Goal: Task Accomplishment & Management: Manage account settings

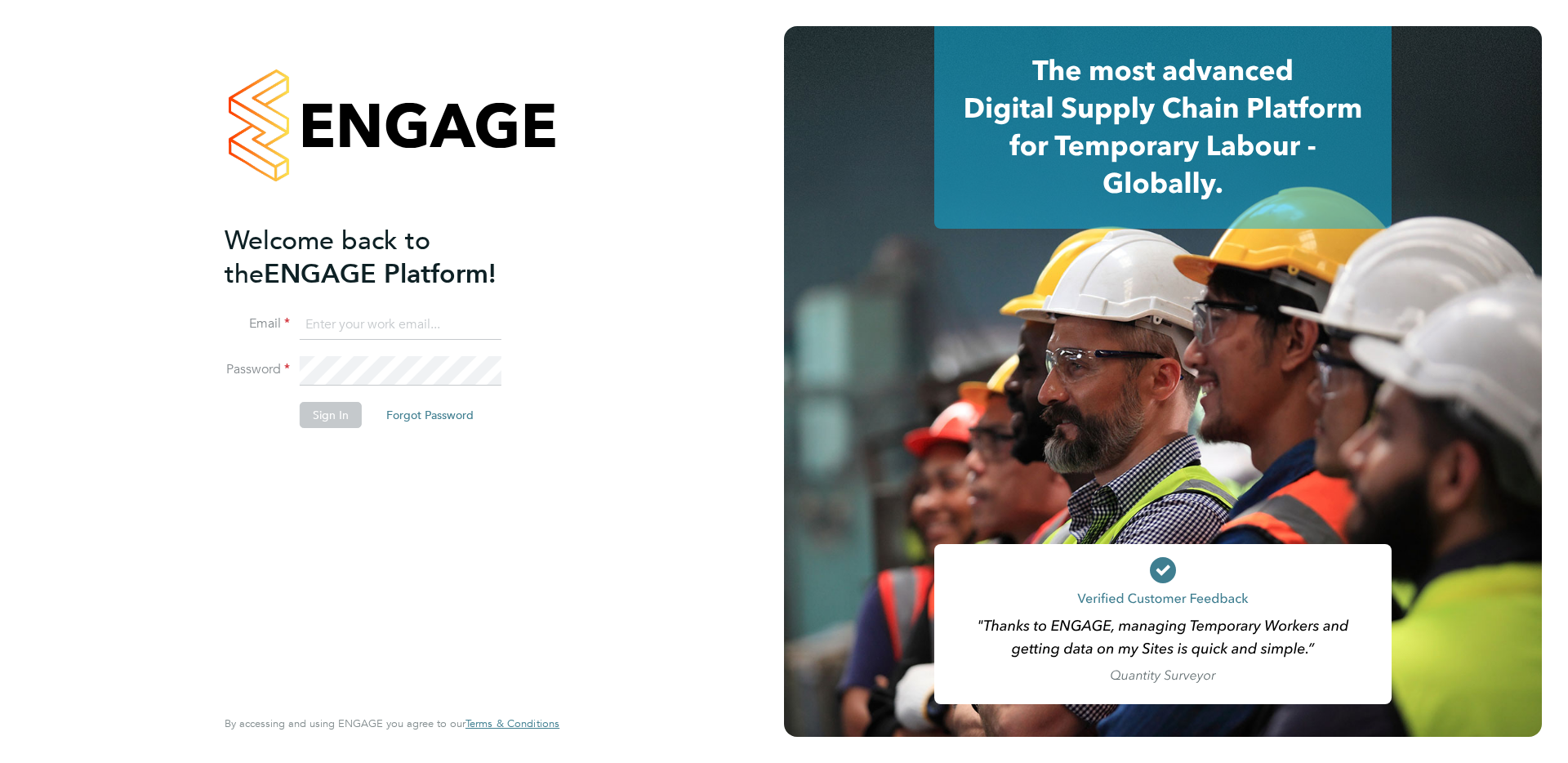
click at [330, 320] on input at bounding box center [400, 325] width 202 height 29
type input "supportuser4@engagetech.com"
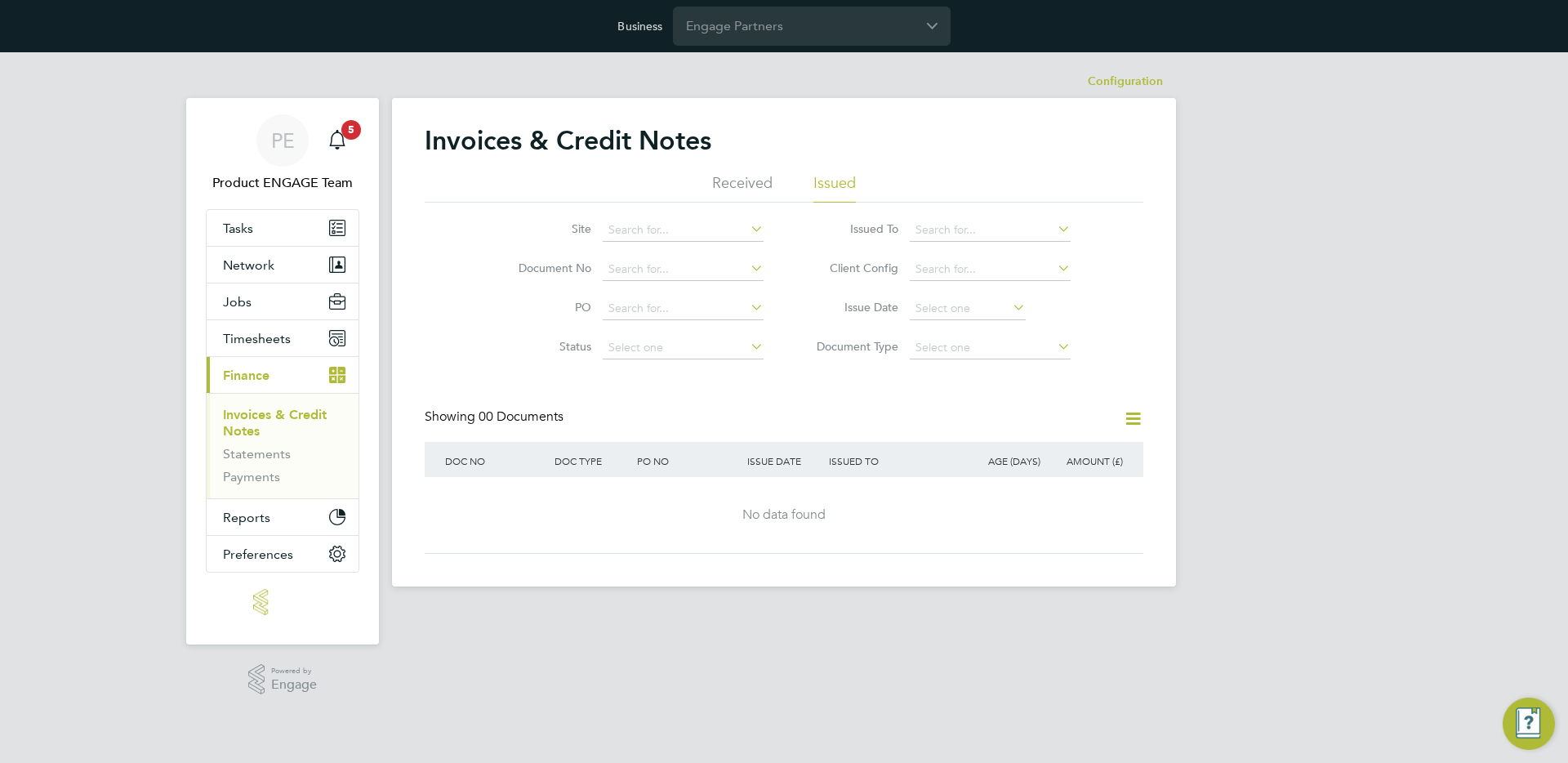
click at [763, 53] on app-barbie "Configuration Configuration Invoices & Credit Notes Received Issued Site Docume…" at bounding box center [783, 319] width 784 height 535
click at [763, 48] on div "Business Engage Partners" at bounding box center [784, 26] width 1568 height 53
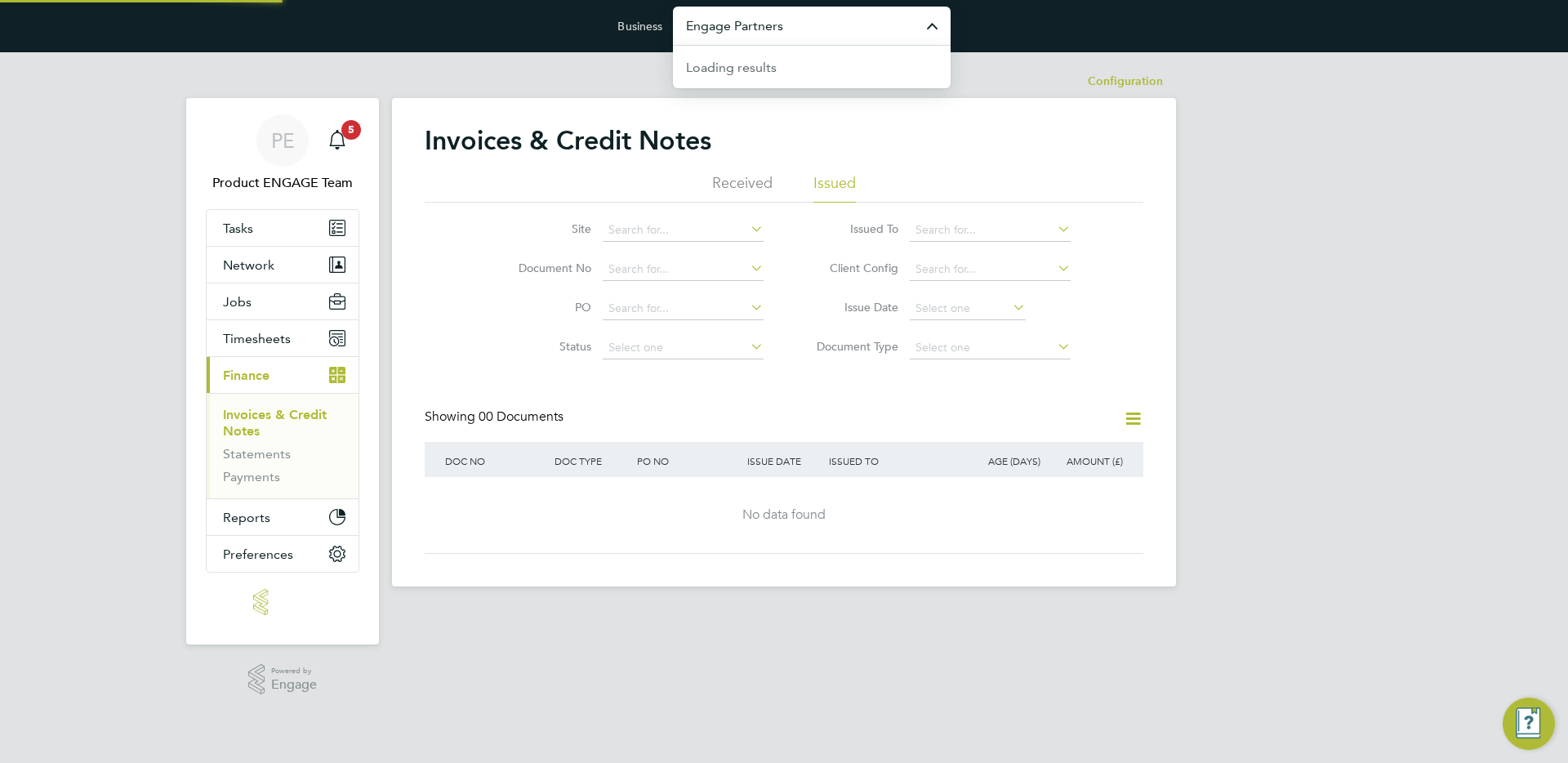
click at [758, 16] on input "Engage Partners" at bounding box center [811, 25] width 277 height 38
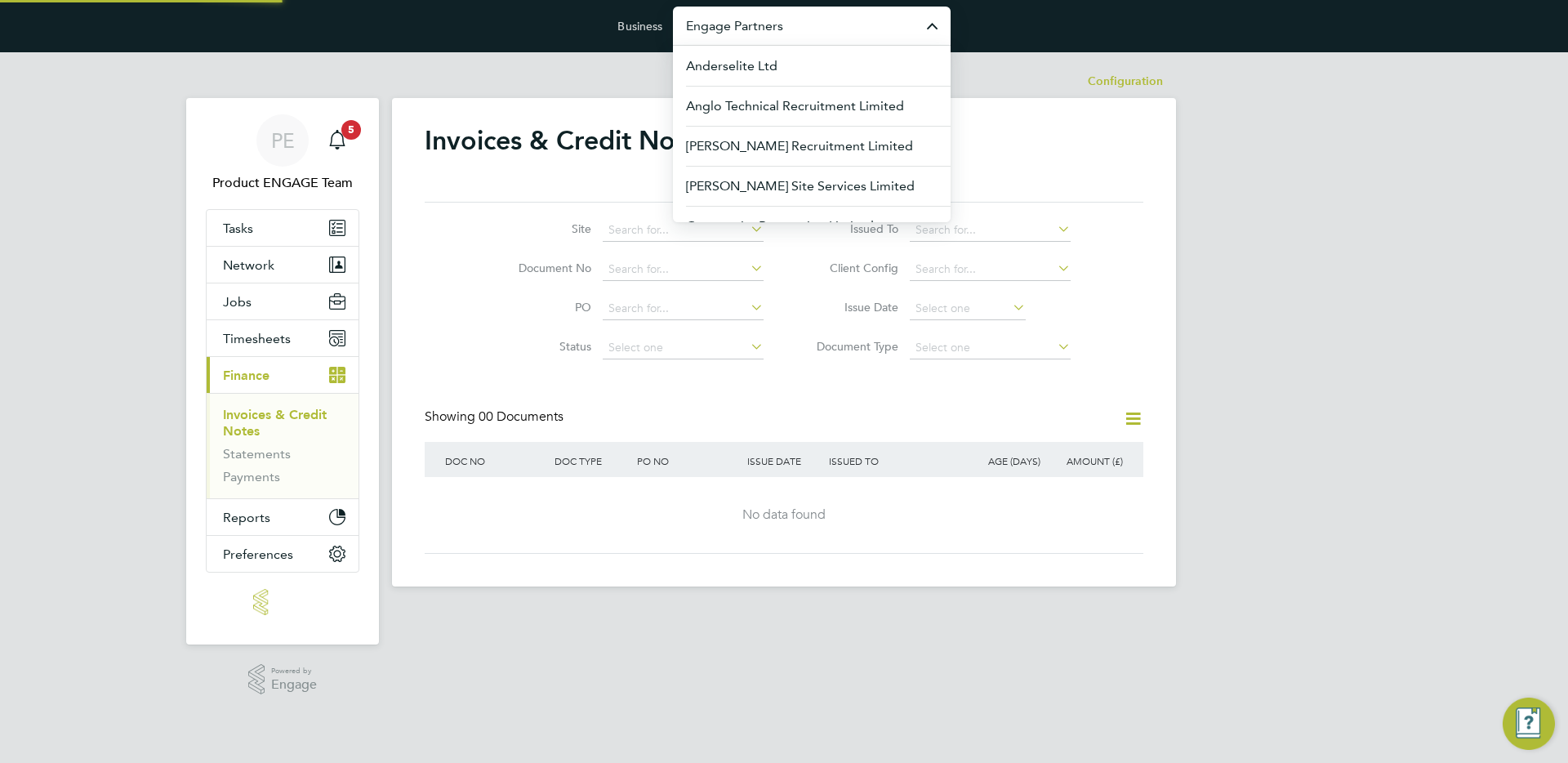
click at [758, 16] on input "Engage Partners" at bounding box center [811, 25] width 277 height 38
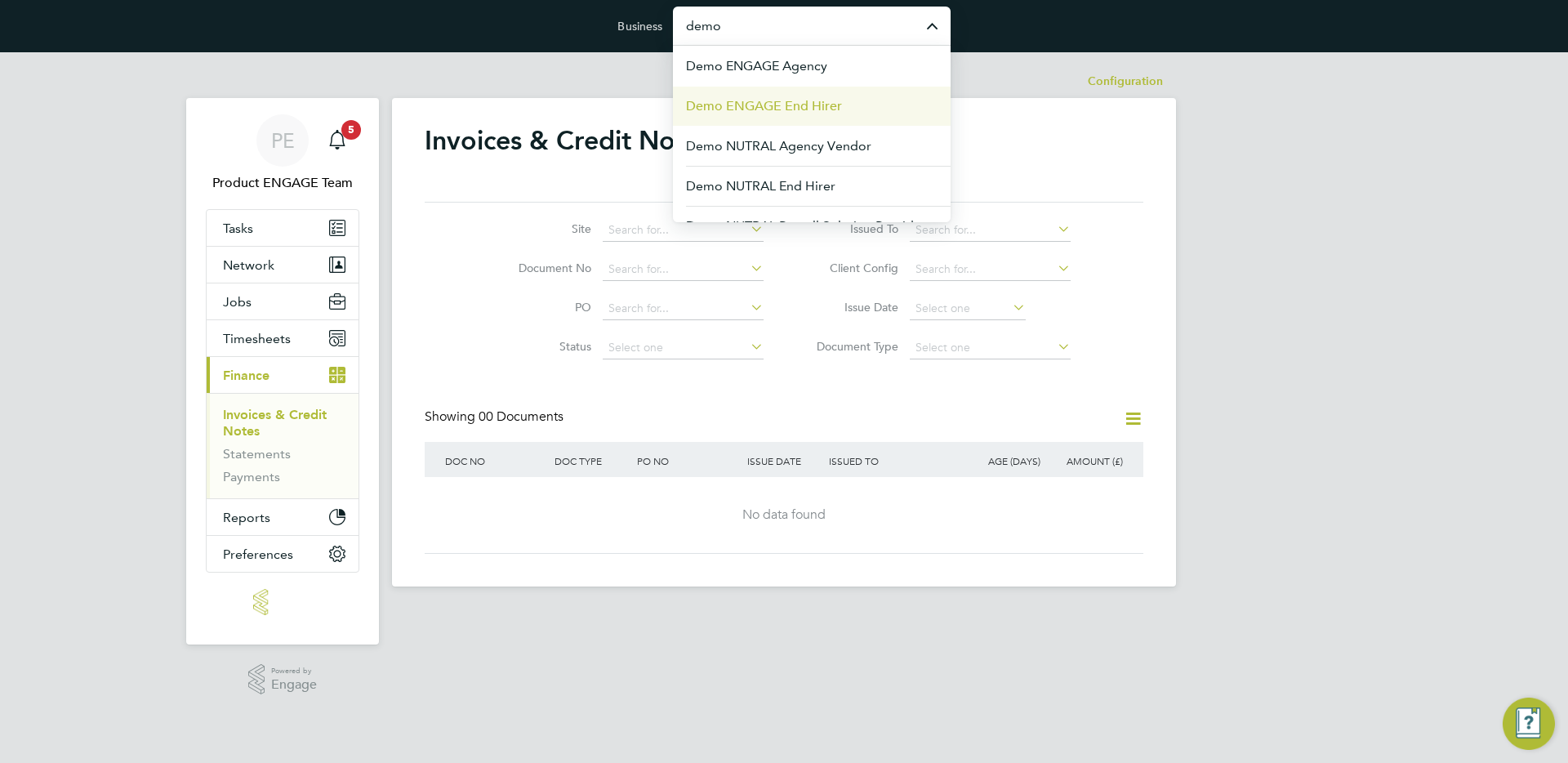
click at [793, 105] on span "Demo ENGAGE End Hirer" at bounding box center [763, 106] width 156 height 20
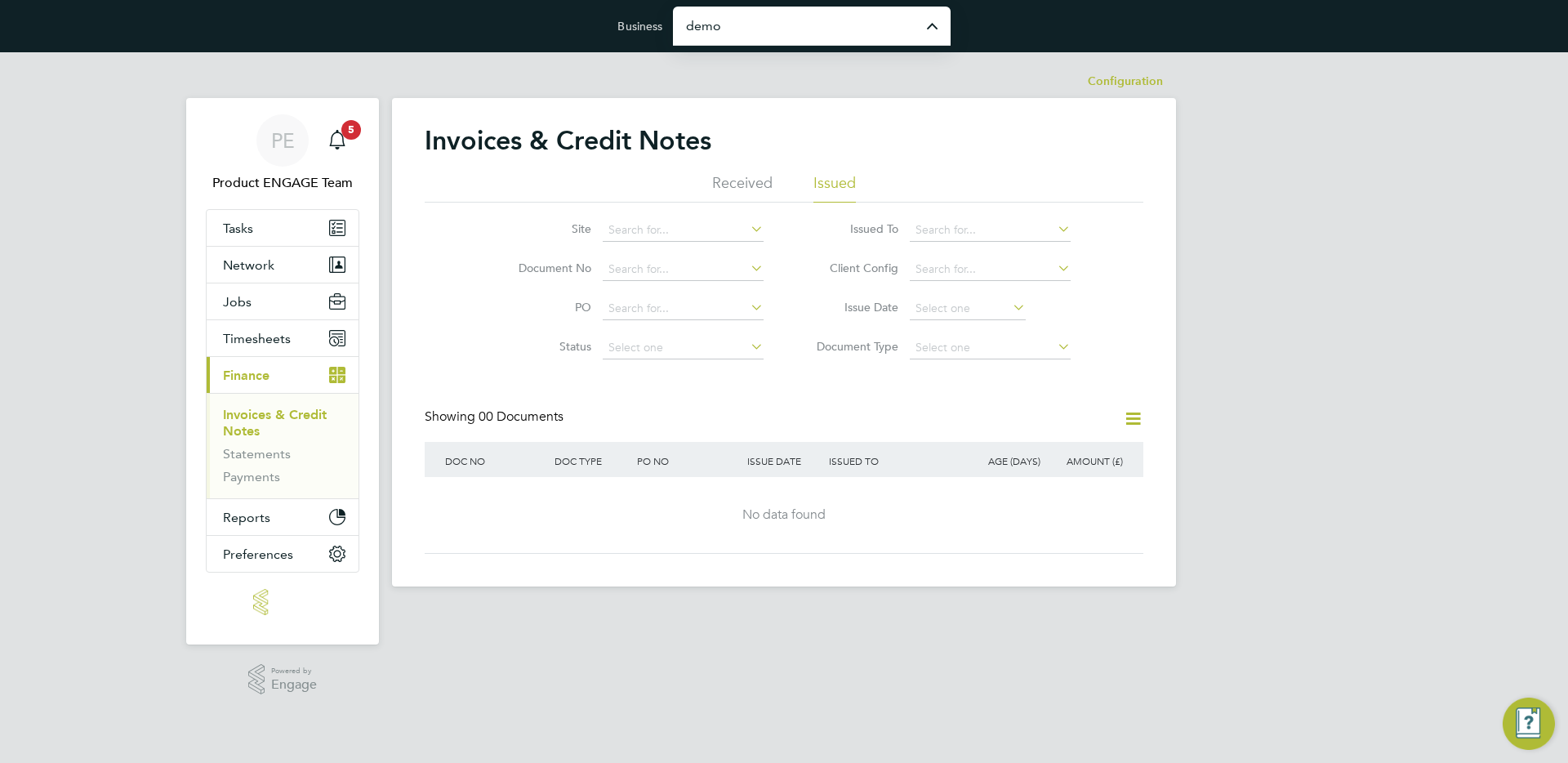
type input "Demo ENGAGE End Hirer"
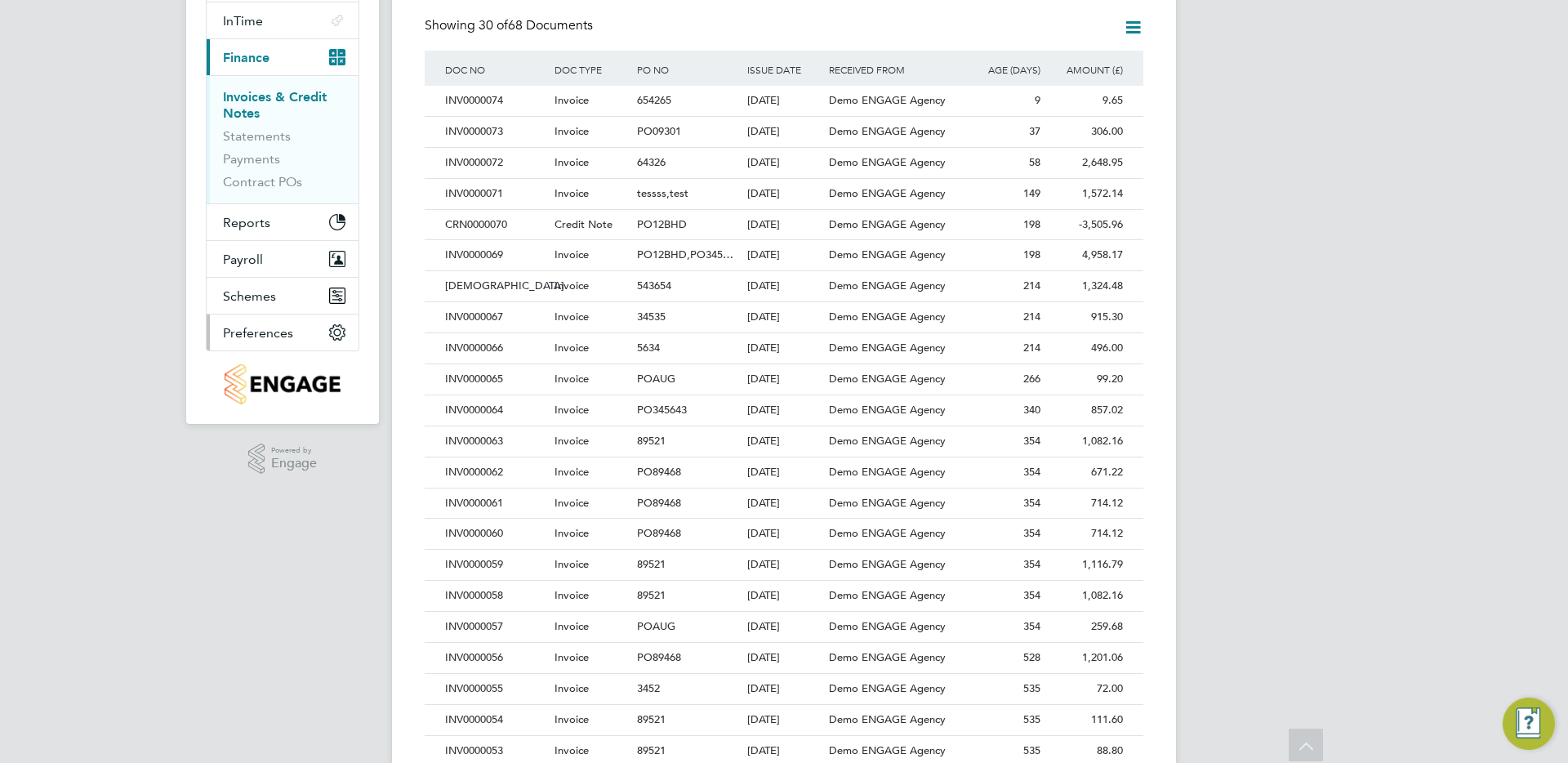
click at [288, 325] on span "Preferences" at bounding box center [258, 332] width 70 height 15
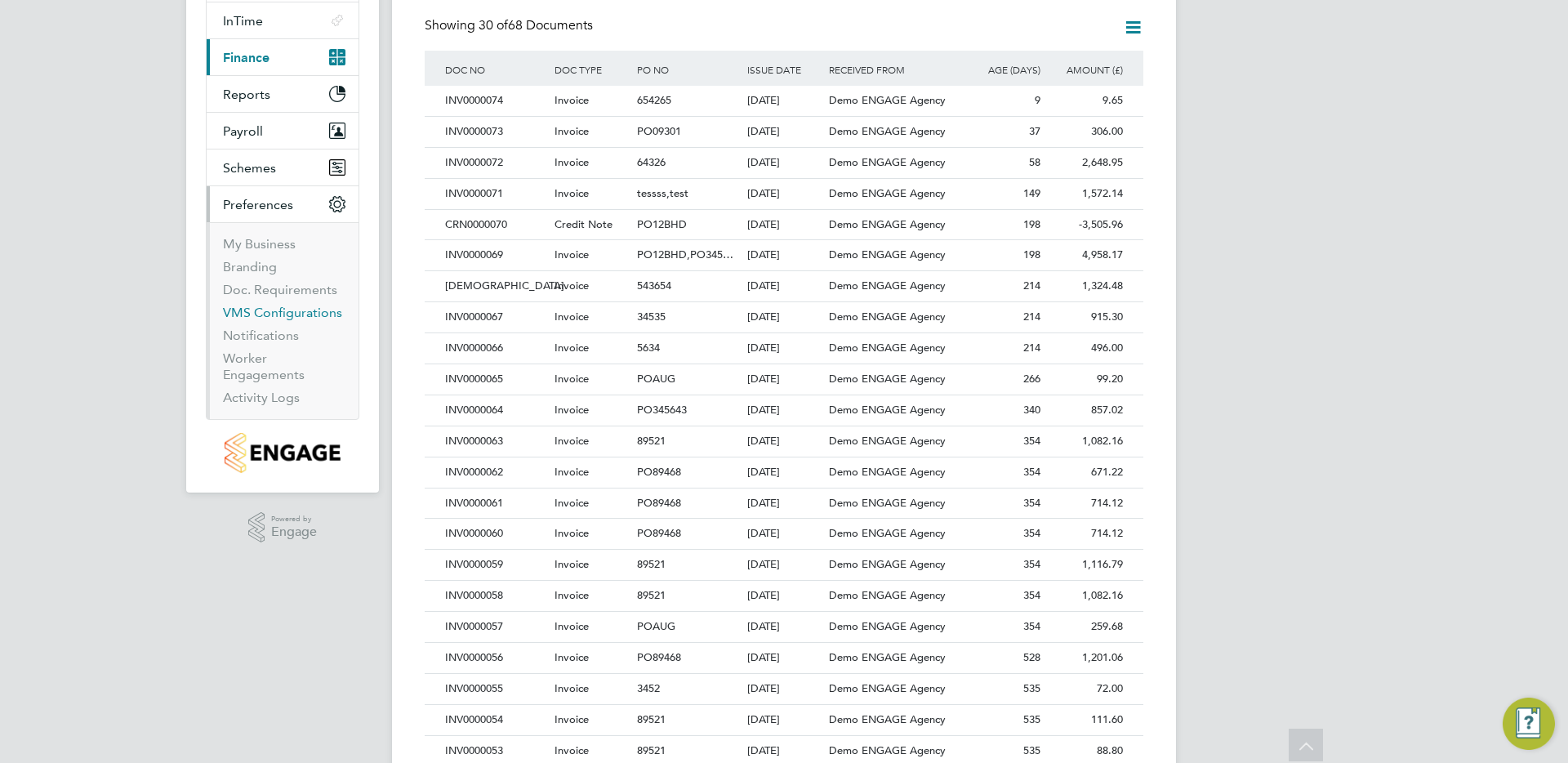
click at [264, 313] on link "VMS Configurations" at bounding box center [283, 311] width 120 height 15
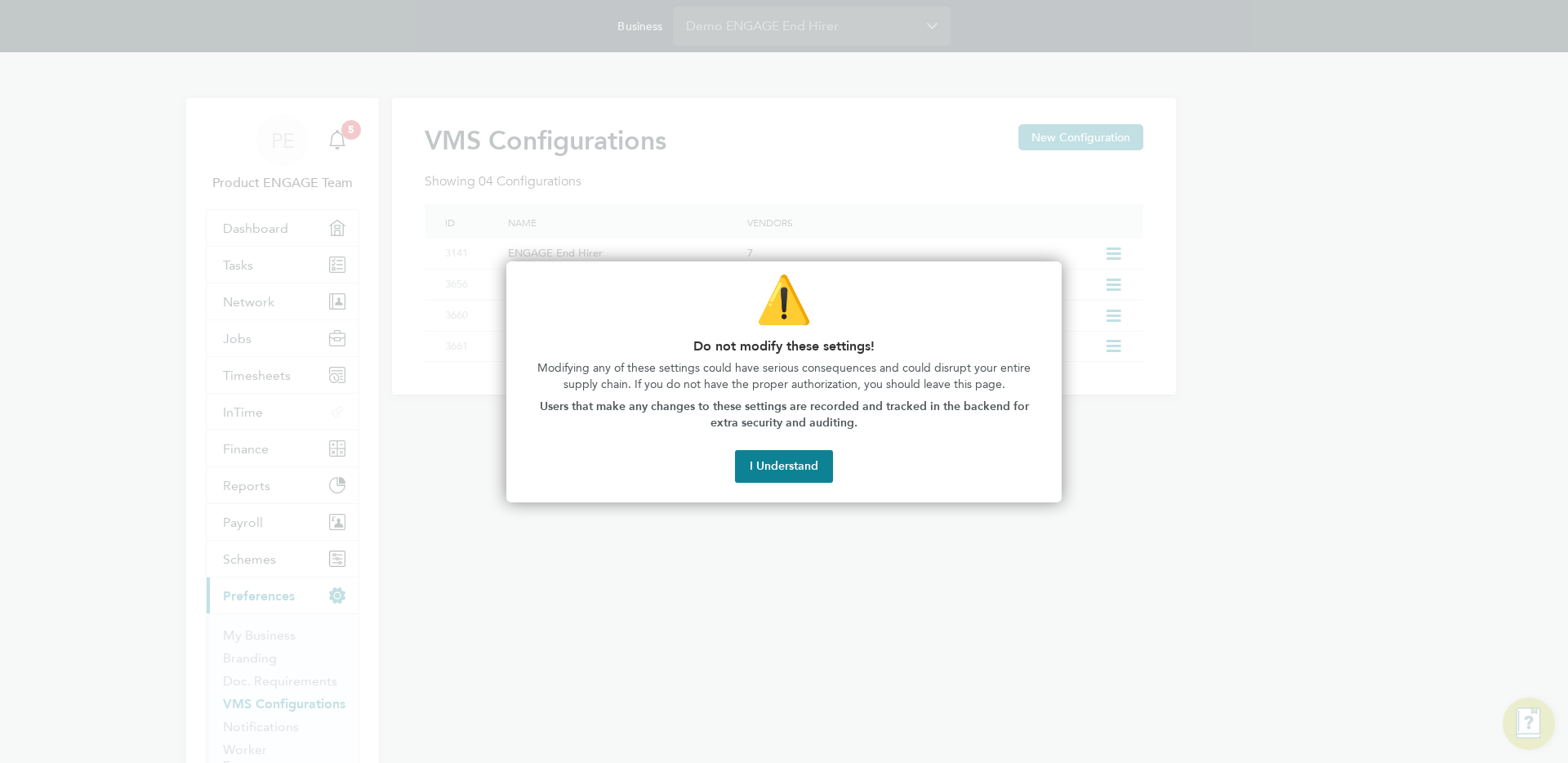
click at [808, 465] on button "I Understand" at bounding box center [784, 466] width 98 height 33
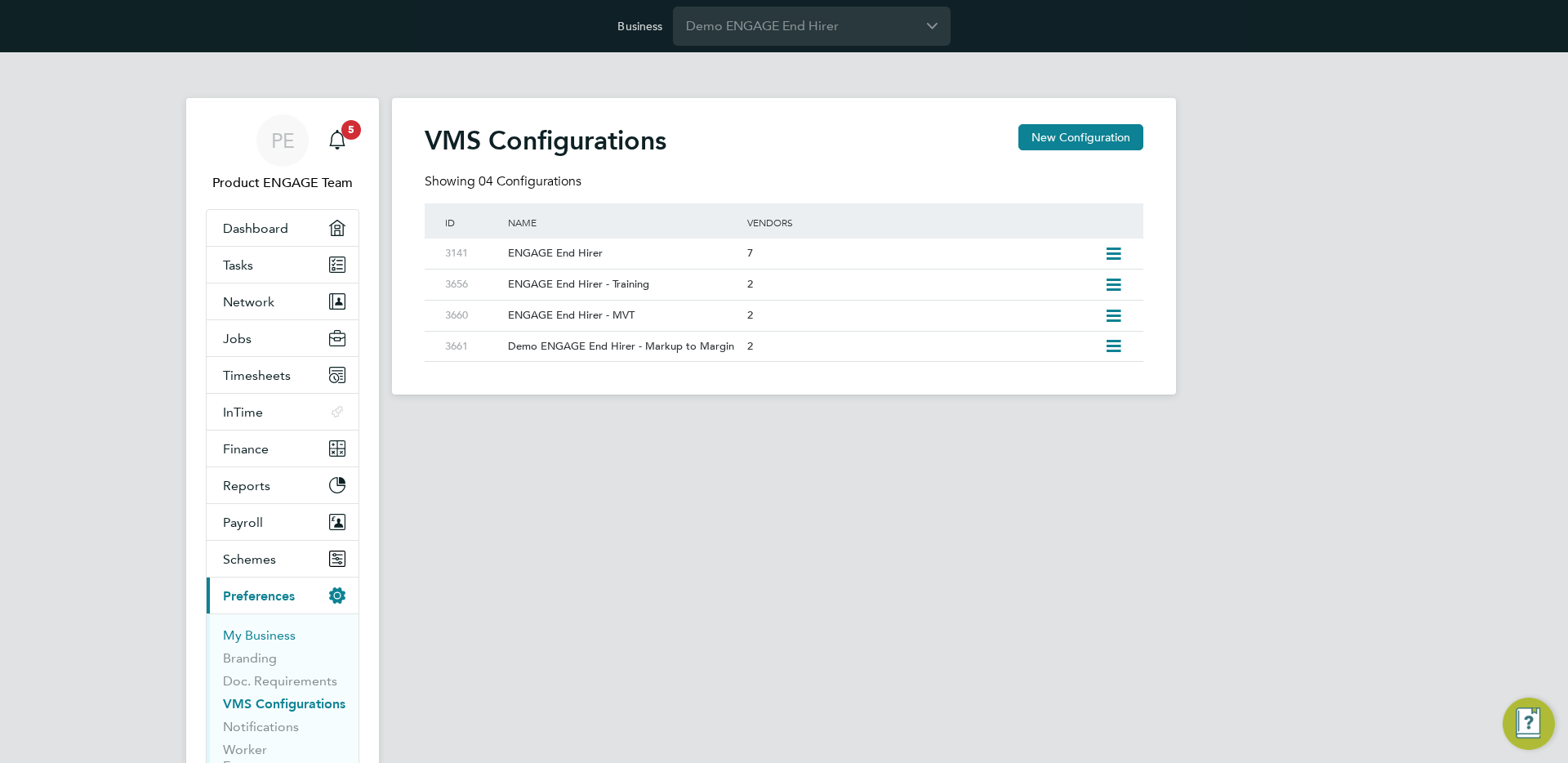
click at [271, 633] on link "My Business" at bounding box center [259, 634] width 72 height 15
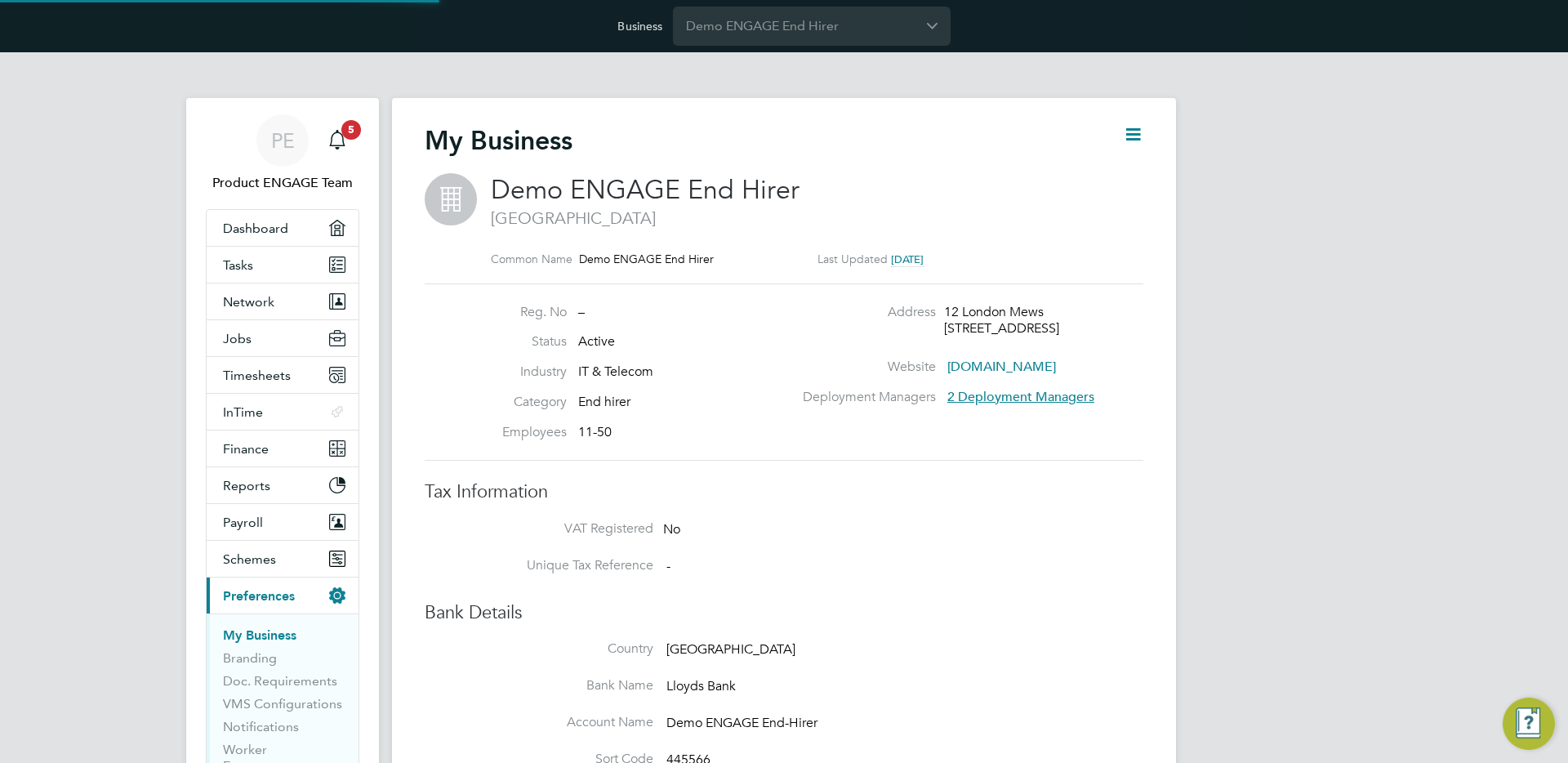
click at [1000, 393] on span "2 Deployment Managers" at bounding box center [1020, 397] width 147 height 16
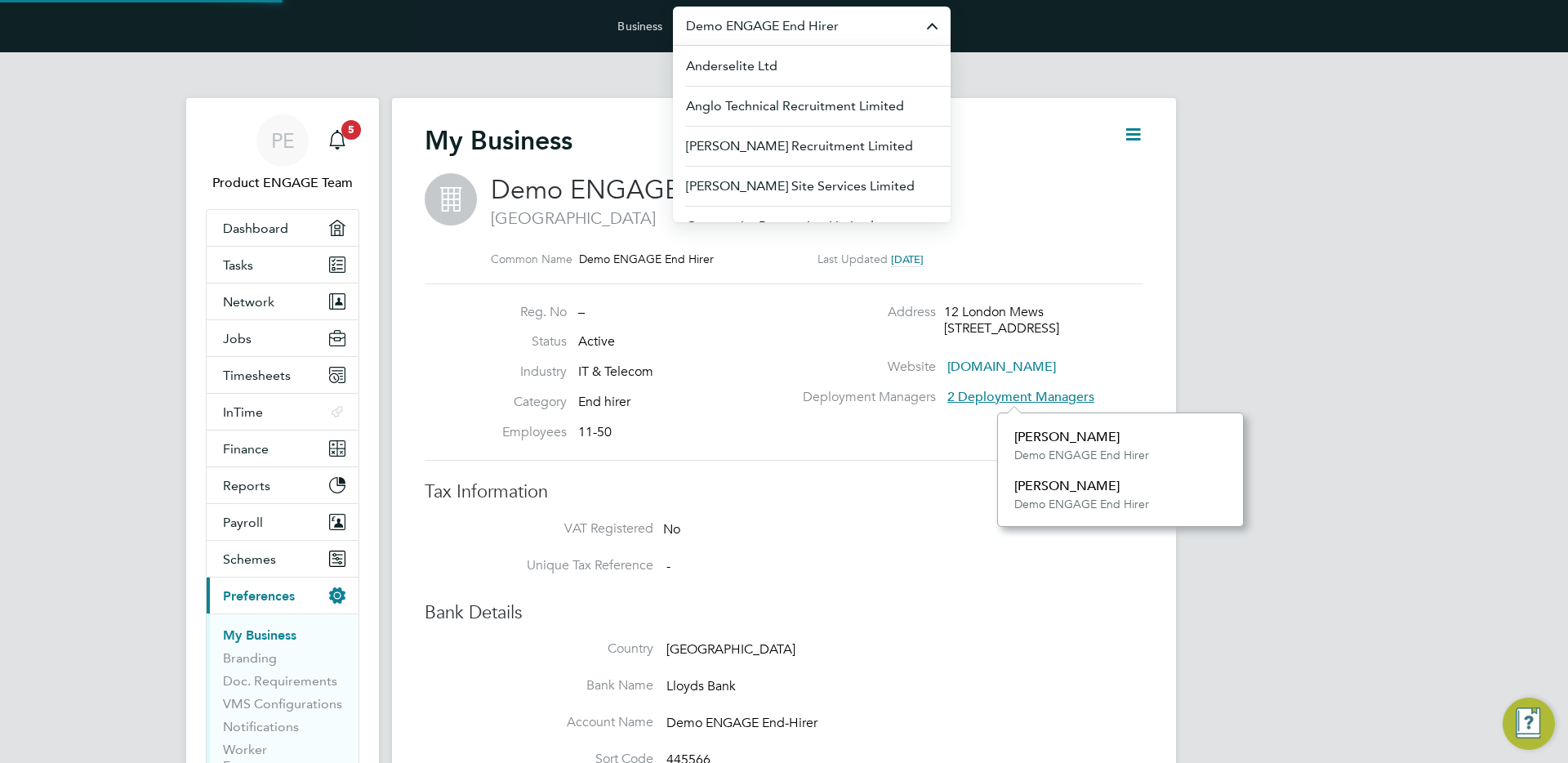
click at [787, 37] on input "Demo ENGAGE End Hirer" at bounding box center [811, 25] width 277 height 38
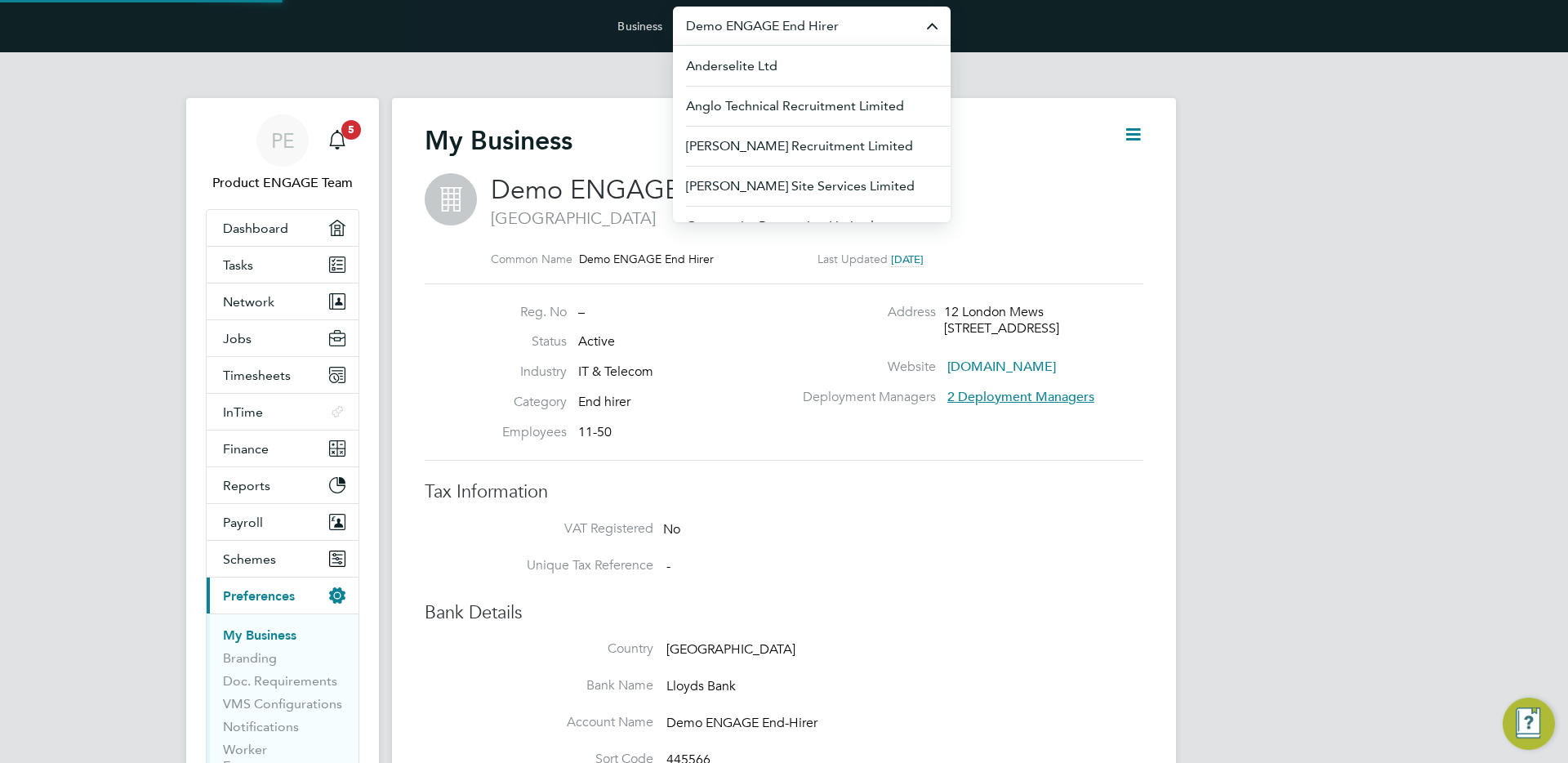
click at [787, 37] on input "Demo ENGAGE End Hirer" at bounding box center [811, 25] width 277 height 38
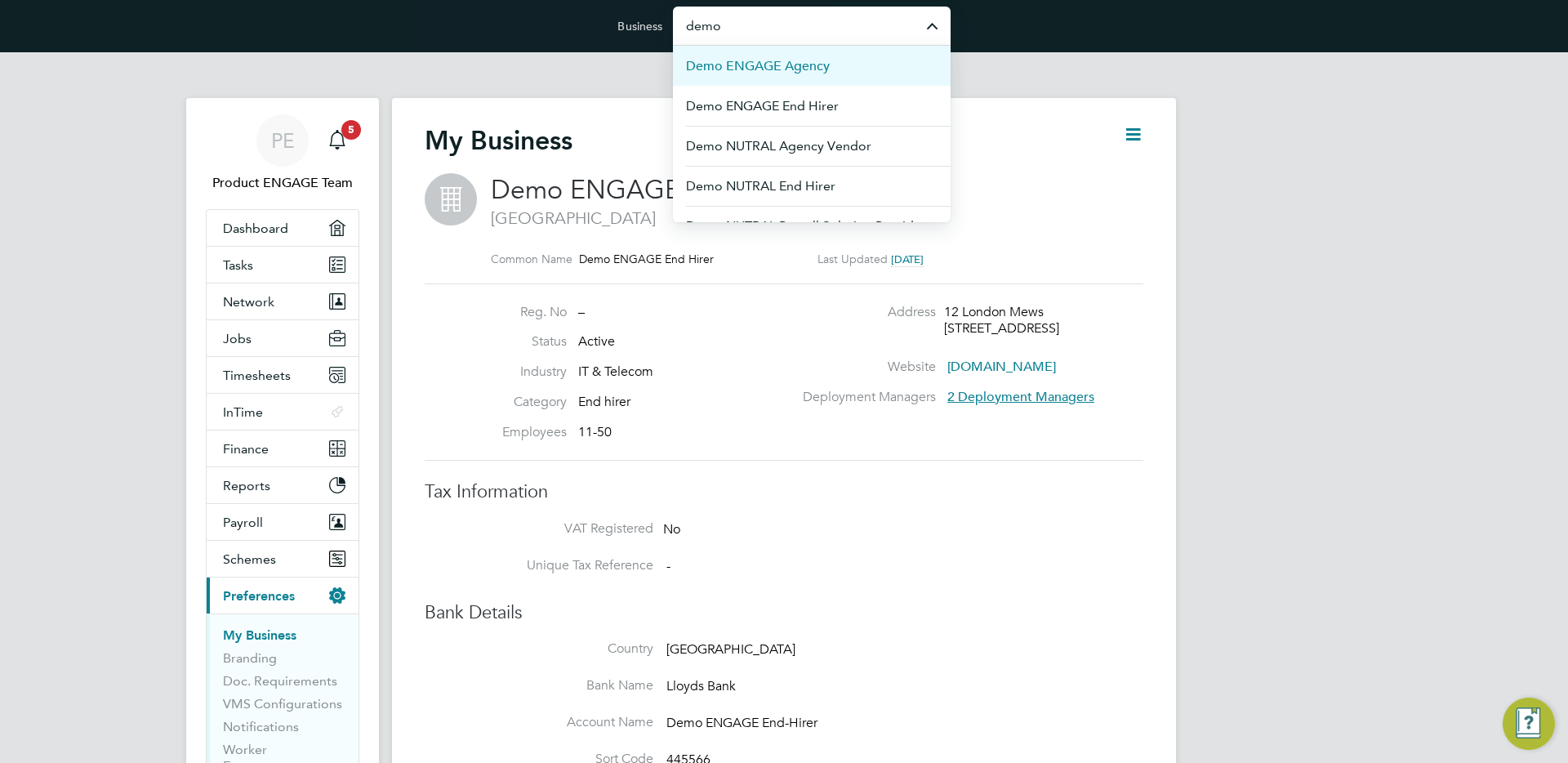
click at [806, 74] on span "Demo ENGAGE Agency" at bounding box center [757, 66] width 144 height 20
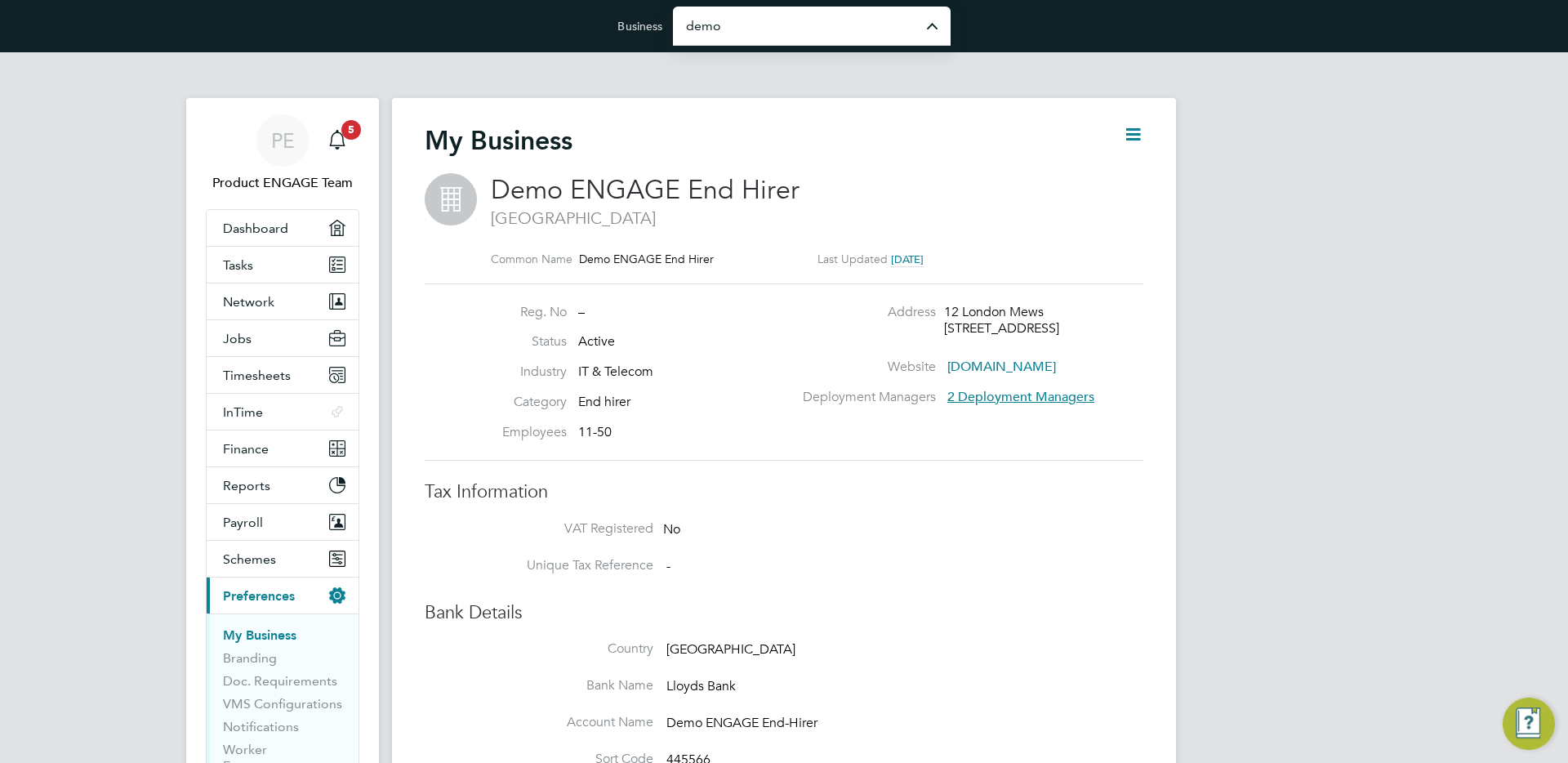
type input "Demo ENGAGE Agency"
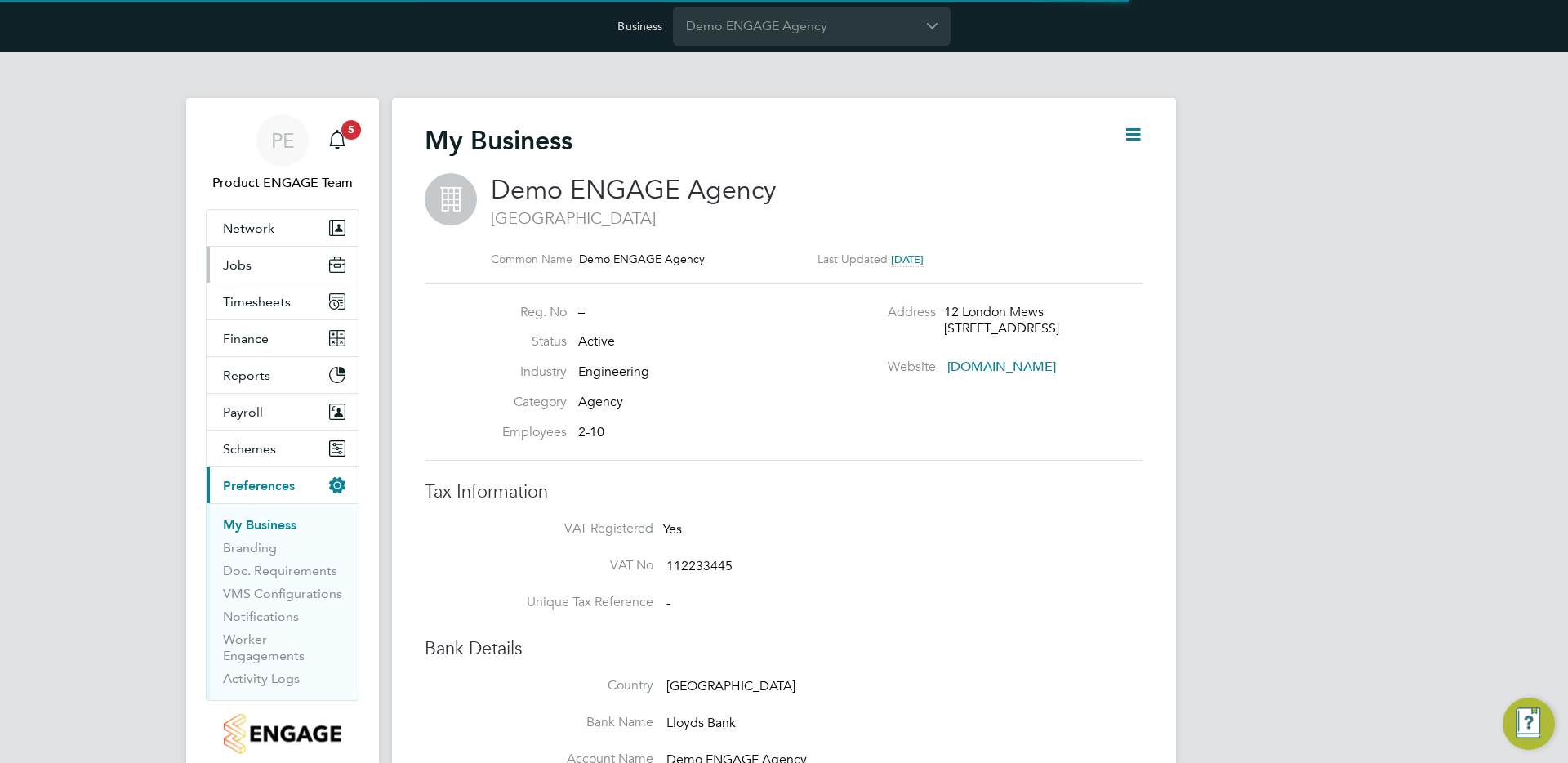
click at [271, 258] on button "Jobs" at bounding box center [283, 264] width 152 height 36
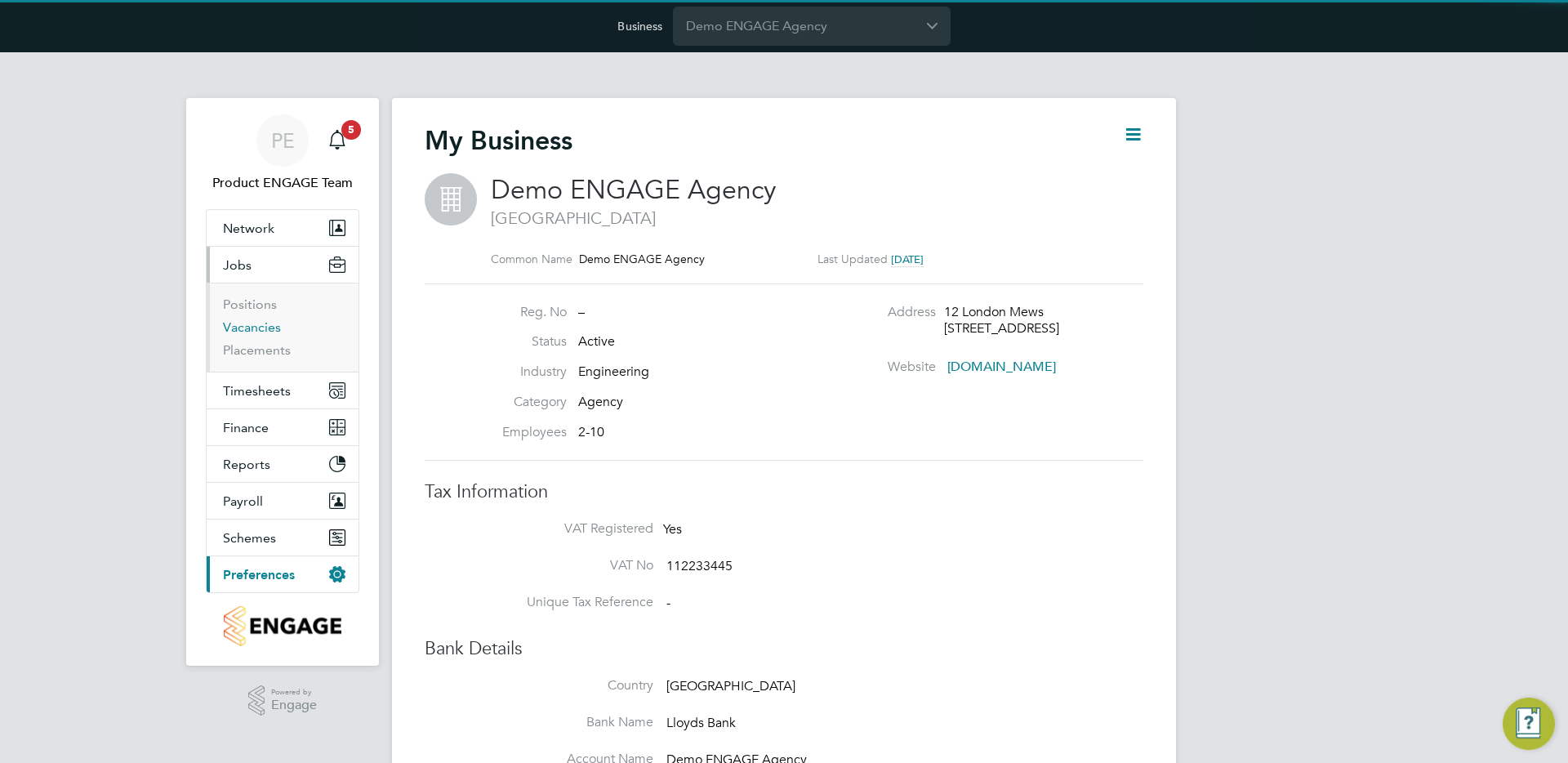
click at [255, 328] on link "Vacancies" at bounding box center [252, 327] width 58 height 15
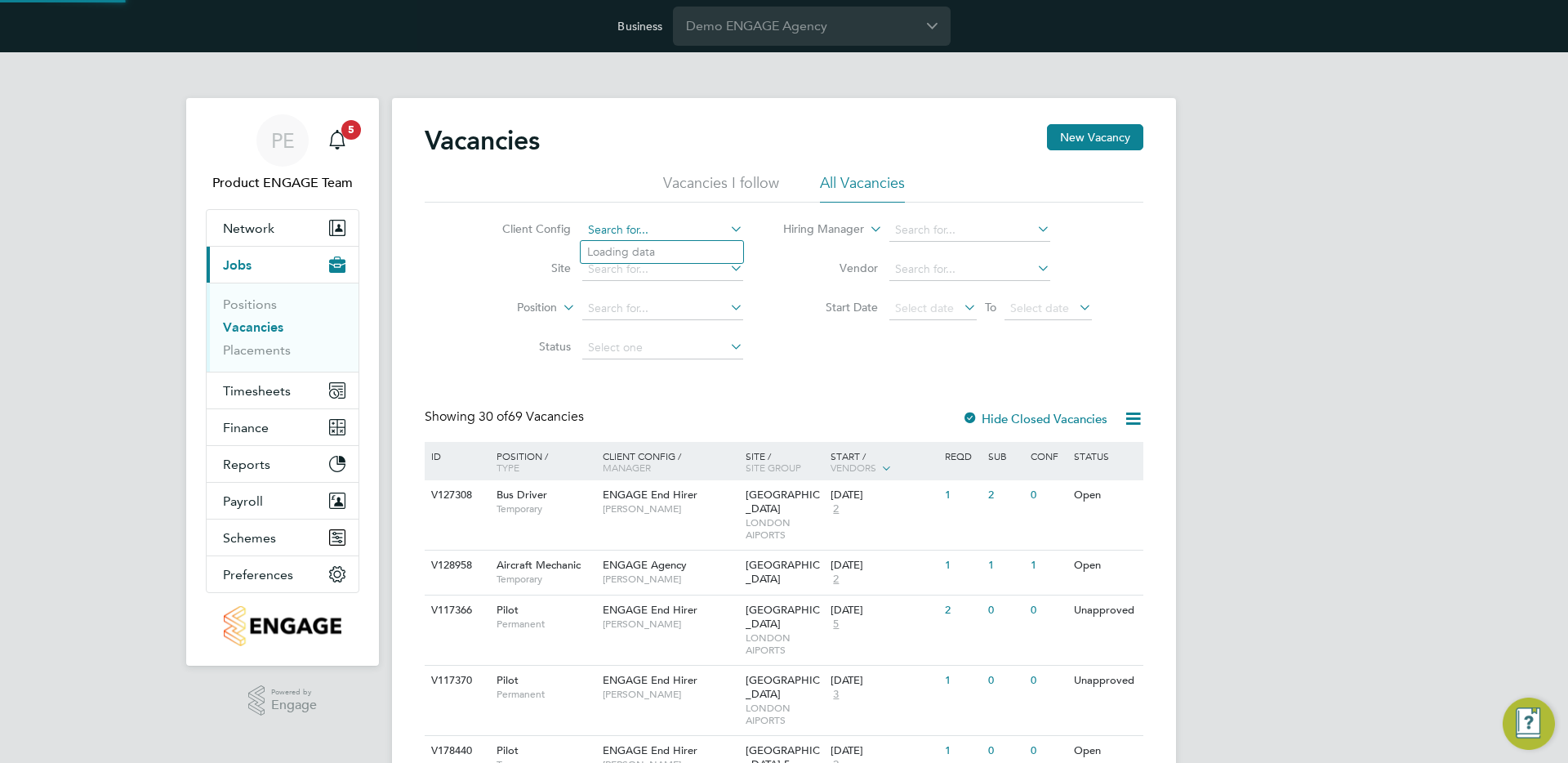
click at [613, 224] on input at bounding box center [663, 230] width 161 height 23
click at [656, 273] on li "De mo ENGAGE End Hirer - Markup to Margin" at bounding box center [708, 275] width 255 height 22
type input "Demo ENGAGE End Hirer - Markup to Margin"
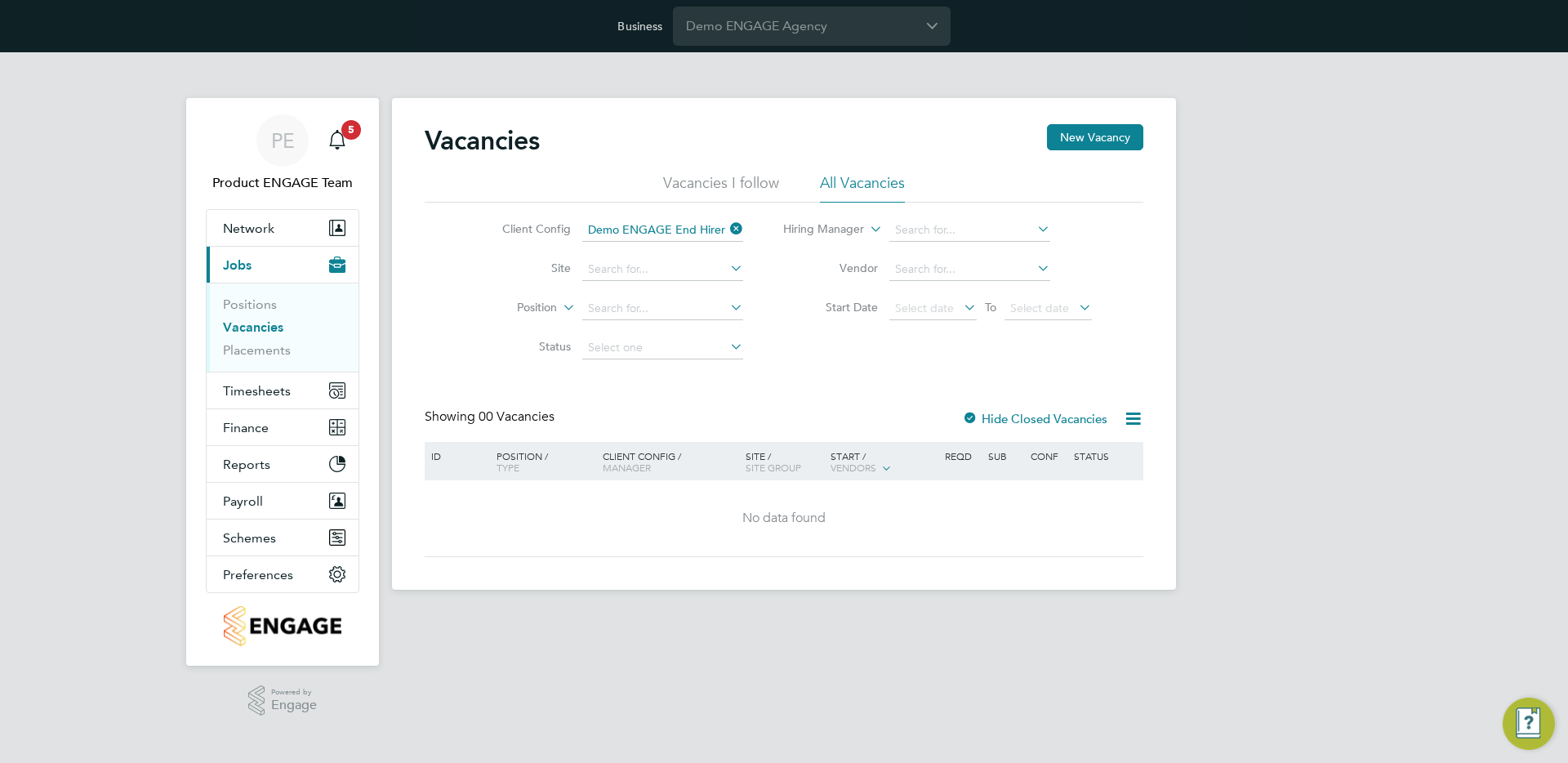
click at [727, 227] on icon at bounding box center [727, 229] width 0 height 23
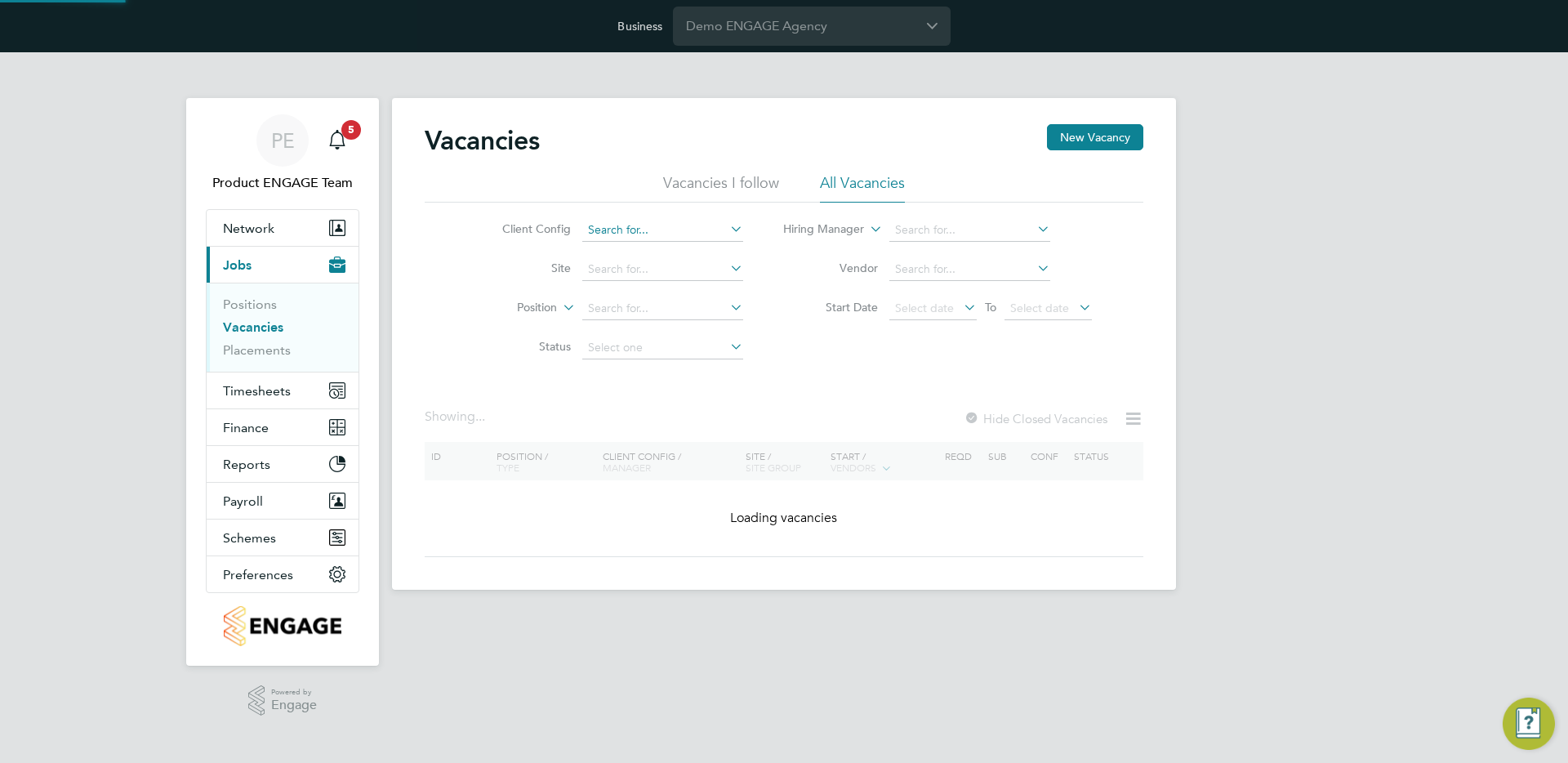
click at [637, 231] on input at bounding box center [663, 230] width 161 height 23
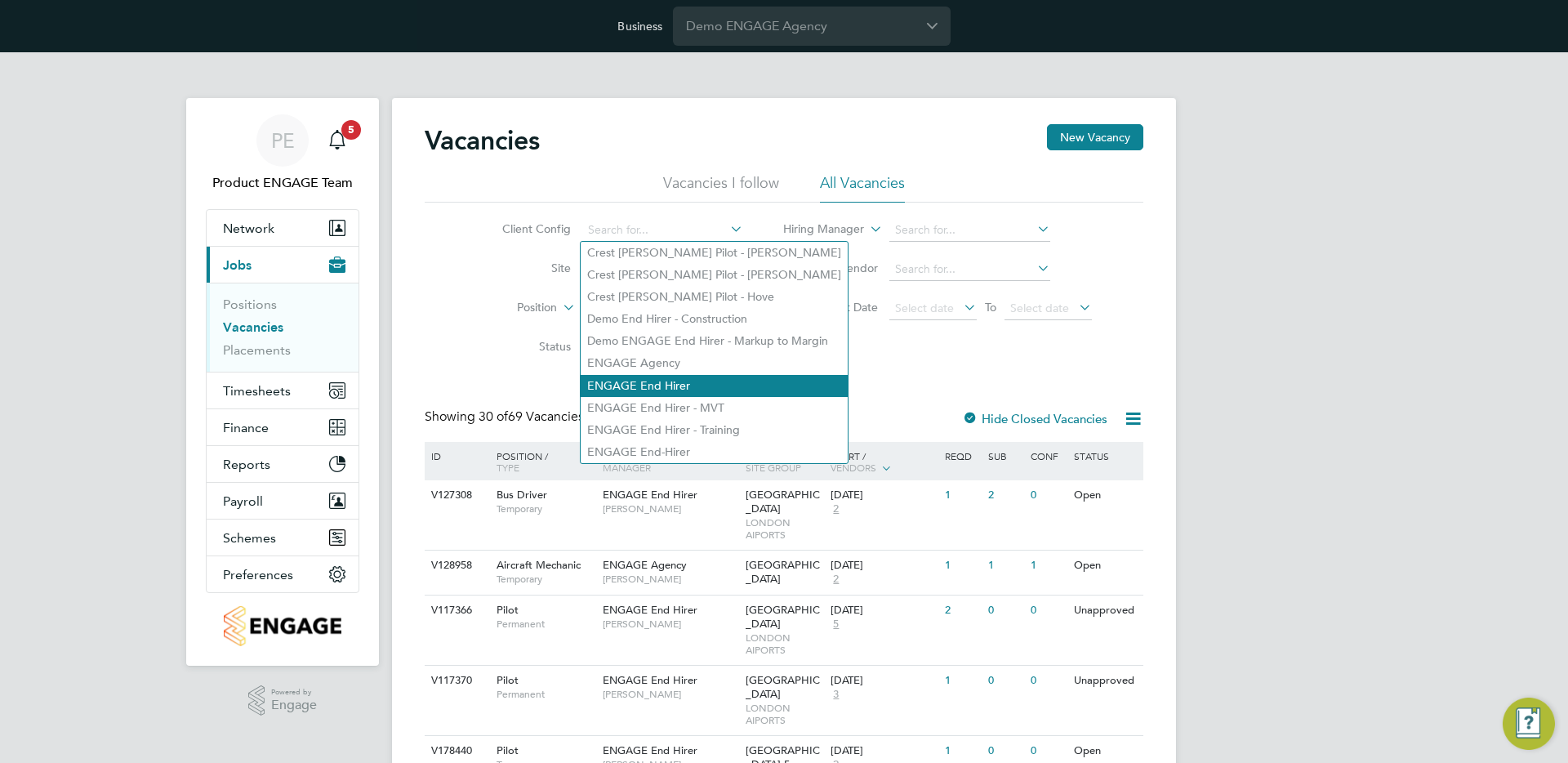
click at [685, 375] on li "ENGAGE End Hirer" at bounding box center [714, 386] width 267 height 22
type input "ENGAGE End Hirer"
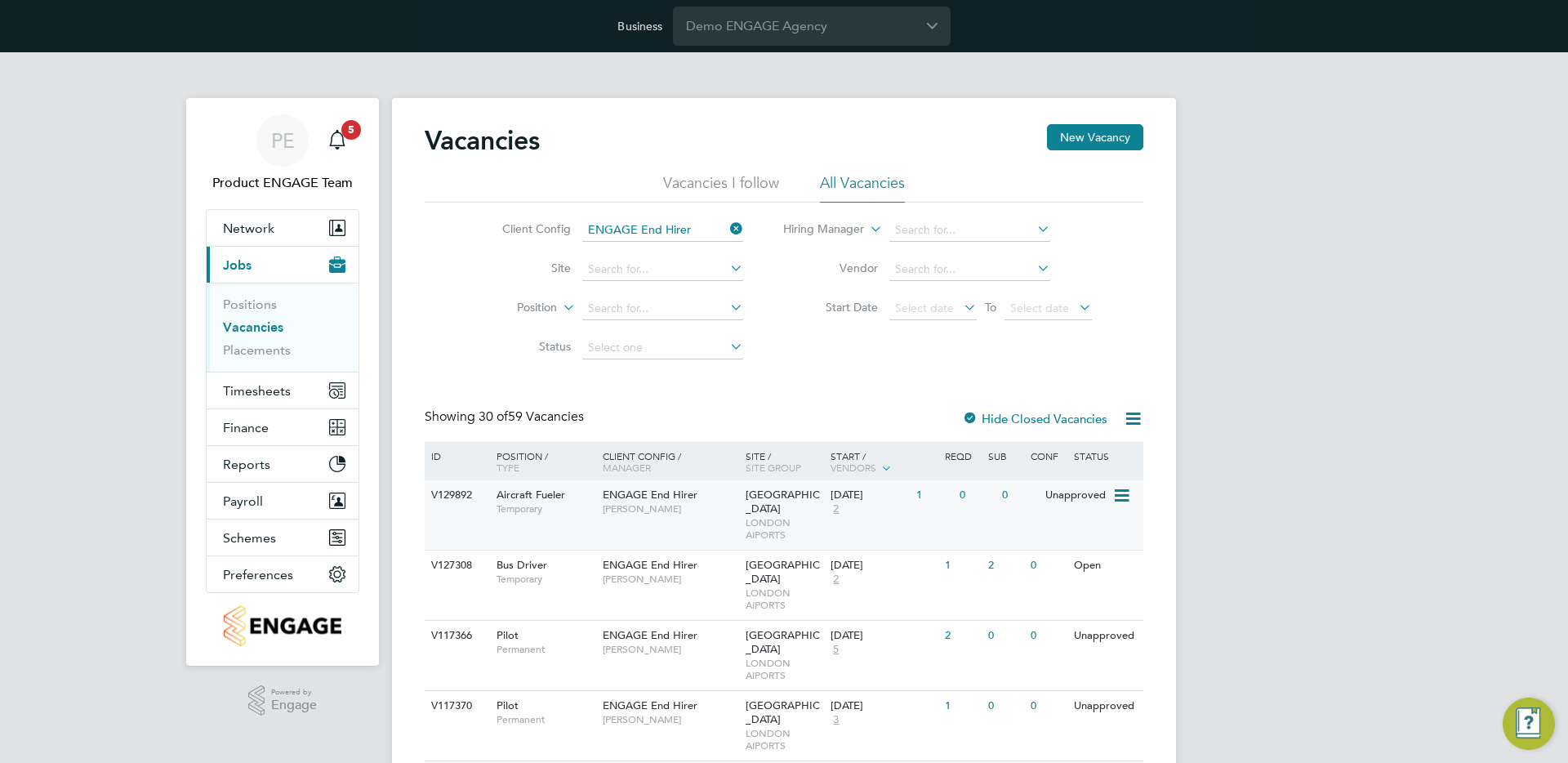
click at [867, 507] on div "17 Jun 2024 2" at bounding box center [869, 502] width 86 height 44
click at [796, 27] on input "Demo ENGAGE Agency" at bounding box center [811, 25] width 277 height 38
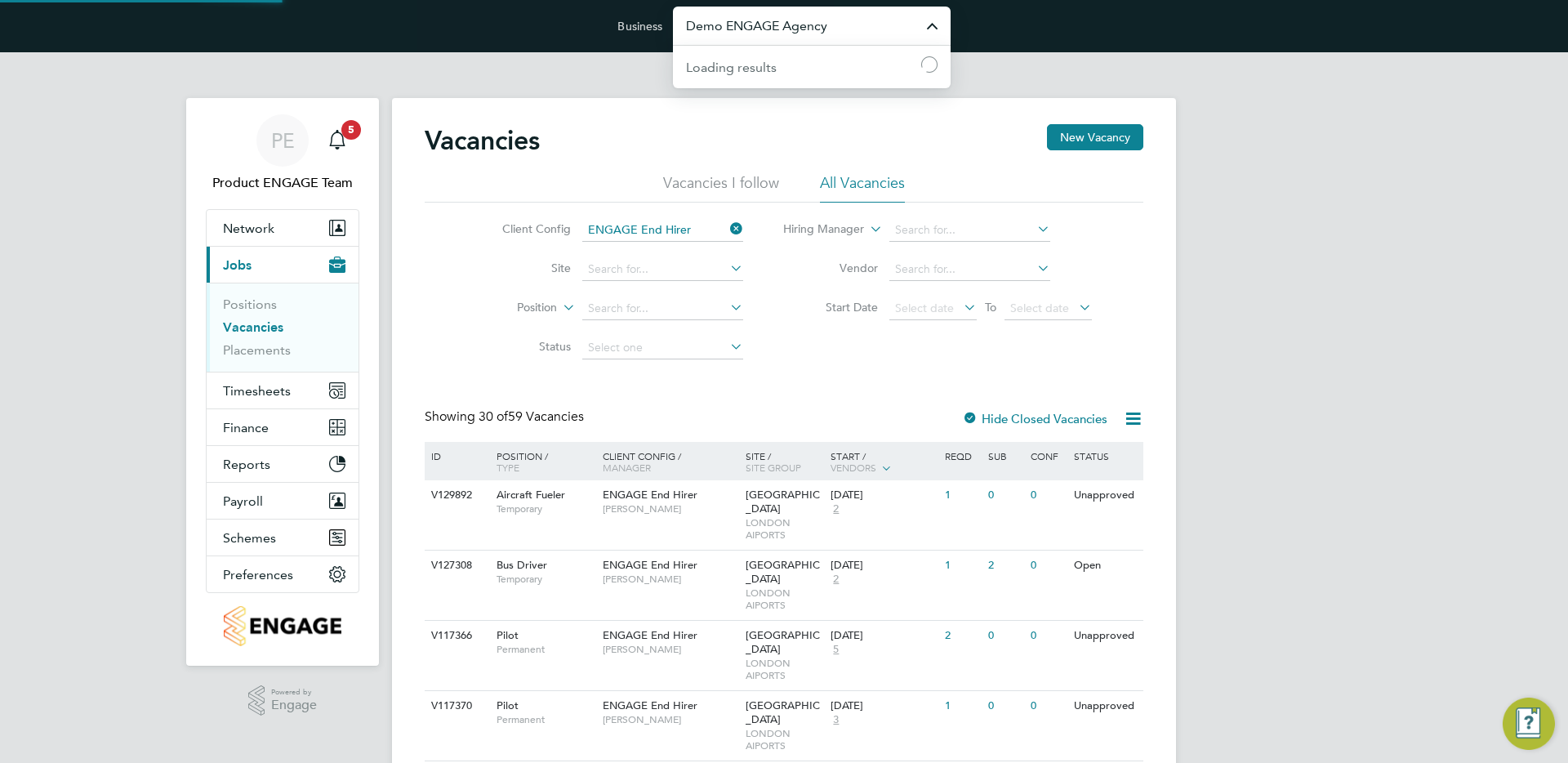
click at [796, 27] on input "Demo ENGAGE Agency" at bounding box center [811, 25] width 277 height 38
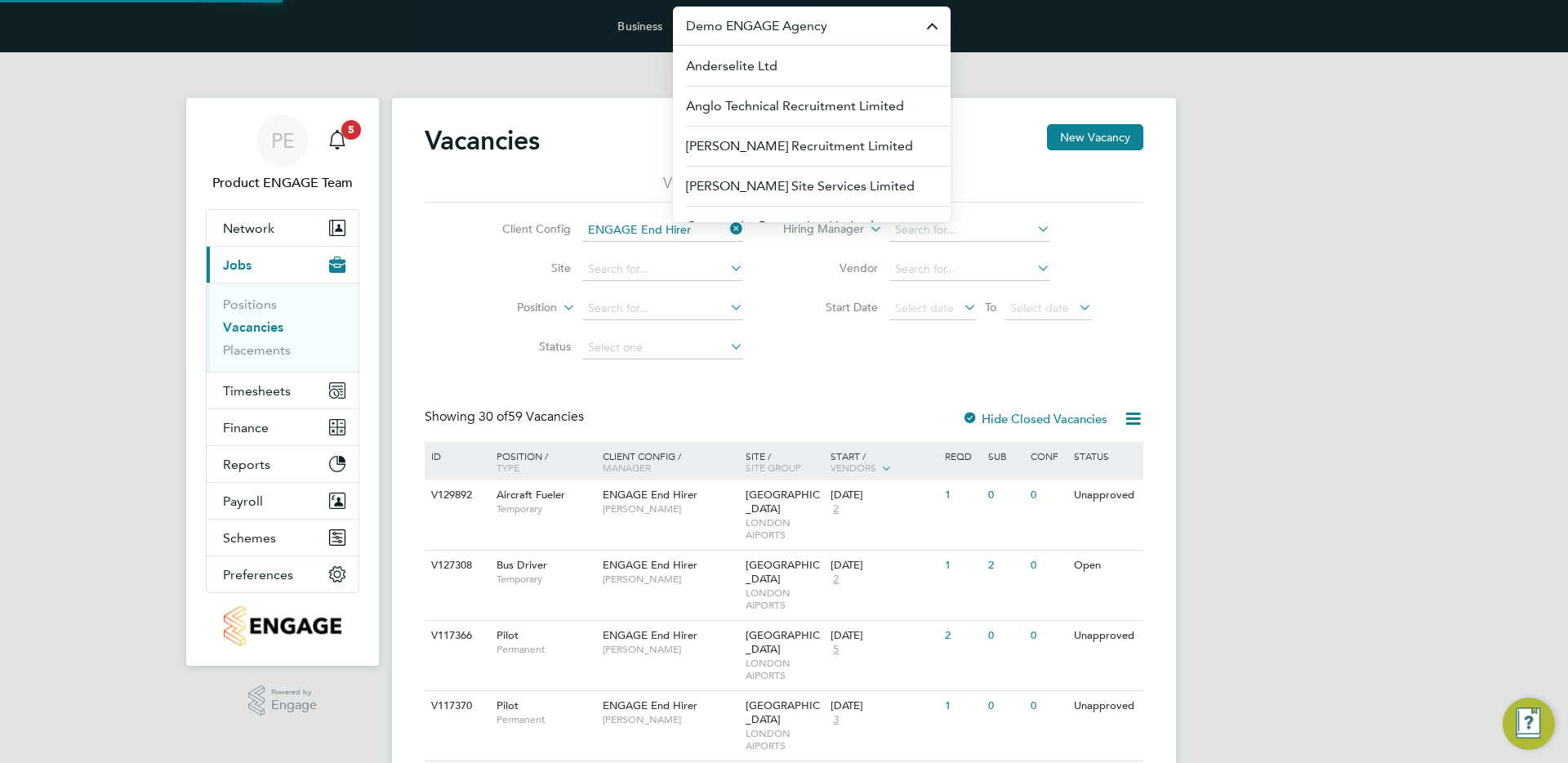
click at [796, 27] on input "Demo ENGAGE Agency" at bounding box center [811, 25] width 277 height 38
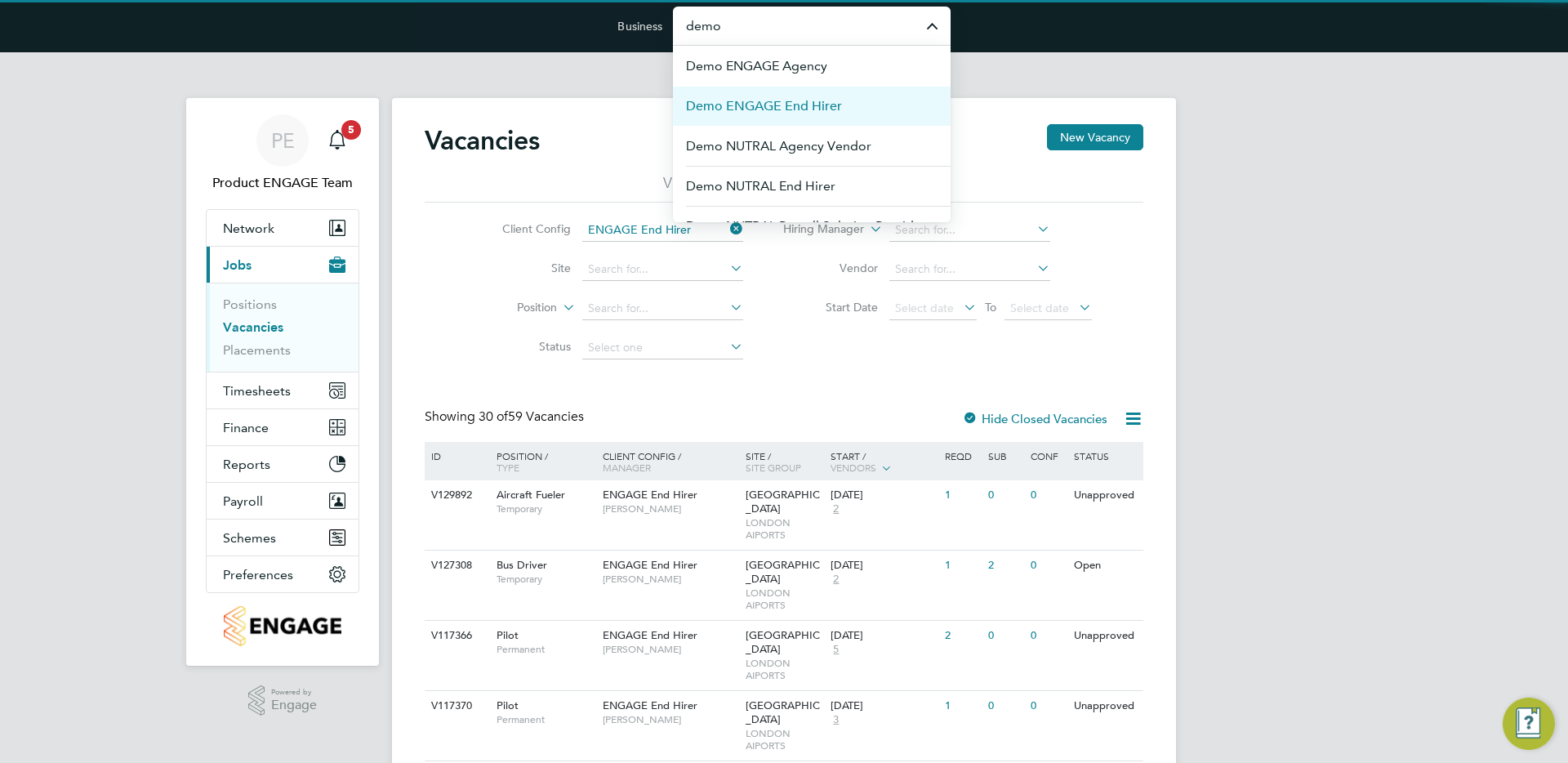
click at [820, 109] on span "Demo ENGAGE End Hirer" at bounding box center [763, 106] width 156 height 20
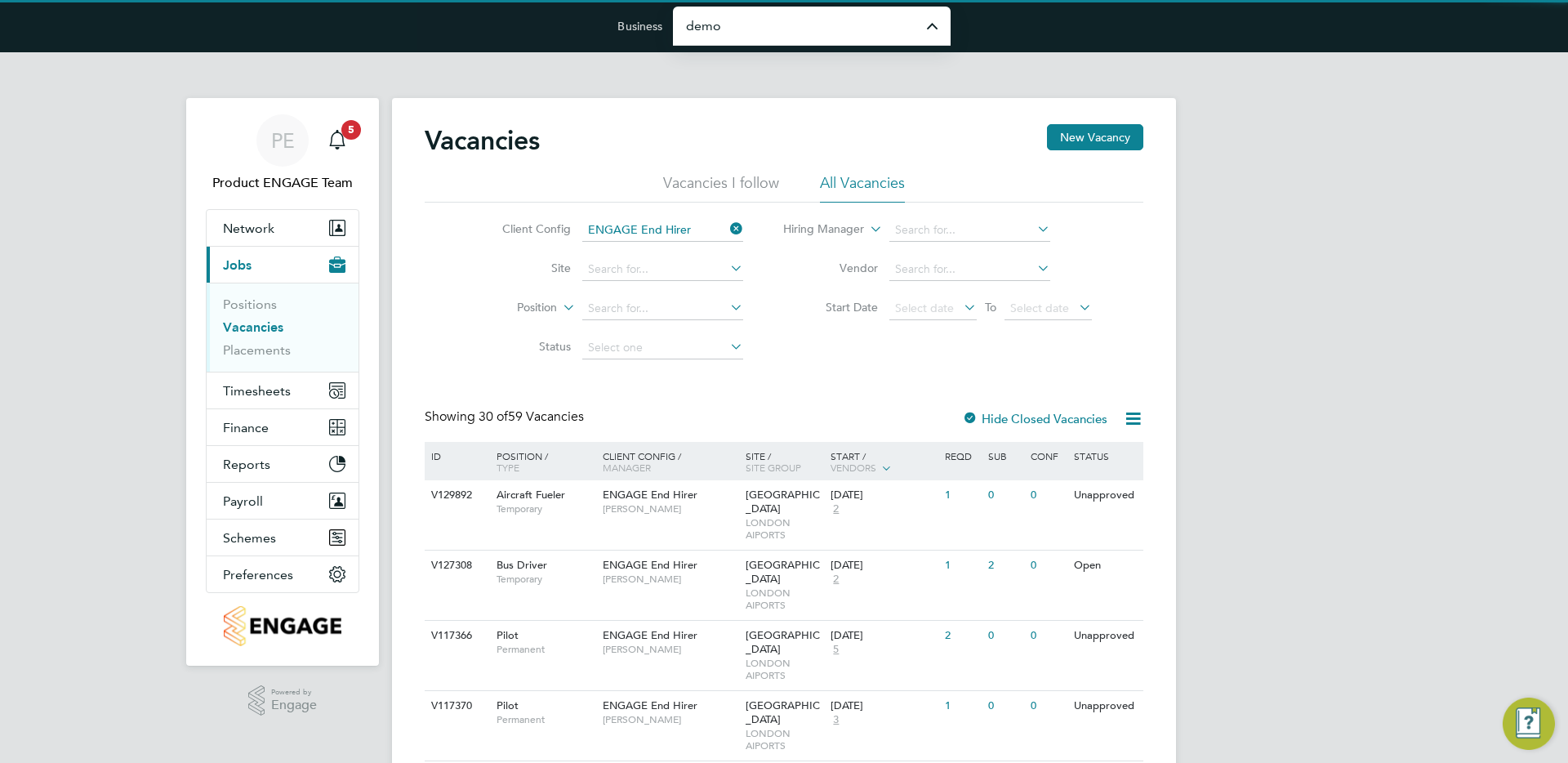
type input "Demo ENGAGE End Hirer"
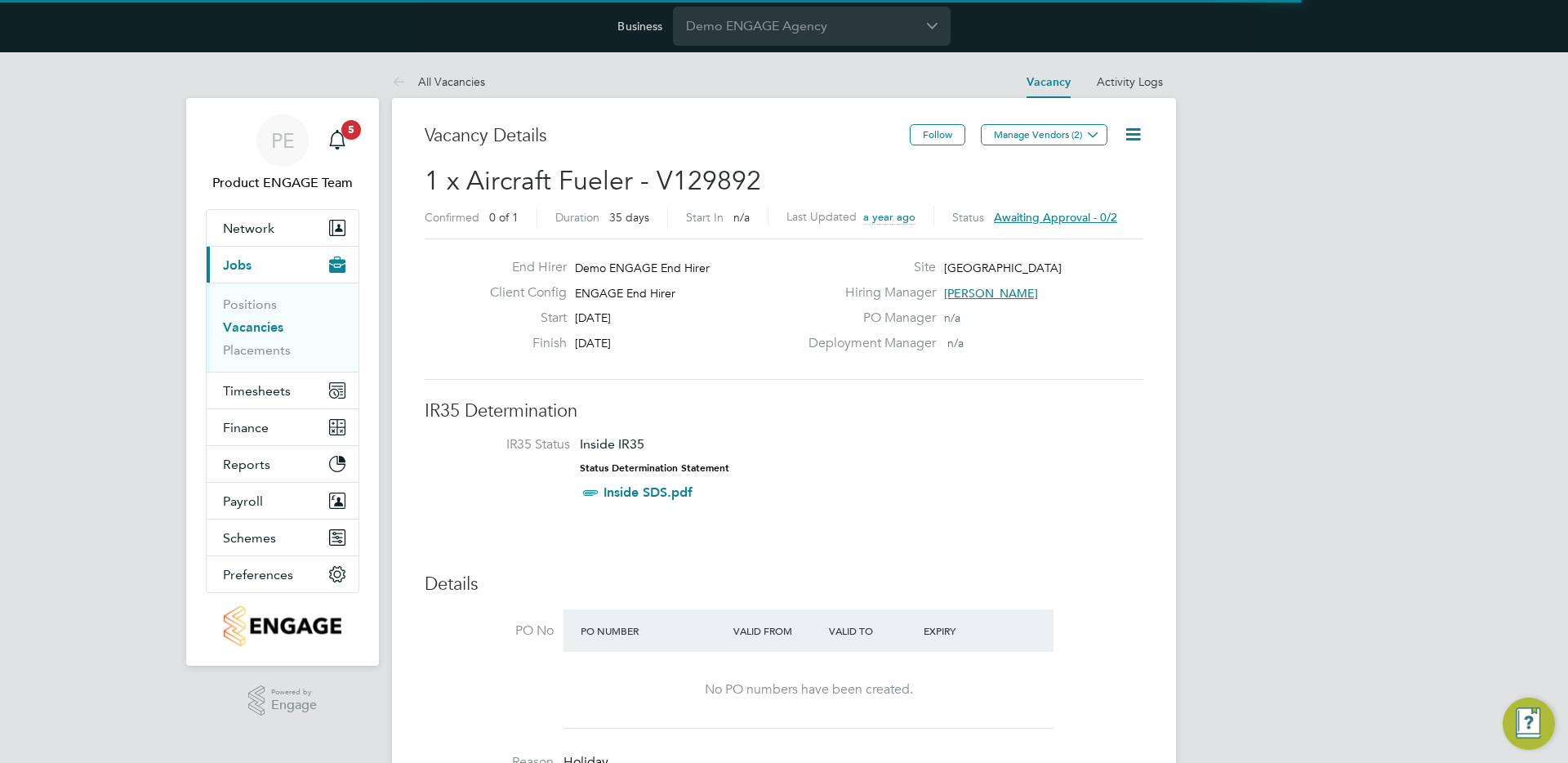
scroll to position [48, 114]
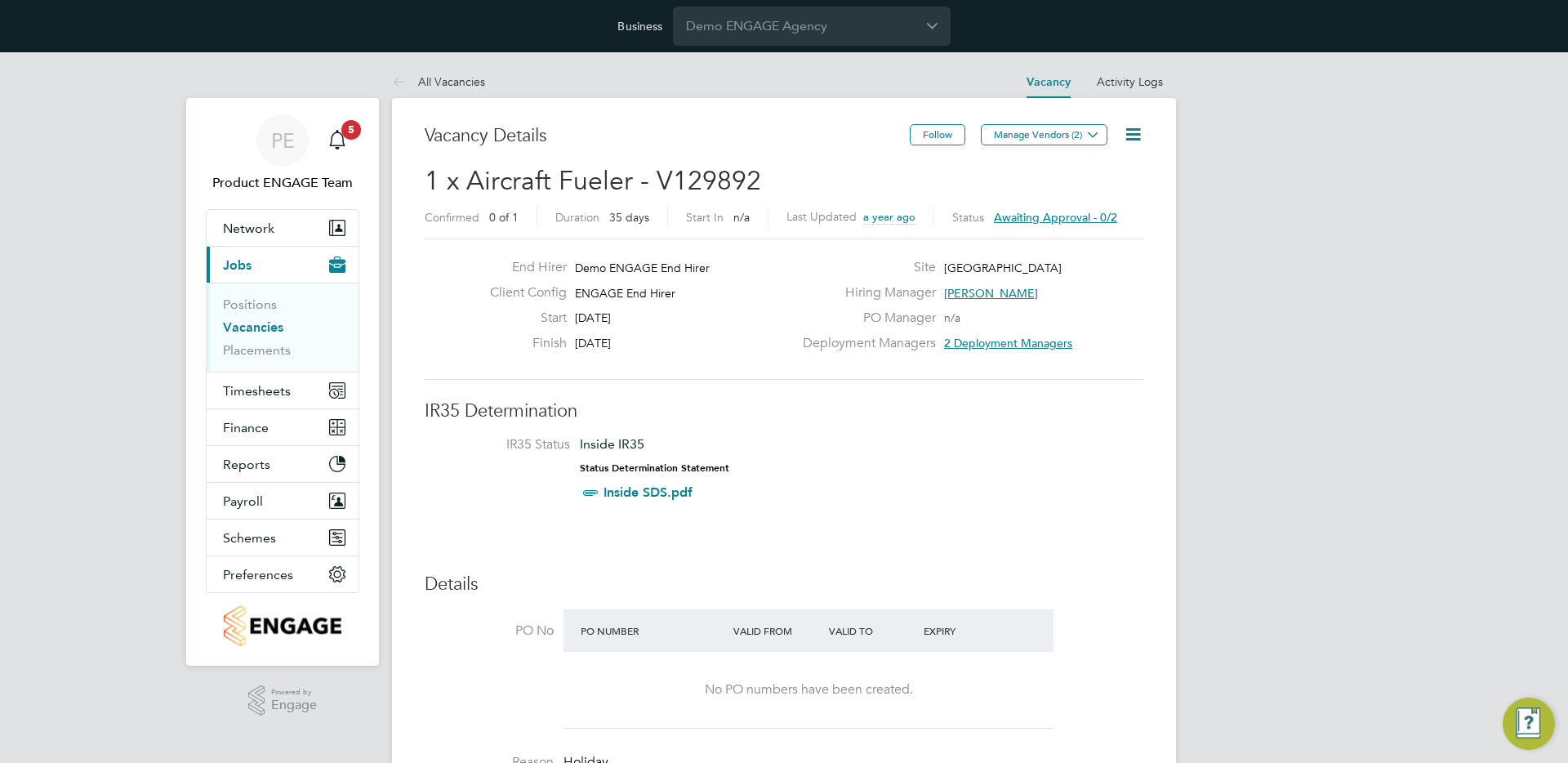
click at [997, 344] on span "2 Deployment Managers" at bounding box center [1008, 343] width 128 height 14
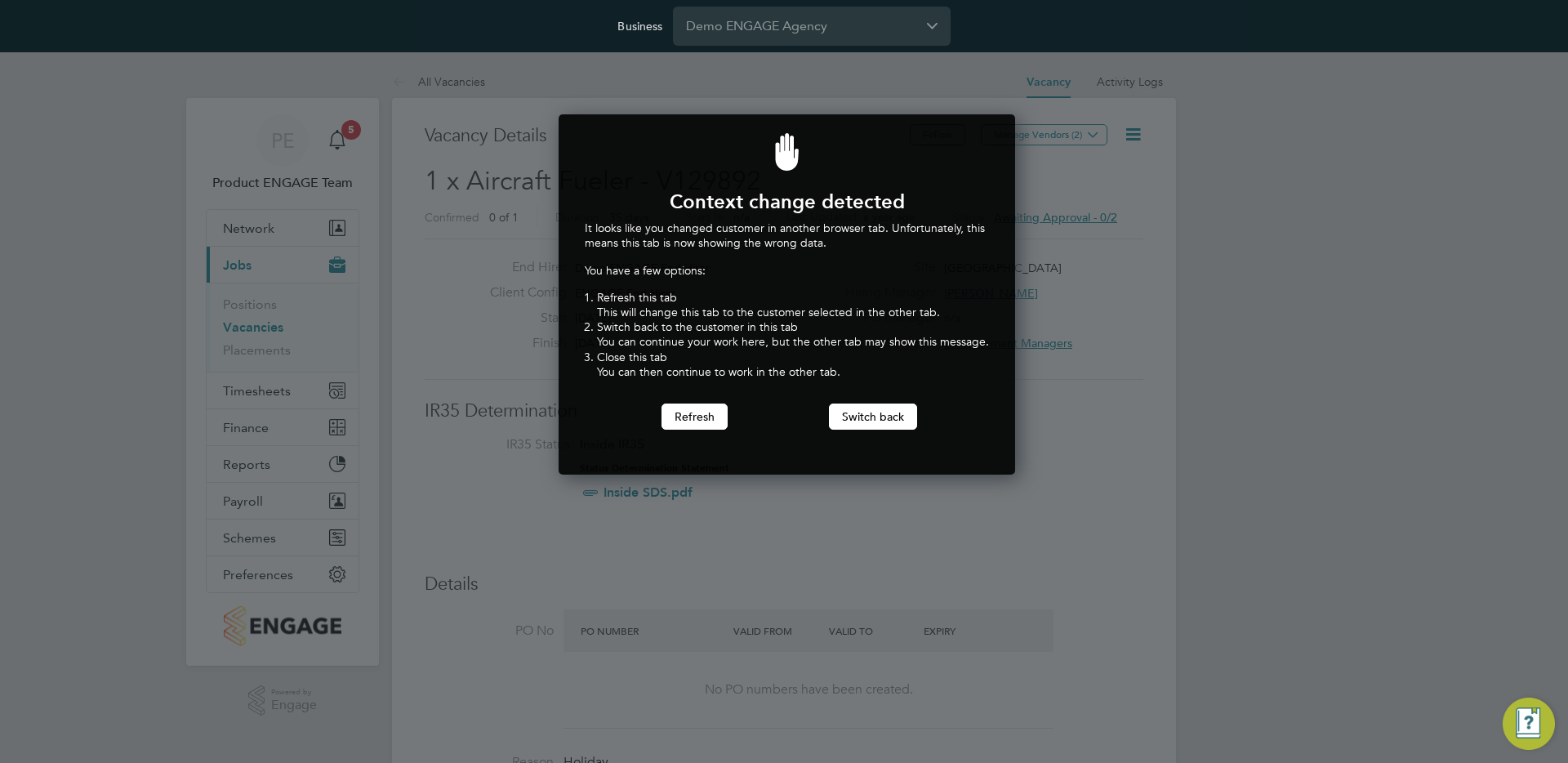
scroll to position [361, 450]
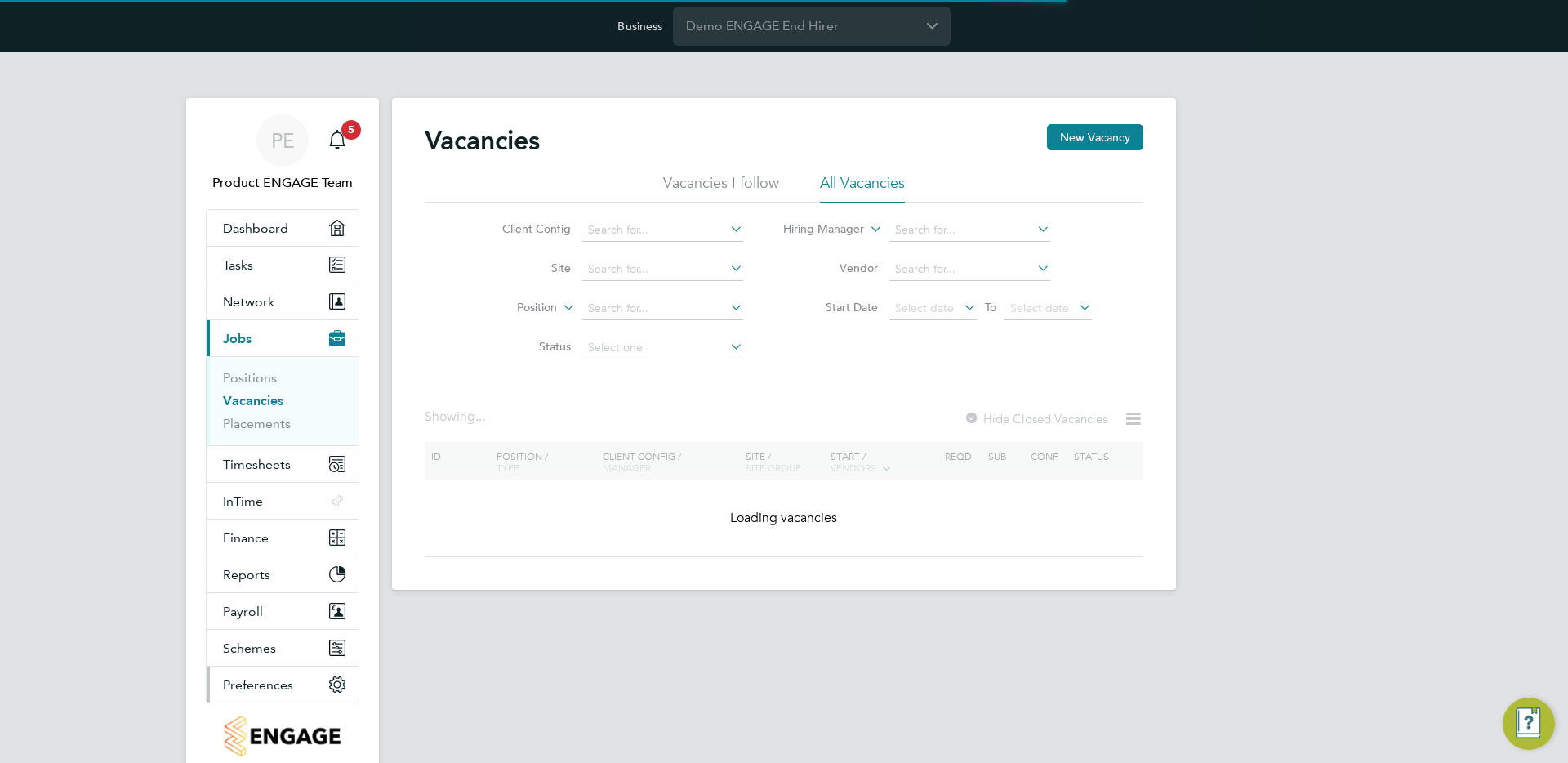
click at [267, 685] on span "Preferences" at bounding box center [258, 684] width 70 height 15
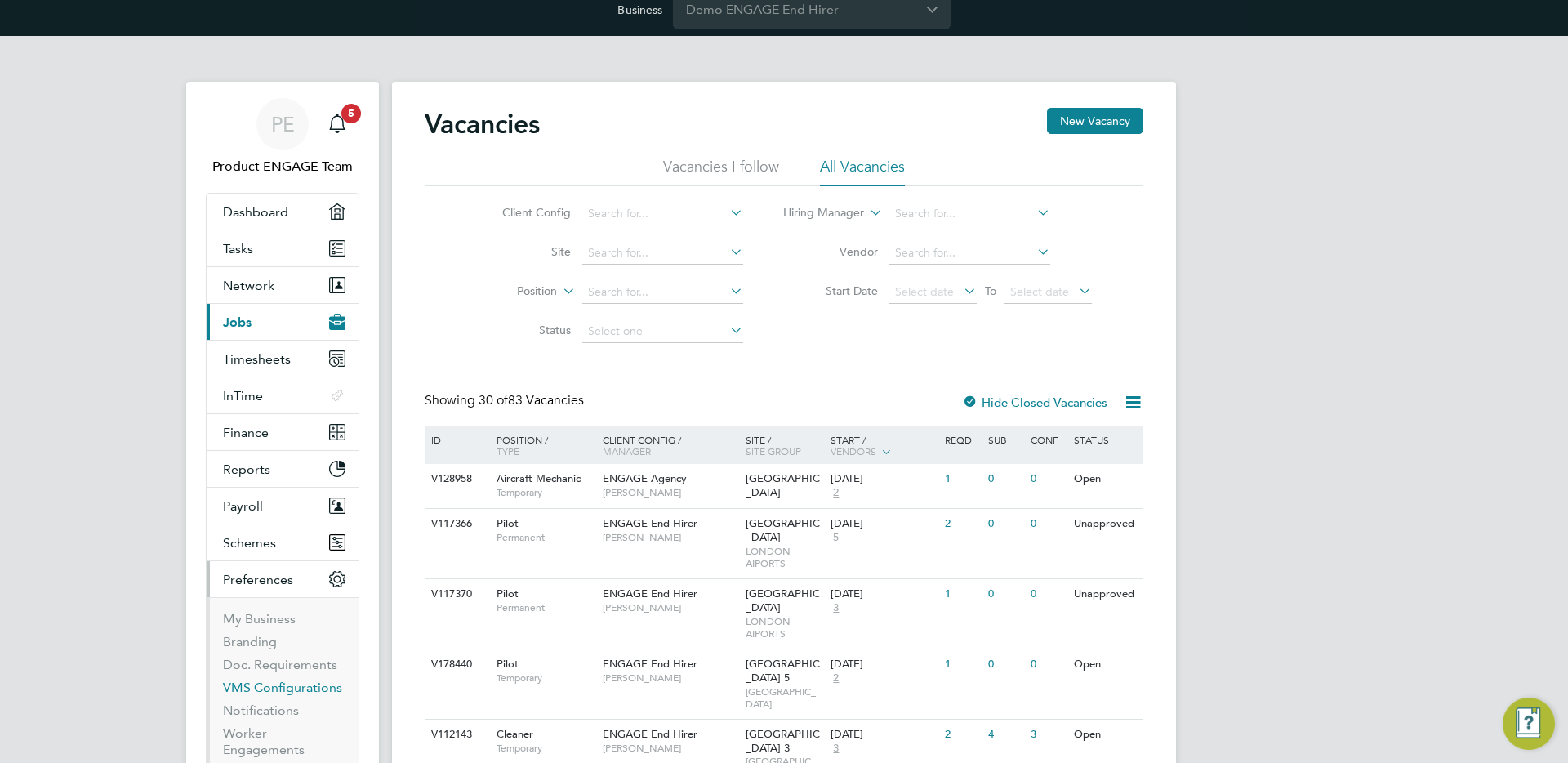
scroll to position [21, 0]
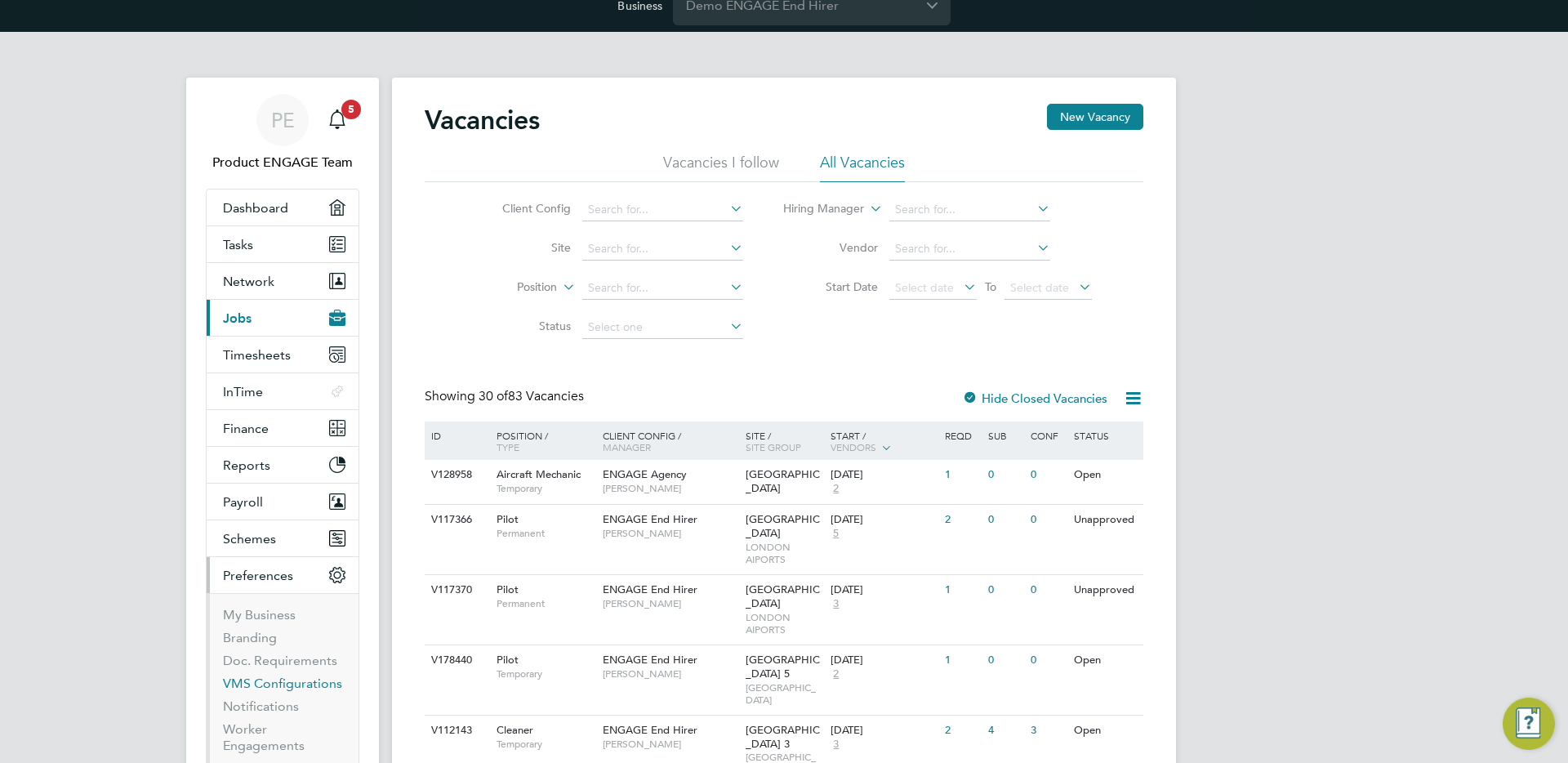
click at [295, 682] on link "VMS Configurations" at bounding box center [283, 683] width 120 height 15
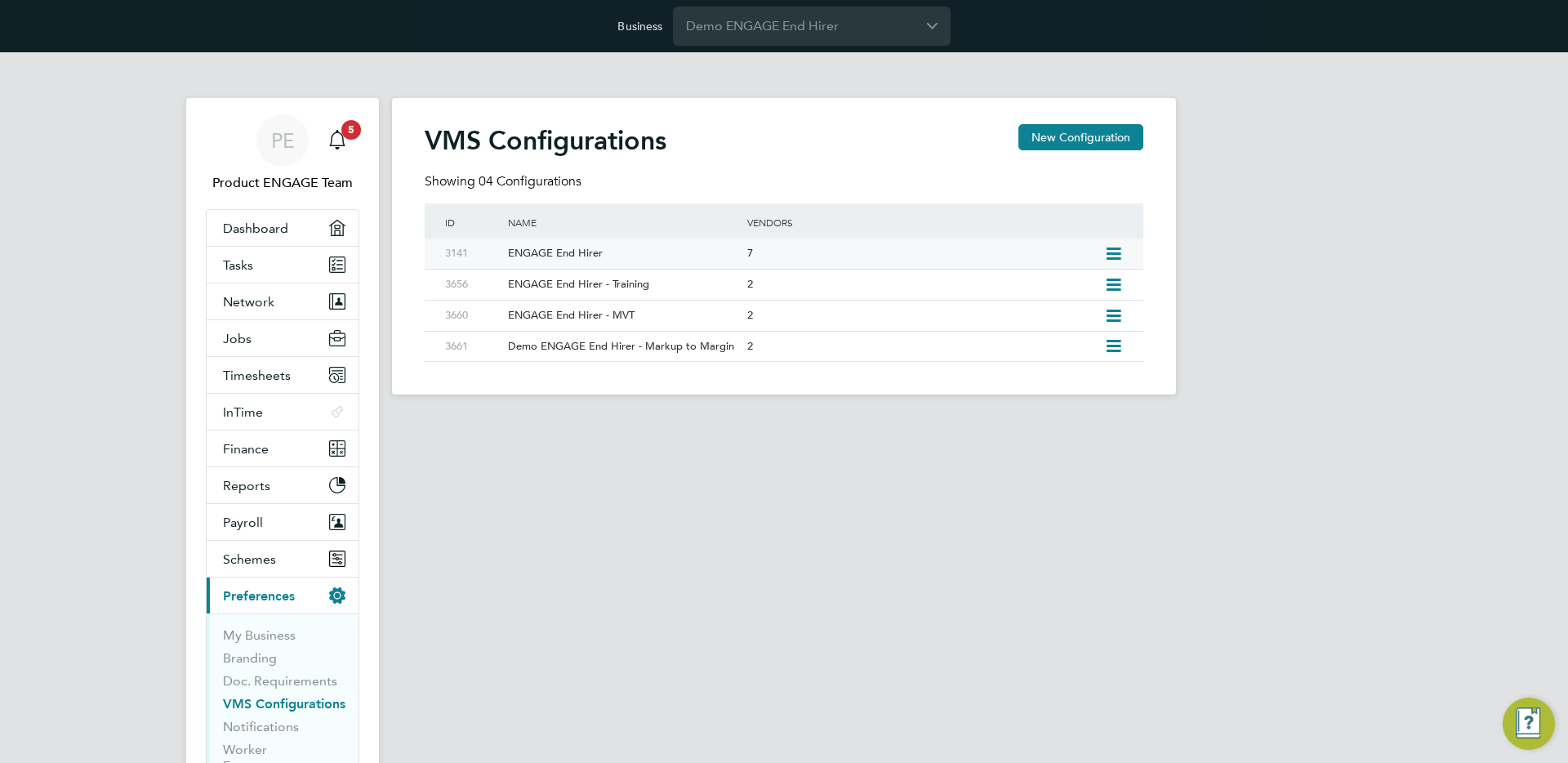
click at [1115, 251] on icon at bounding box center [1113, 253] width 21 height 13
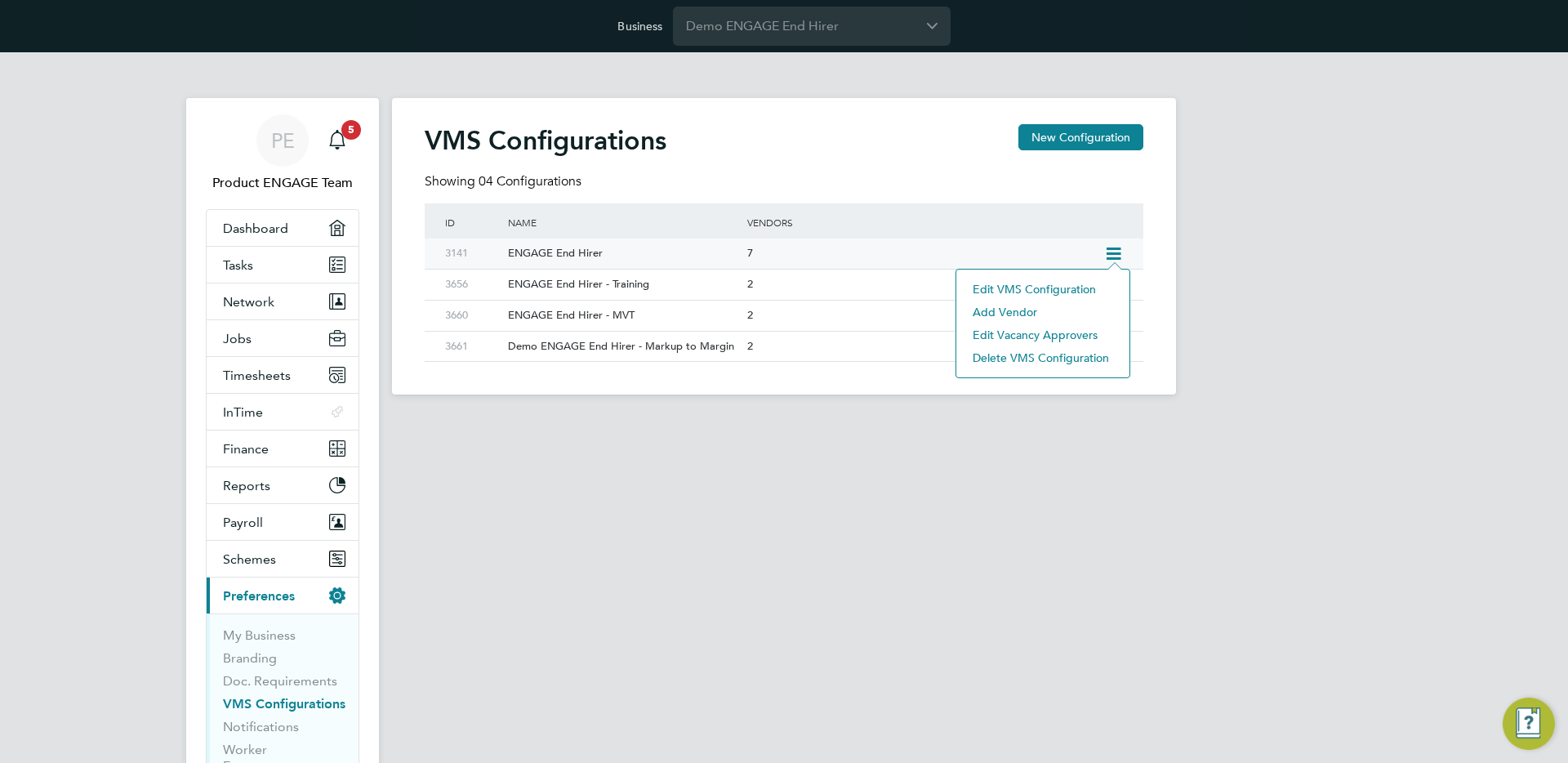
click at [1036, 283] on li "Edit VMS Configuration" at bounding box center [1043, 289] width 157 height 23
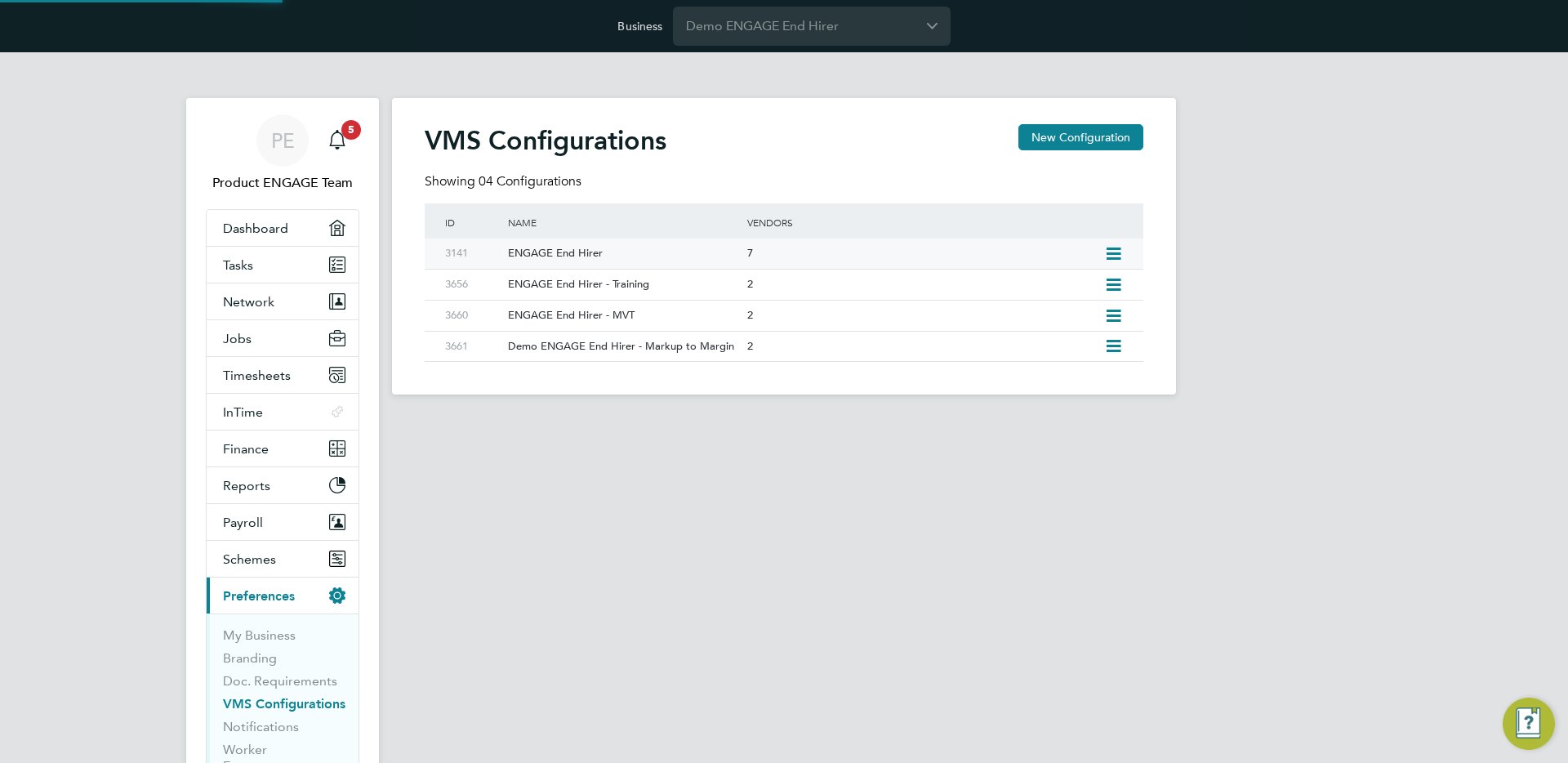
type input "ENGAGE End Hirer"
type input "Demo ENGAGE End Hirer"
type input "Any Text"
type input "Manually"
type input "No Limits"
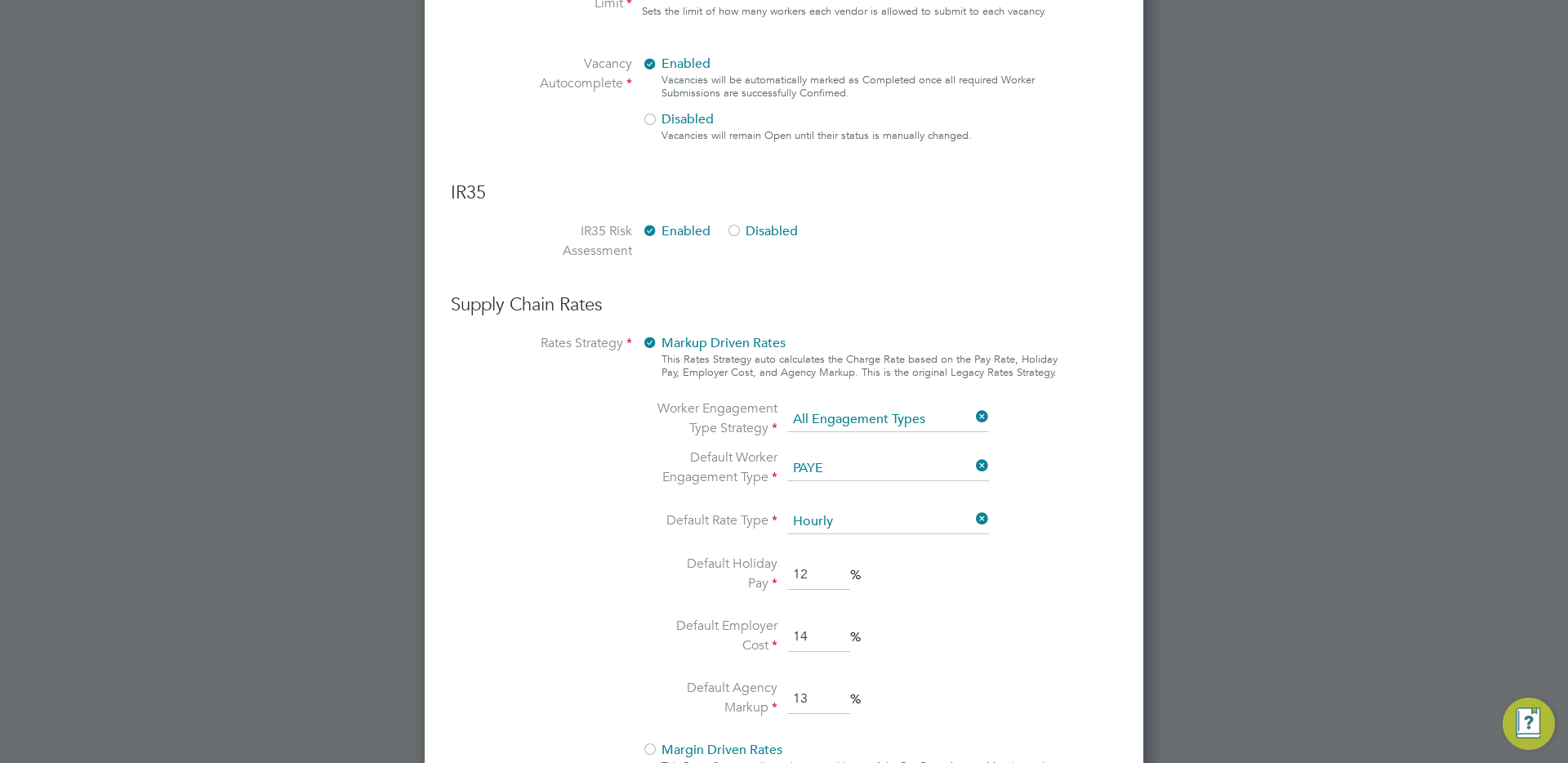
scroll to position [1069, 0]
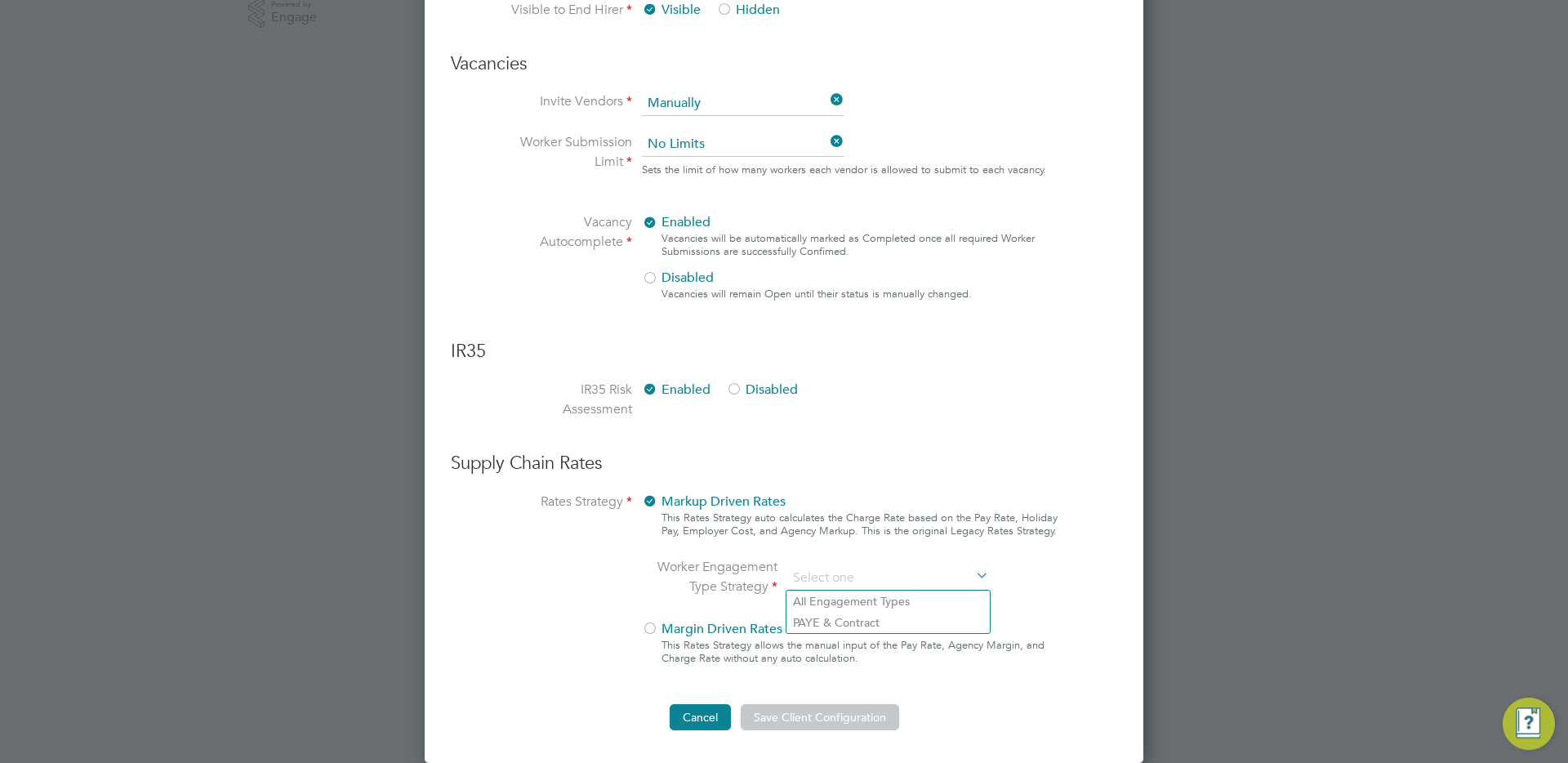
click at [694, 716] on button "Cancel" at bounding box center [700, 717] width 62 height 26
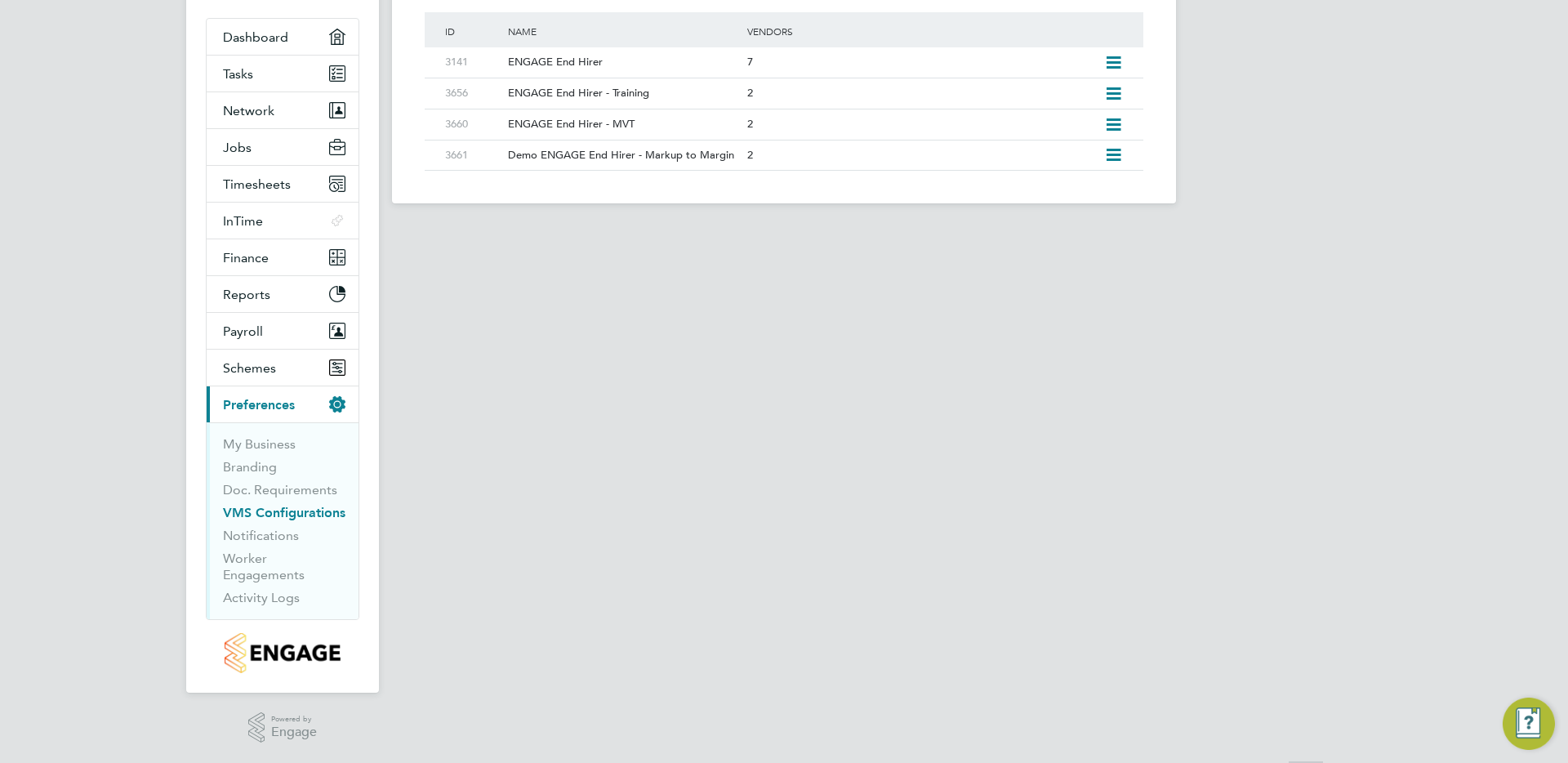
scroll to position [0, 0]
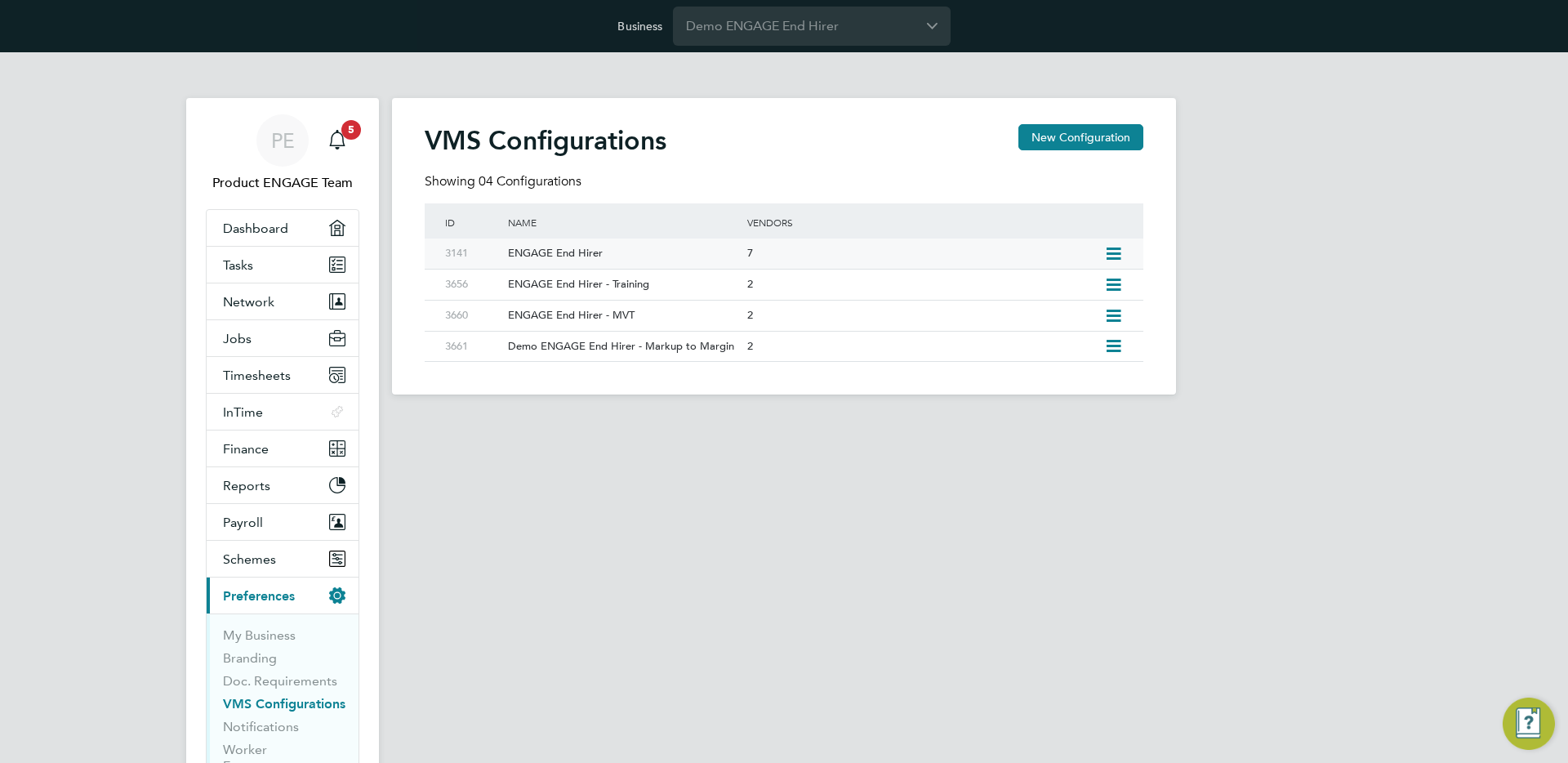
click at [1115, 253] on icon at bounding box center [1113, 253] width 21 height 13
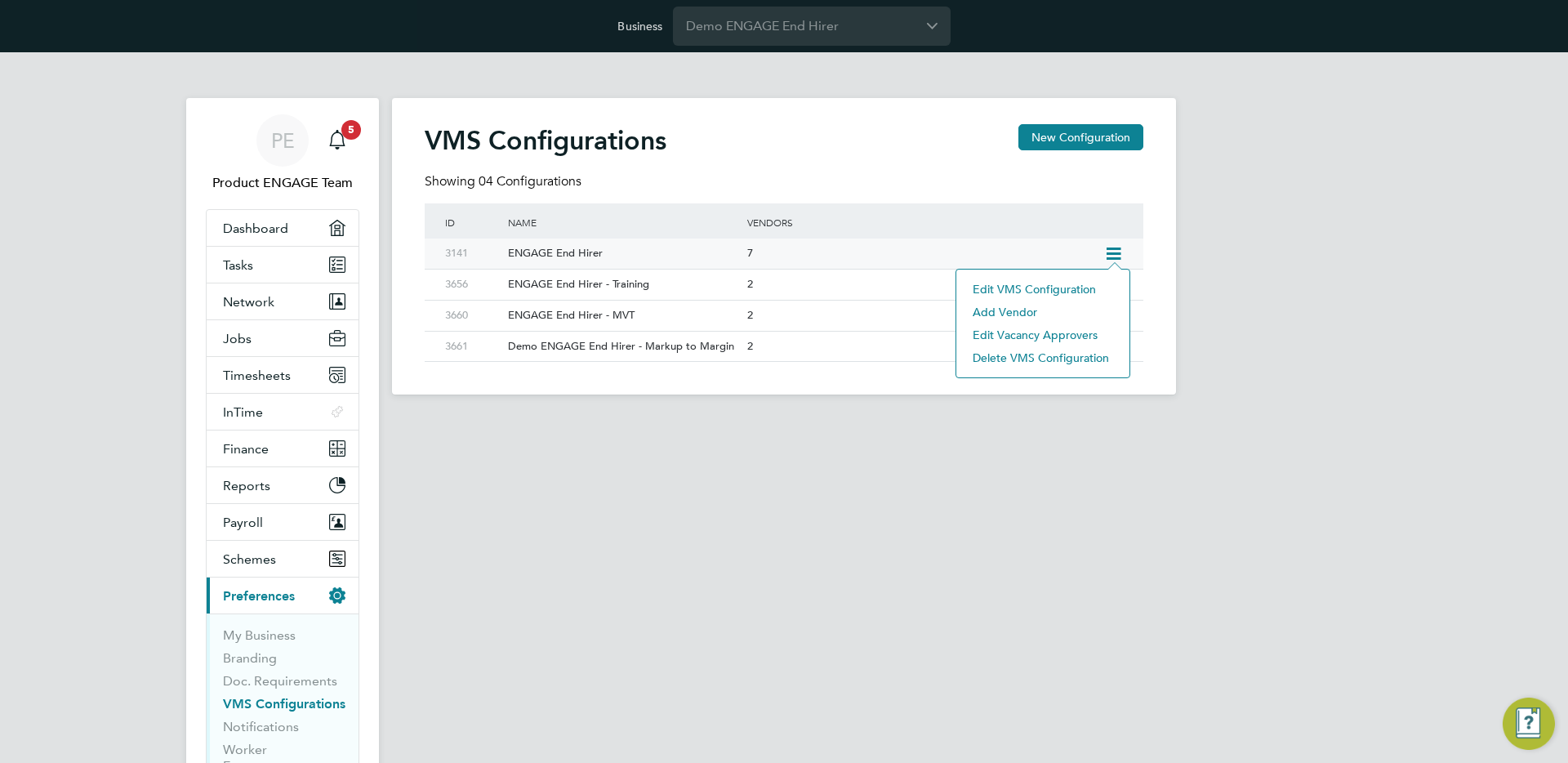
click at [1060, 294] on li "Edit VMS Configuration" at bounding box center [1043, 289] width 157 height 23
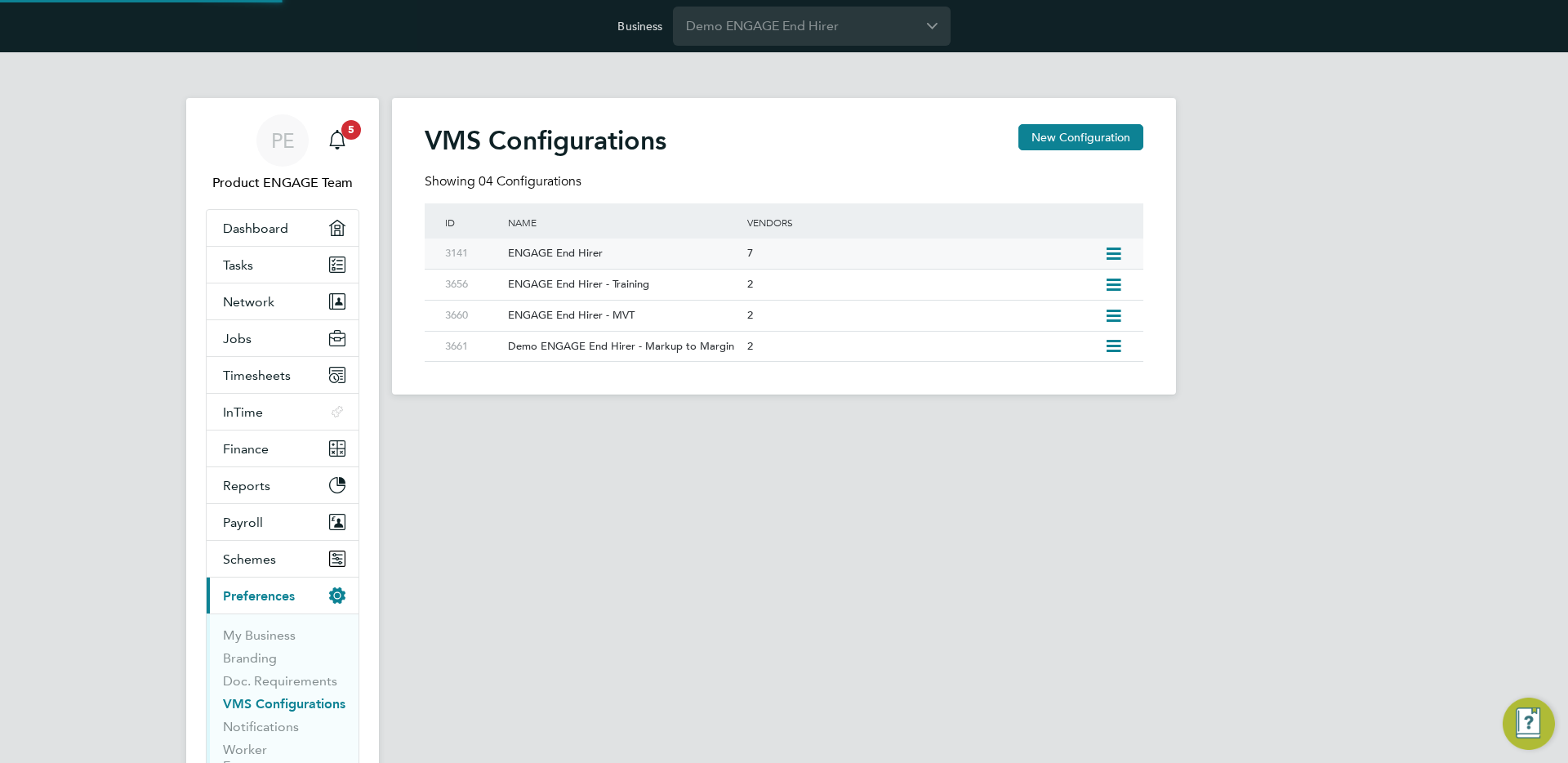
type input "ENGAGE End Hirer"
type input "Demo ENGAGE End Hirer"
type input "Any Text"
type input "Manually"
type input "No Limits"
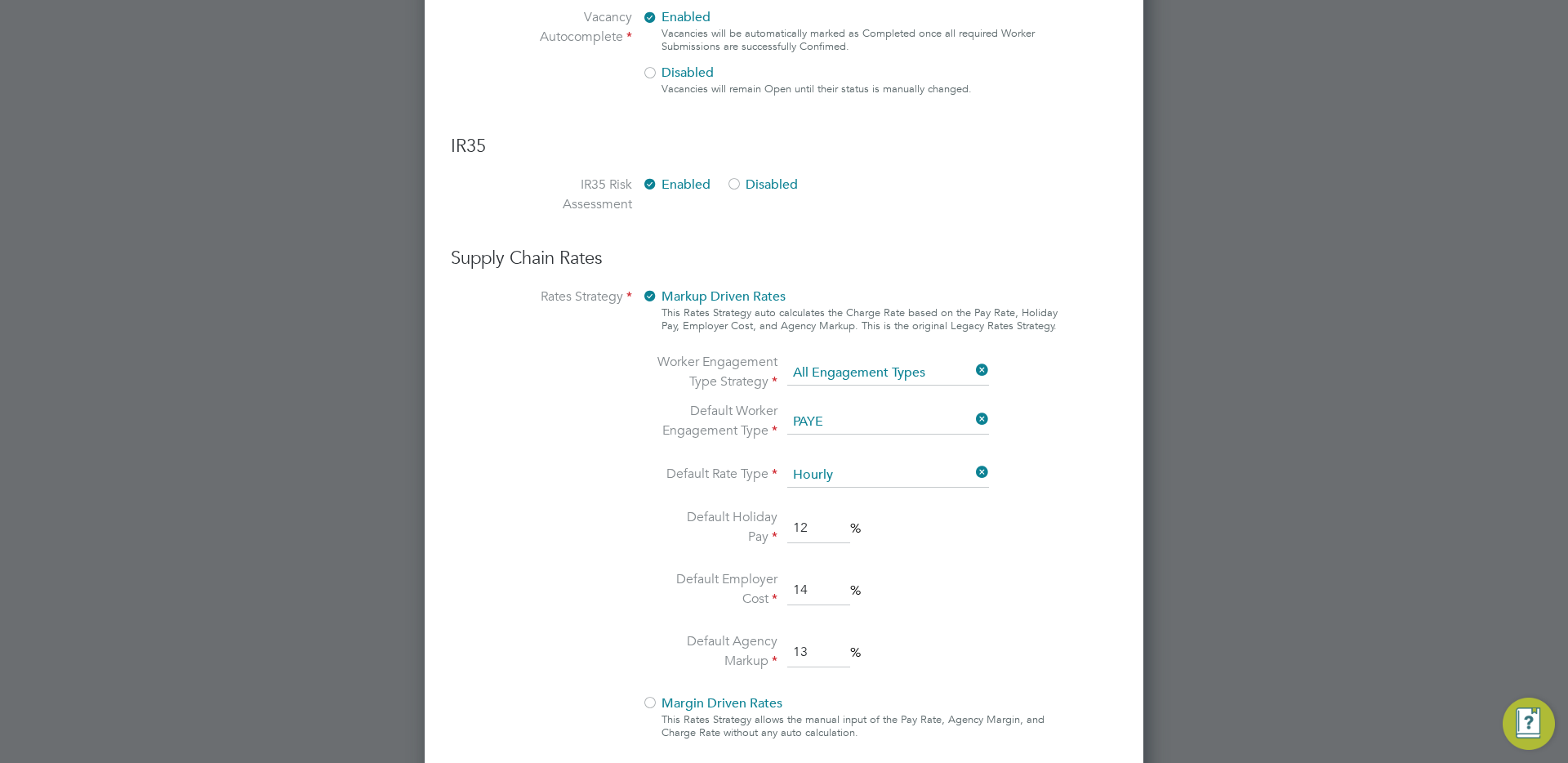
scroll to position [1126, 0]
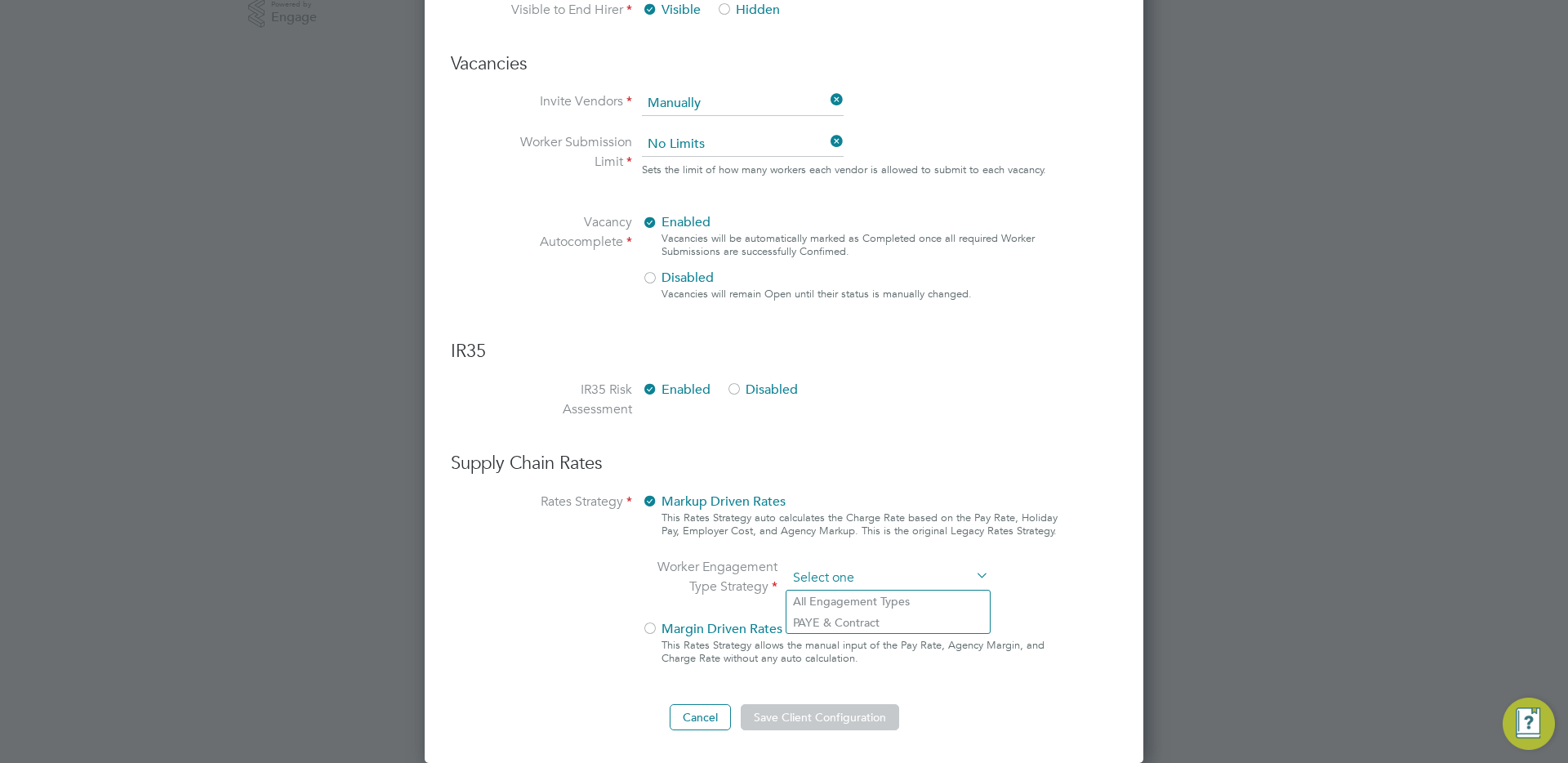
scroll to position [905, 0]
click at [700, 714] on button "Cancel" at bounding box center [700, 717] width 62 height 26
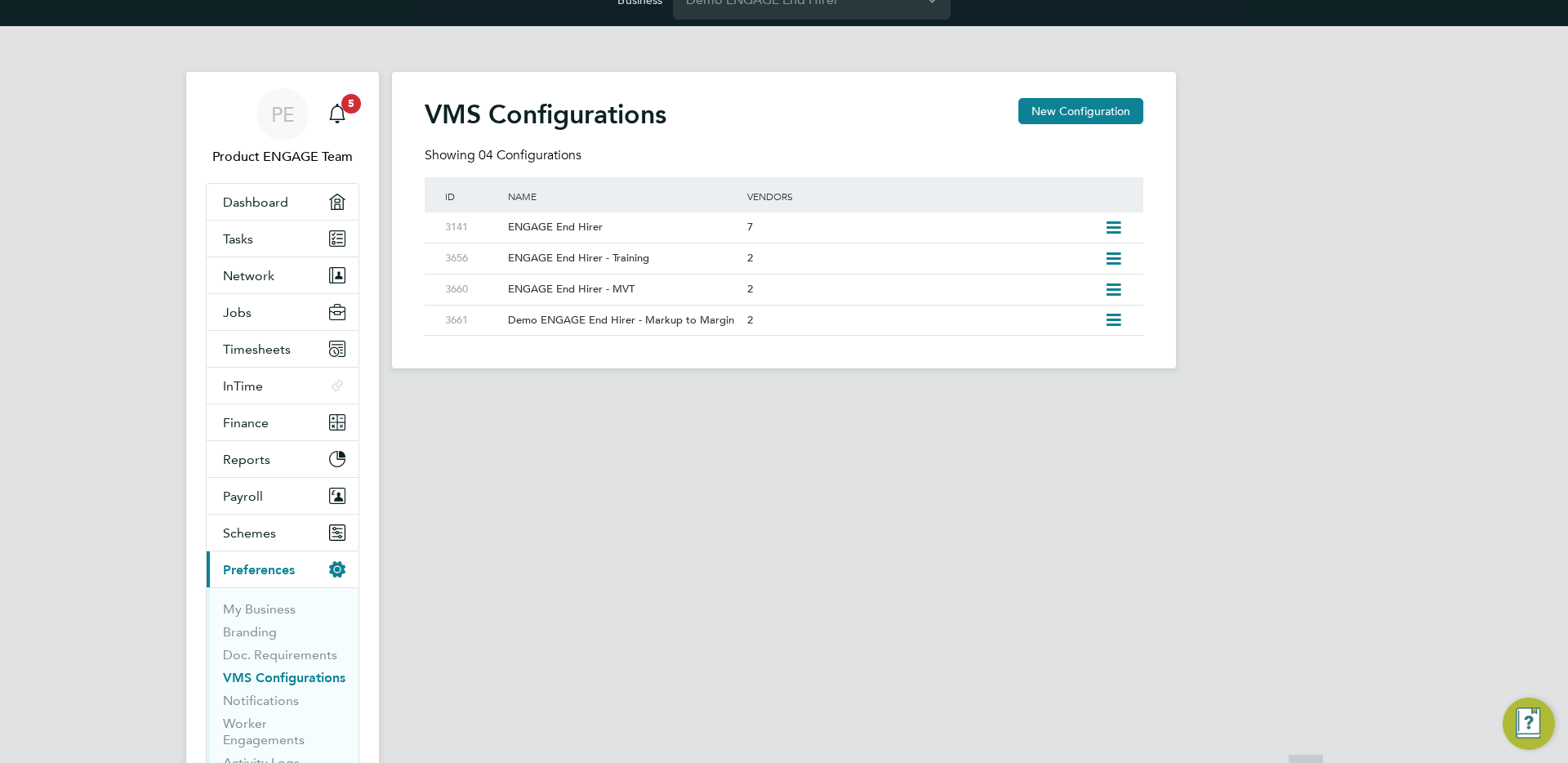
scroll to position [0, 0]
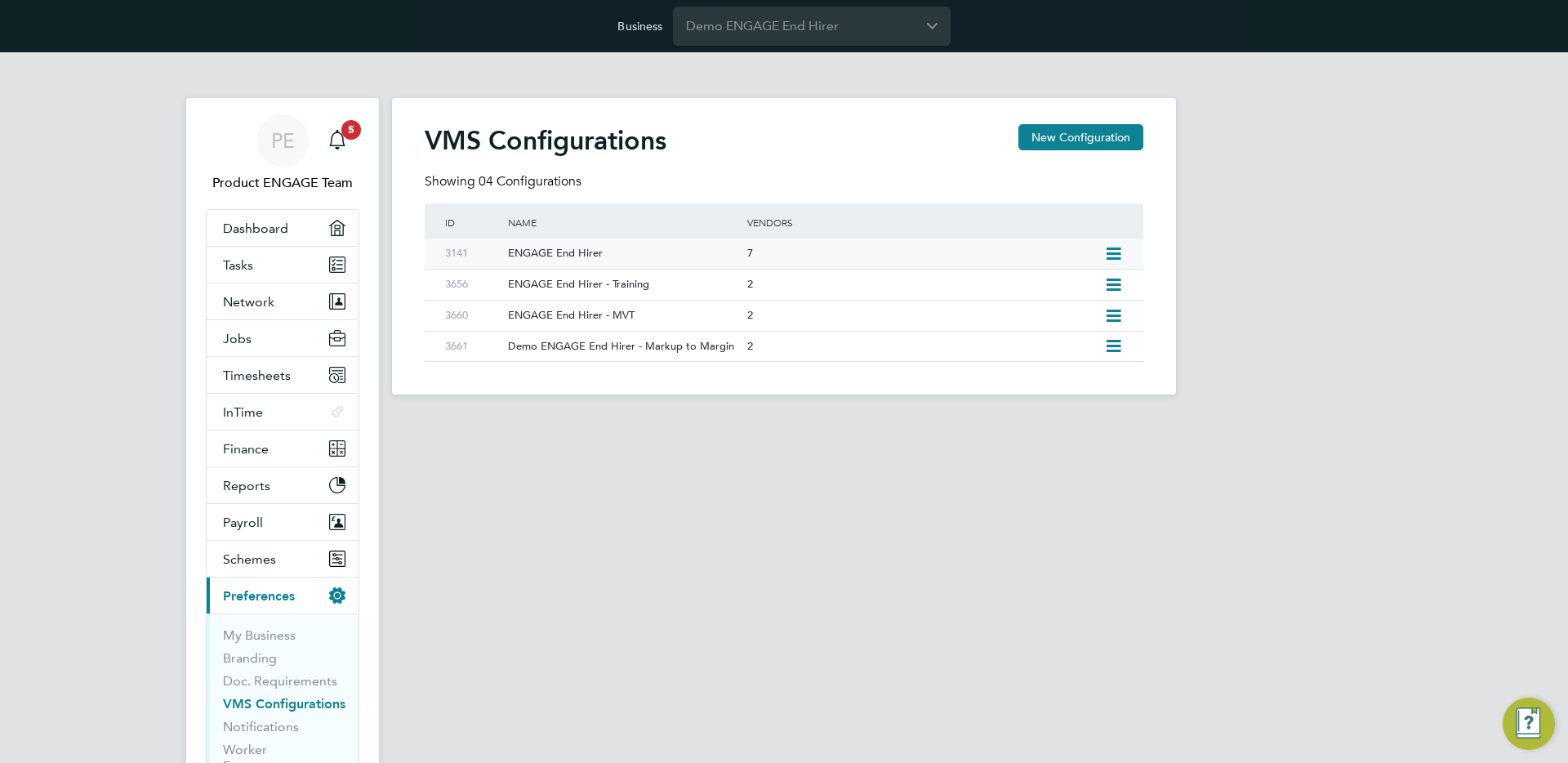
click at [1115, 251] on icon at bounding box center [1113, 253] width 21 height 13
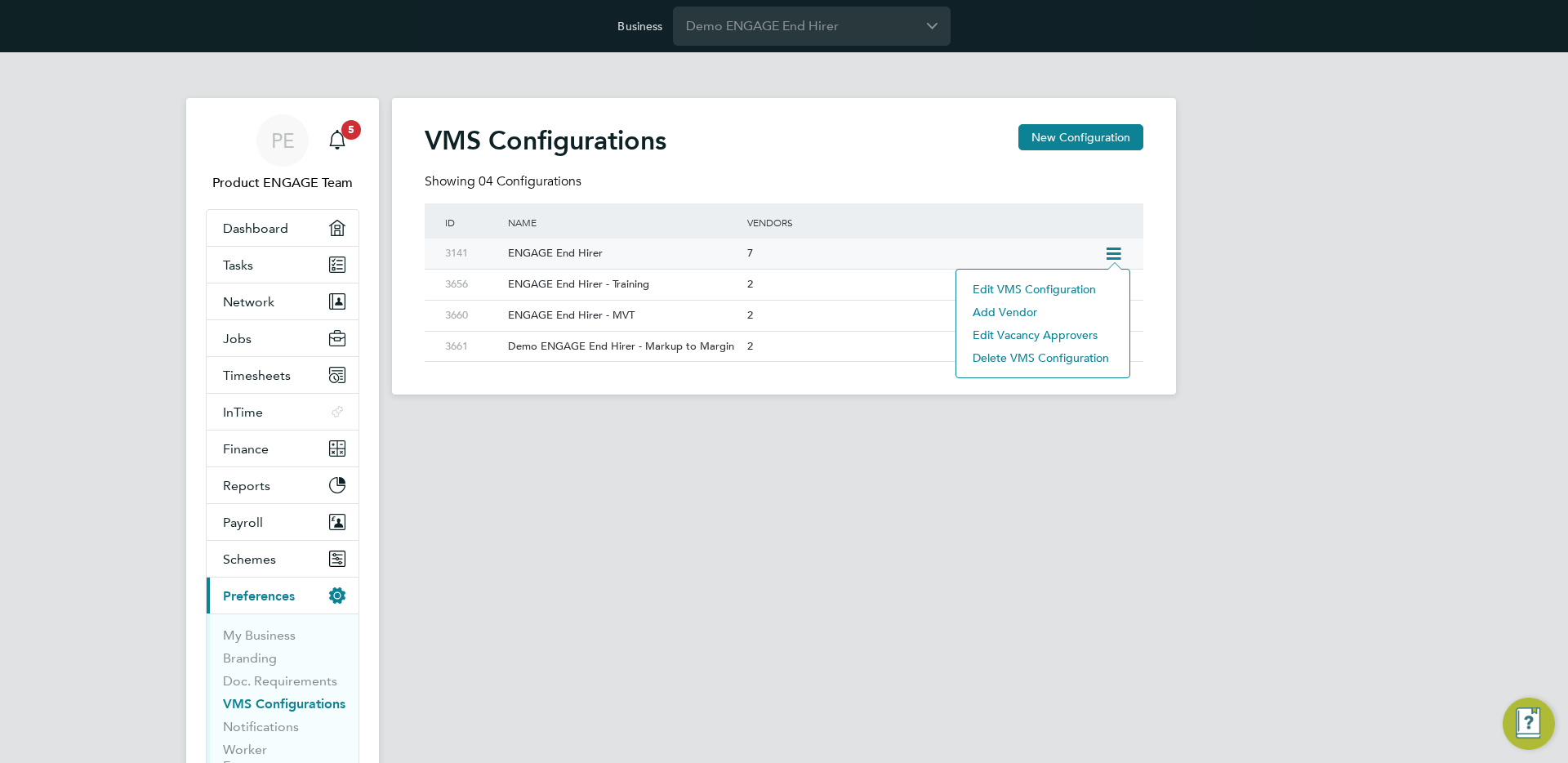
click at [1043, 294] on li "Edit VMS Configuration" at bounding box center [1043, 289] width 157 height 23
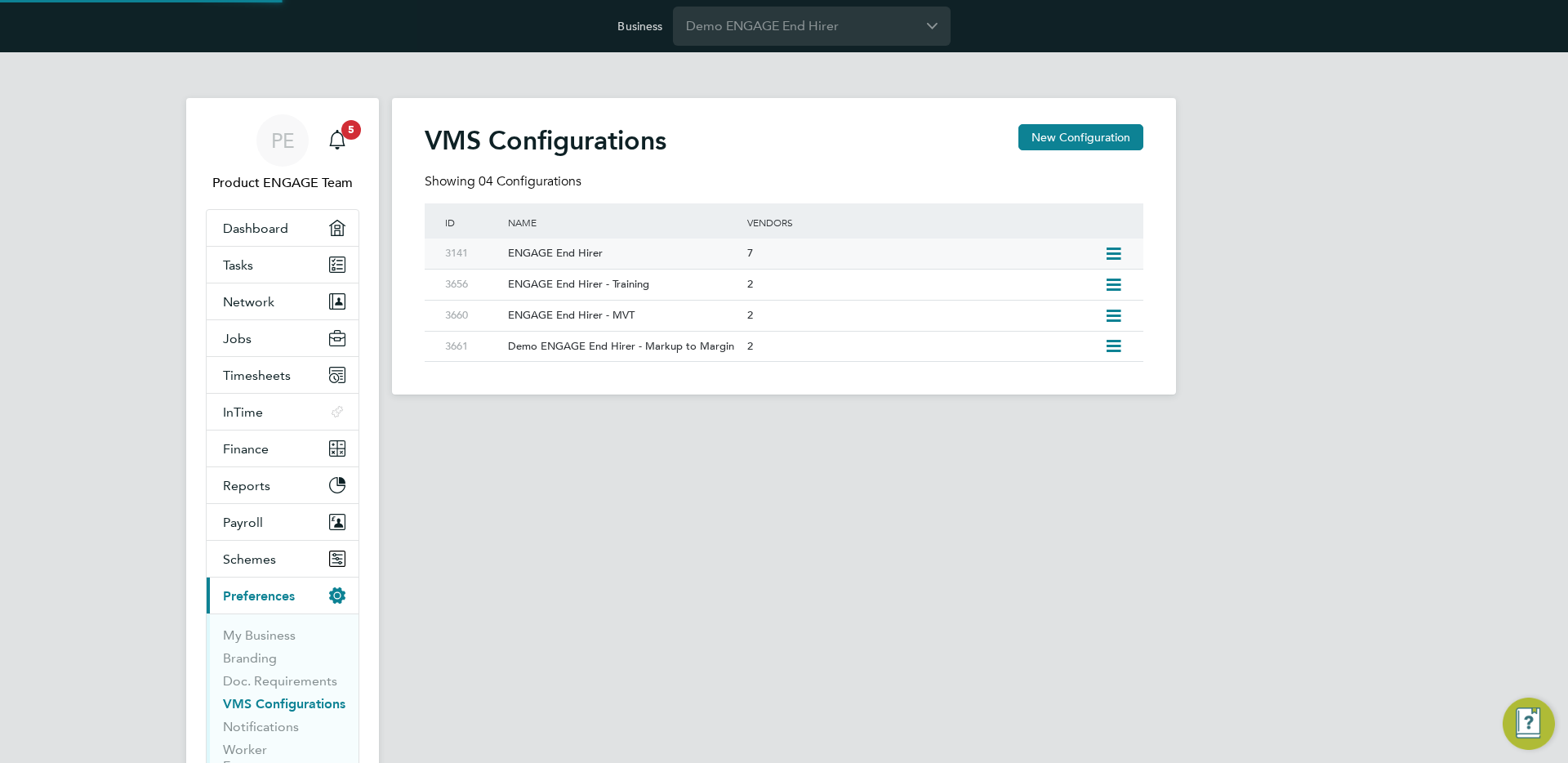
type input "ENGAGE End Hirer"
type input "Demo ENGAGE End Hirer"
type input "Any Text"
type input "Manually"
type input "No Limits"
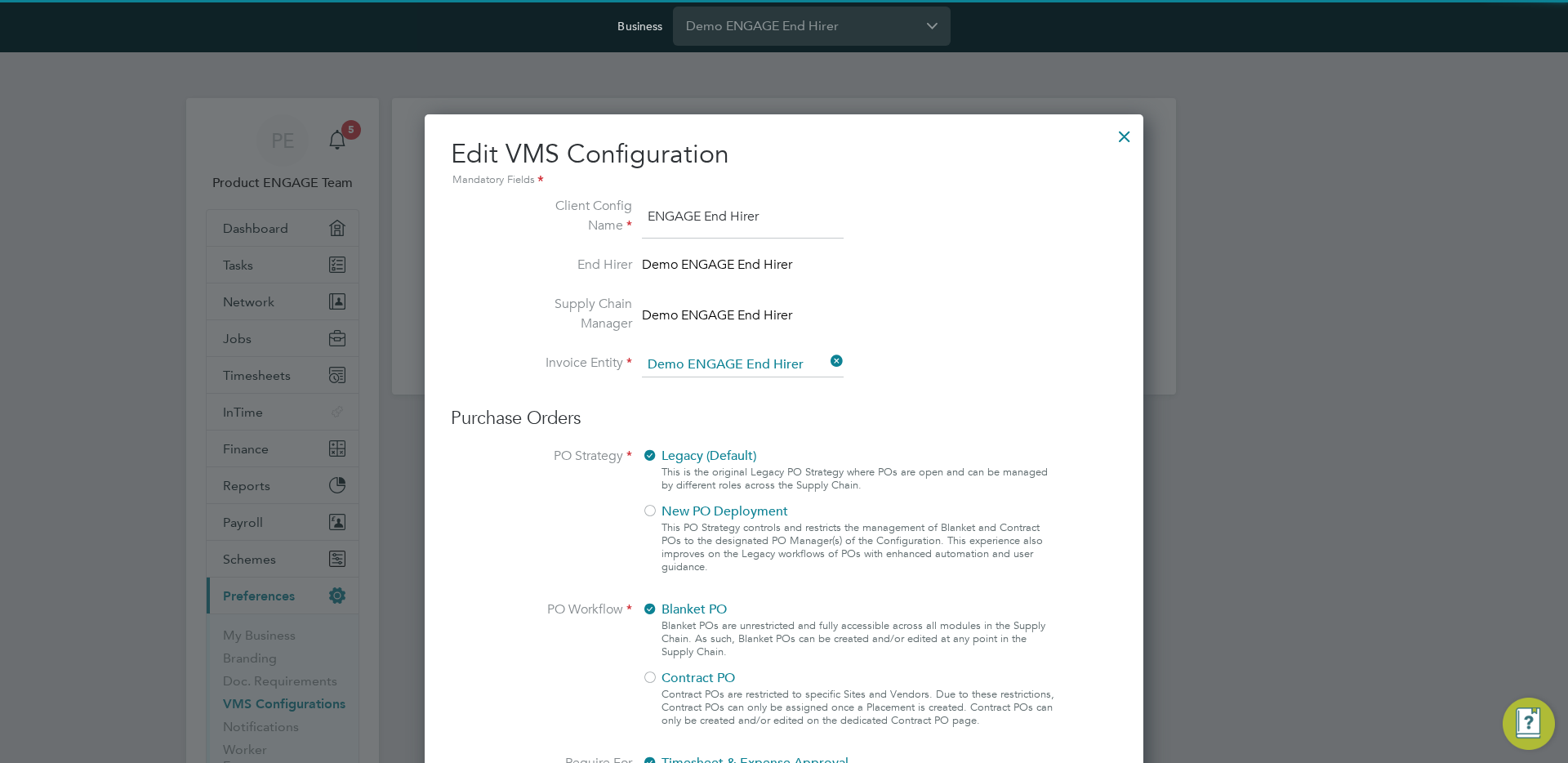
click at [1122, 129] on div at bounding box center [1124, 132] width 29 height 29
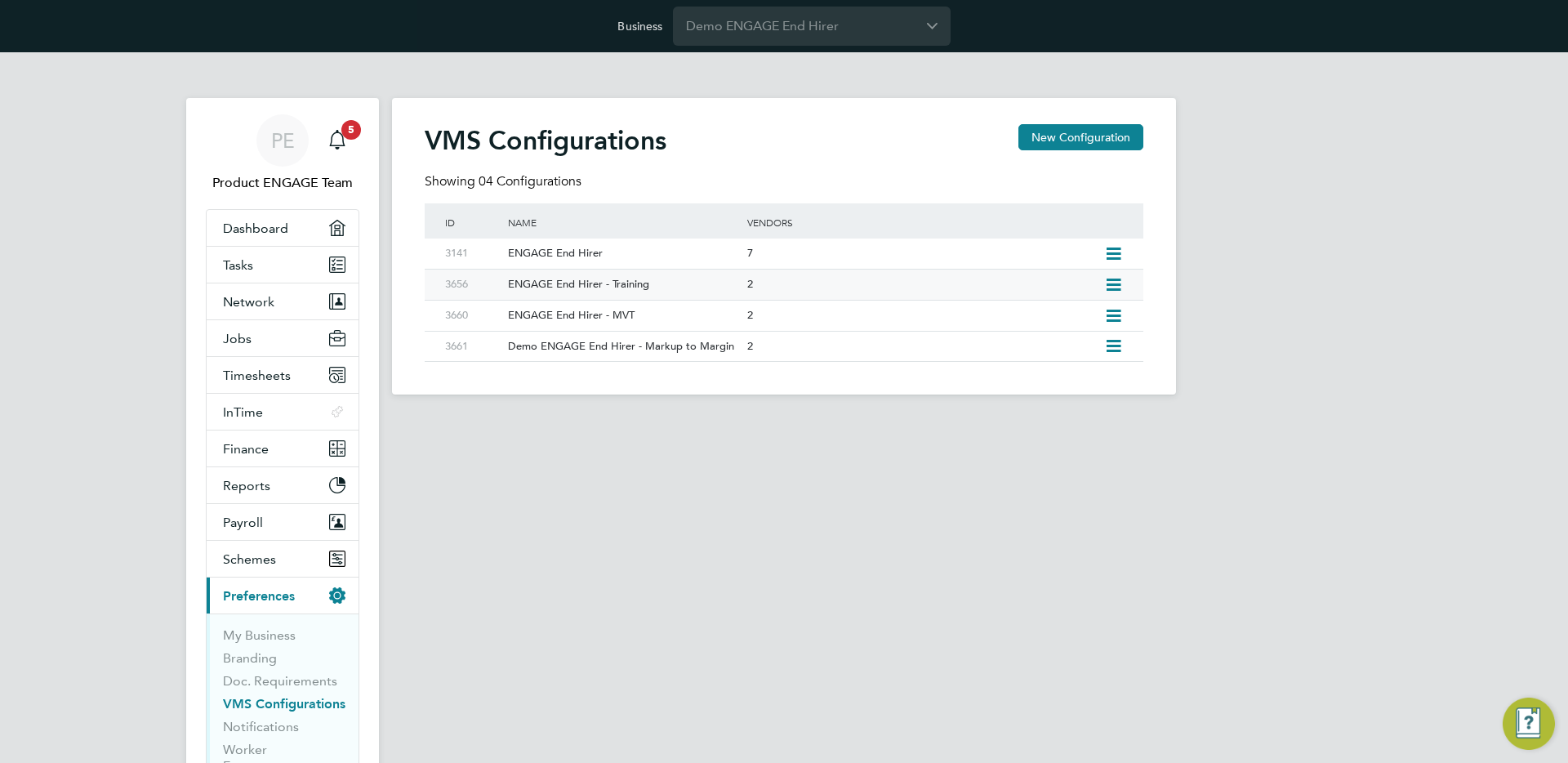
click at [1118, 279] on icon at bounding box center [1113, 285] width 21 height 13
click at [1060, 316] on li "Edit VMS Configuration" at bounding box center [1043, 320] width 157 height 23
type input "ENGAGE End Hirer - Training"
type input "Demo ENGAGE End Hirer"
type input "Any Text"
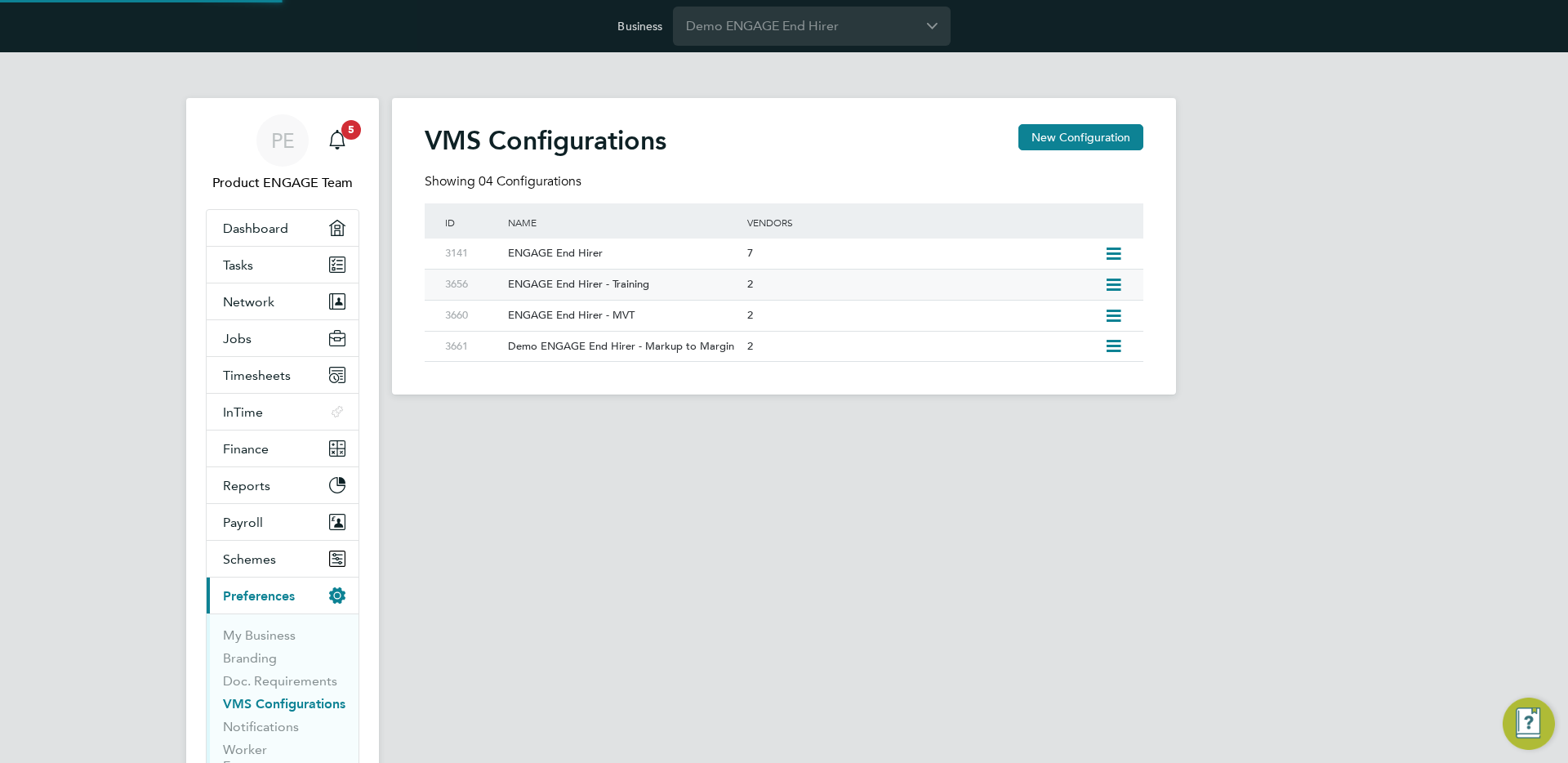
type input "Manually"
type input "No Limits"
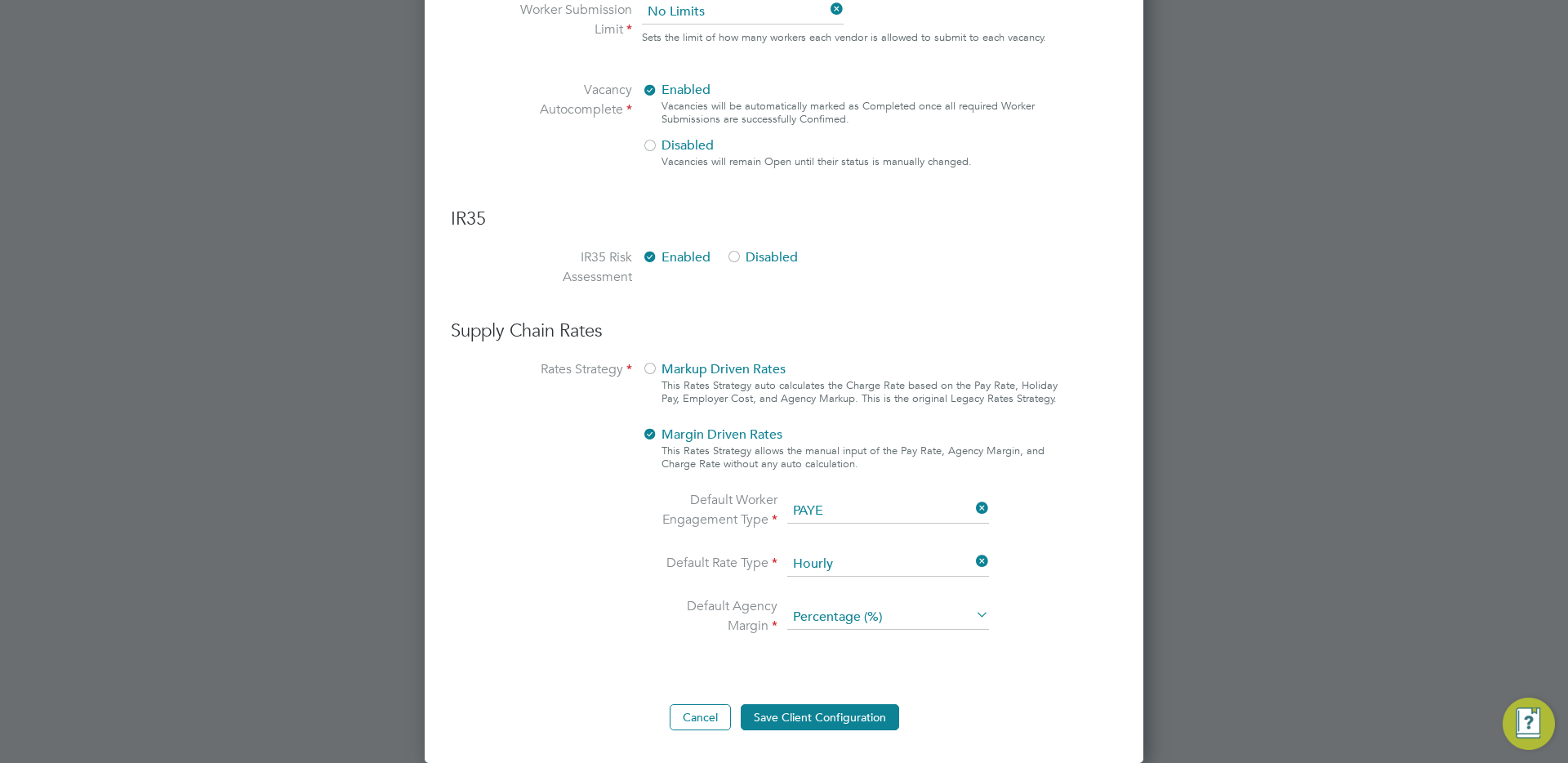
click at [681, 370] on span "Markup Driven Rates" at bounding box center [714, 369] width 144 height 16
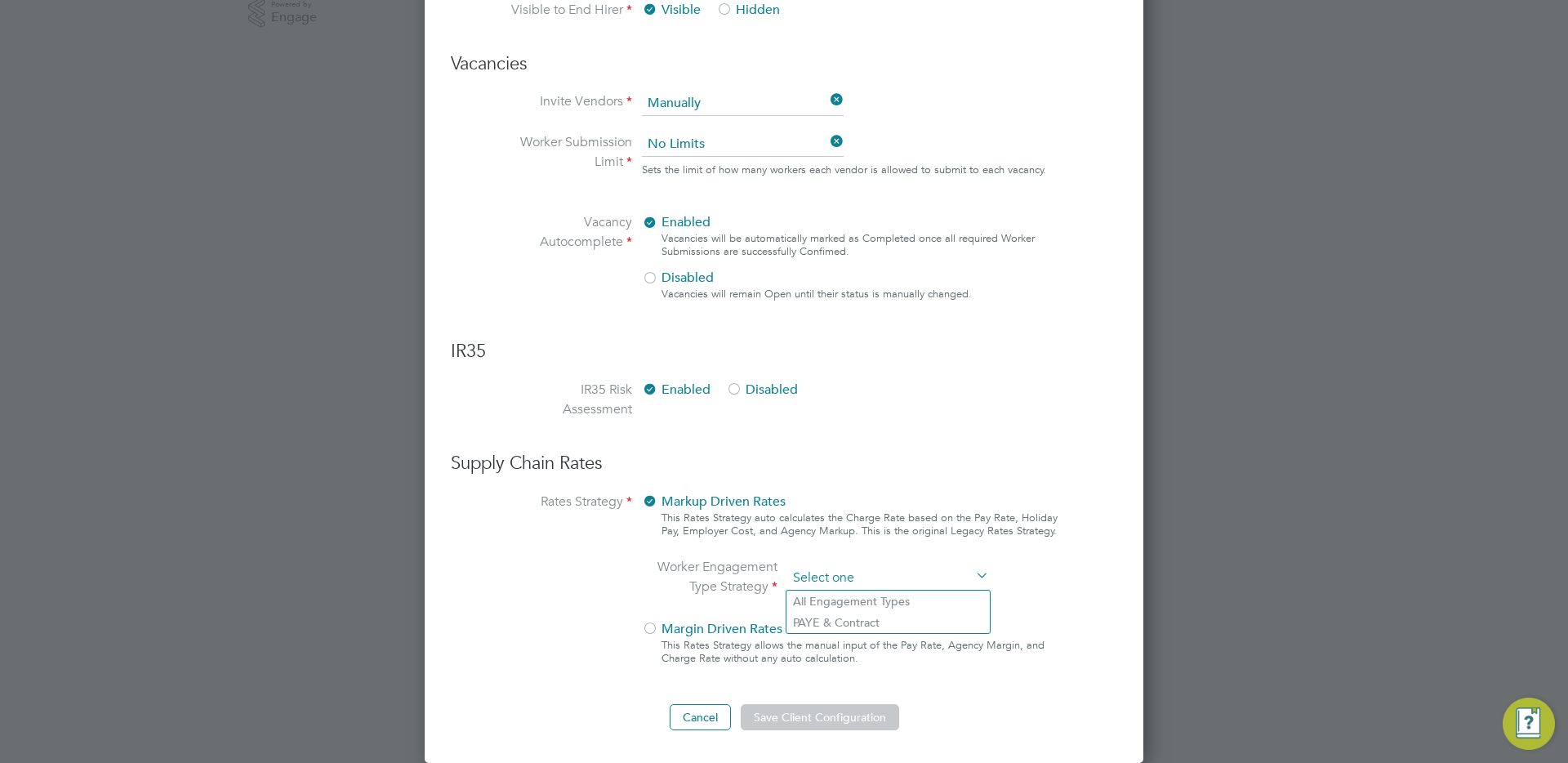
click at [823, 574] on input at bounding box center [887, 577] width 202 height 24
click at [874, 604] on li "All Engagement Types" at bounding box center [888, 601] width 203 height 21
type input "All Engagement Types"
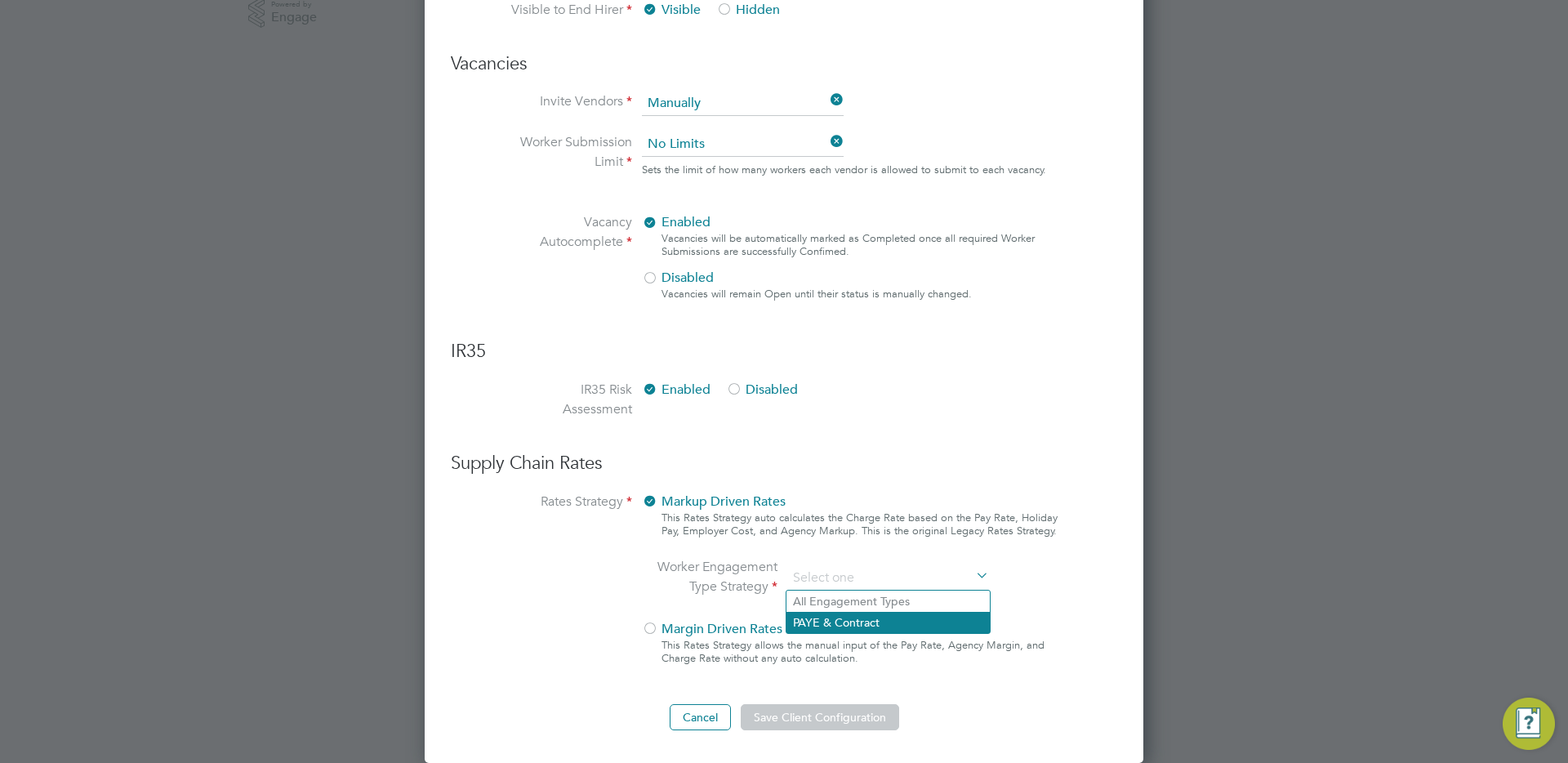
click at [841, 624] on li "PAYE & Contract" at bounding box center [888, 623] width 203 height 21
type input "PAYE & Contract"
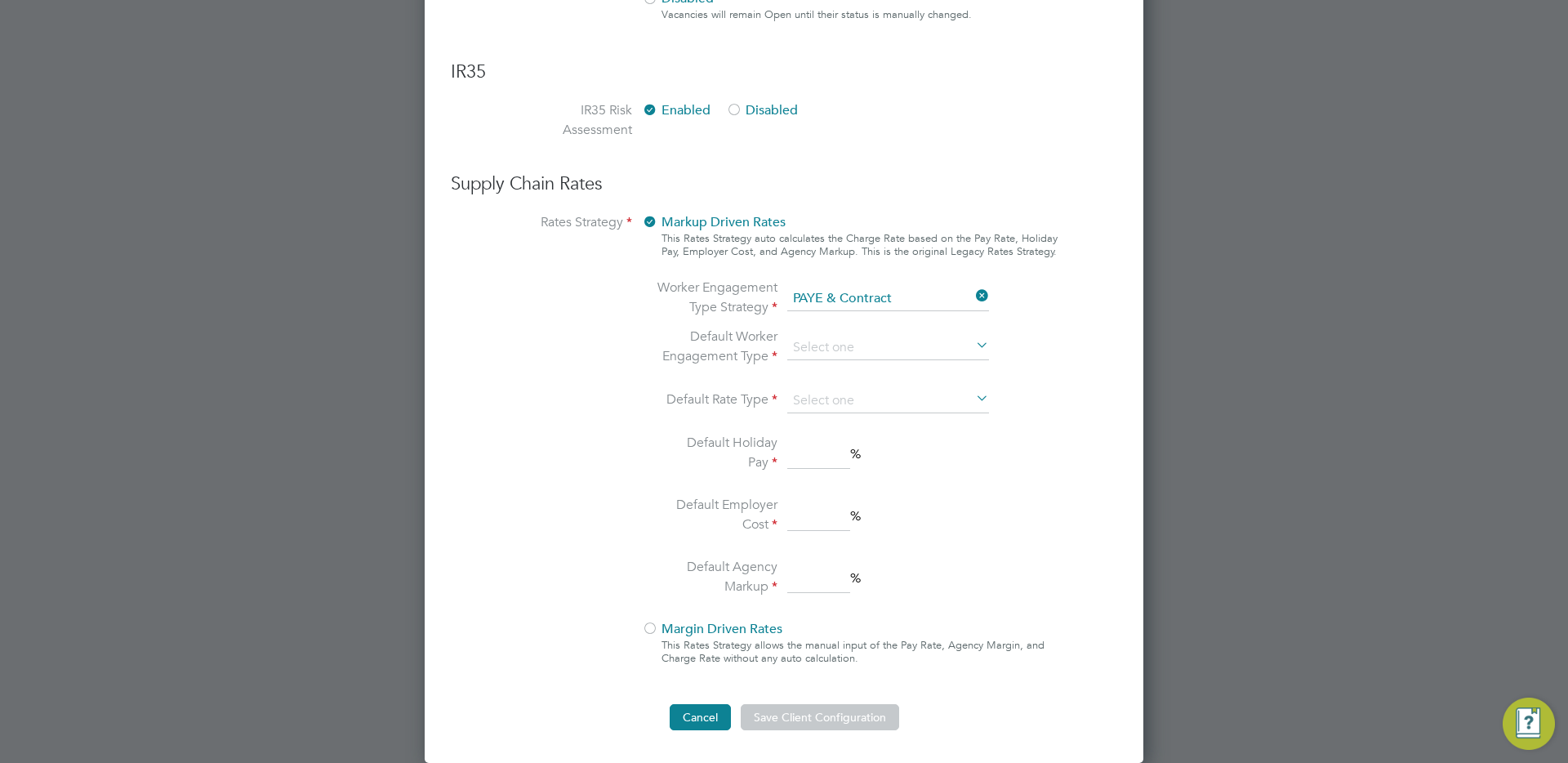
click at [691, 720] on button "Cancel" at bounding box center [700, 717] width 62 height 26
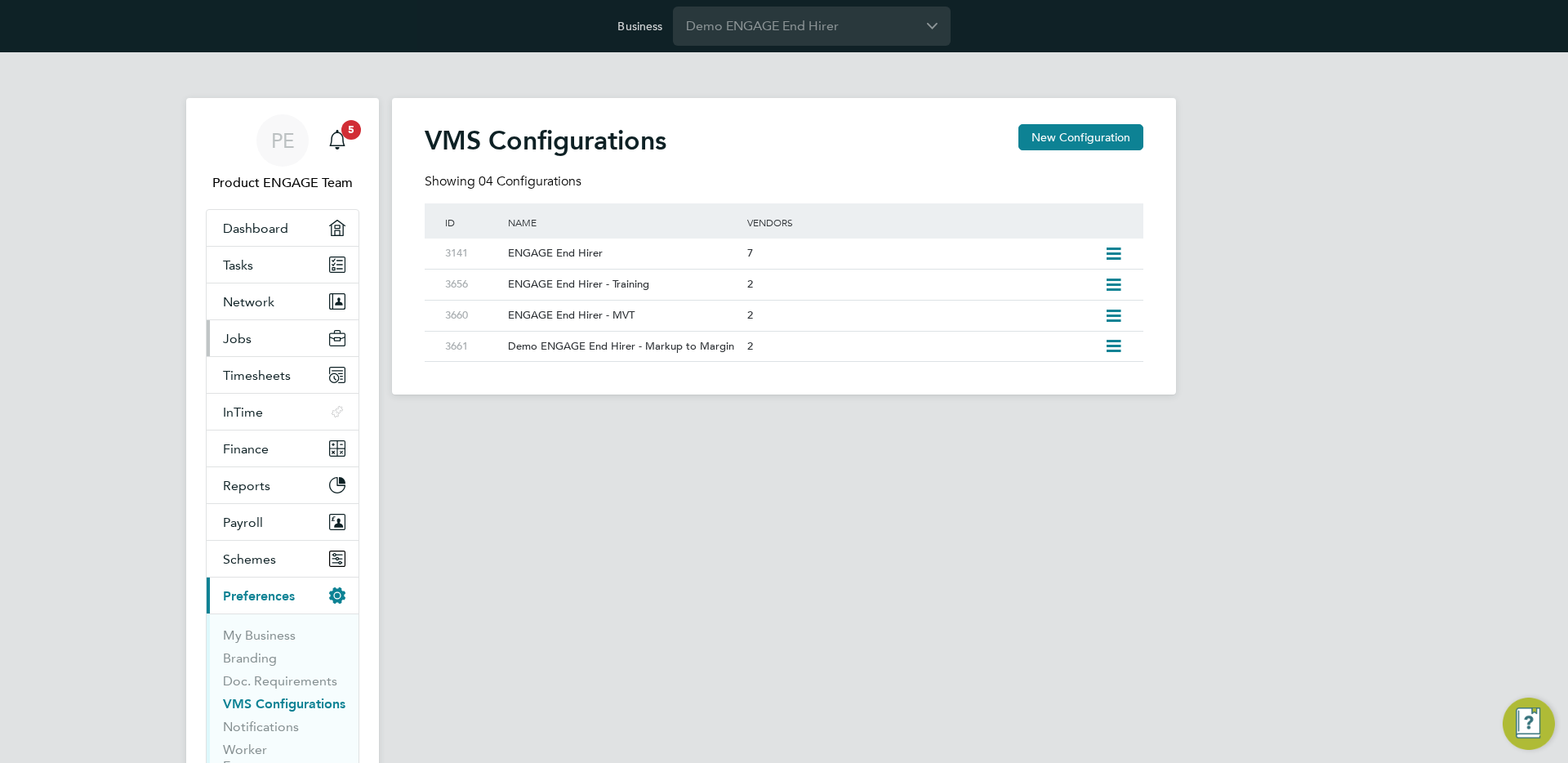
click at [259, 342] on button "Jobs" at bounding box center [283, 338] width 152 height 36
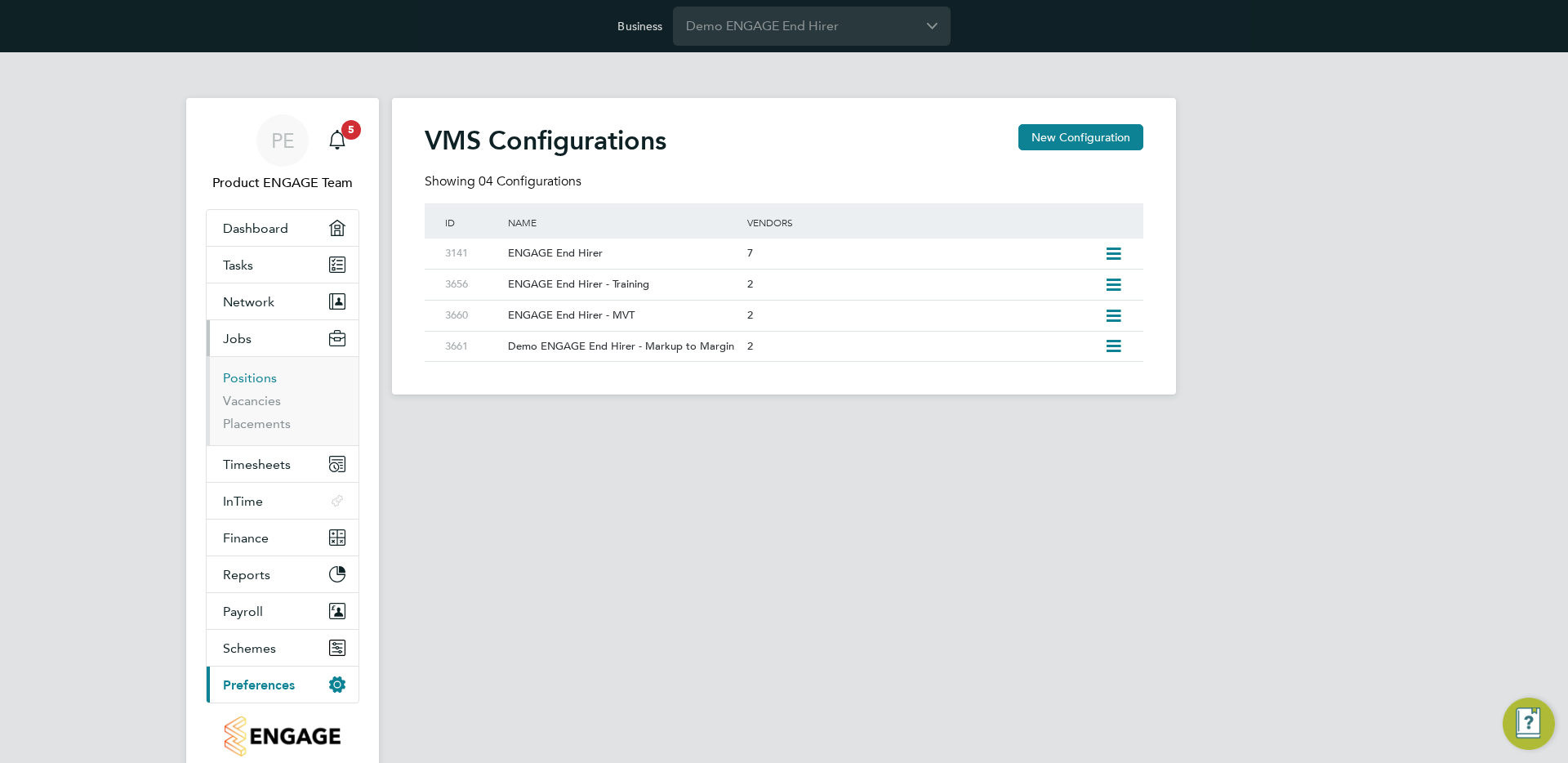
click at [254, 381] on link "Positions" at bounding box center [250, 377] width 54 height 15
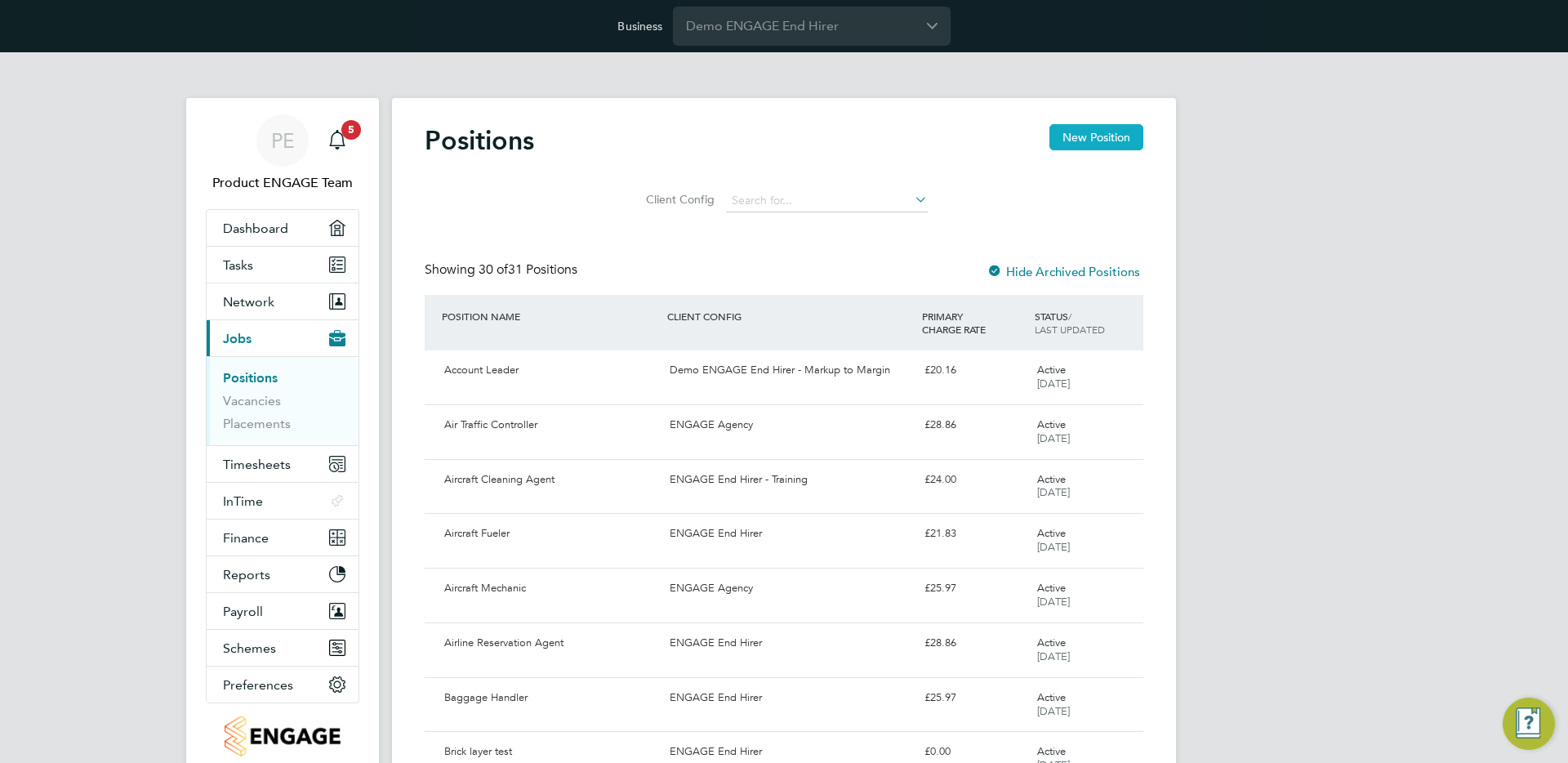
click at [1085, 141] on button "New Position" at bounding box center [1095, 137] width 94 height 26
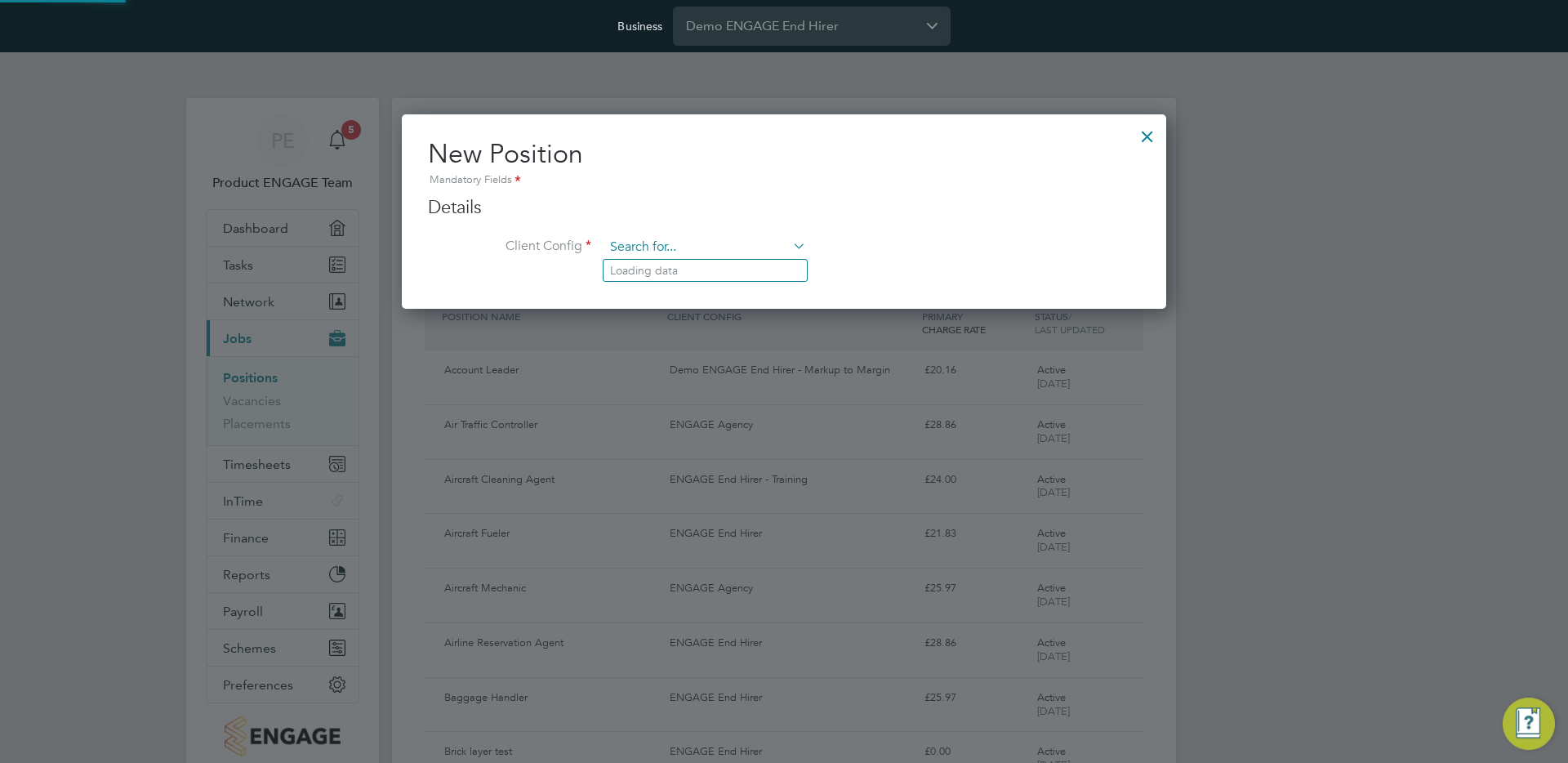
click at [673, 245] on input at bounding box center [705, 247] width 202 height 24
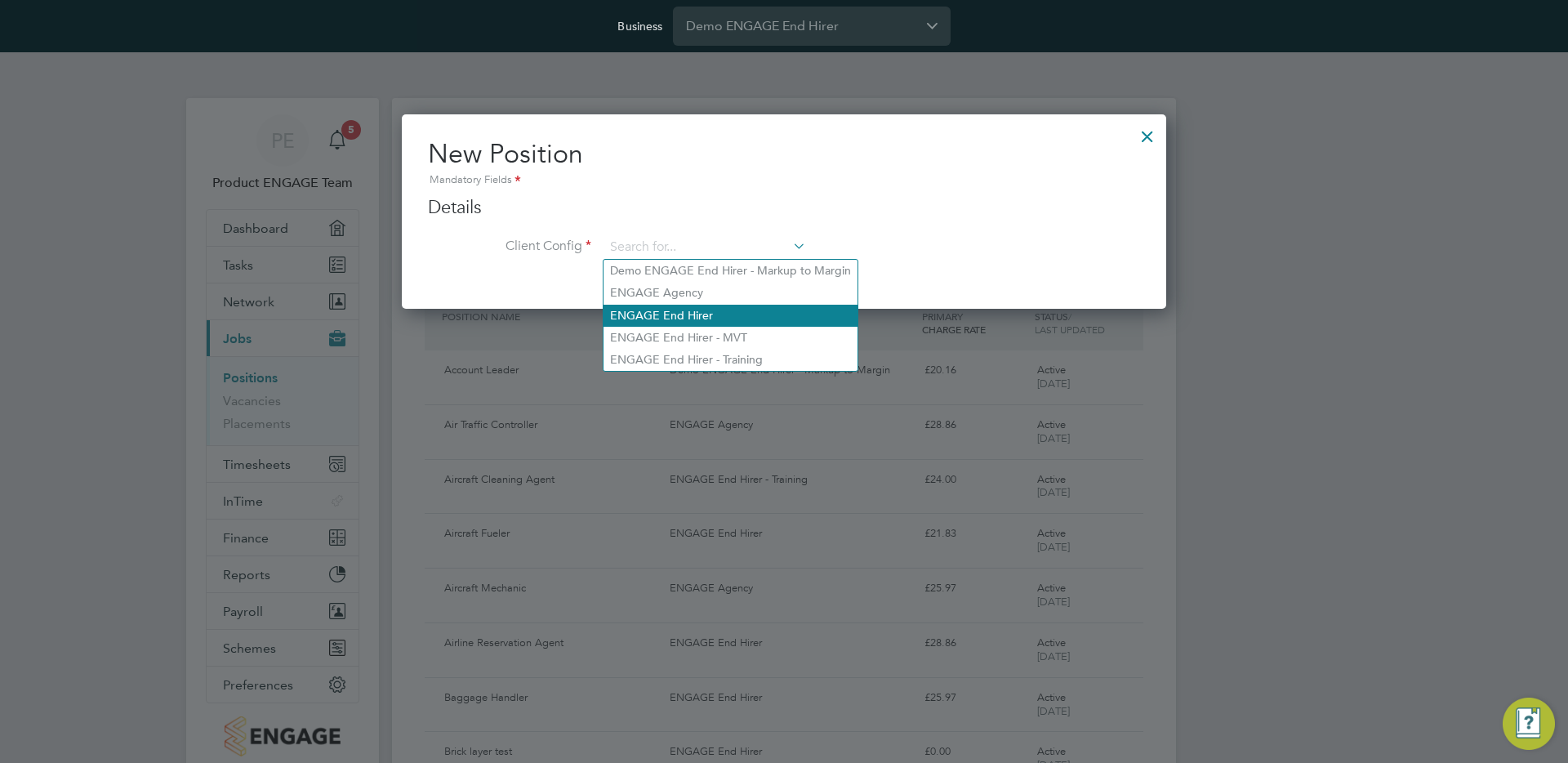
click at [689, 305] on li "ENGAGE End Hirer" at bounding box center [730, 315] width 254 height 22
type input "ENGAGE End Hirer"
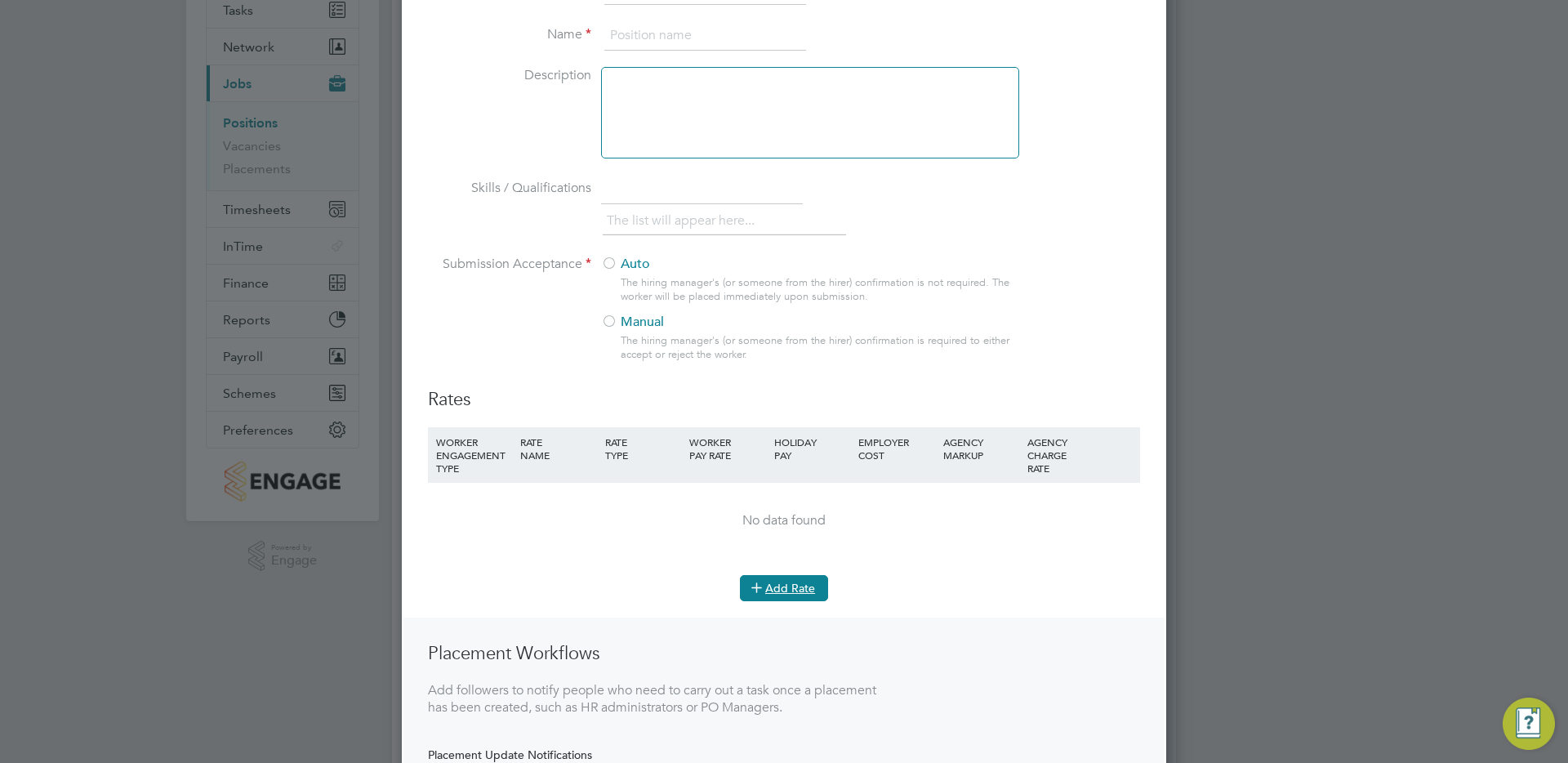
click at [772, 589] on button "Add Rate" at bounding box center [783, 587] width 88 height 26
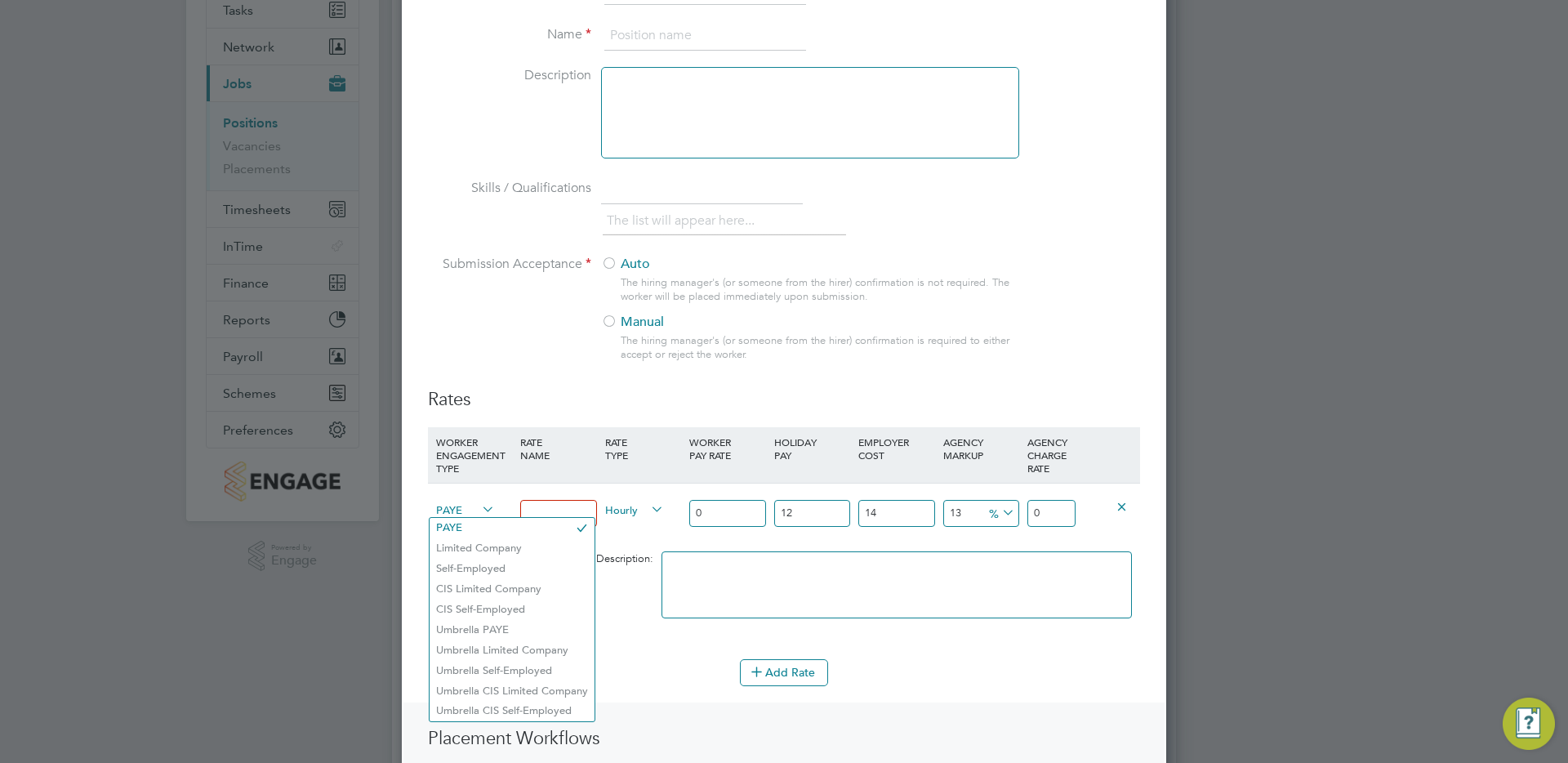
click at [447, 509] on span "PAYE" at bounding box center [466, 509] width 59 height 18
click at [458, 624] on li "Umbrella PAYE" at bounding box center [512, 630] width 165 height 21
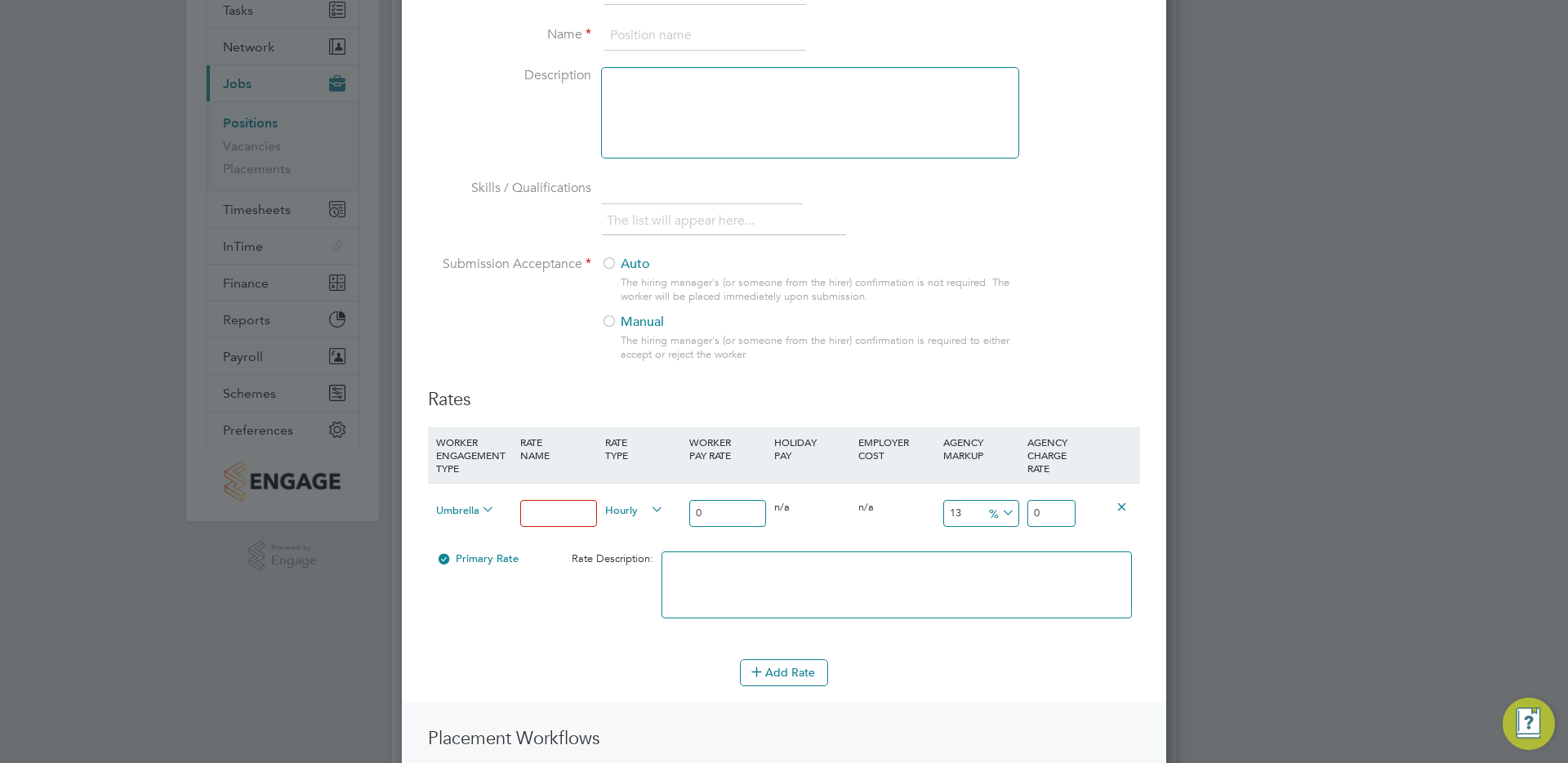
click at [466, 508] on span "Umbrella PAYE" at bounding box center [466, 509] width 59 height 18
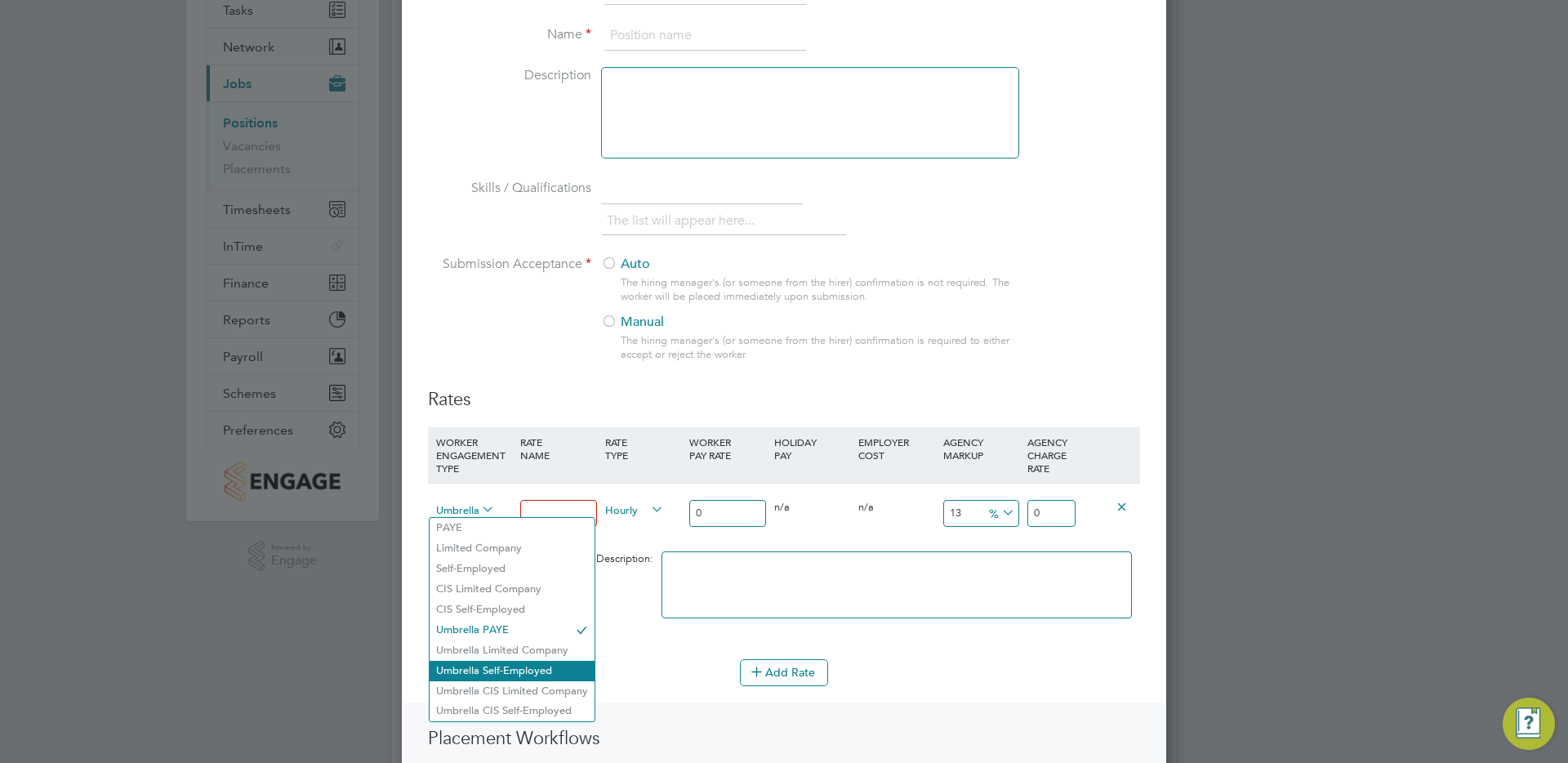
click at [491, 670] on li "Umbrella Self-Employed" at bounding box center [512, 671] width 165 height 21
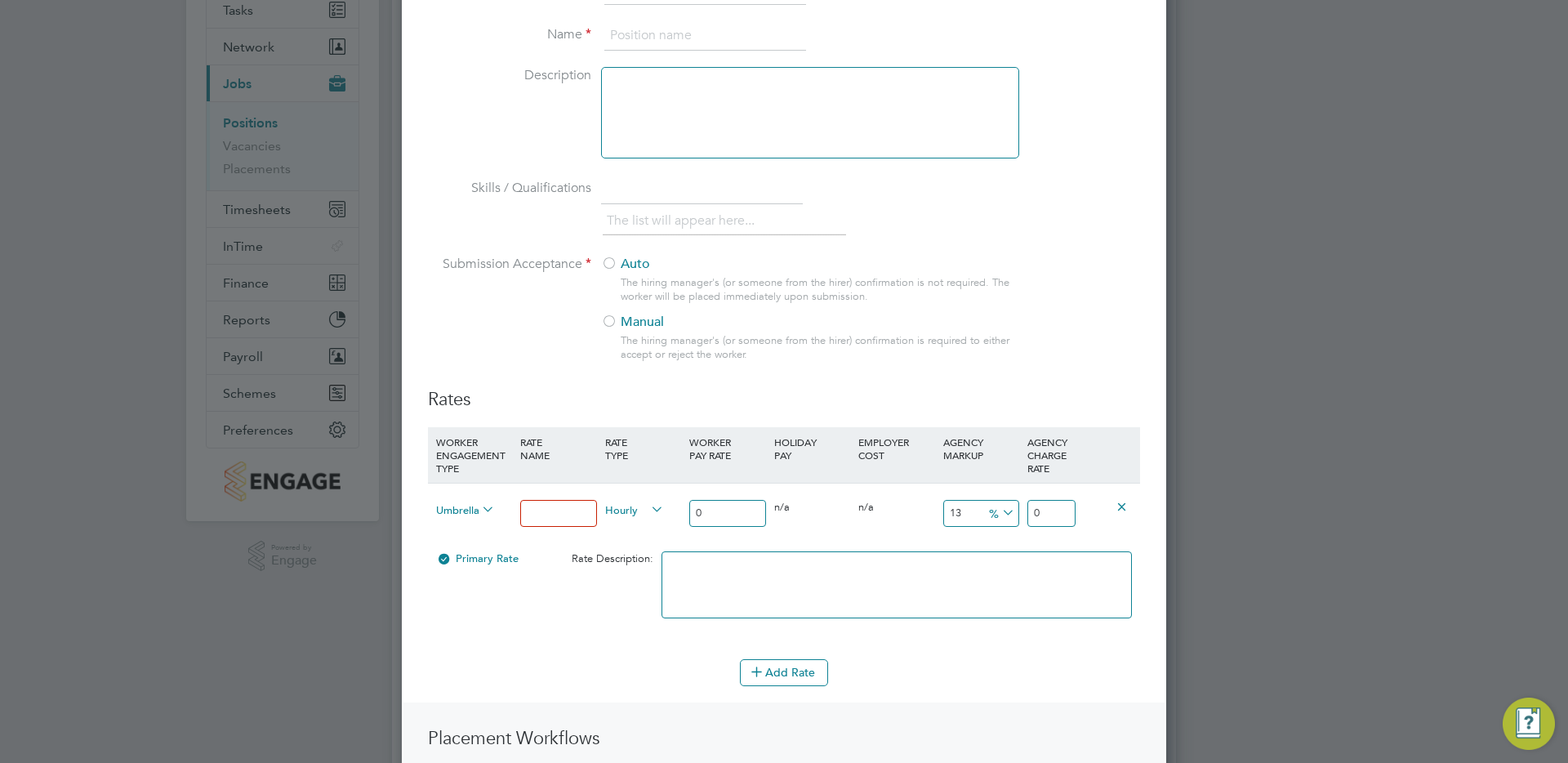
click at [472, 513] on span "Umbrella Self-Employed" at bounding box center [466, 509] width 59 height 18
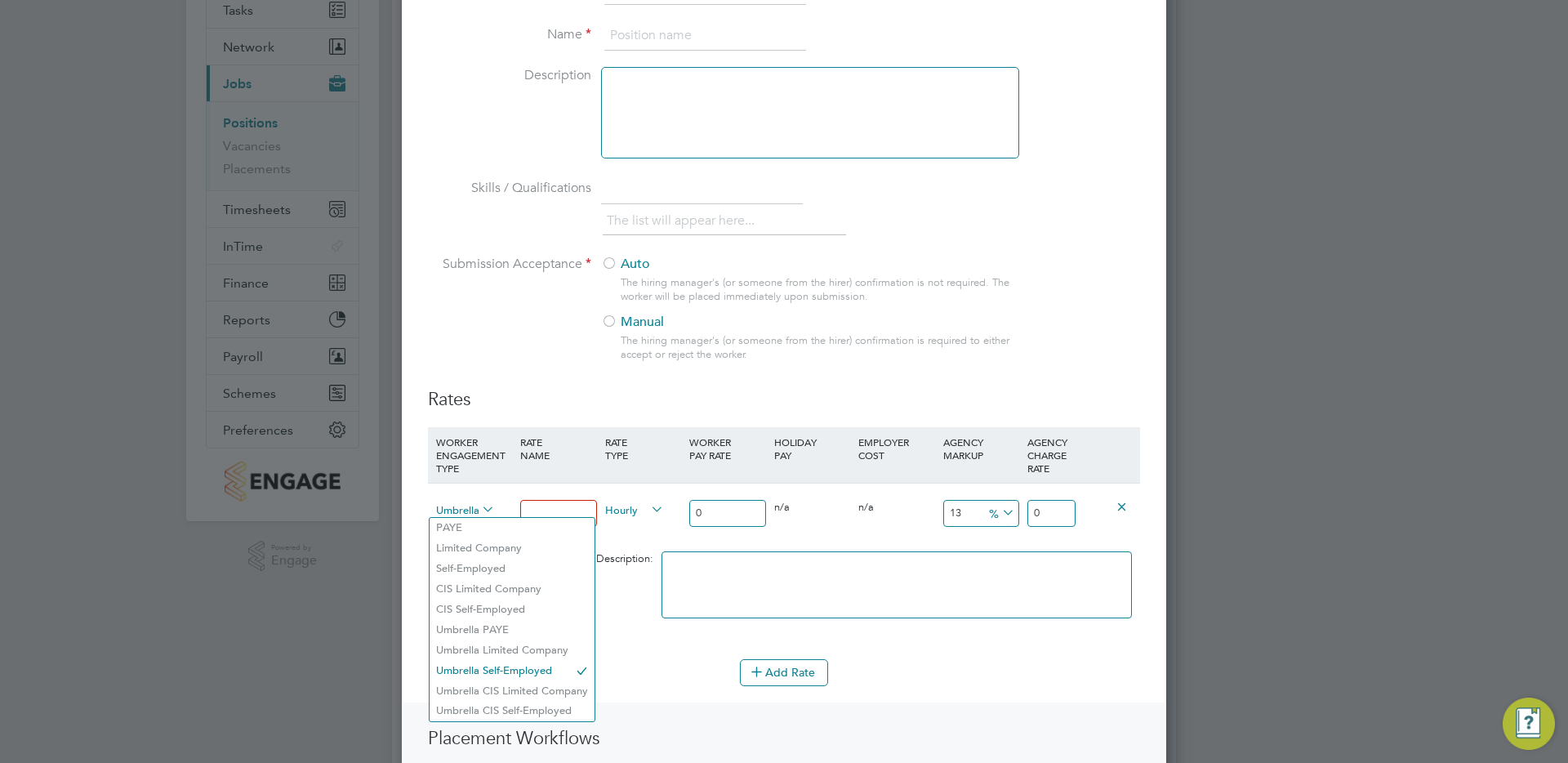
click at [470, 501] on span "Umbrella Self-Employed" at bounding box center [466, 509] width 59 height 18
click at [458, 508] on span "Umbrella Self-Employed" at bounding box center [466, 509] width 59 height 18
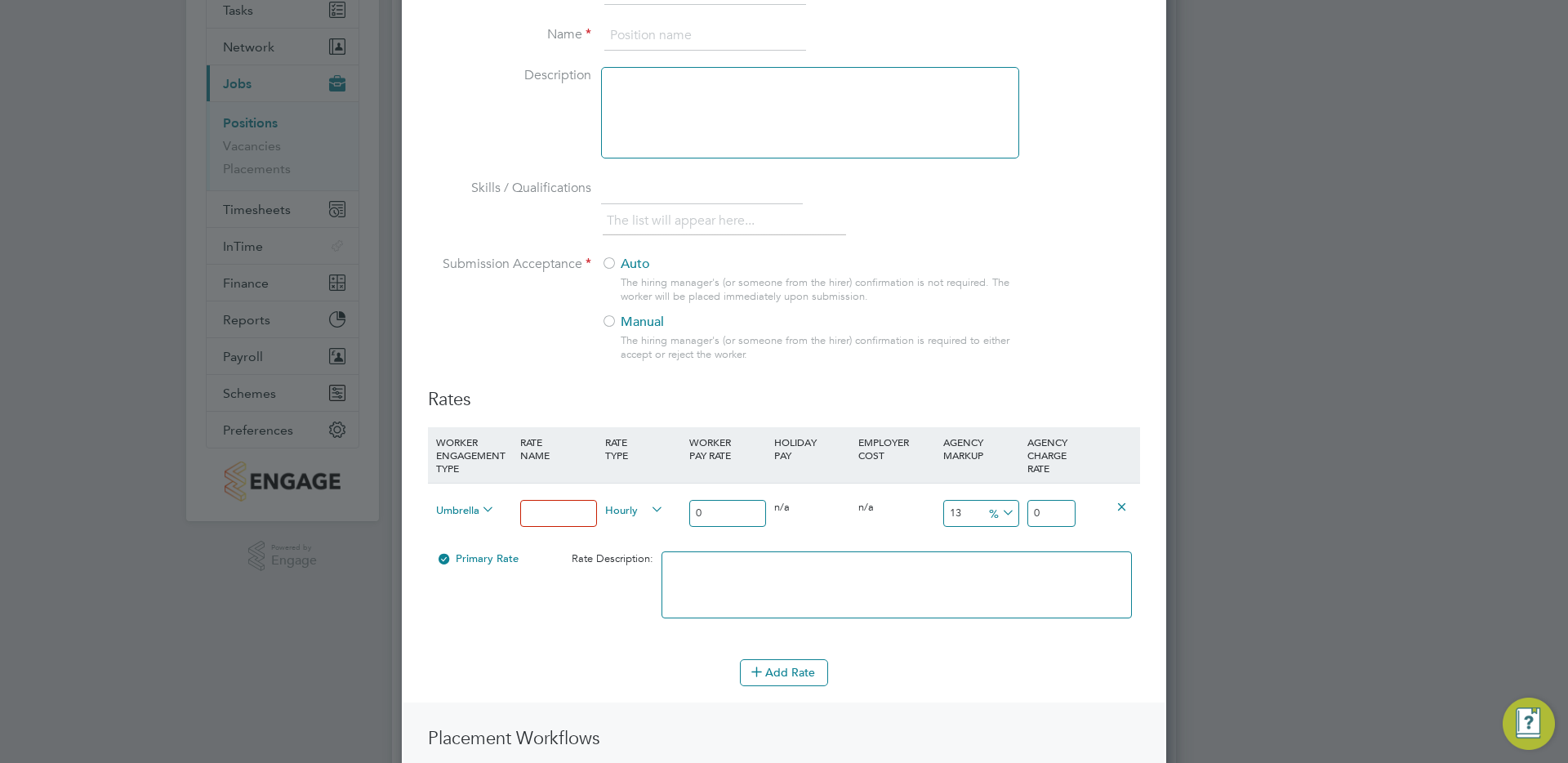
click at [1106, 345] on li "Submission Acceptance Auto The hiring manager's (or someone from the hirer) con…" at bounding box center [784, 322] width 712 height 132
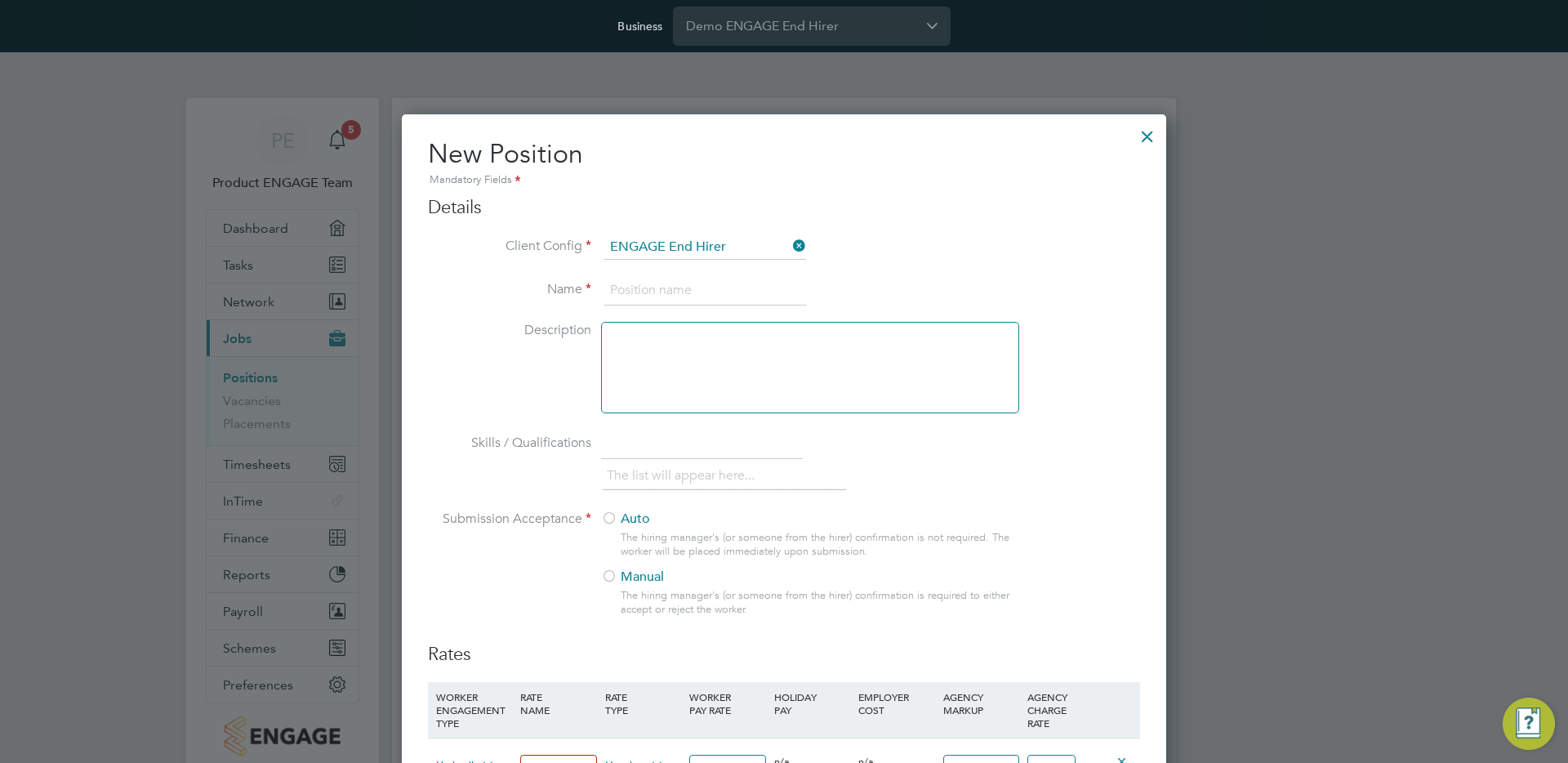
click at [1143, 130] on div at bounding box center [1147, 132] width 29 height 29
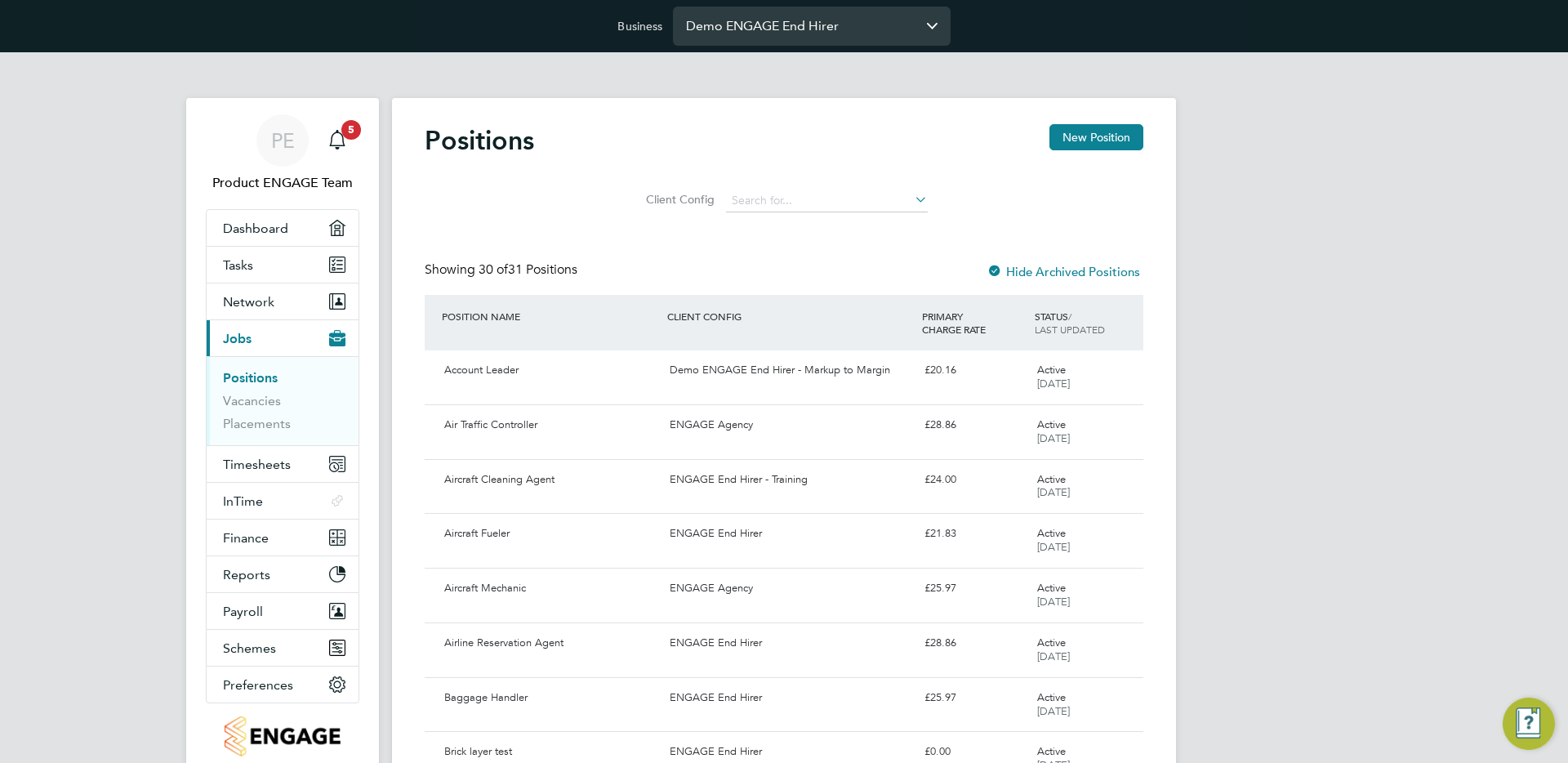
click at [738, 24] on input "Demo ENGAGE End Hirer" at bounding box center [811, 25] width 277 height 38
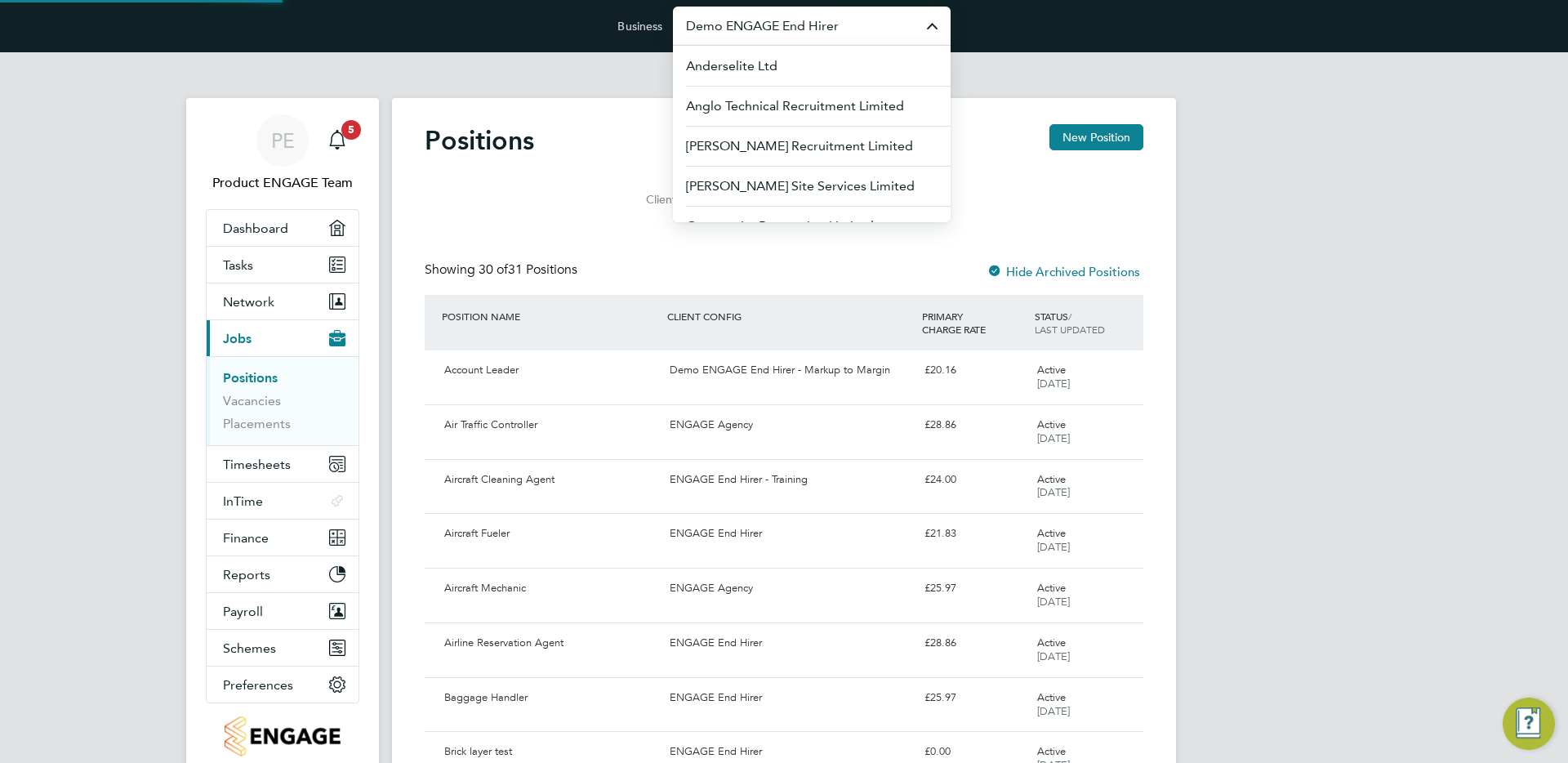
click at [738, 24] on input "Demo ENGAGE End Hirer" at bounding box center [811, 25] width 277 height 38
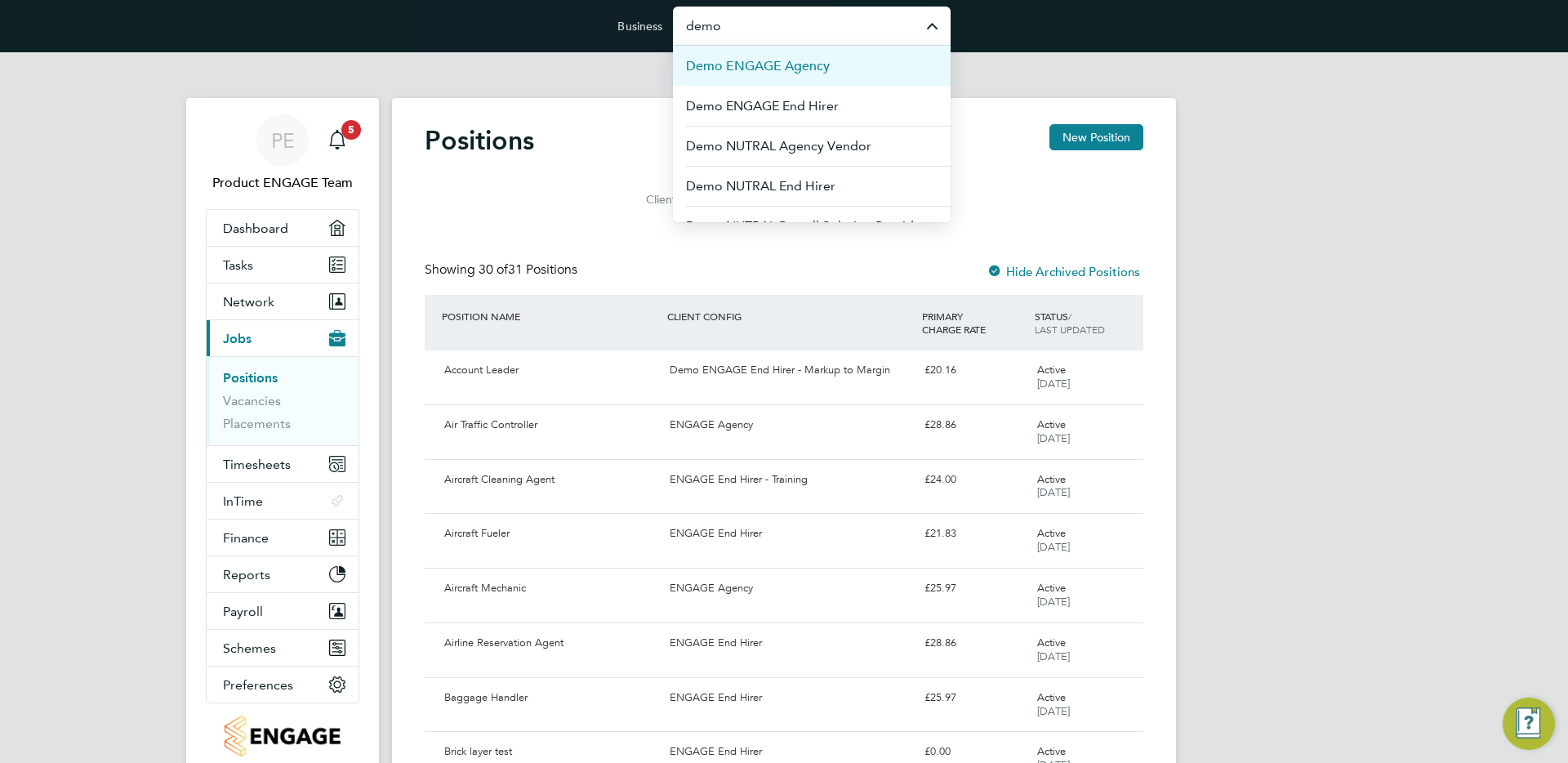
click at [775, 66] on span "Demo ENGAGE Agency" at bounding box center [757, 66] width 144 height 20
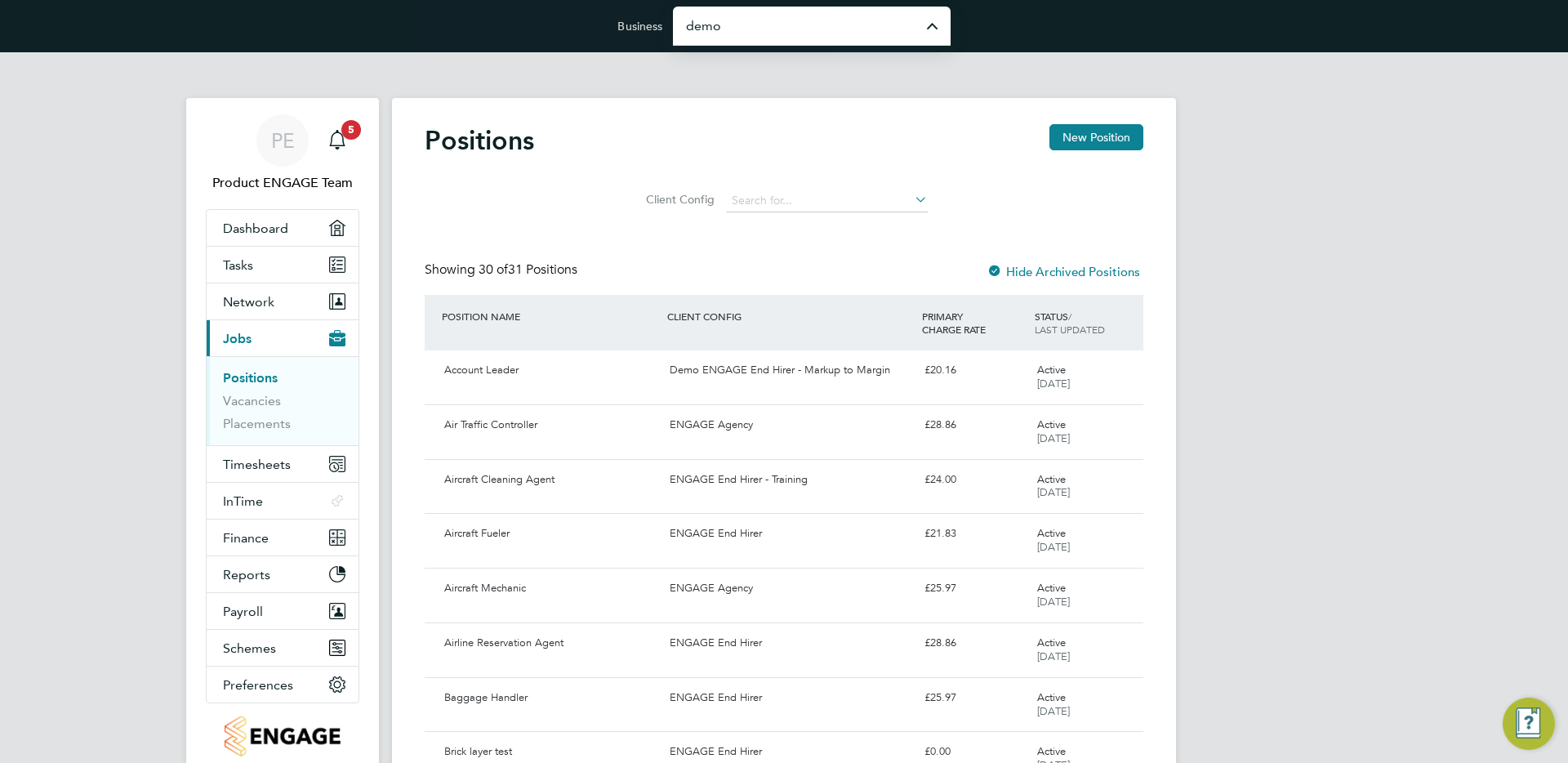
type input "Demo ENGAGE Agency"
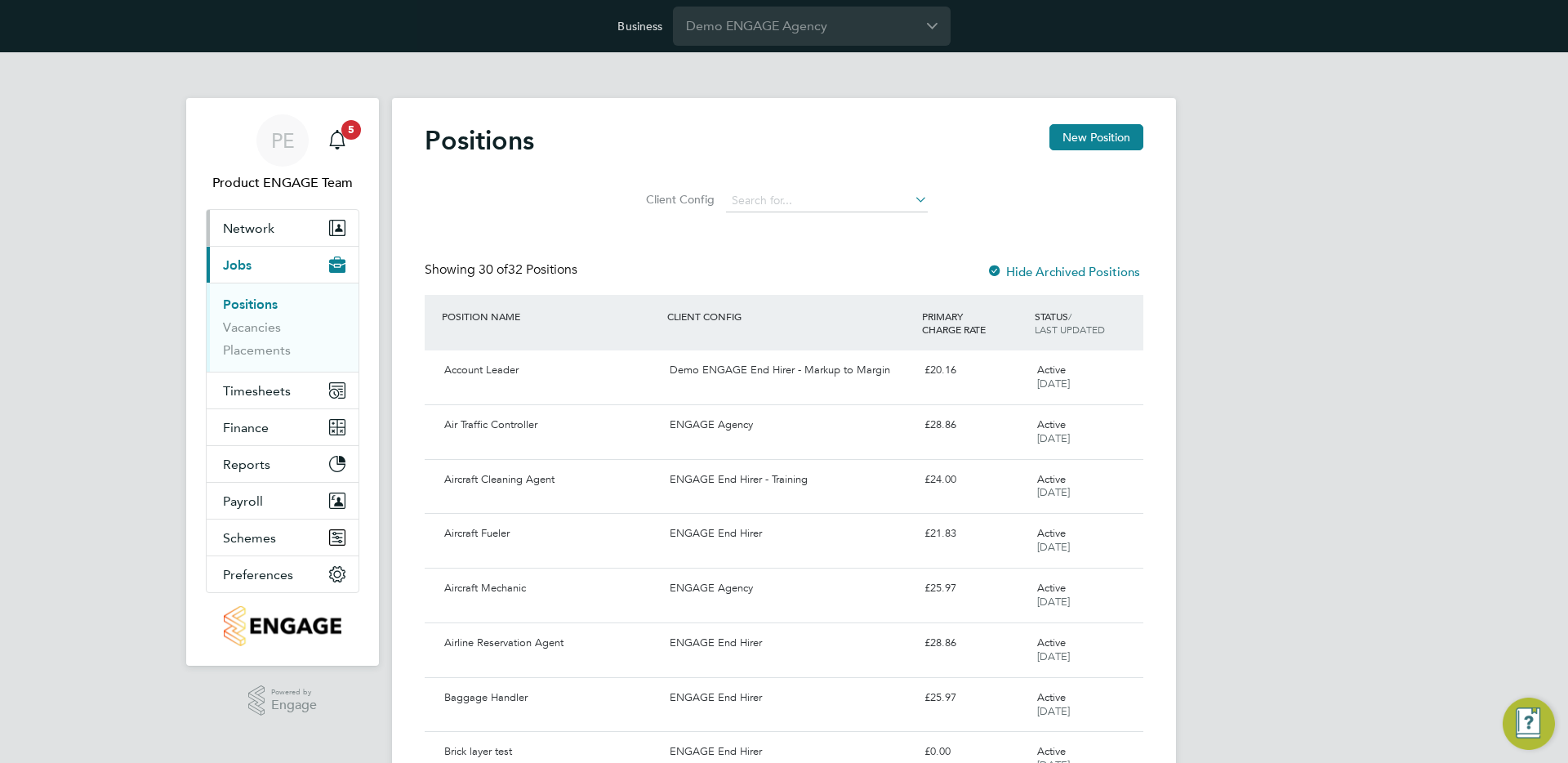
click at [254, 231] on span "Network" at bounding box center [249, 228] width 52 height 15
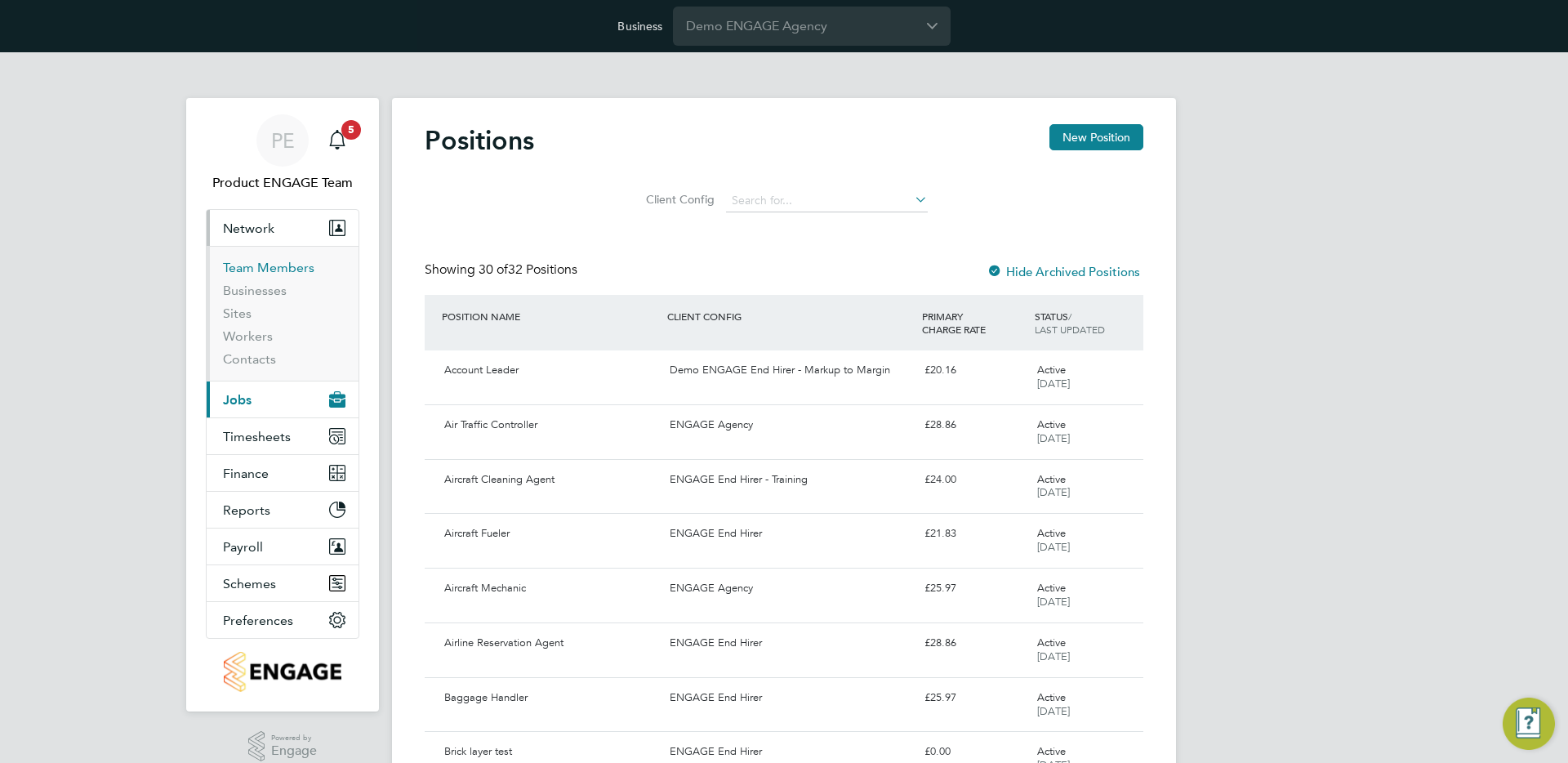
click at [282, 262] on link "Team Members" at bounding box center [268, 267] width 92 height 15
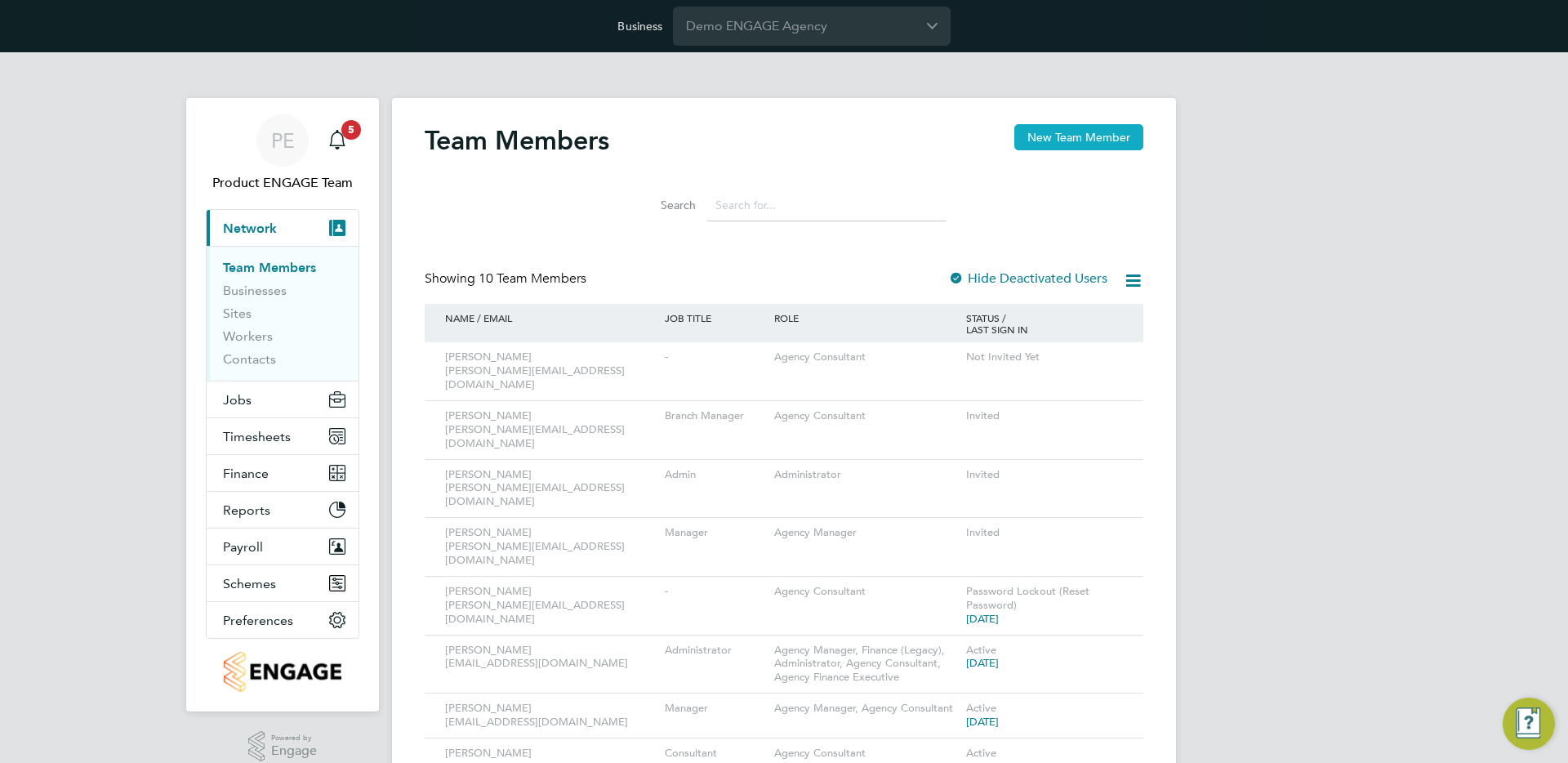
click at [1040, 140] on button "New Team Member" at bounding box center [1078, 137] width 129 height 26
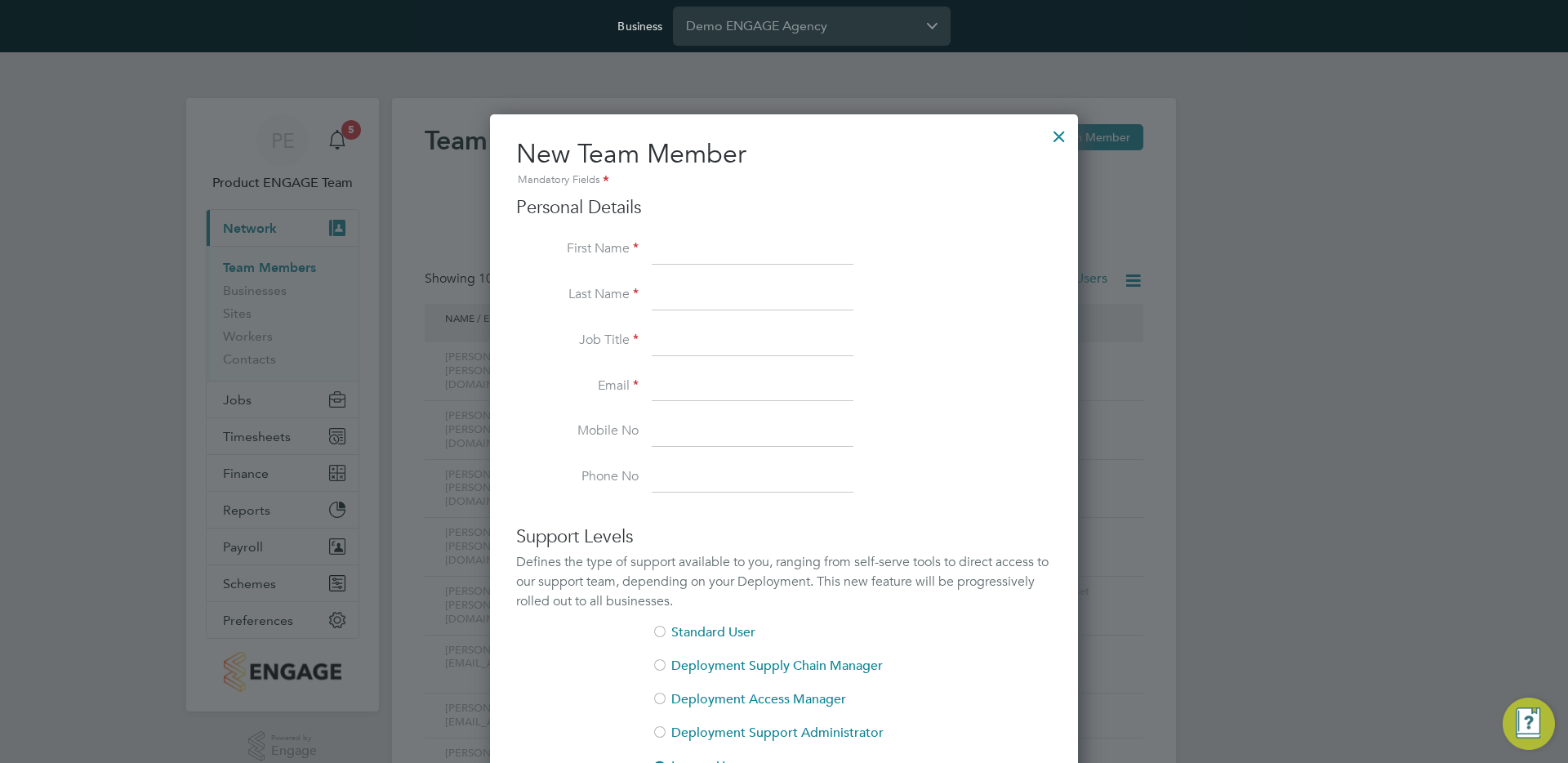
click at [1058, 136] on div at bounding box center [1059, 132] width 29 height 29
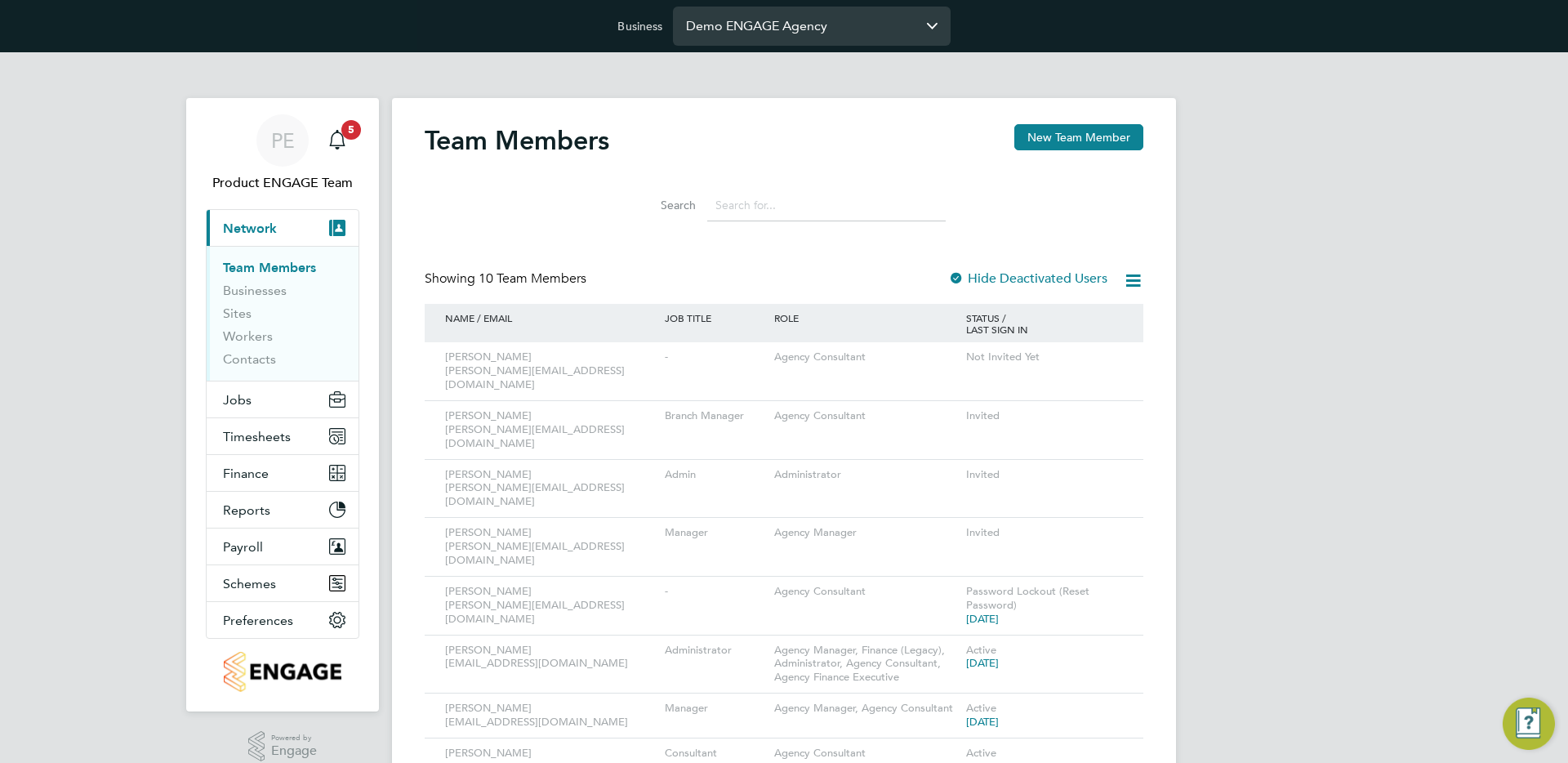
click at [793, 19] on input "Demo ENGAGE Agency" at bounding box center [811, 25] width 277 height 38
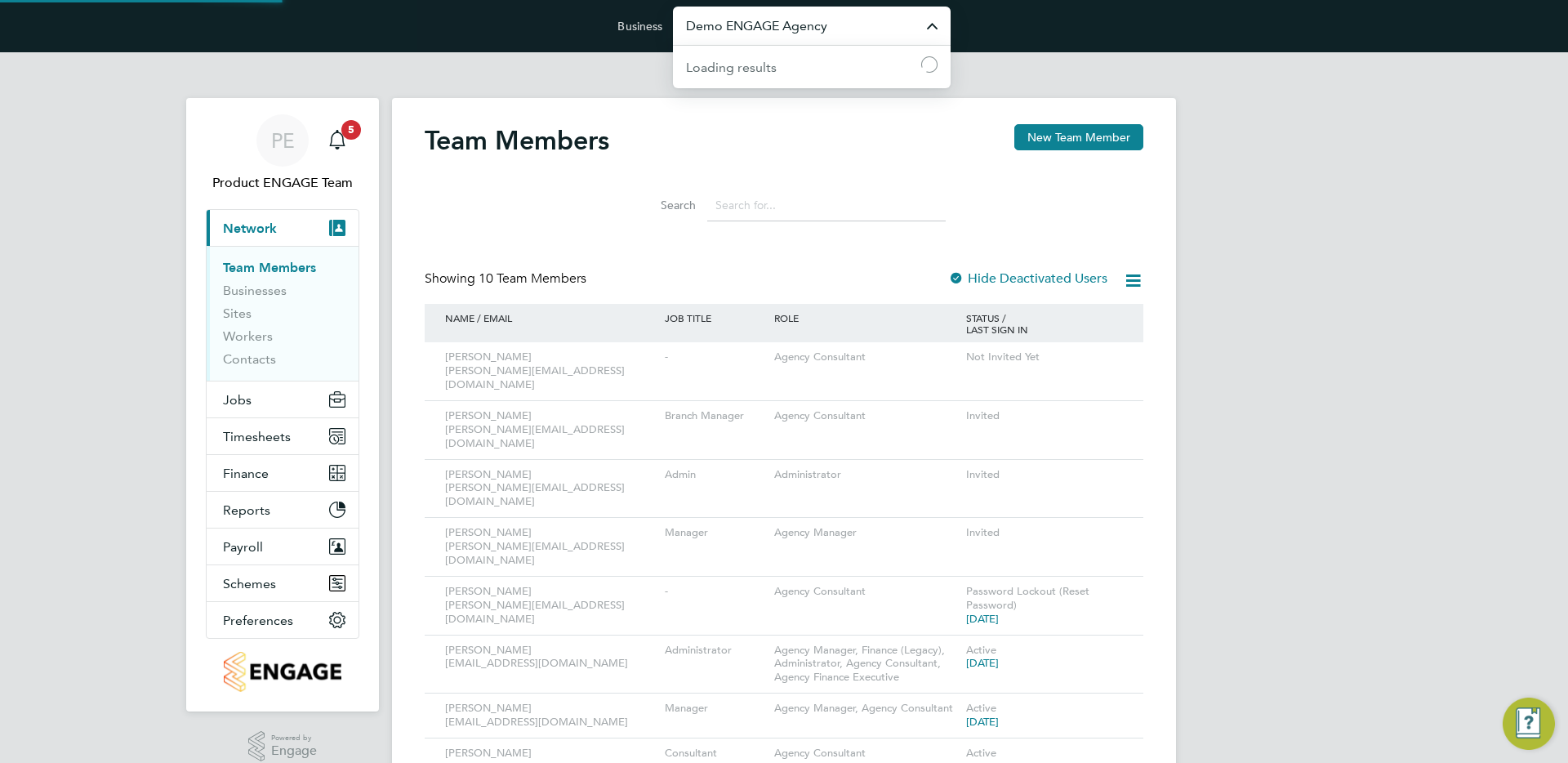
click at [793, 19] on input "Demo ENGAGE Agency" at bounding box center [811, 25] width 277 height 38
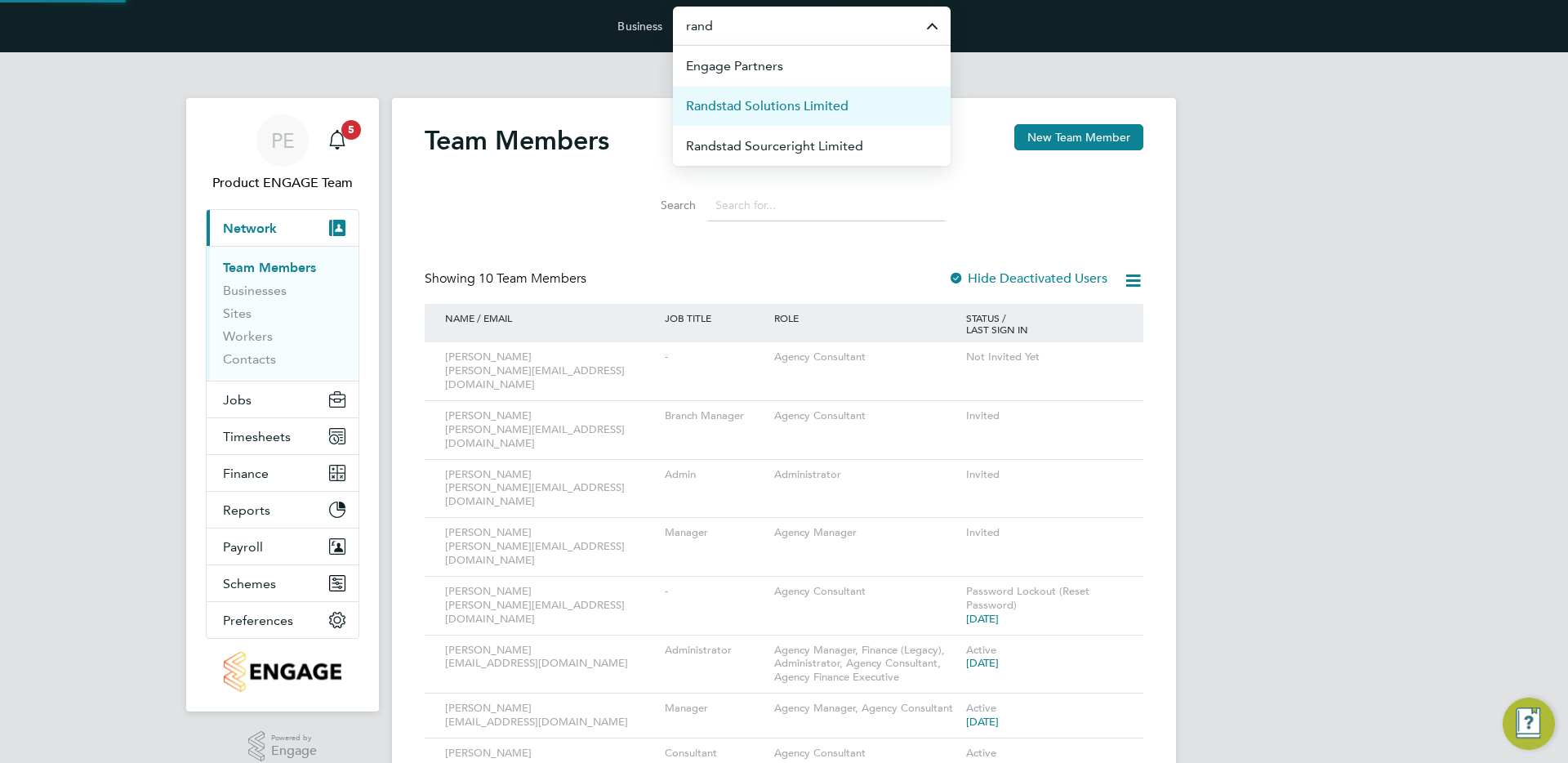
click at [780, 107] on span "Randstad Solutions Limited" at bounding box center [767, 106] width 162 height 20
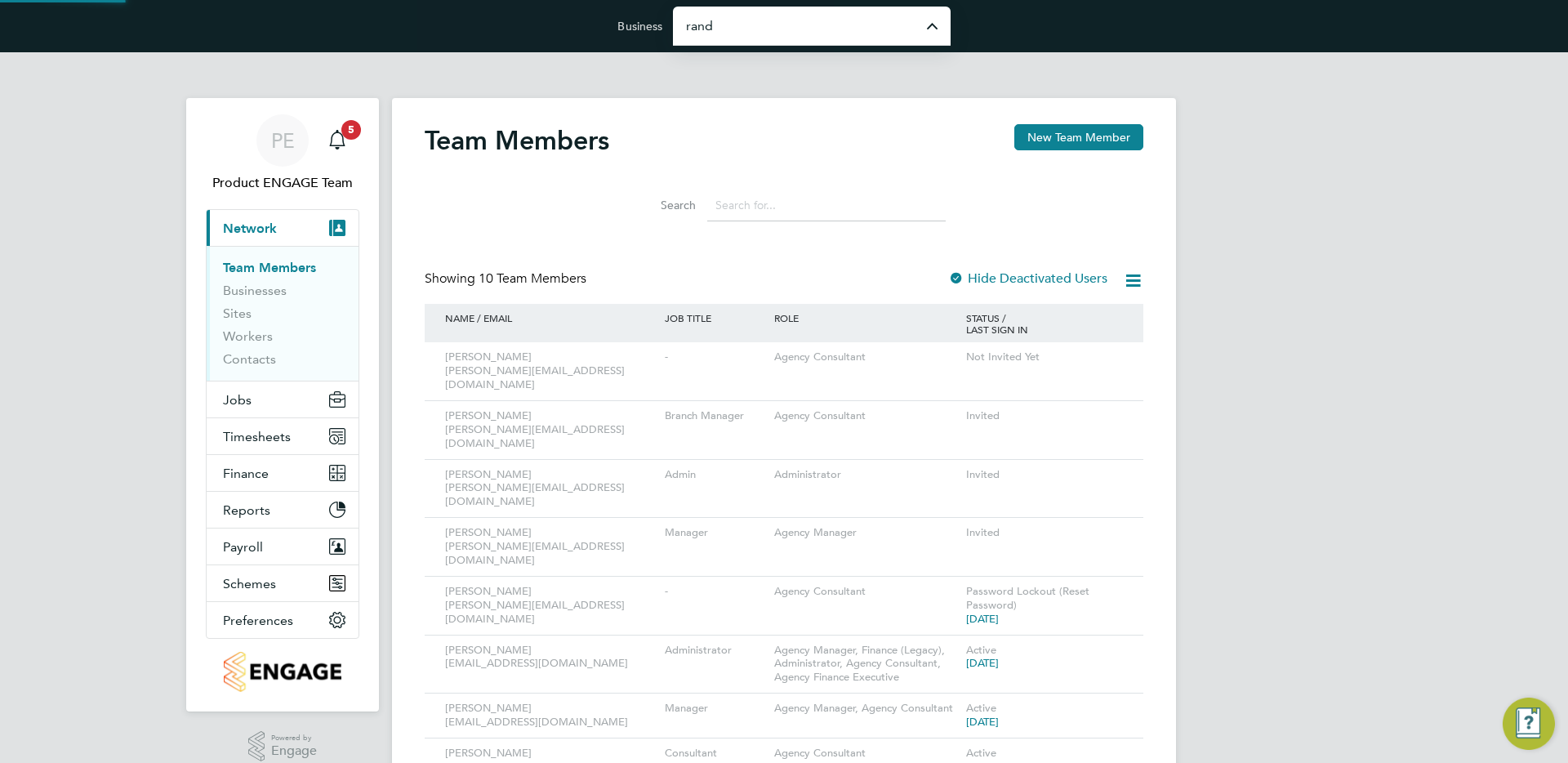
type input "Randstad Solutions Limited"
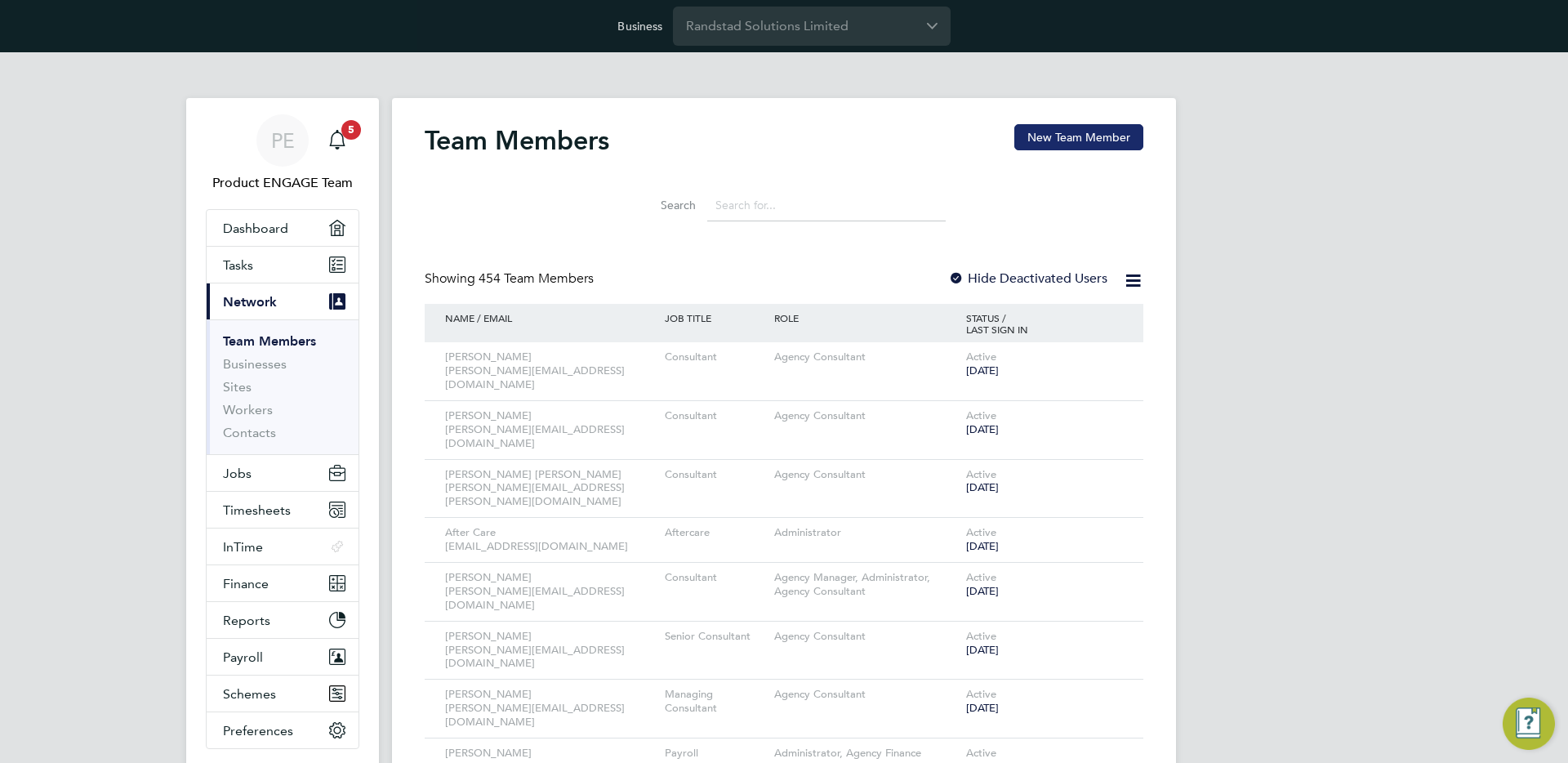
click at [1061, 130] on button "New Team Member" at bounding box center [1078, 137] width 129 height 26
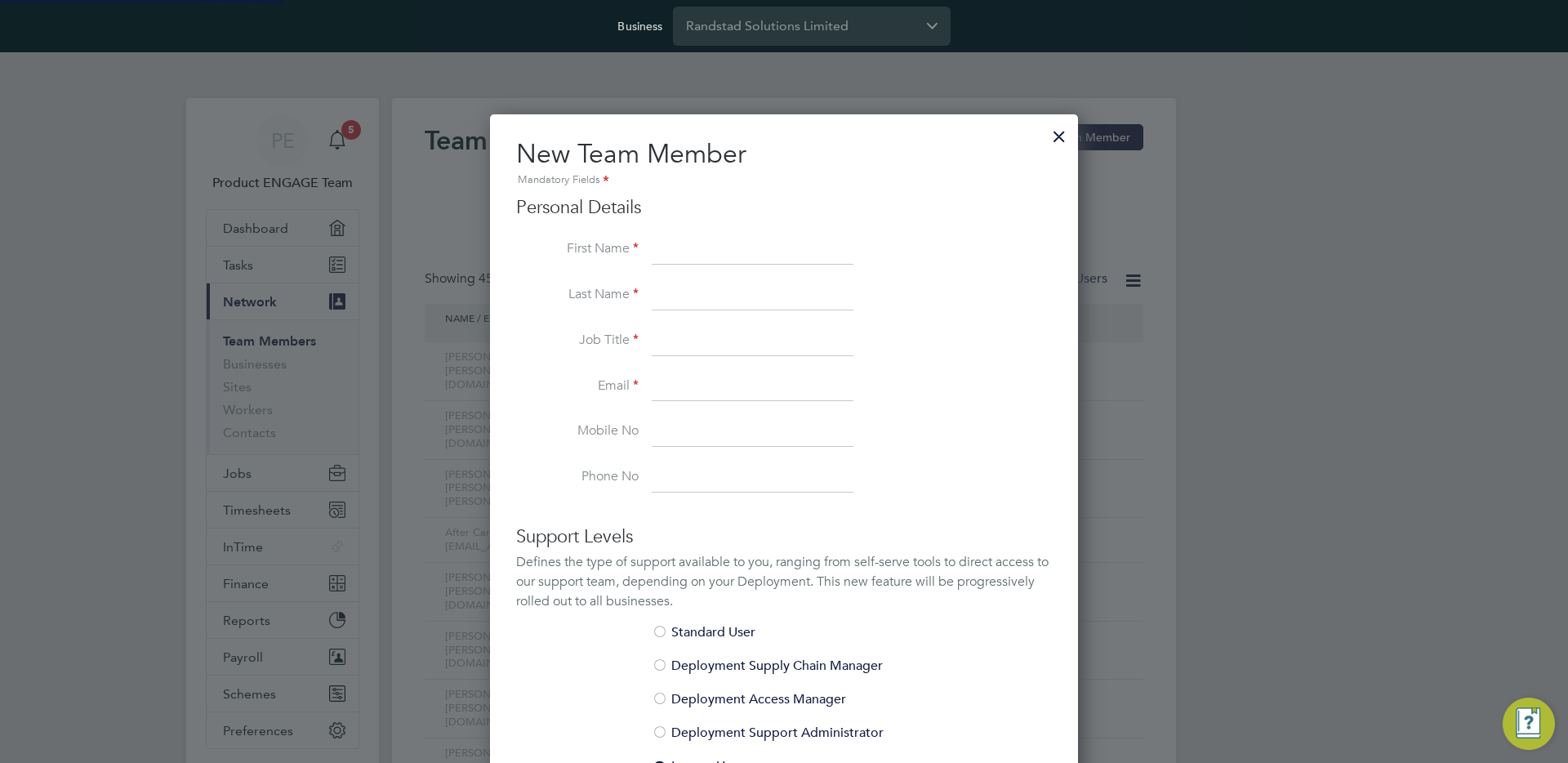
scroll to position [1047, 589]
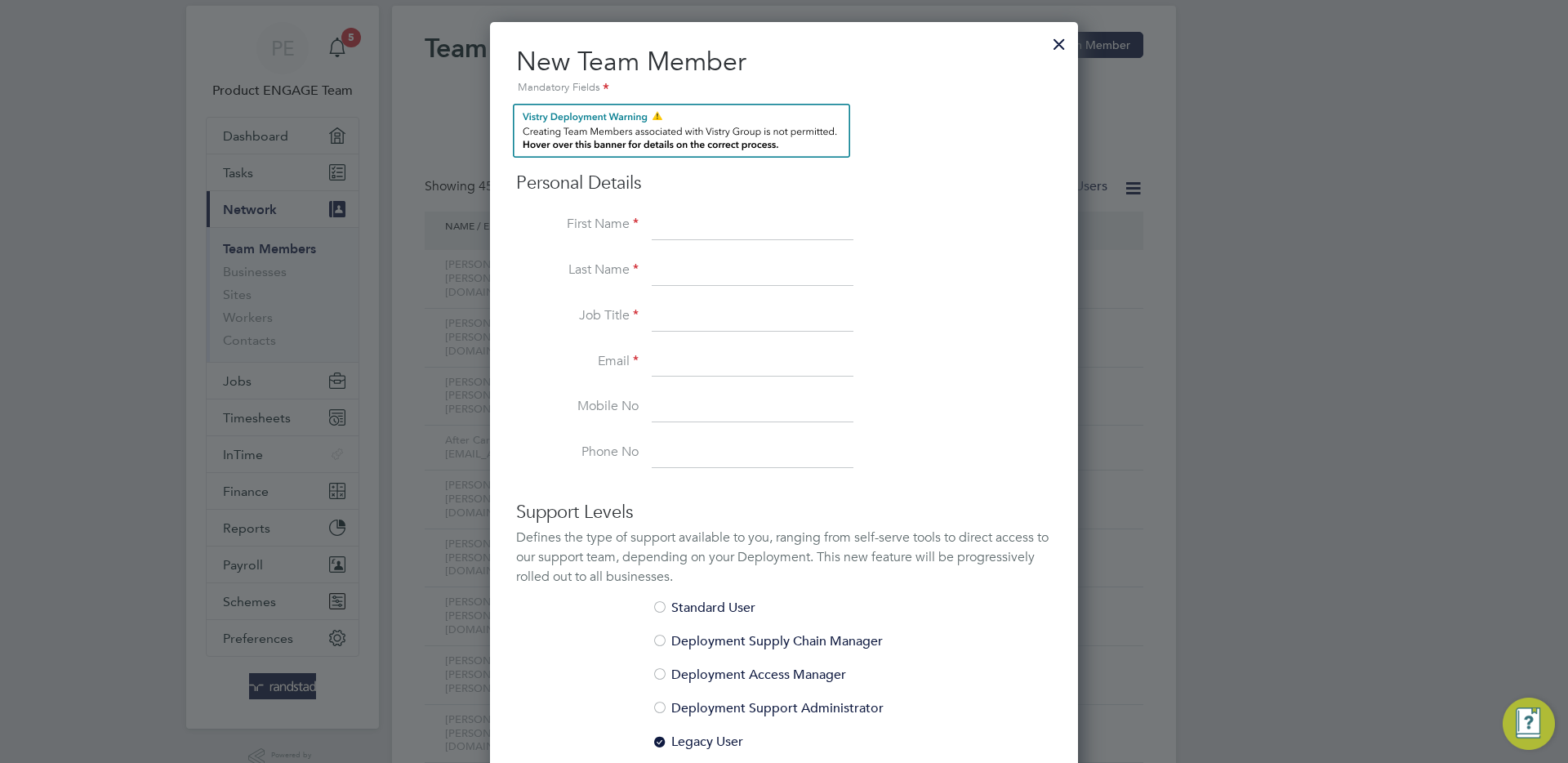
click at [1060, 44] on div at bounding box center [1059, 39] width 29 height 29
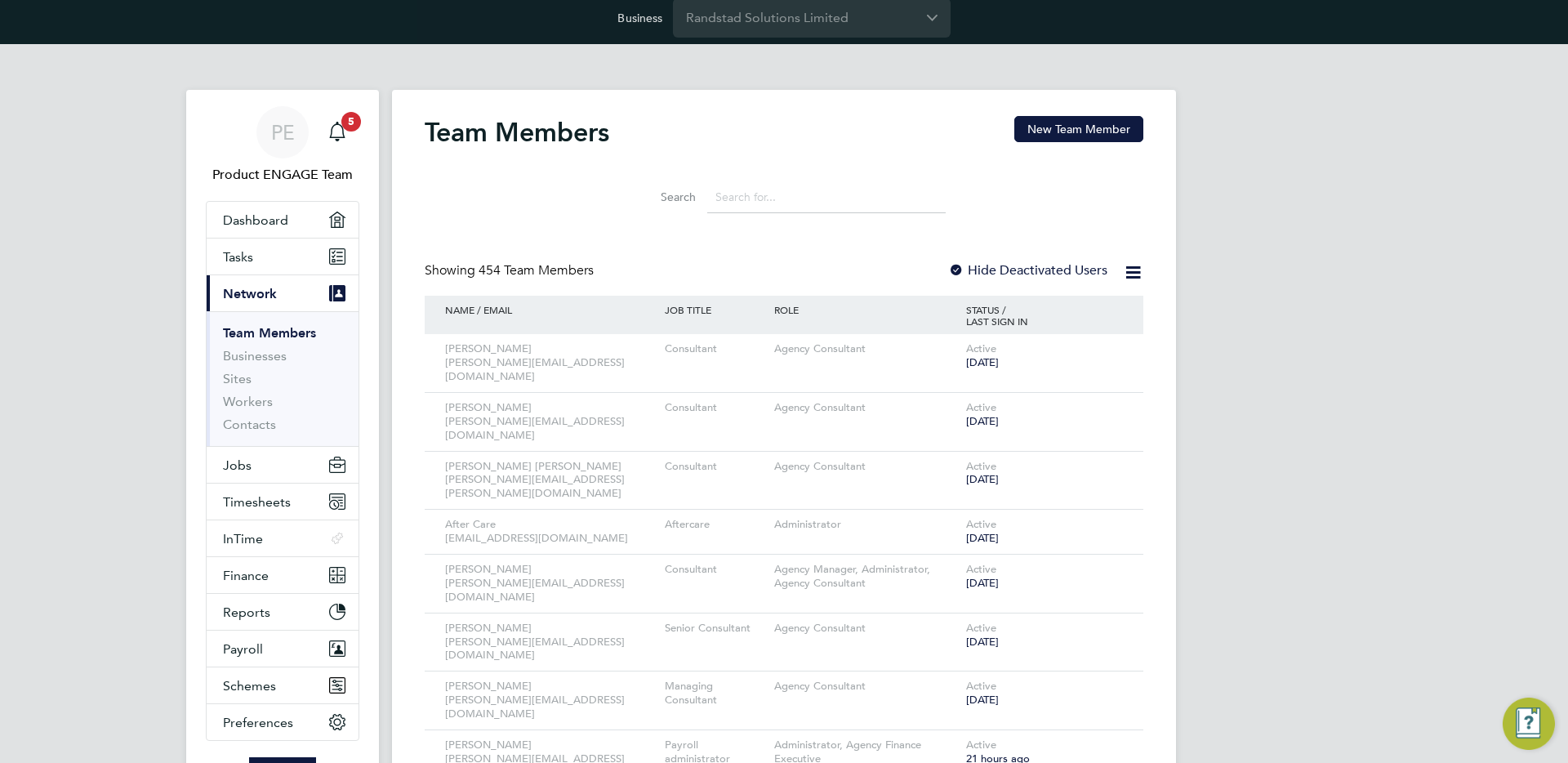
scroll to position [0, 0]
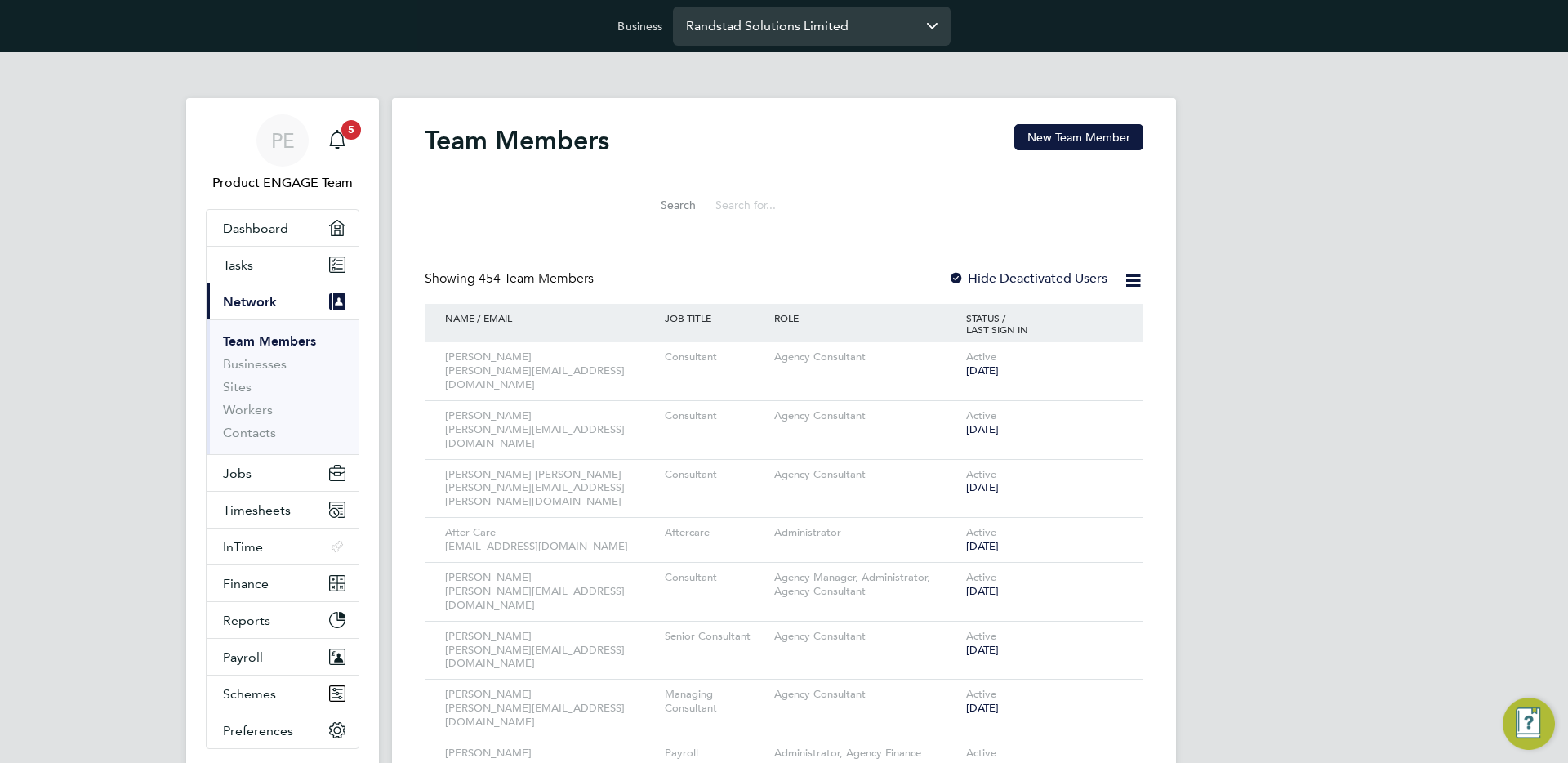
click at [753, 30] on input "Randstad Solutions Limited" at bounding box center [811, 25] width 277 height 38
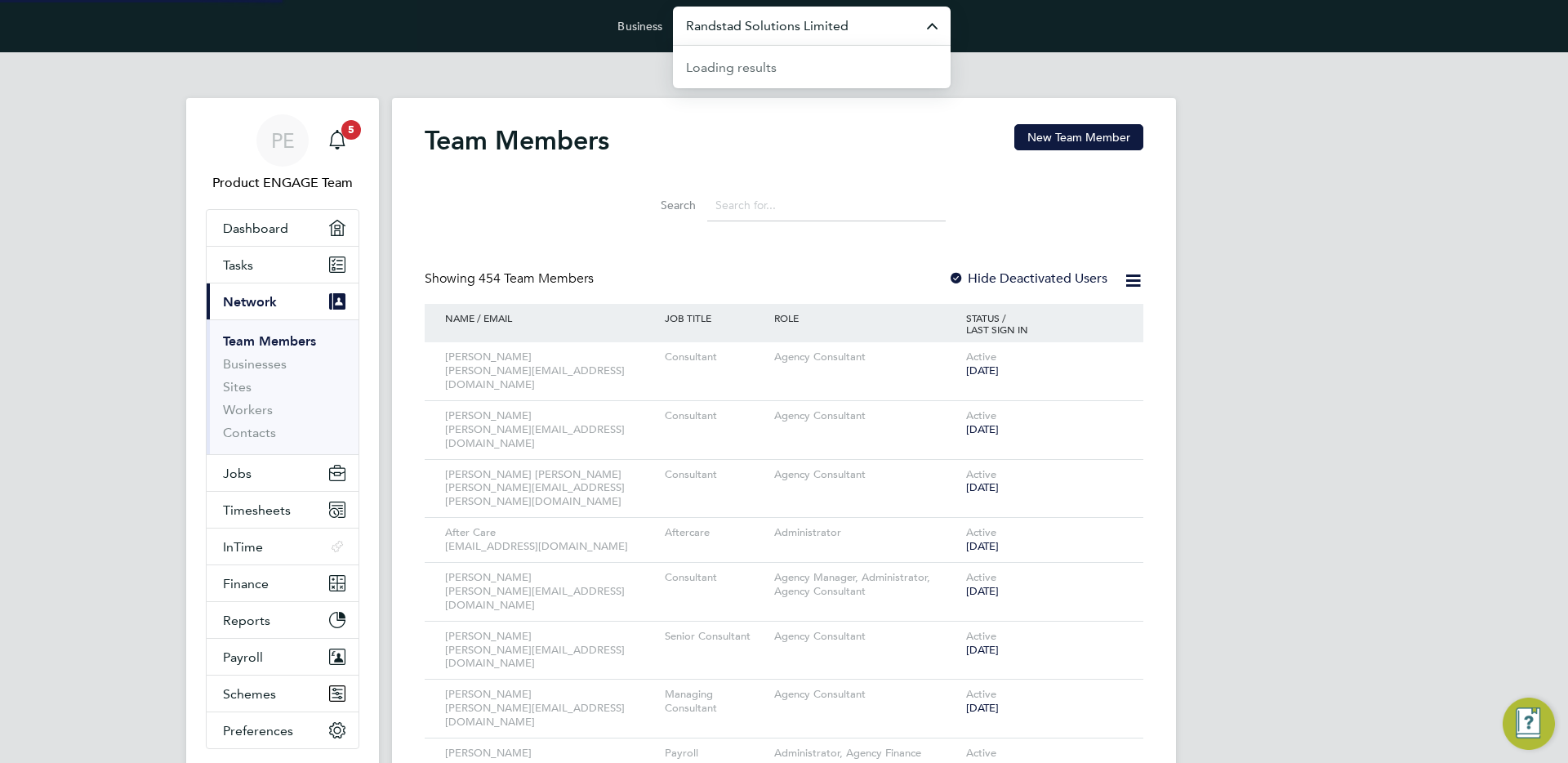
click at [753, 30] on input "Randstad Solutions Limited" at bounding box center [811, 25] width 277 height 38
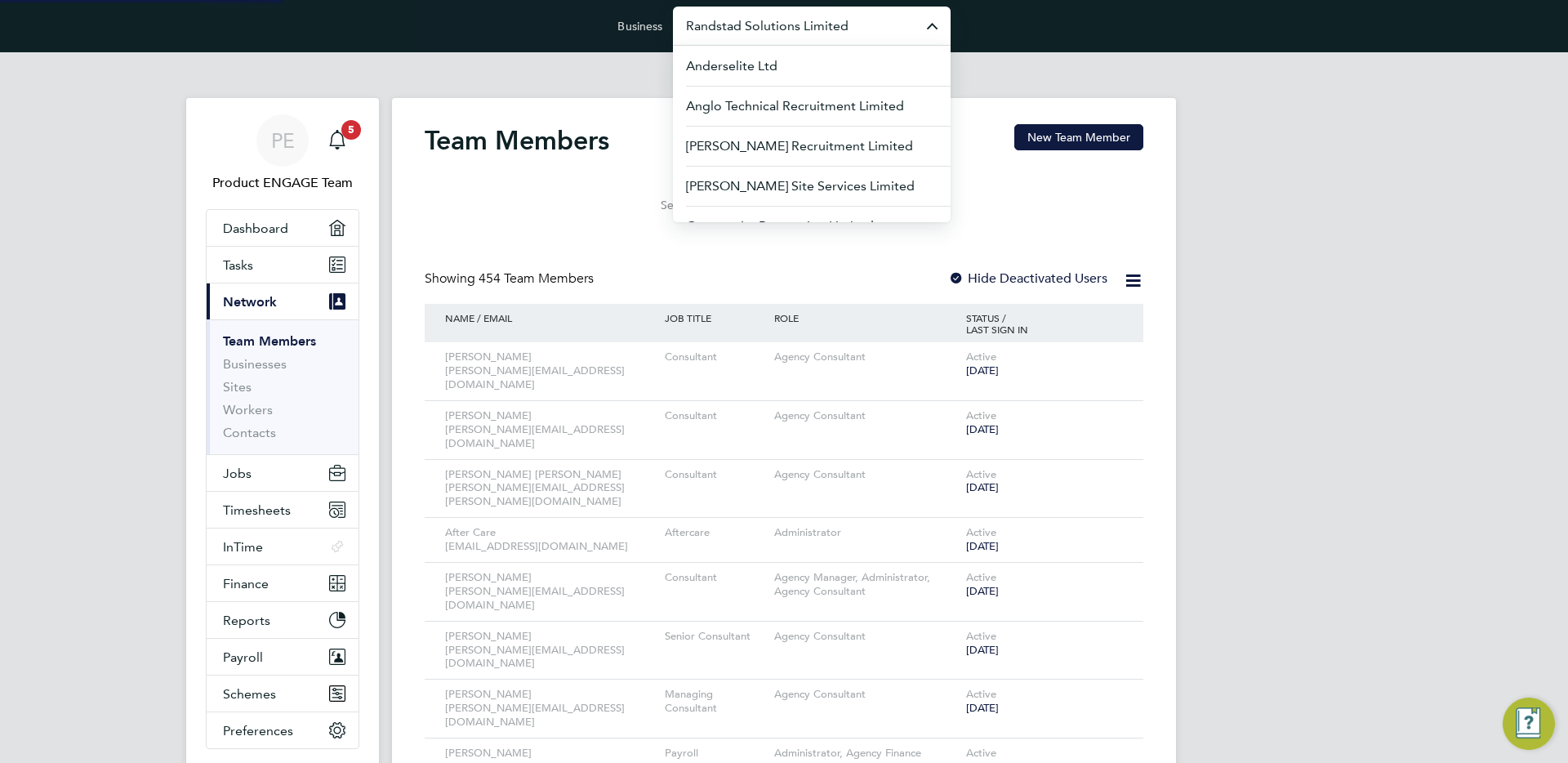
click at [753, 30] on input "Randstad Solutions Limited" at bounding box center [811, 25] width 277 height 38
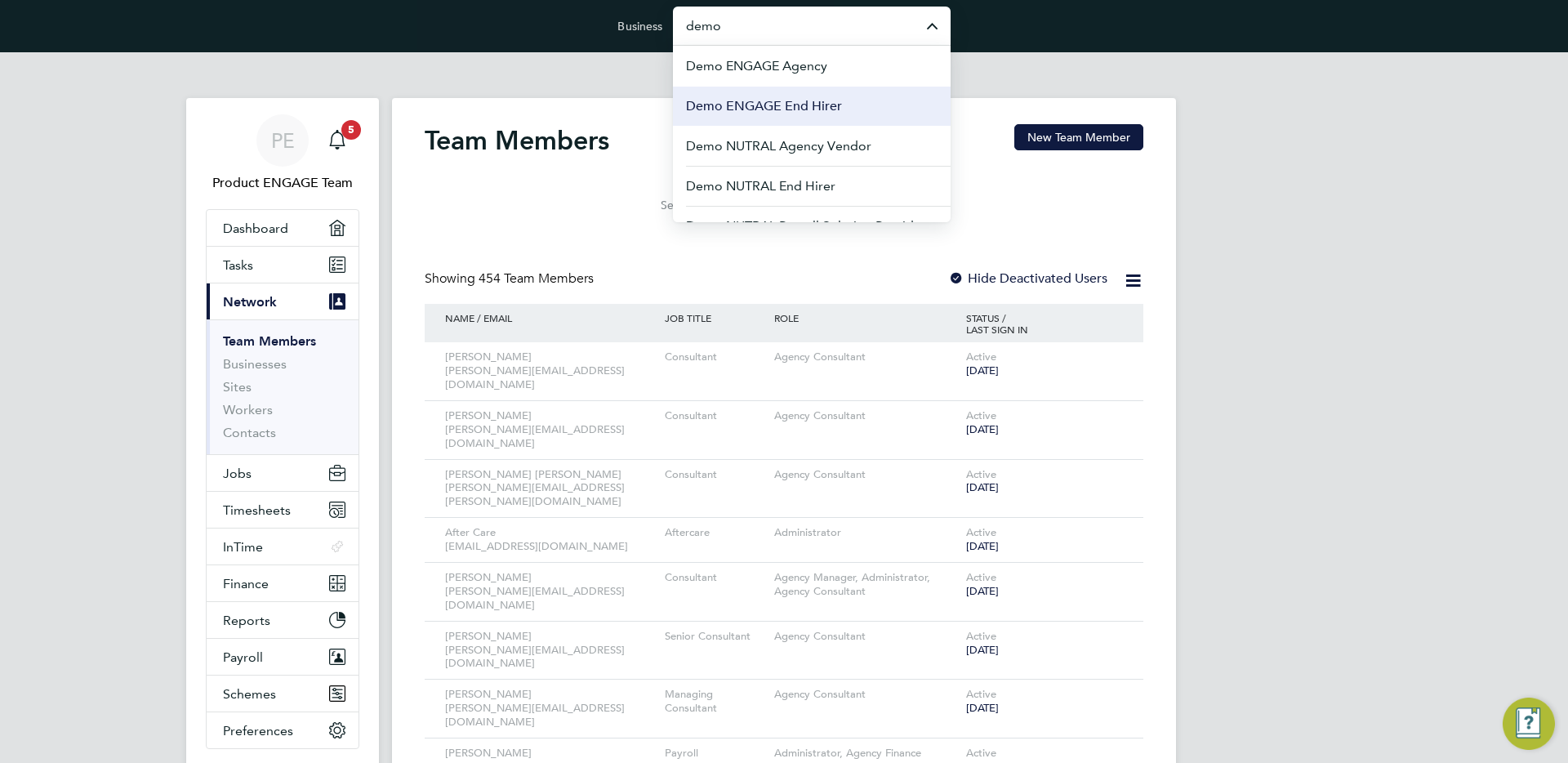
click at [763, 96] on span "Demo ENGAGE End Hirer" at bounding box center [763, 106] width 156 height 20
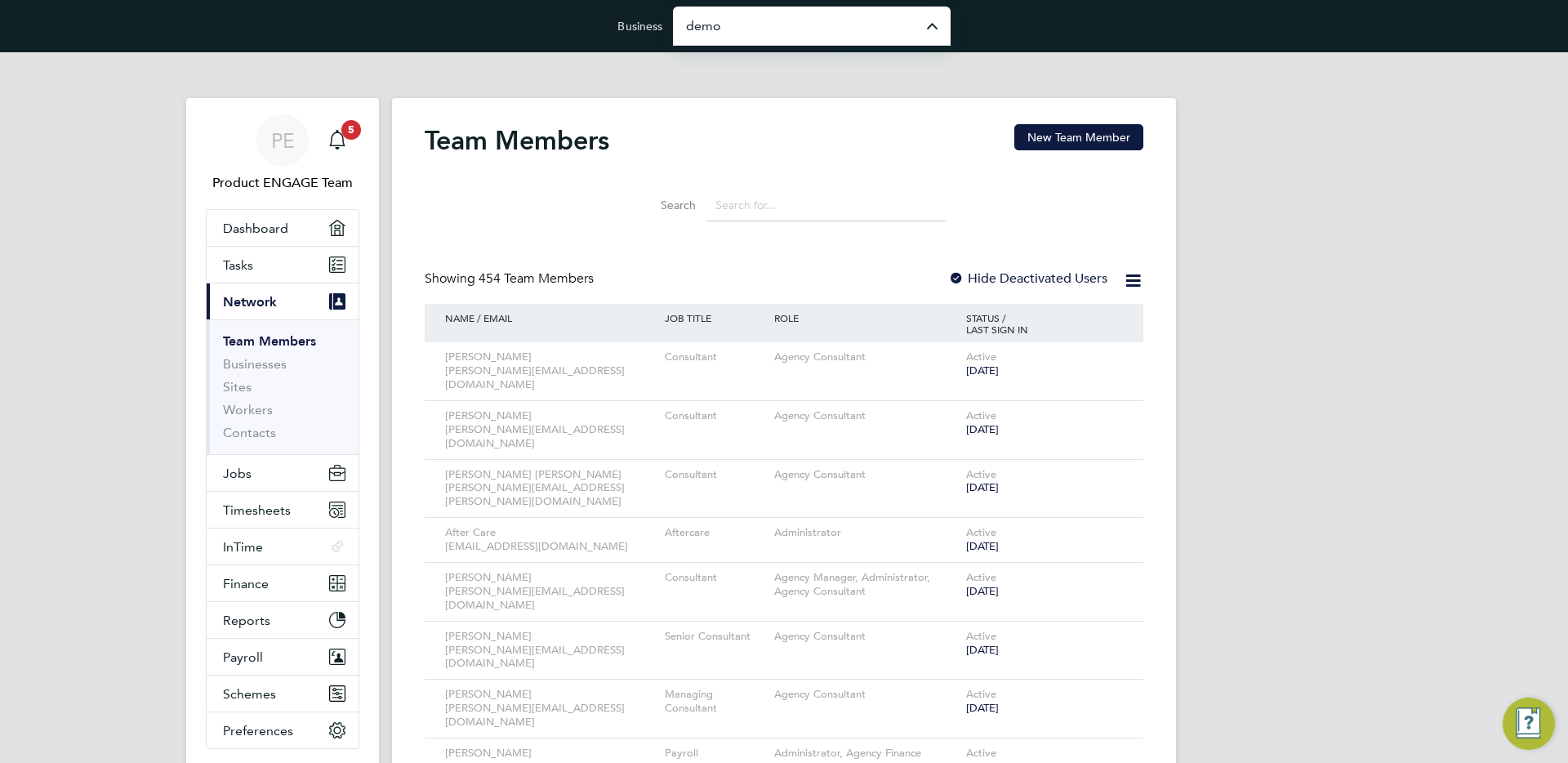
type input "Demo ENGAGE End Hirer"
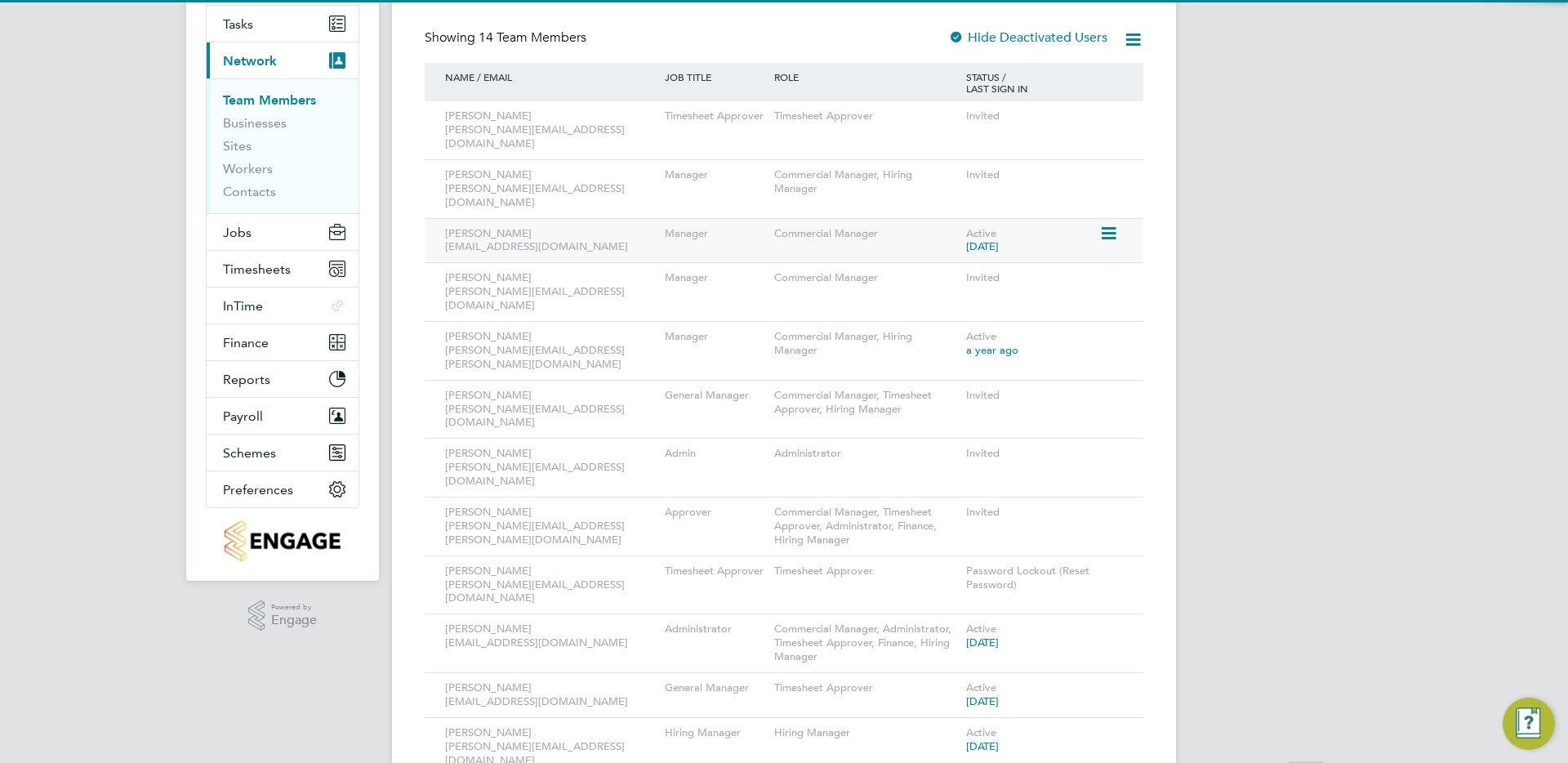
scroll to position [293, 0]
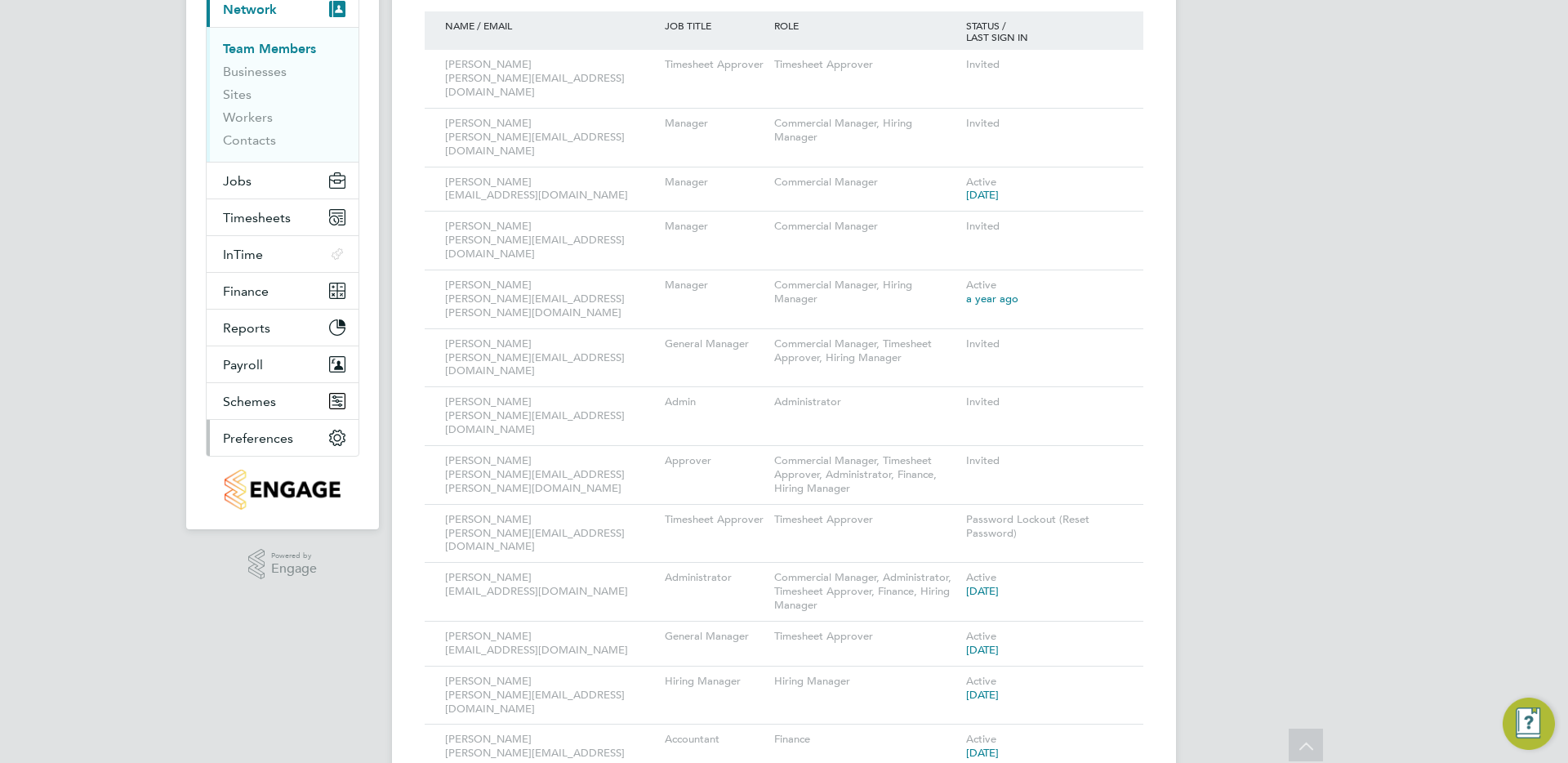
click at [280, 436] on span "Preferences" at bounding box center [258, 437] width 70 height 15
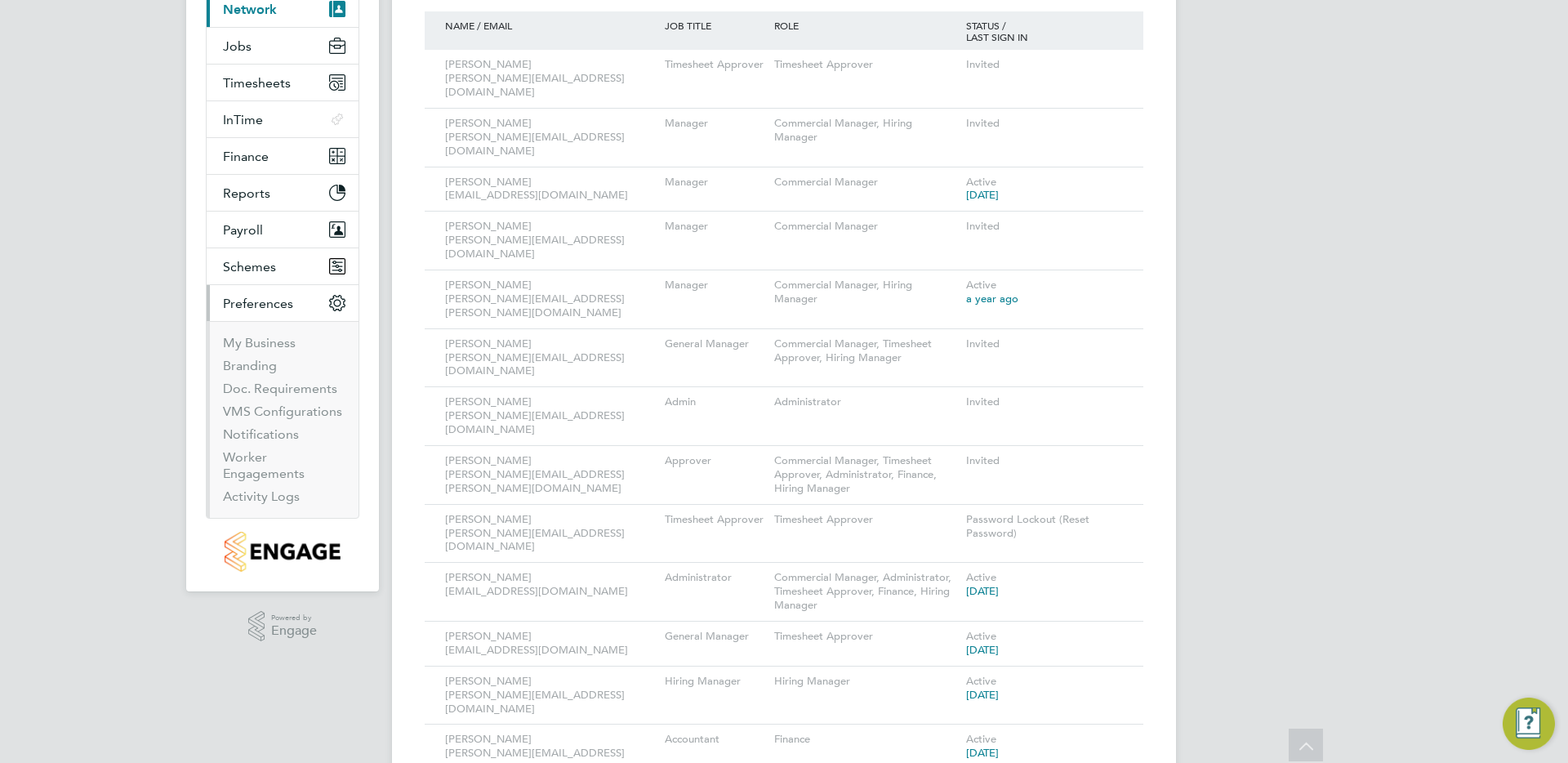
scroll to position [284, 0]
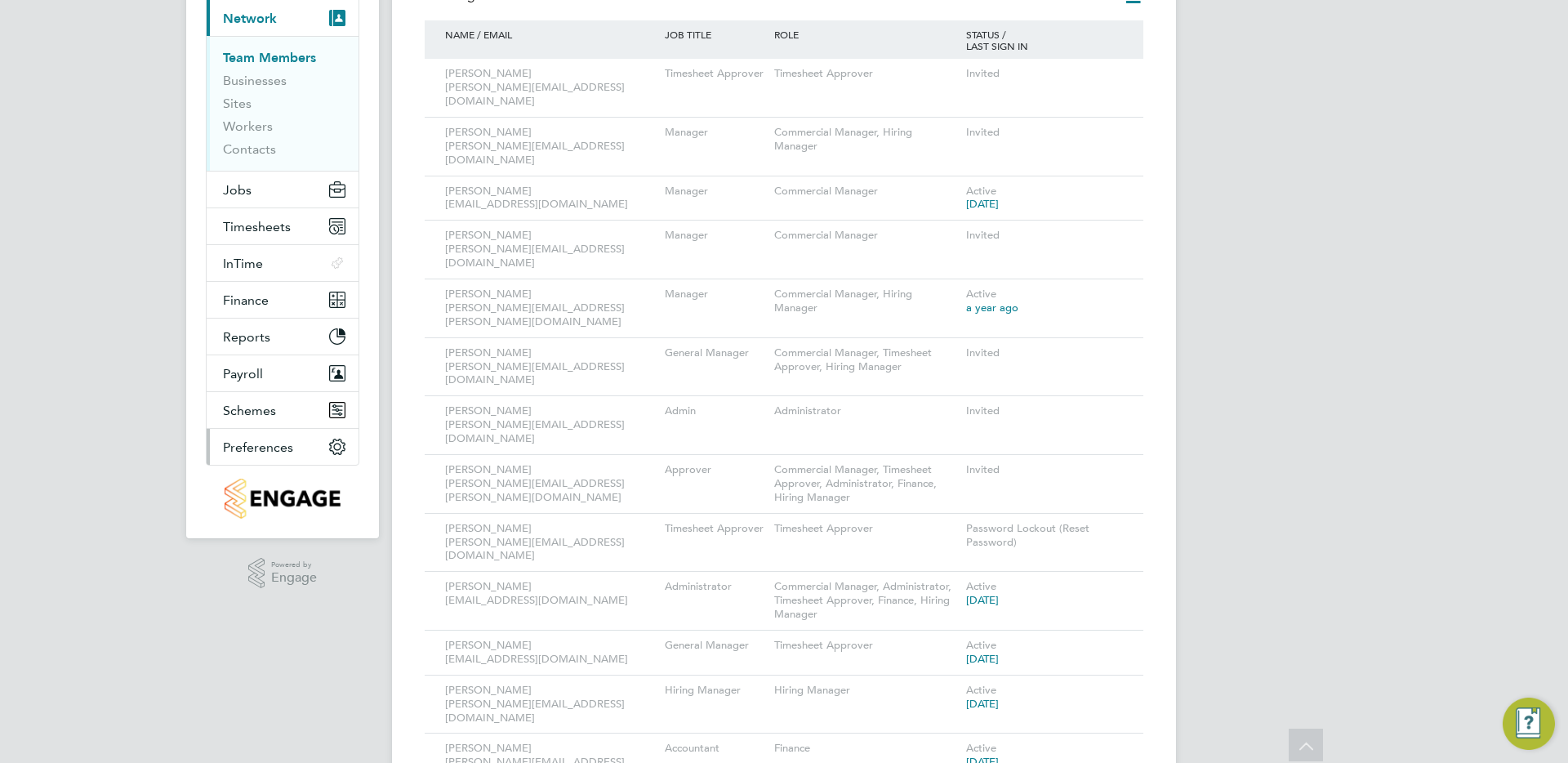
click at [261, 442] on span "Preferences" at bounding box center [258, 447] width 70 height 15
click at [280, 452] on span "Preferences" at bounding box center [258, 447] width 70 height 15
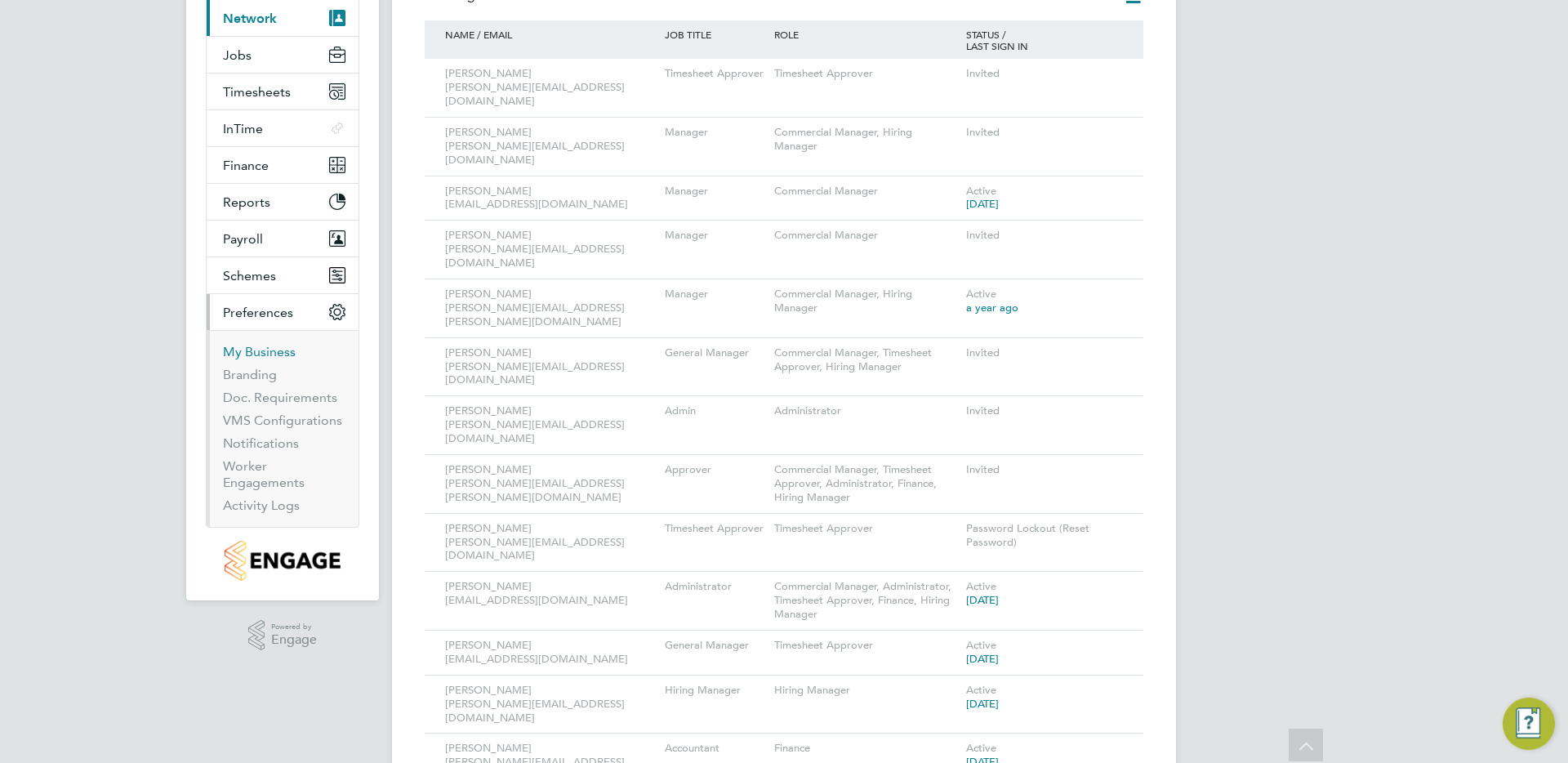
click at [252, 352] on link "My Business" at bounding box center [259, 351] width 72 height 15
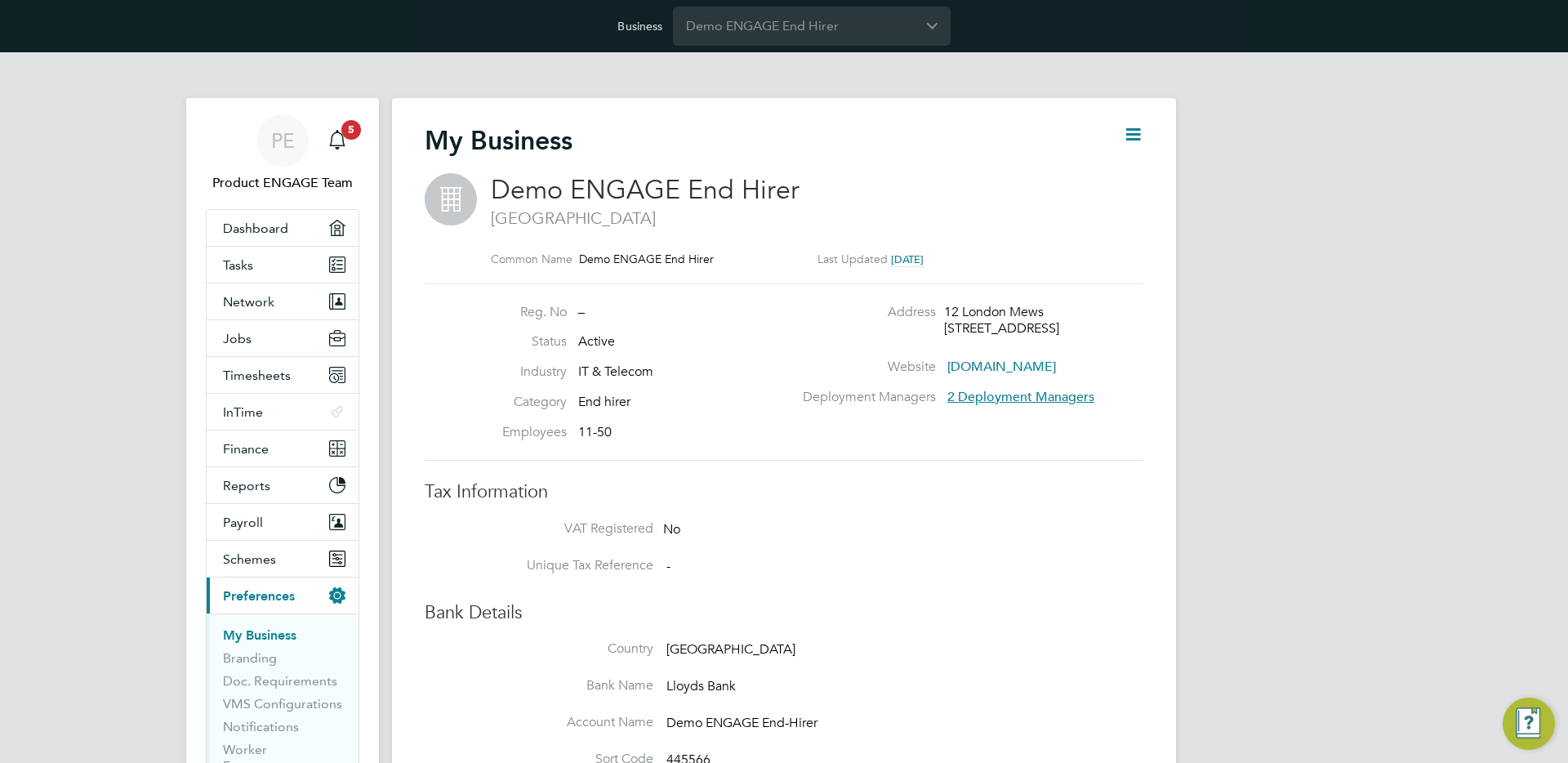
click at [1067, 393] on span "2 Deployment Managers" at bounding box center [1020, 397] width 147 height 16
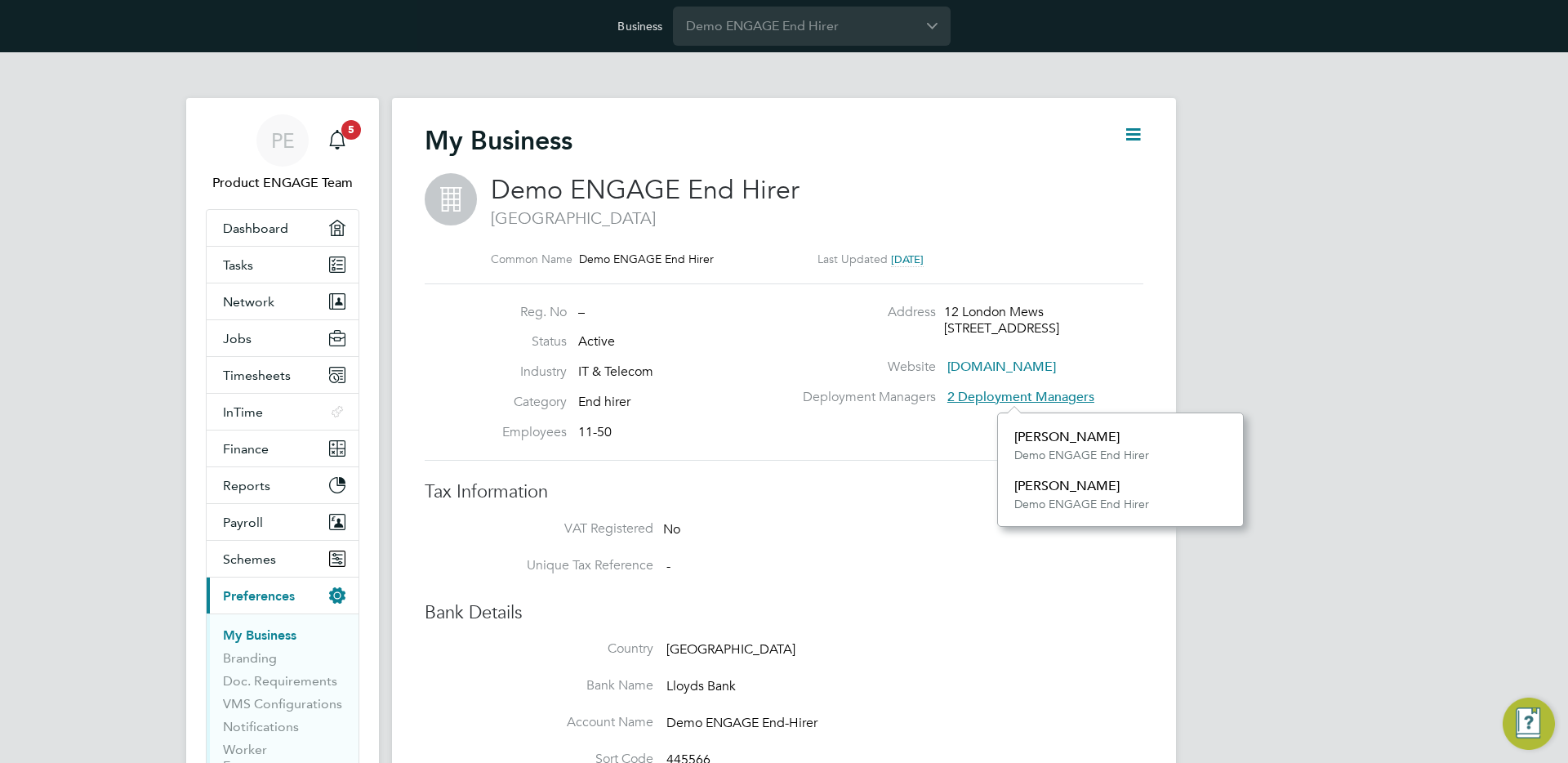
scroll to position [17, 146]
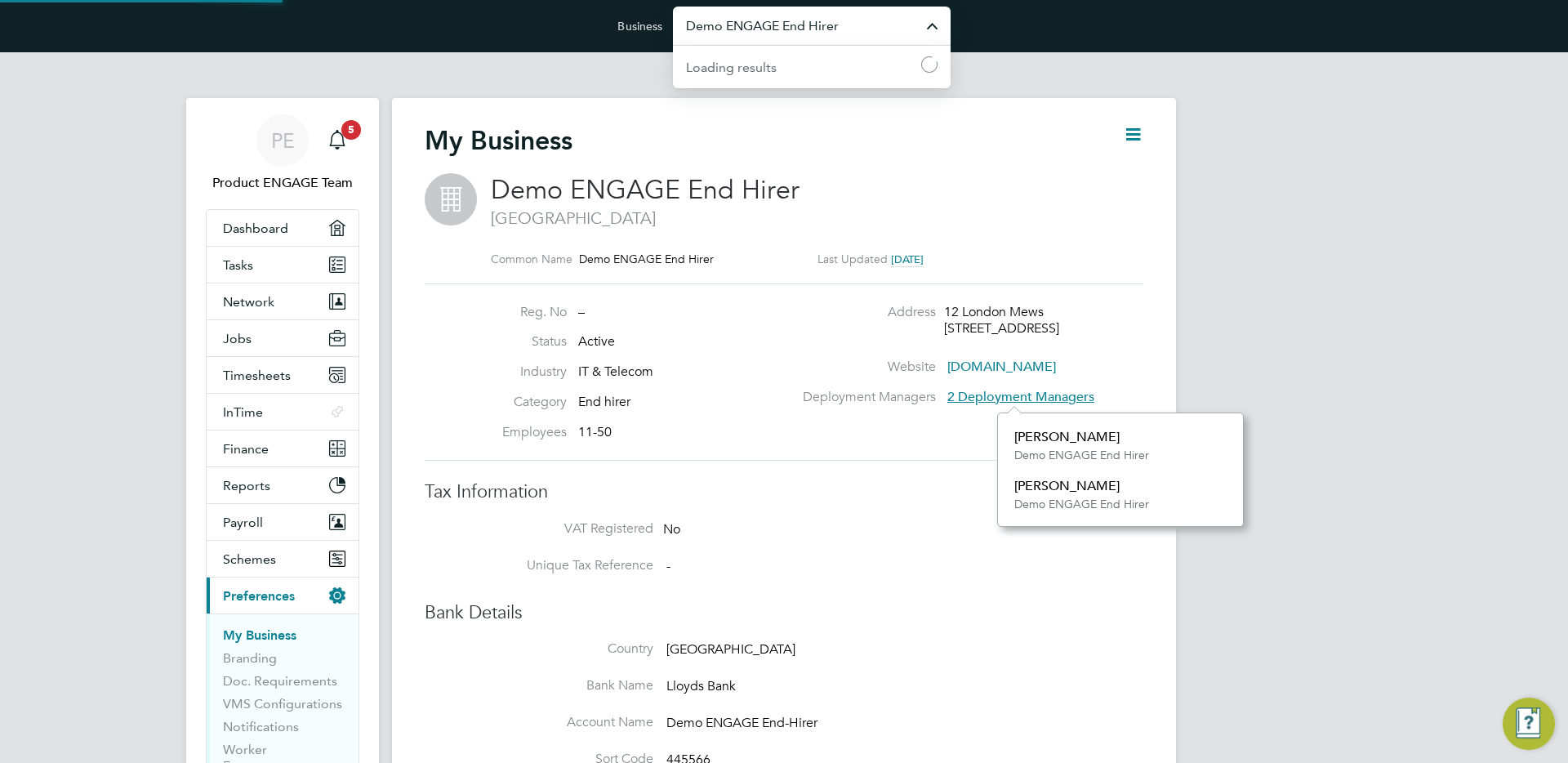
click at [819, 27] on input "Demo ENGAGE End Hirer" at bounding box center [811, 25] width 277 height 38
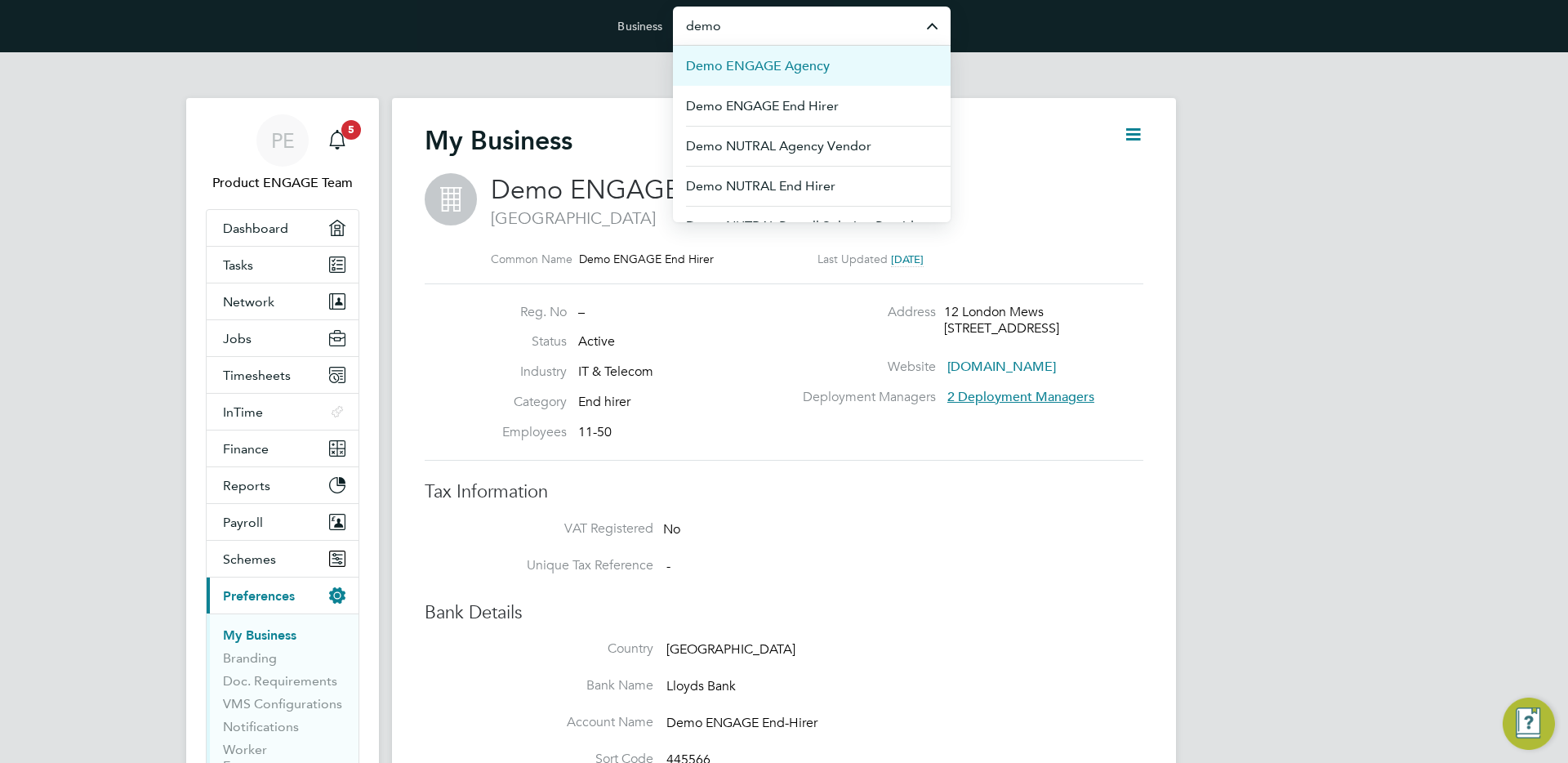
click at [794, 63] on span "Demo ENGAGE Agency" at bounding box center [757, 66] width 144 height 20
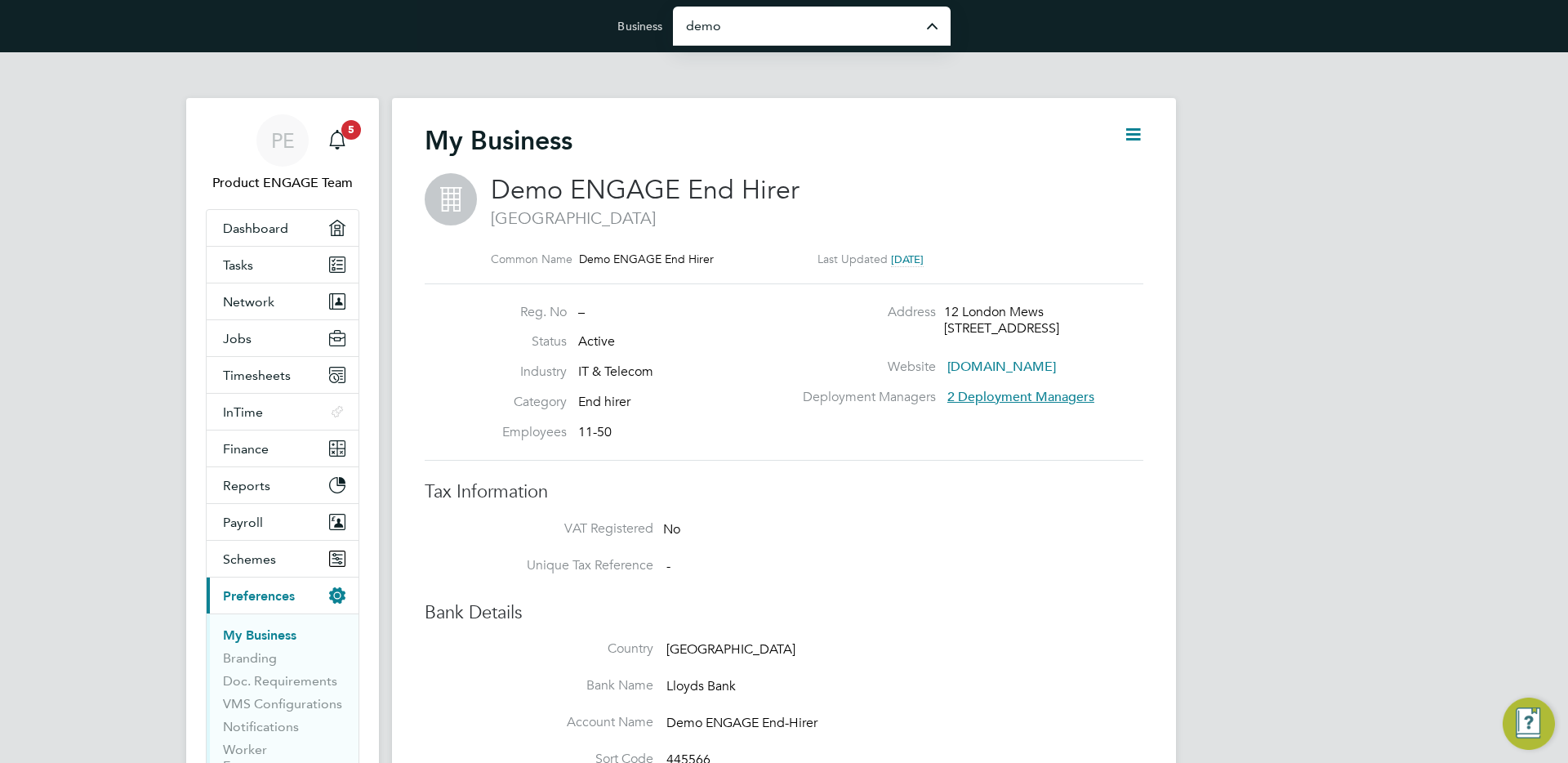
type input "Demo ENGAGE Agency"
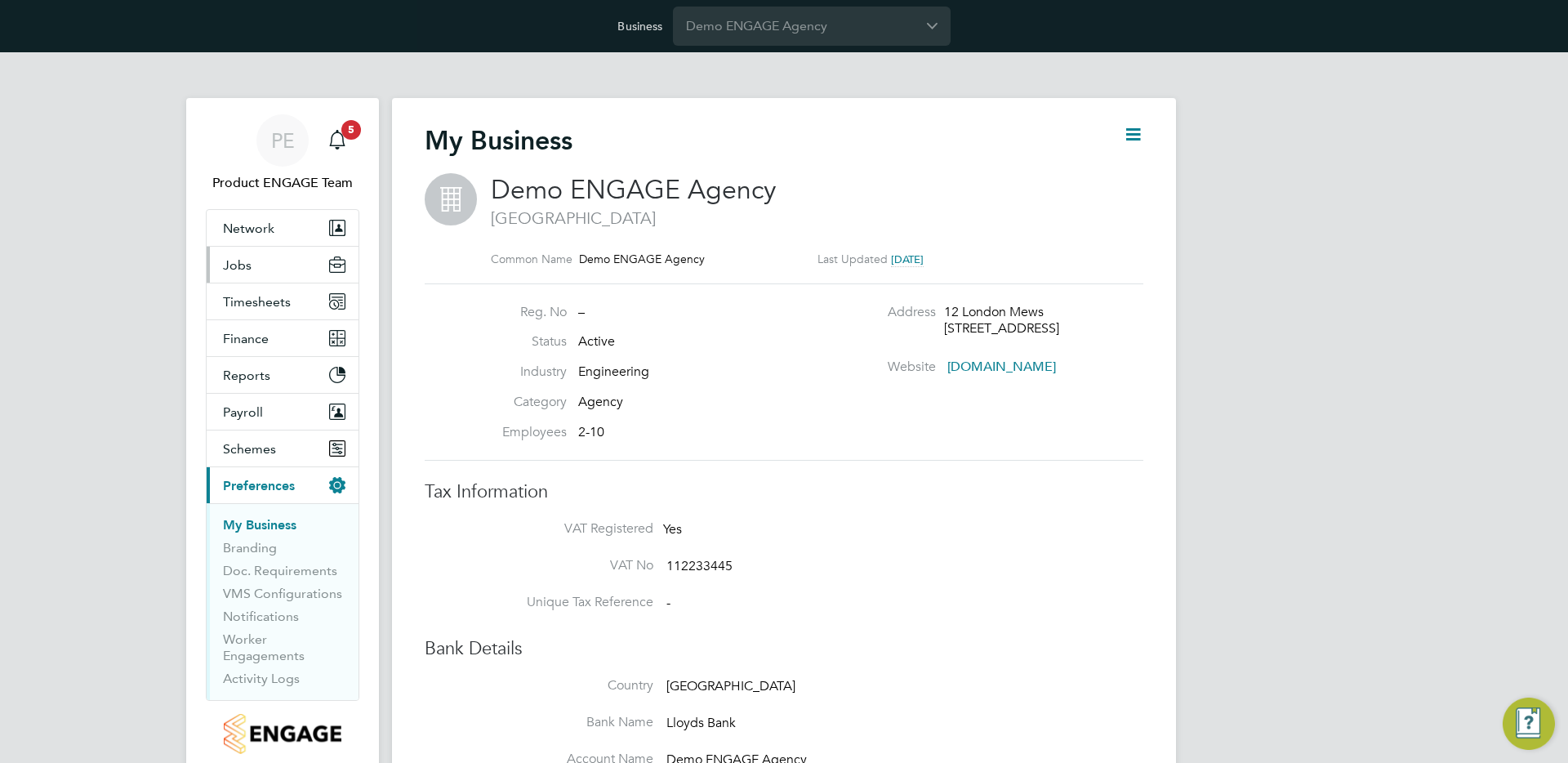
click at [244, 267] on span "Jobs" at bounding box center [237, 264] width 29 height 15
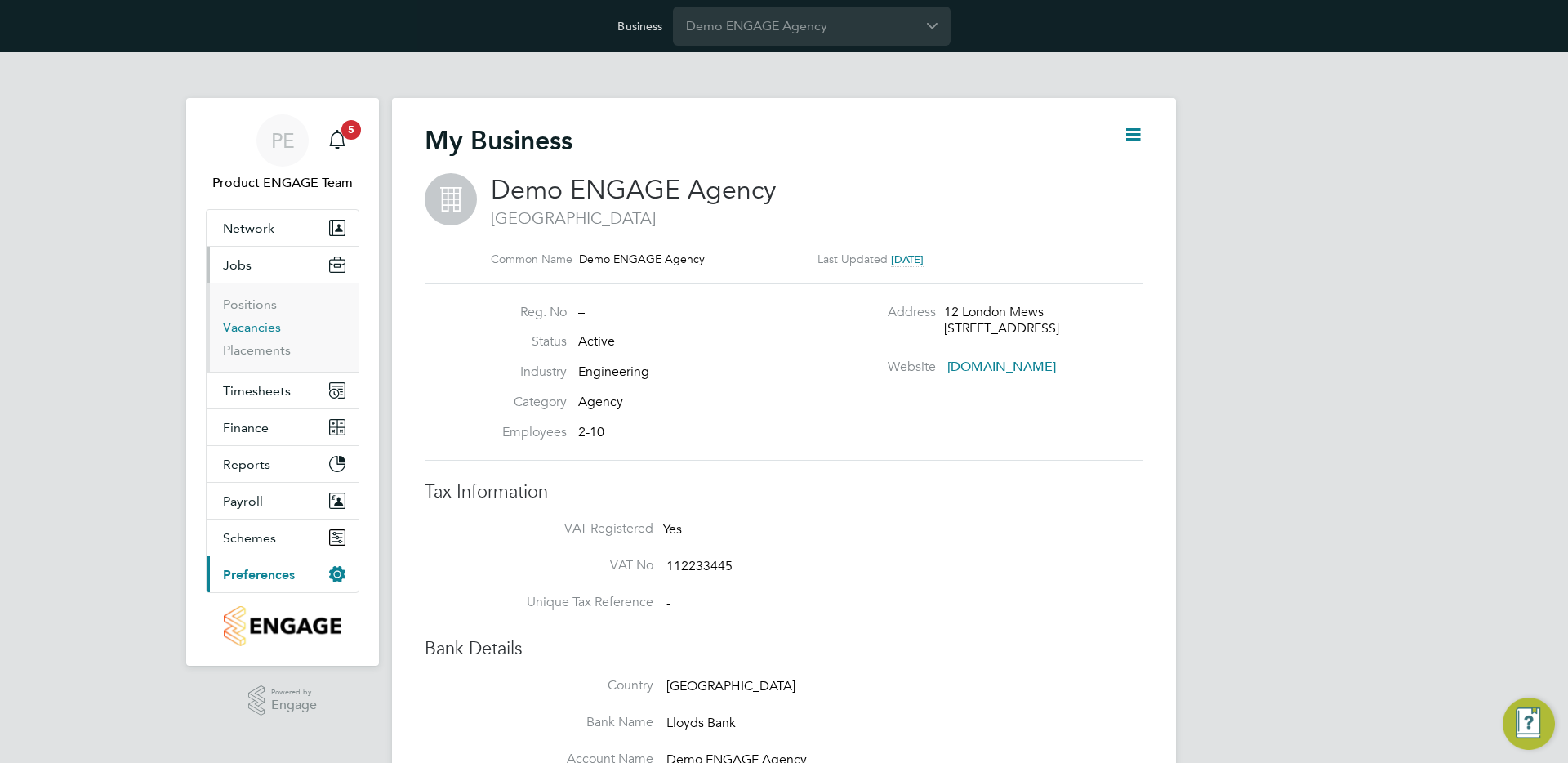
click at [245, 331] on link "Vacancies" at bounding box center [252, 327] width 58 height 15
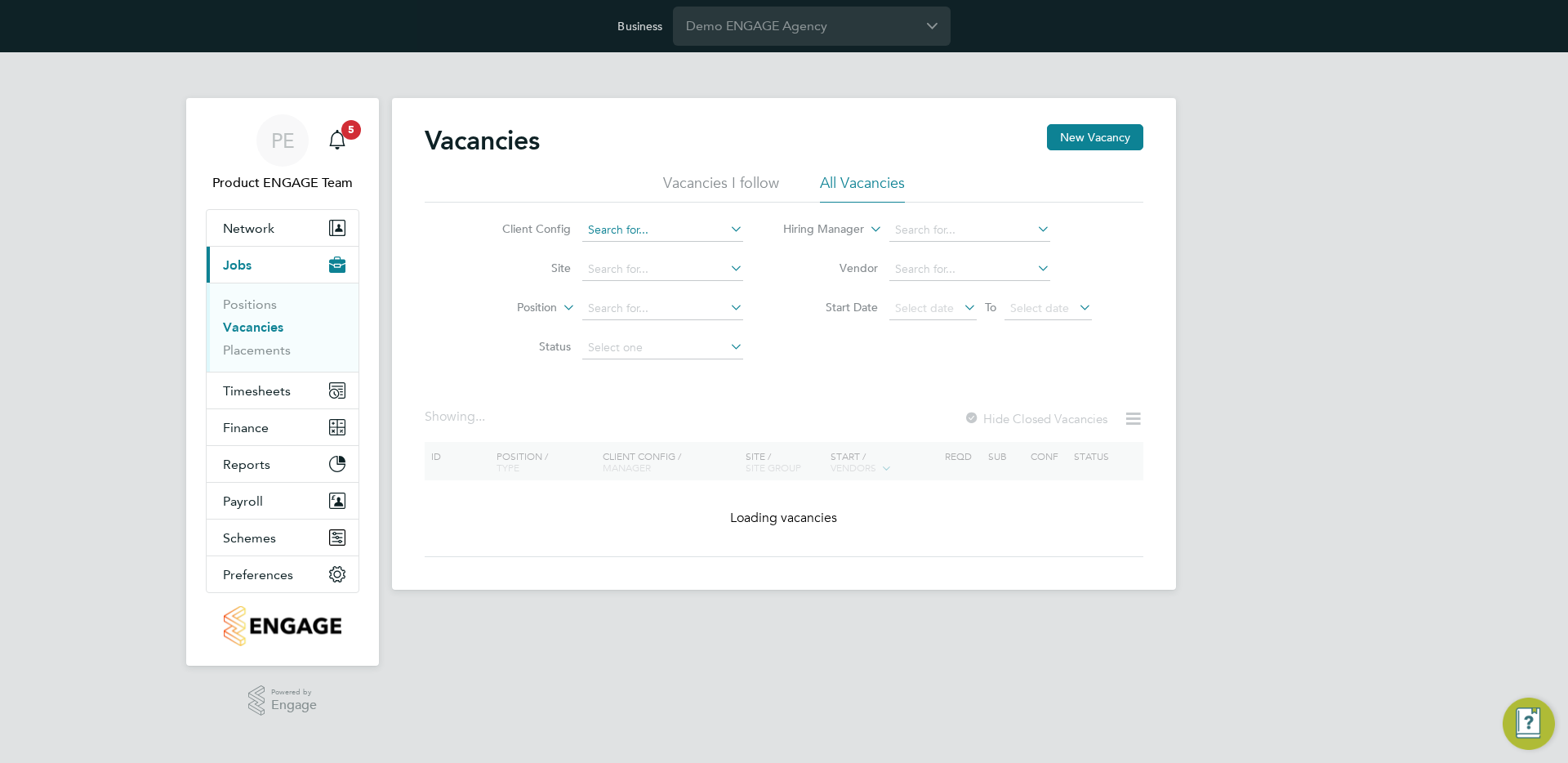
click at [640, 229] on input at bounding box center [663, 230] width 161 height 23
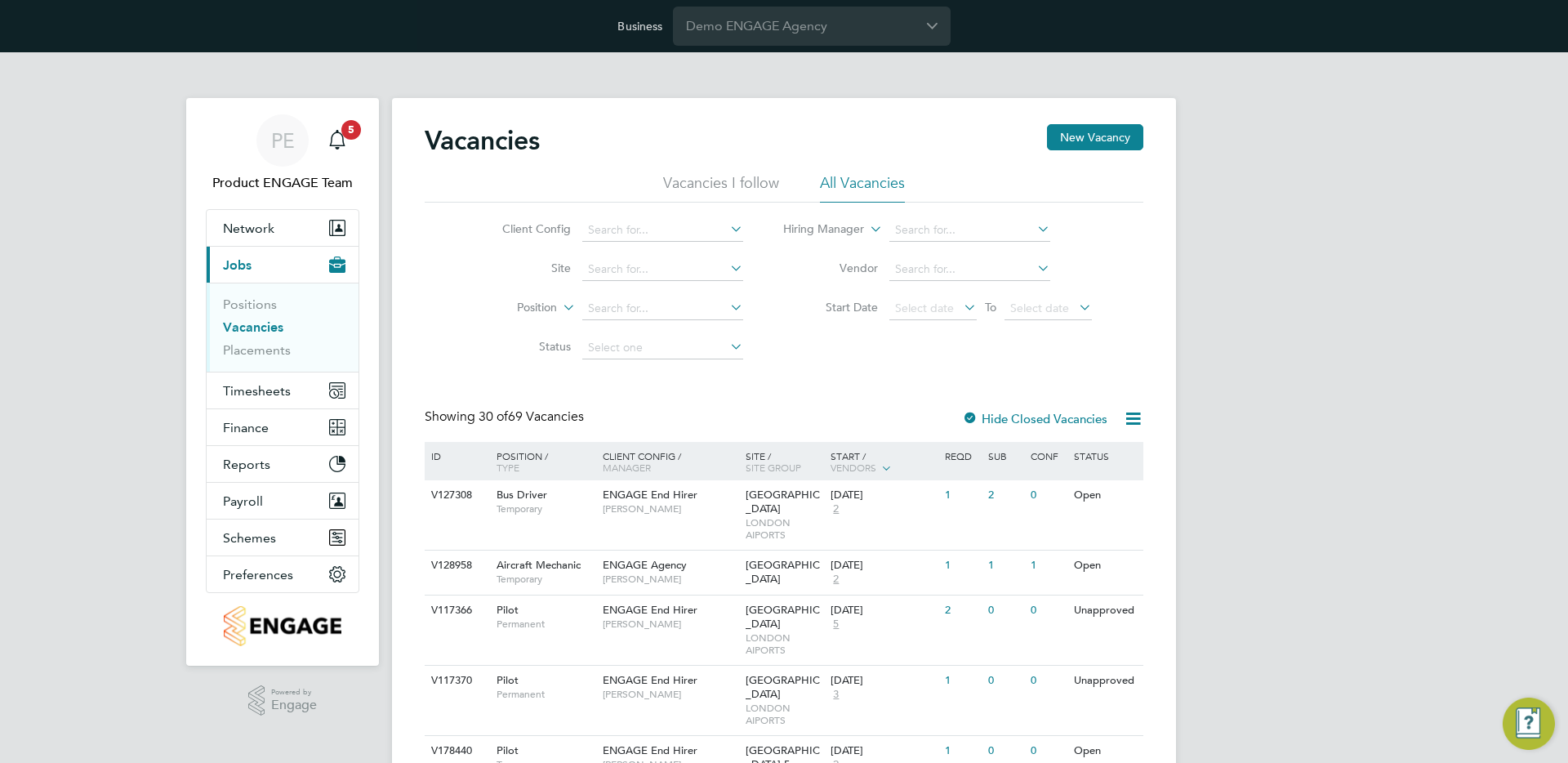
click at [684, 378] on li "ENGAGE End Hirer" at bounding box center [714, 386] width 267 height 22
type input "ENGAGE End Hirer"
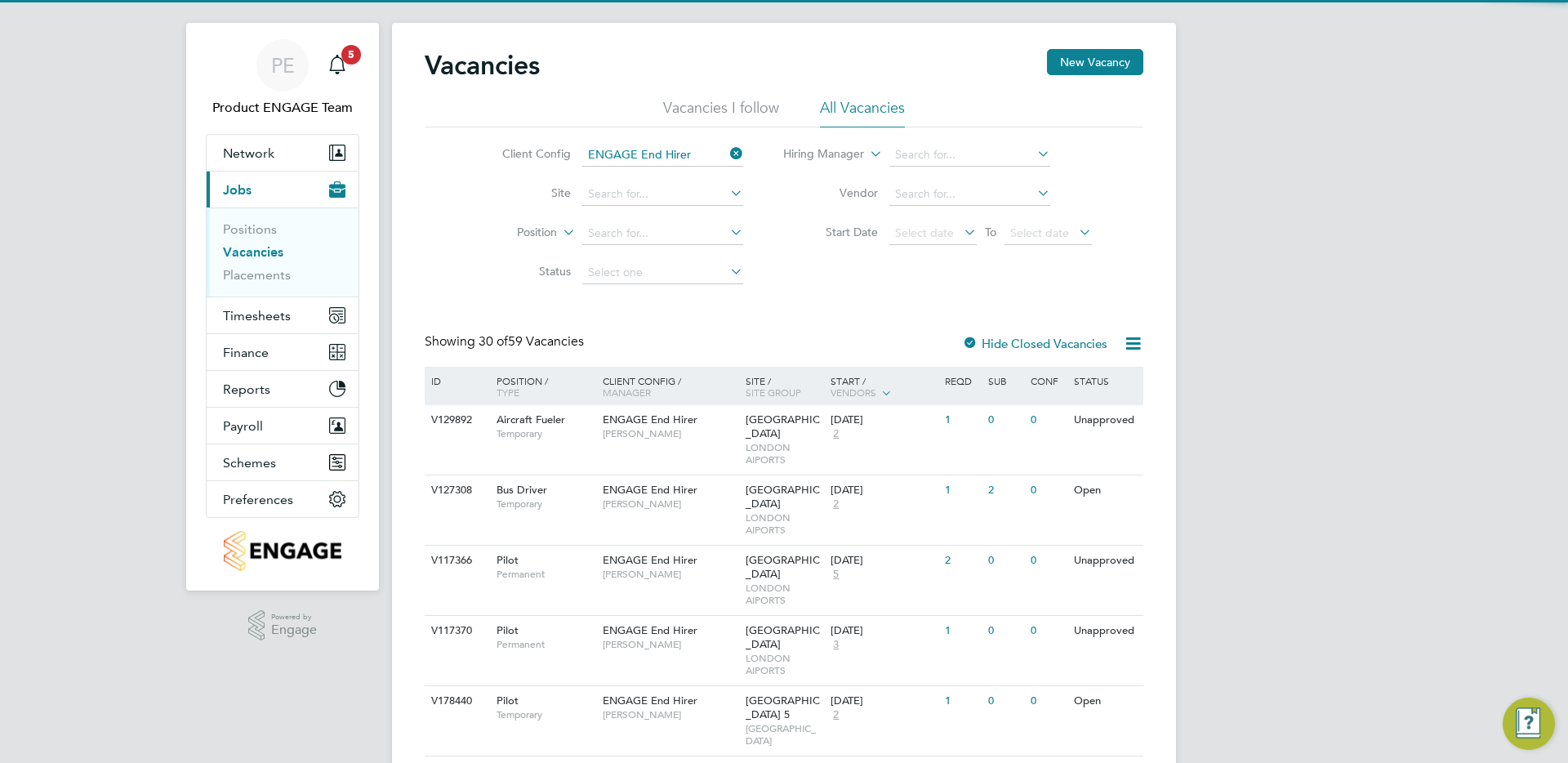
scroll to position [87, 0]
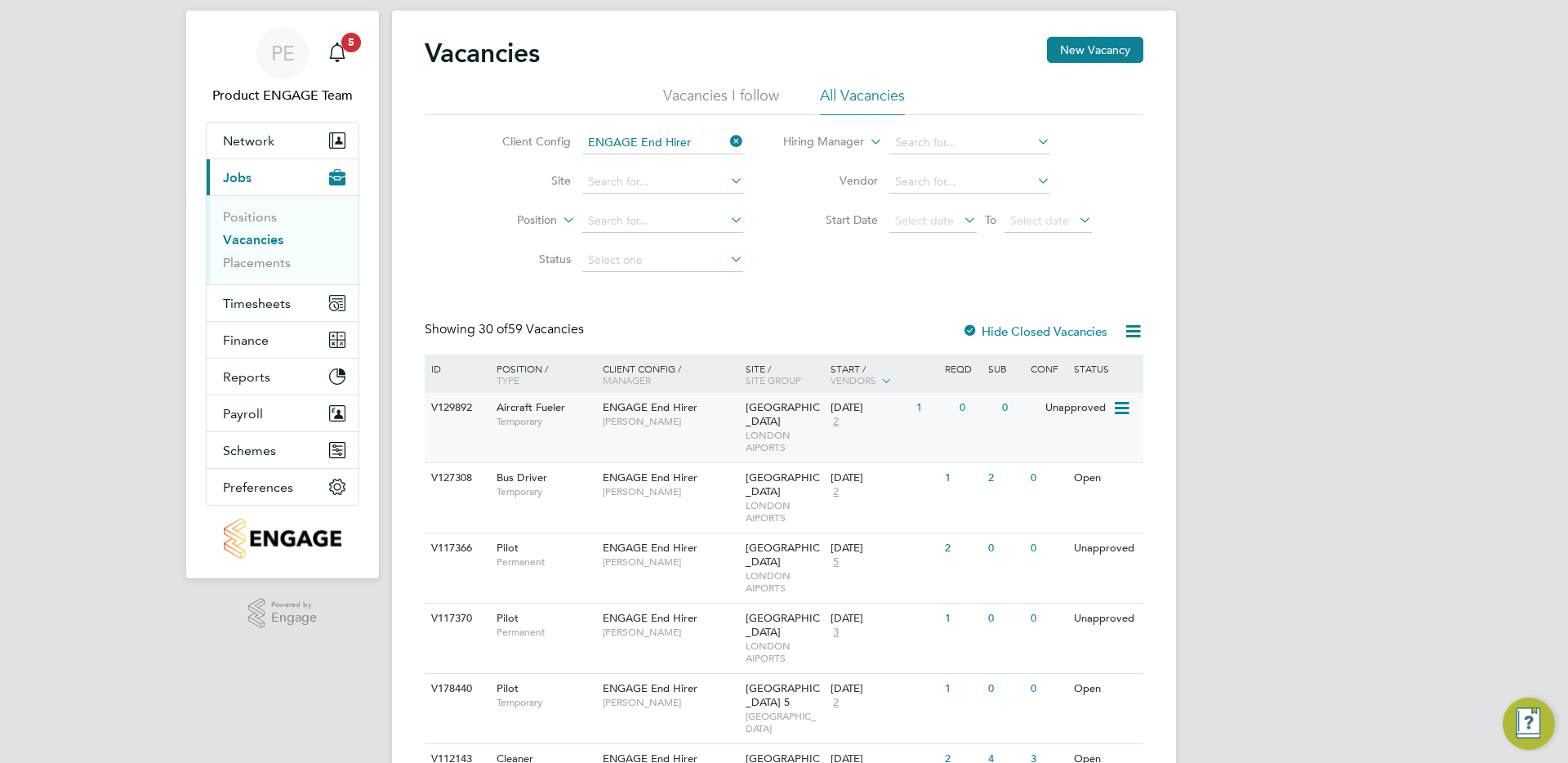
click at [718, 415] on span "[PERSON_NAME]" at bounding box center [670, 421] width 135 height 13
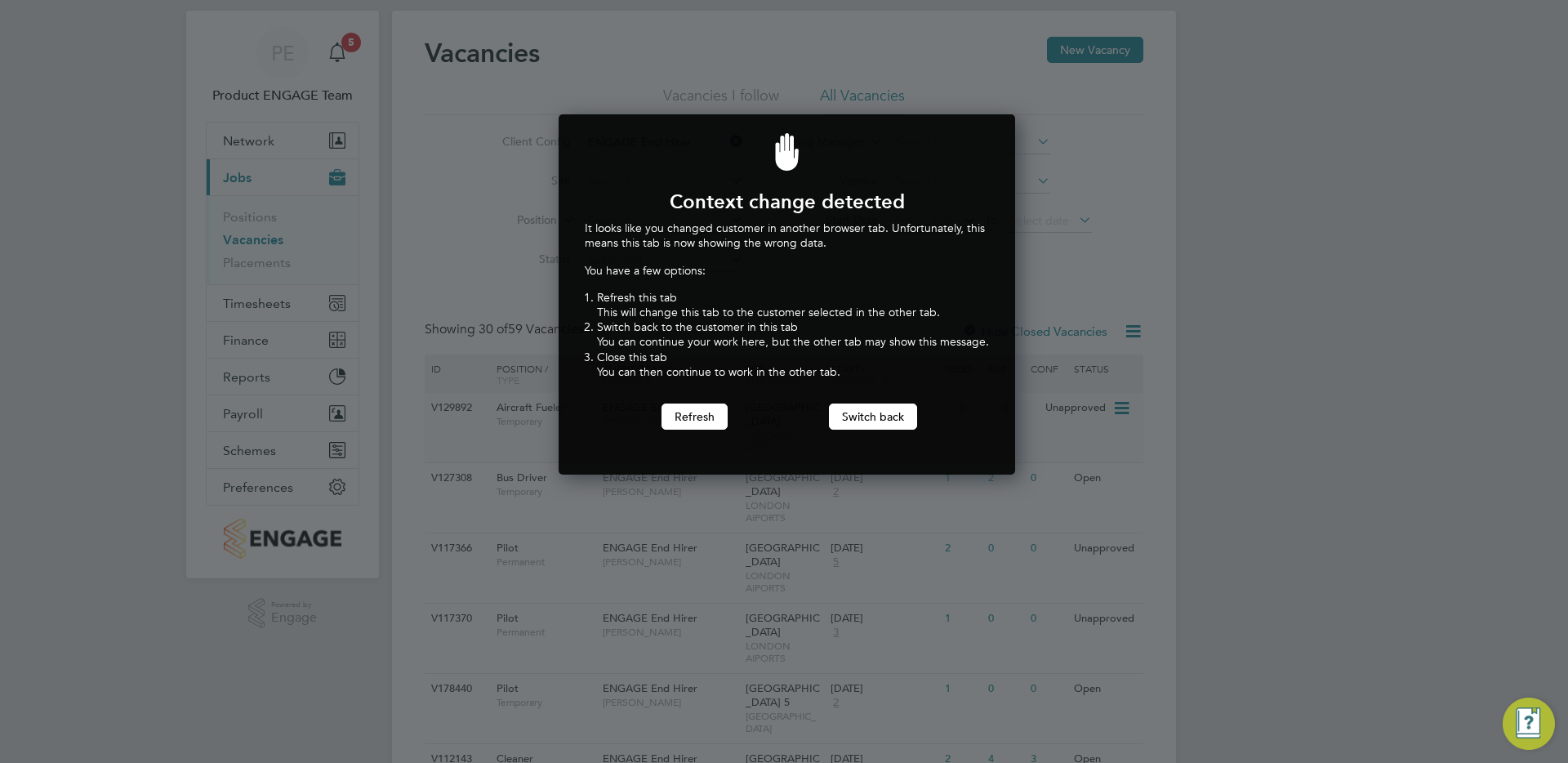
scroll to position [361, 450]
click at [689, 406] on button "Refresh" at bounding box center [695, 416] width 66 height 26
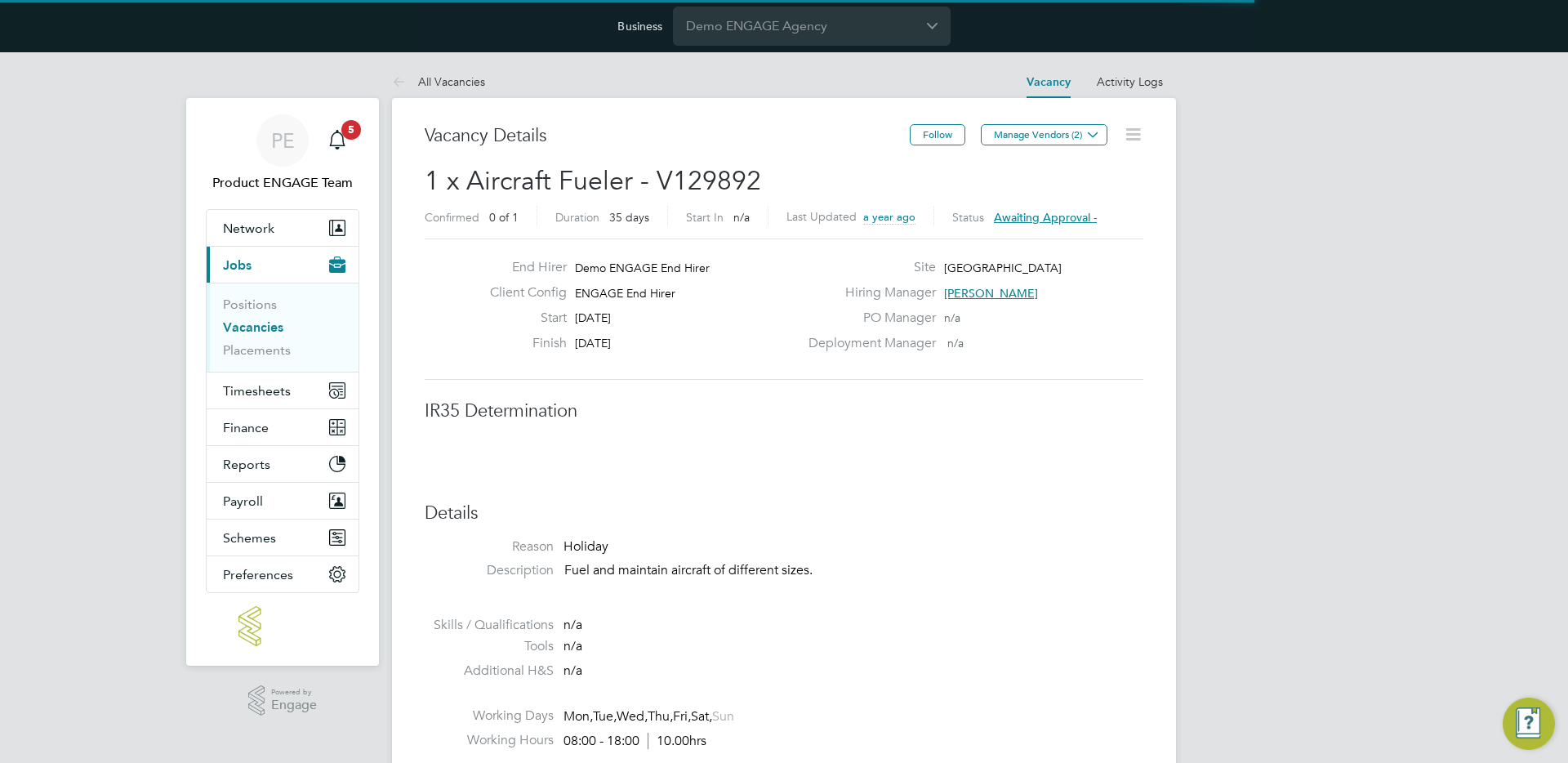
scroll to position [48, 114]
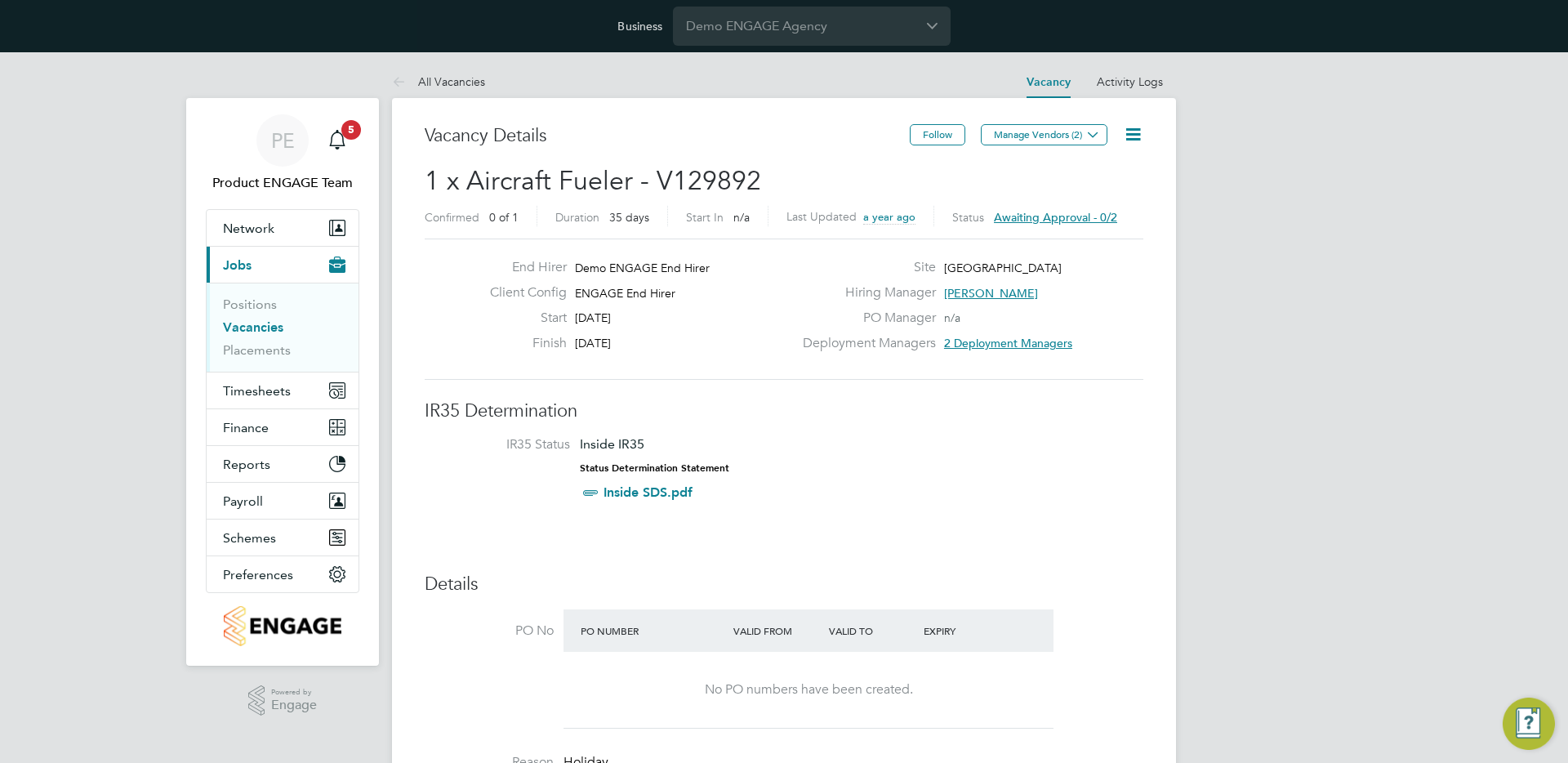
click at [1014, 341] on span "2 Deployment Managers" at bounding box center [1008, 343] width 128 height 14
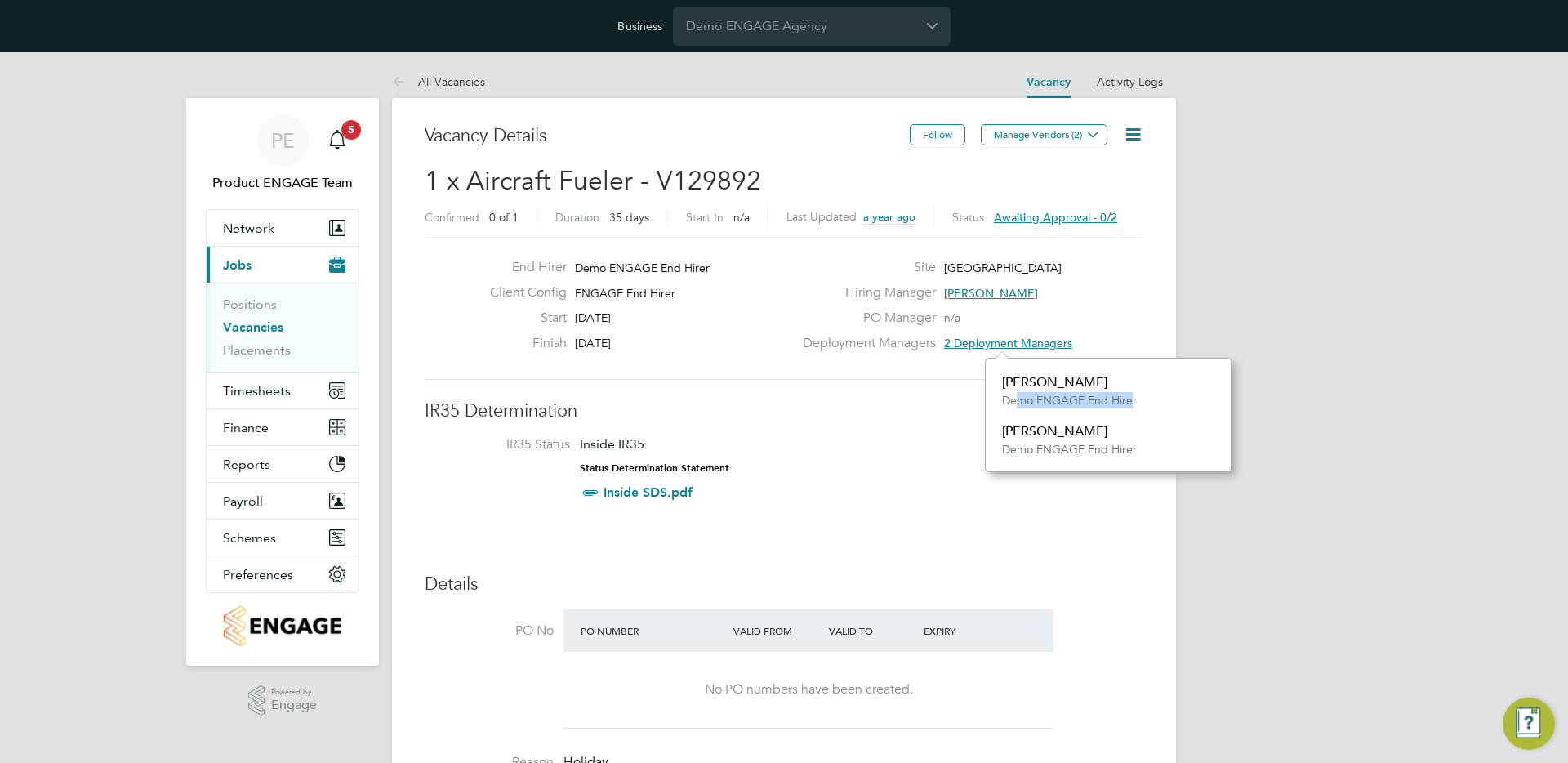
drag, startPoint x: 1133, startPoint y: 402, endPoint x: 1017, endPoint y: 395, distance: 116.2
click at [1015, 395] on div "Demo ENGAGE End Hirer" at bounding box center [1108, 400] width 212 height 16
drag, startPoint x: 1140, startPoint y: 403, endPoint x: 1000, endPoint y: 394, distance: 140.3
click at [998, 395] on div "[PERSON_NAME] Demo ENGAGE End Hirer [PERSON_NAME] Demo ENGAGE End Hirer" at bounding box center [1108, 415] width 246 height 114
click at [1018, 400] on div "Demo ENGAGE End Hirer" at bounding box center [1108, 400] width 212 height 16
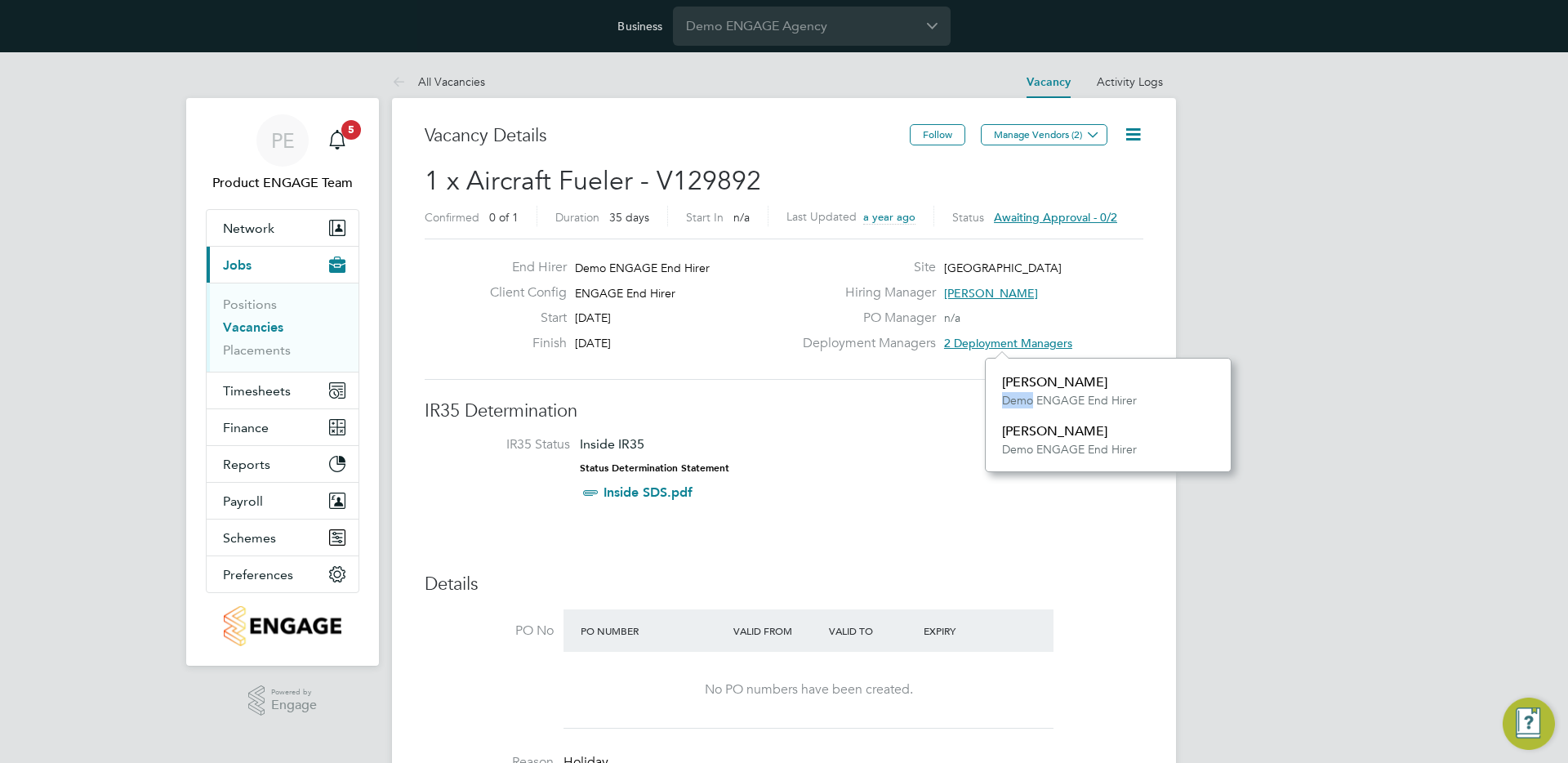
click at [1018, 400] on div "Demo ENGAGE End Hirer" at bounding box center [1108, 400] width 212 height 16
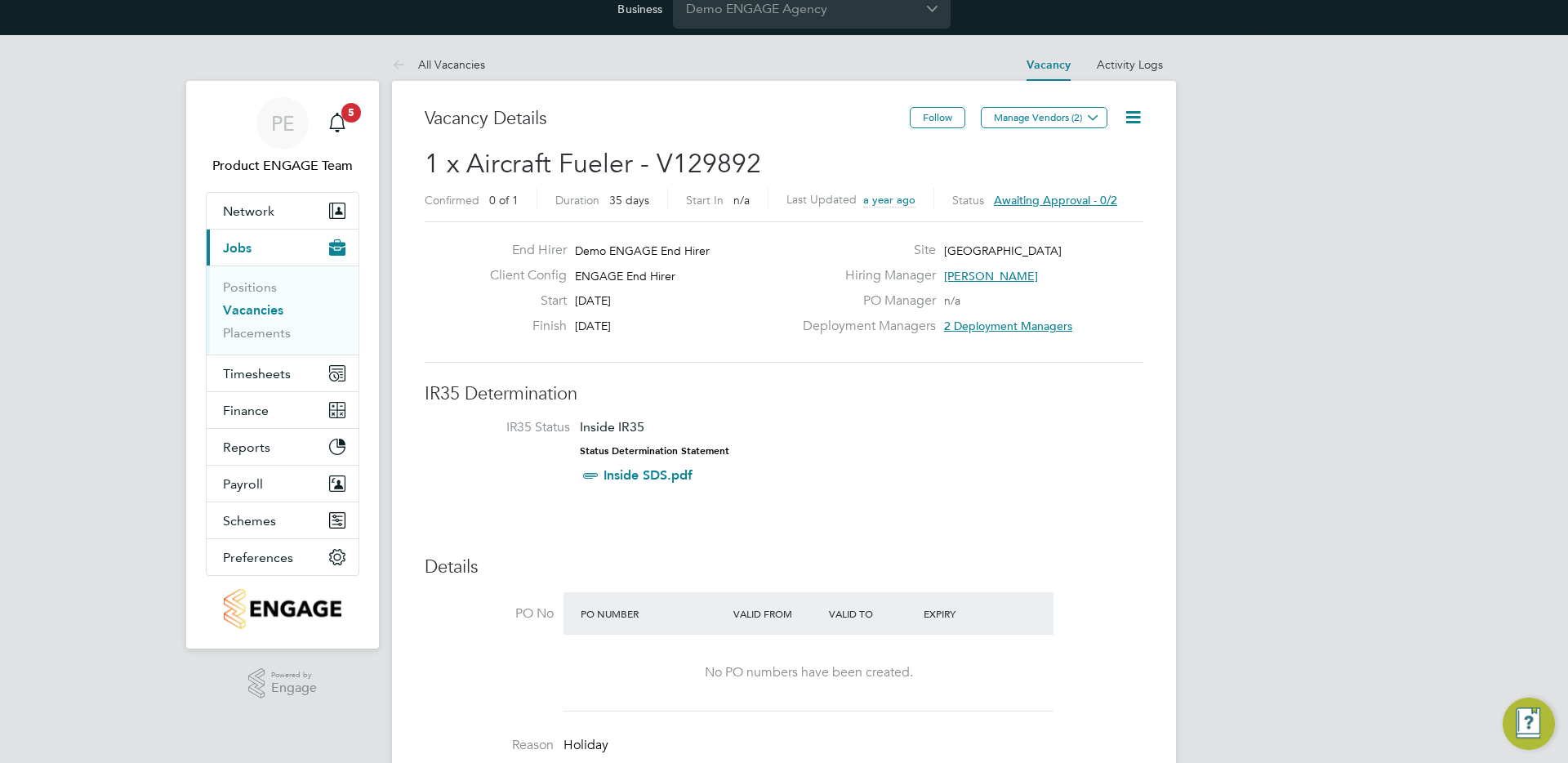
scroll to position [18, 0]
click at [978, 328] on span "2 Deployment Managers" at bounding box center [1008, 325] width 128 height 14
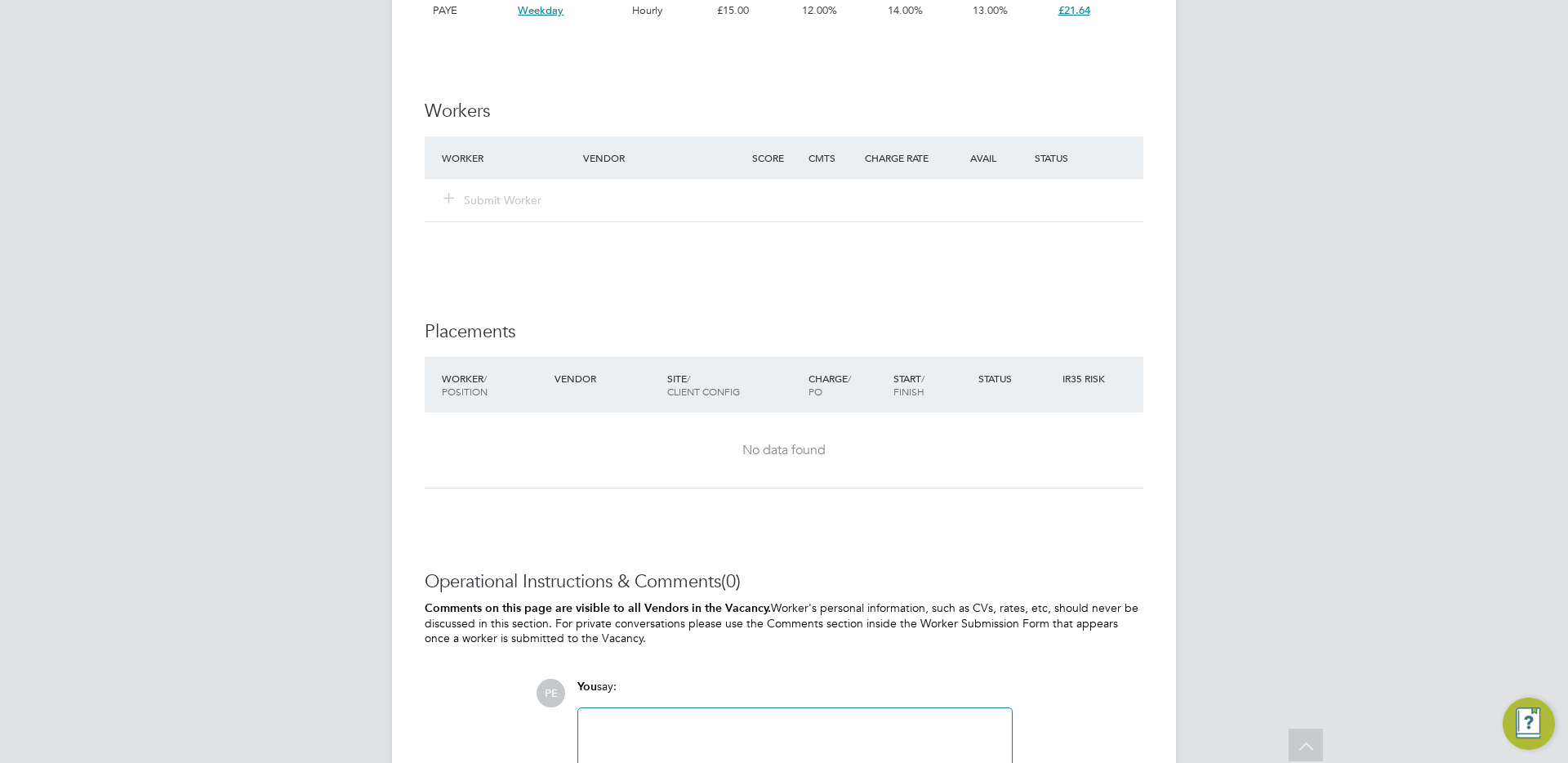
scroll to position [1407, 0]
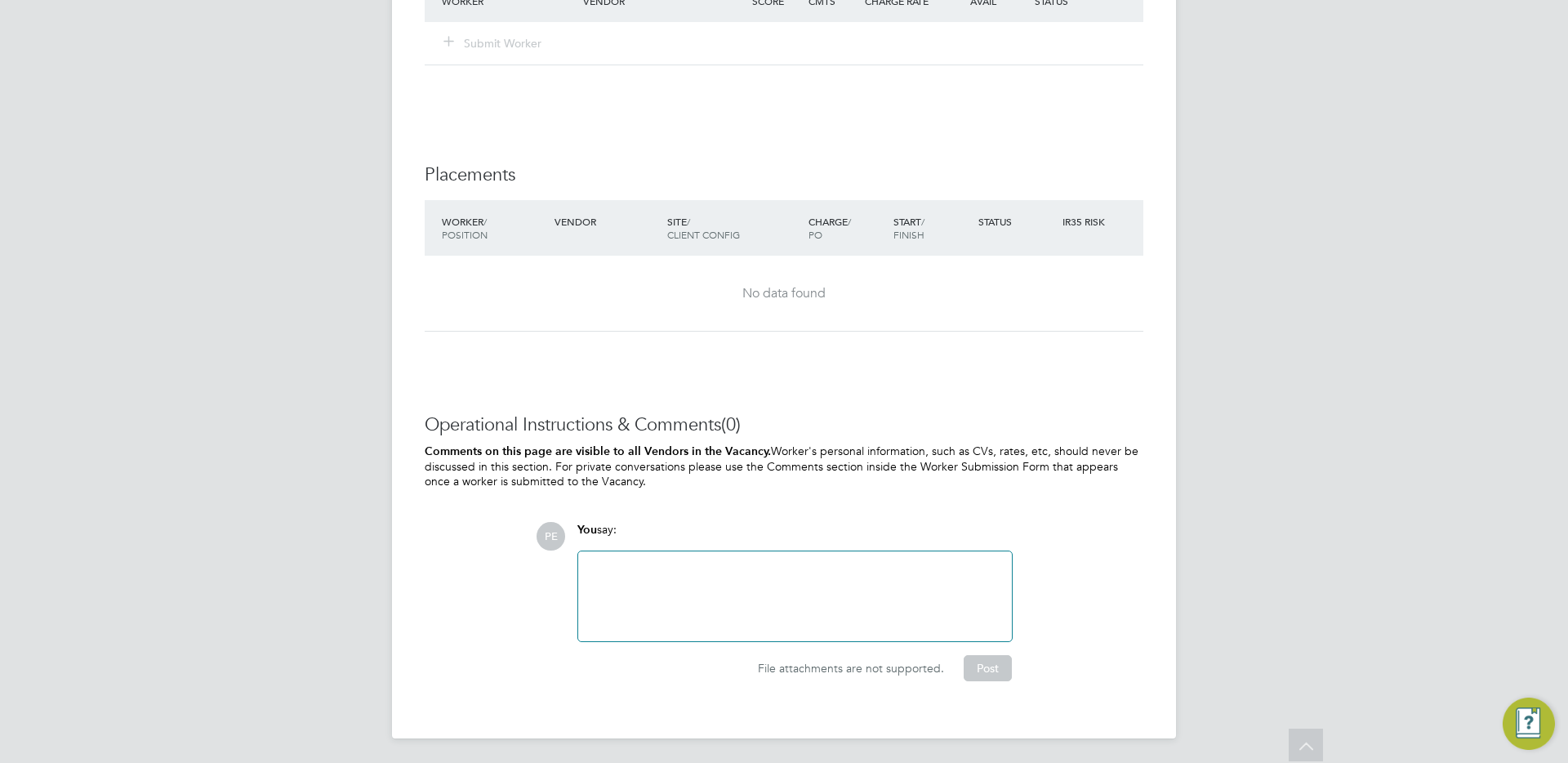
click at [768, 562] on div at bounding box center [795, 596] width 414 height 70
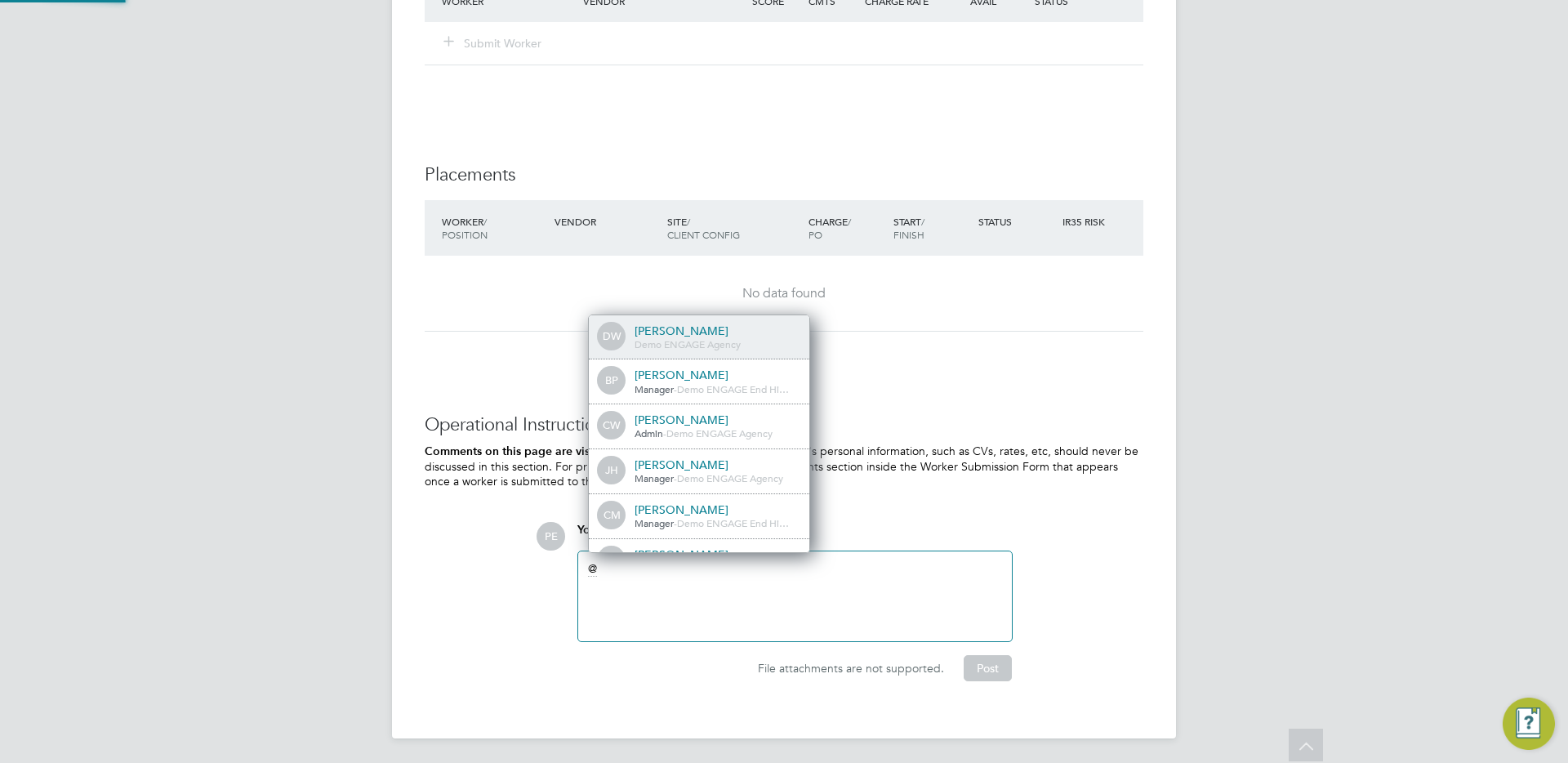
scroll to position [0, 0]
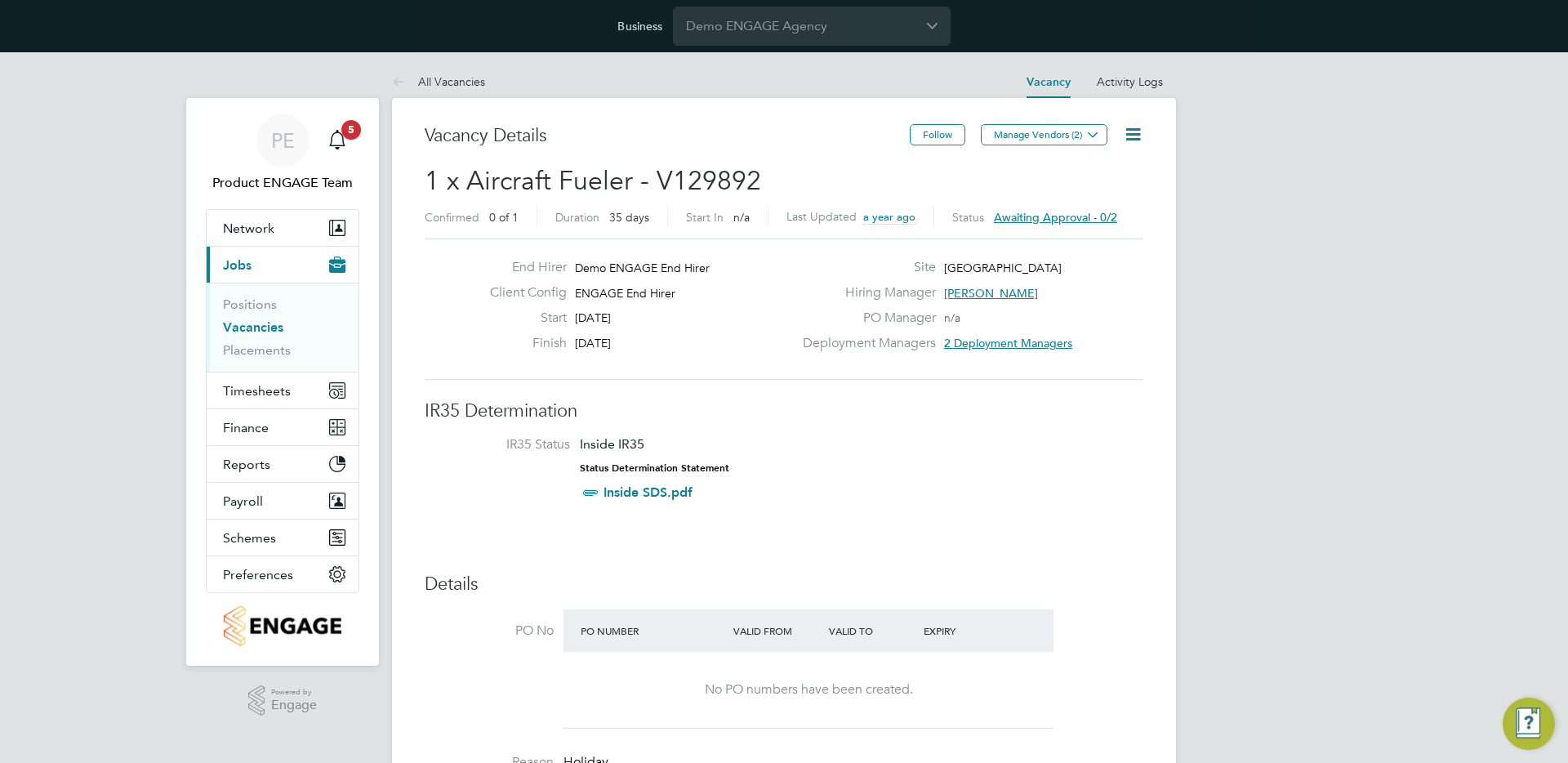
click at [992, 343] on span "2 Deployment Managers" at bounding box center [1008, 343] width 128 height 14
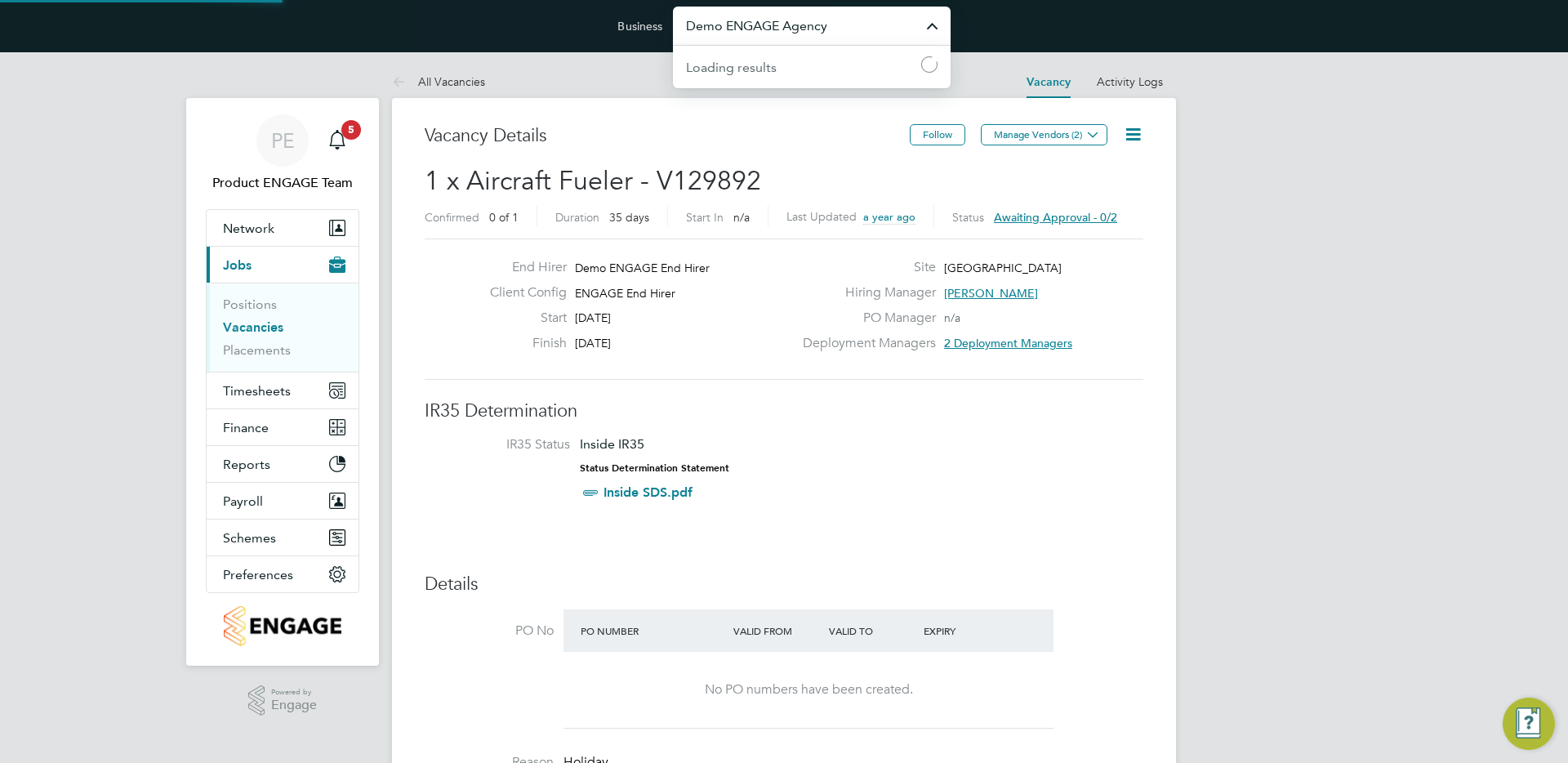
click at [781, 28] on input "Demo ENGAGE Agency" at bounding box center [811, 25] width 277 height 38
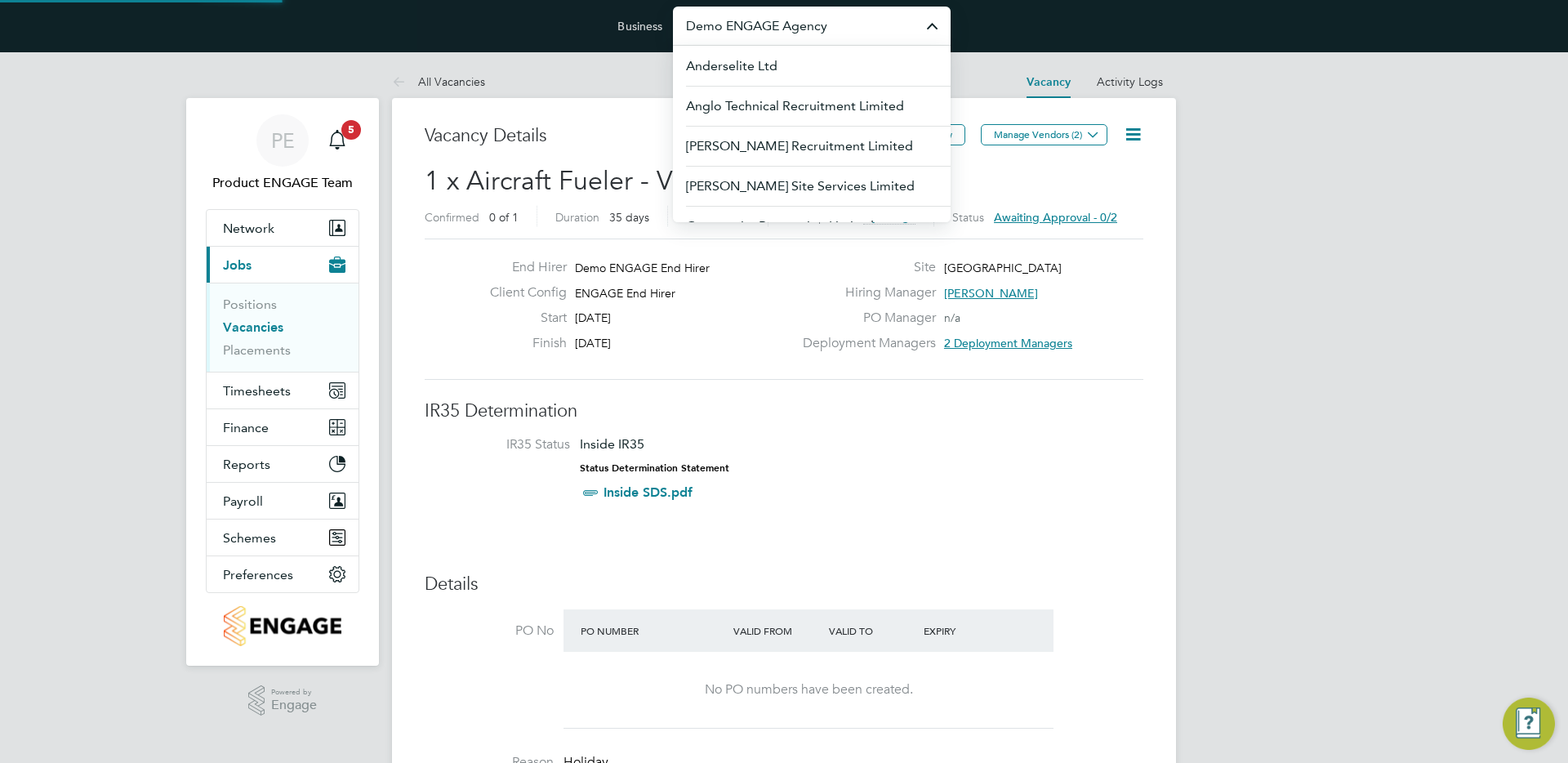
click at [781, 28] on input "Demo ENGAGE Agency" at bounding box center [811, 25] width 277 height 38
click at [771, 134] on li "G4S Facilities Management (Uk) Limited" at bounding box center [811, 145] width 277 height 40
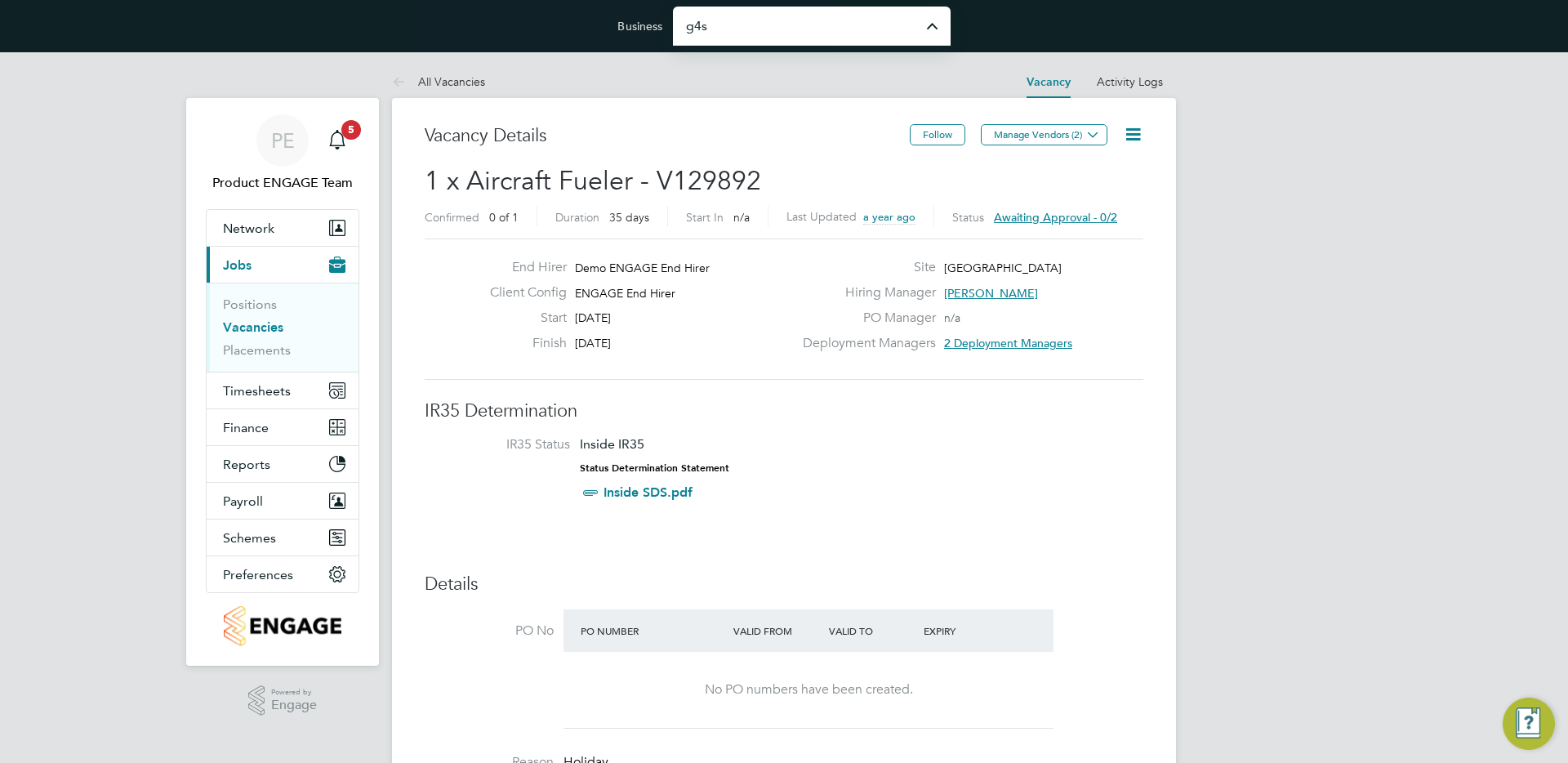
type input "G4S Facilities Management (Uk) Limited"
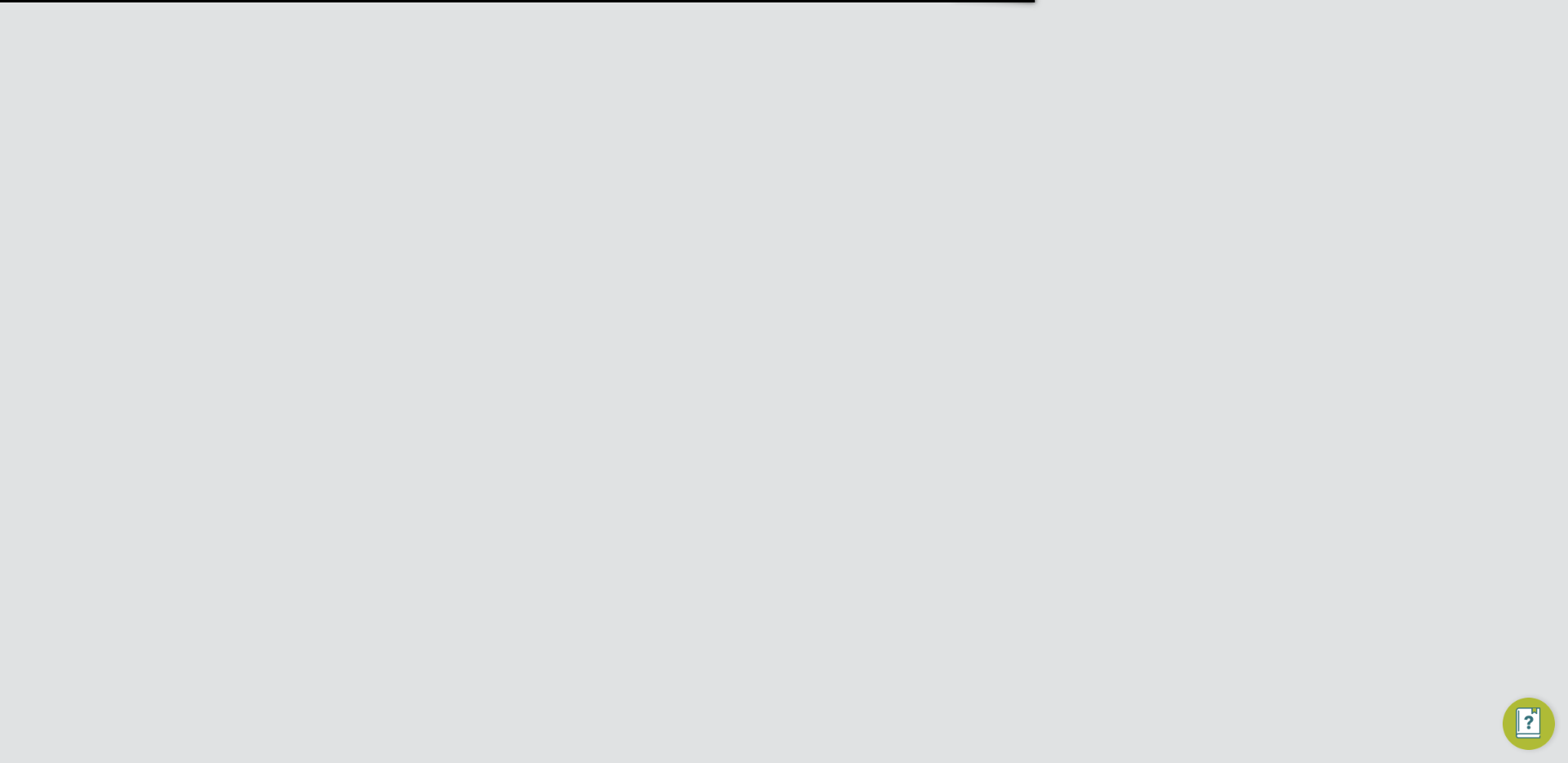
scroll to position [26, 352]
click at [401, 274] on div "Error while Retrieving Vacancy Comments The vacancy has not been found or is no…" at bounding box center [784, 381] width 1568 height 763
click at [276, 302] on button "Network" at bounding box center [283, 302] width 152 height 36
click at [248, 270] on span "Tasks" at bounding box center [238, 264] width 30 height 15
click at [259, 337] on button "Jobs" at bounding box center [283, 338] width 152 height 36
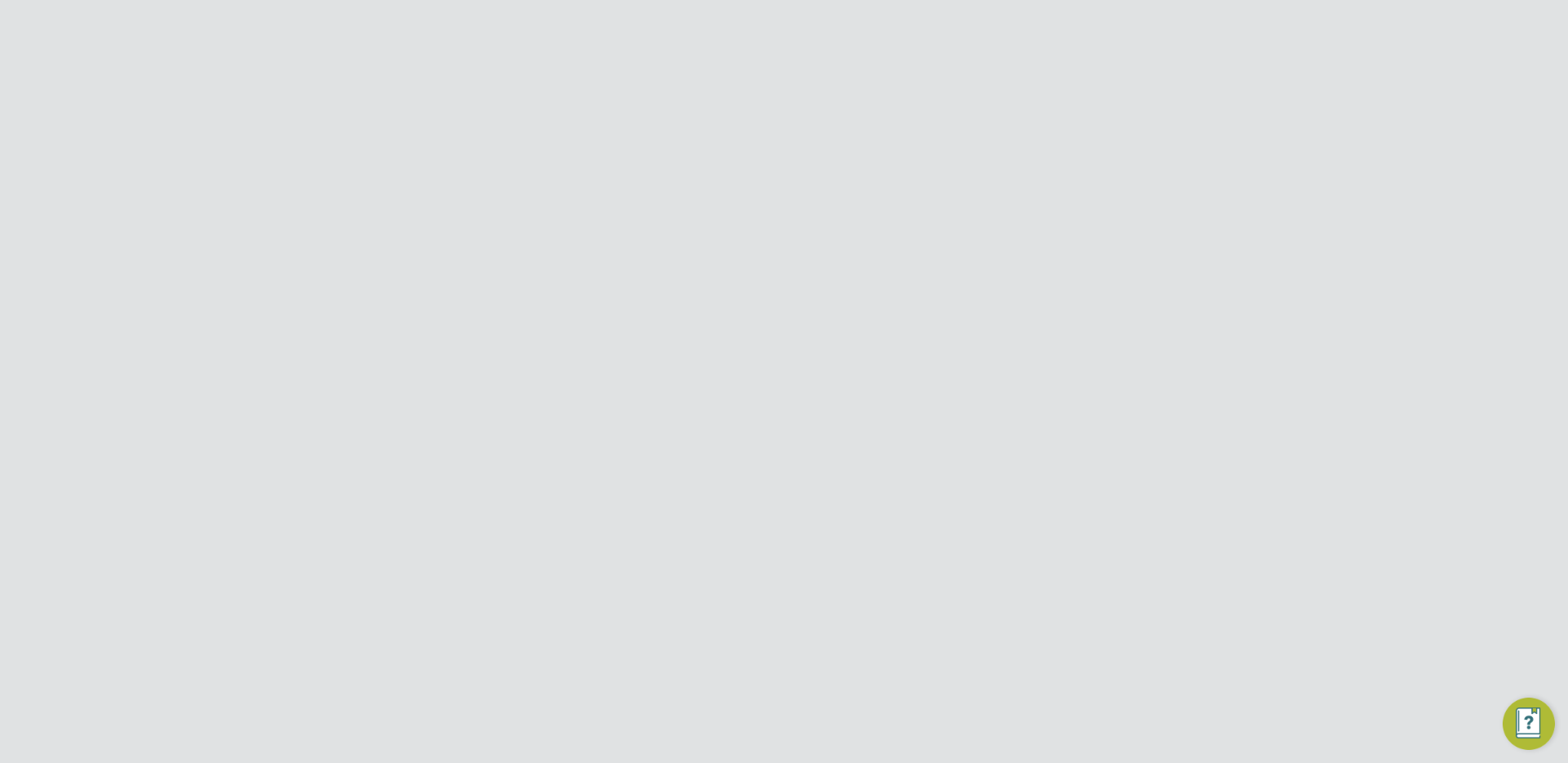
click at [252, 374] on link "Positions" at bounding box center [250, 377] width 54 height 15
click at [1078, 136] on button "New Position" at bounding box center [1095, 137] width 94 height 26
click at [680, 245] on input at bounding box center [705, 247] width 202 height 24
click at [689, 290] on li "(DNU) G4S PTS - FM Operational" at bounding box center [764, 293] width 321 height 22
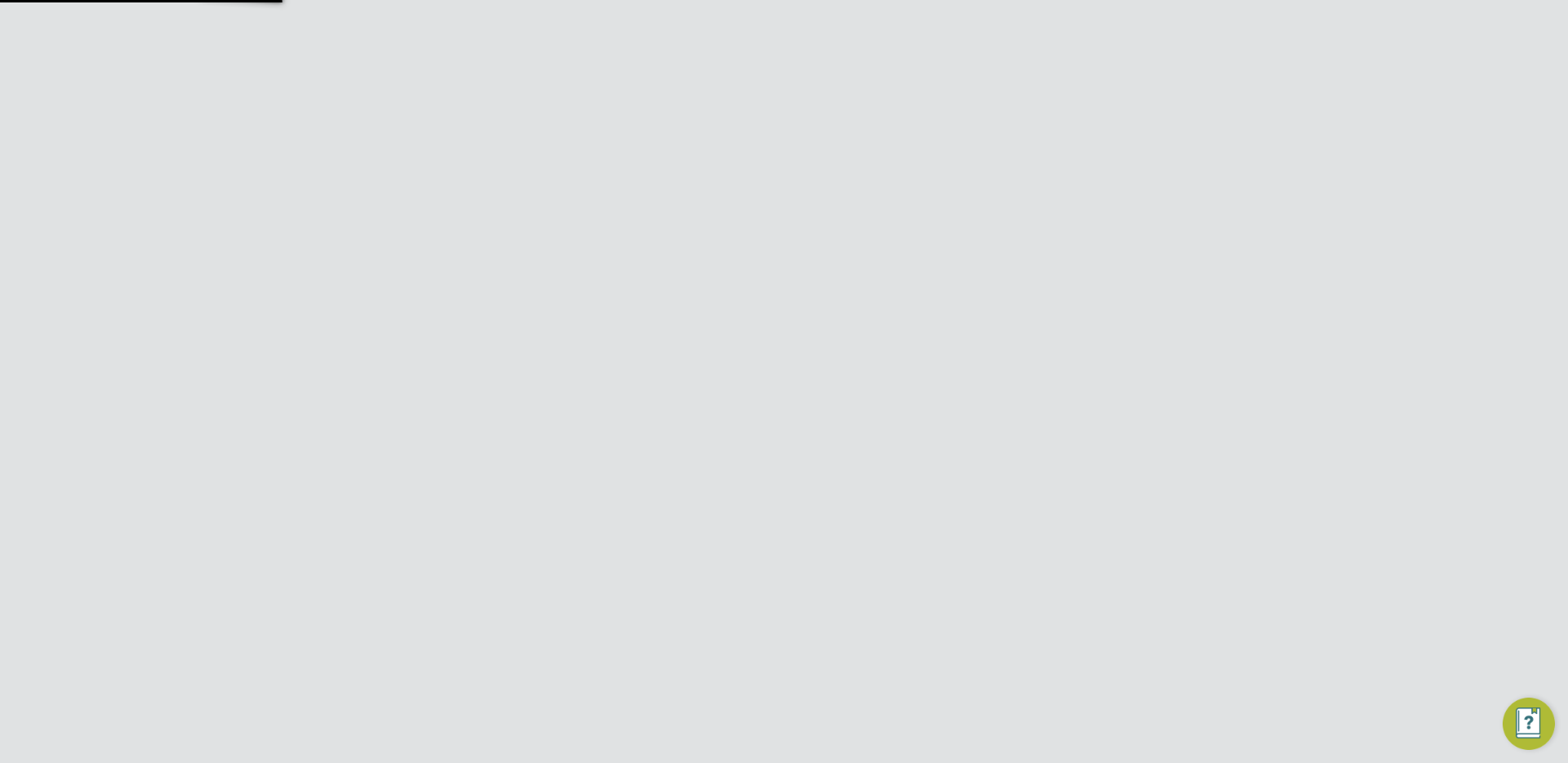
type input "(DNU) G4S PTS - FM Operational"
click at [768, 594] on button "Add Rate" at bounding box center [783, 593] width 88 height 26
click at [466, 518] on span "PAYE" at bounding box center [466, 515] width 59 height 18
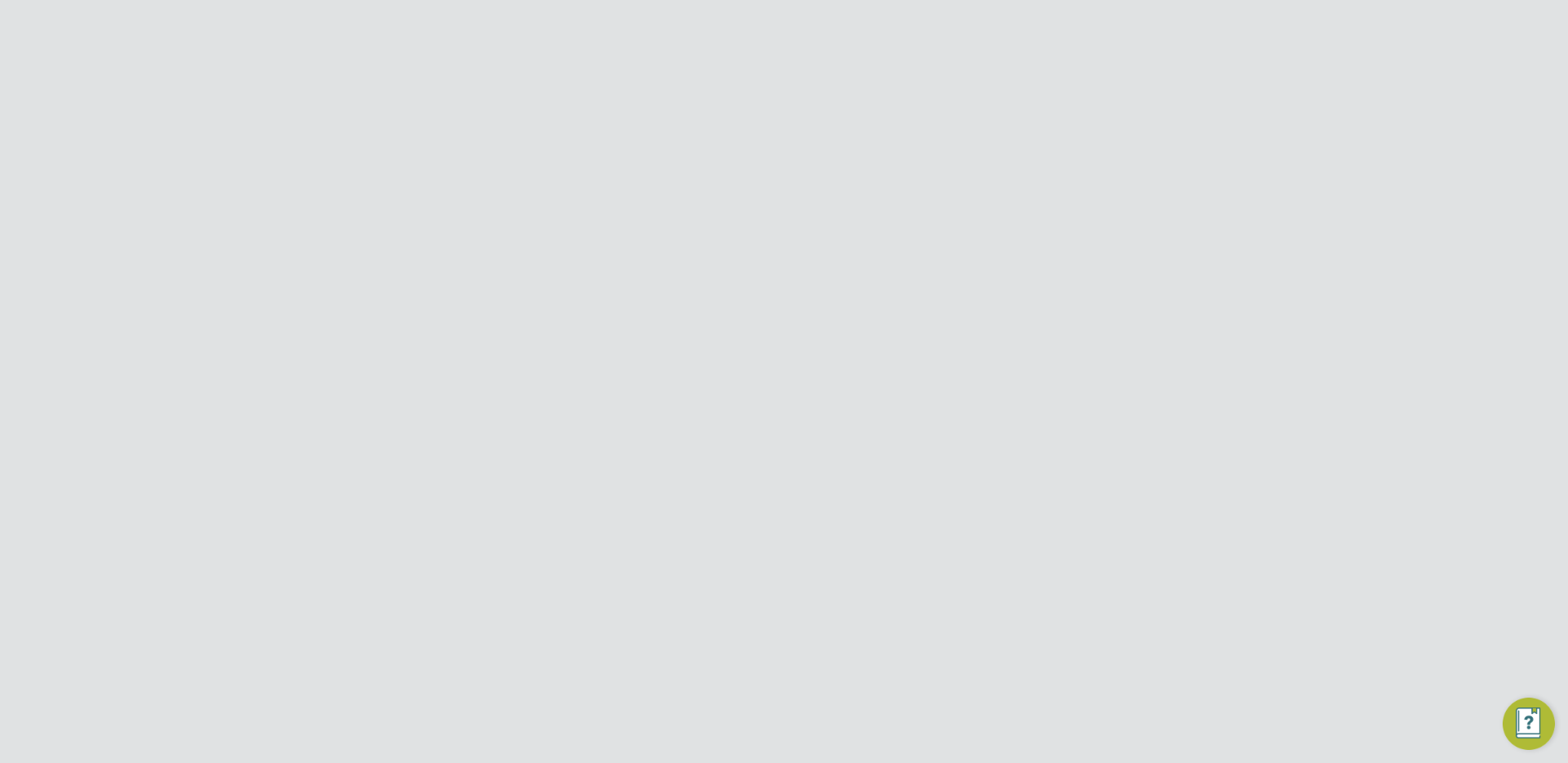
scroll to position [0, 0]
click at [1145, 134] on div at bounding box center [1147, 132] width 29 height 29
click at [809, 30] on input "G4S Facilities Management (Uk) Limited" at bounding box center [811, 25] width 277 height 38
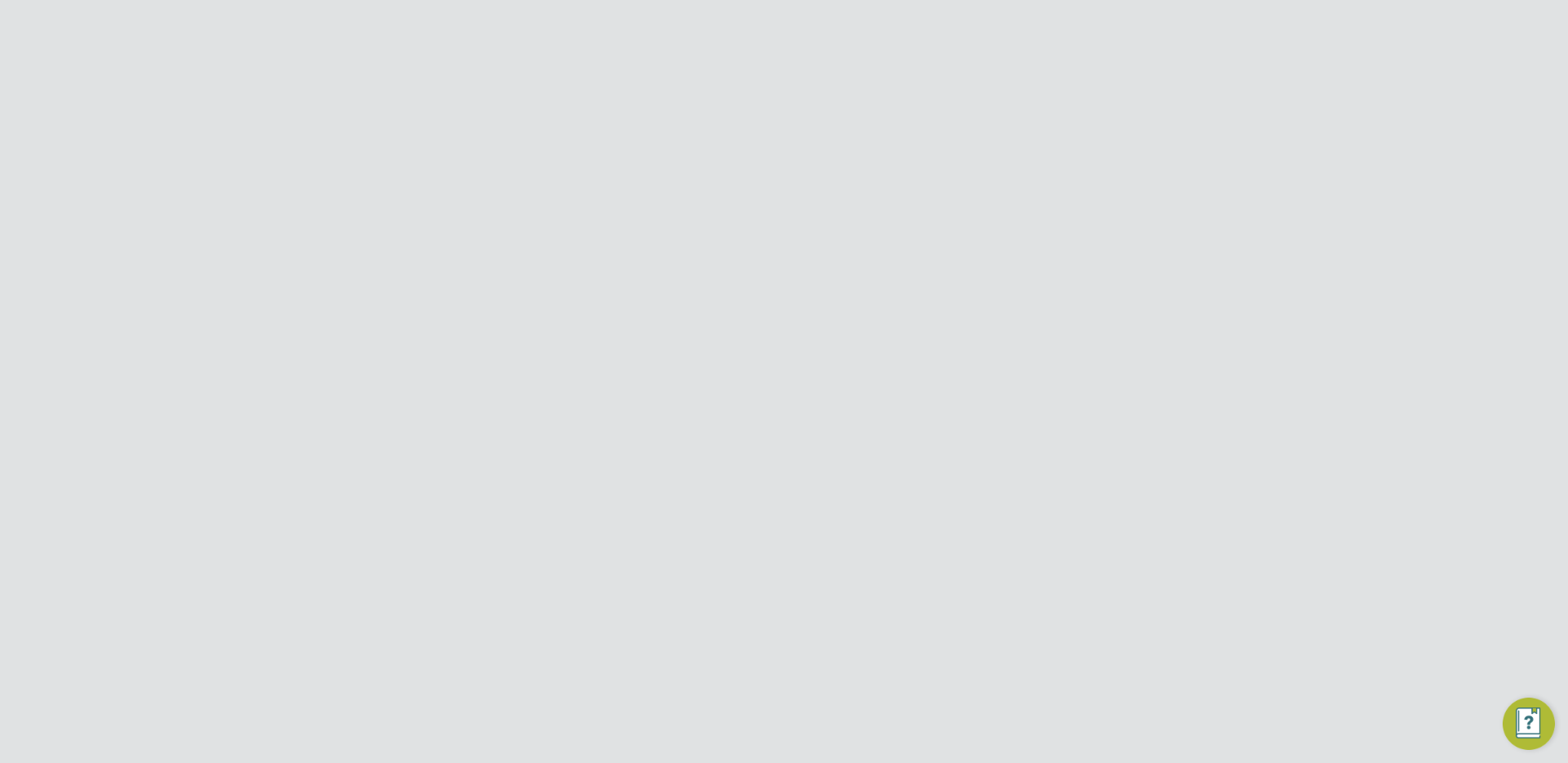
click at [761, 181] on span "Hr Facilities Ltd" at bounding box center [731, 187] width 92 height 20
type input "Hr Facilities Ltd"
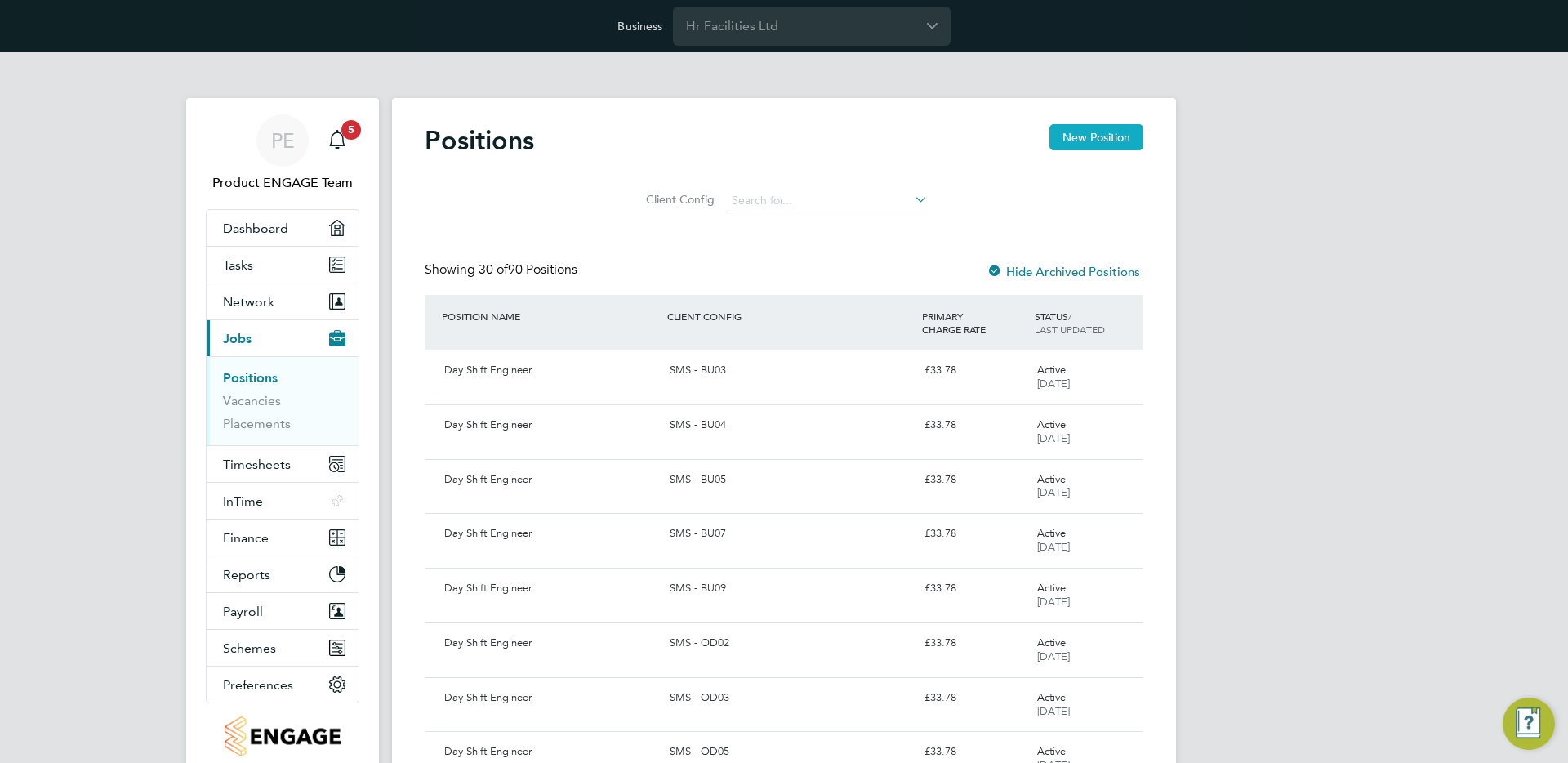
click at [1086, 142] on button "New Position" at bounding box center [1095, 137] width 94 height 26
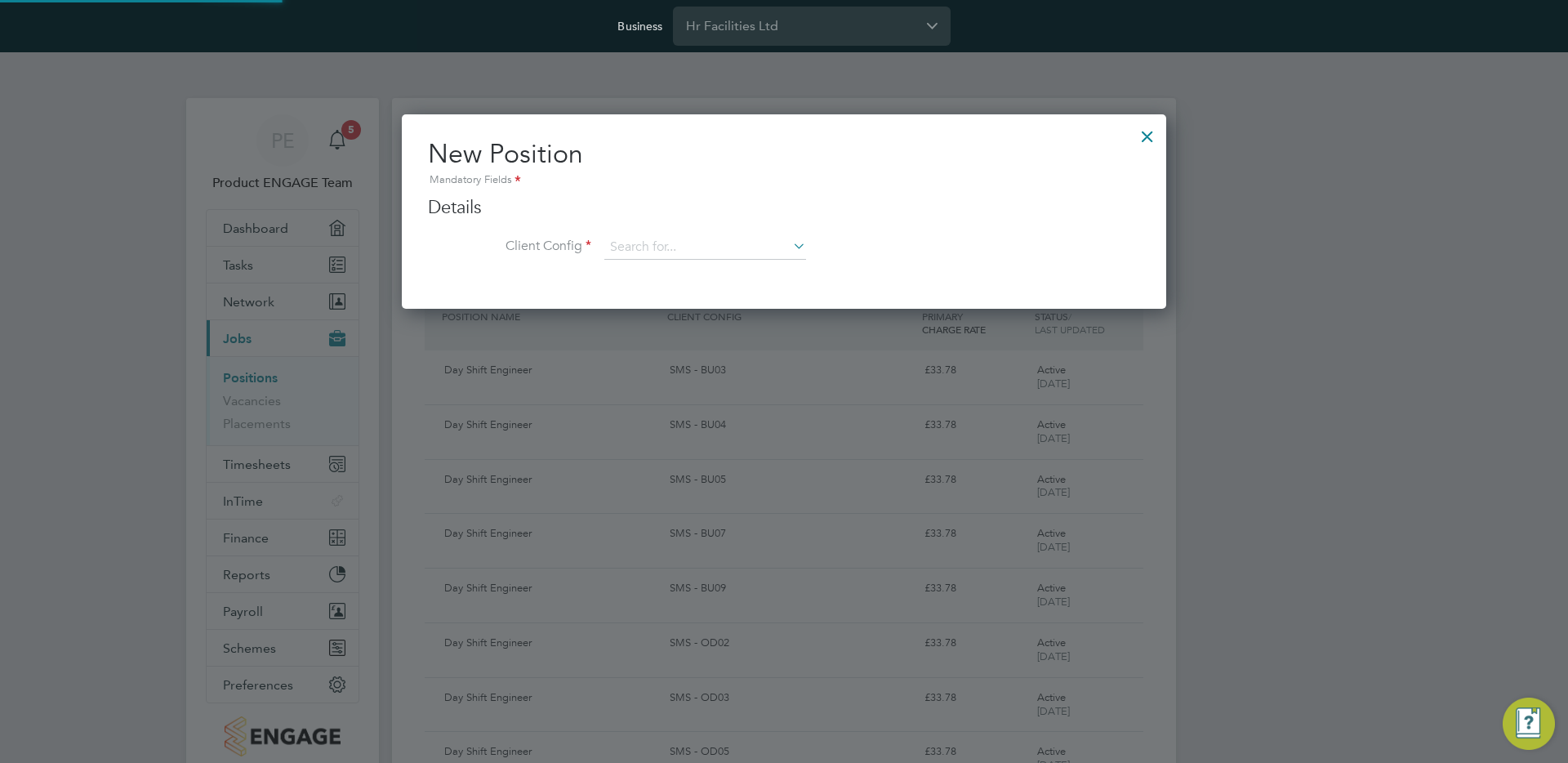
scroll to position [196, 765]
click at [719, 252] on input at bounding box center [705, 247] width 202 height 24
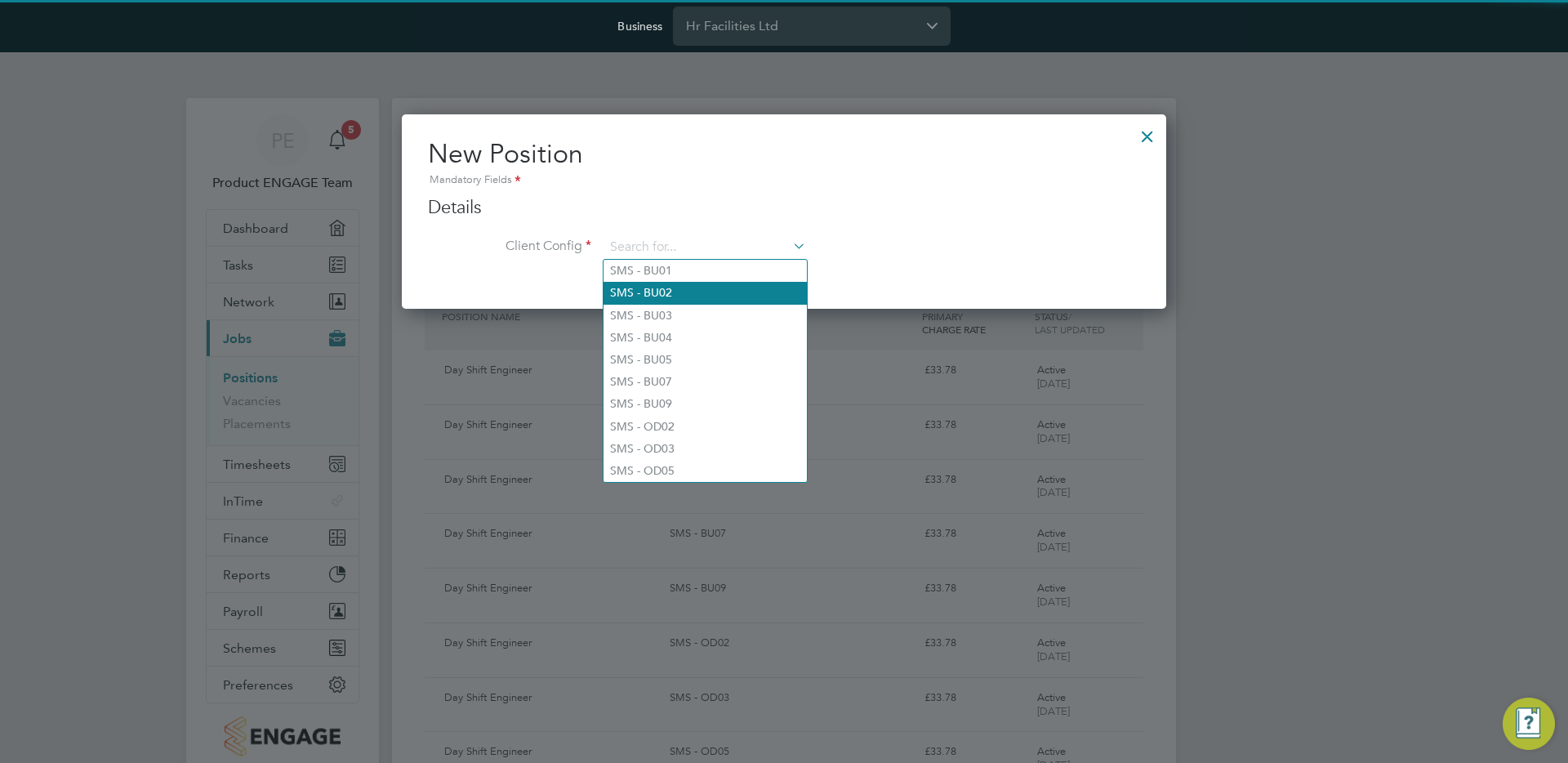
click at [695, 300] on li "SMS - BU02" at bounding box center [706, 293] width 203 height 22
type input "SMS - BU02"
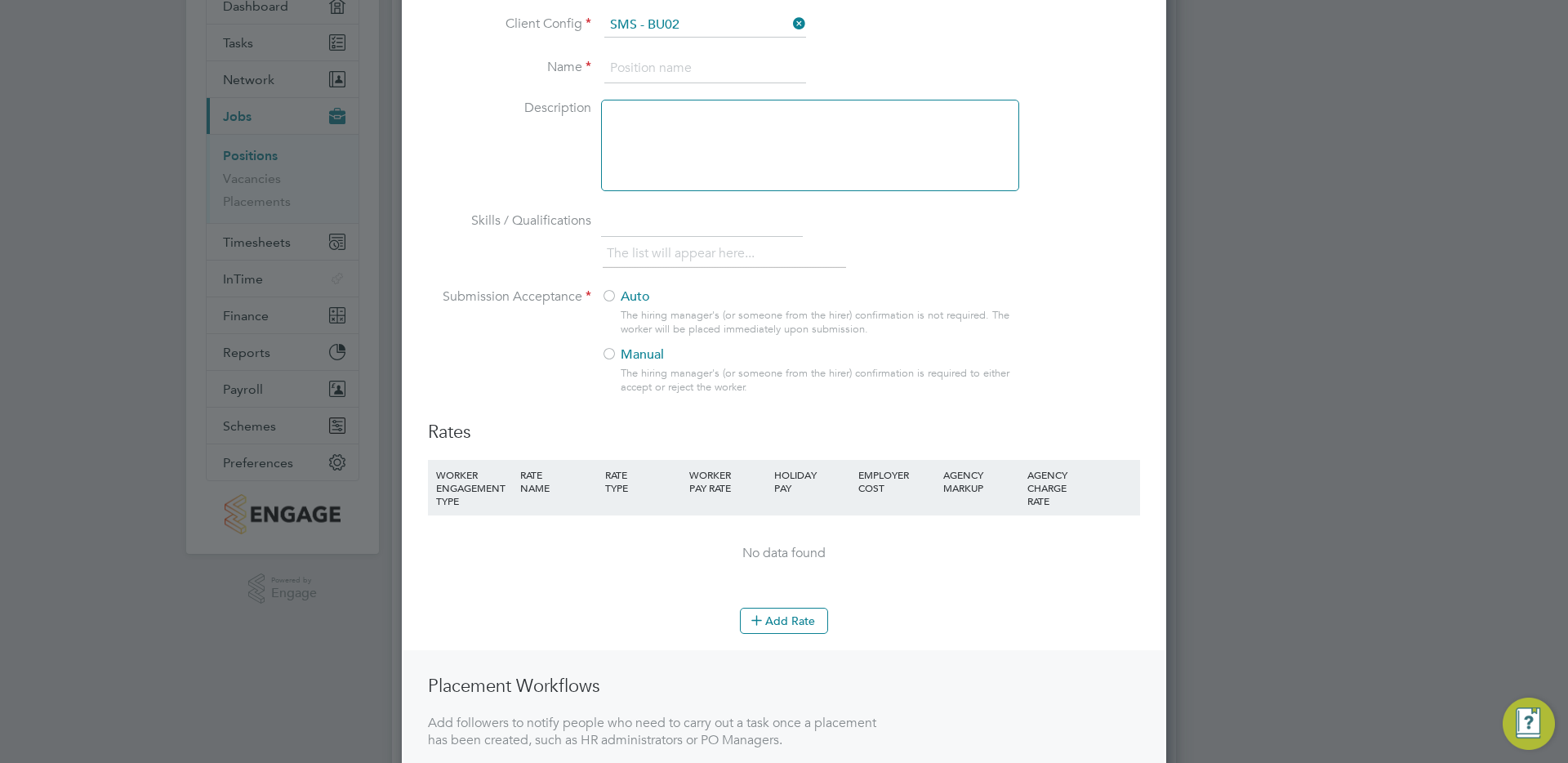
scroll to position [226, 0]
click at [790, 622] on button "Add Rate" at bounding box center [783, 617] width 88 height 26
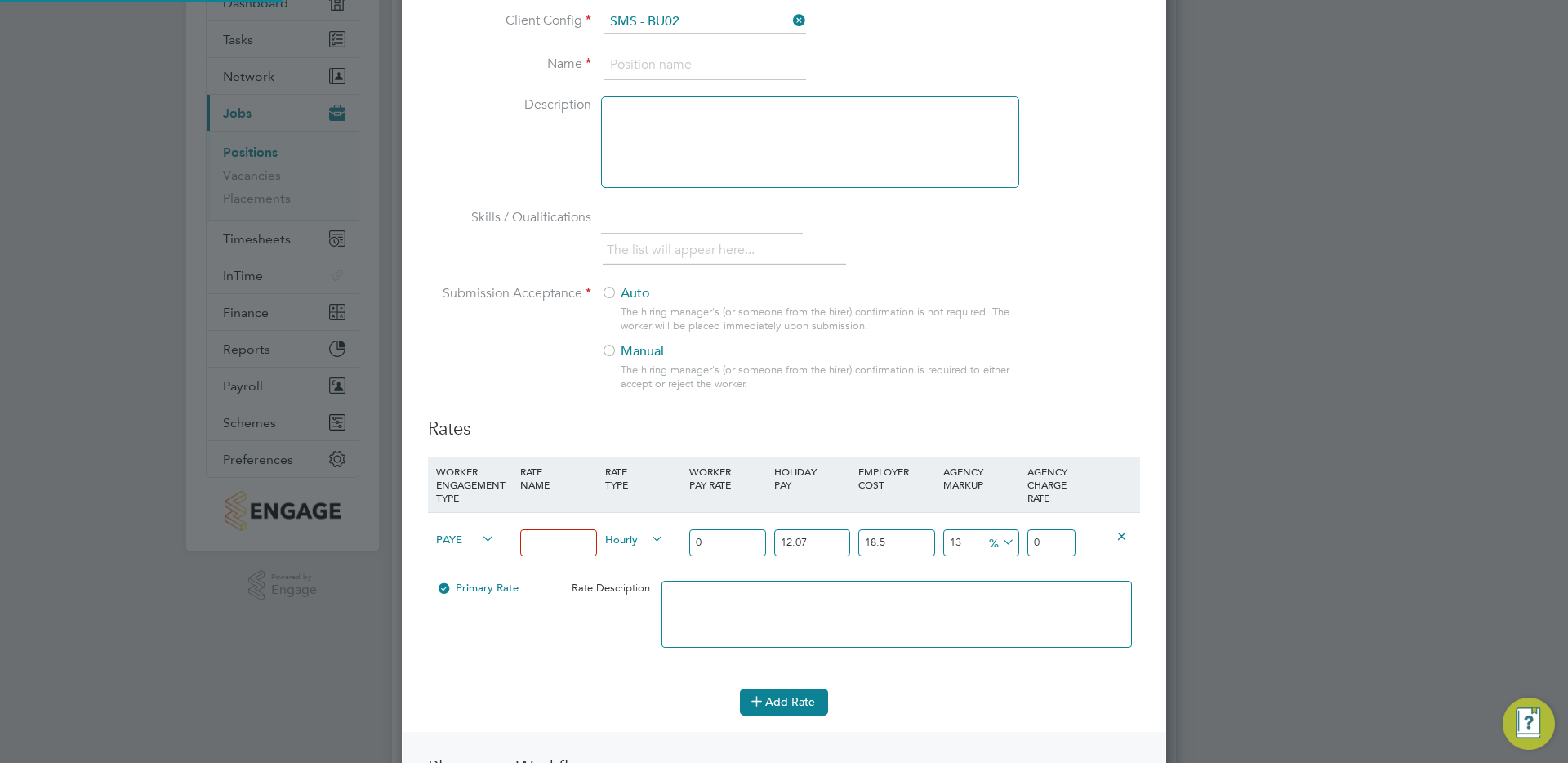
scroll to position [1159, 765]
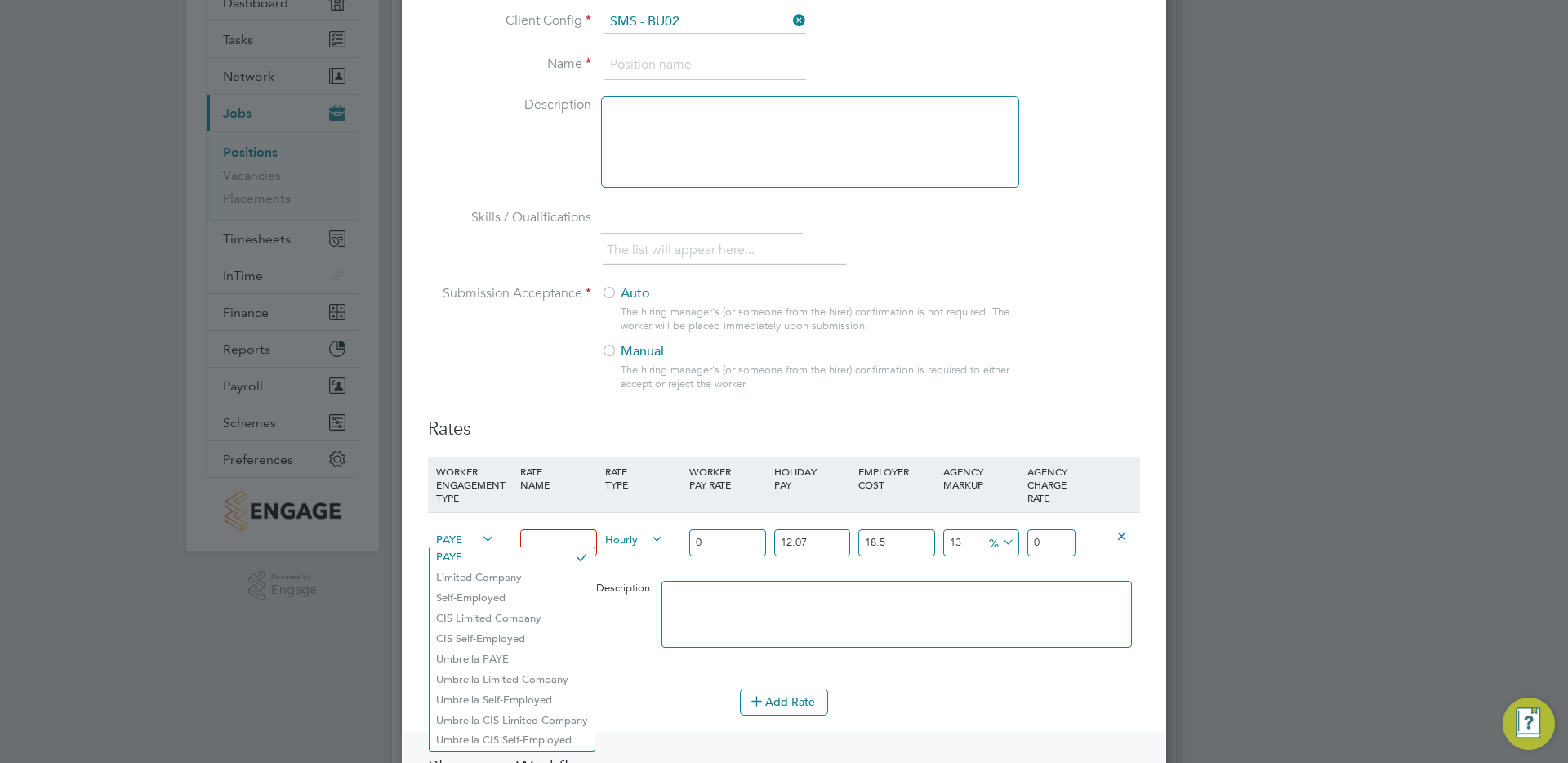
click at [458, 543] on span "PAYE" at bounding box center [466, 538] width 59 height 18
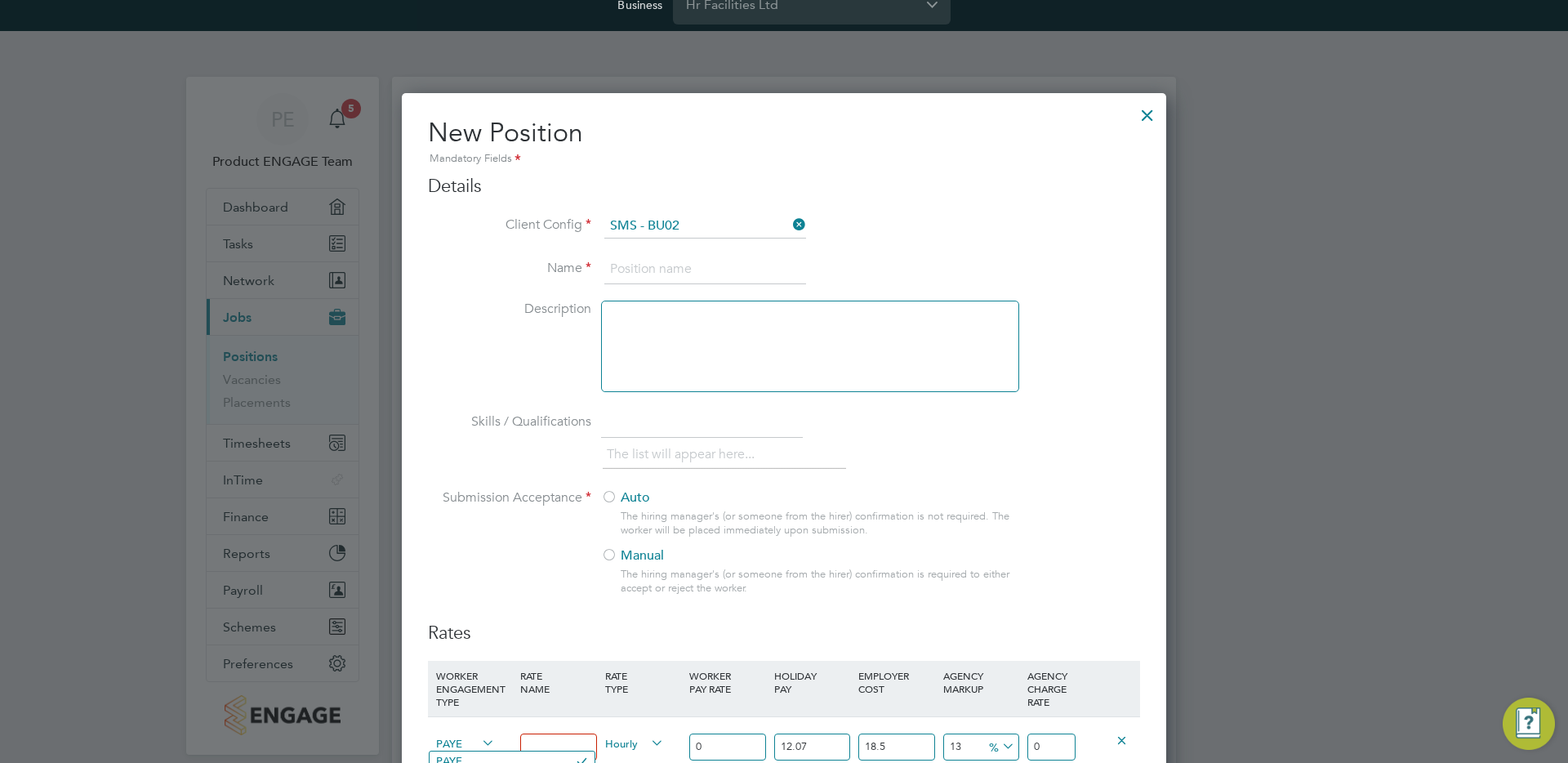
scroll to position [0, 0]
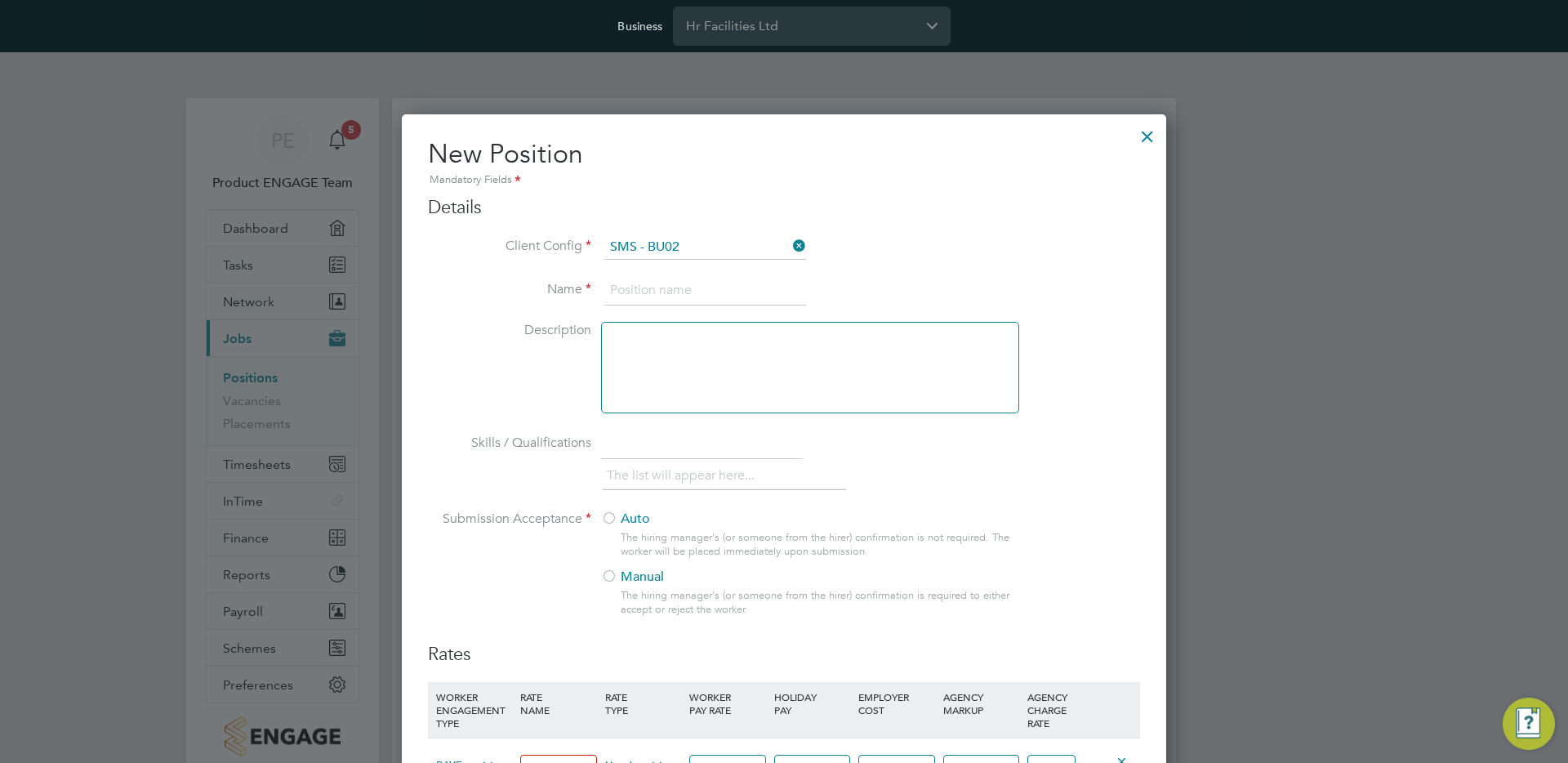
click at [1151, 138] on div at bounding box center [1147, 132] width 29 height 29
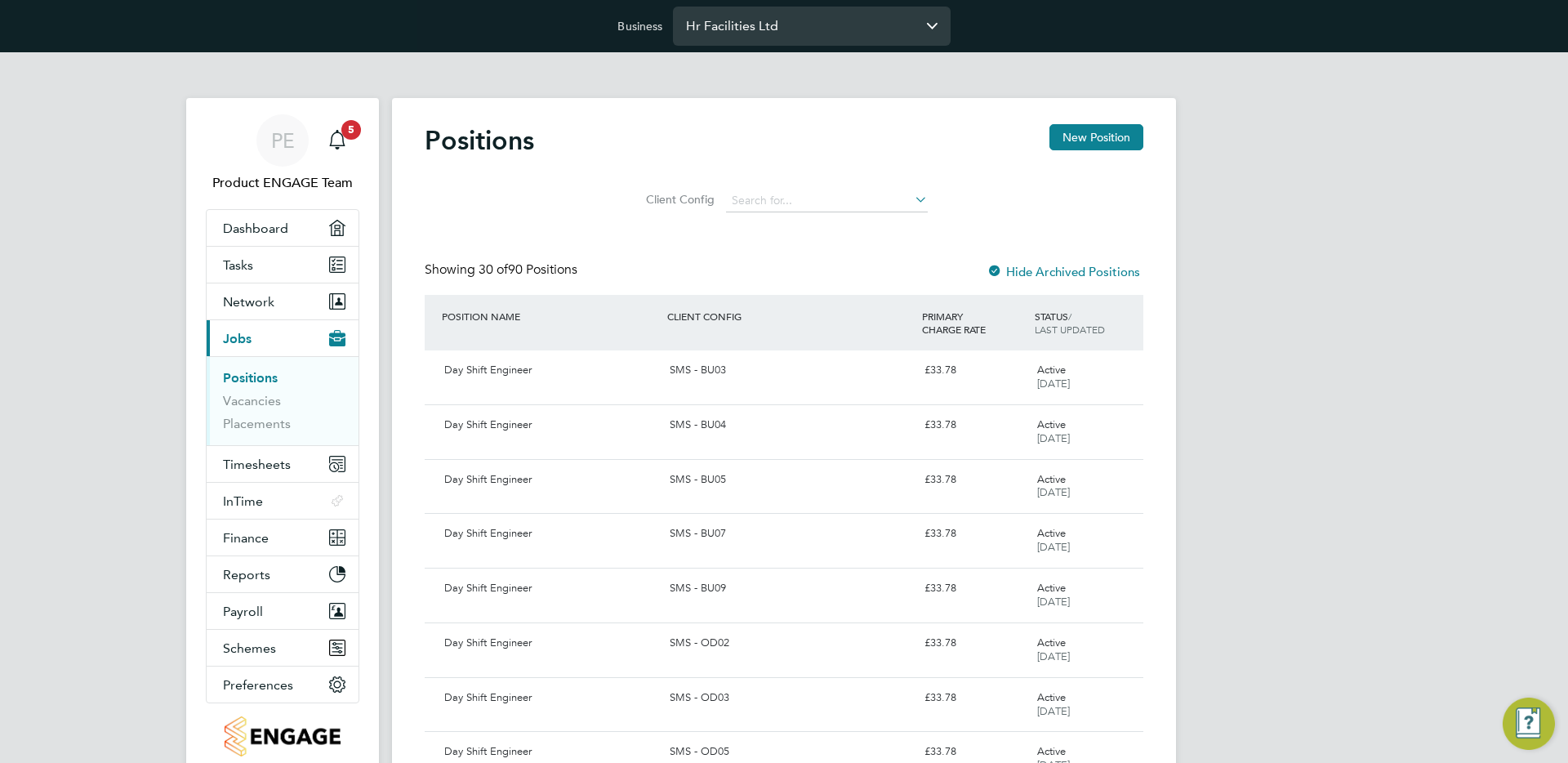
click at [757, 15] on input "Hr Facilities Ltd" at bounding box center [811, 25] width 277 height 38
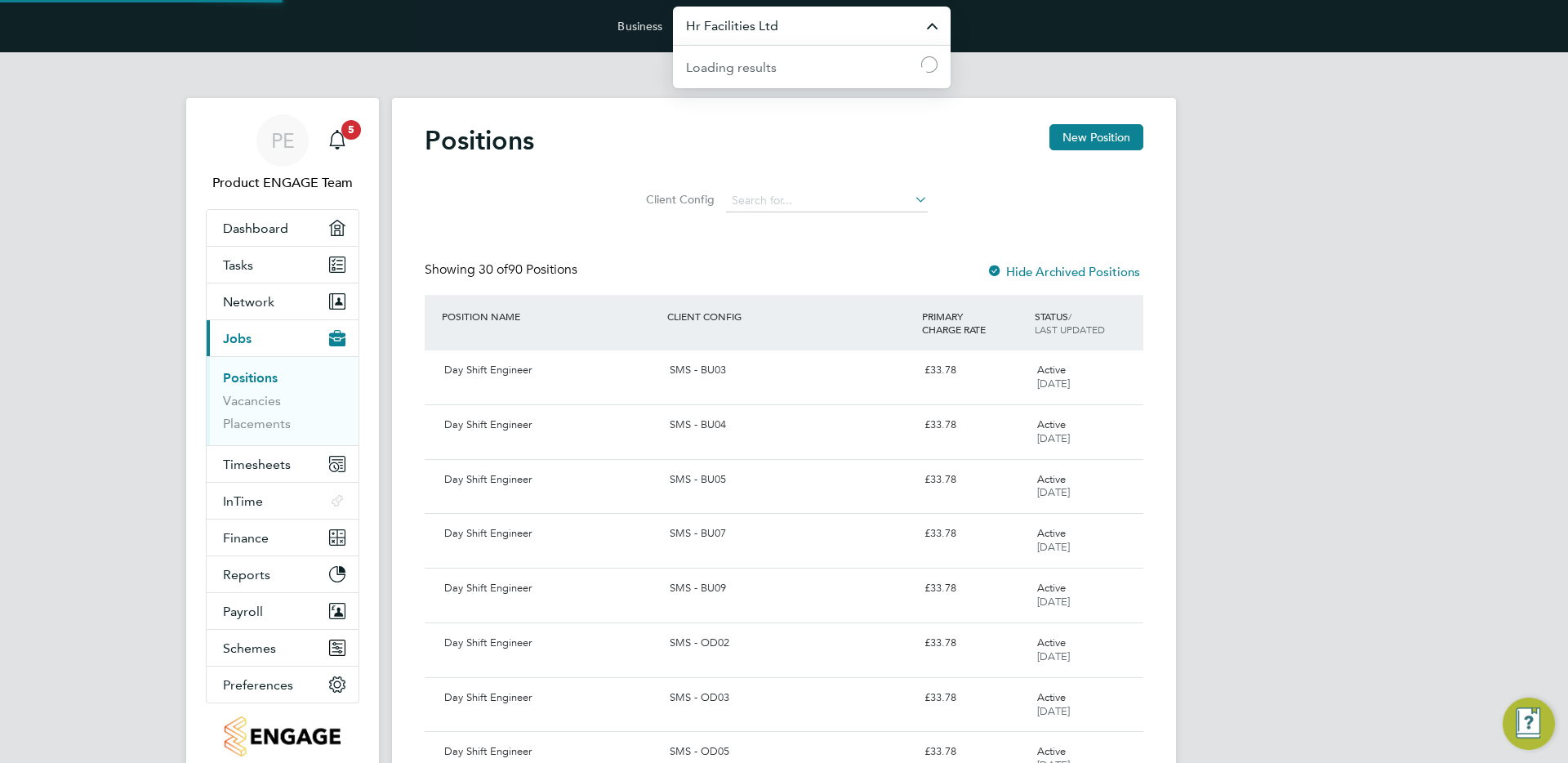
click at [757, 15] on input "Hr Facilities Ltd" at bounding box center [811, 25] width 277 height 38
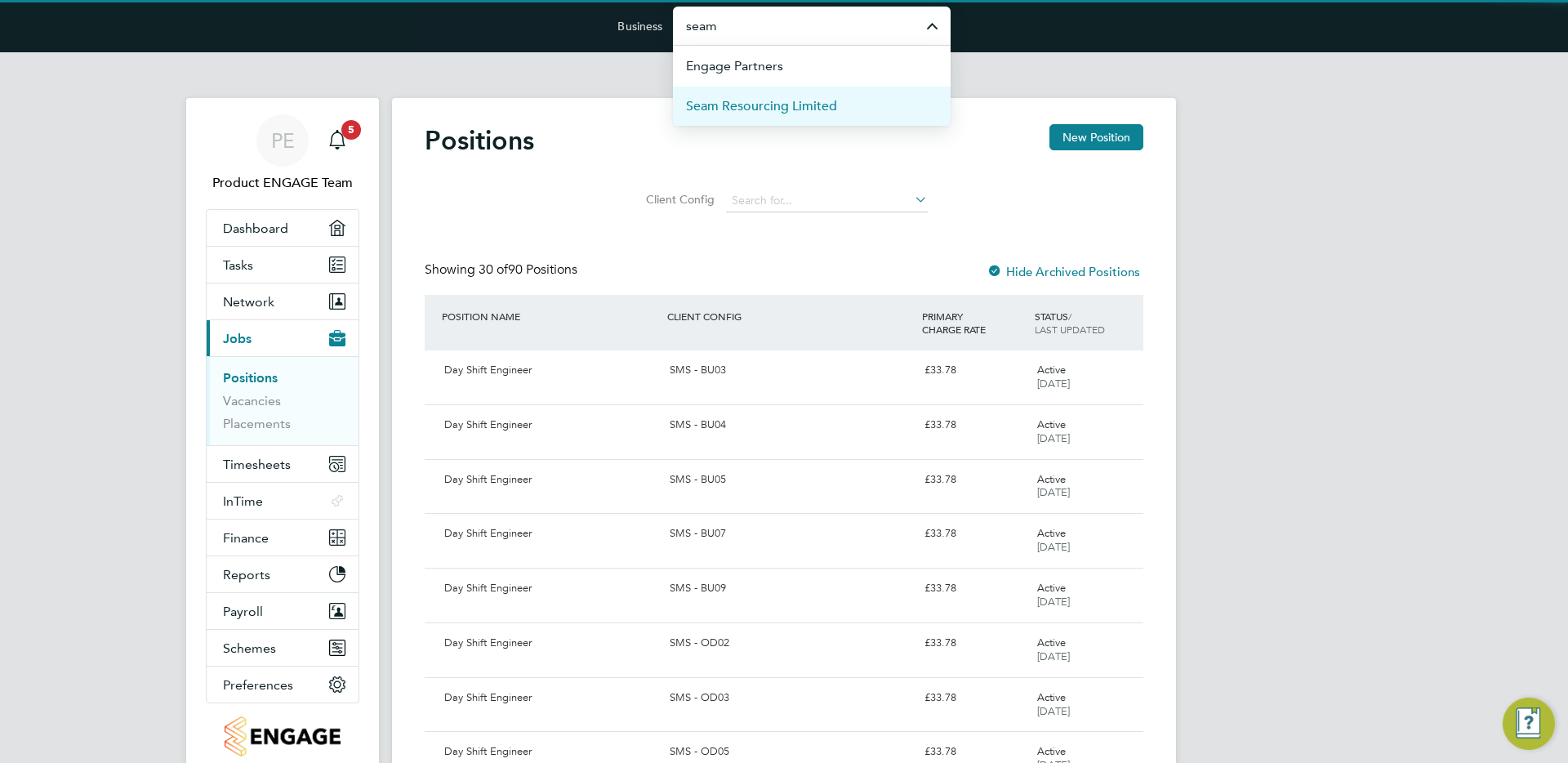
click at [763, 101] on span "Seam Resourcing Limited" at bounding box center [761, 106] width 151 height 20
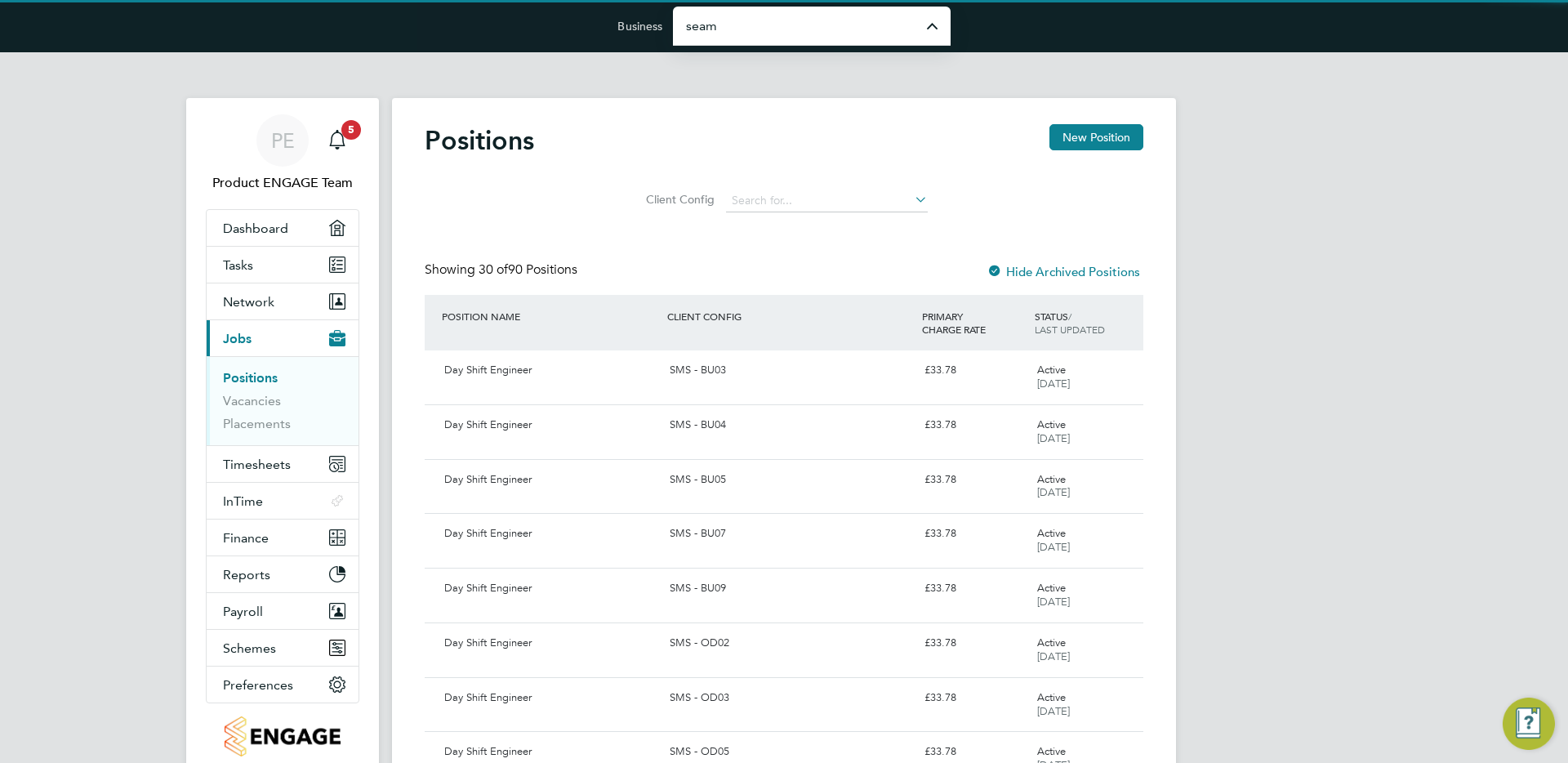
type input "Seam Resourcing Limited"
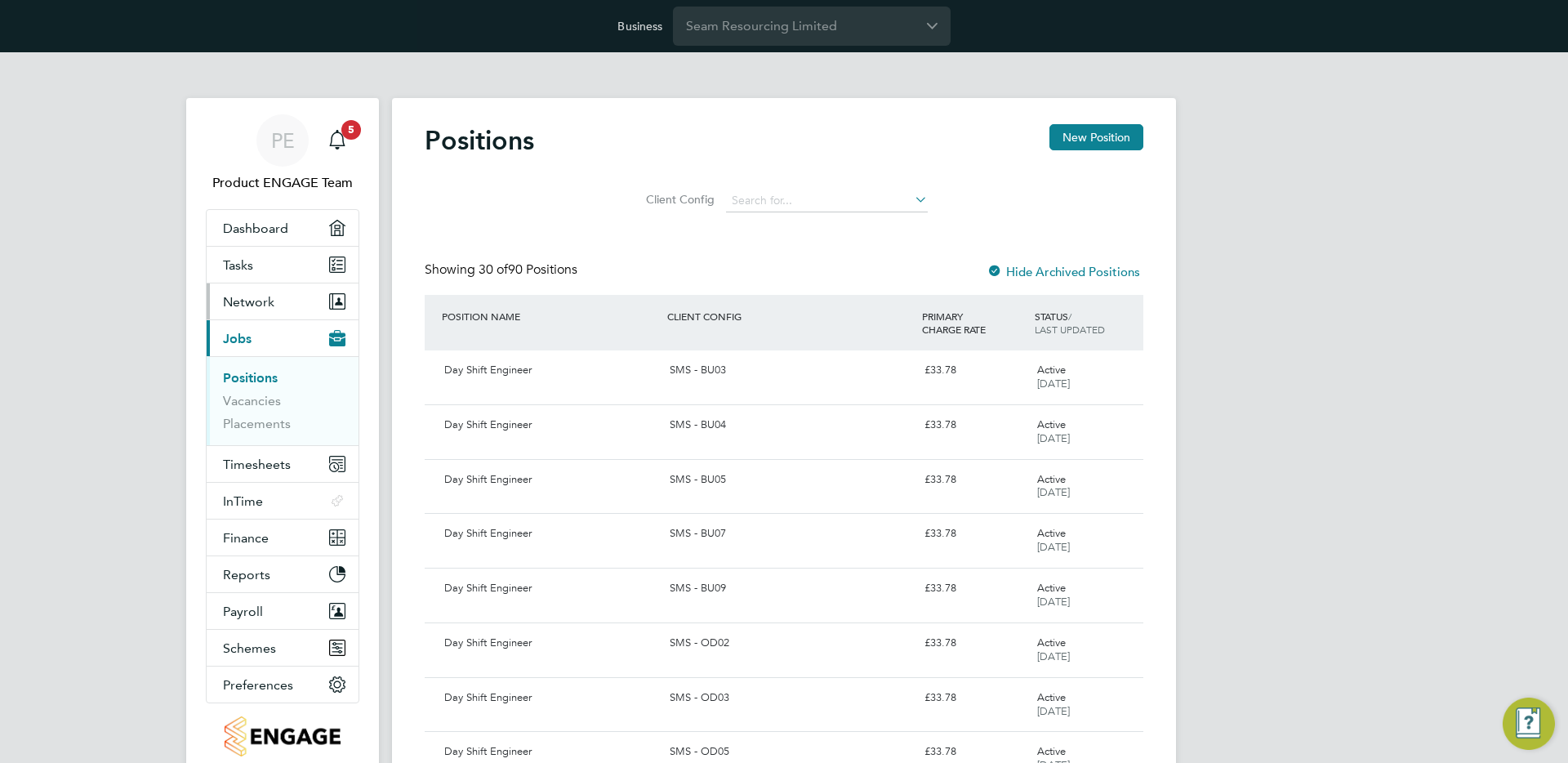
click at [276, 299] on button "Network" at bounding box center [283, 302] width 152 height 36
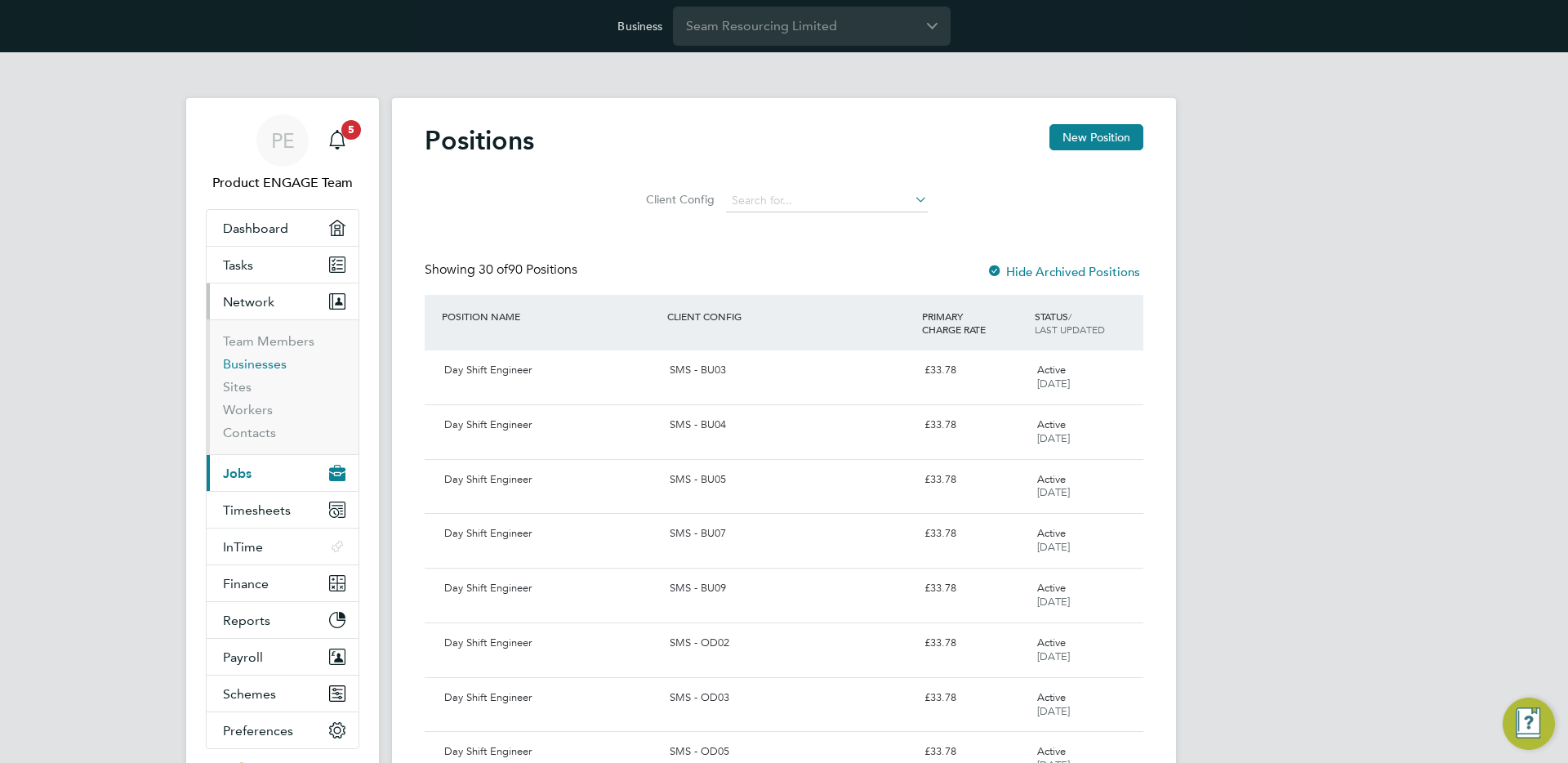
click at [236, 367] on link "Businesses" at bounding box center [254, 363] width 63 height 15
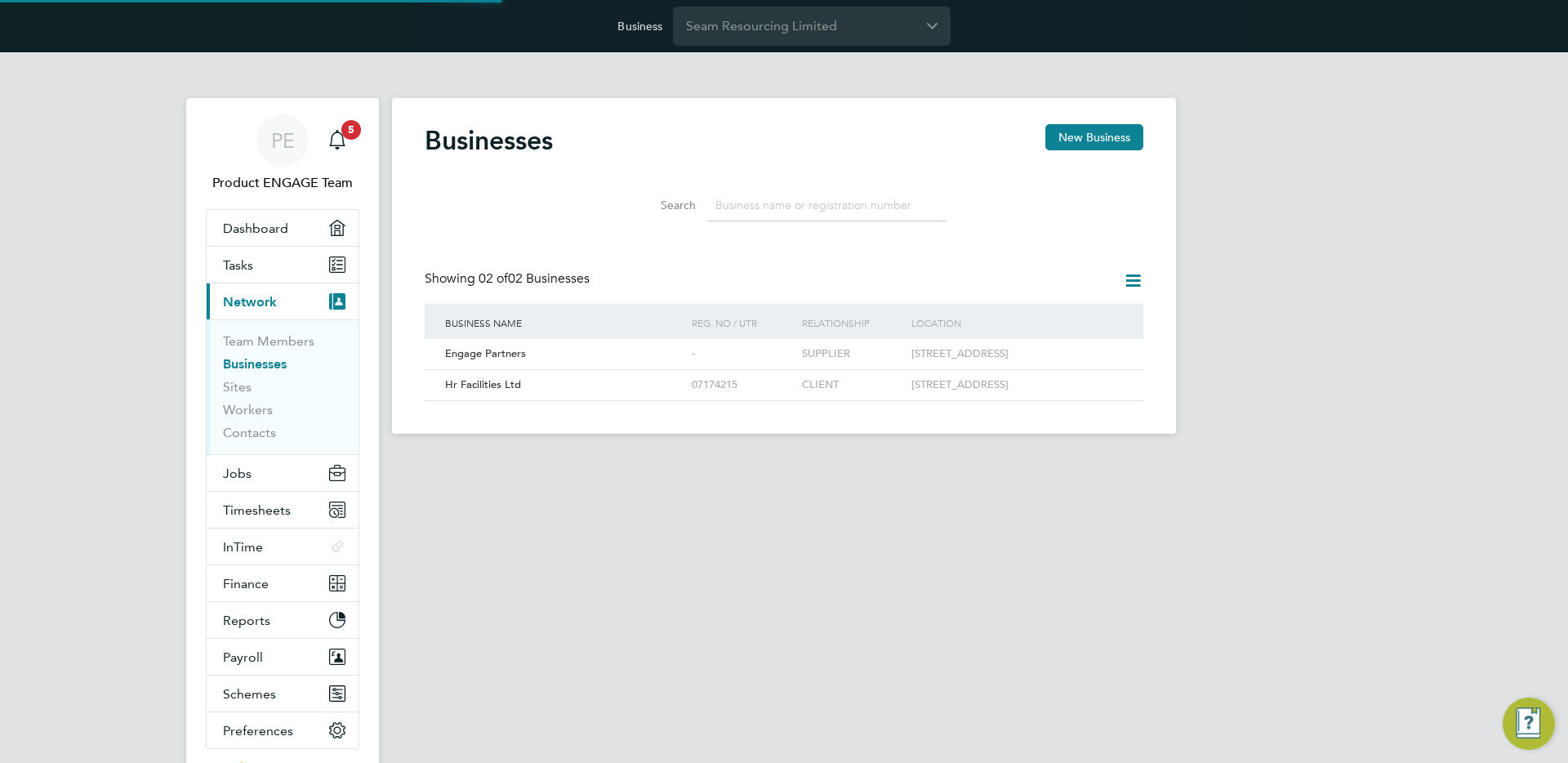
scroll to position [31, 248]
click at [519, 401] on div "Hr Facilities Ltd" at bounding box center [564, 386] width 246 height 30
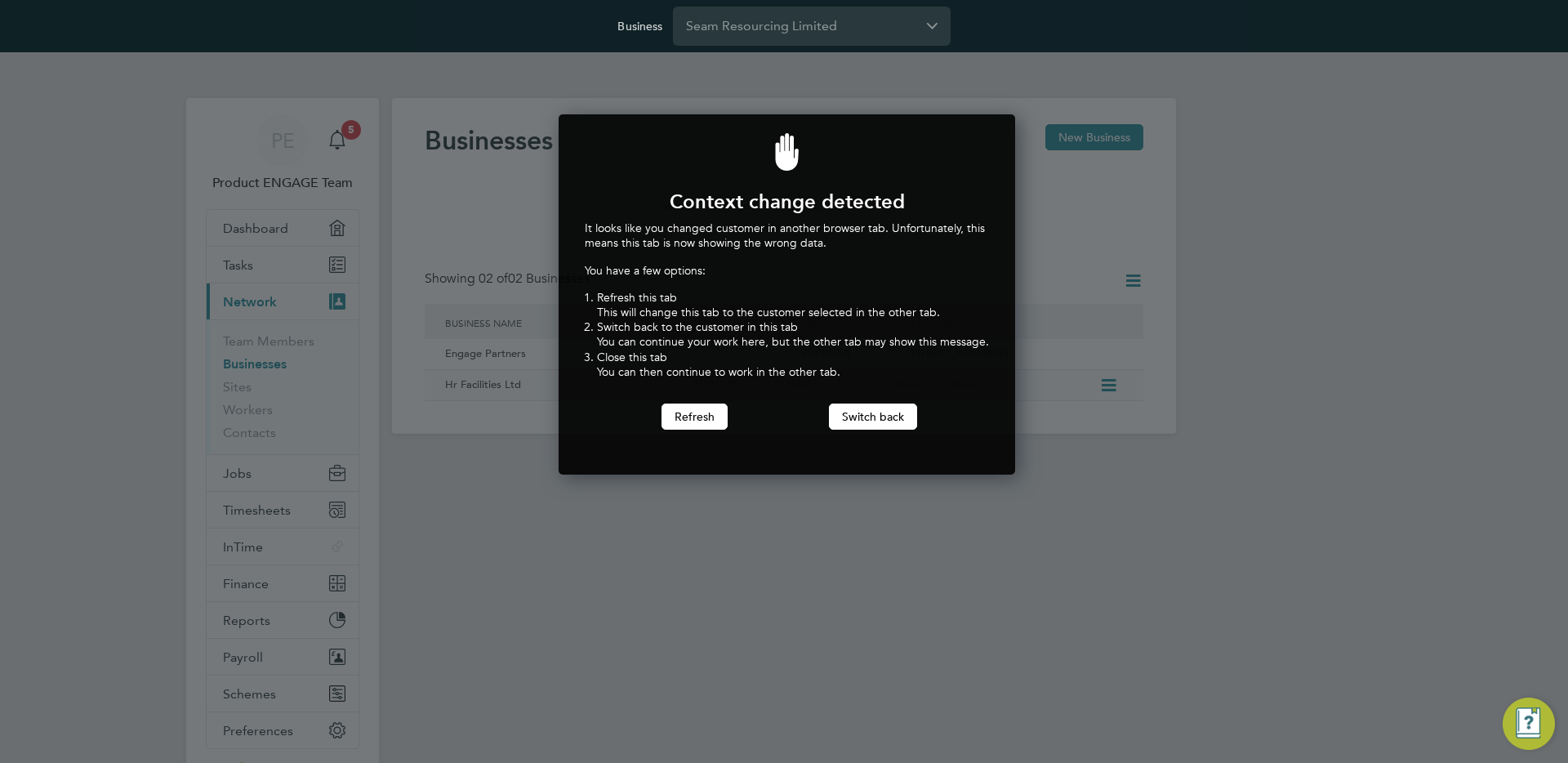
scroll to position [361, 450]
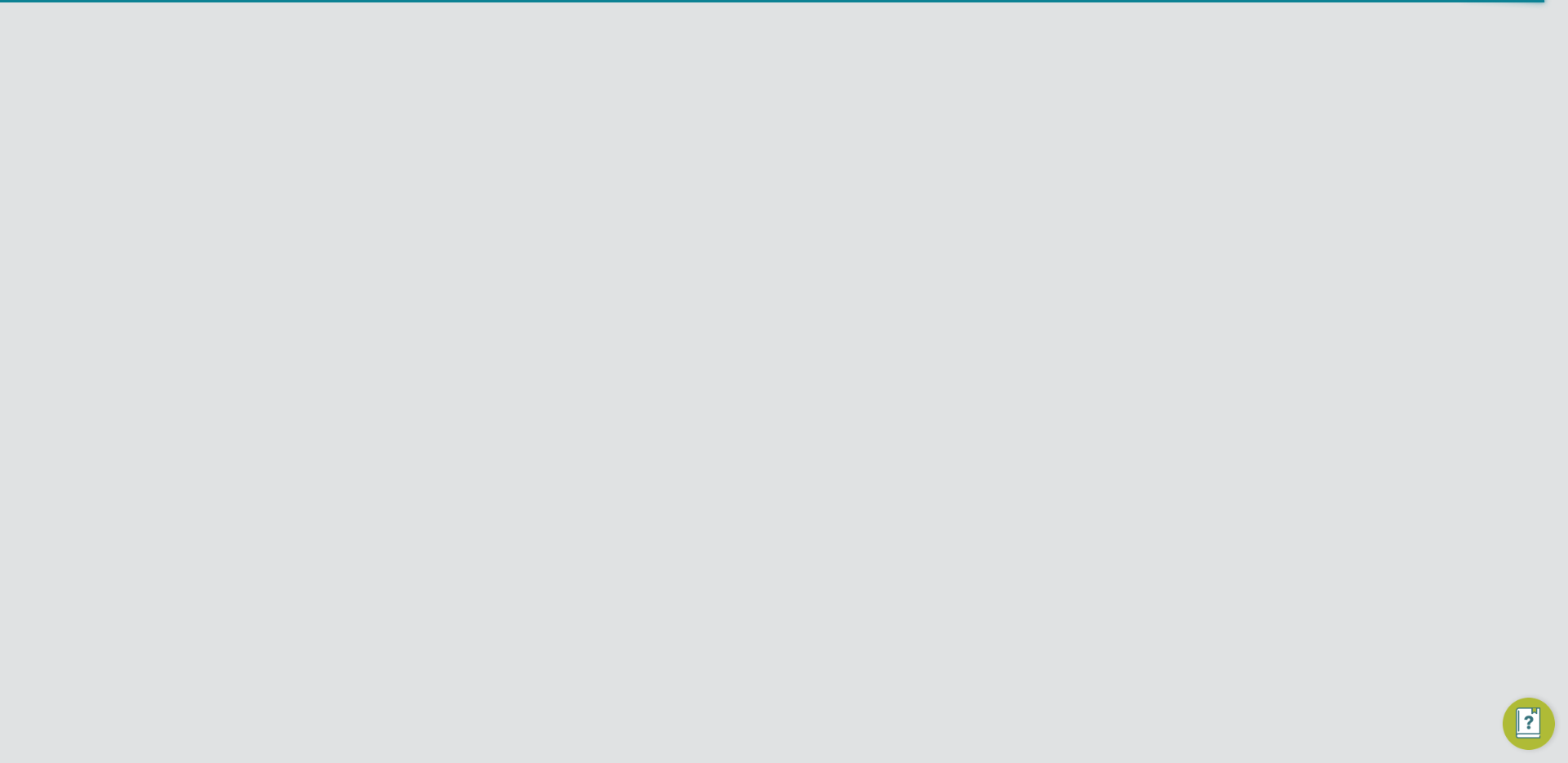
click at [1069, 83] on link "Client Configurations" at bounding box center [1109, 81] width 109 height 14
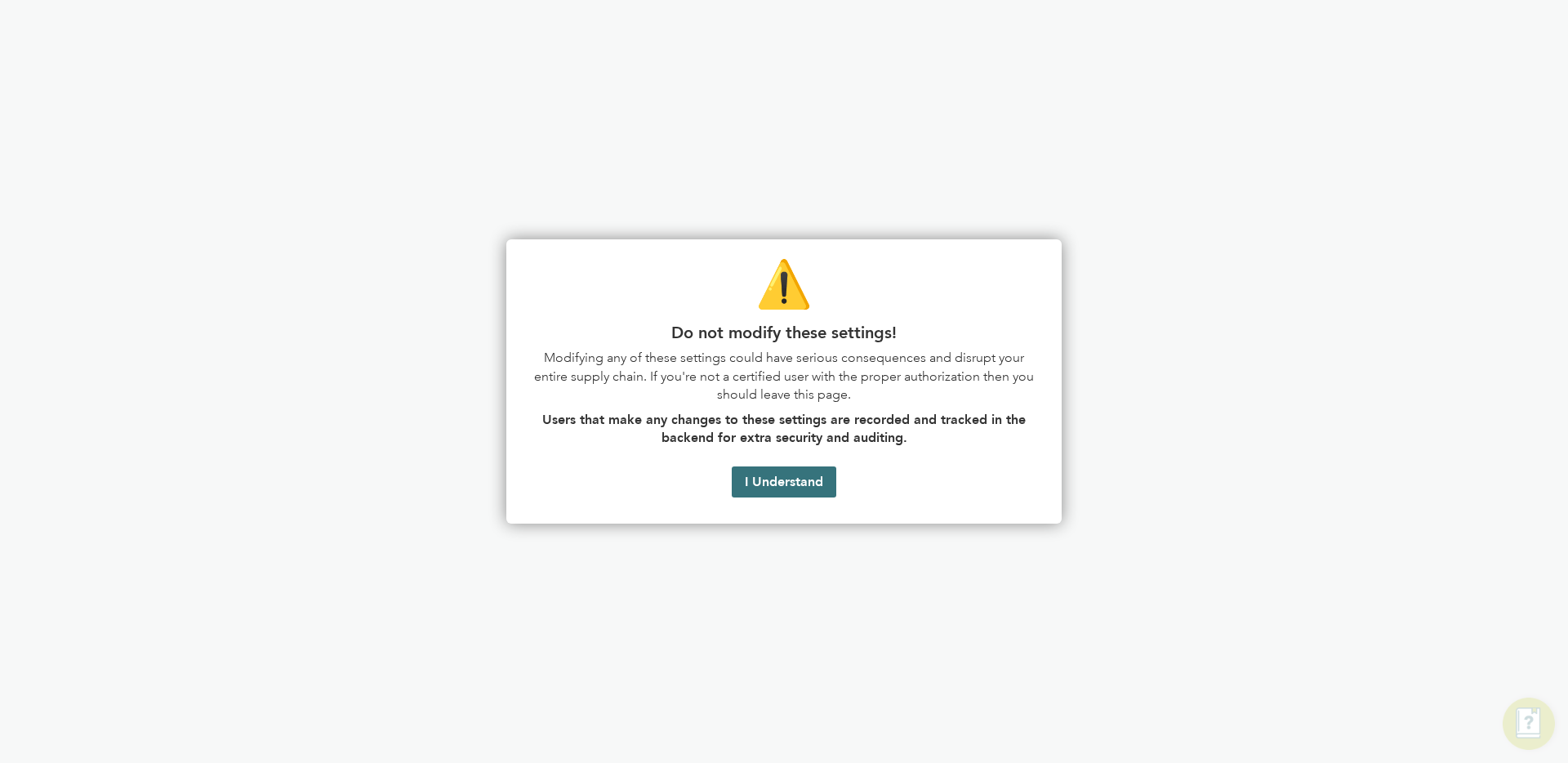
click at [787, 488] on button "I Understand" at bounding box center [783, 482] width 104 height 31
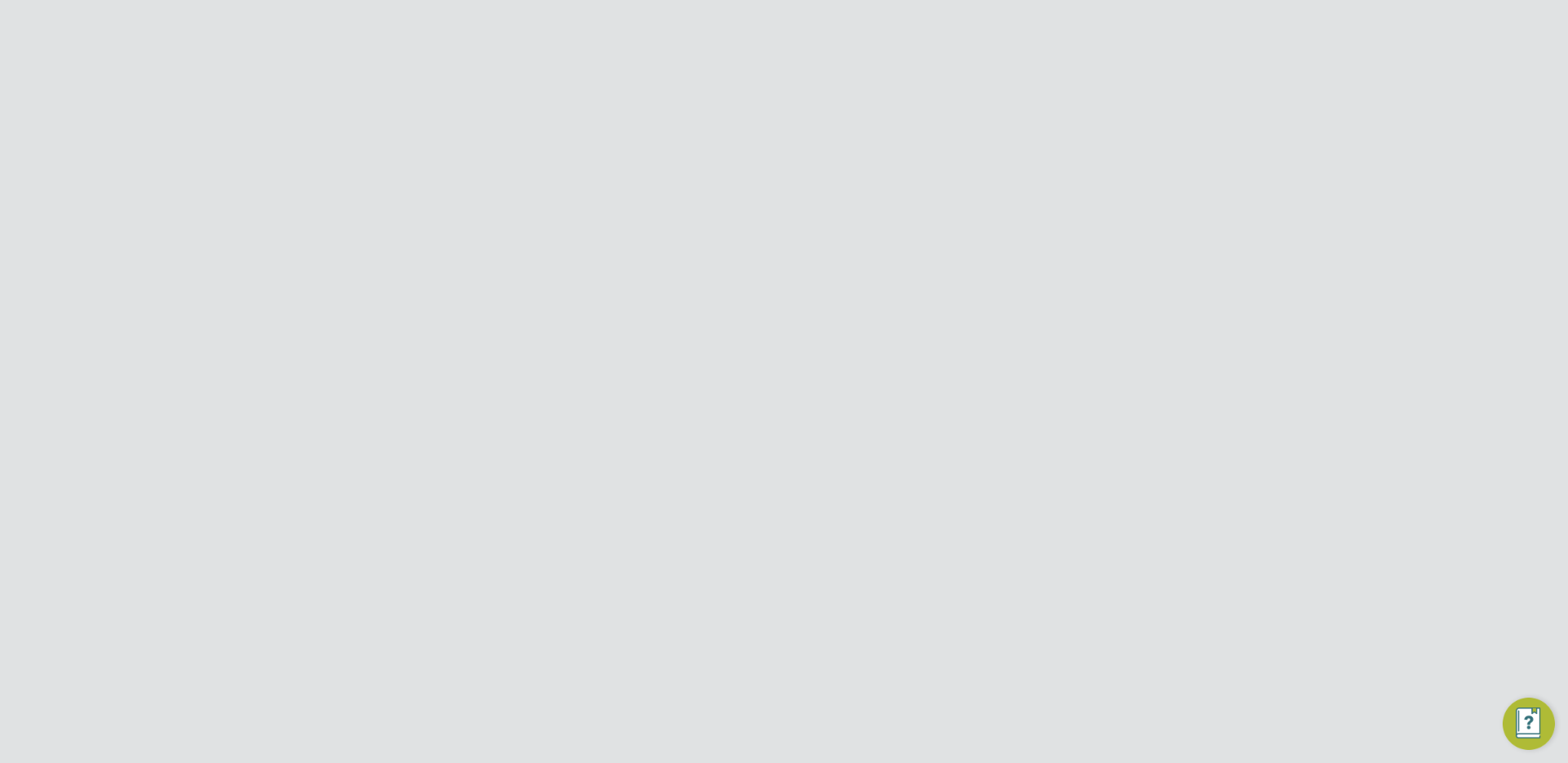
click at [1109, 255] on icon at bounding box center [1113, 254] width 21 height 13
click at [1053, 286] on li "Edit Client Configuration" at bounding box center [1039, 290] width 162 height 23
type input "SMS - BU01"
type input "Seam Resourcing Limited"
type input "Digits Only"
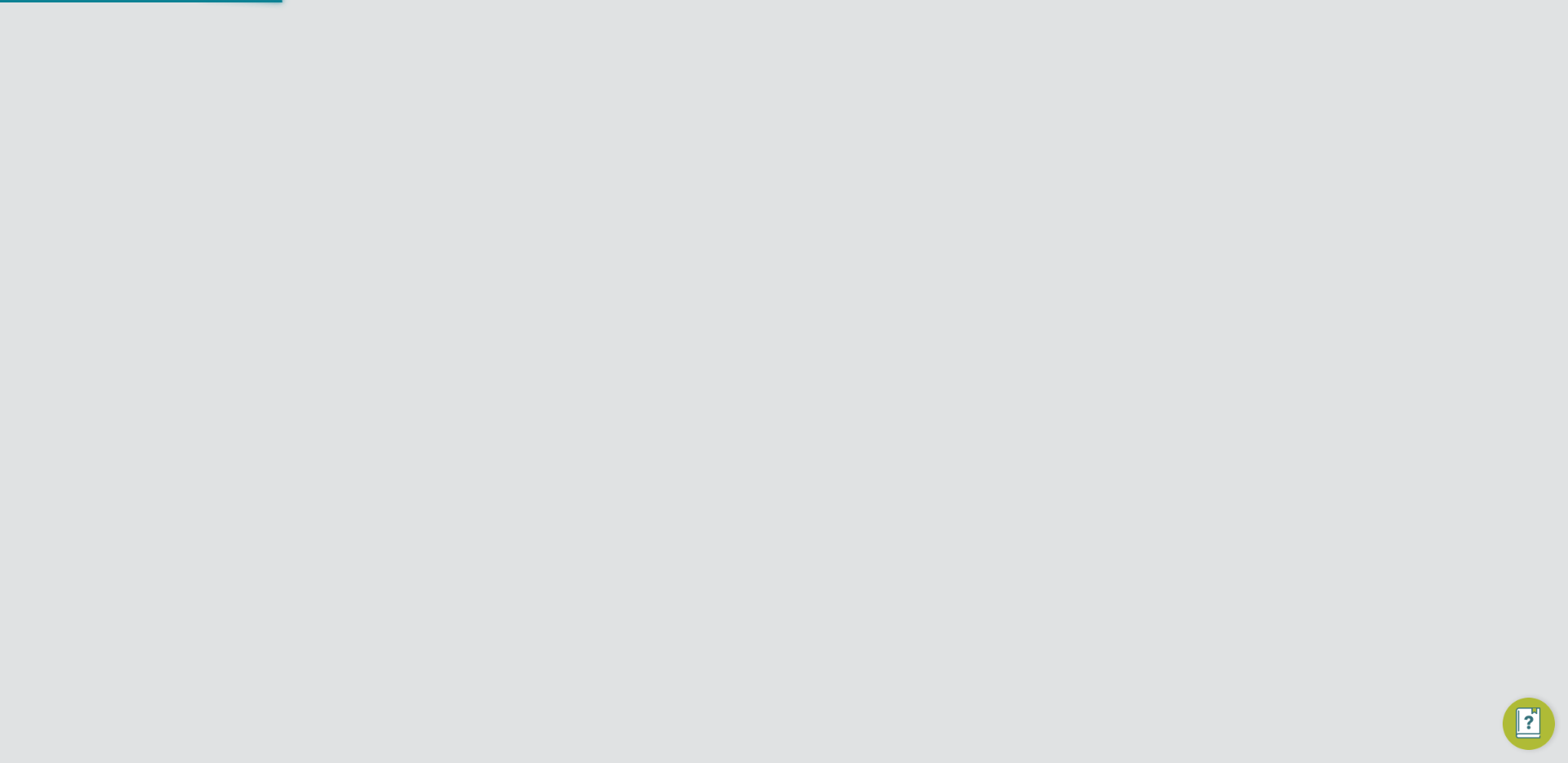
type input "Automatically"
type input "No Limits"
click at [1125, 128] on div at bounding box center [1124, 132] width 29 height 29
click at [736, 31] on input "Seam Resourcing Limited" at bounding box center [811, 25] width 277 height 38
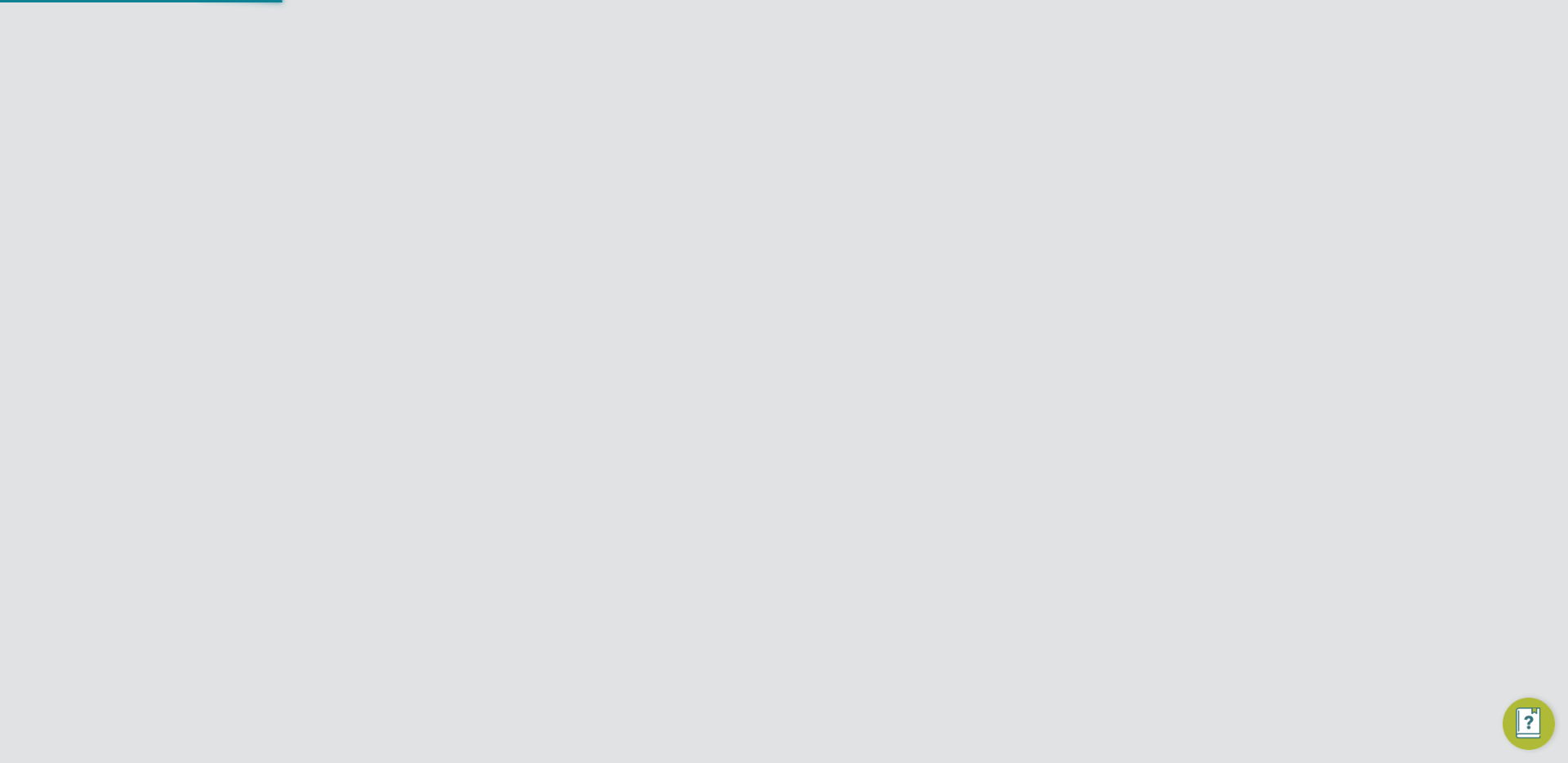
click at [736, 31] on input "Seam Resourcing Limited" at bounding box center [811, 25] width 277 height 38
type input "e"
click at [794, 104] on span "Demo ENGAGE End Hirer" at bounding box center [763, 106] width 156 height 20
type input "Demo ENGAGE End Hirer"
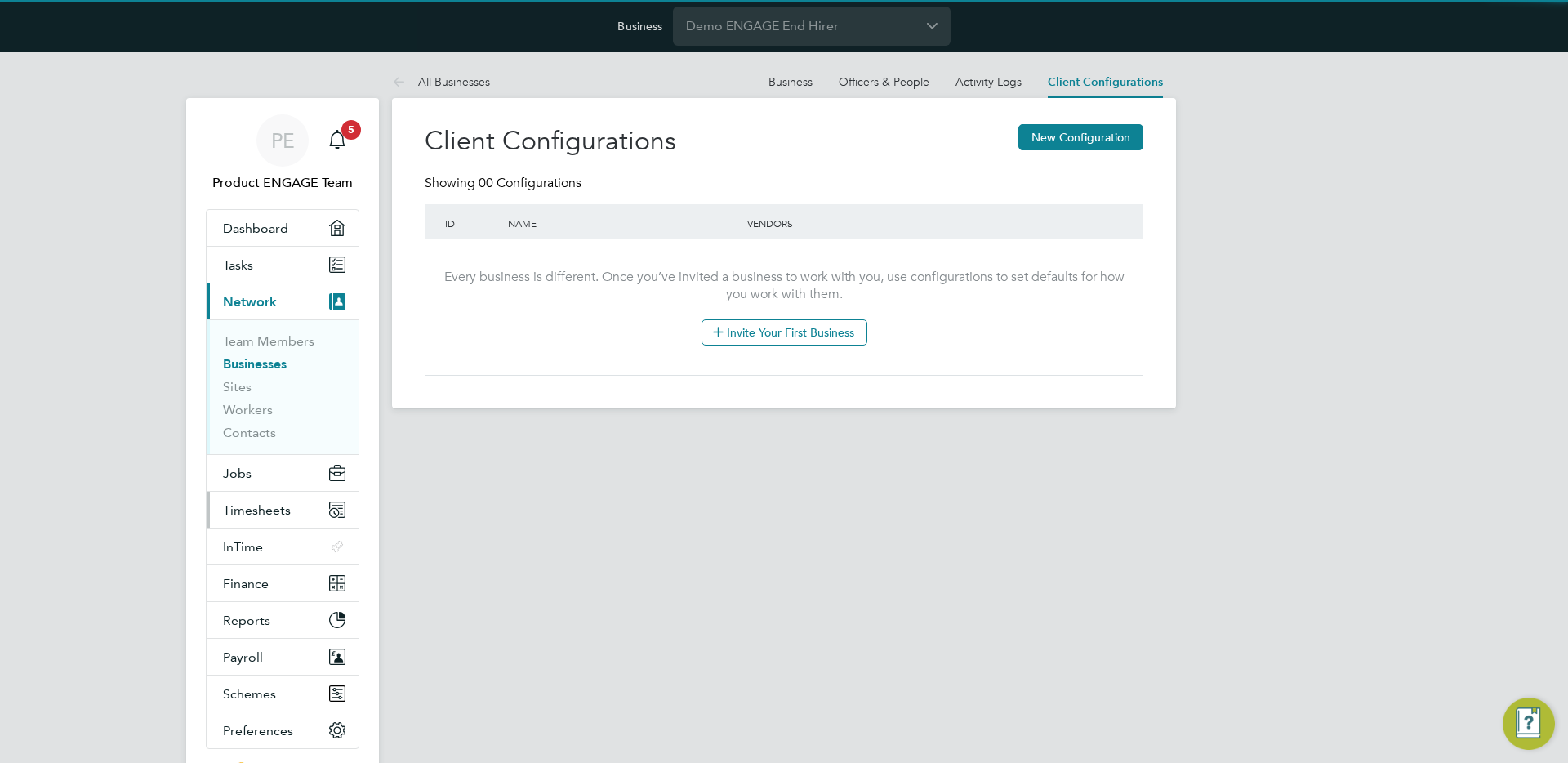
scroll to position [129, 0]
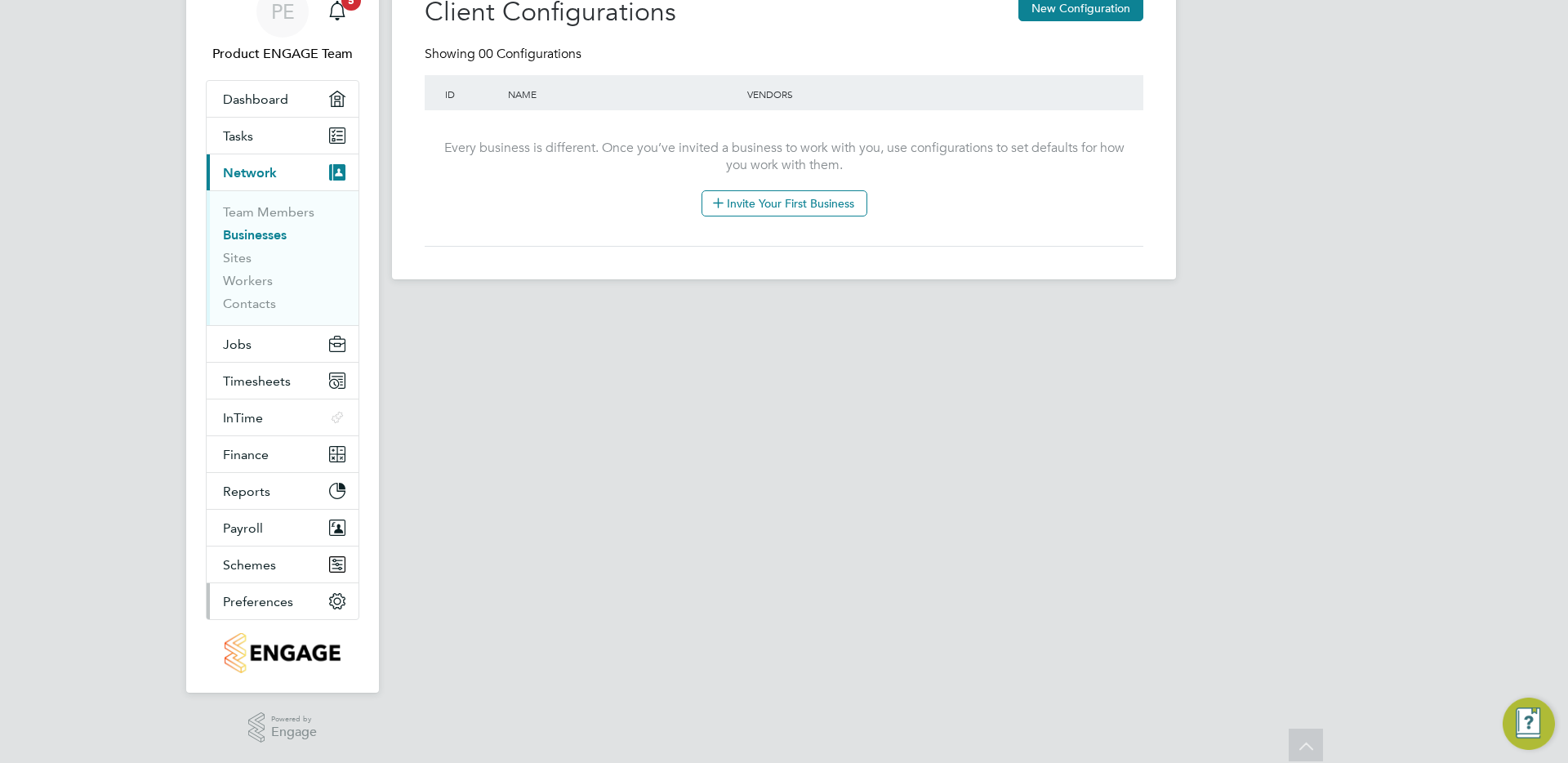
click at [277, 605] on span "Preferences" at bounding box center [258, 601] width 70 height 15
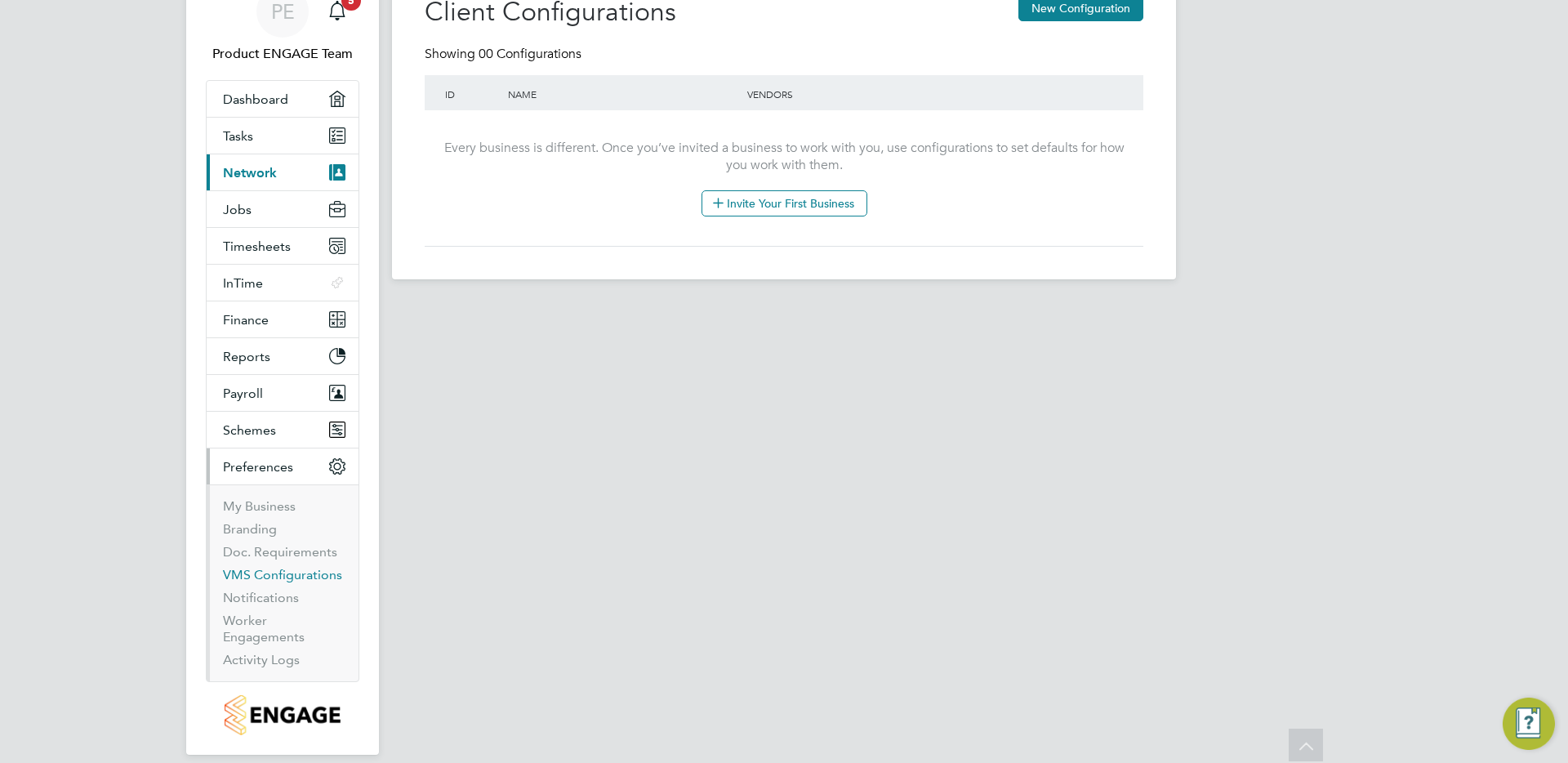
click at [285, 573] on link "VMS Configurations" at bounding box center [283, 574] width 120 height 15
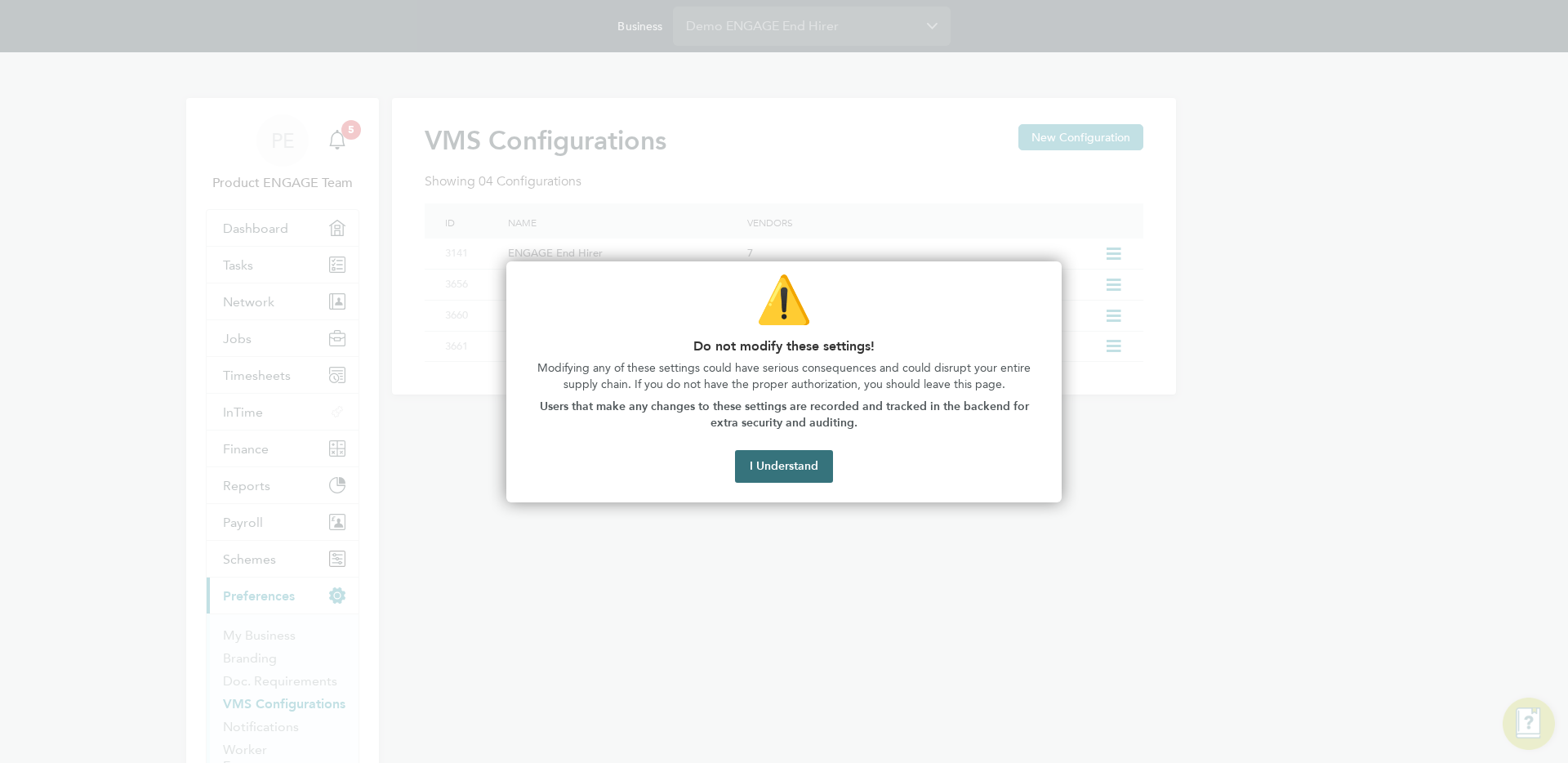
click at [776, 463] on button "I Understand" at bounding box center [784, 466] width 98 height 33
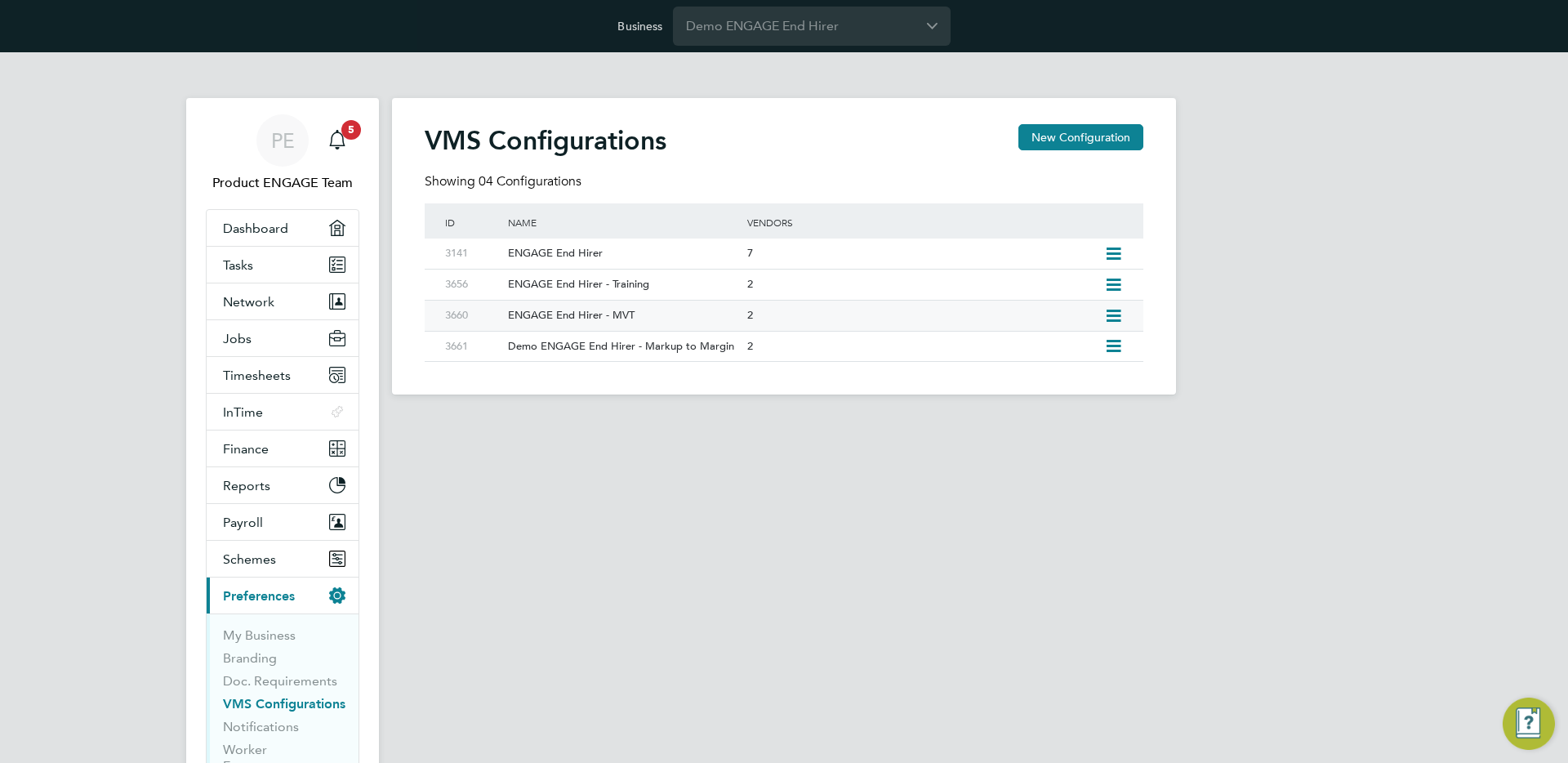
click at [1115, 313] on icon at bounding box center [1113, 316] width 21 height 13
click at [1052, 347] on li "Edit VMS Configuration" at bounding box center [1043, 352] width 157 height 23
type input "ENGAGE End Hirer - MVT"
type input "Demo ENGAGE End Hirer"
type input "Letters & Digits"
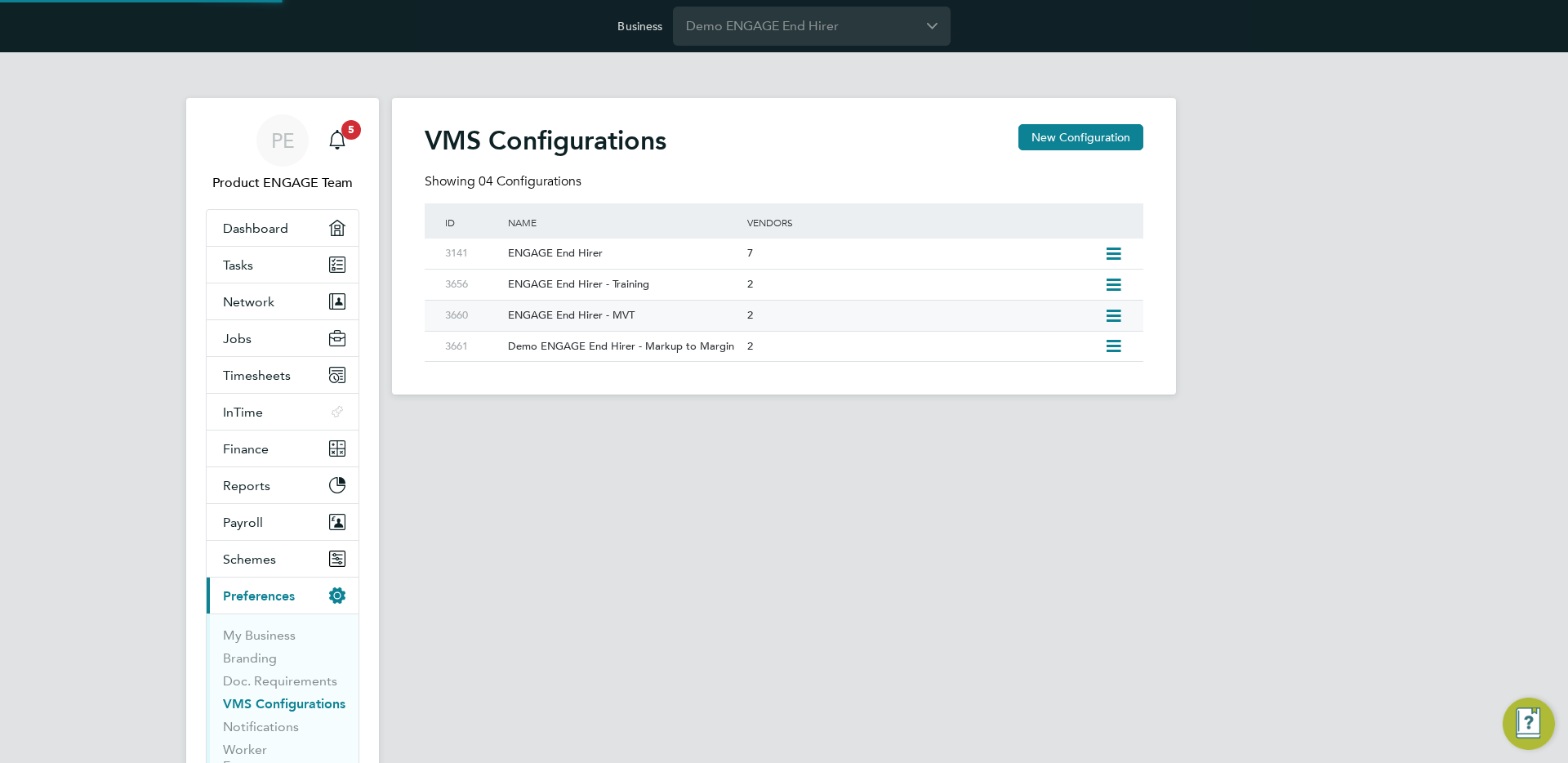
type input "Automatically"
type input "No Limits"
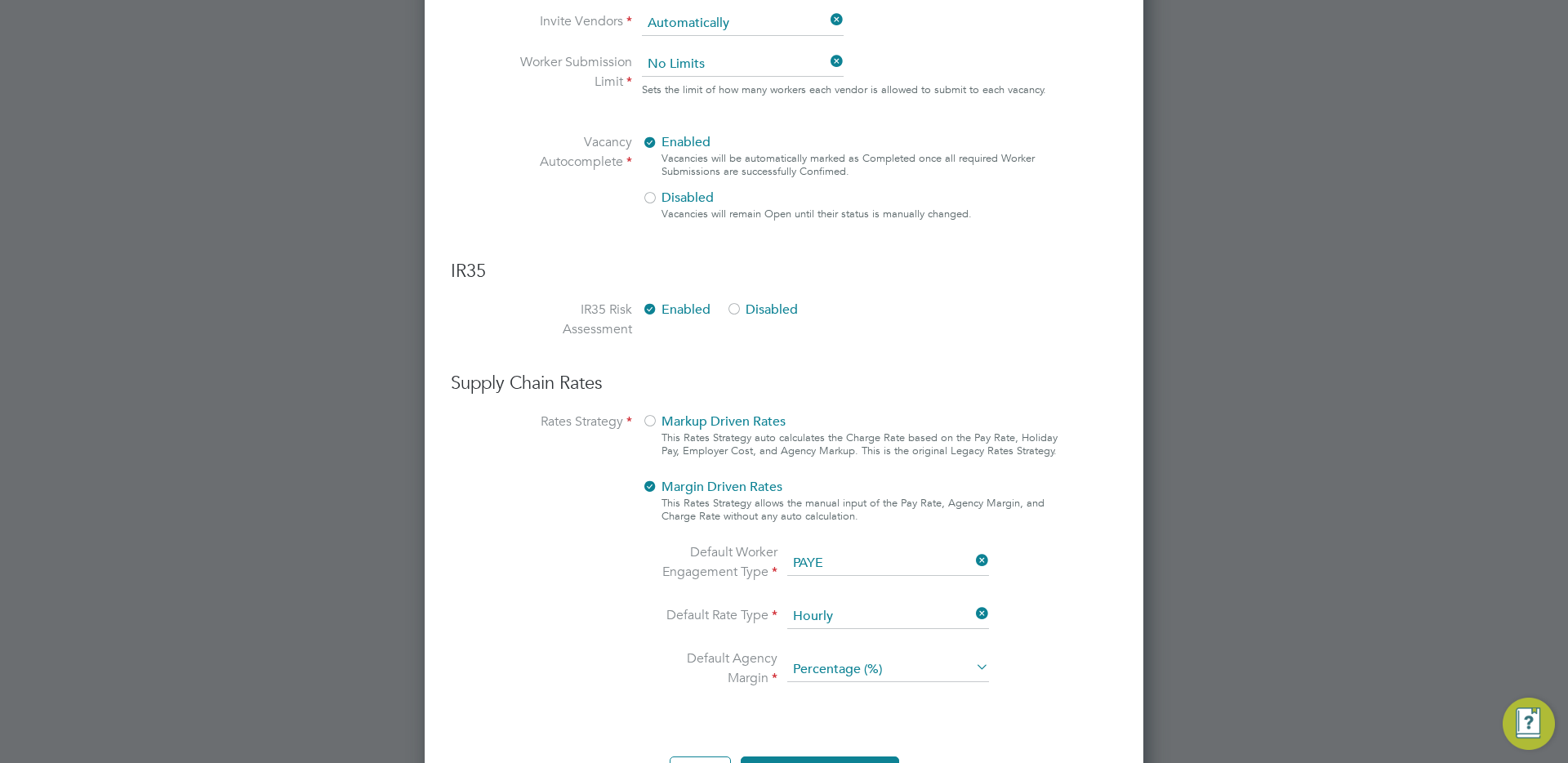
scroll to position [1039, 0]
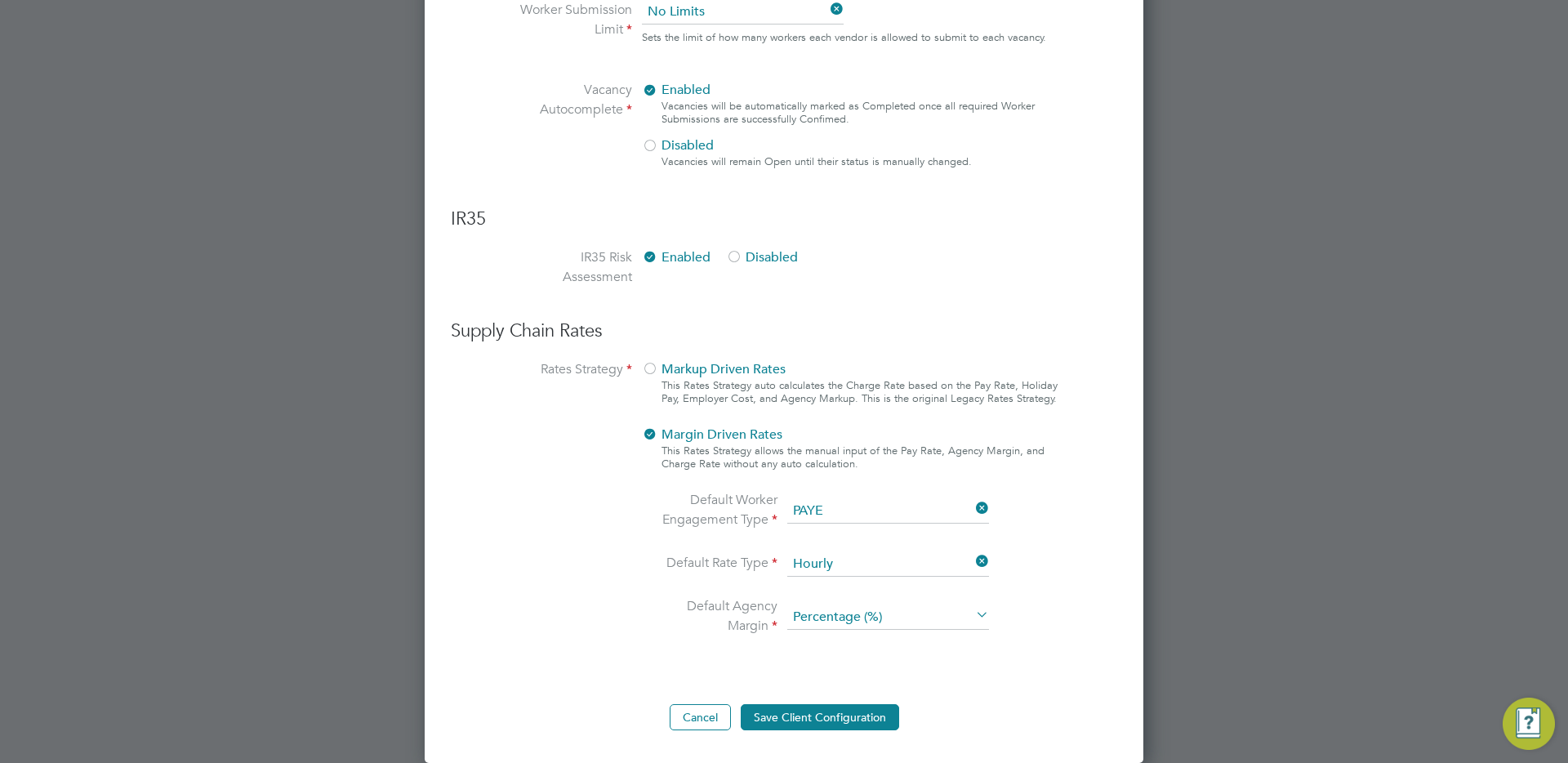
click at [652, 370] on div at bounding box center [650, 370] width 16 height 16
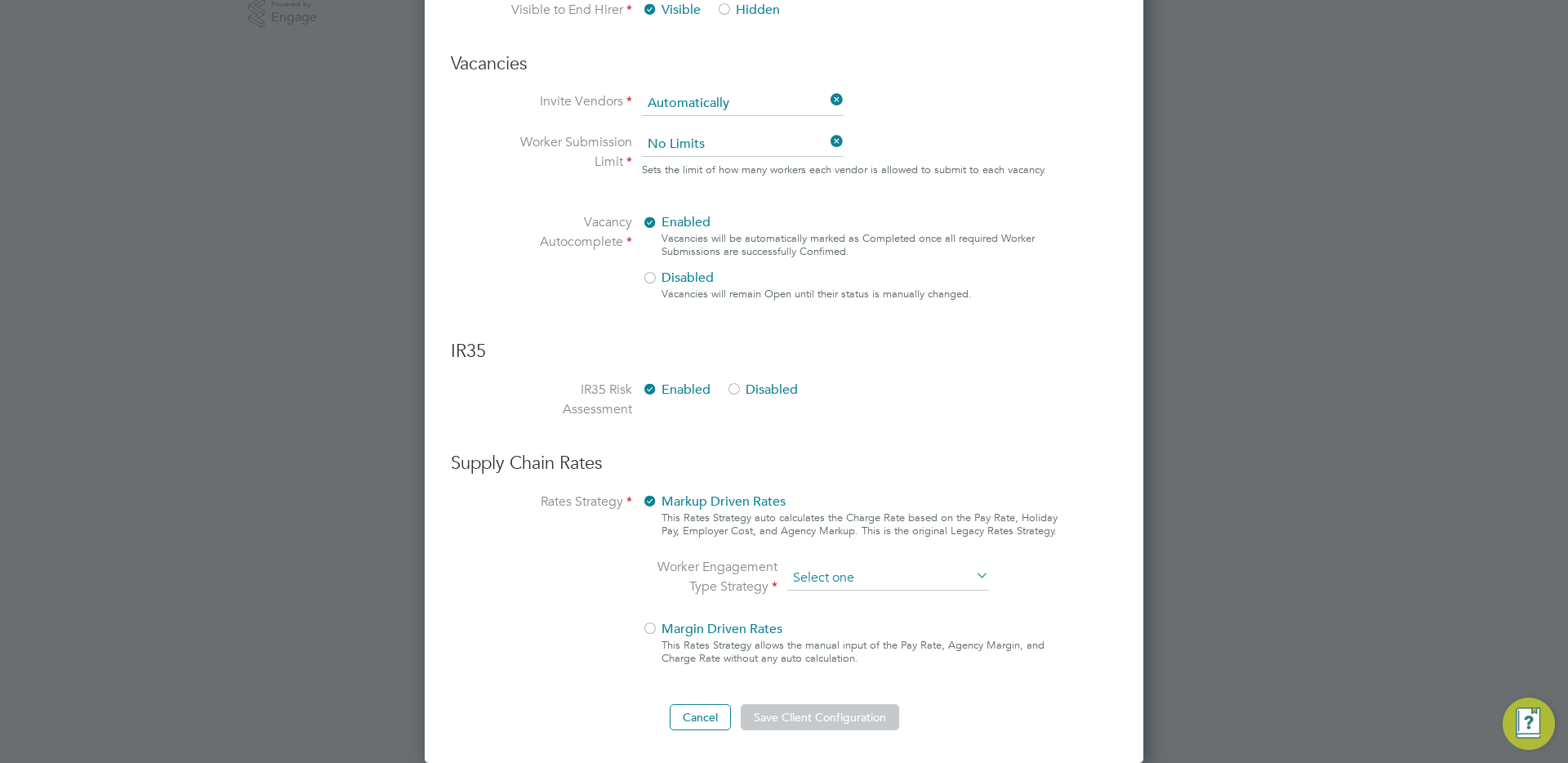
click at [829, 573] on input at bounding box center [887, 577] width 202 height 24
click at [864, 603] on li "All Engagement Types" at bounding box center [888, 601] width 203 height 21
type input "All Engagement Types"
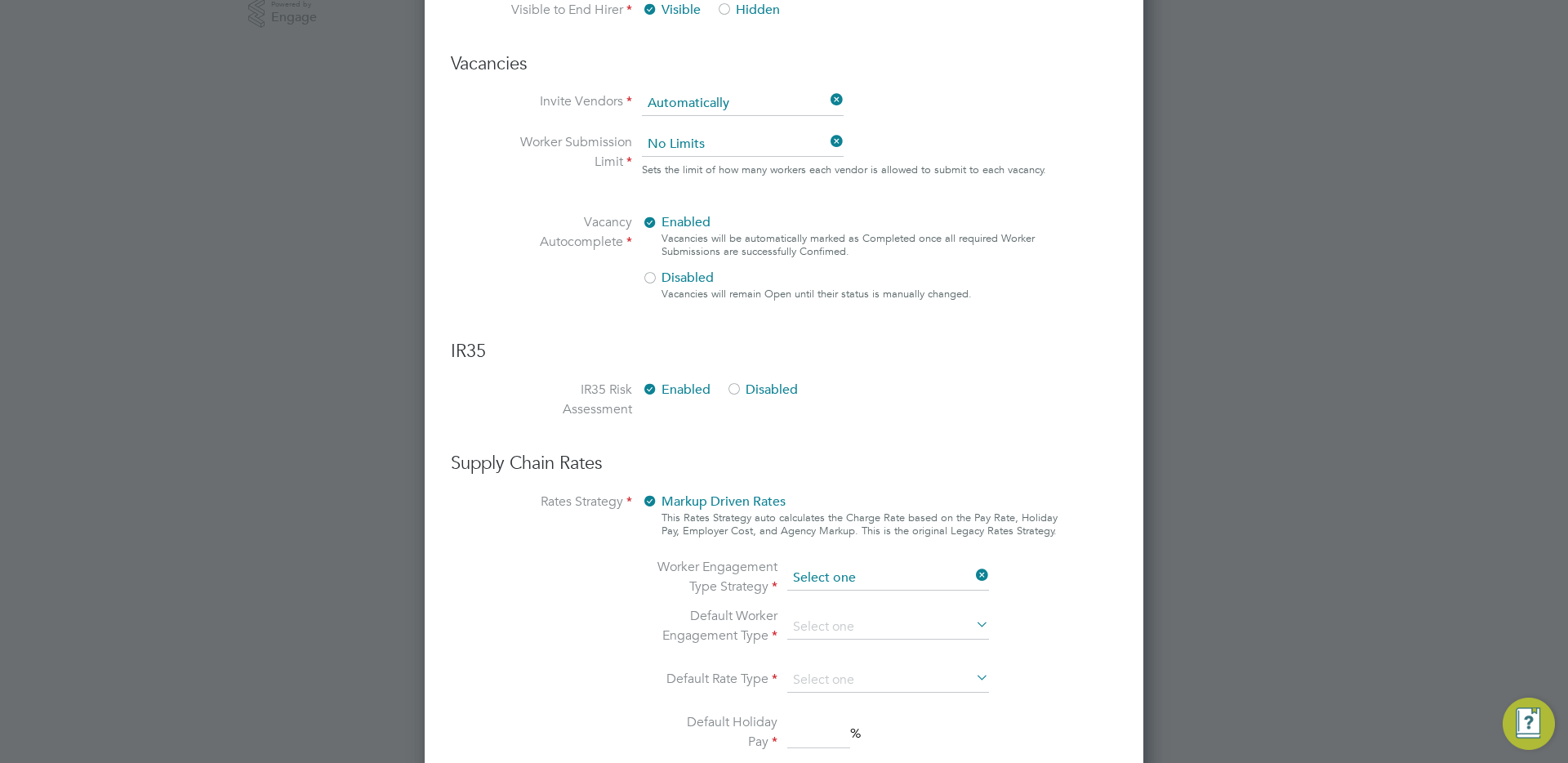
click at [848, 419] on ng-form "Client Config Name ENGAGE End Hirer - MVT End Hirer Demo ENGAGE End Hirer Suppl…" at bounding box center [783, 149] width 666 height 1720
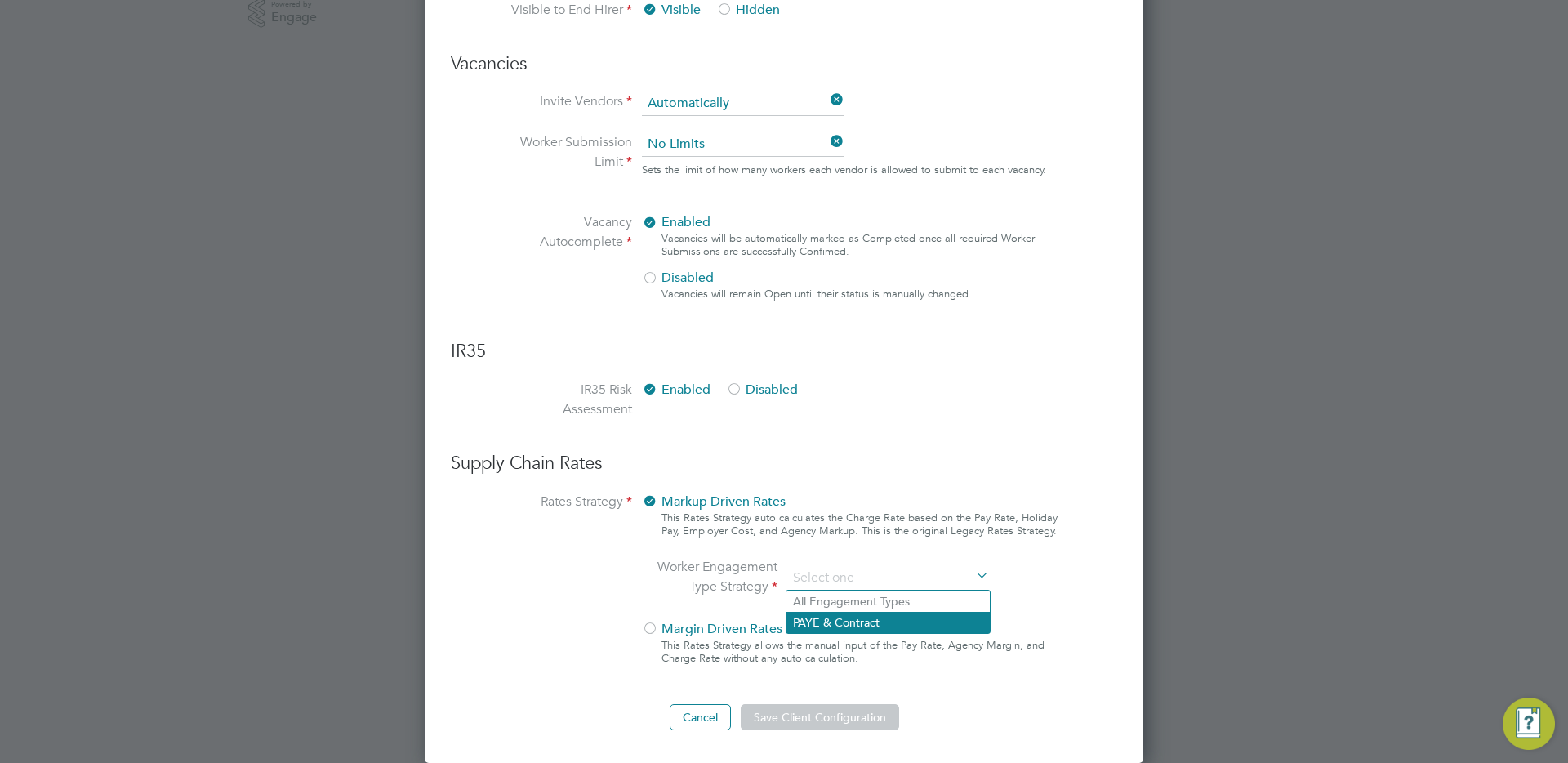
click at [860, 620] on li "PAYE & Contract" at bounding box center [888, 623] width 203 height 21
type input "PAYE & Contract"
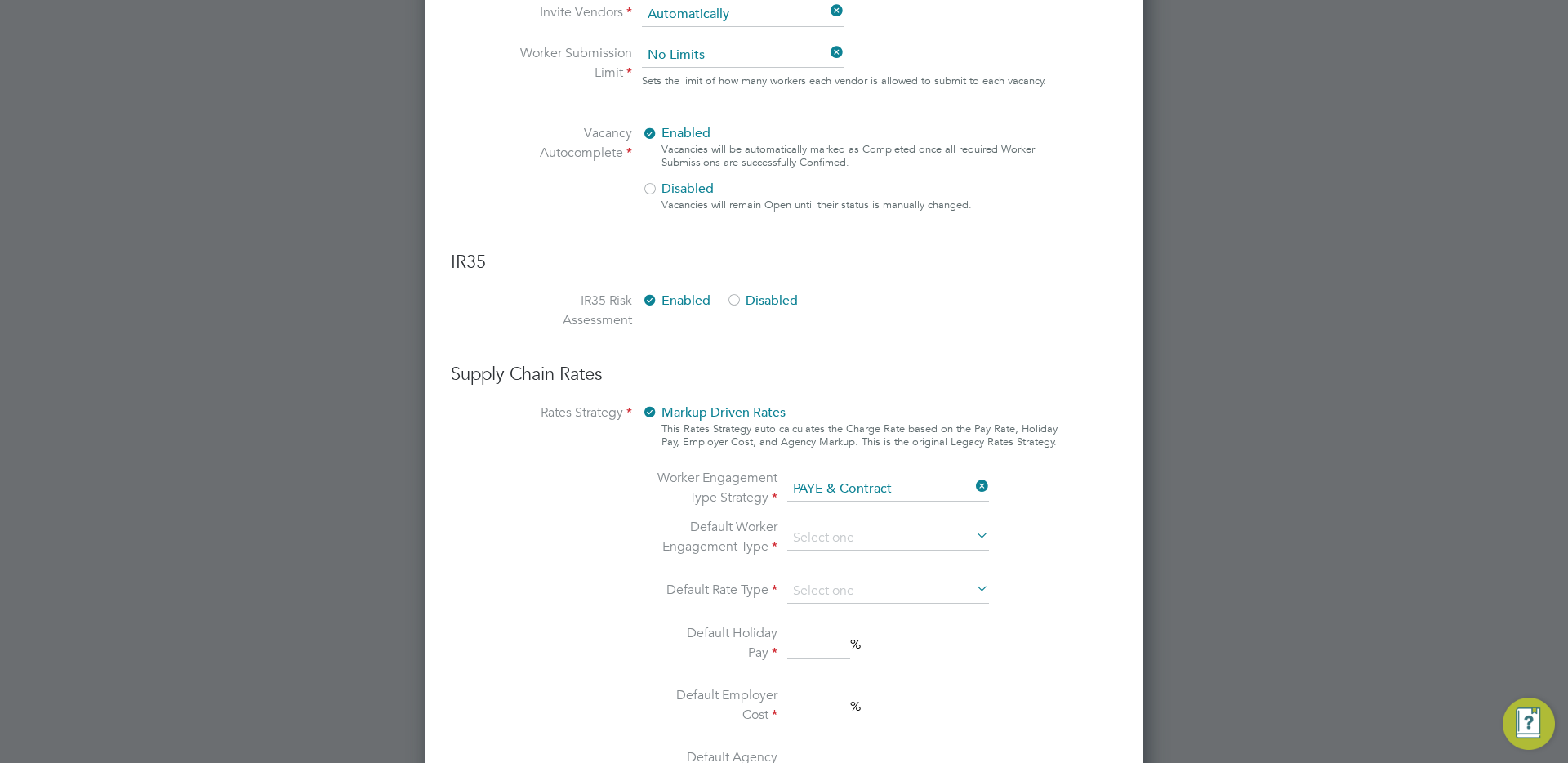
scroll to position [1028, 0]
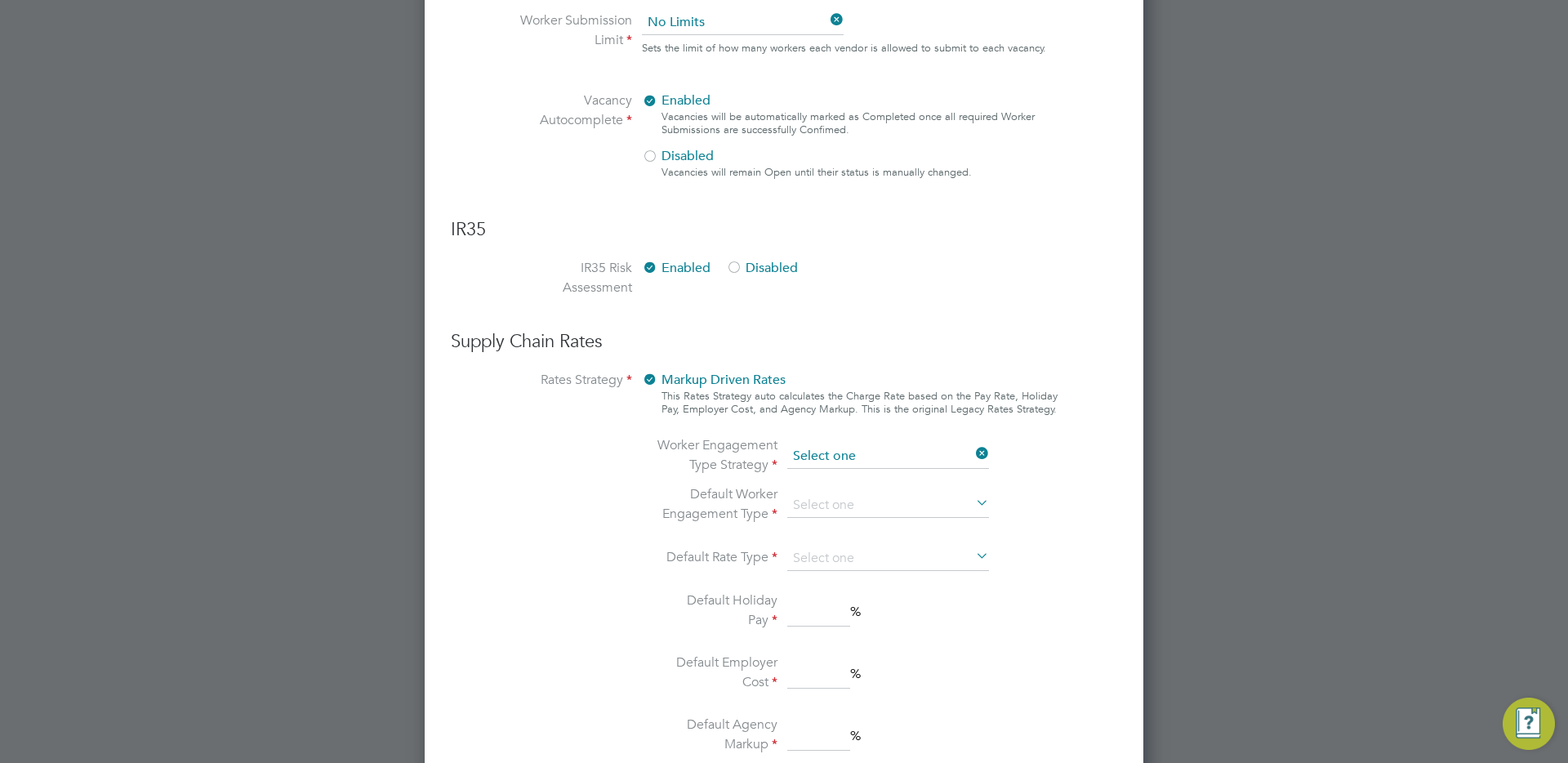
click at [850, 459] on ng-form "Client Config Name ENGAGE End Hirer - MVT End Hirer Demo ENGAGE End Hirer Suppl…" at bounding box center [783, 28] width 666 height 1720
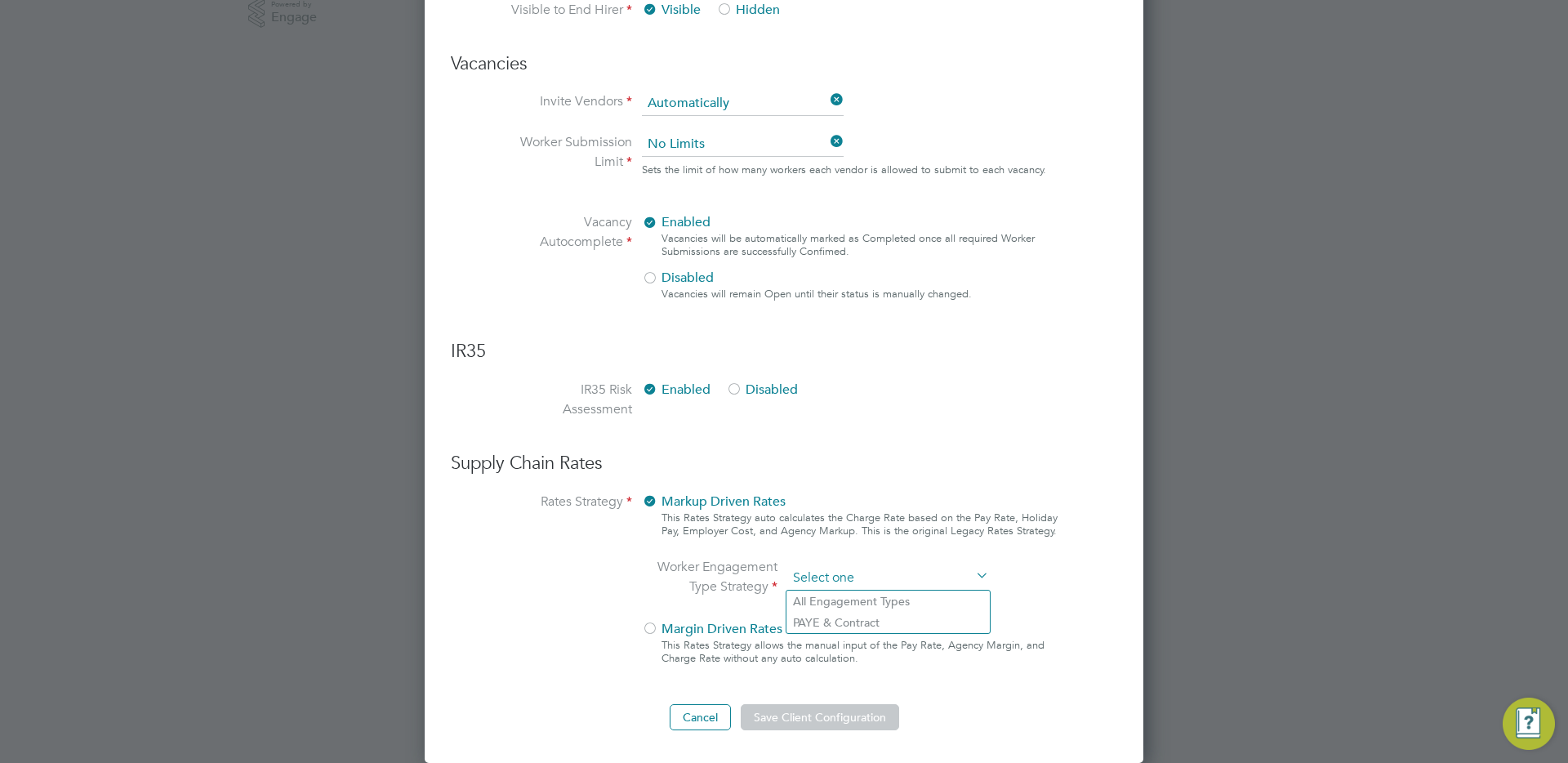
scroll to position [906, 0]
click at [843, 597] on li "All Engagement Types" at bounding box center [888, 601] width 203 height 21
type input "All Engagement Types"
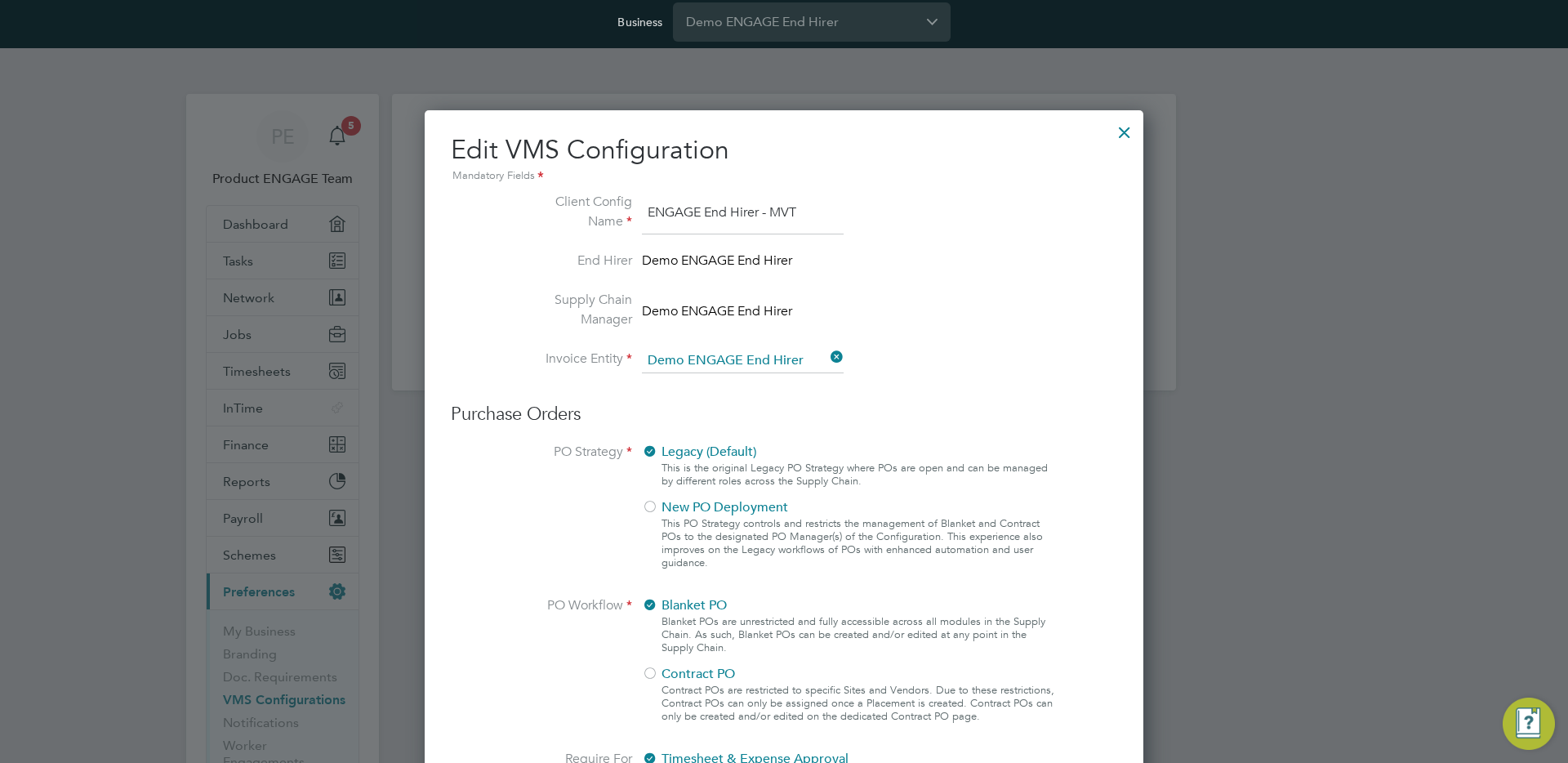
scroll to position [0, 0]
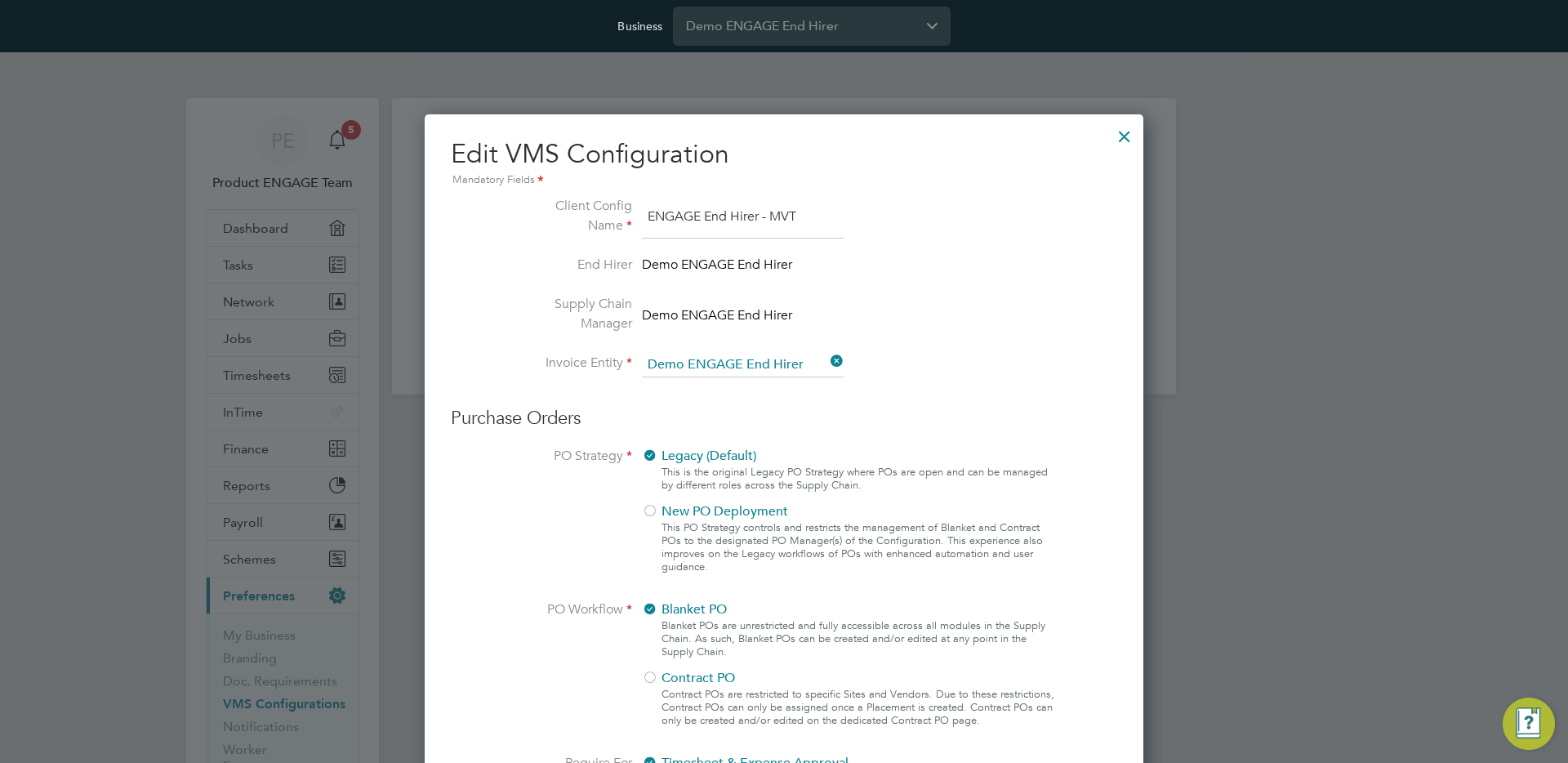
click at [1125, 139] on div at bounding box center [1124, 132] width 29 height 29
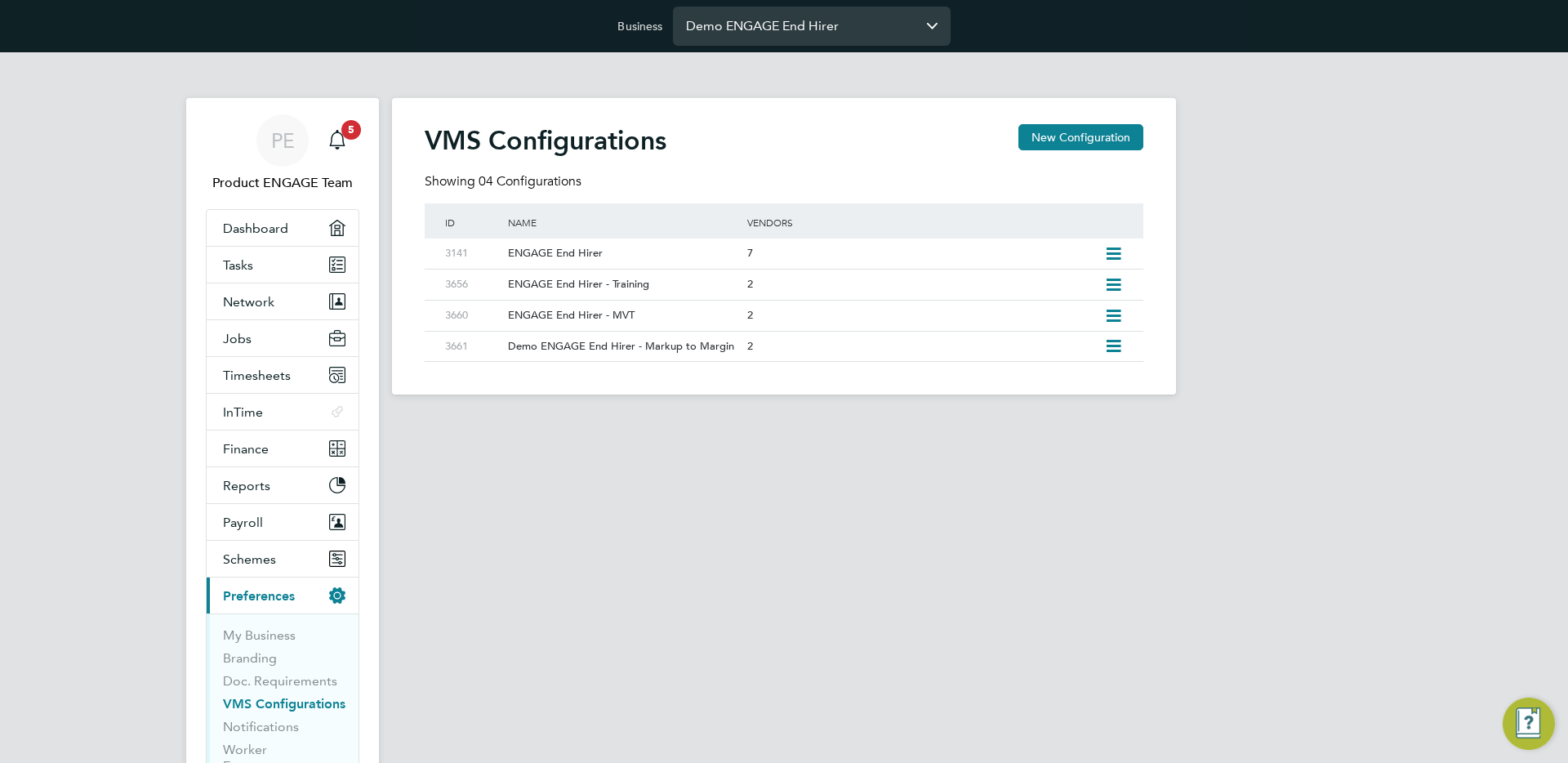
click at [814, 23] on input "Demo ENGAGE End Hirer" at bounding box center [811, 25] width 277 height 38
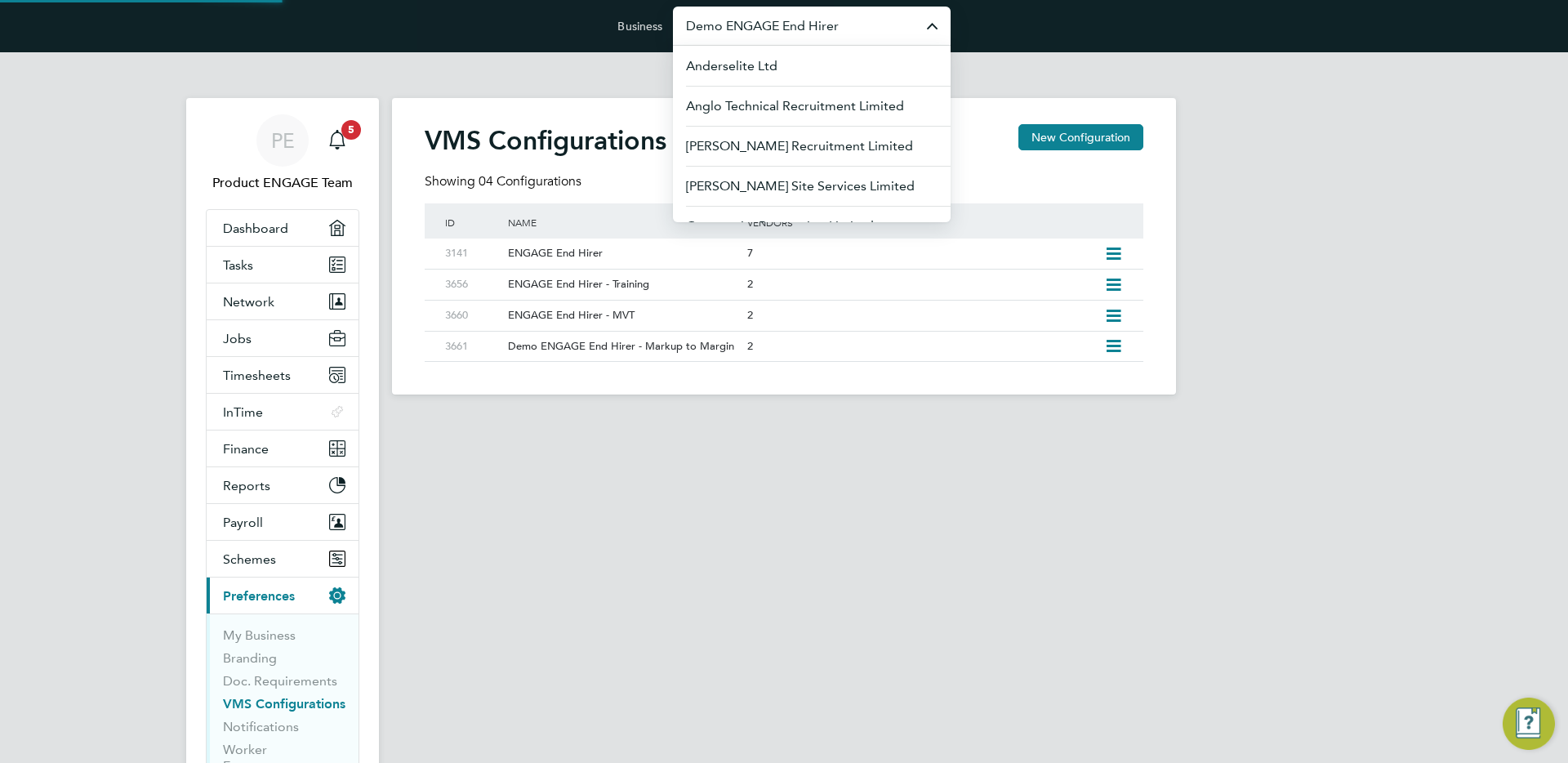
click at [814, 23] on input "Demo ENGAGE End Hirer" at bounding box center [811, 25] width 277 height 38
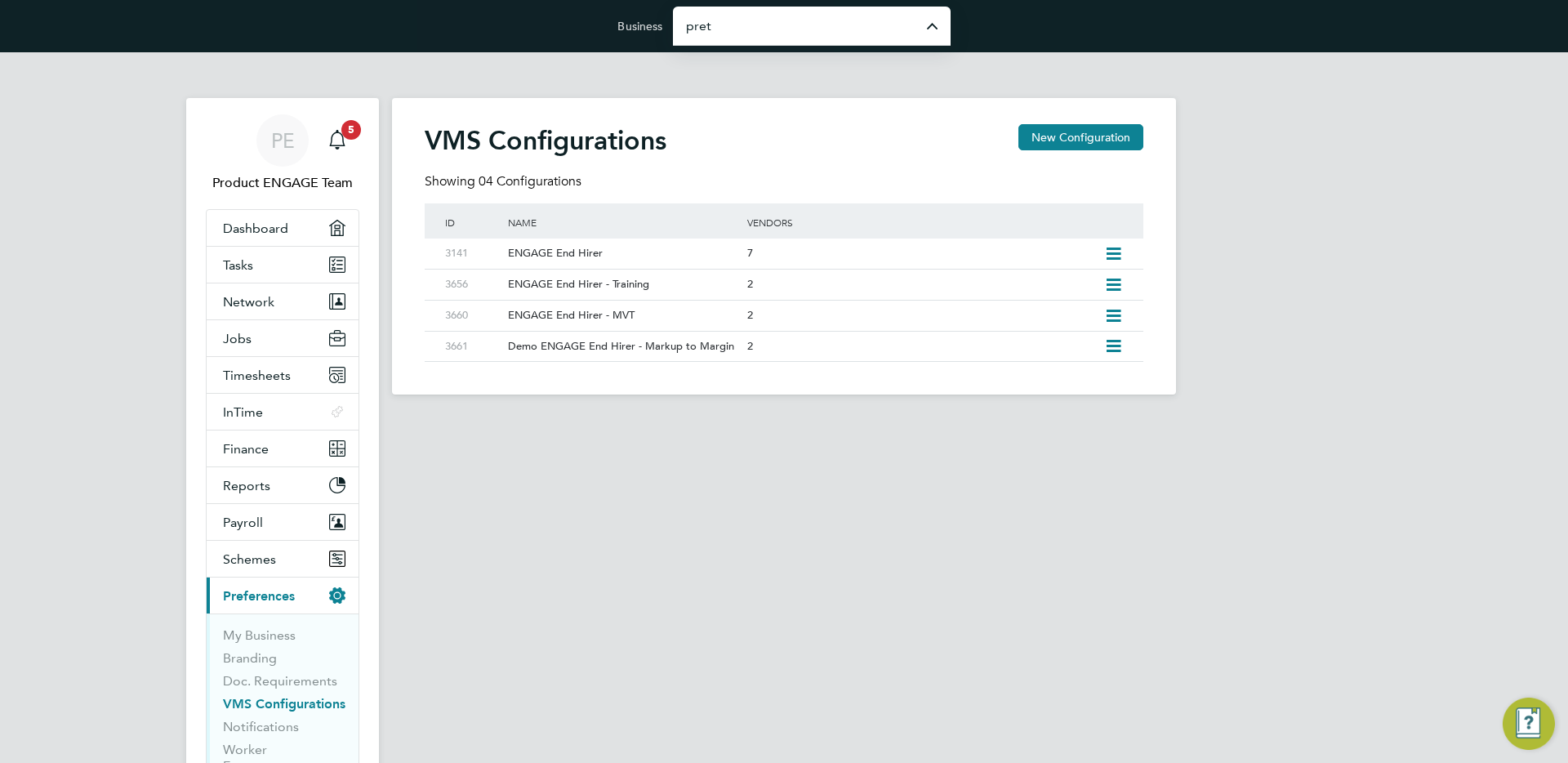
type input "Pretium Resourcing Ltd"
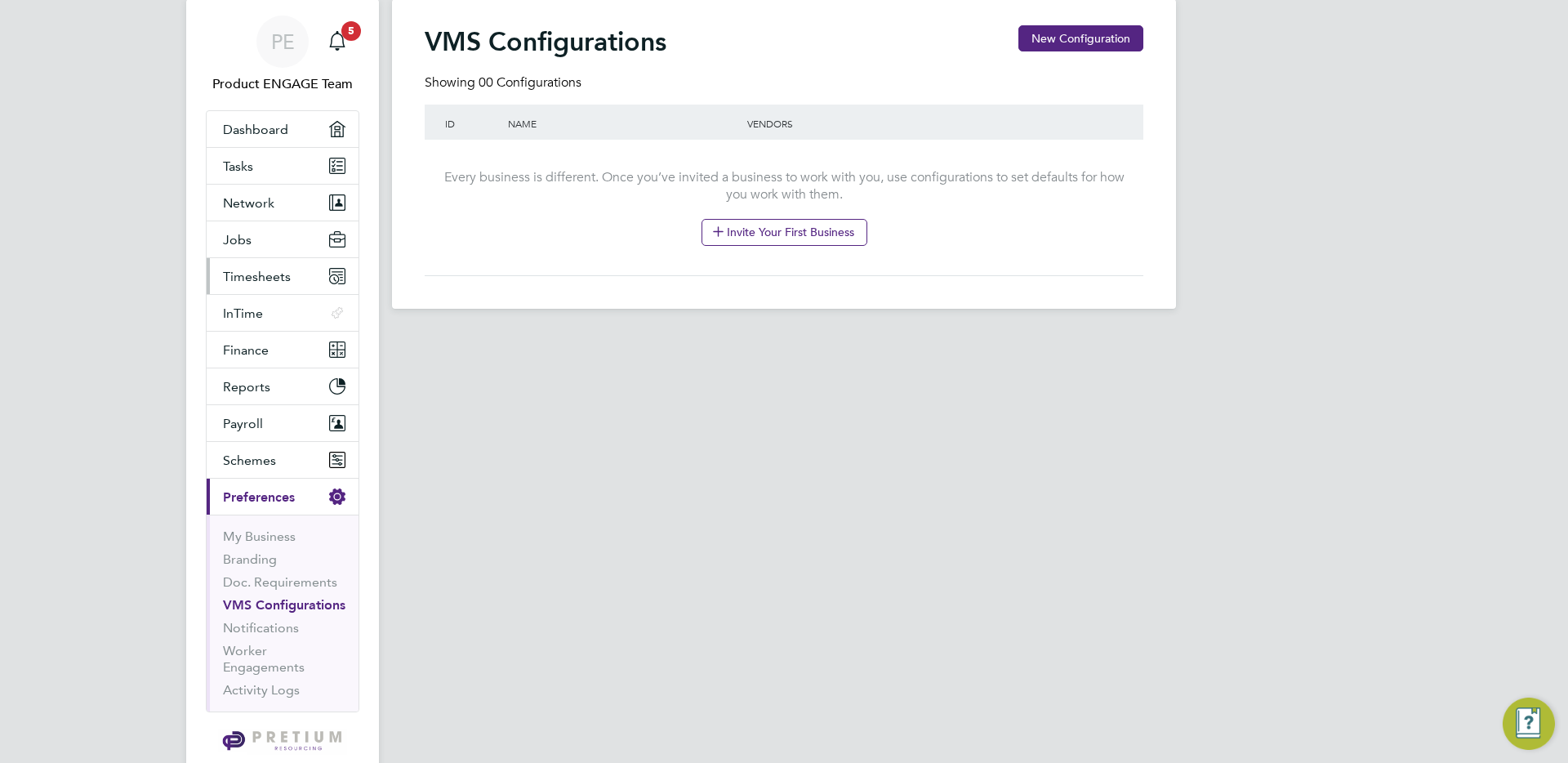
scroll to position [97, 0]
click at [269, 197] on span "Network" at bounding box center [249, 204] width 52 height 15
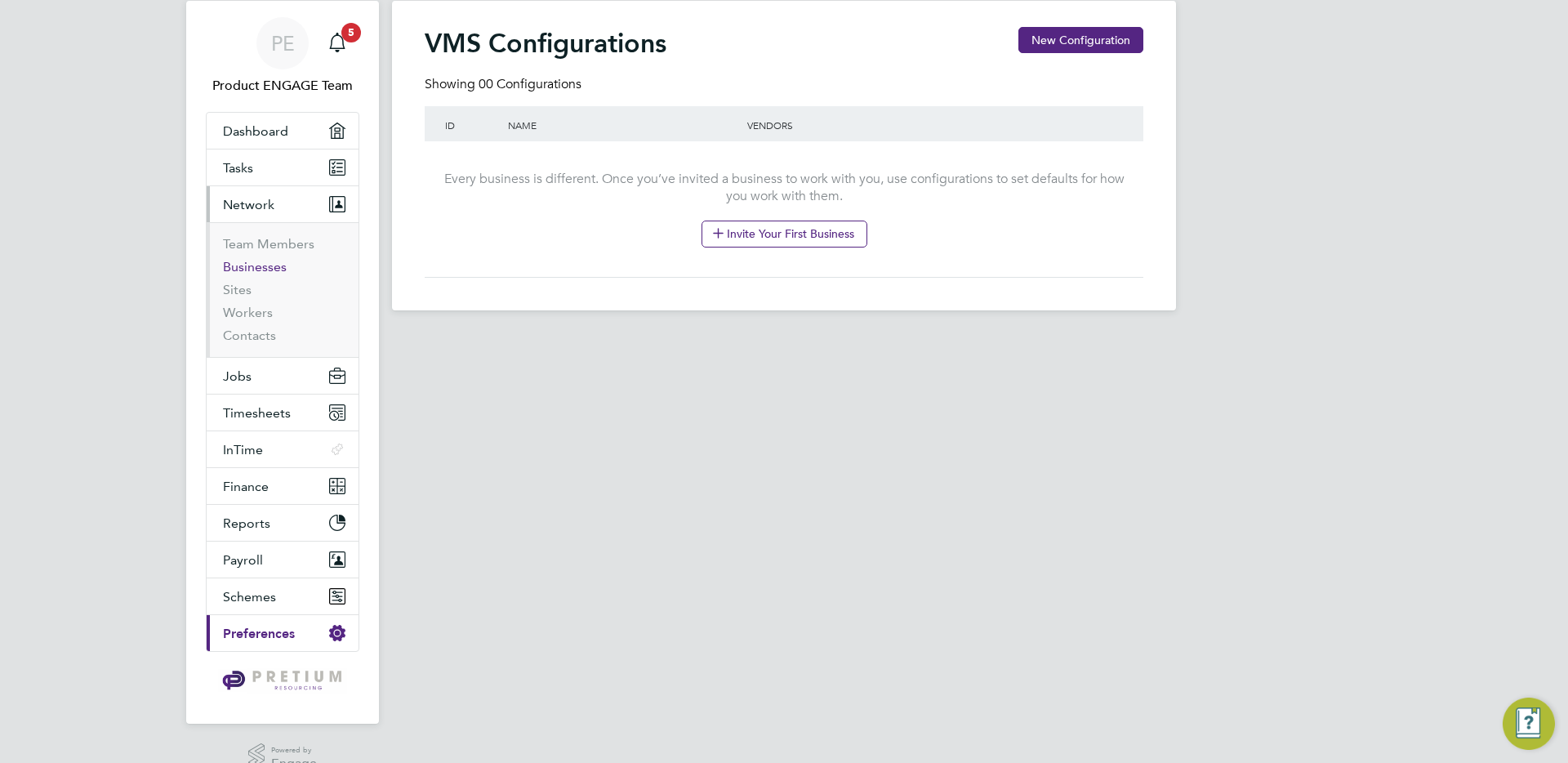
click at [266, 264] on link "Businesses" at bounding box center [254, 266] width 63 height 15
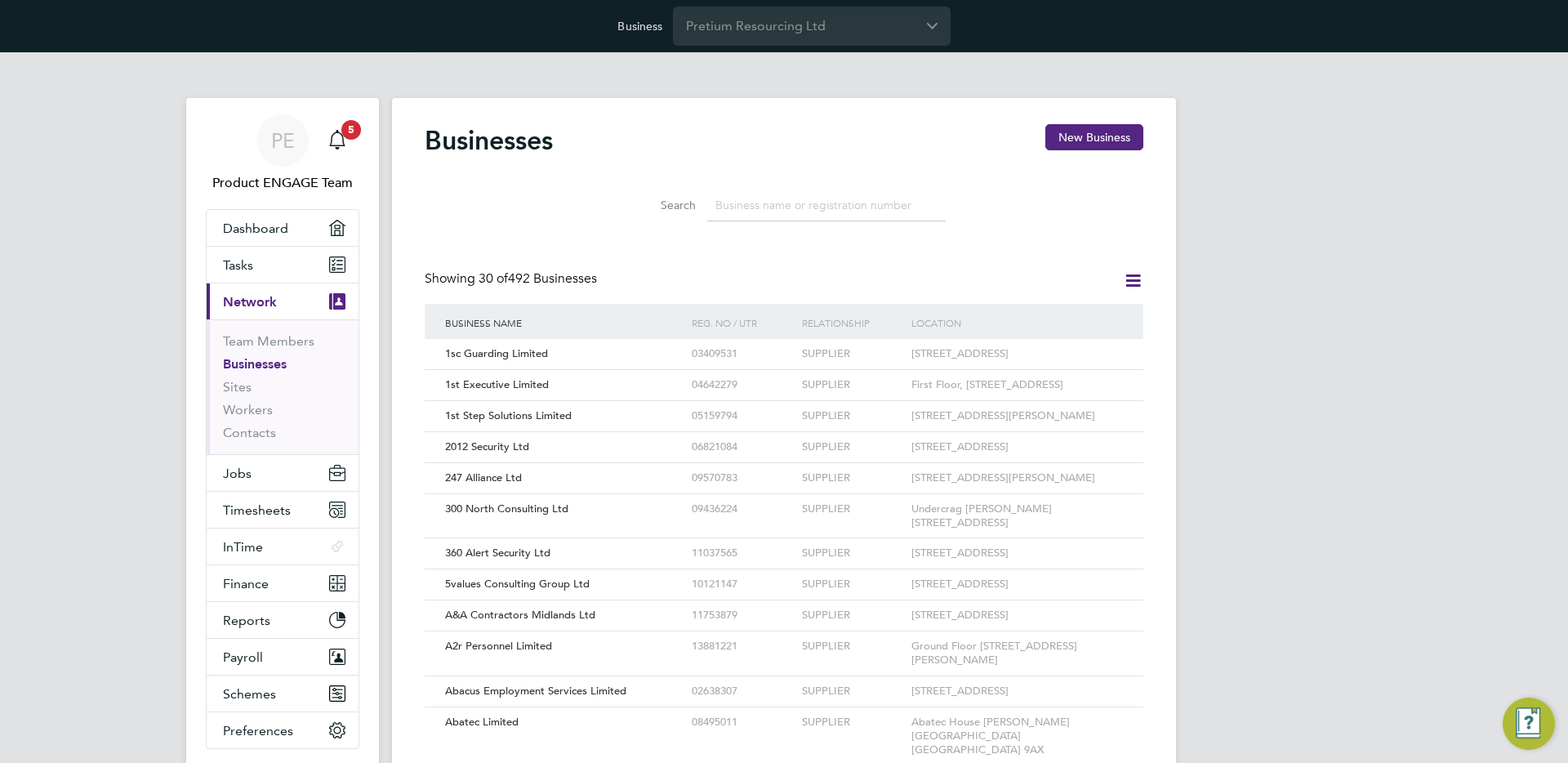
click at [752, 200] on input at bounding box center [826, 205] width 238 height 32
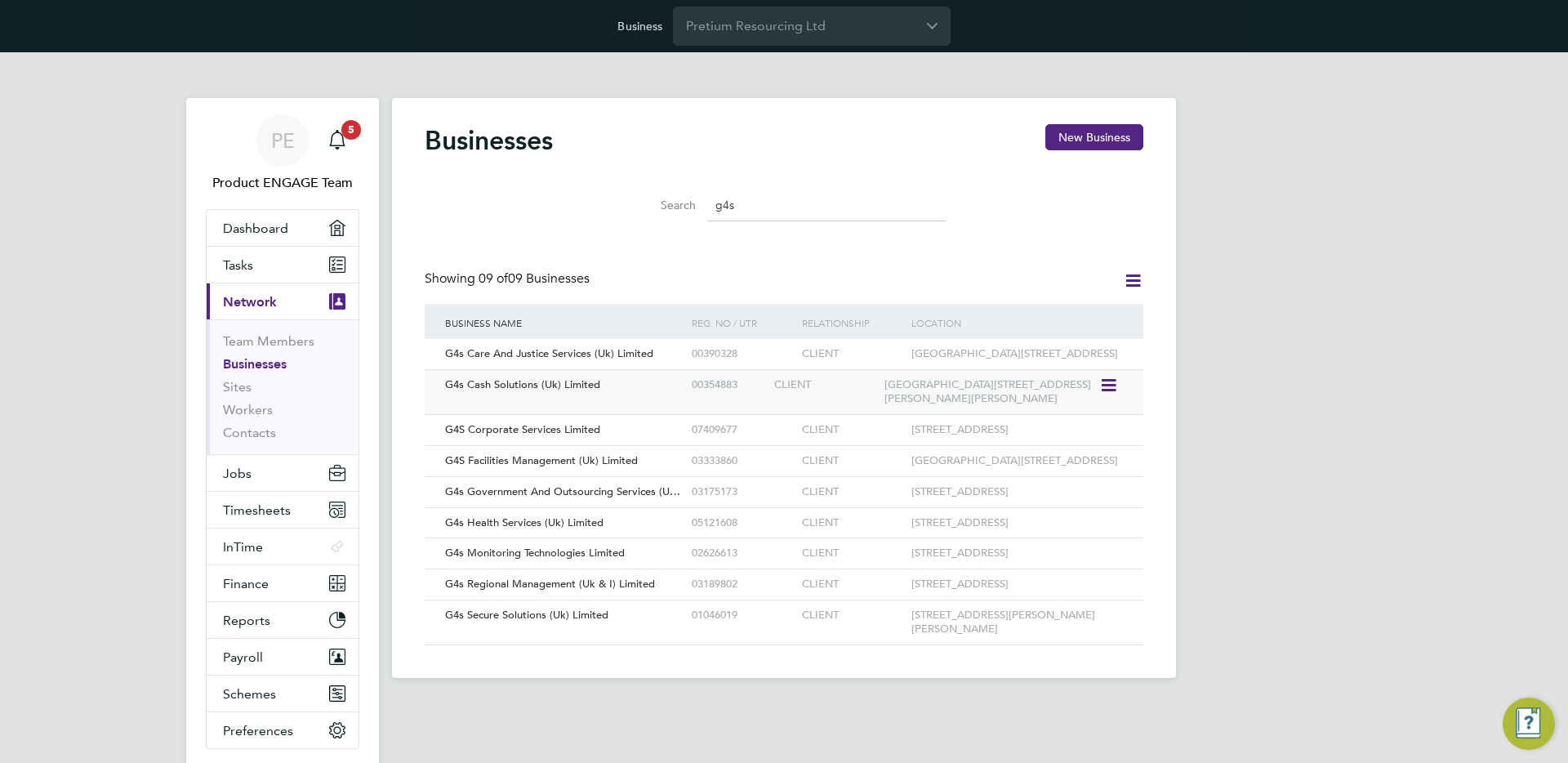
type input "g4s"
click at [1042, 386] on div "2nd Floor Chancery House St. Nicholas Way Sutton SM1 1JB" at bounding box center [990, 392] width 219 height 44
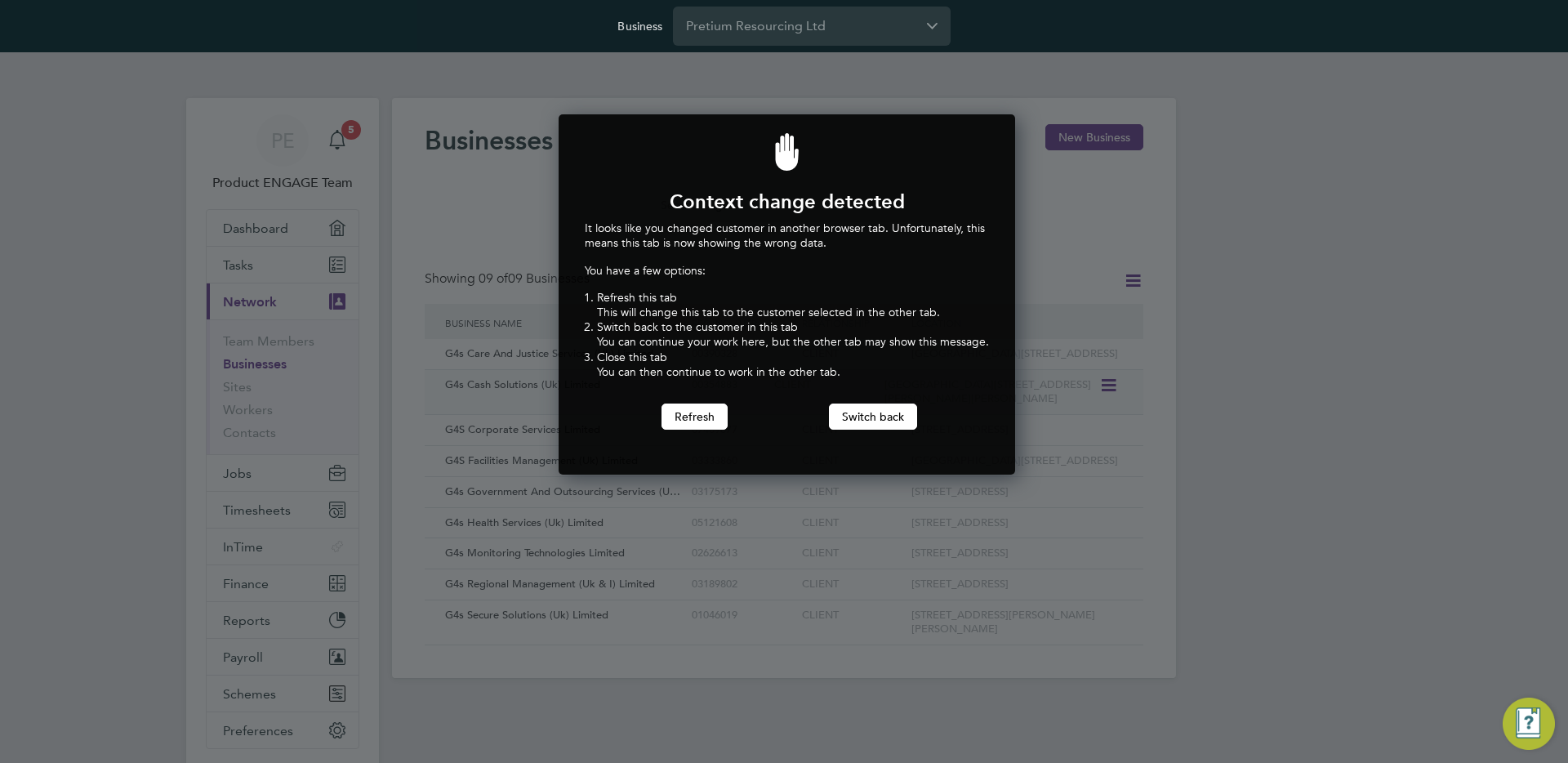
scroll to position [361, 450]
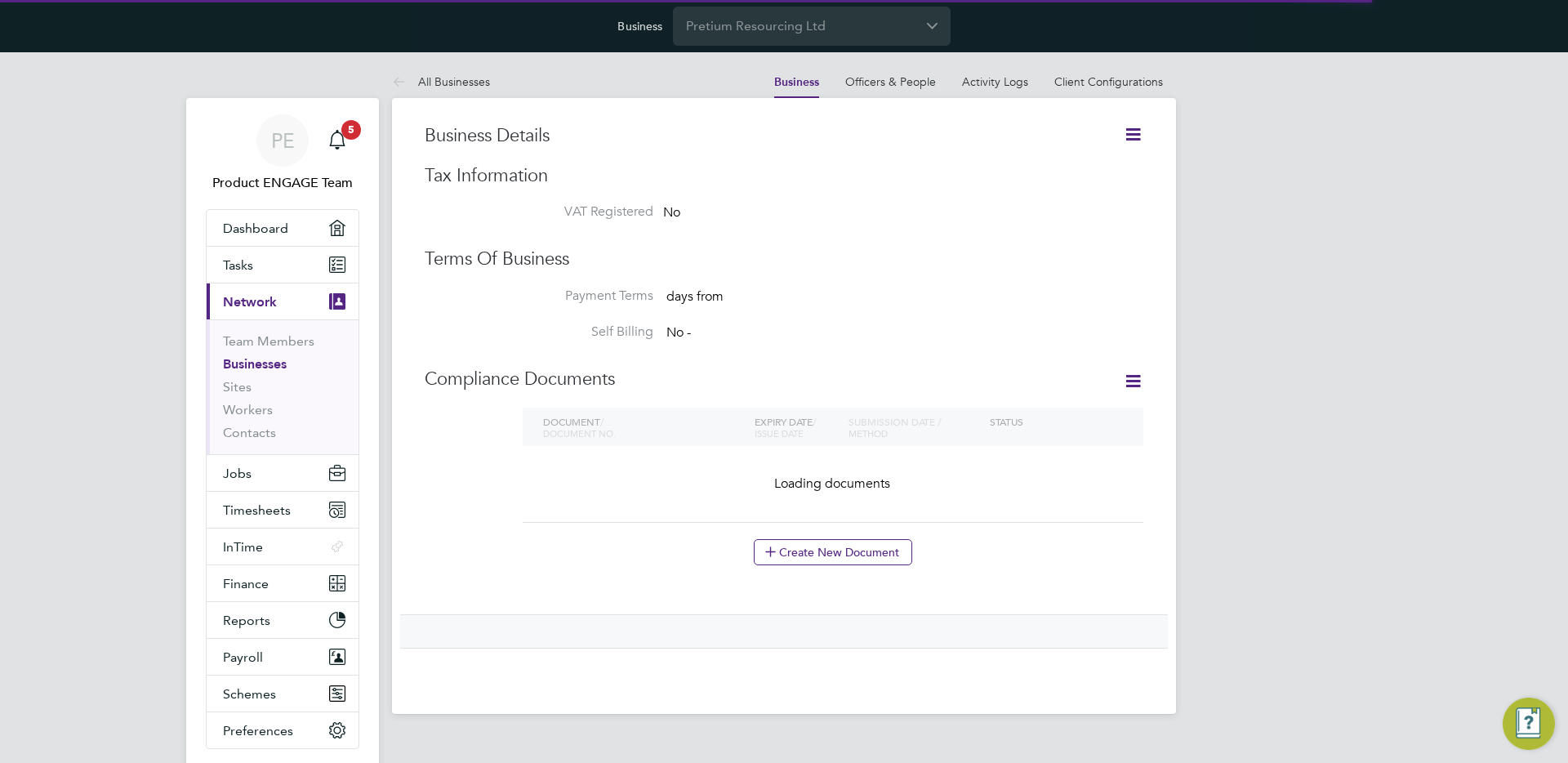
click at [1135, 137] on icon at bounding box center [1133, 134] width 21 height 21
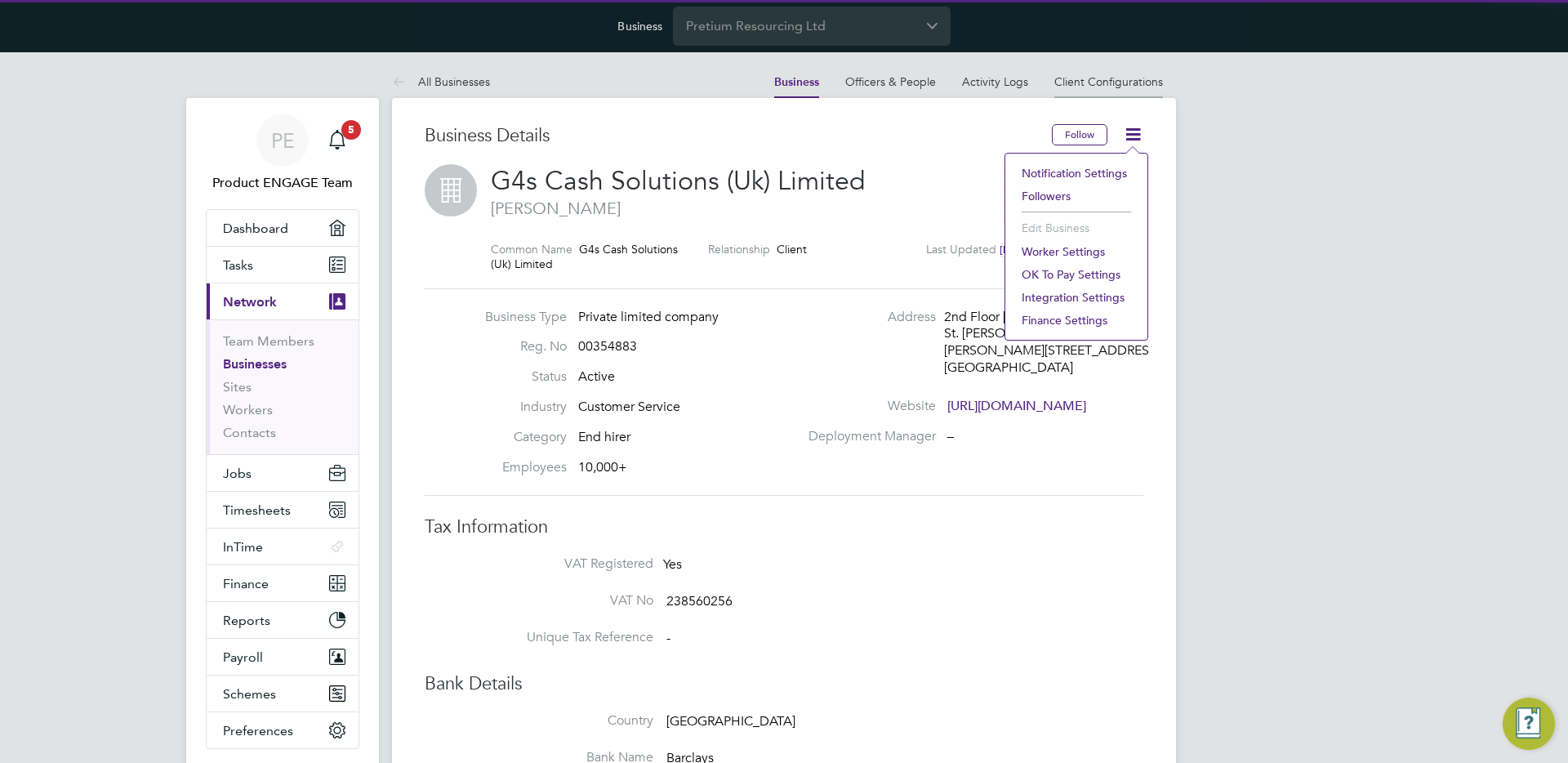
click at [1096, 91] on li "Client Configurations" at bounding box center [1109, 81] width 109 height 33
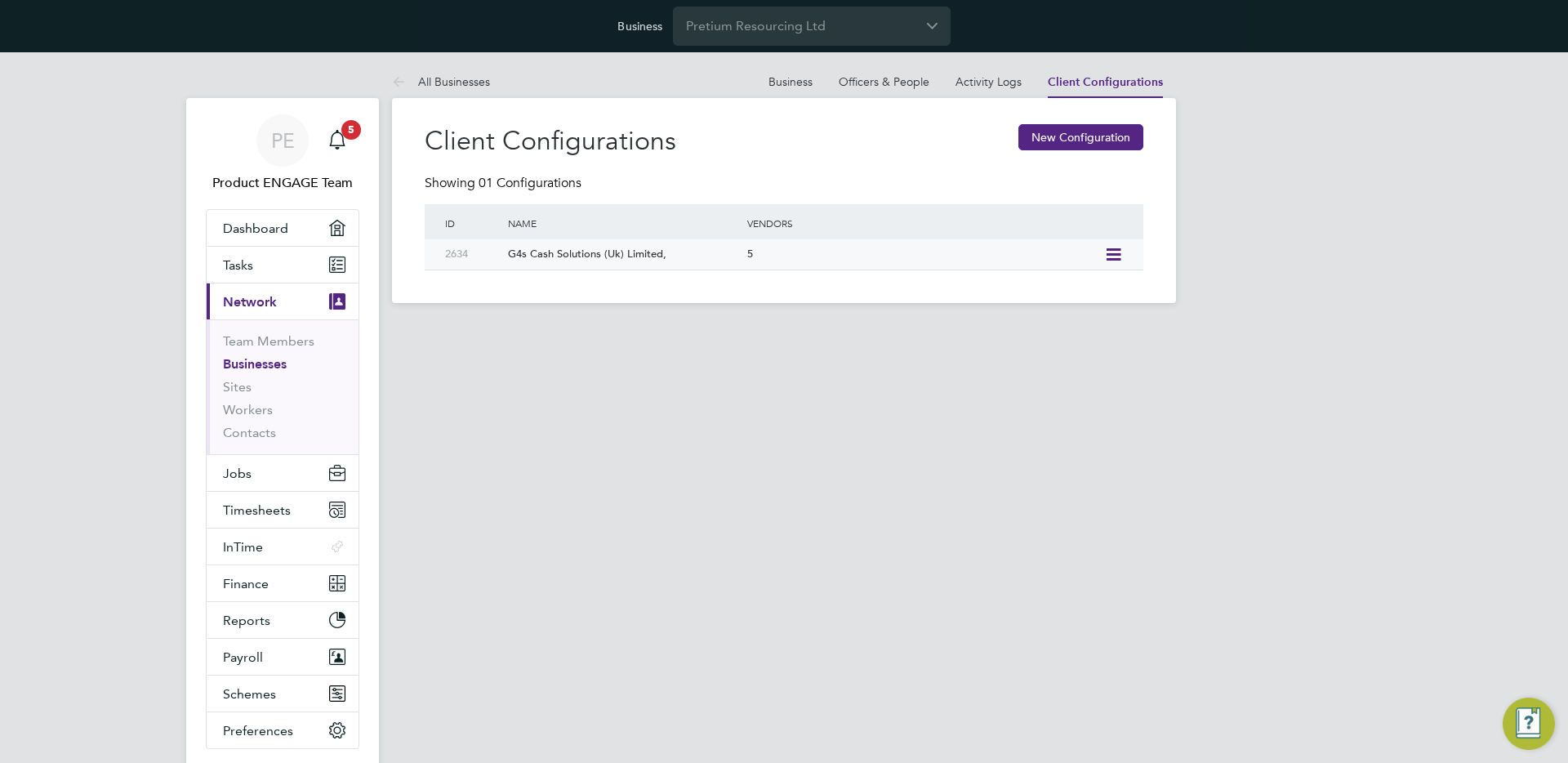
click at [1114, 259] on icon at bounding box center [1113, 254] width 21 height 13
click at [1060, 293] on li "Edit Client Configuration" at bounding box center [1039, 290] width 162 height 23
type input "G4s Cash Solutions (Uk) Limited,"
type input "G4s Cash Solutions (Uk) Limited"
type input "Any Text"
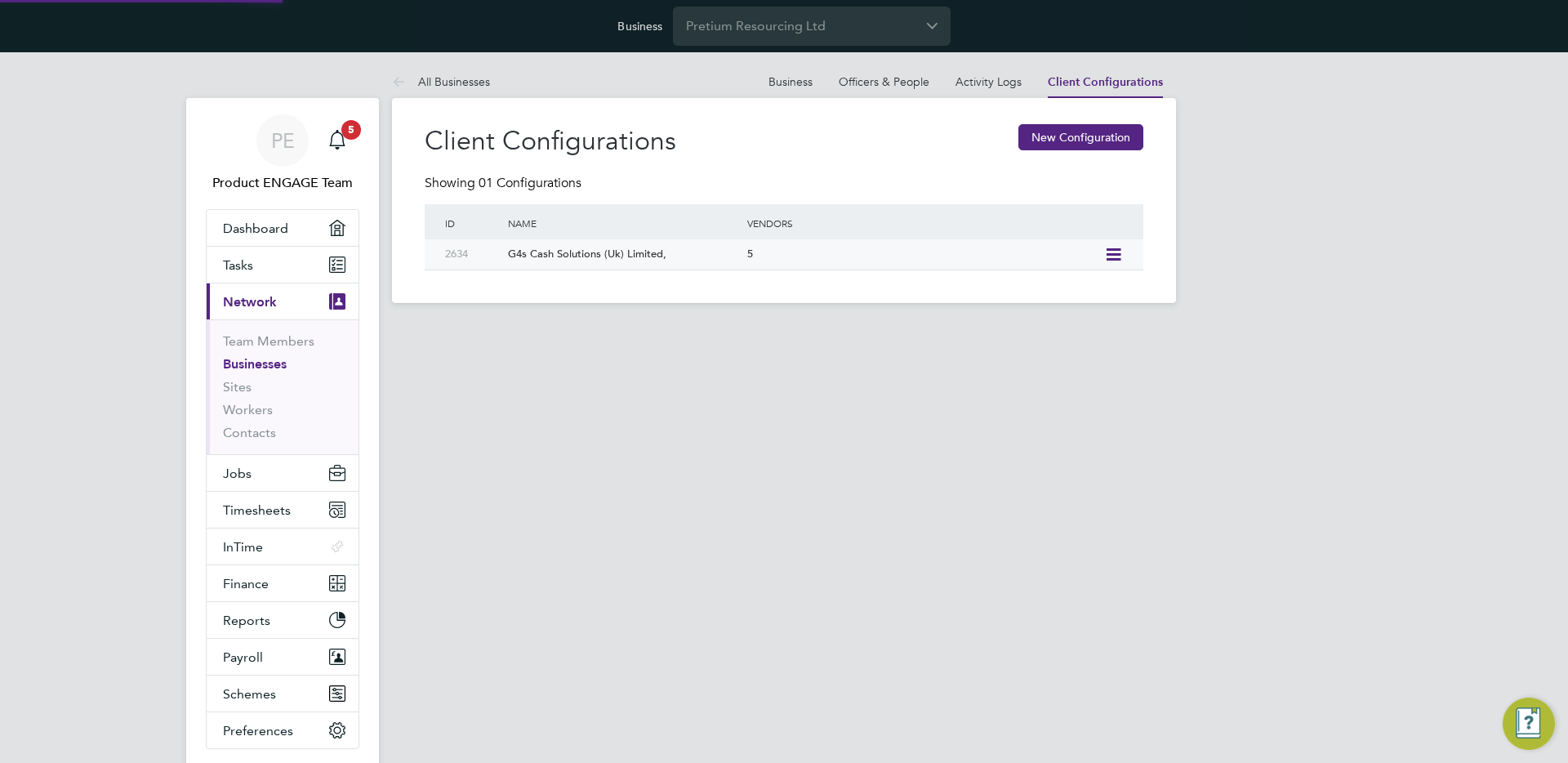
type input "Manually"
type input "No Limits"
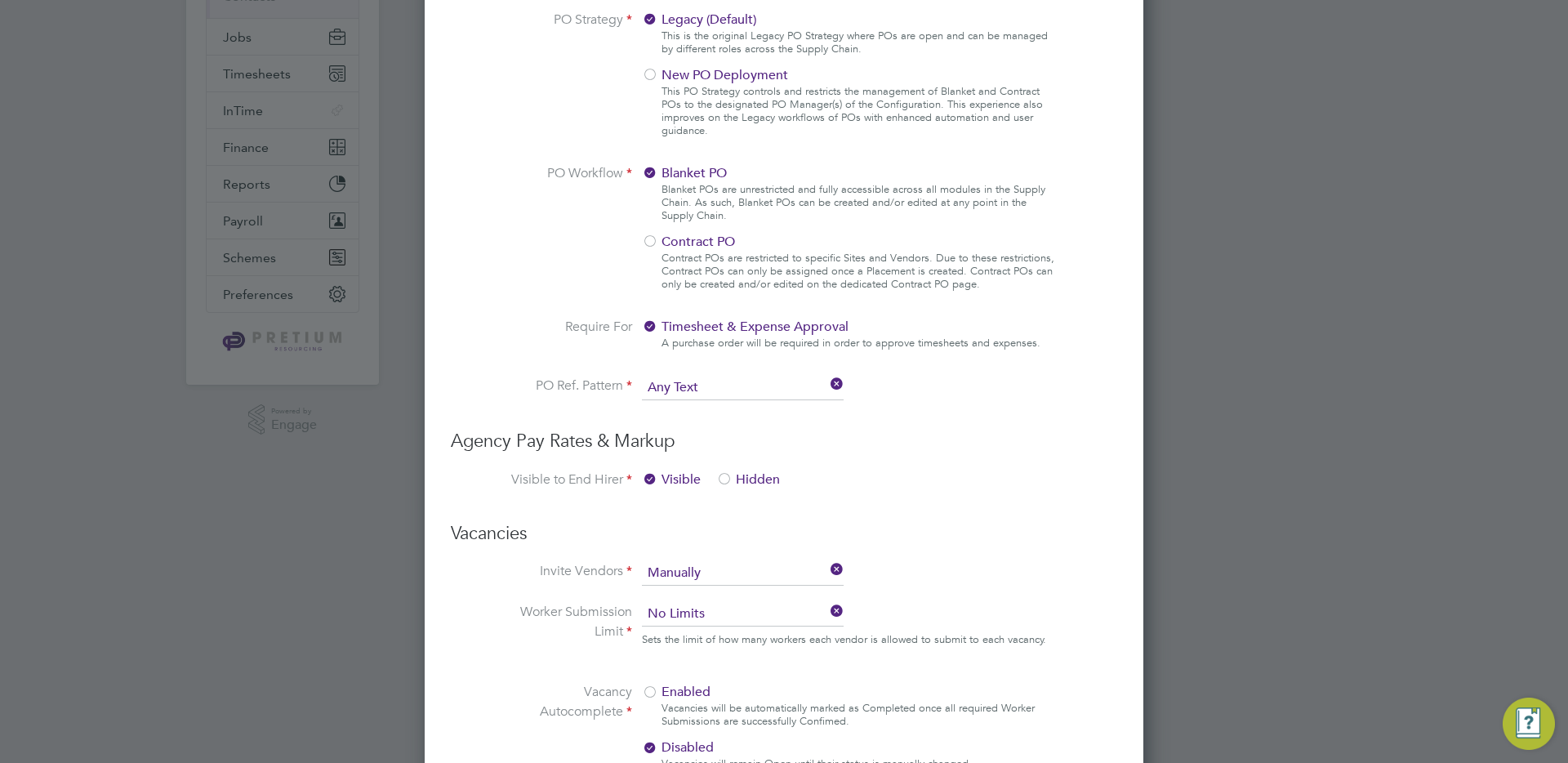
scroll to position [102, 0]
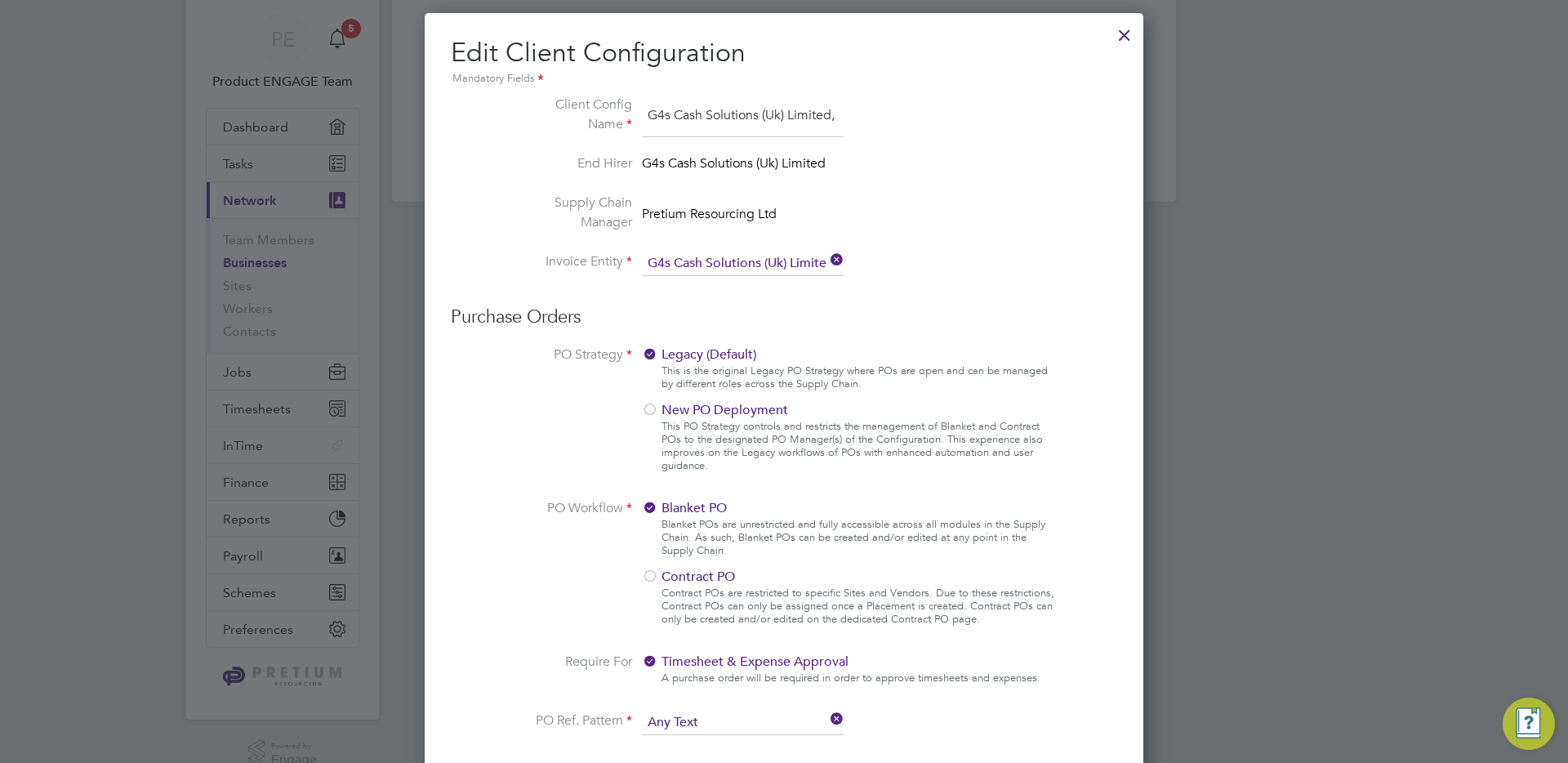
click at [1130, 33] on div at bounding box center [1124, 30] width 29 height 29
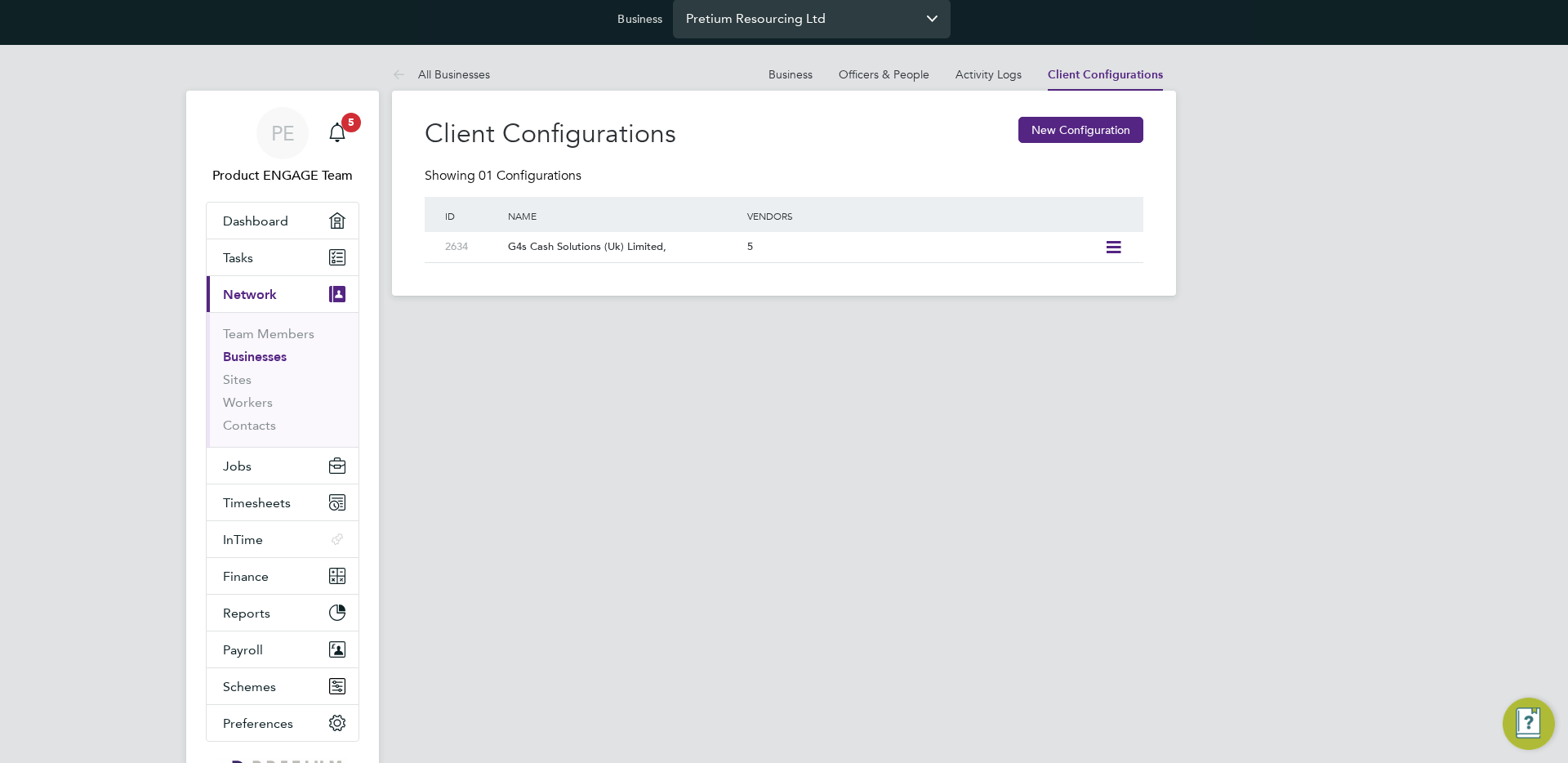
scroll to position [0, 0]
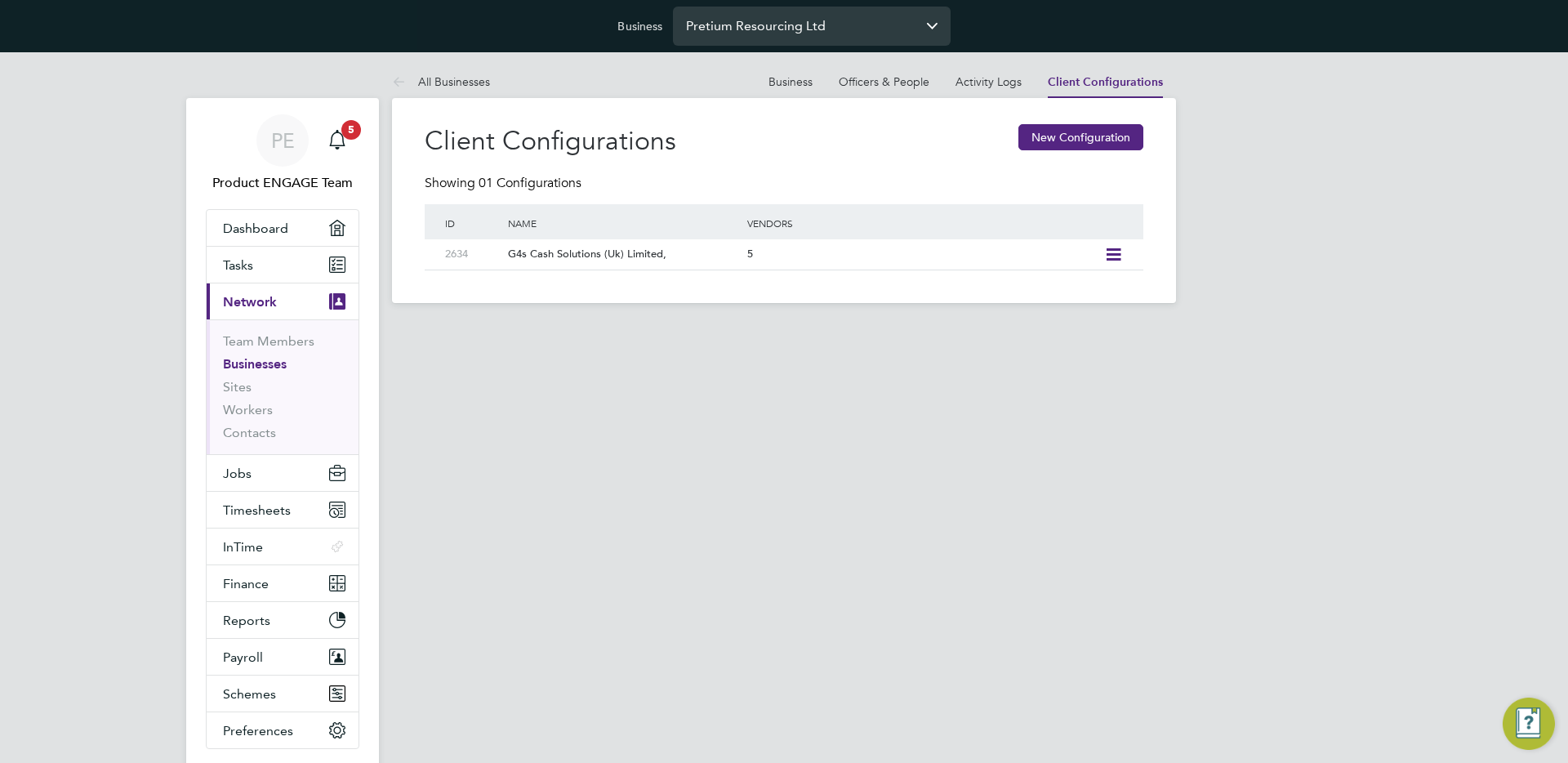
click at [851, 21] on input "Pretium Resourcing Ltd" at bounding box center [811, 25] width 277 height 38
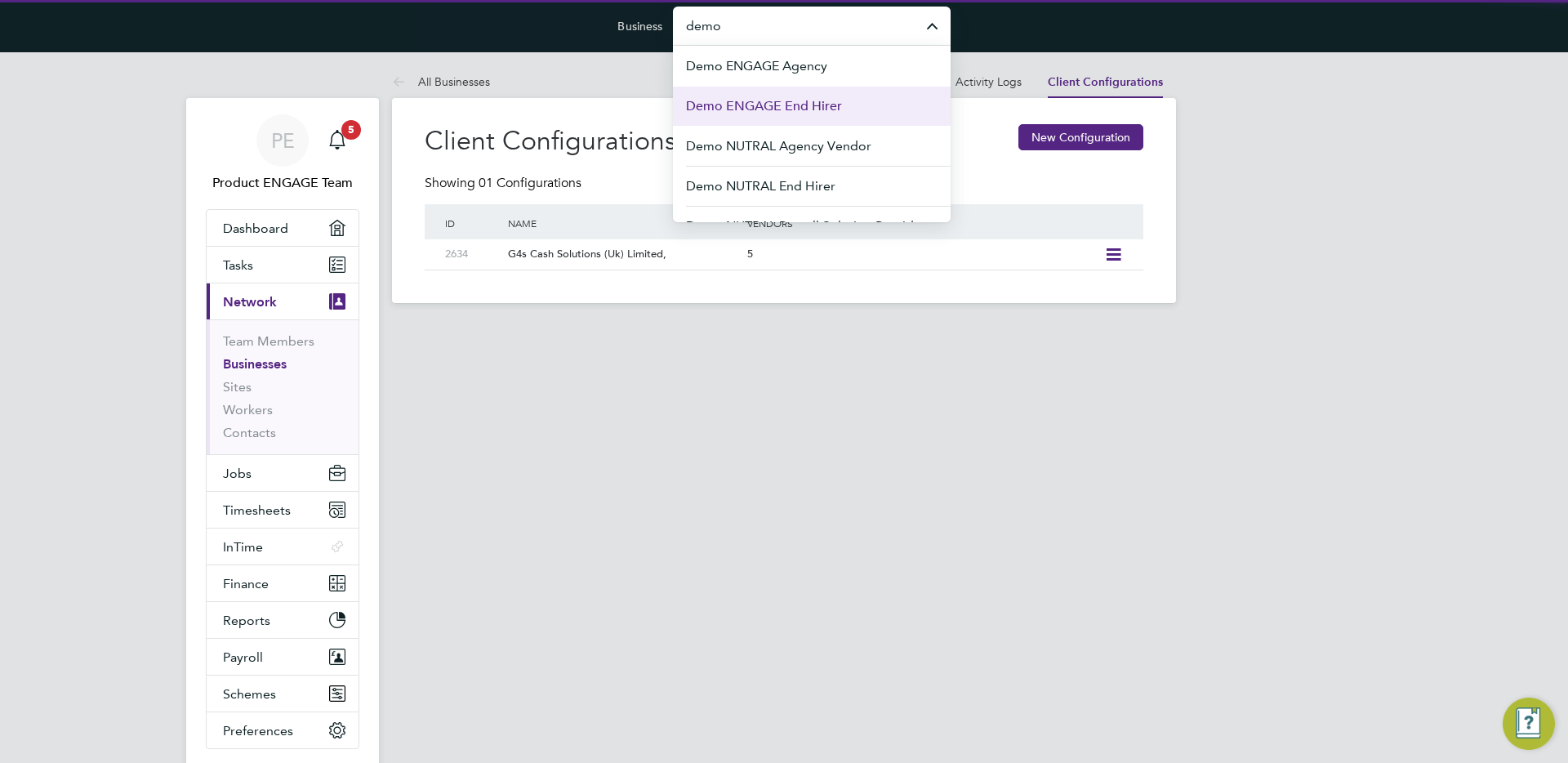
click at [838, 96] on span "Demo ENGAGE End Hirer" at bounding box center [763, 106] width 156 height 20
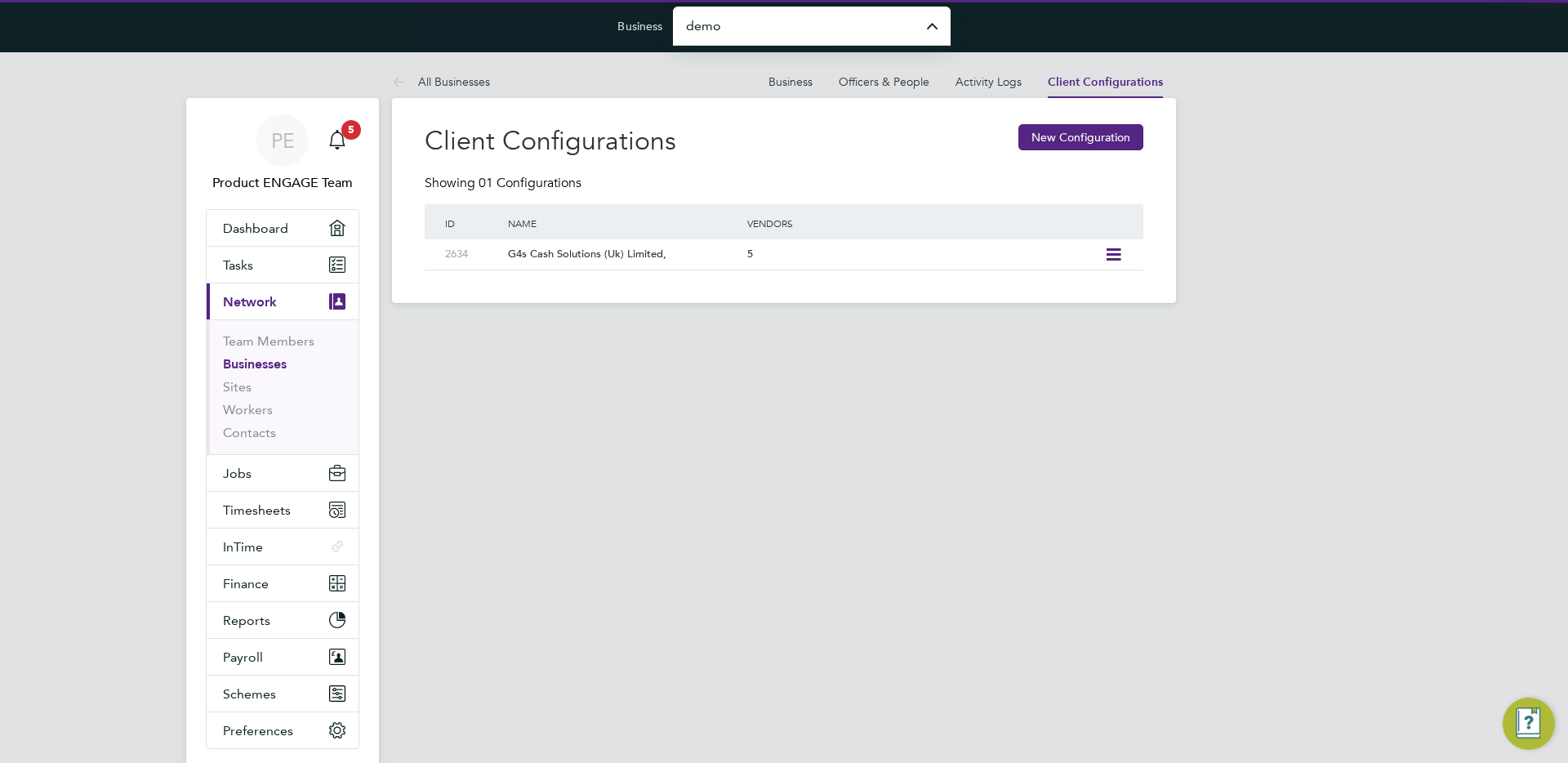
type input "Demo ENGAGE End Hirer"
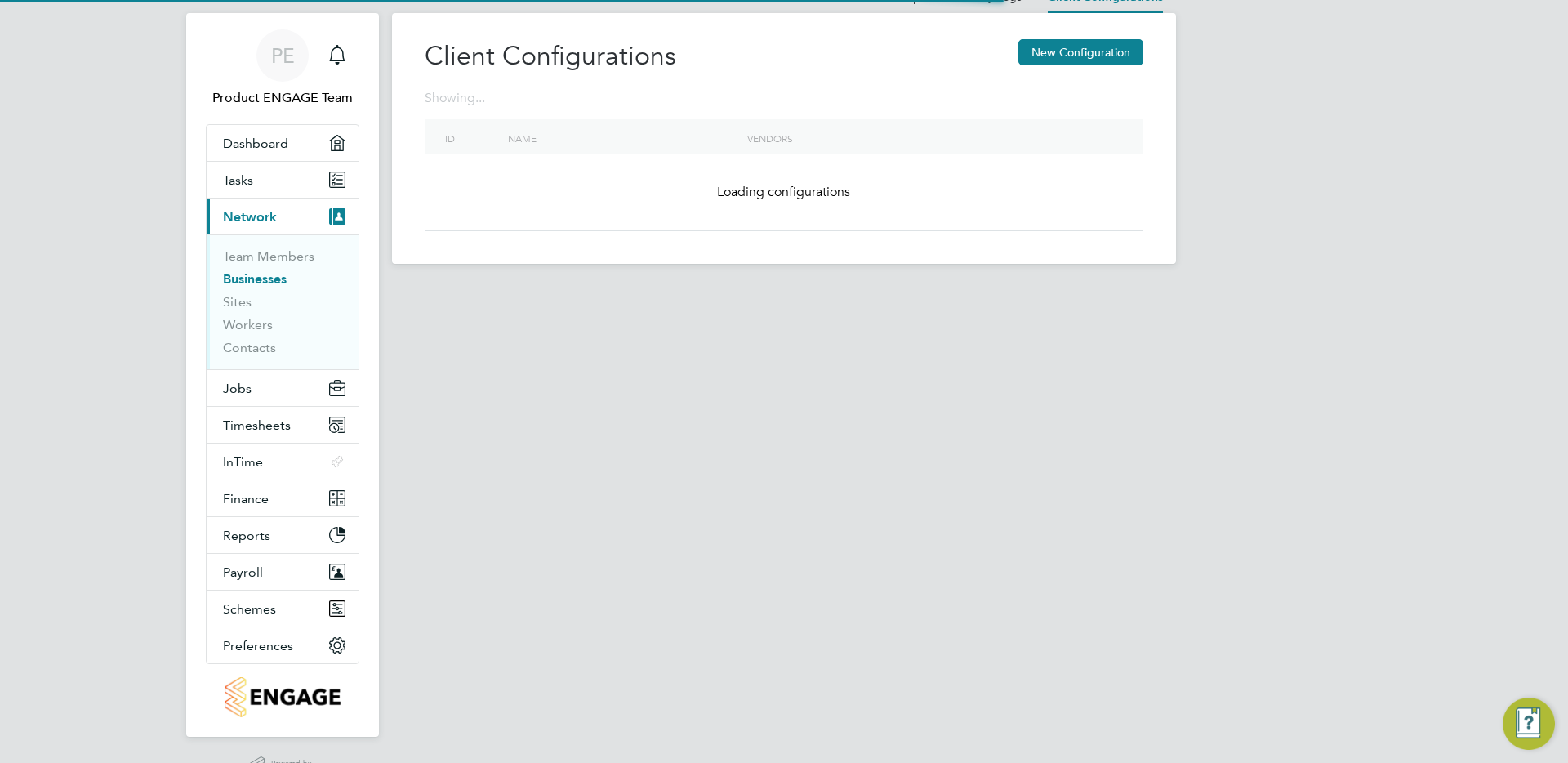
scroll to position [129, 0]
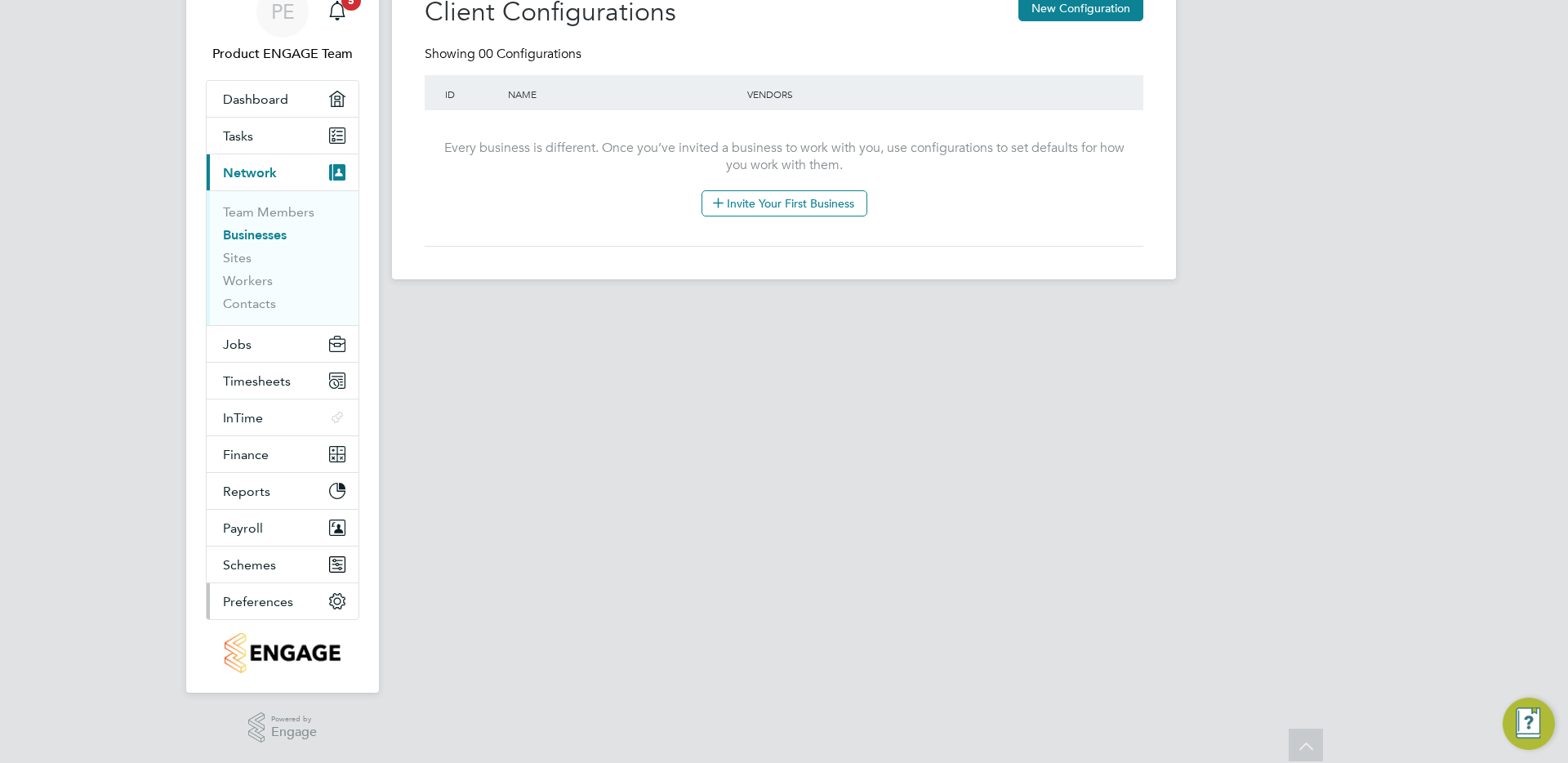
click at [263, 597] on span "Preferences" at bounding box center [258, 601] width 70 height 15
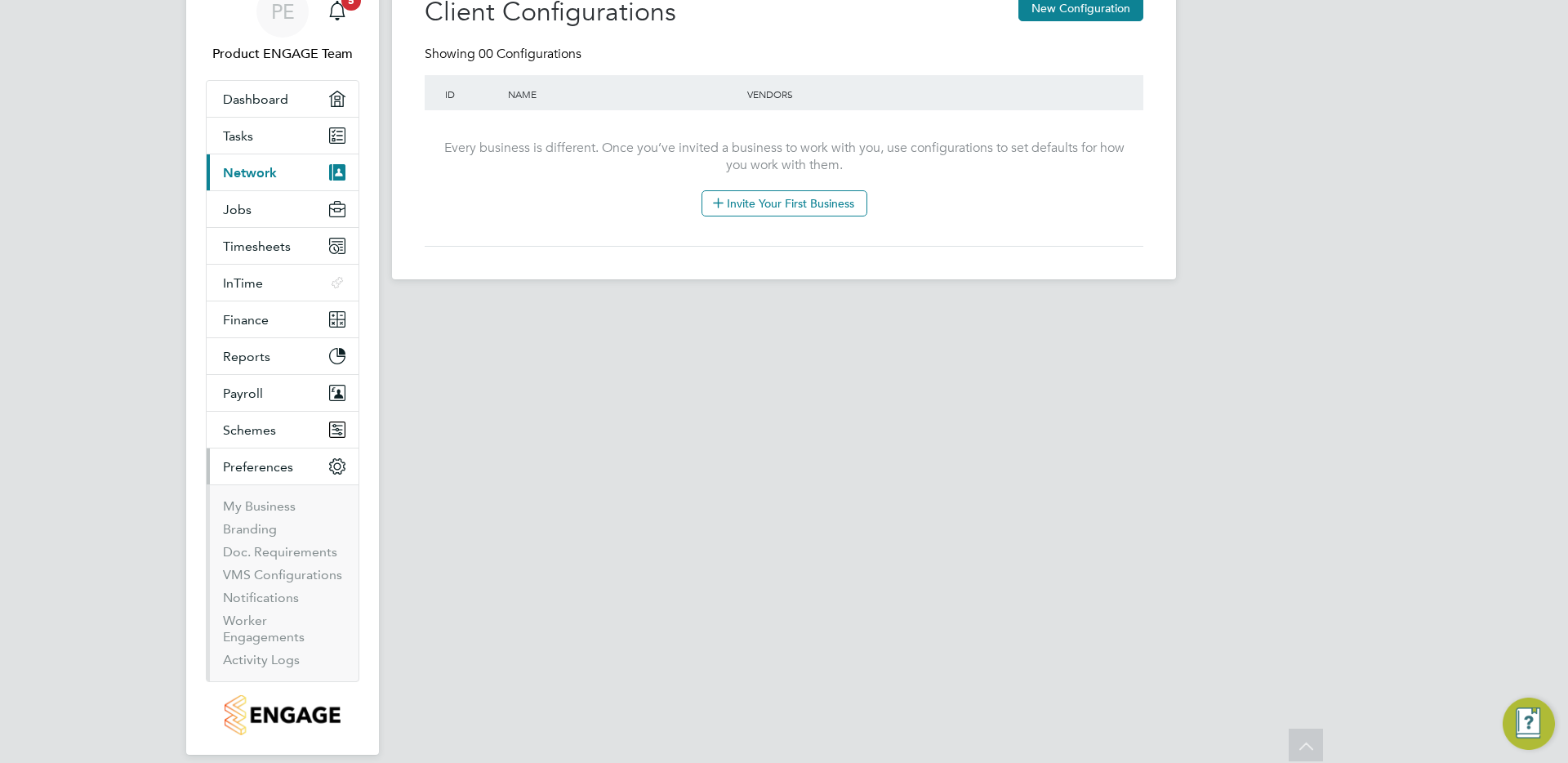
scroll to position [182, 0]
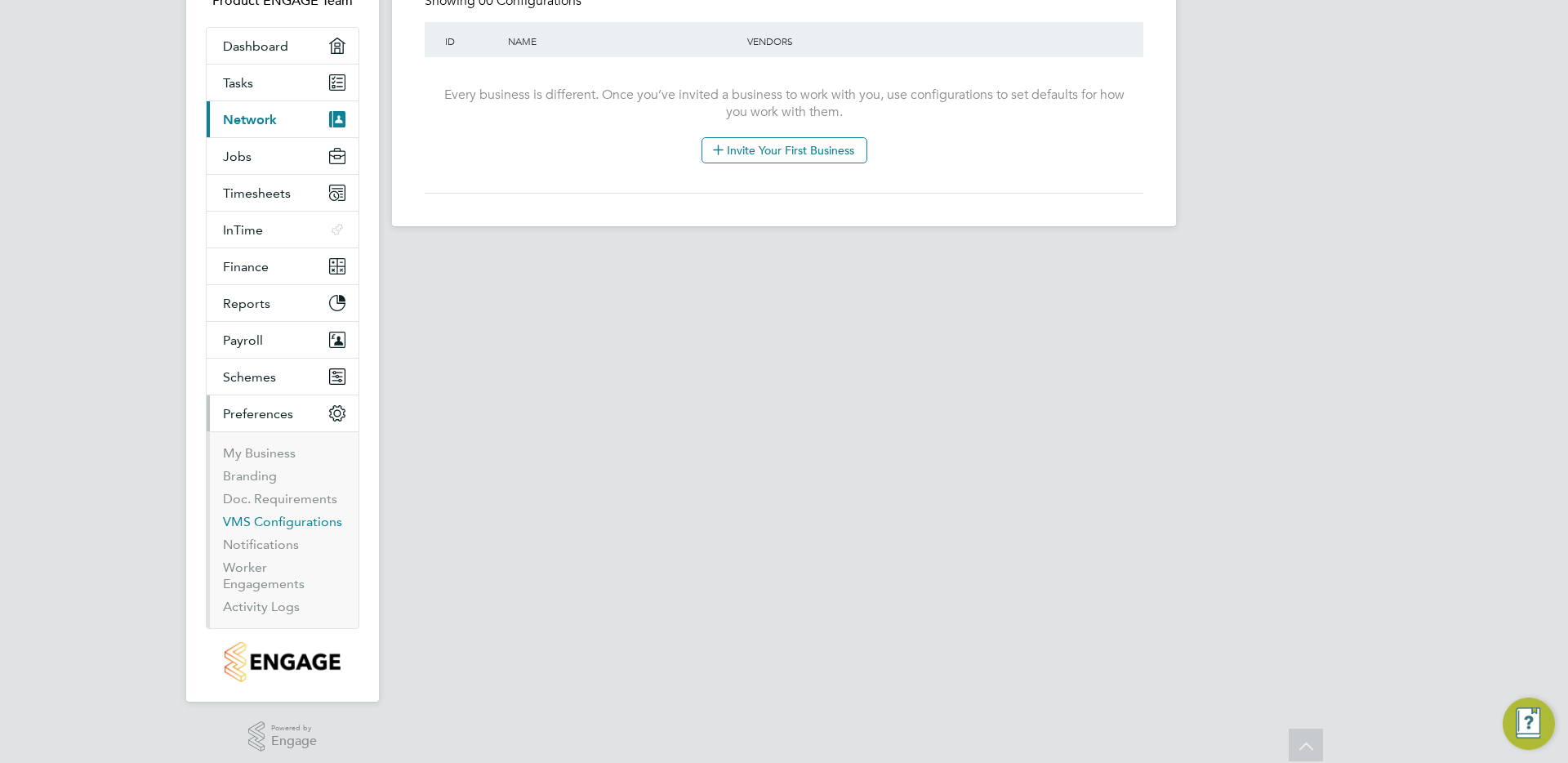
click at [301, 520] on link "VMS Configurations" at bounding box center [283, 521] width 120 height 15
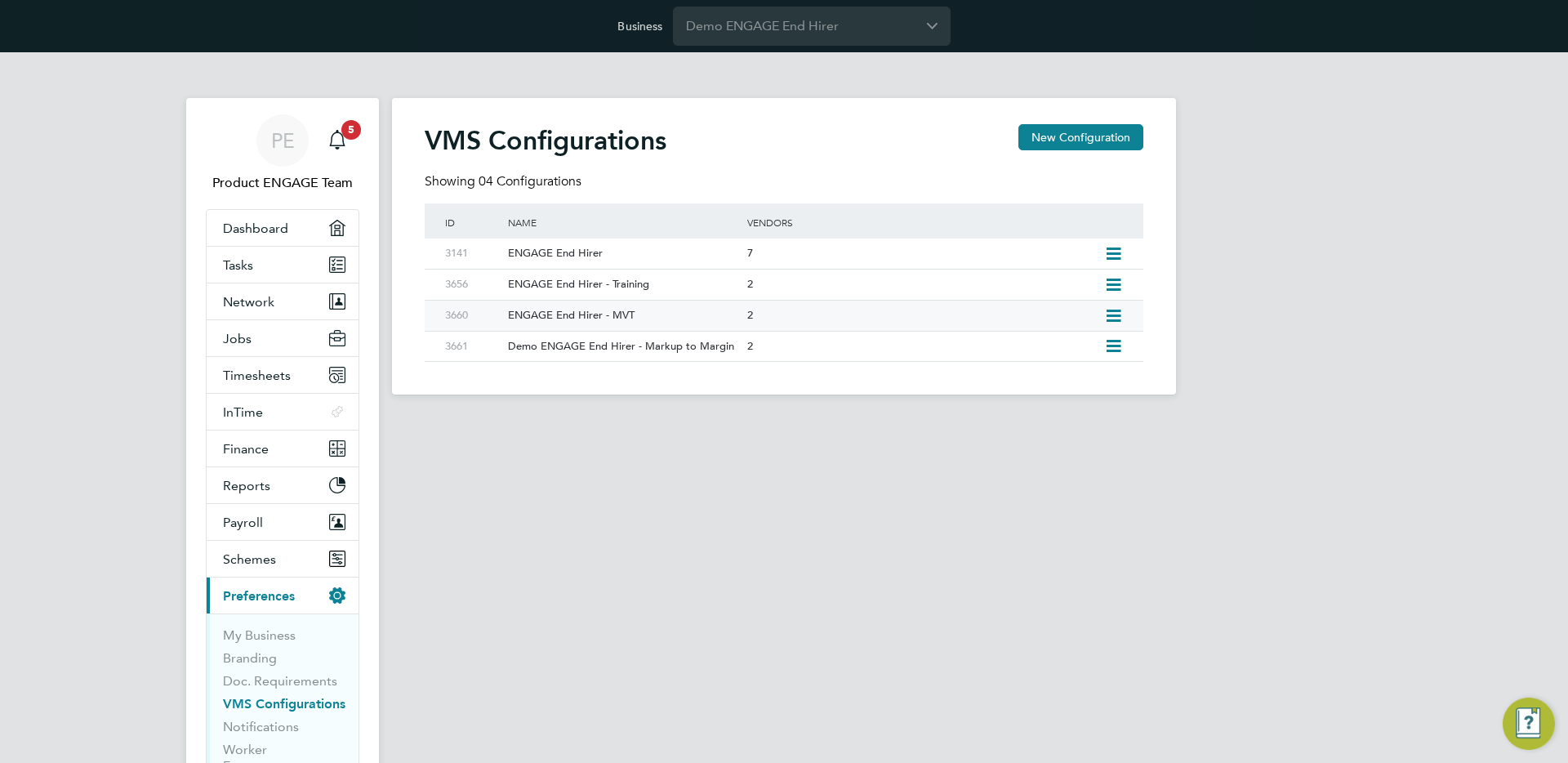
click at [1114, 311] on icon at bounding box center [1113, 316] width 21 height 13
click at [1064, 348] on li "Edit VMS Configuration" at bounding box center [1043, 352] width 157 height 23
type input "ENGAGE End Hirer - MVT"
type input "Demo ENGAGE End Hirer"
type input "Letters & Digits"
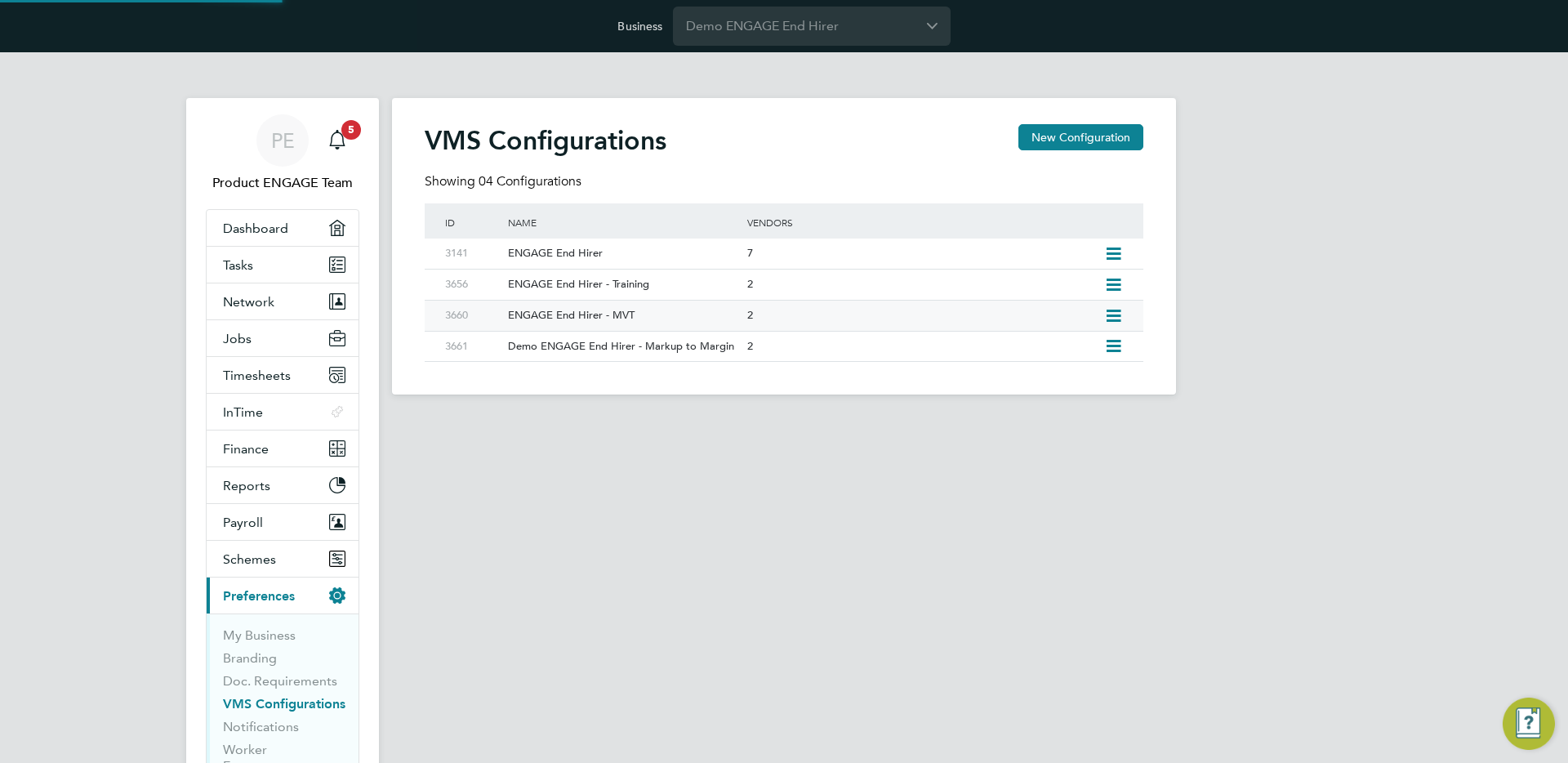
type input "Automatically"
type input "No Limits"
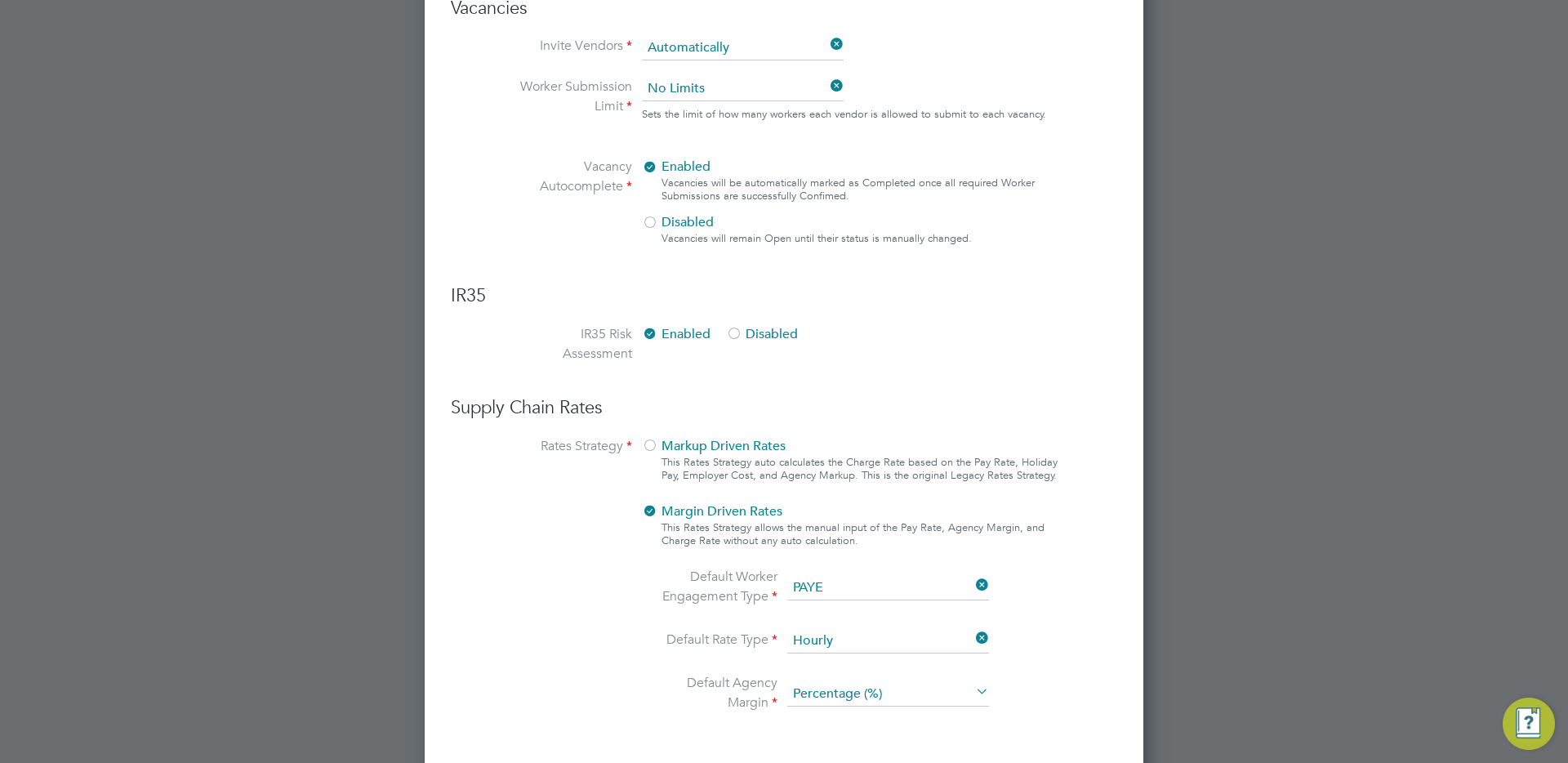
scroll to position [1039, 0]
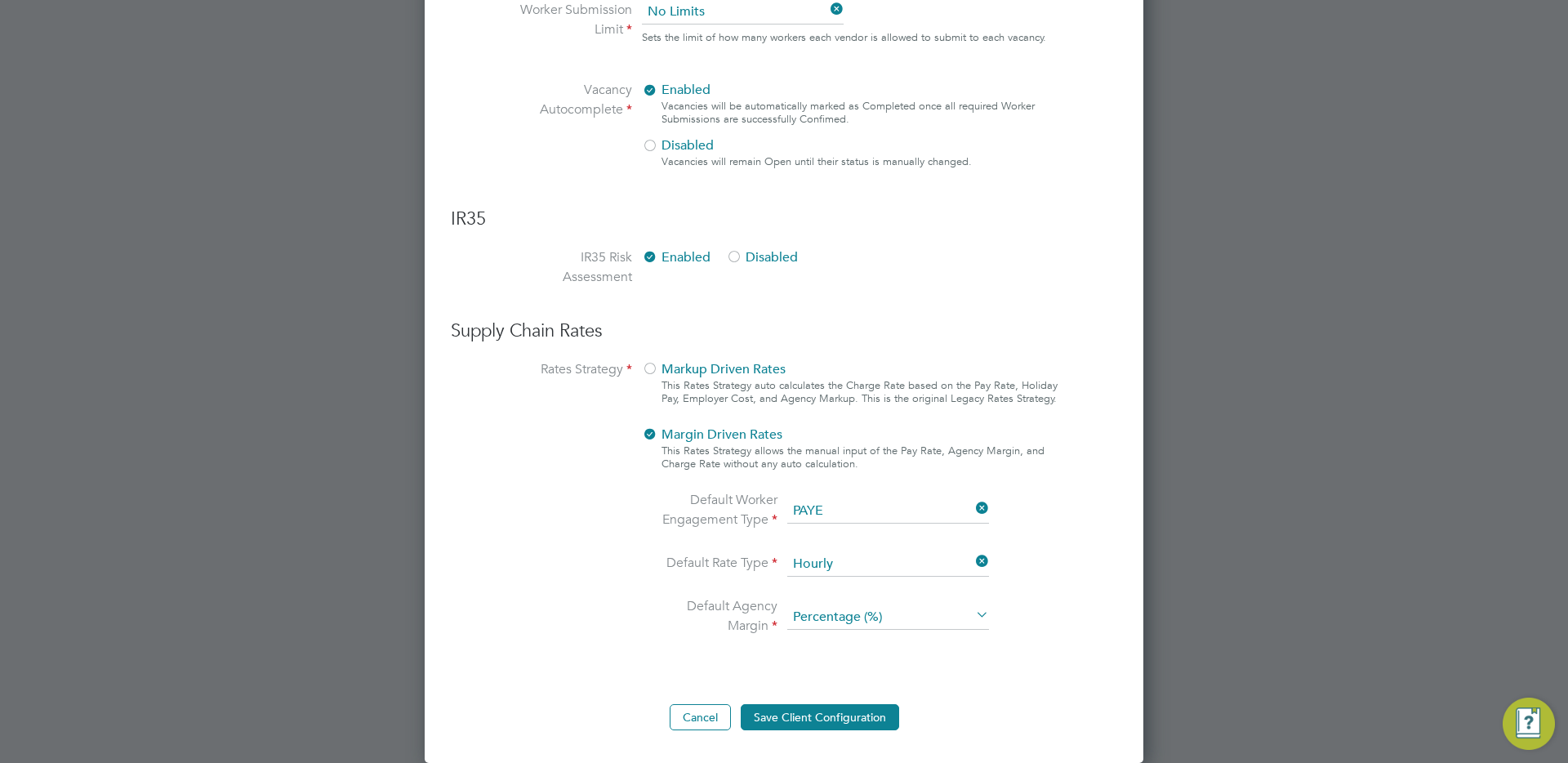
click at [665, 370] on span "Markup Driven Rates" at bounding box center [714, 369] width 144 height 16
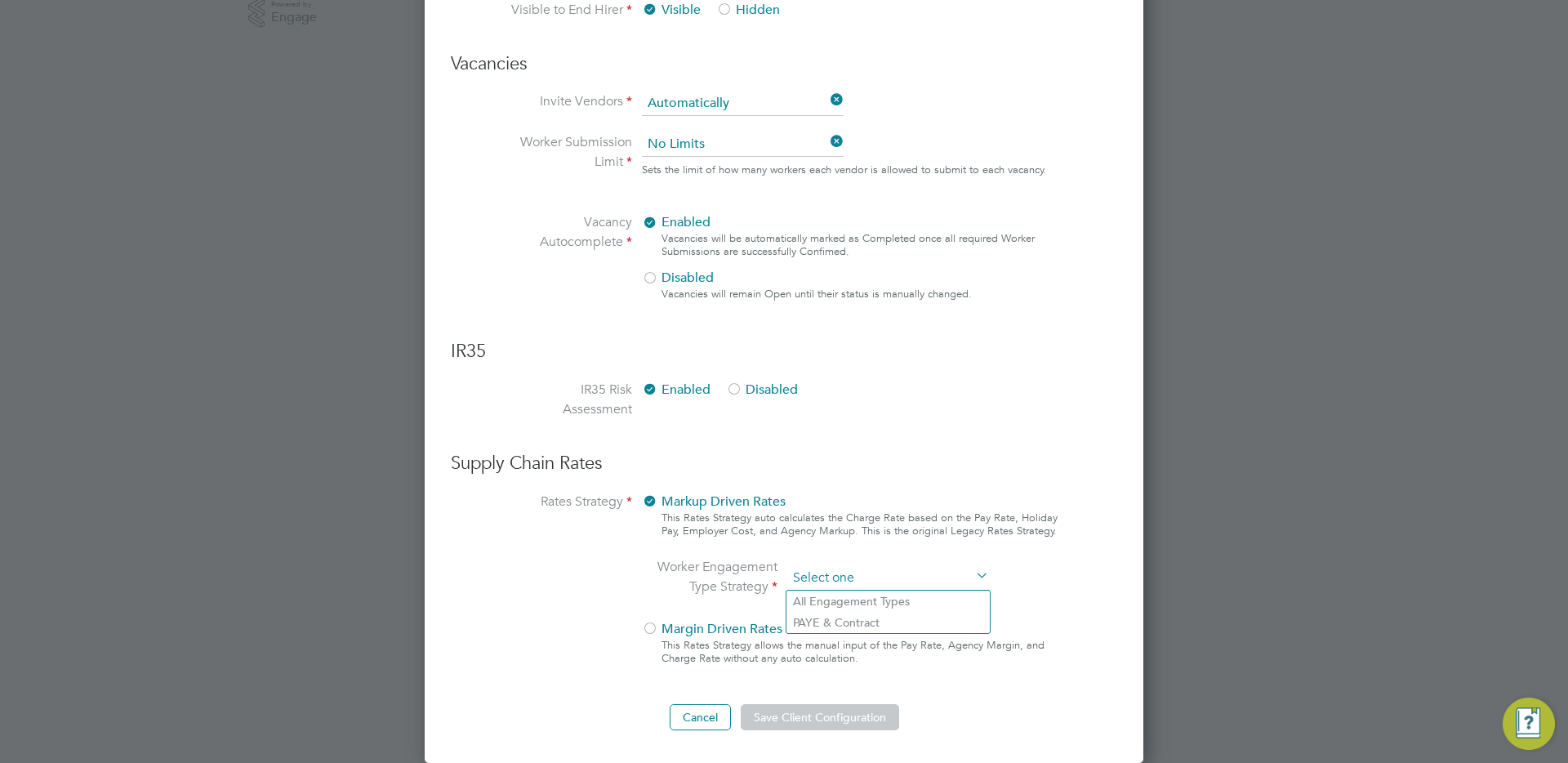
click at [837, 567] on input at bounding box center [887, 577] width 202 height 24
click at [838, 622] on li "PAYE & Contract" at bounding box center [888, 623] width 203 height 21
type input "PAYE & Contract"
click at [842, 365] on ng-form "Client Config Name ENGAGE End Hirer - MVT End Hirer Demo ENGAGE End Hirer Suppl…" at bounding box center [783, 10] width 666 height 1440
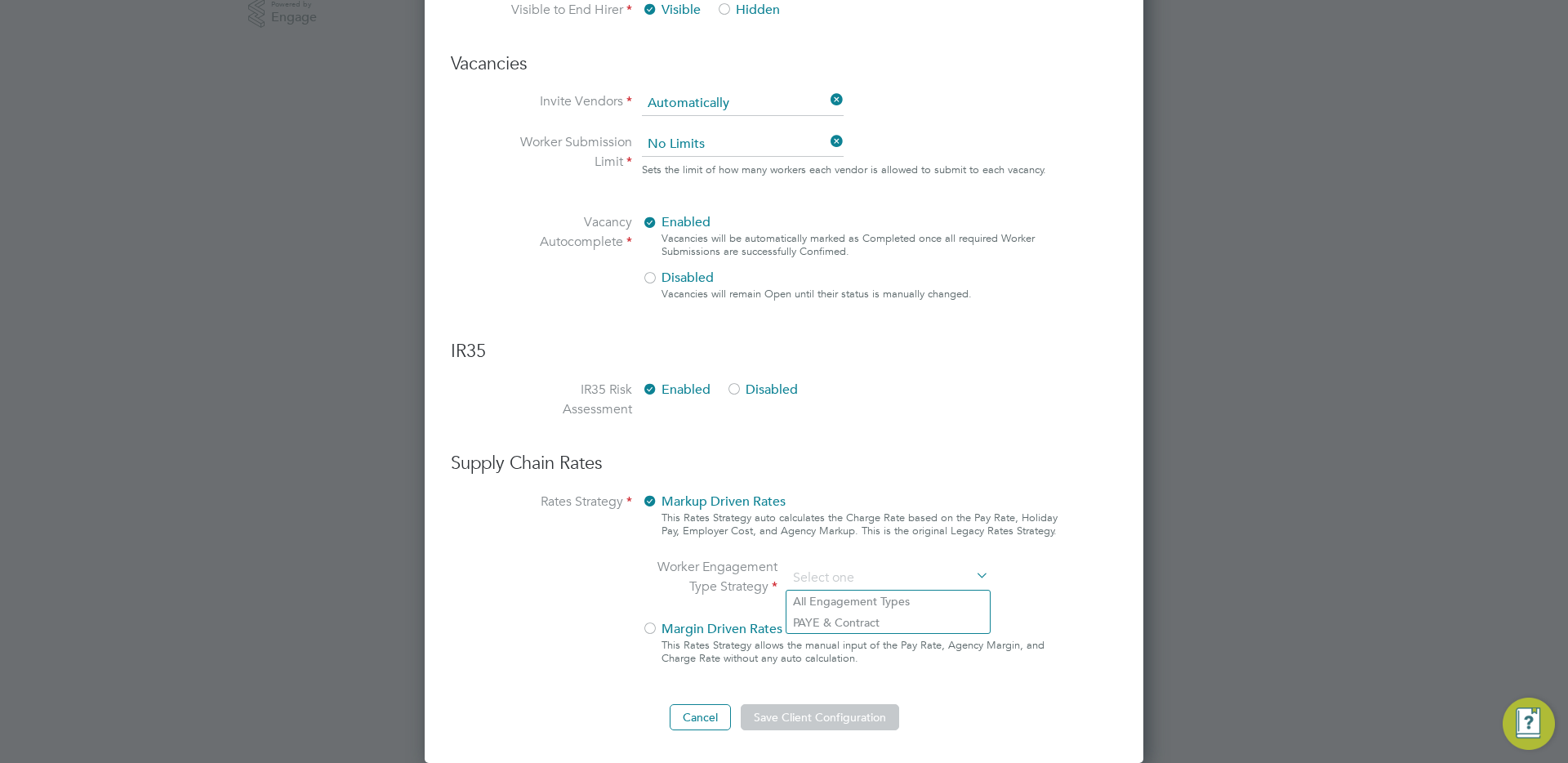
click at [904, 549] on div "Markup Driven Rates This Rates Strategy auto calculates the Charge Rate based o…" at bounding box center [850, 583] width 417 height 183
click at [829, 581] on input at bounding box center [887, 577] width 202 height 24
click at [846, 596] on li "All Engagement Types" at bounding box center [888, 601] width 203 height 21
type input "All Engagement Types"
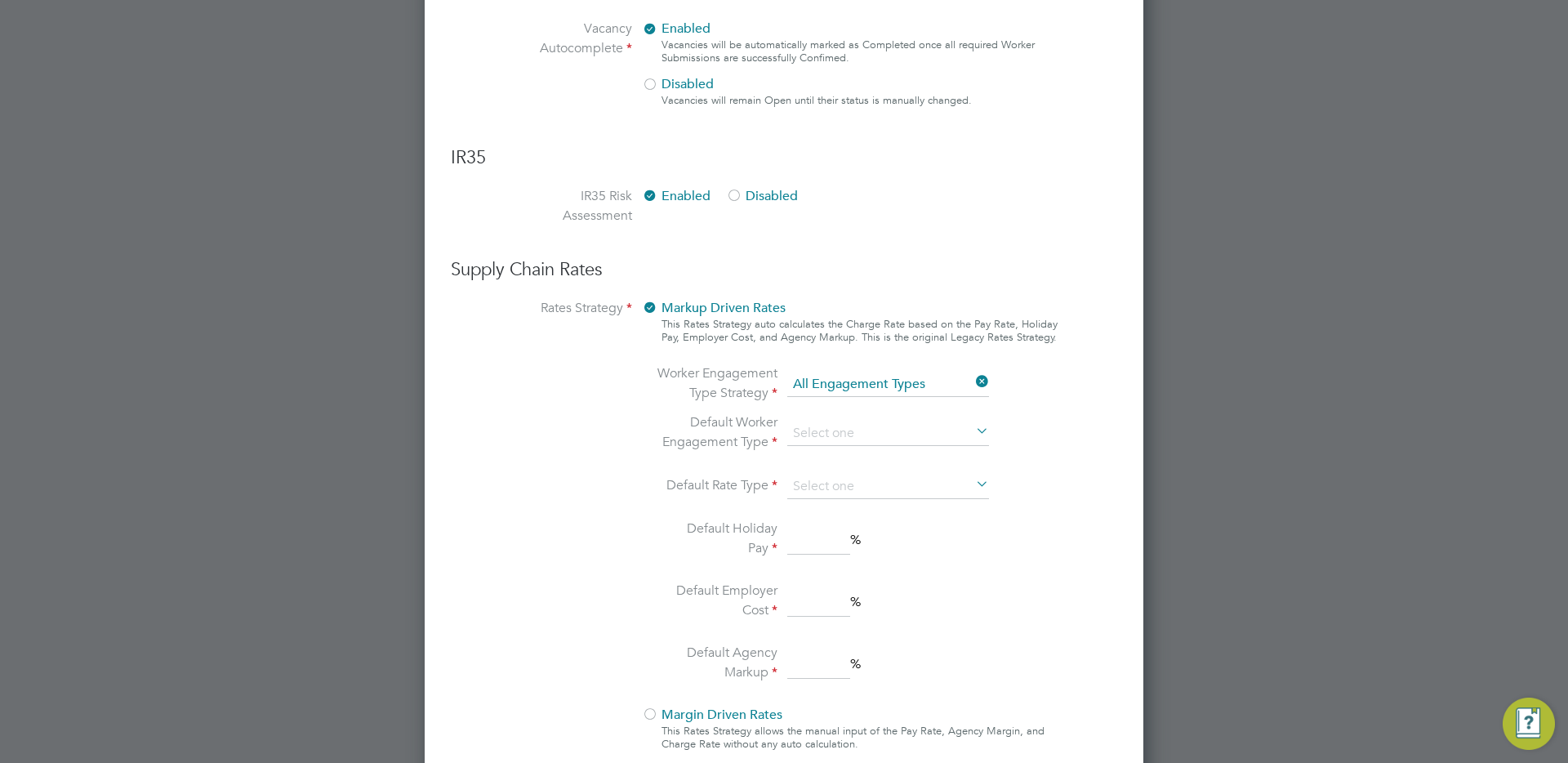
scroll to position [1125, 0]
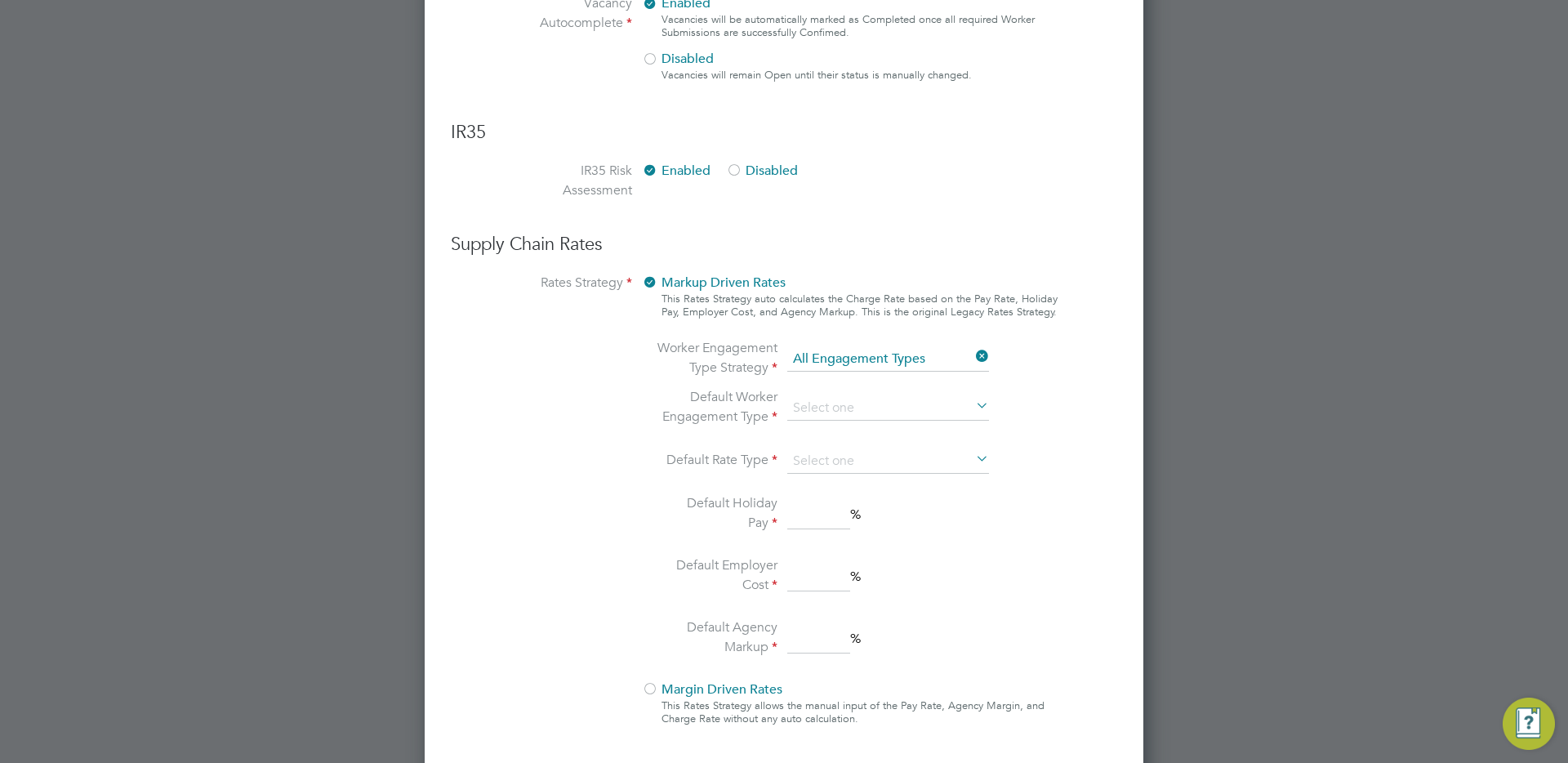
click at [851, 420] on li "Default Worker Engagement Type" at bounding box center [827, 409] width 344 height 43
click at [851, 413] on input at bounding box center [887, 408] width 202 height 24
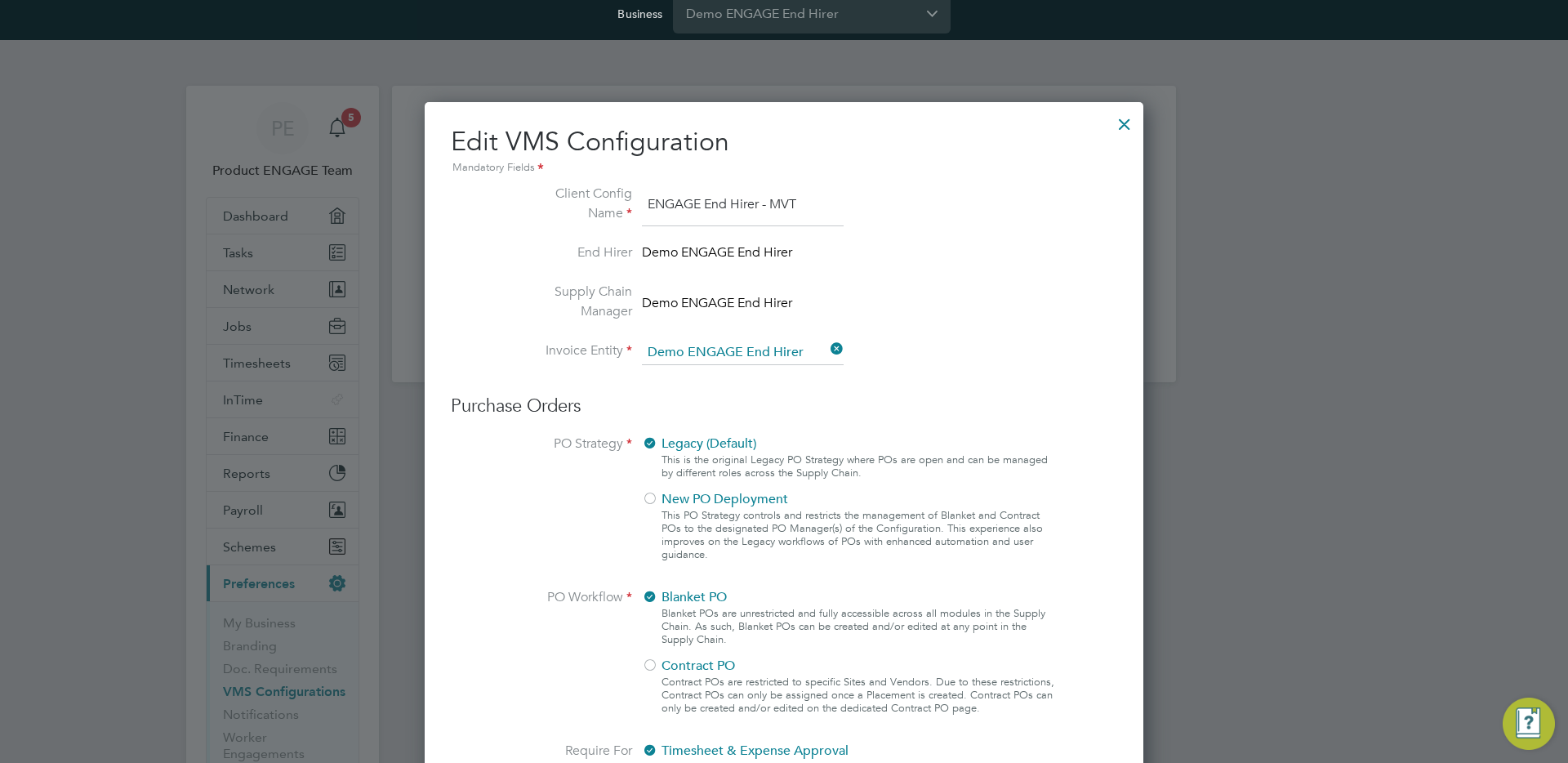
scroll to position [0, 0]
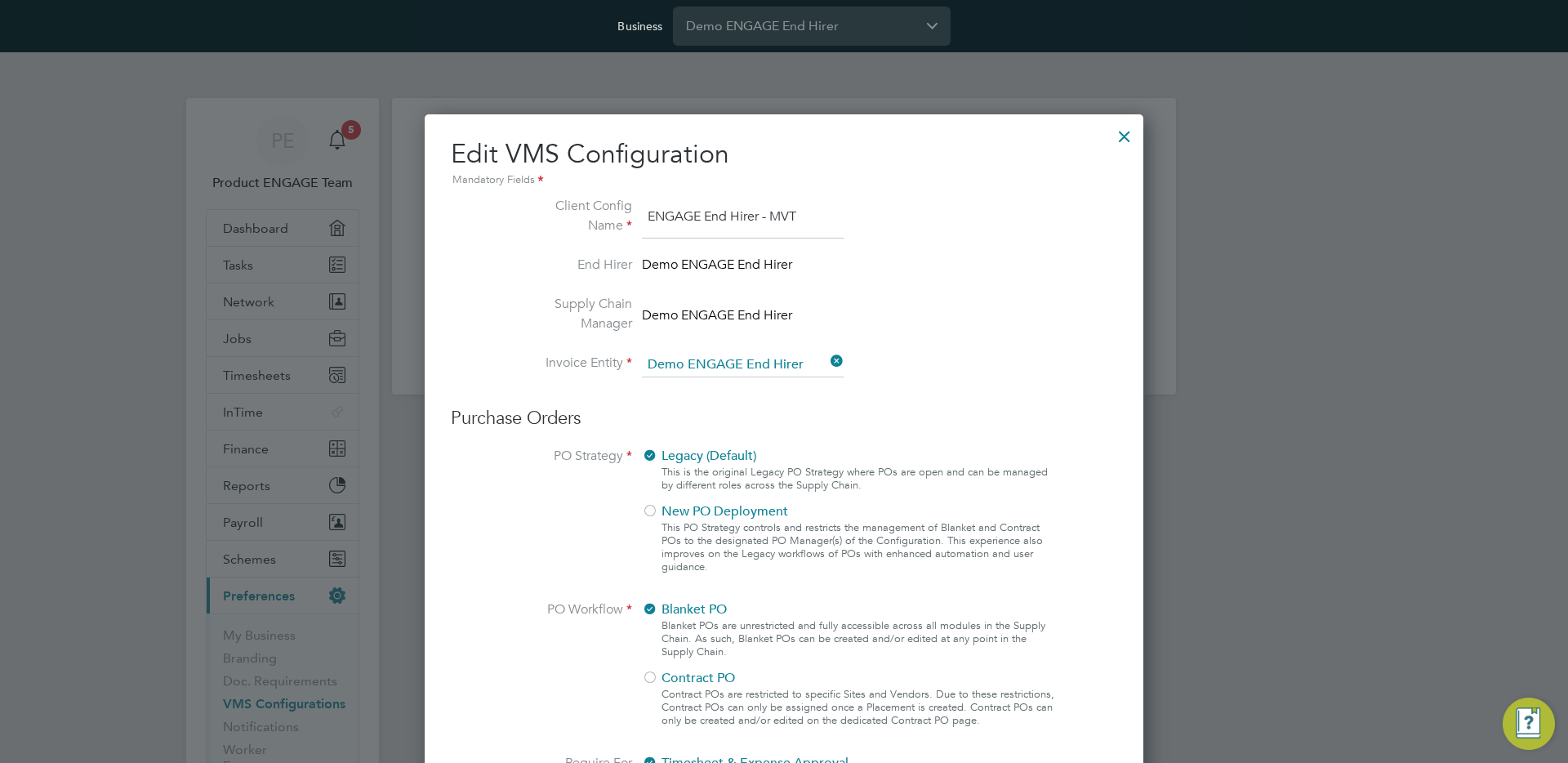
click at [1124, 143] on div at bounding box center [1124, 132] width 29 height 29
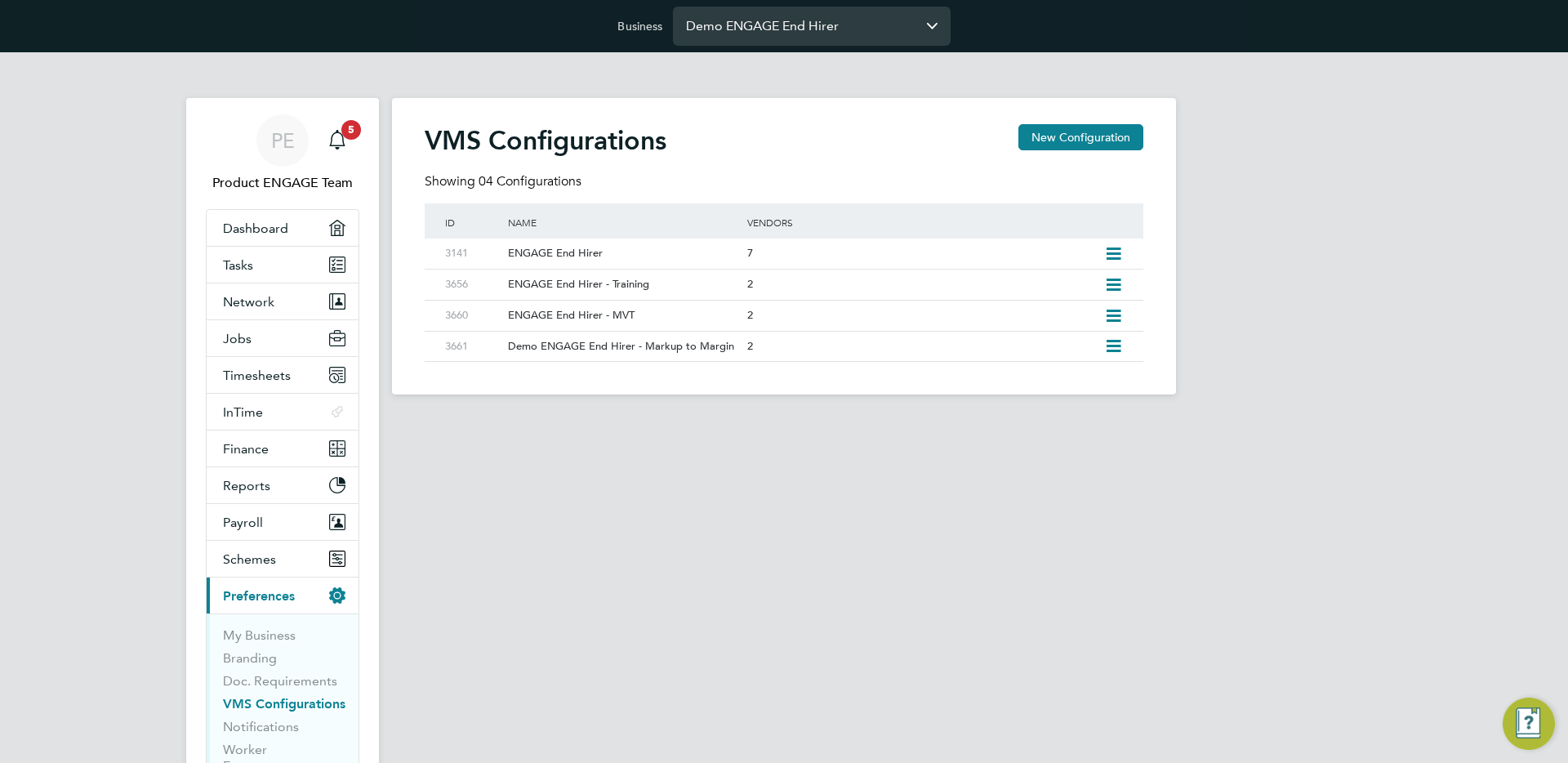
click at [712, 24] on input "Demo ENGAGE End Hirer" at bounding box center [811, 25] width 277 height 38
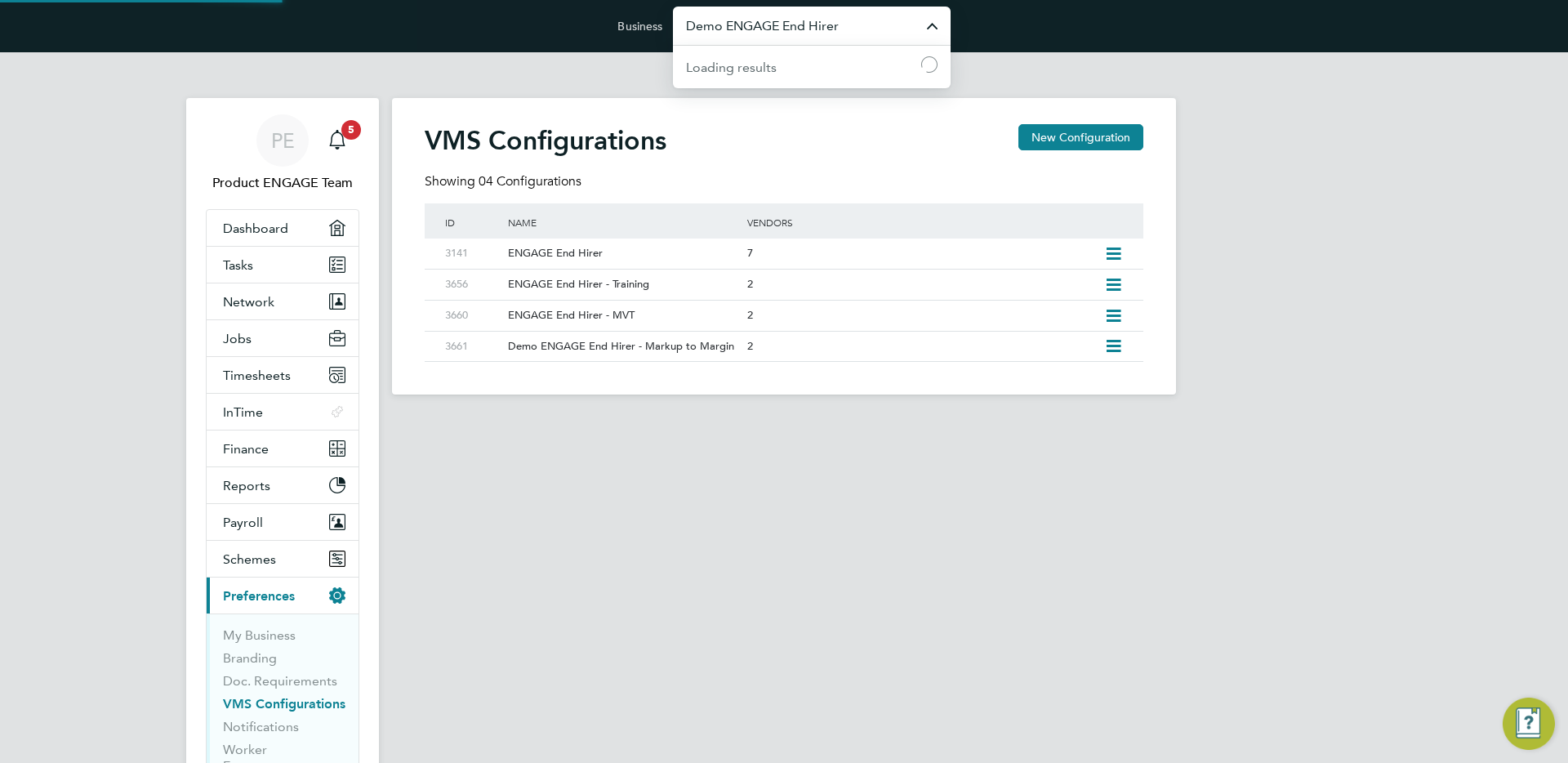
click at [712, 24] on input "Demo ENGAGE End Hirer" at bounding box center [811, 25] width 277 height 38
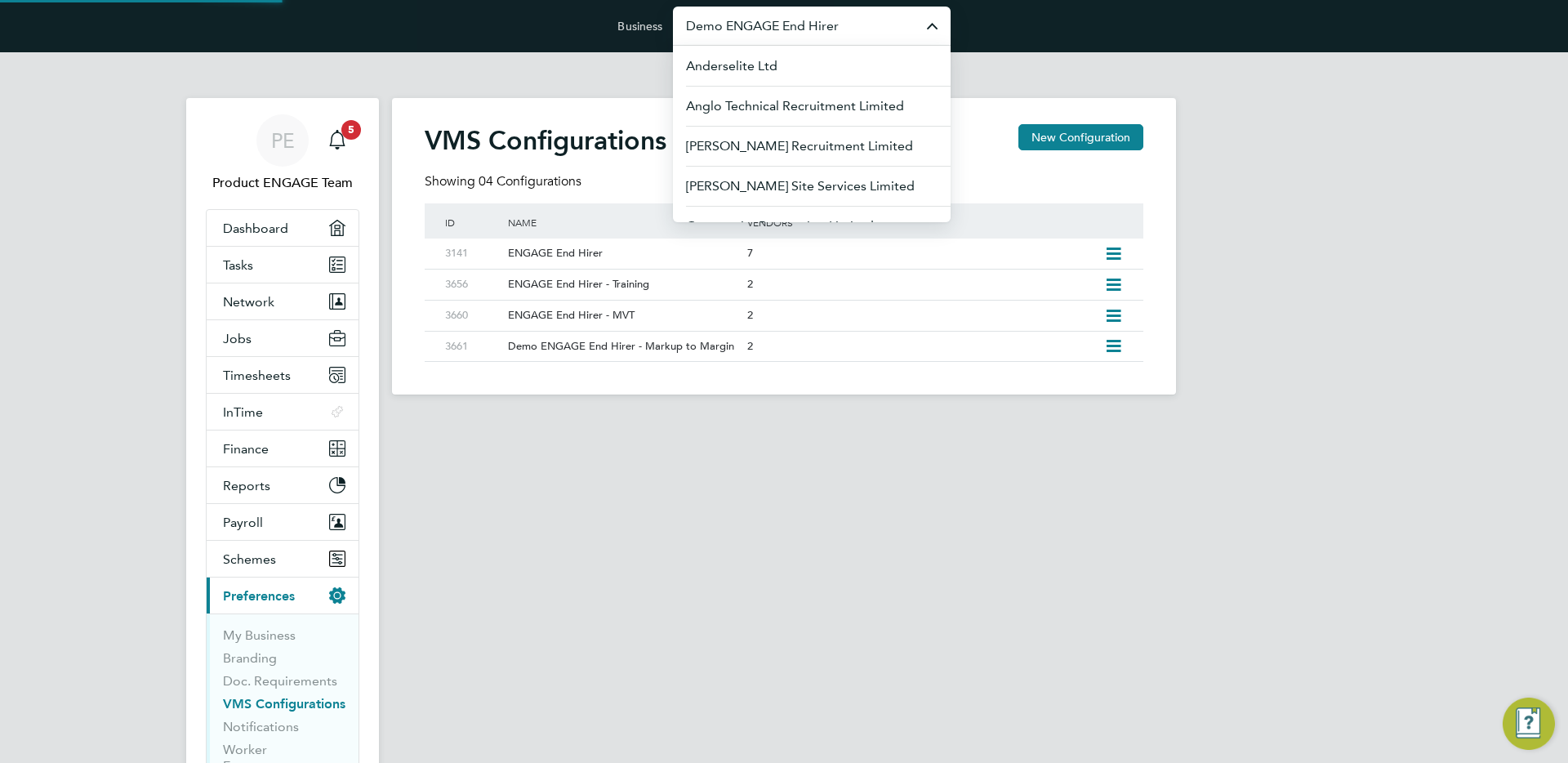
click at [712, 24] on input "Demo ENGAGE End Hirer" at bounding box center [811, 25] width 277 height 38
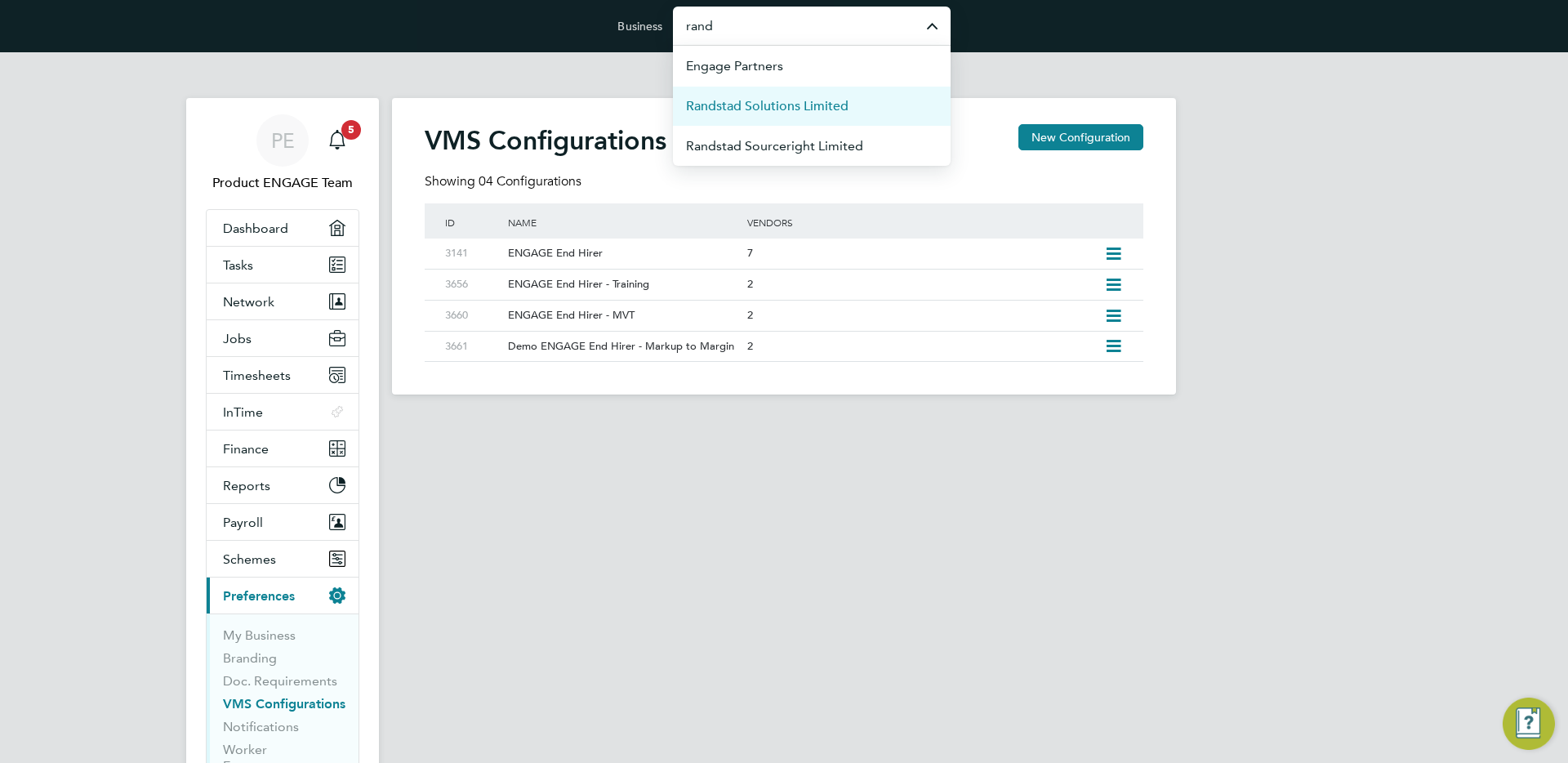
click at [769, 101] on span "Randstad Solutions Limited" at bounding box center [767, 106] width 162 height 20
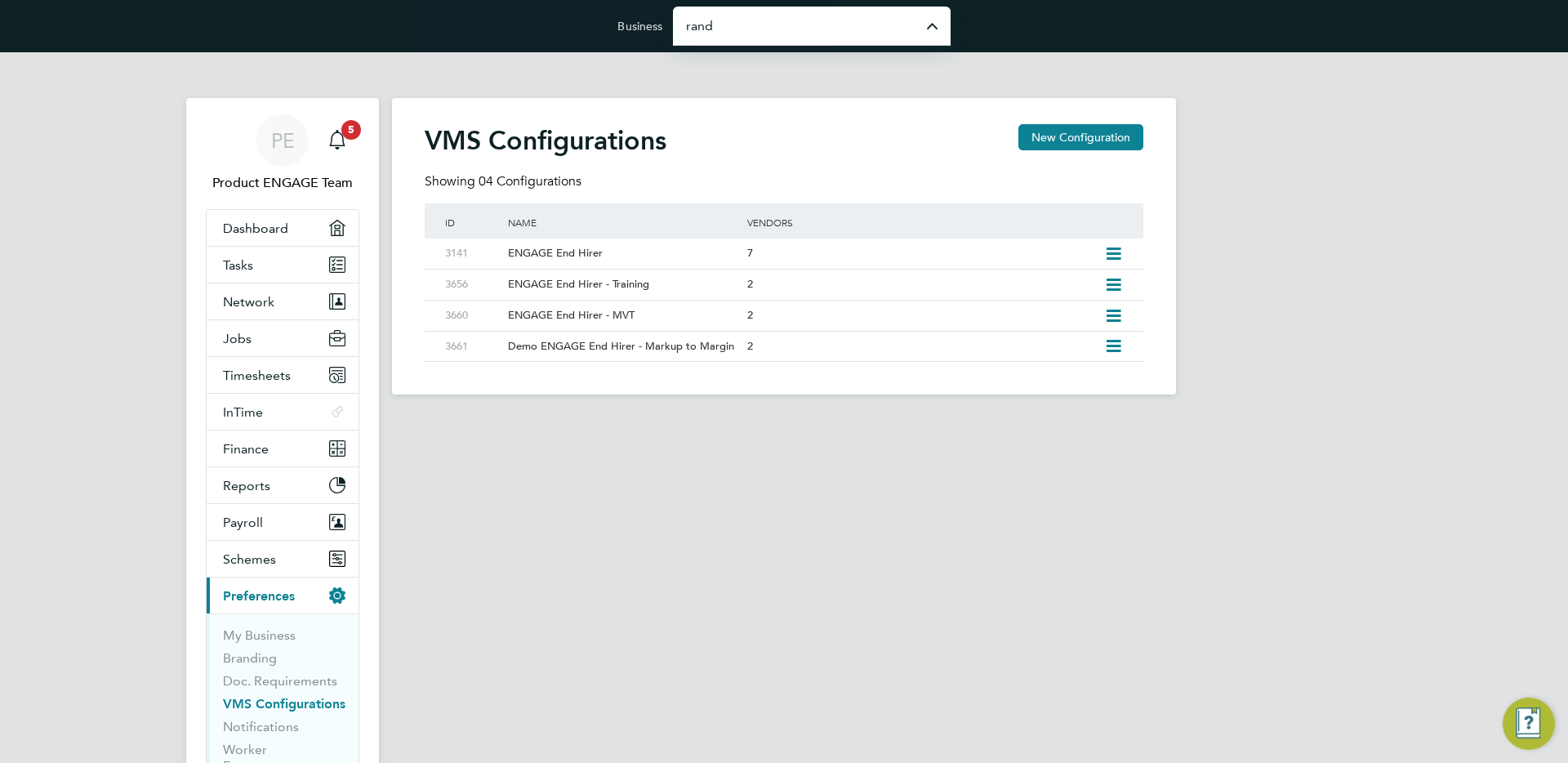
type input "Randstad Solutions Limited"
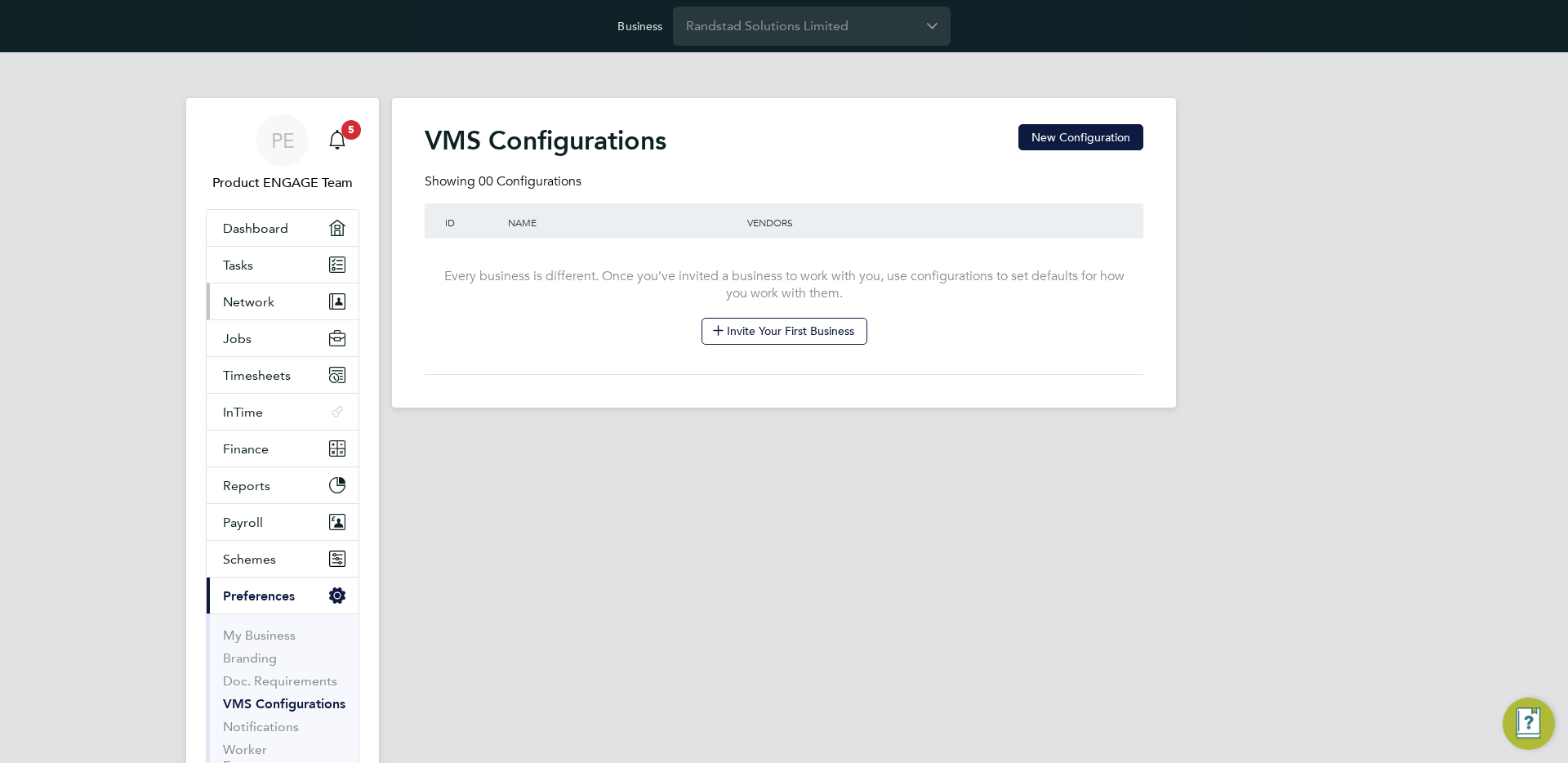
click at [266, 294] on span "Network" at bounding box center [249, 302] width 52 height 15
click at [259, 304] on span "Network" at bounding box center [249, 302] width 52 height 15
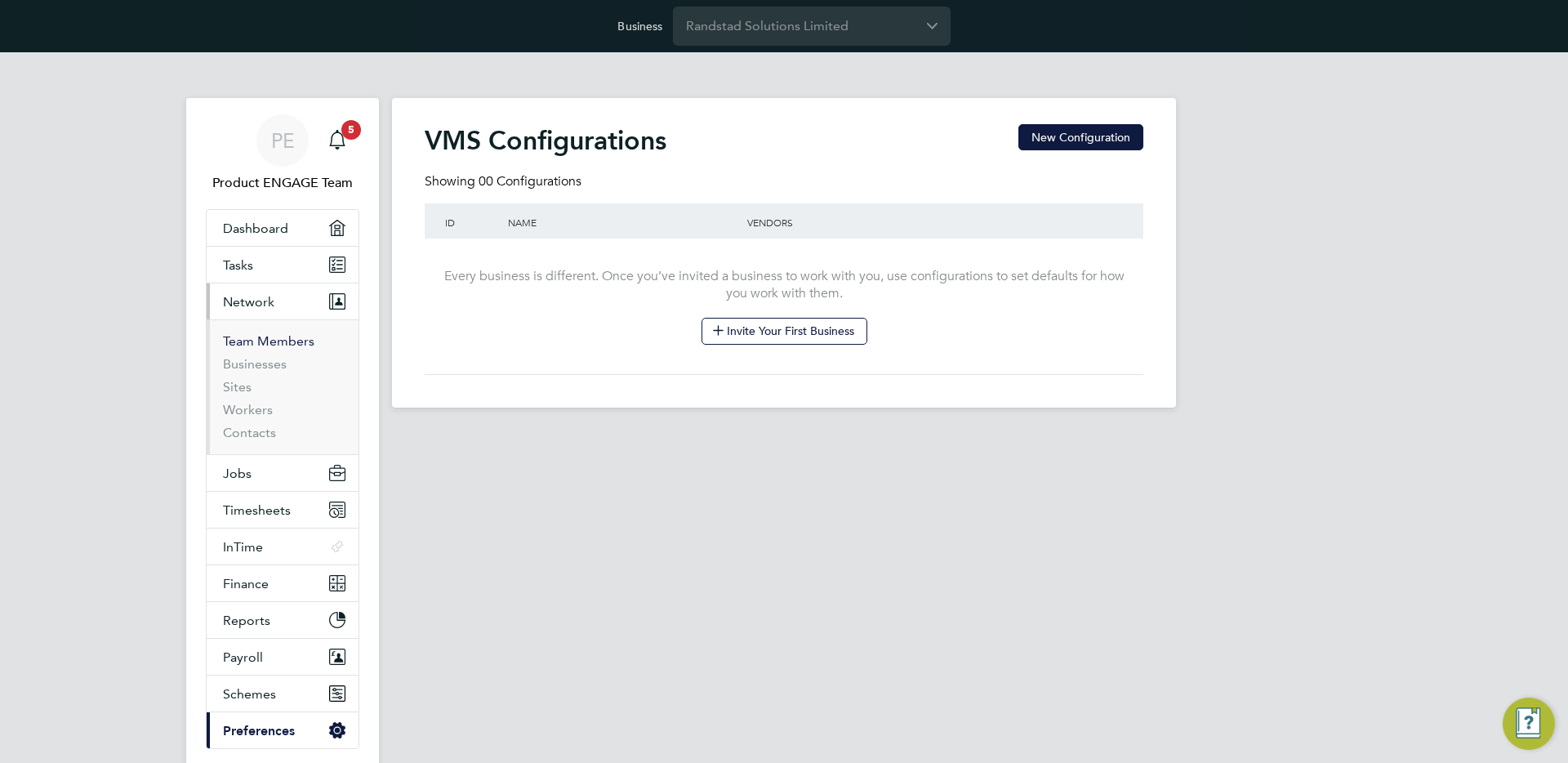
click at [260, 341] on link "Team Members" at bounding box center [268, 341] width 92 height 15
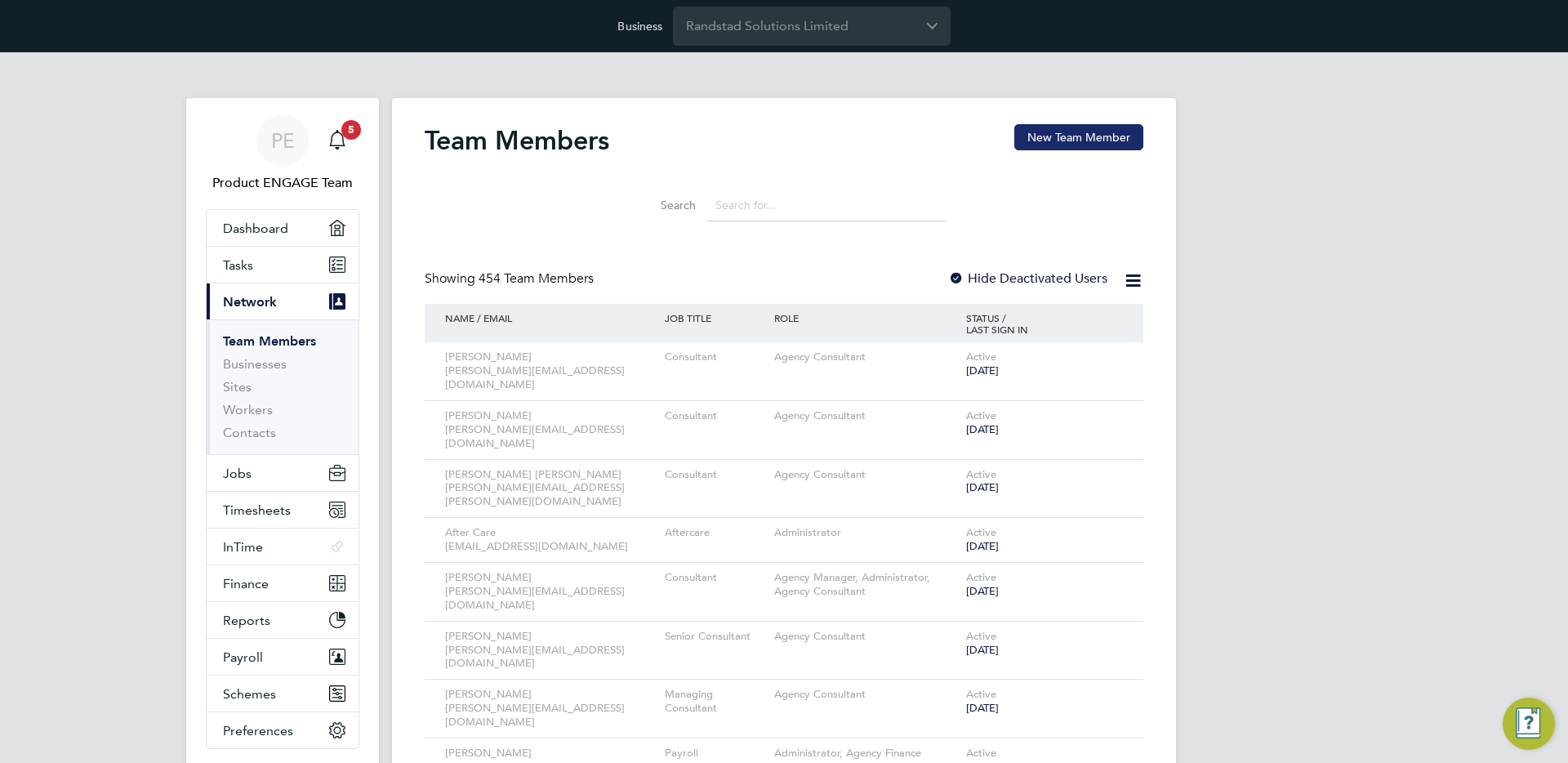
click at [1038, 142] on button "New Team Member" at bounding box center [1078, 137] width 129 height 26
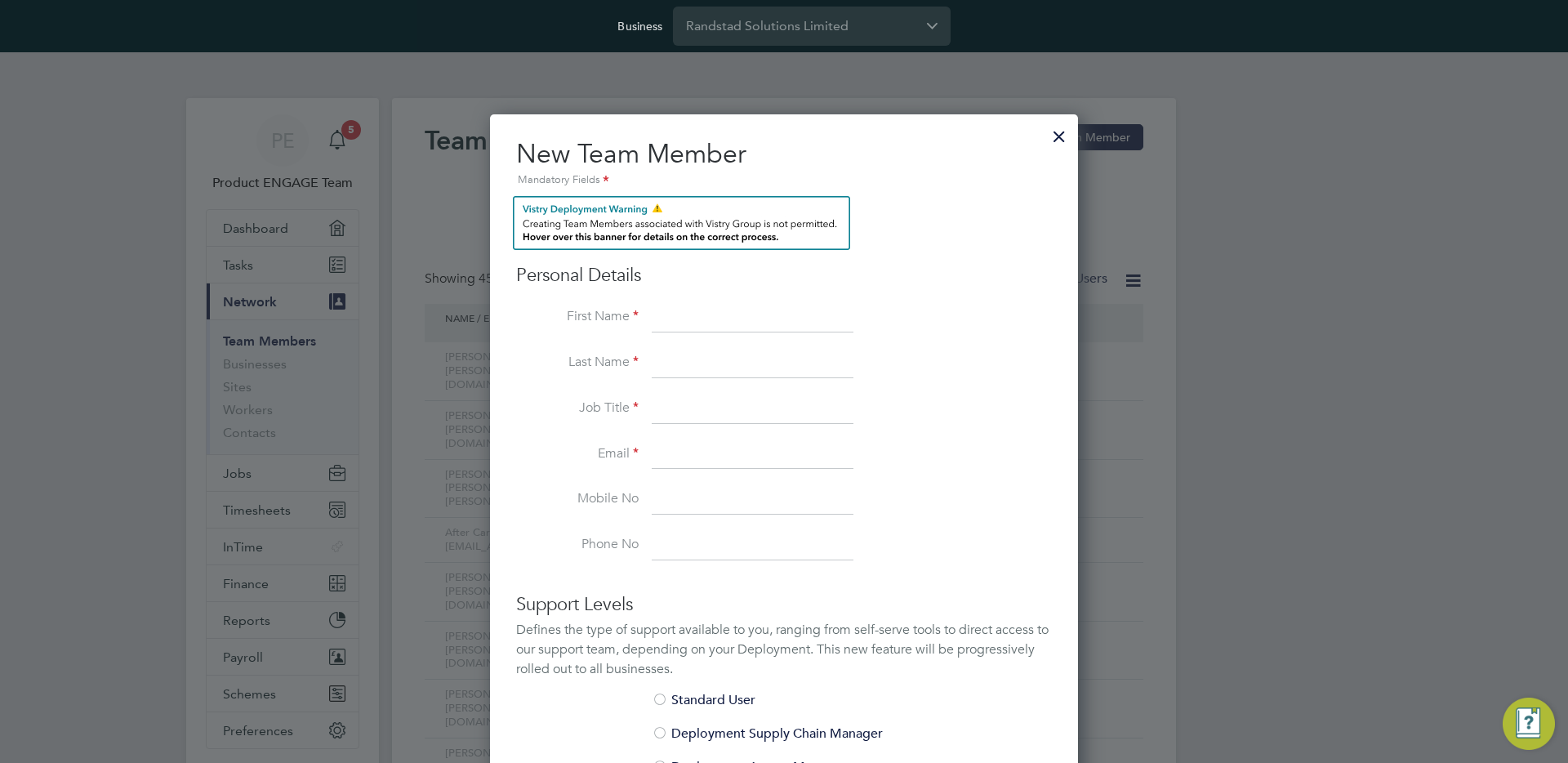
click at [1059, 130] on div at bounding box center [1059, 132] width 29 height 29
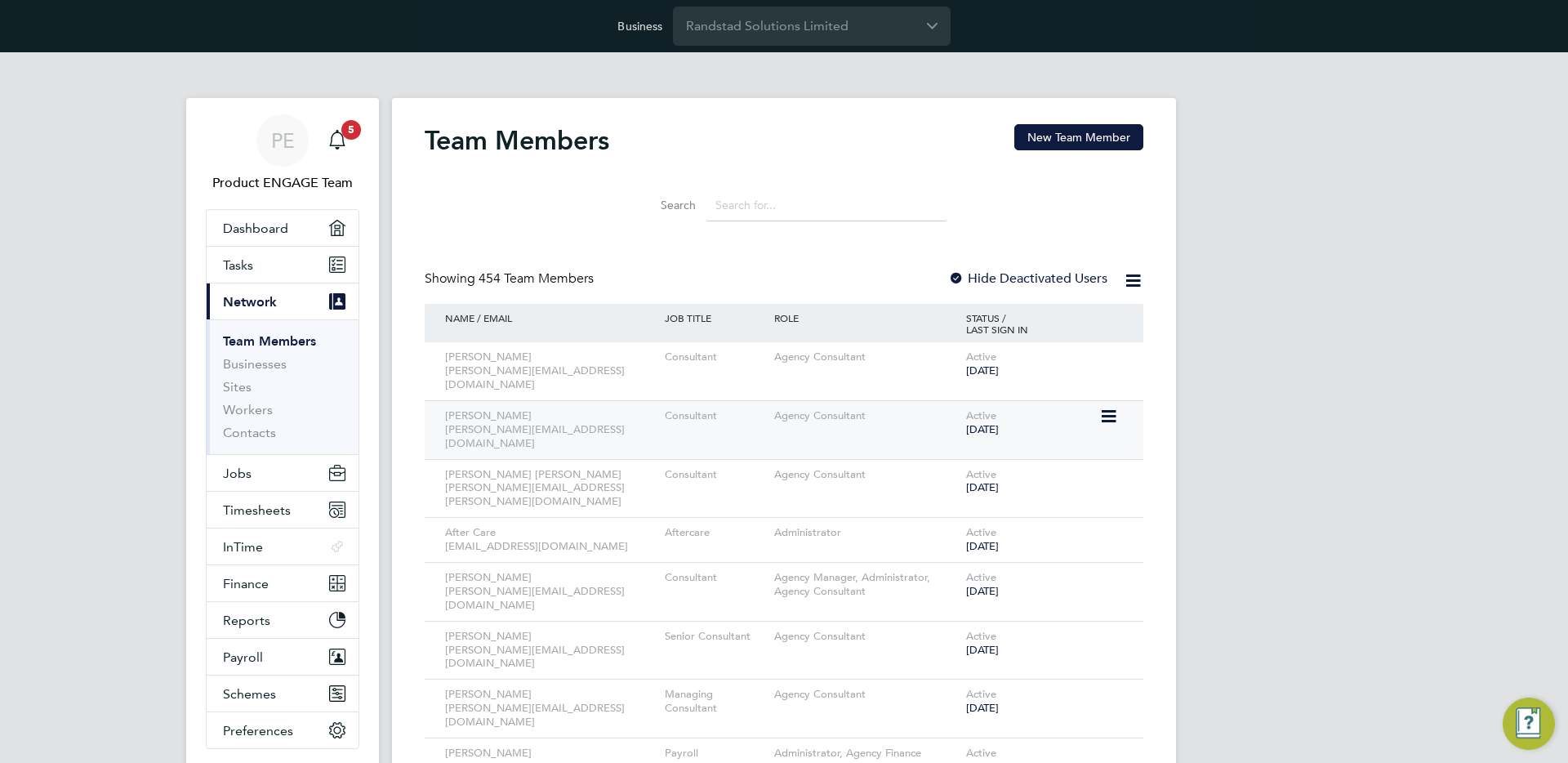
scroll to position [45, 0]
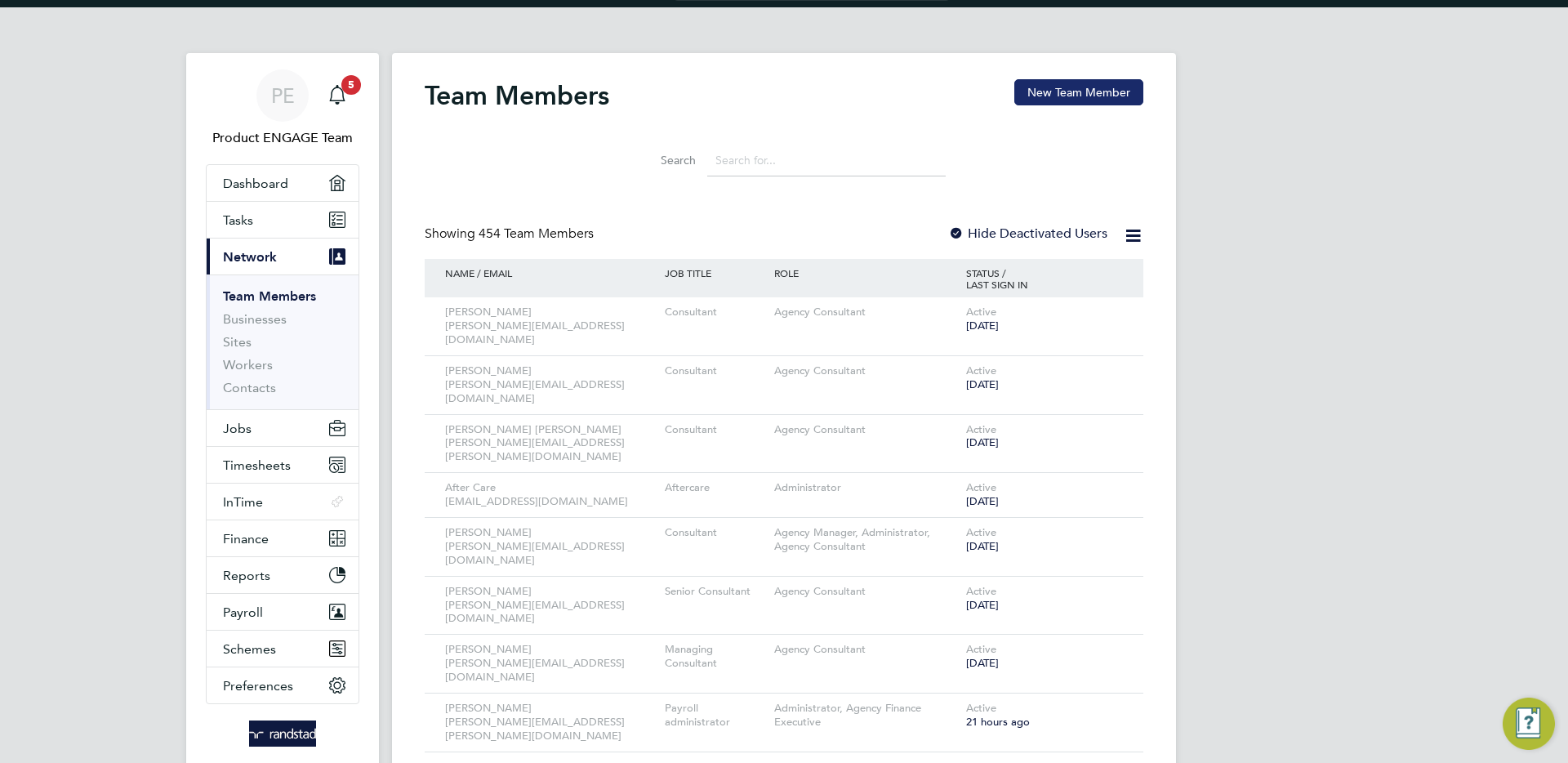
click at [1075, 95] on button "New Team Member" at bounding box center [1078, 92] width 129 height 26
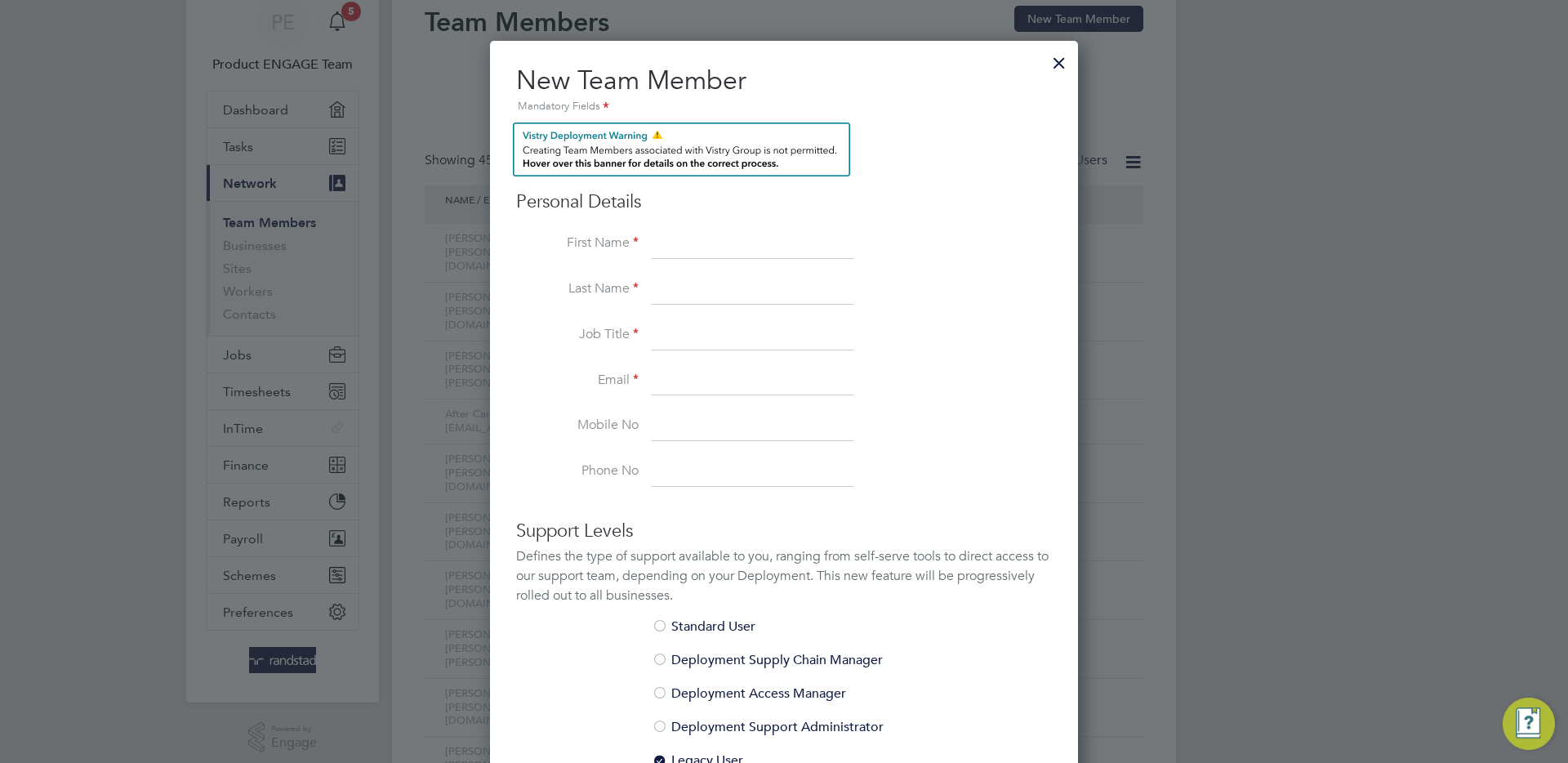
scroll to position [0, 0]
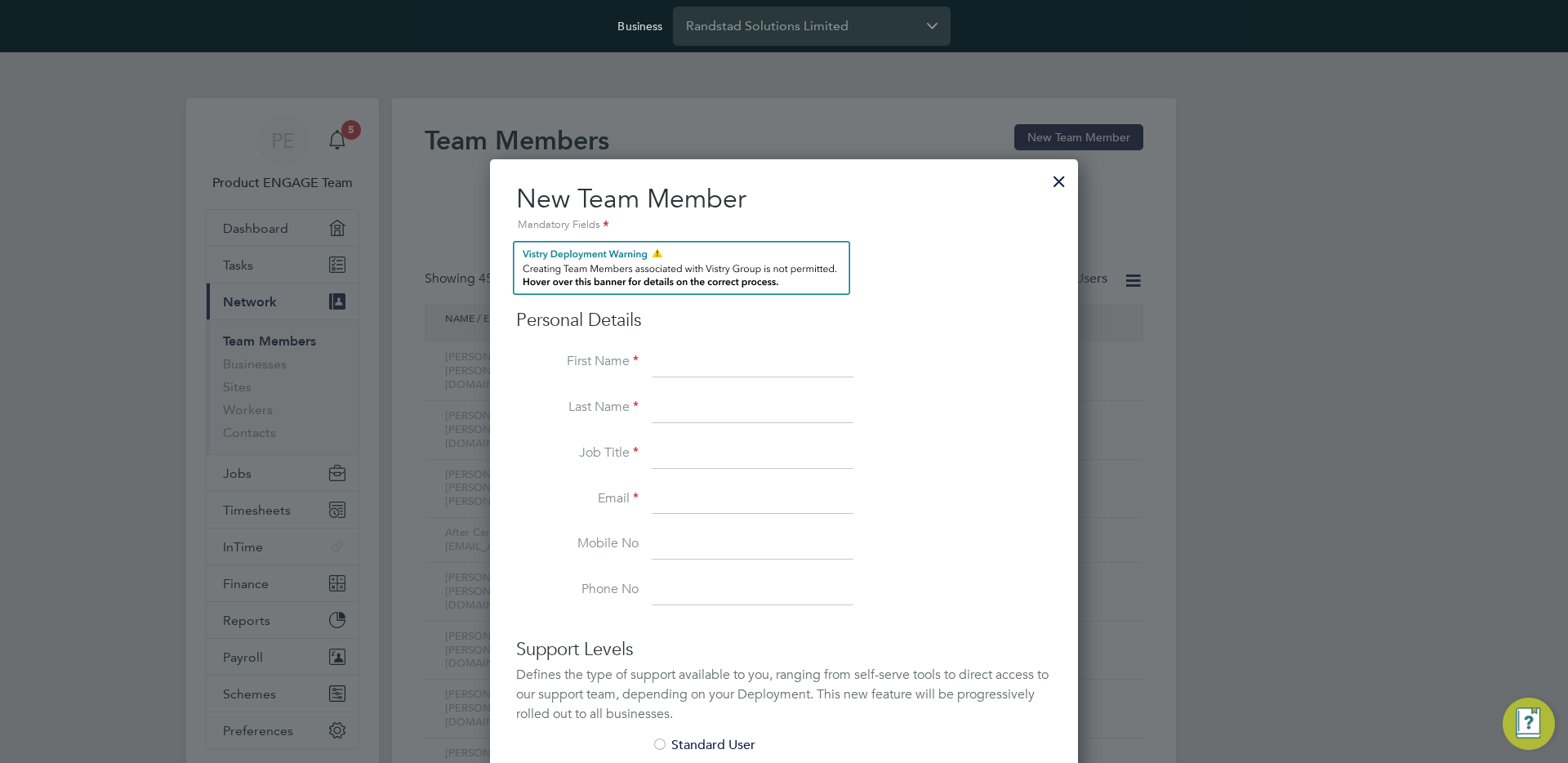
click at [1063, 181] on div at bounding box center [1059, 177] width 29 height 29
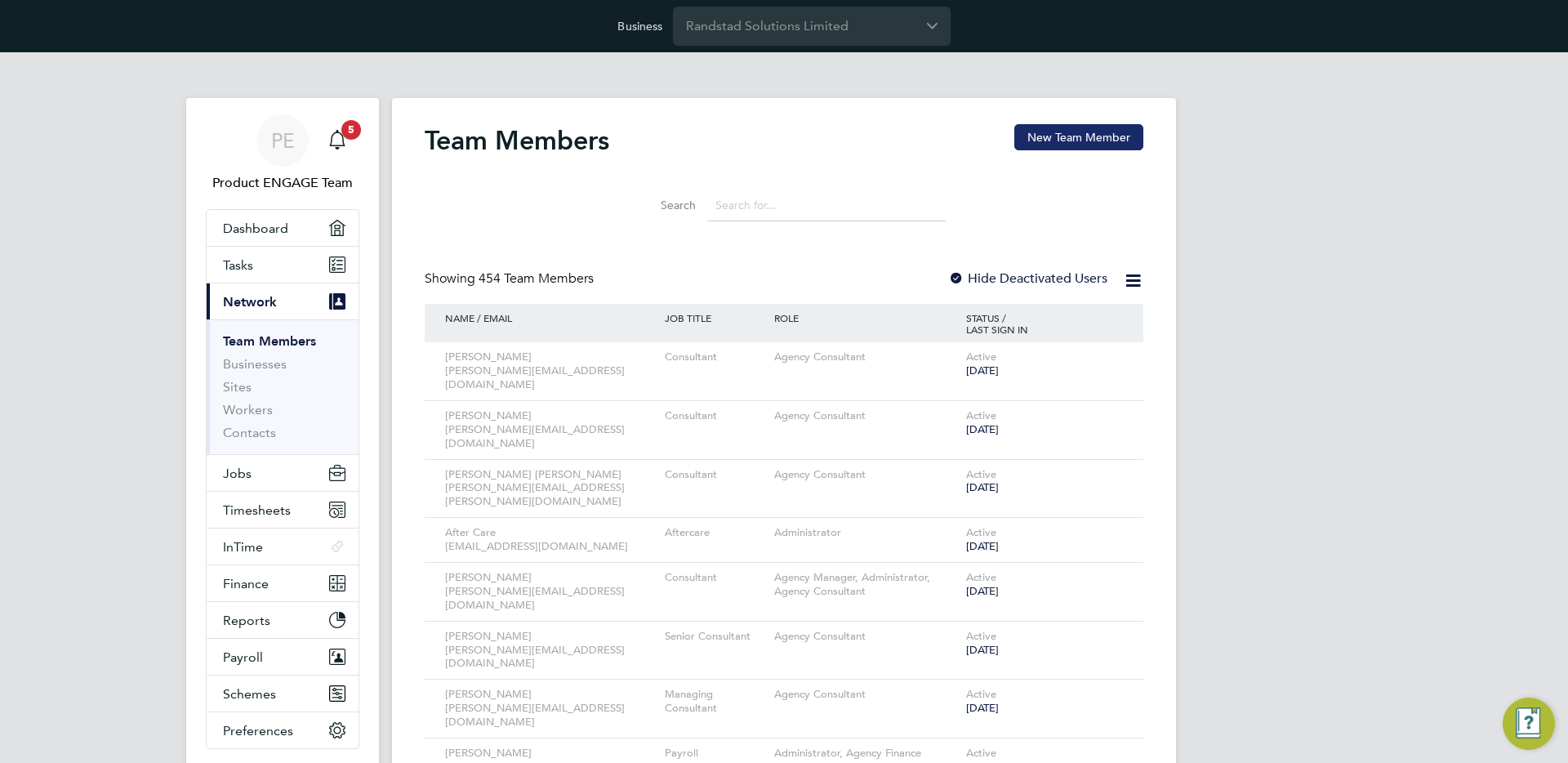
click at [1097, 142] on button "New Team Member" at bounding box center [1078, 137] width 129 height 26
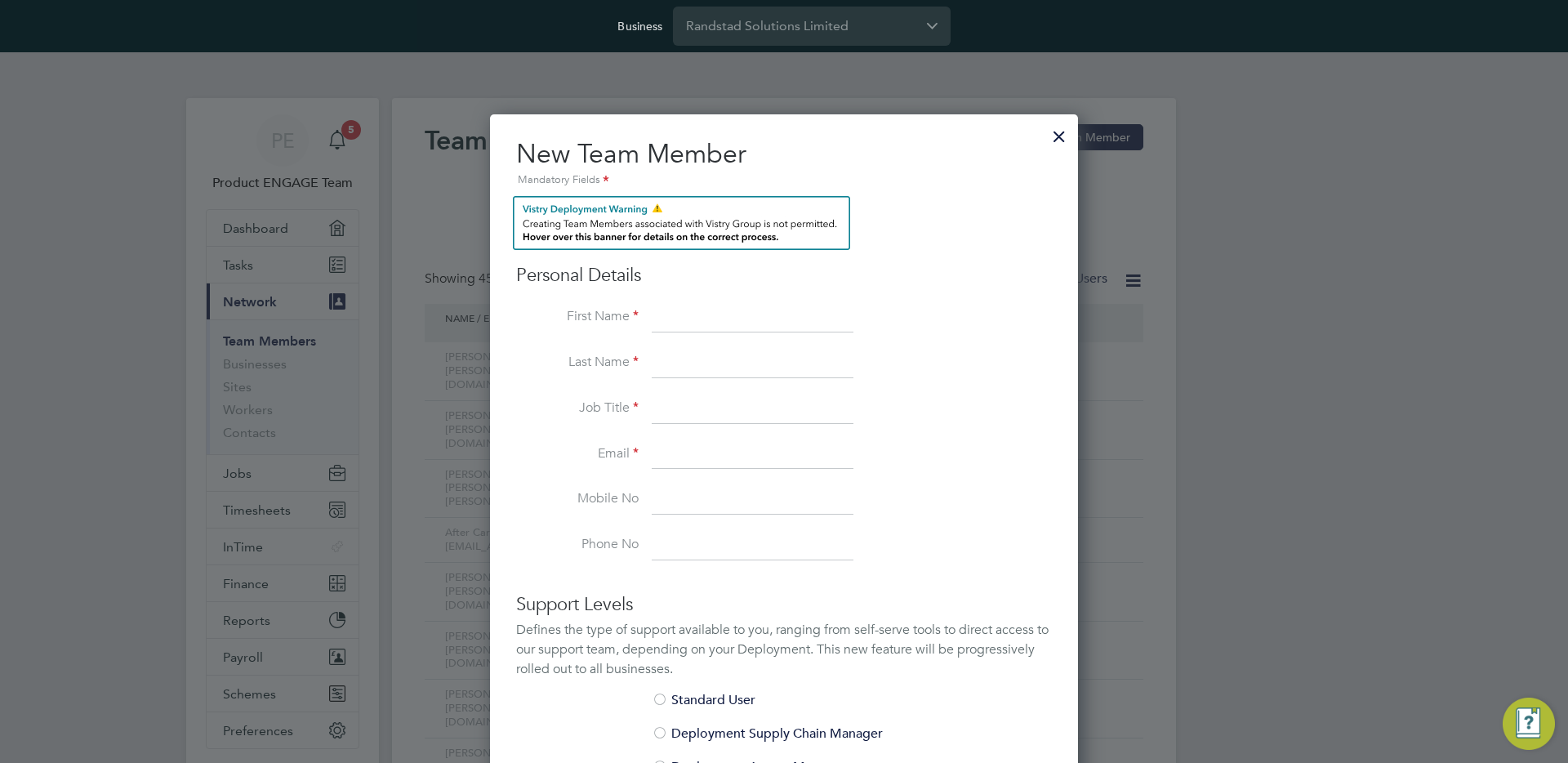
click at [1057, 137] on div at bounding box center [1059, 132] width 29 height 29
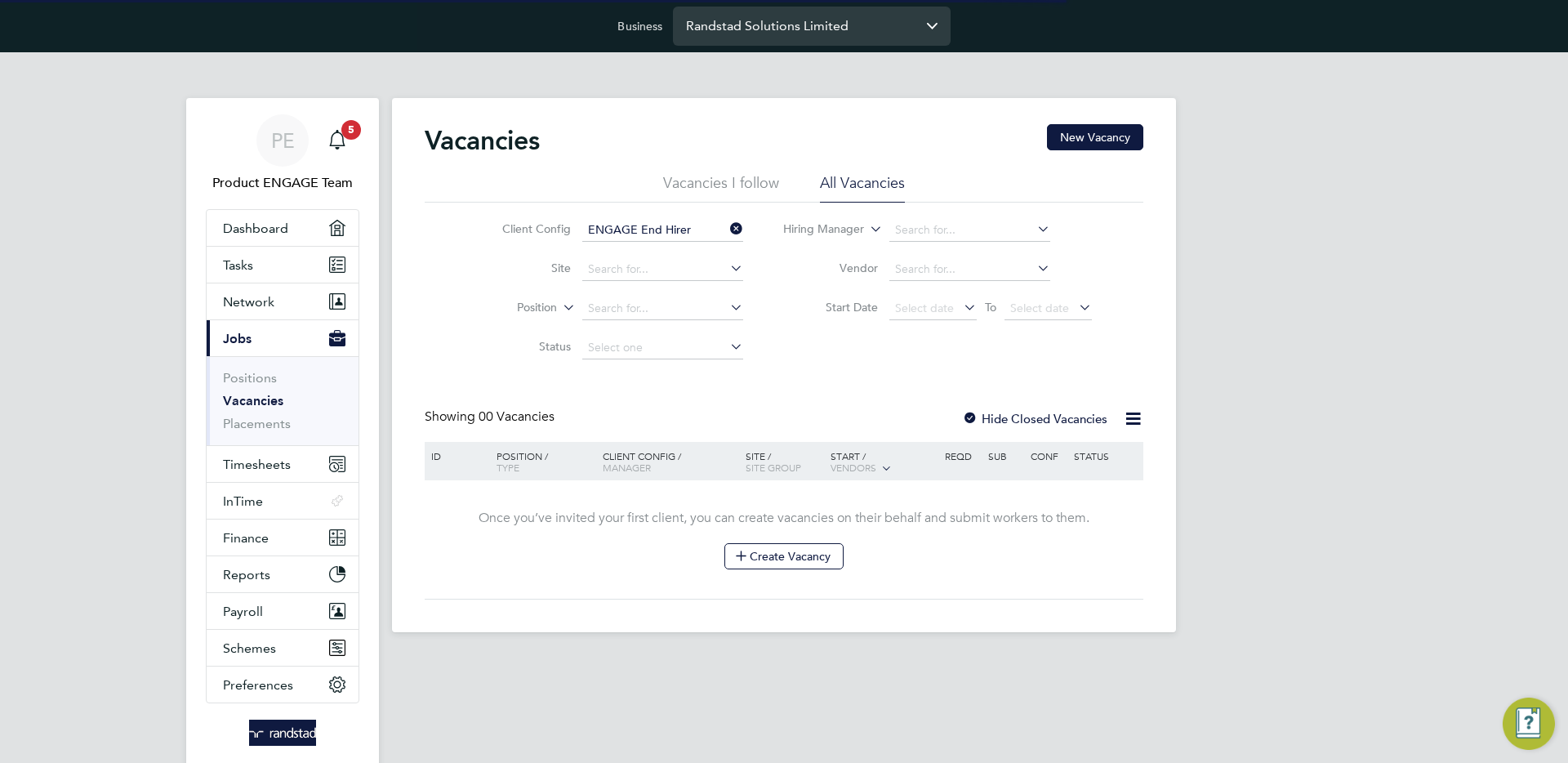
click at [770, 41] on input "Randstad Solutions Limited" at bounding box center [811, 25] width 277 height 38
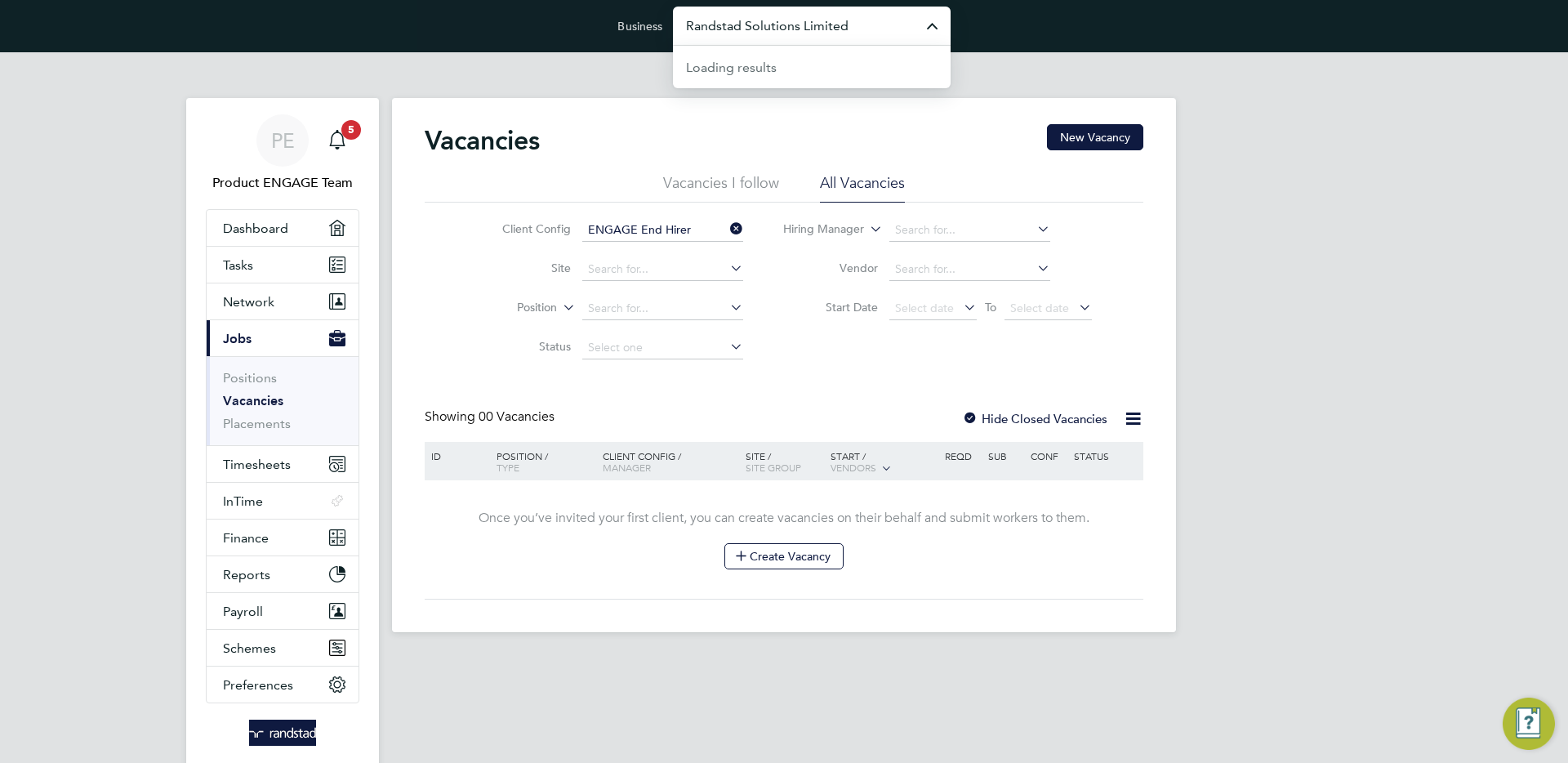
click at [770, 41] on input "Randstad Solutions Limited" at bounding box center [811, 25] width 277 height 38
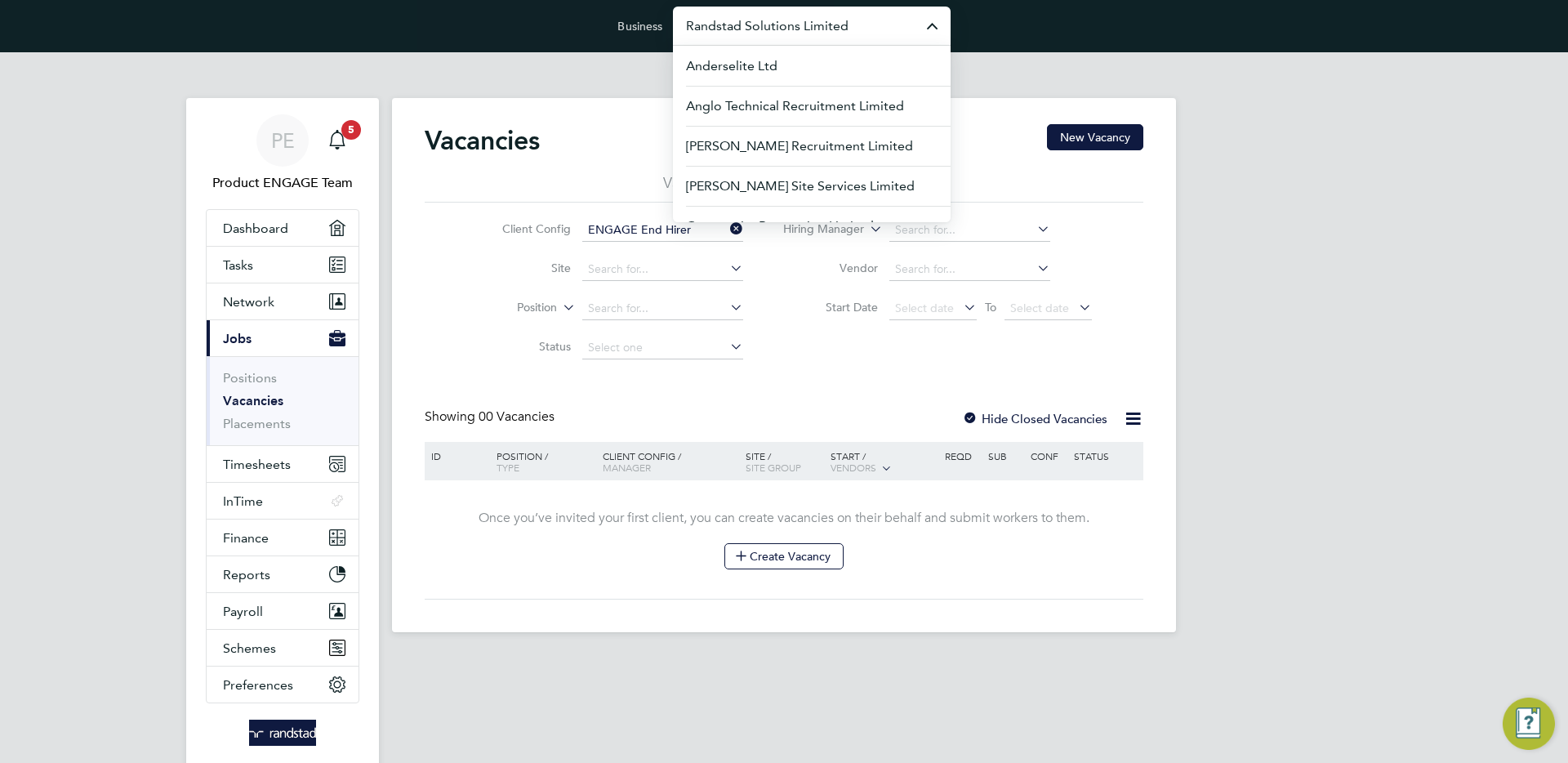
click at [770, 41] on input "Randstad Solutions Limited" at bounding box center [811, 25] width 277 height 38
click at [376, 637] on app-nav-sections-wrapper "PE Product ENGAGE Team Notifications 5 Applications: Dashboard Tasks Network Te…" at bounding box center [283, 436] width 193 height 677
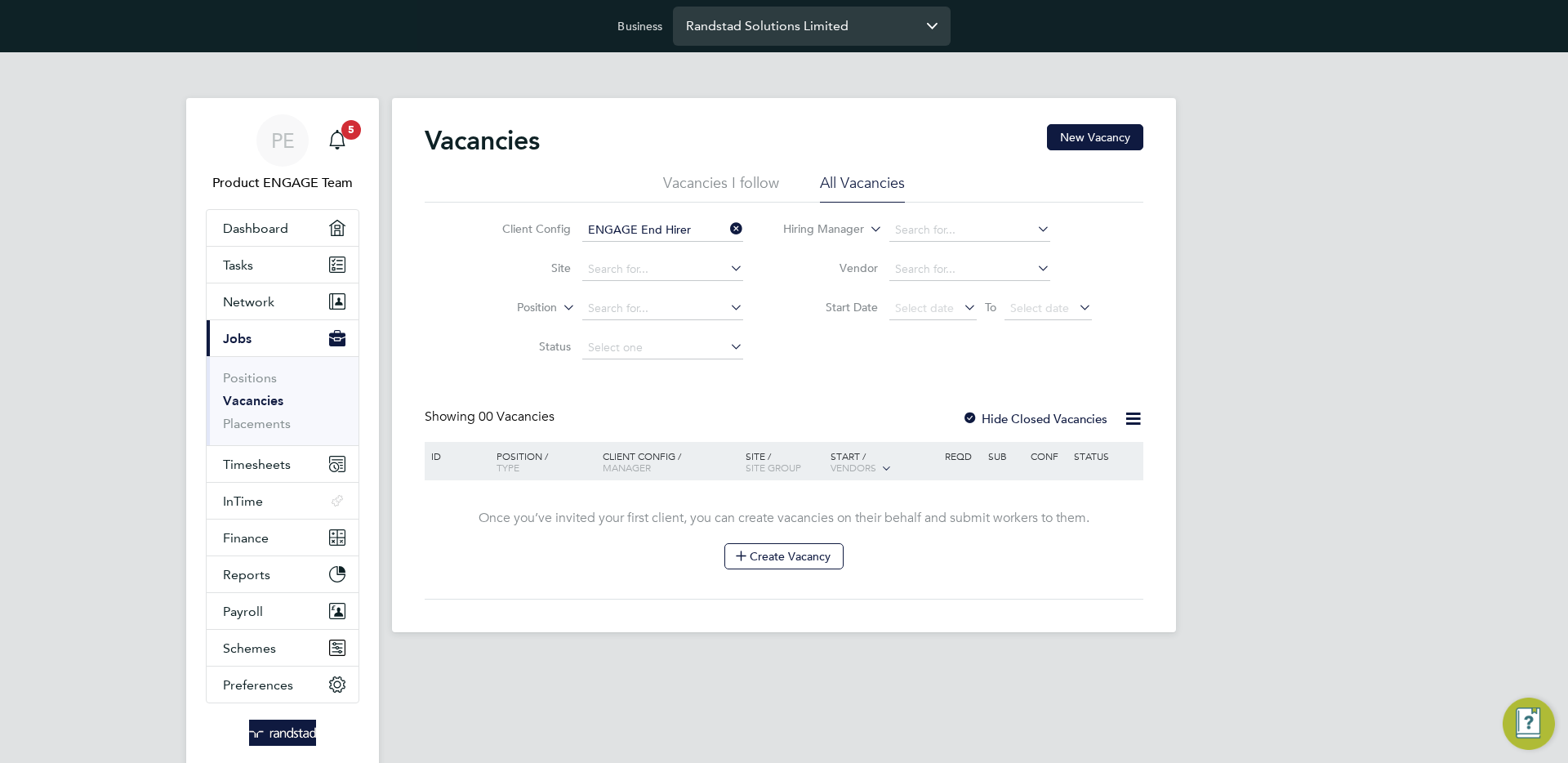
click at [856, 14] on input "Randstad Solutions Limited" at bounding box center [811, 25] width 277 height 38
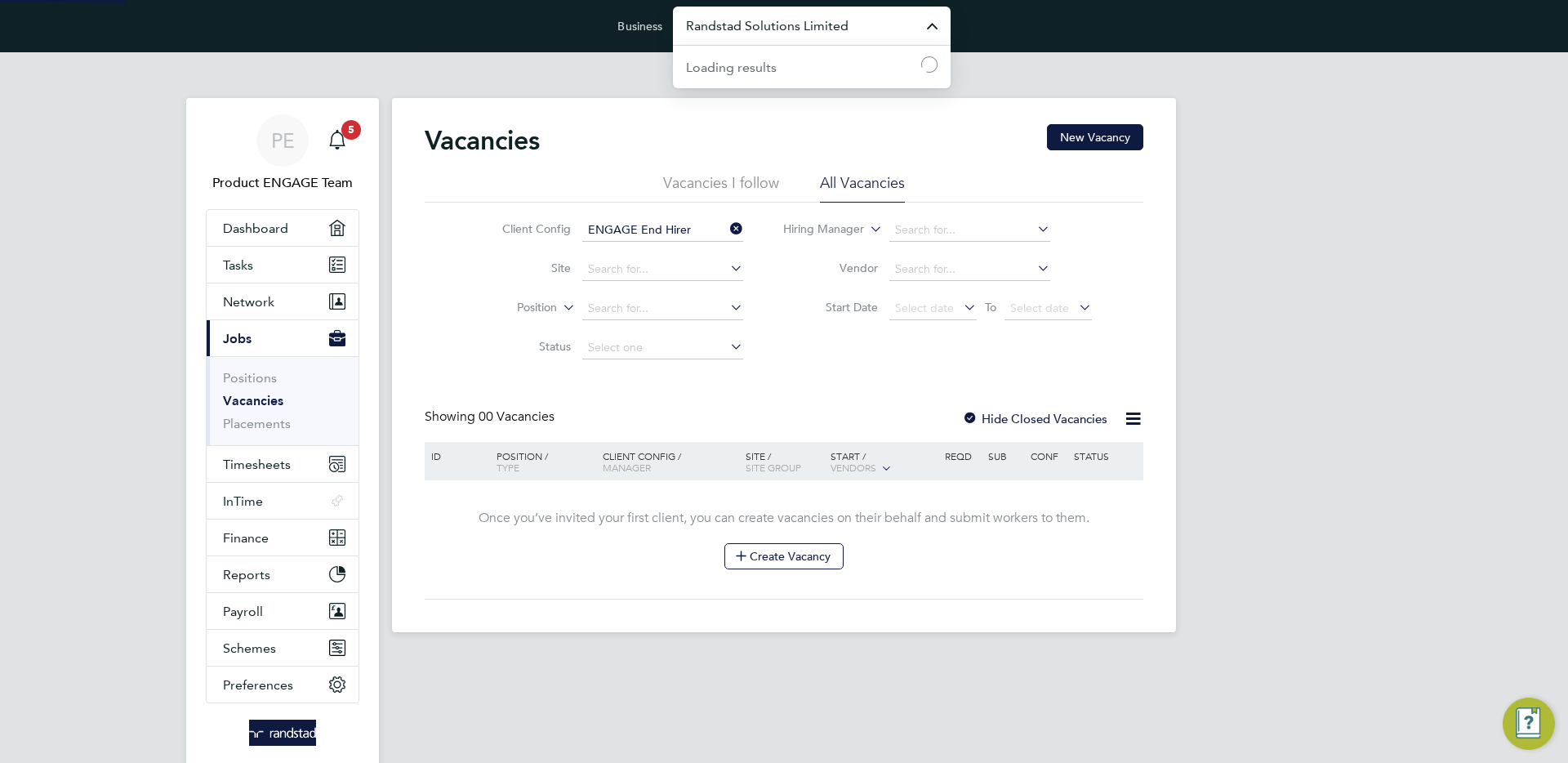
click at [856, 14] on input "Randstad Solutions Limited" at bounding box center [811, 25] width 277 height 38
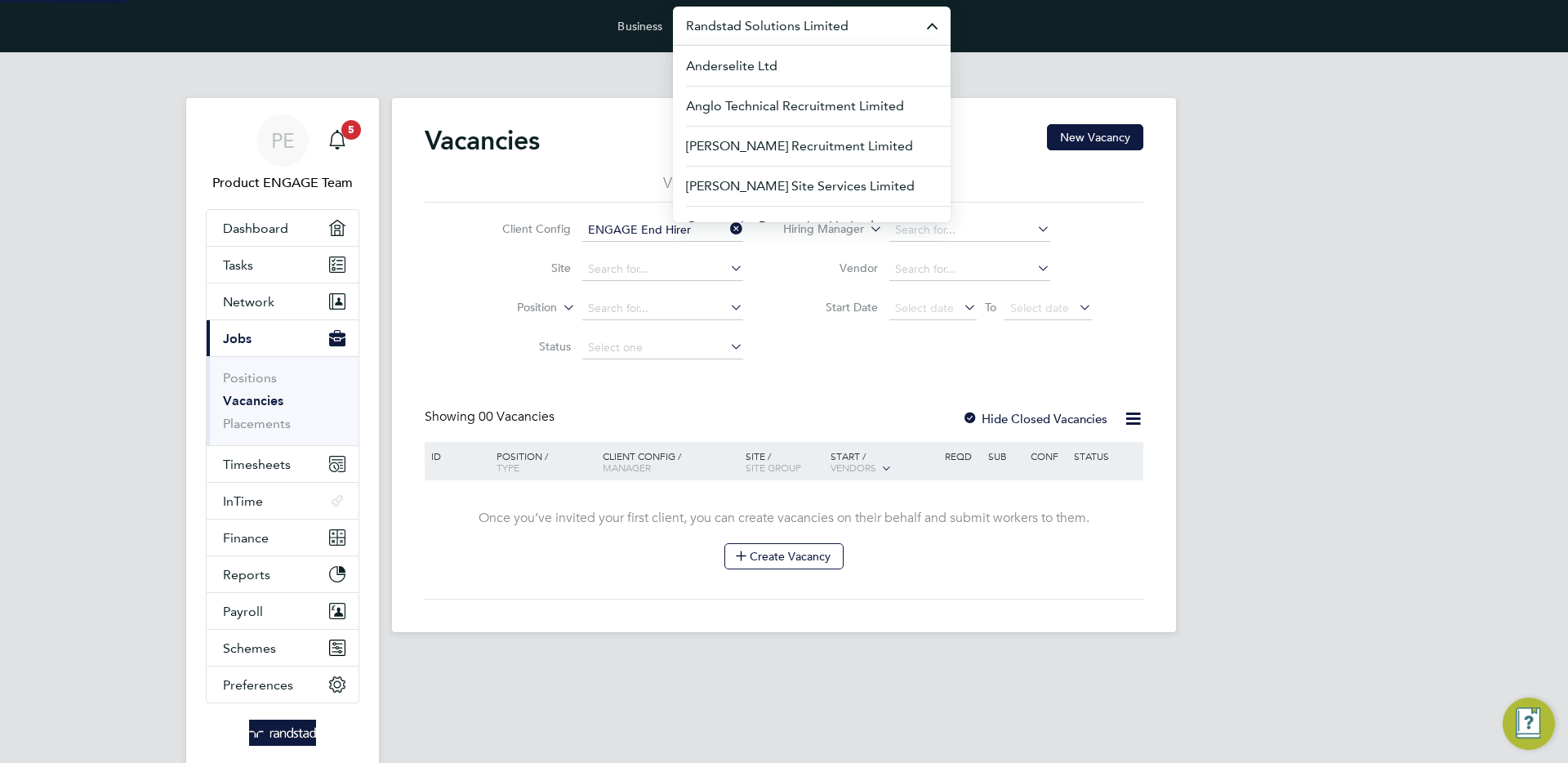
click at [856, 14] on input "Randstad Solutions Limited" at bounding box center [811, 25] width 277 height 38
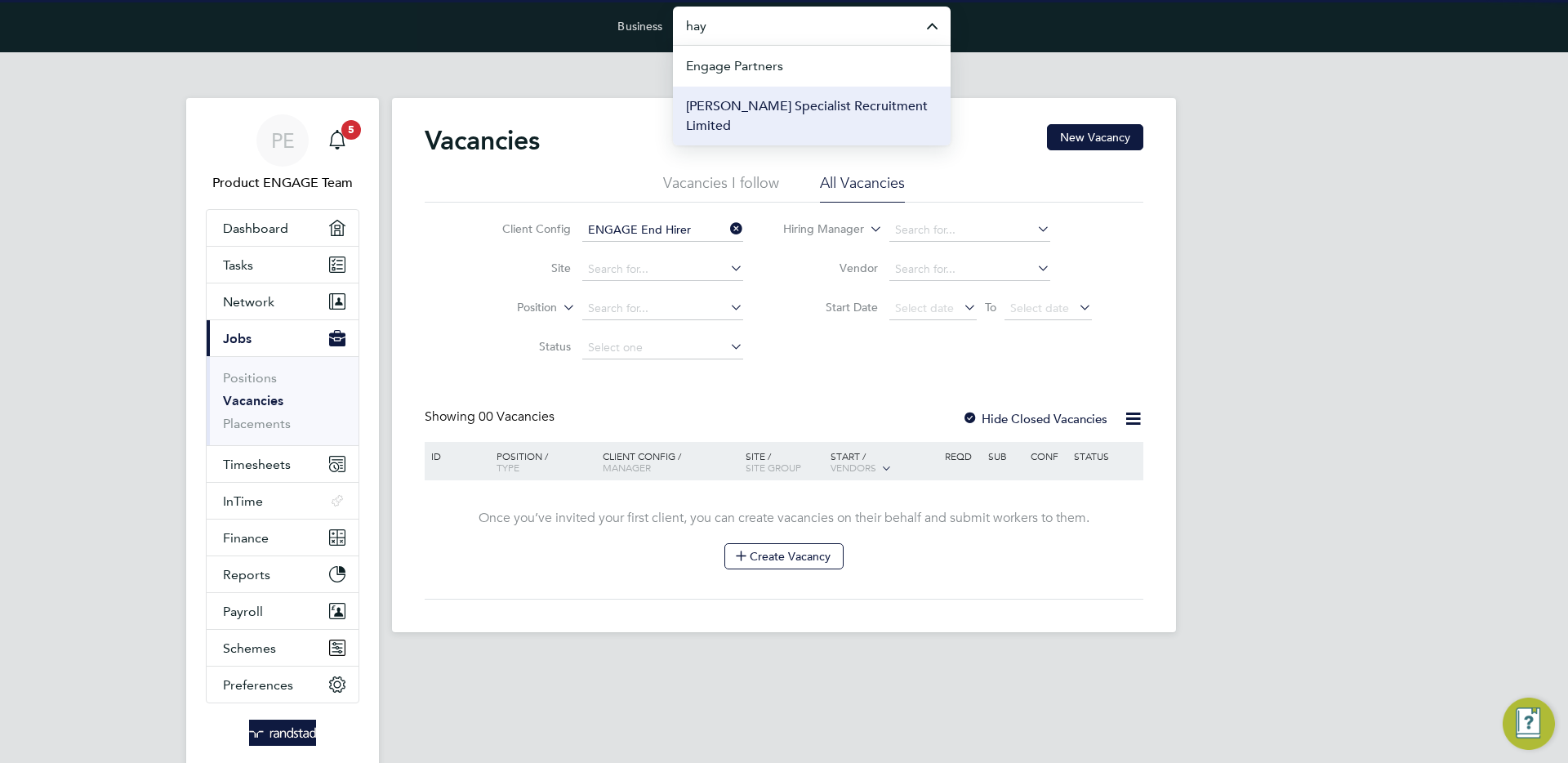
click at [794, 104] on span "[PERSON_NAME] Specialist Recruitment Limited" at bounding box center [812, 116] width 252 height 39
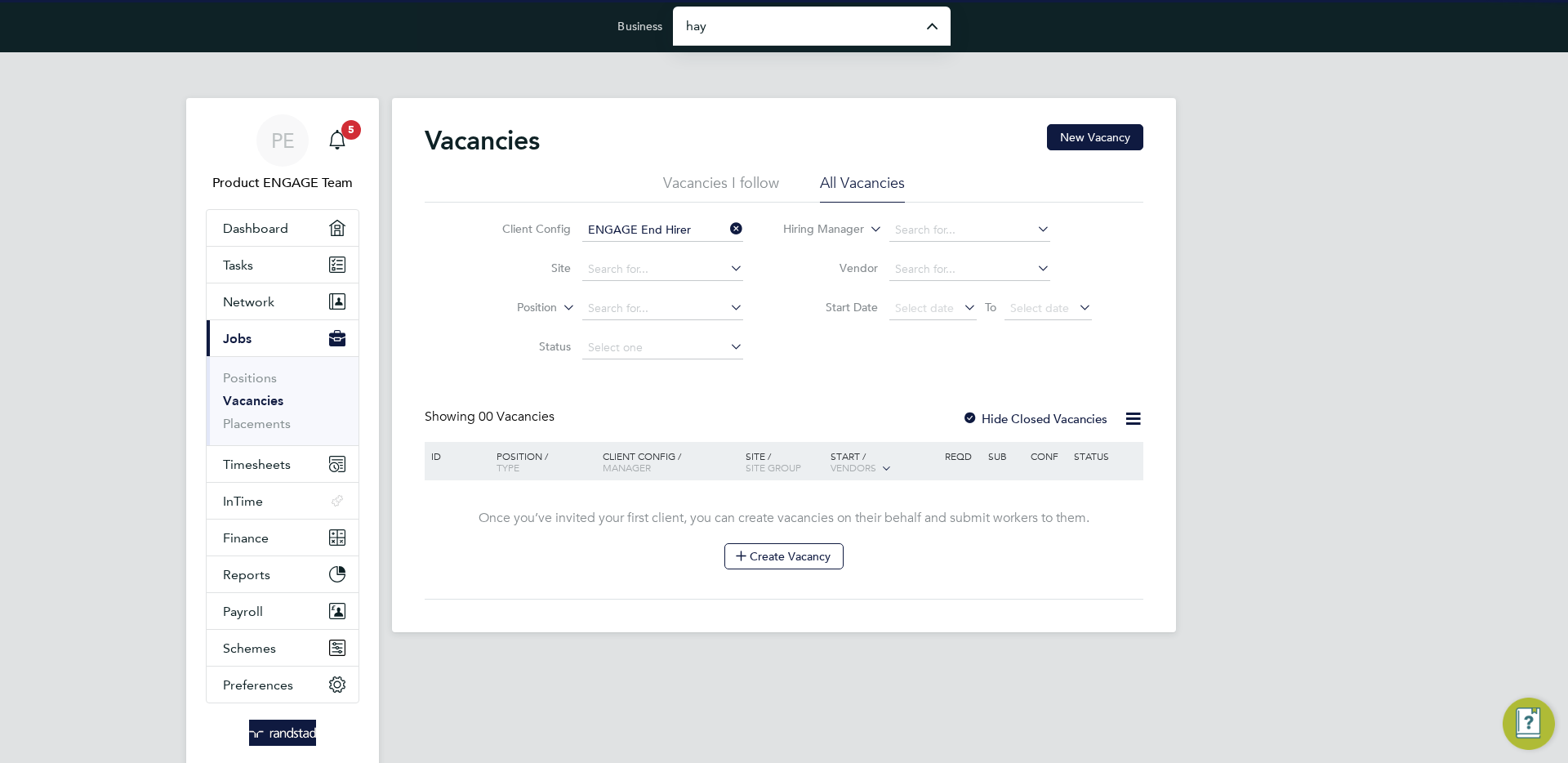
type input "[PERSON_NAME] Specialist Recruitment Limited"
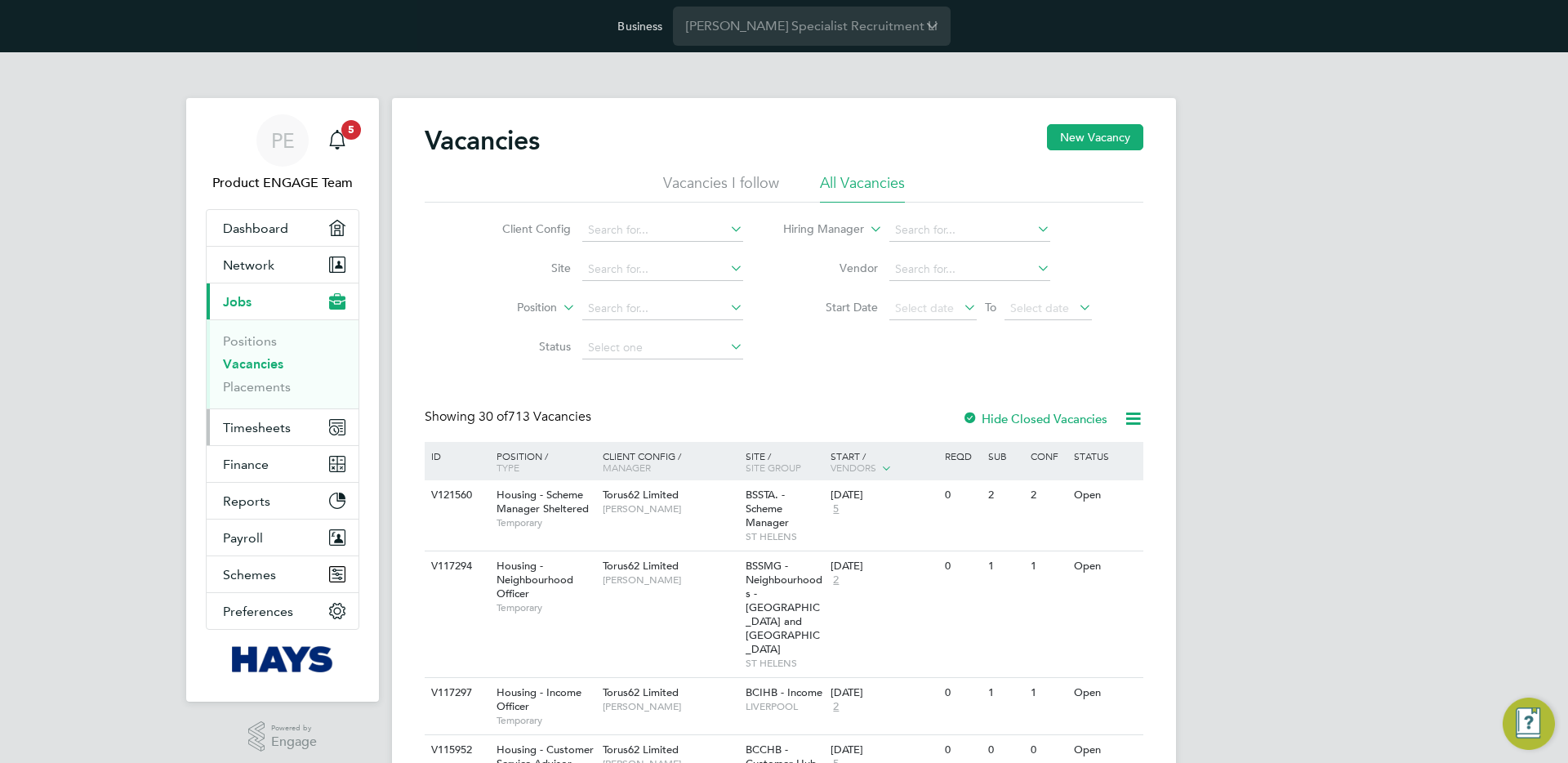
click at [255, 428] on span "Timesheets" at bounding box center [257, 427] width 68 height 15
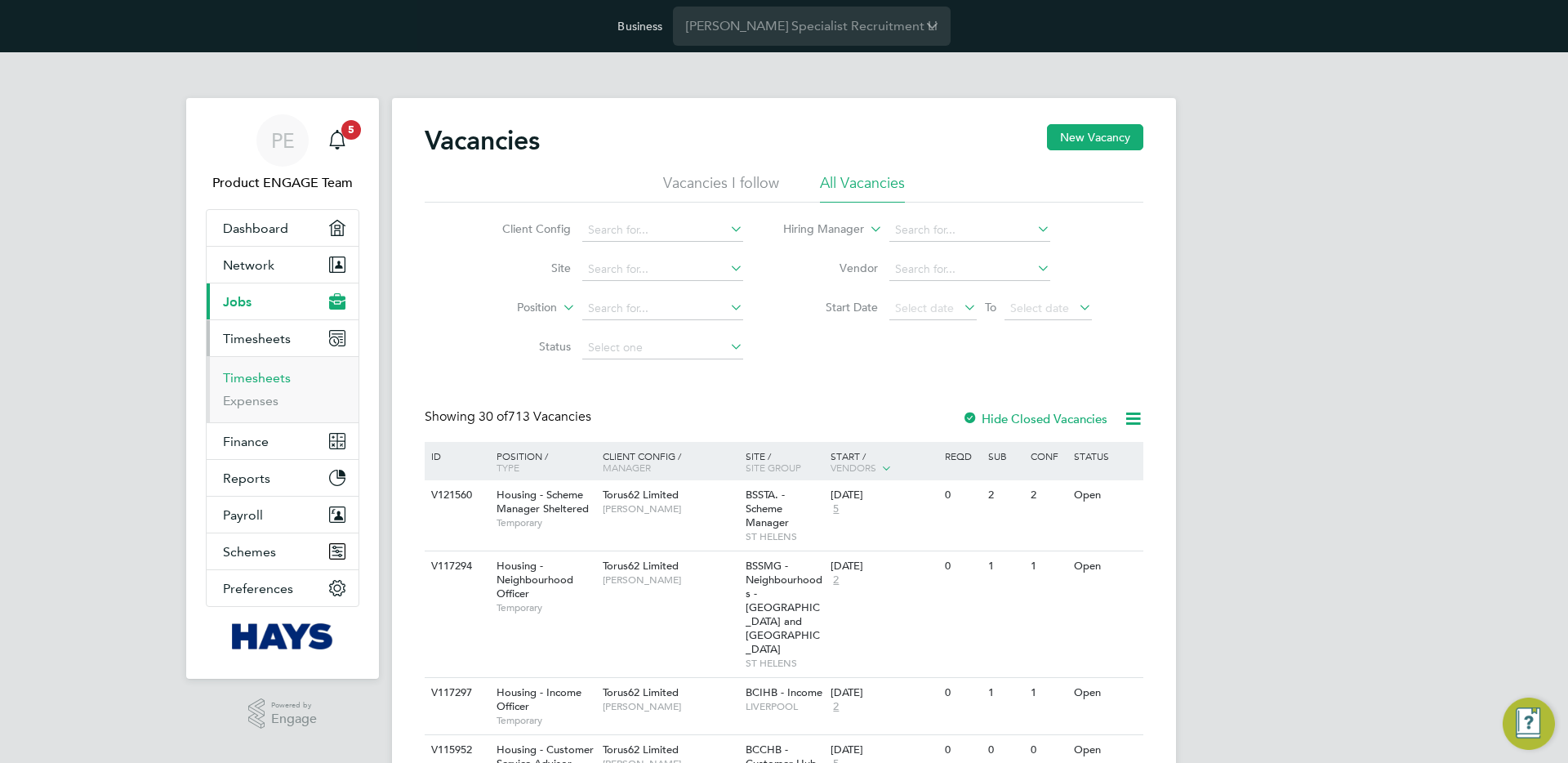
click at [250, 378] on link "Timesheets" at bounding box center [257, 377] width 68 height 15
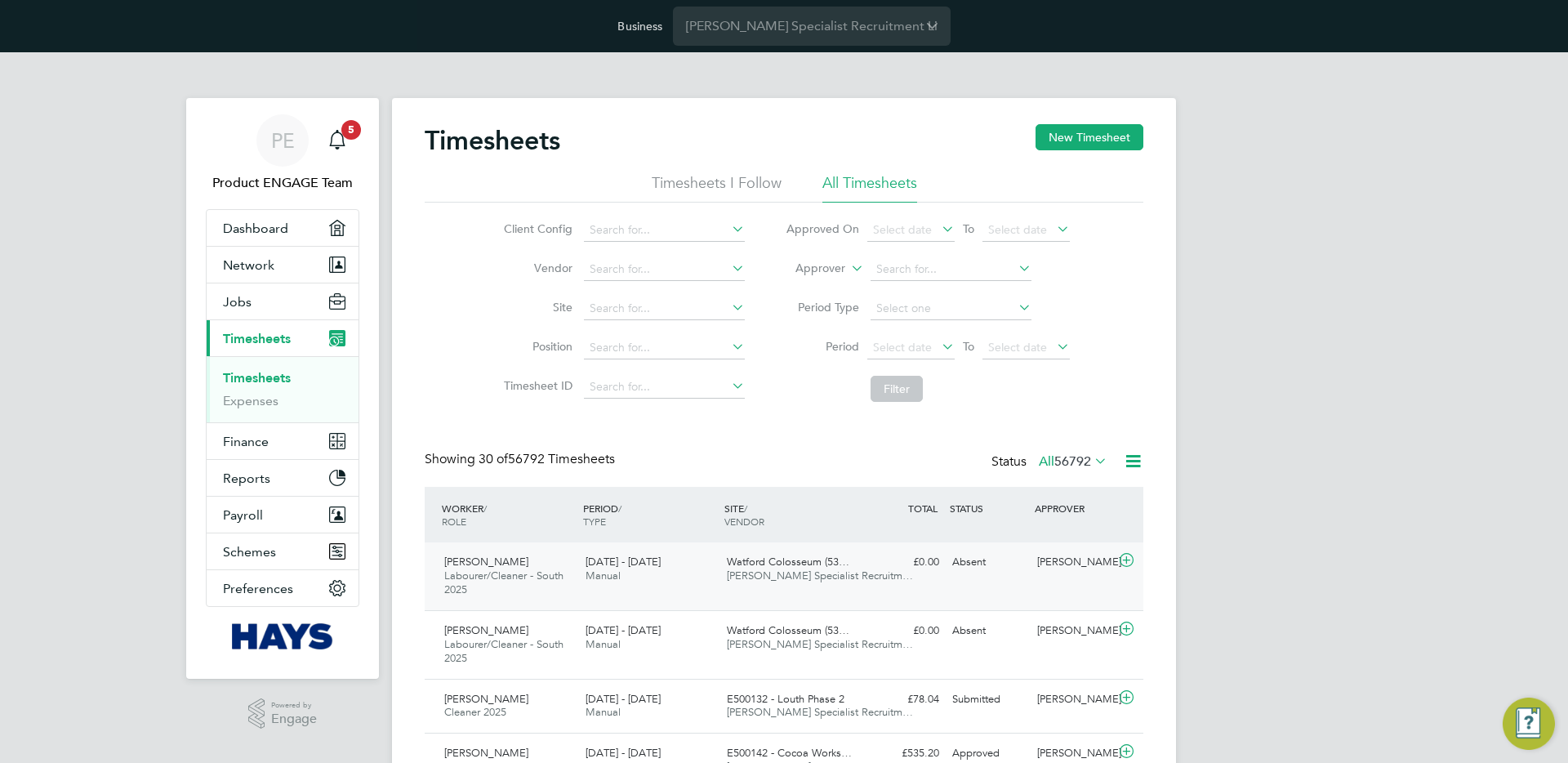
click at [763, 574] on span "[PERSON_NAME] Specialist Recruitm…" at bounding box center [820, 576] width 186 height 14
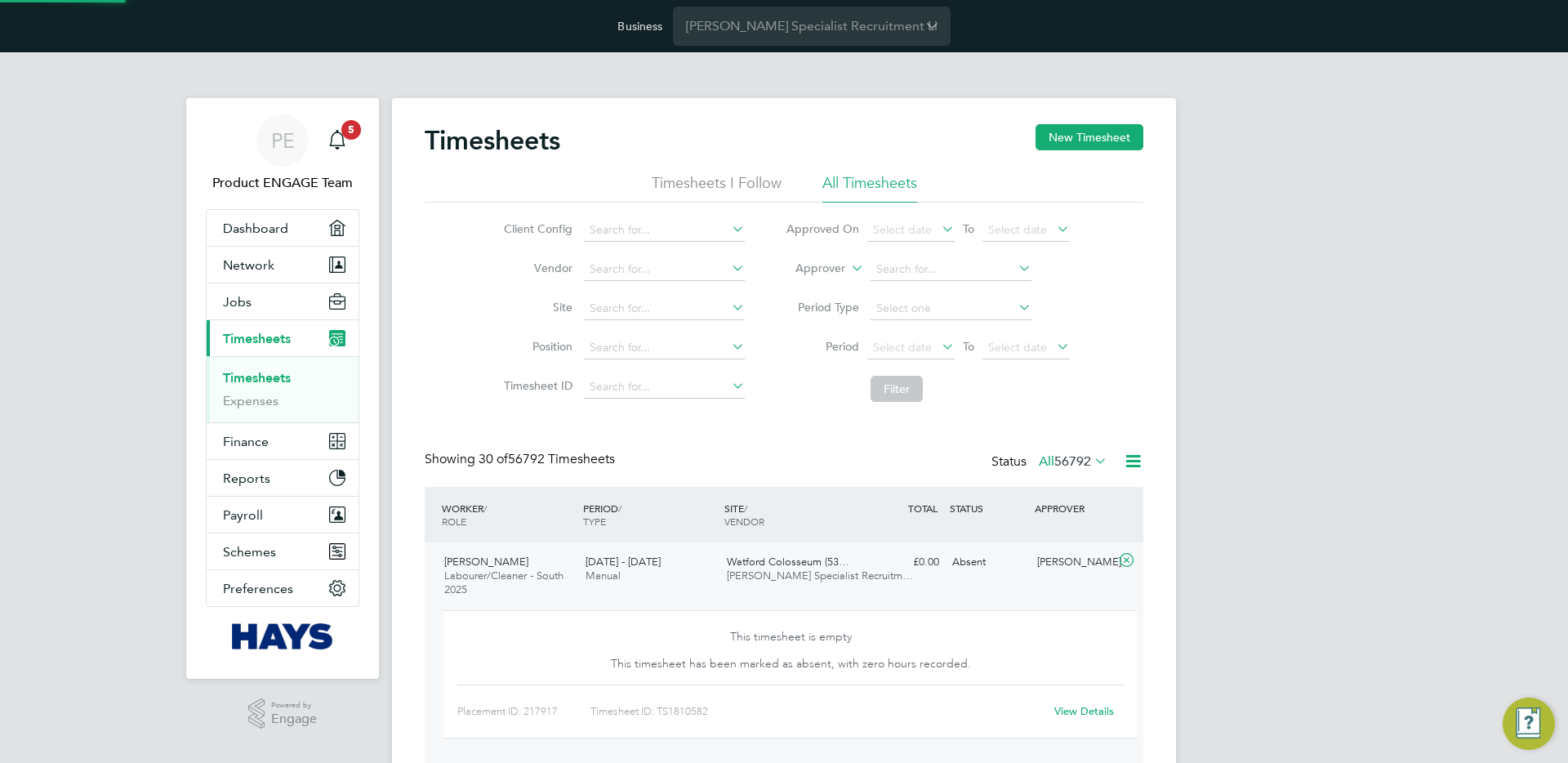
click at [783, 566] on span "Watford Colosseum (53…" at bounding box center [788, 562] width 122 height 14
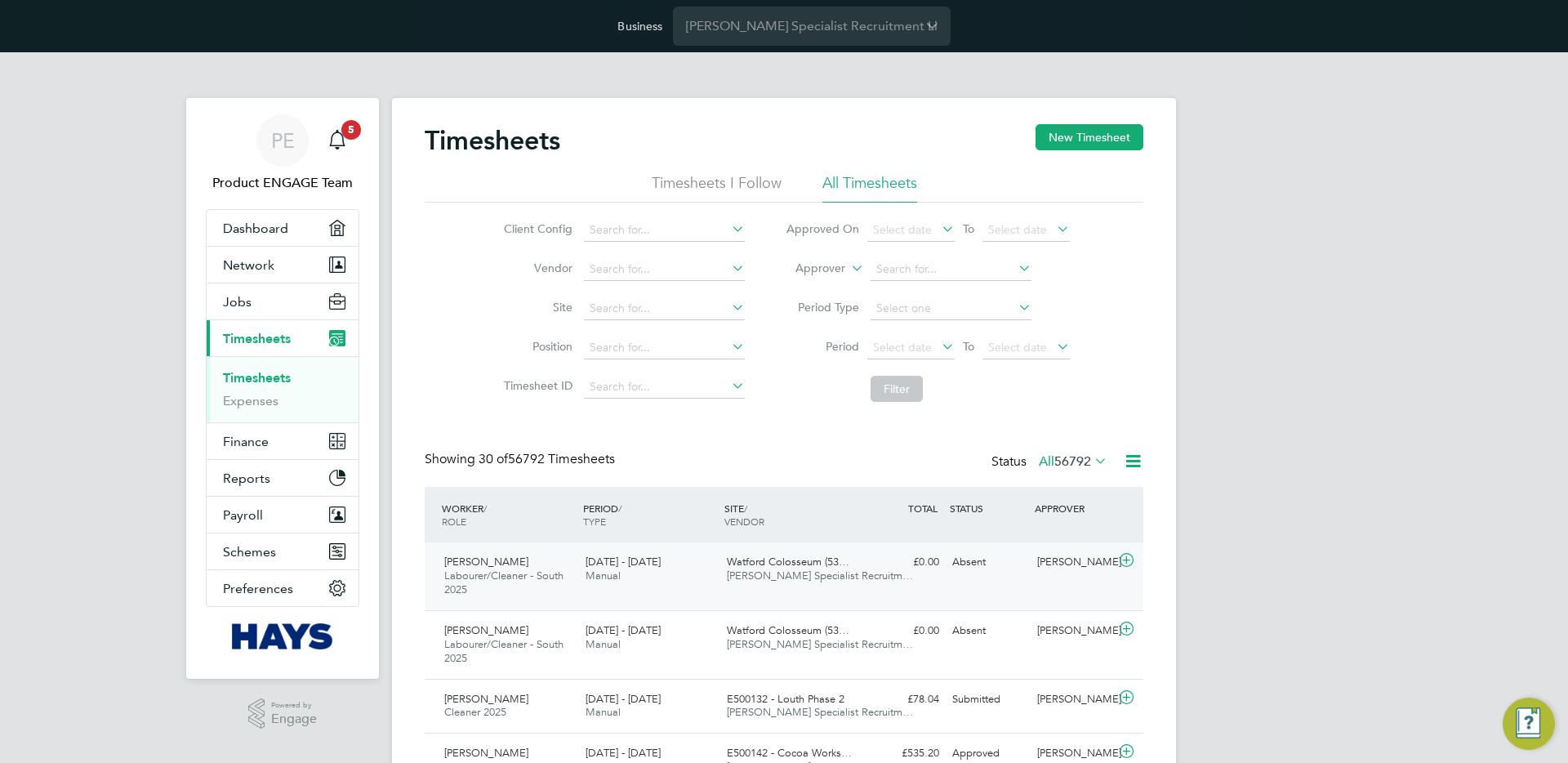
click at [785, 566] on span "Watford Colosseum (53…" at bounding box center [788, 562] width 122 height 14
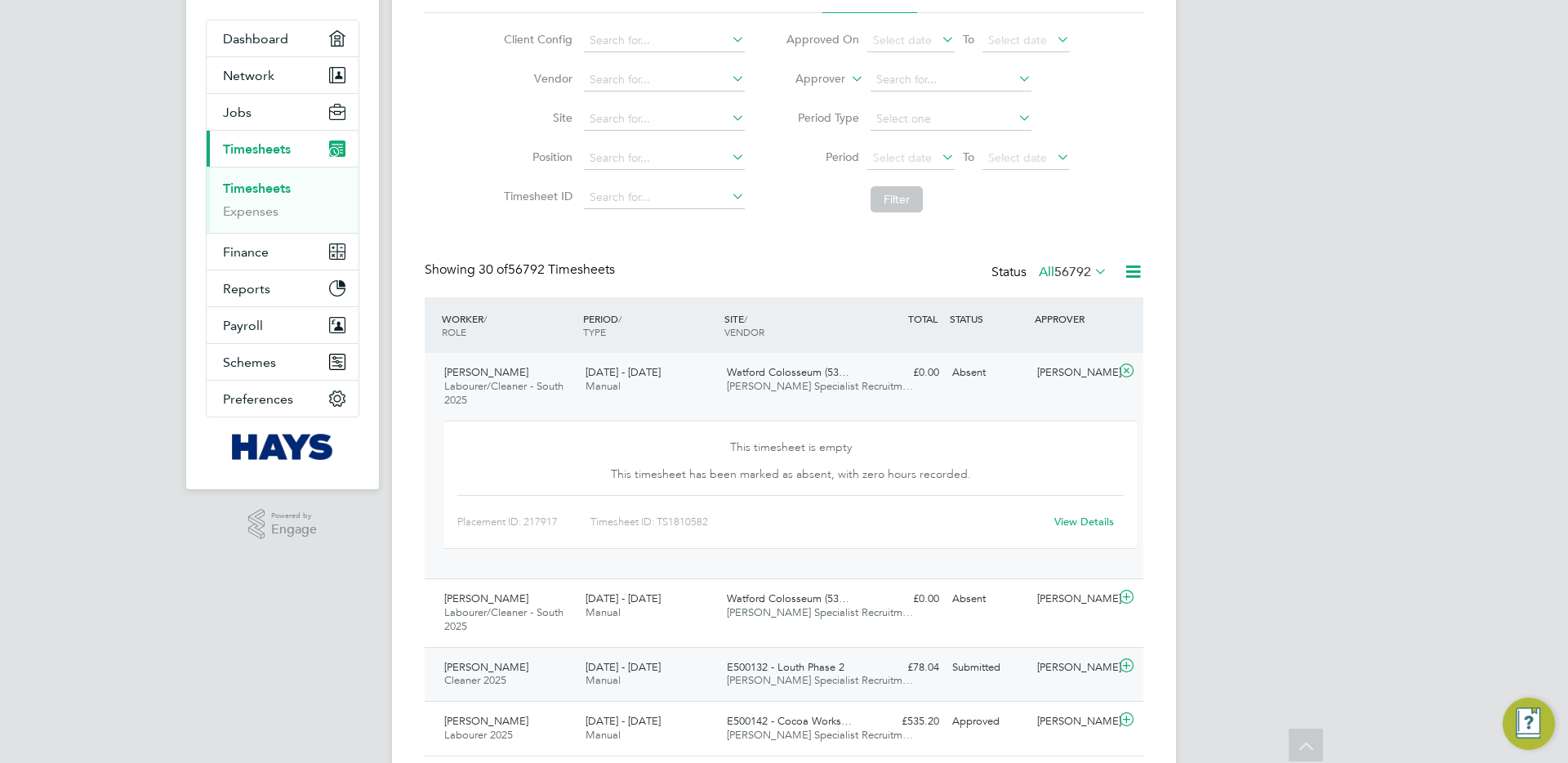
click at [791, 661] on span "E500132 - Louth Phase 2" at bounding box center [786, 668] width 118 height 14
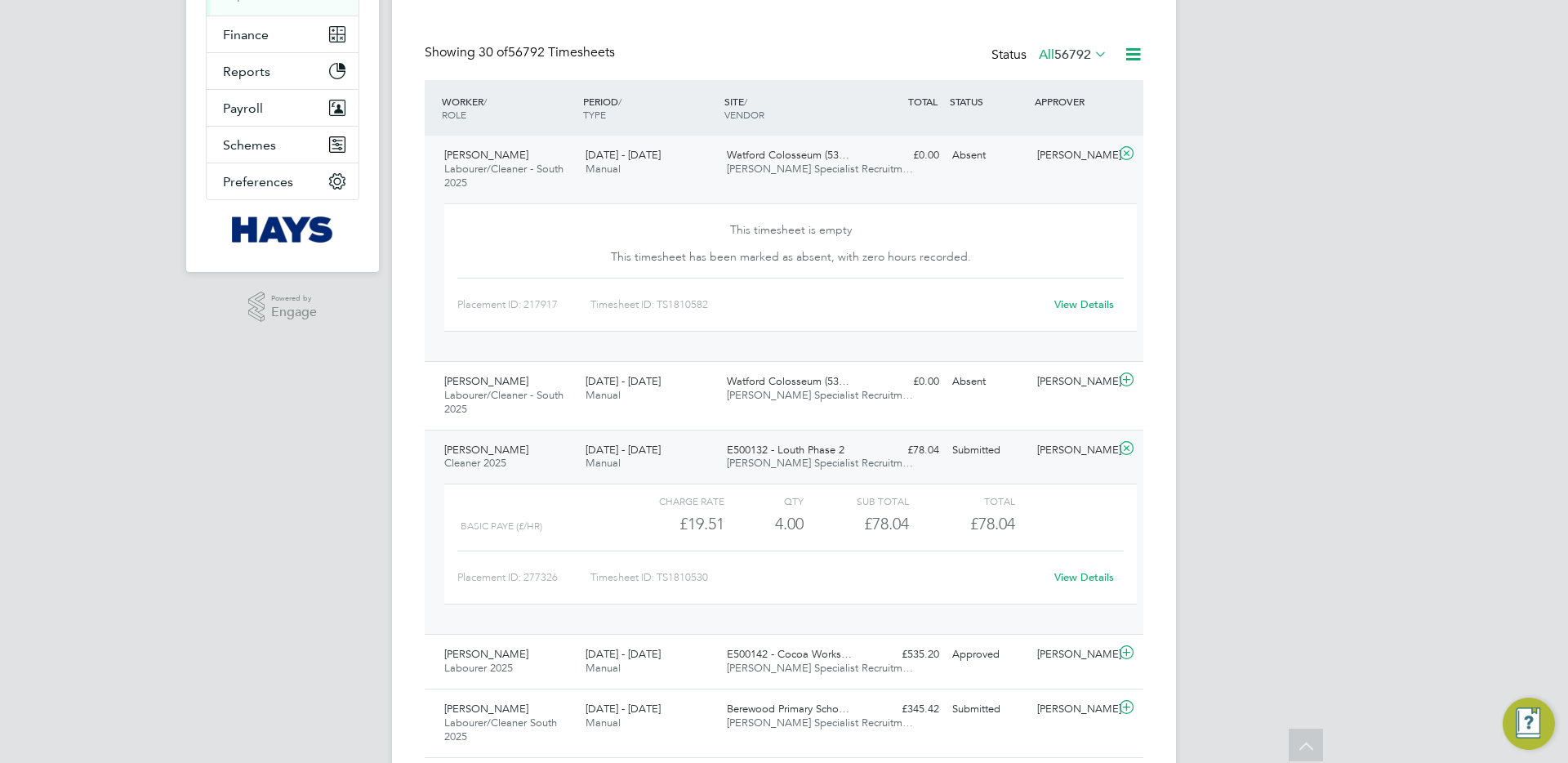
click at [1100, 576] on link "View Details" at bounding box center [1084, 577] width 60 height 14
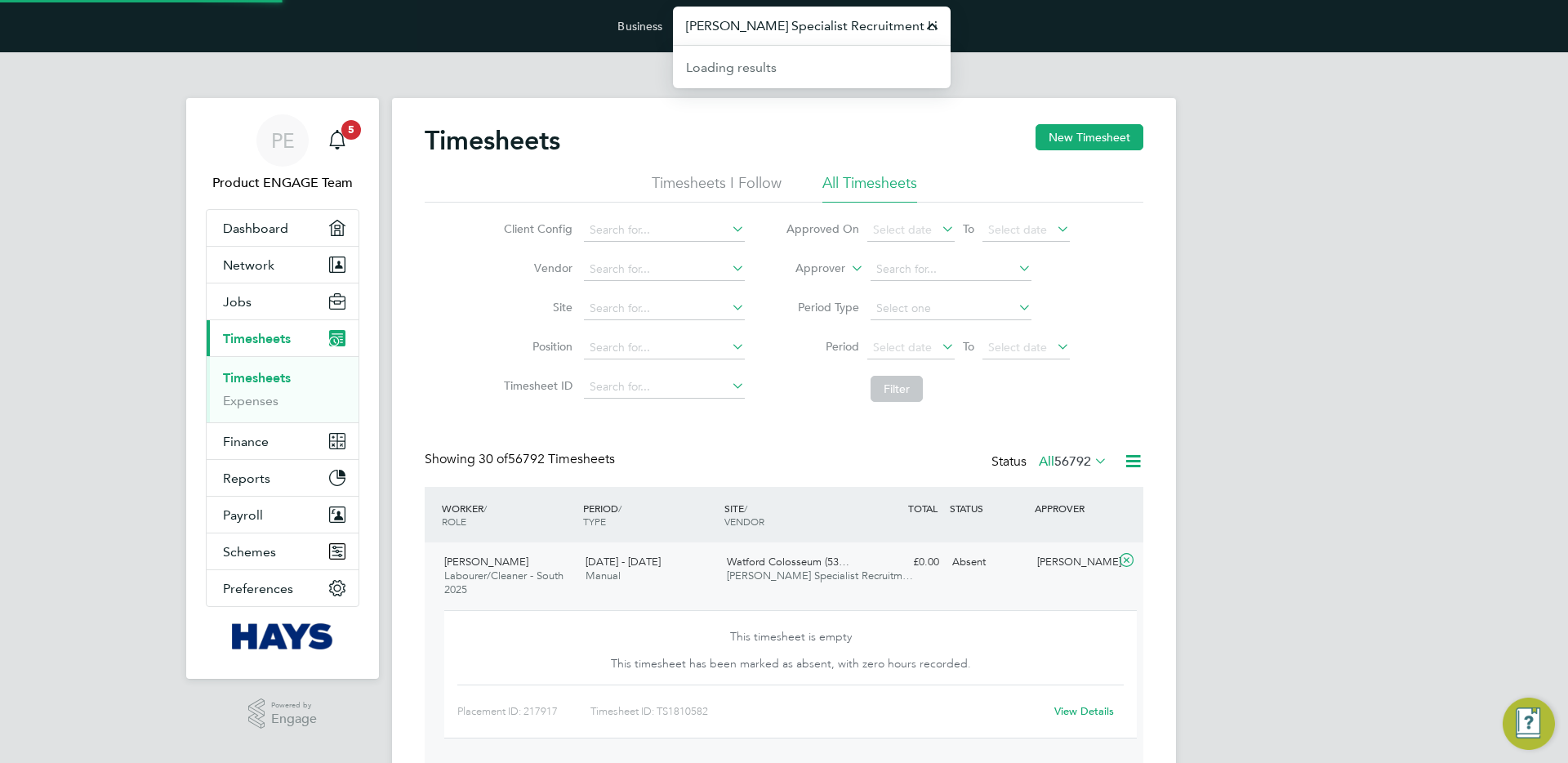
click at [772, 31] on input "Hays Specialist Recruitment Limited" at bounding box center [811, 25] width 277 height 38
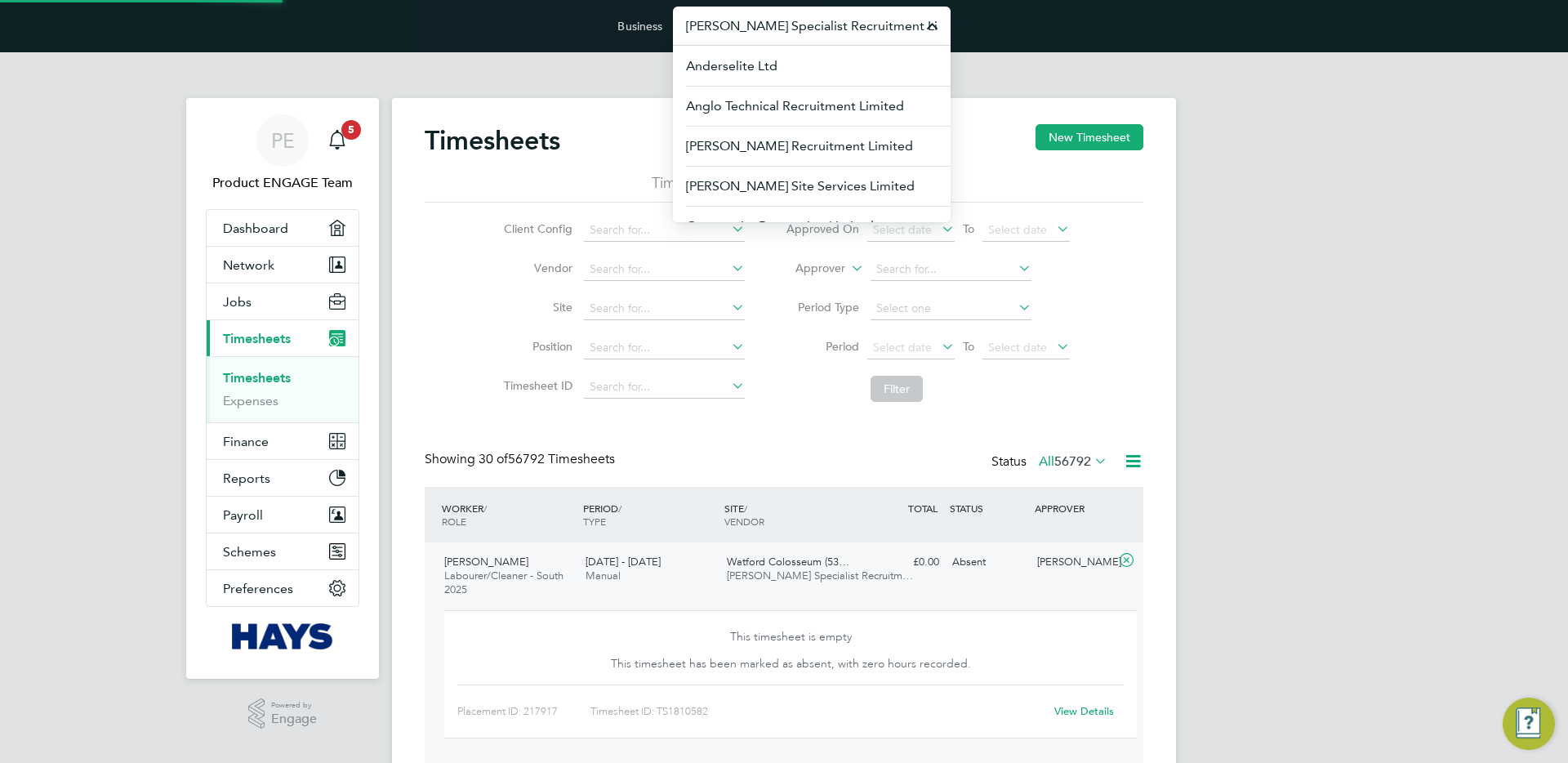
click at [772, 31] on input "Hays Specialist Recruitment Limited" at bounding box center [811, 25] width 277 height 38
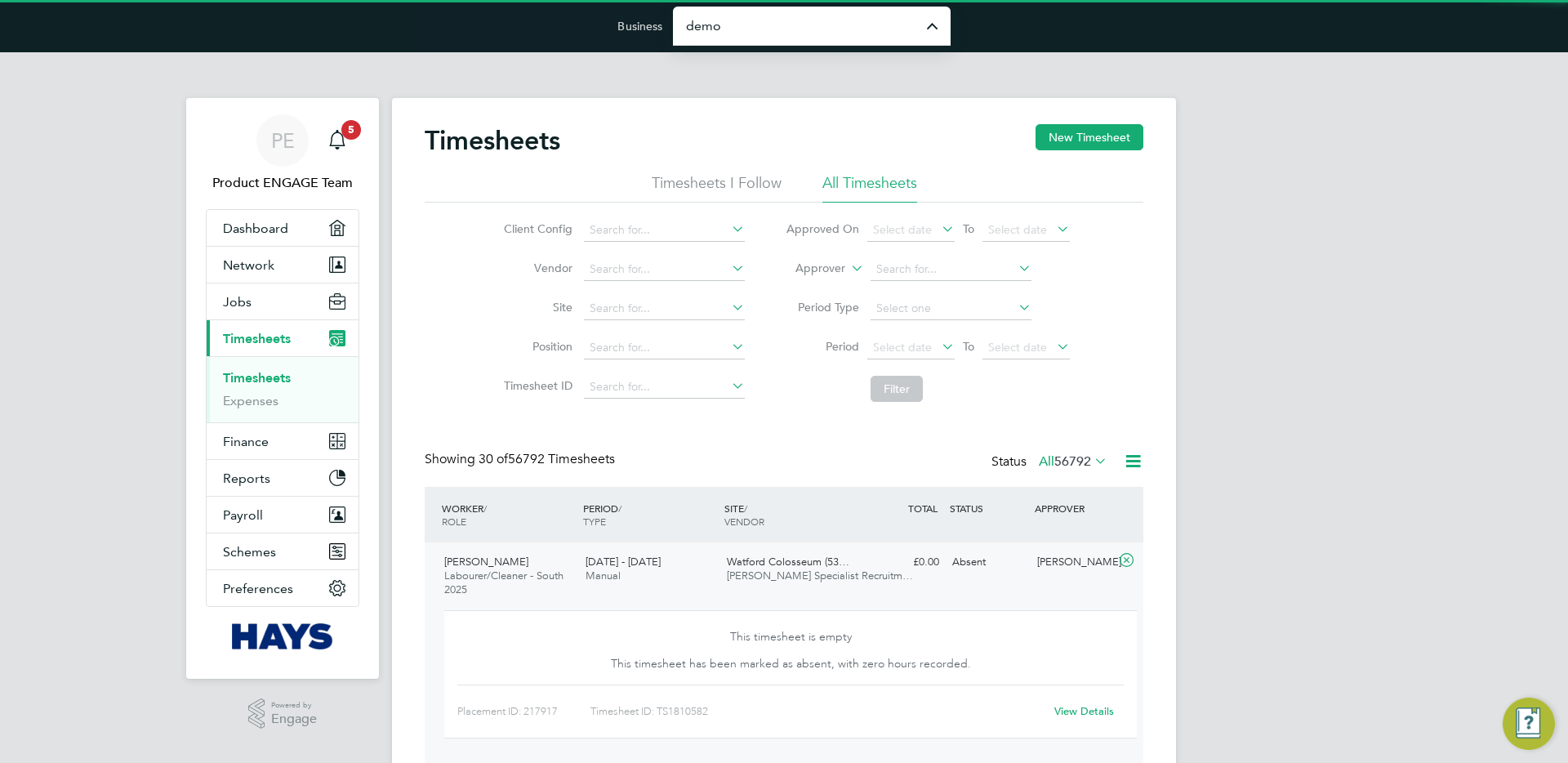
type input "Demo ENGAGE End Hirer"
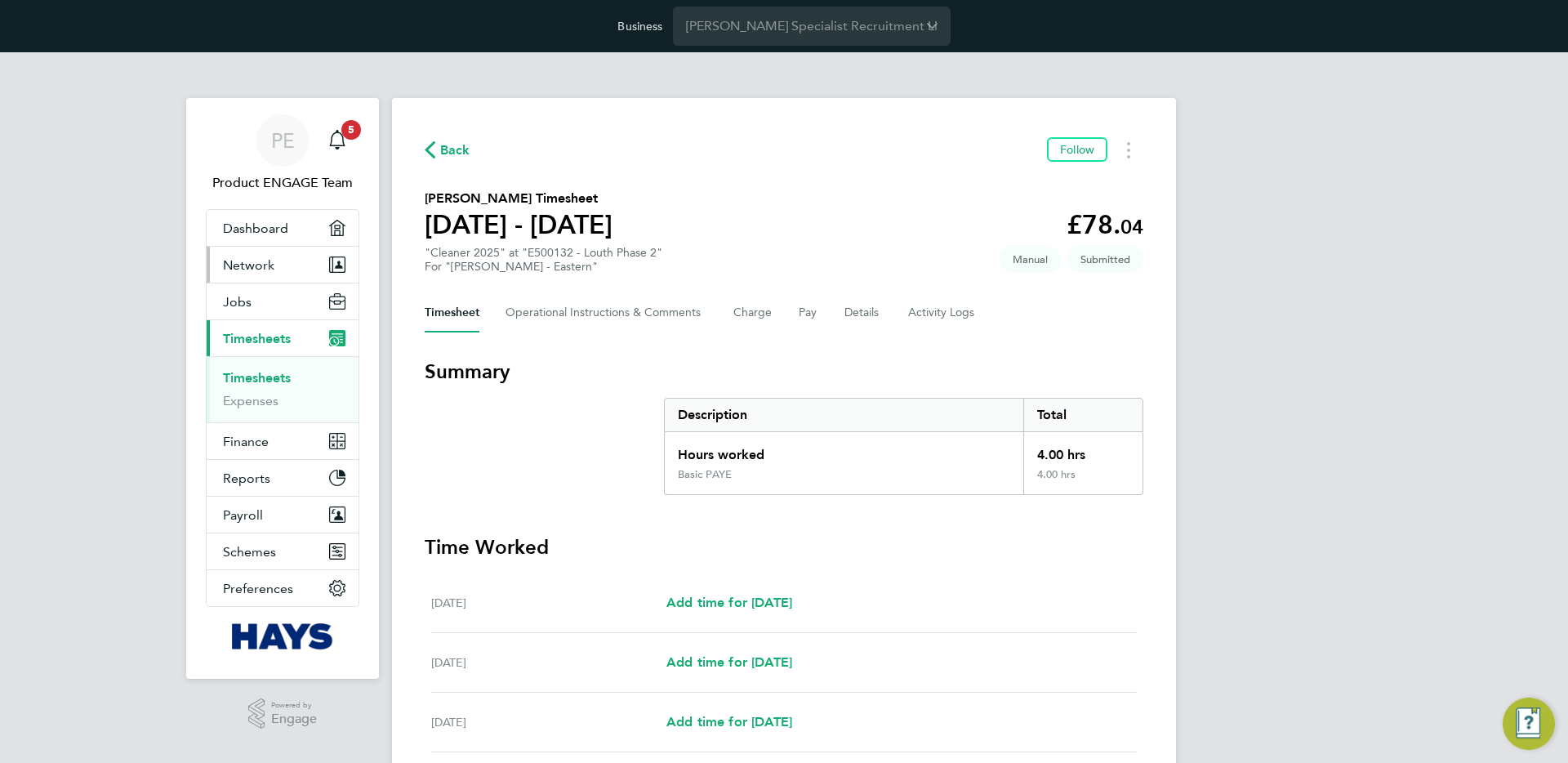
click at [255, 258] on span "Network" at bounding box center [249, 264] width 52 height 15
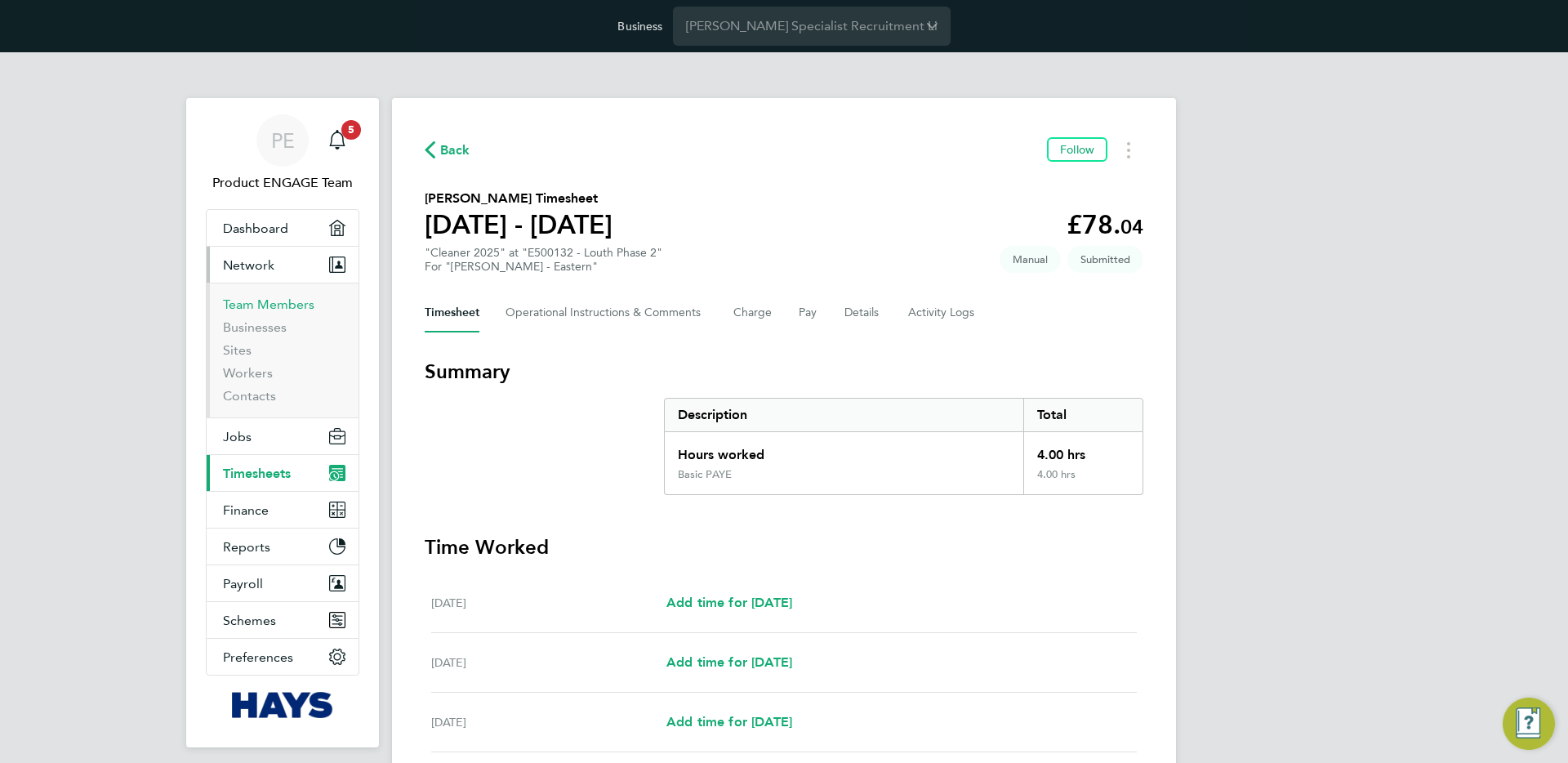
click at [277, 304] on link "Team Members" at bounding box center [268, 303] width 92 height 15
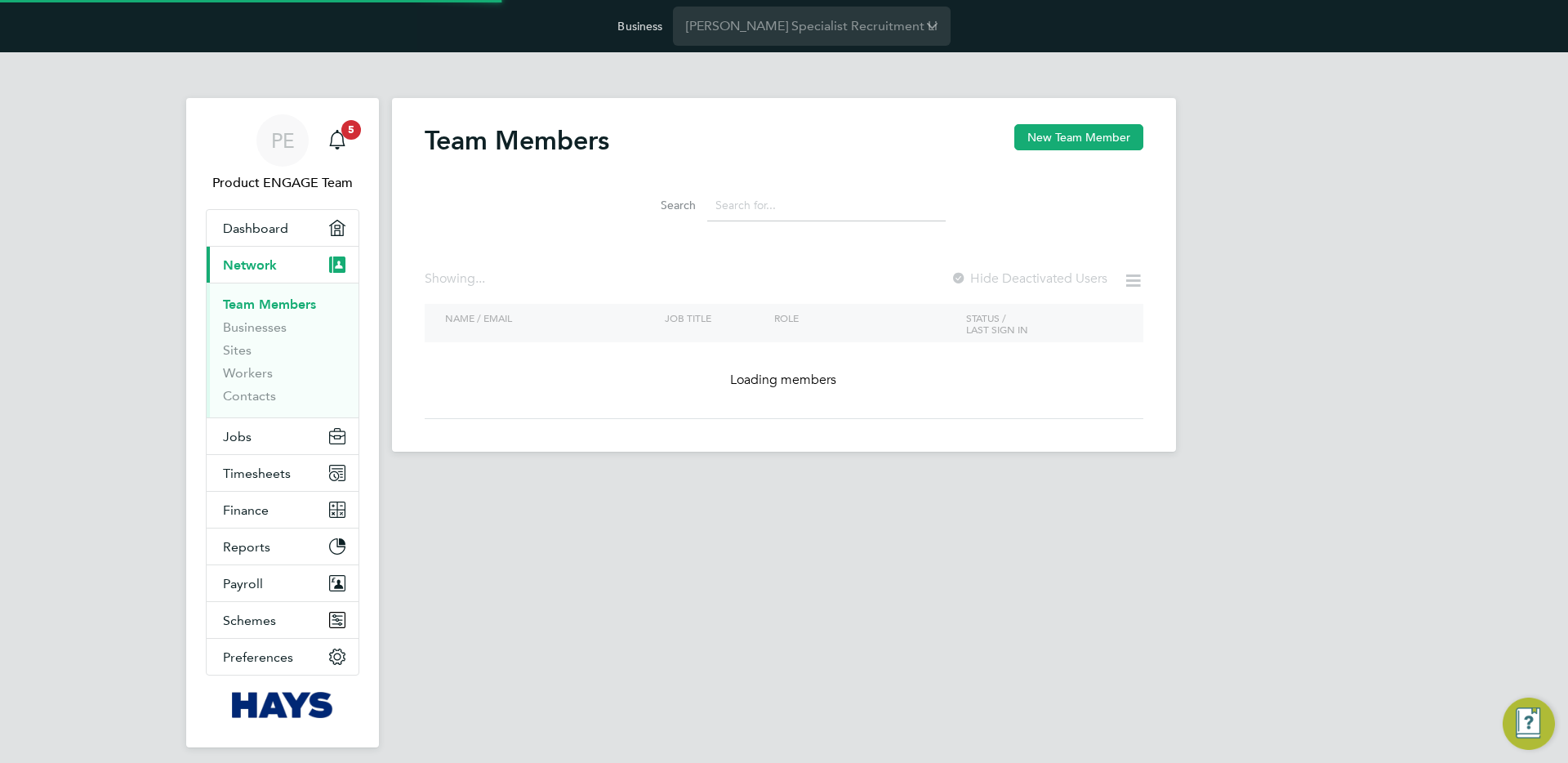
click at [734, 195] on input at bounding box center [826, 205] width 238 height 32
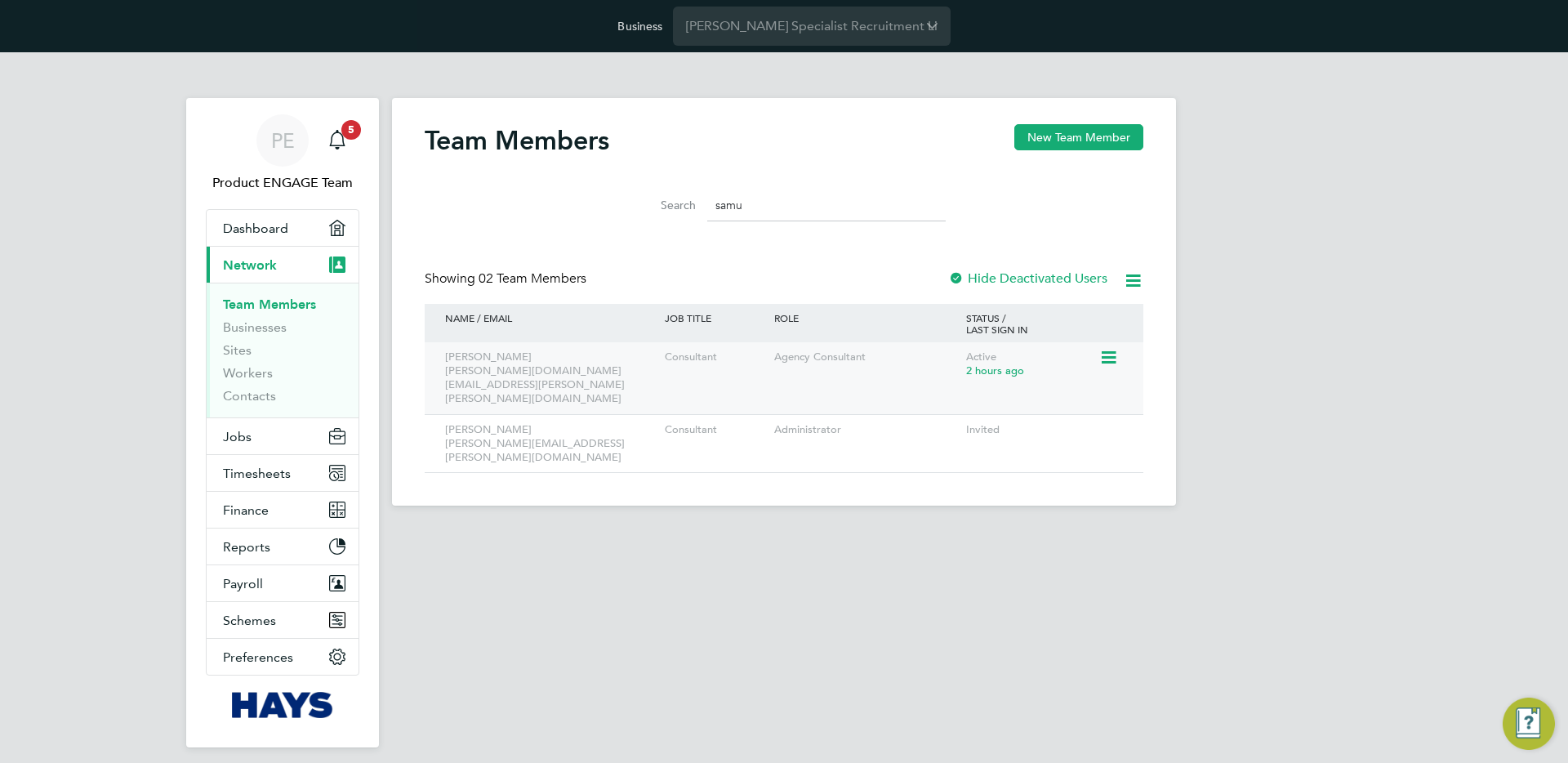
type input "samu"
click at [1104, 358] on icon at bounding box center [1107, 358] width 16 height 20
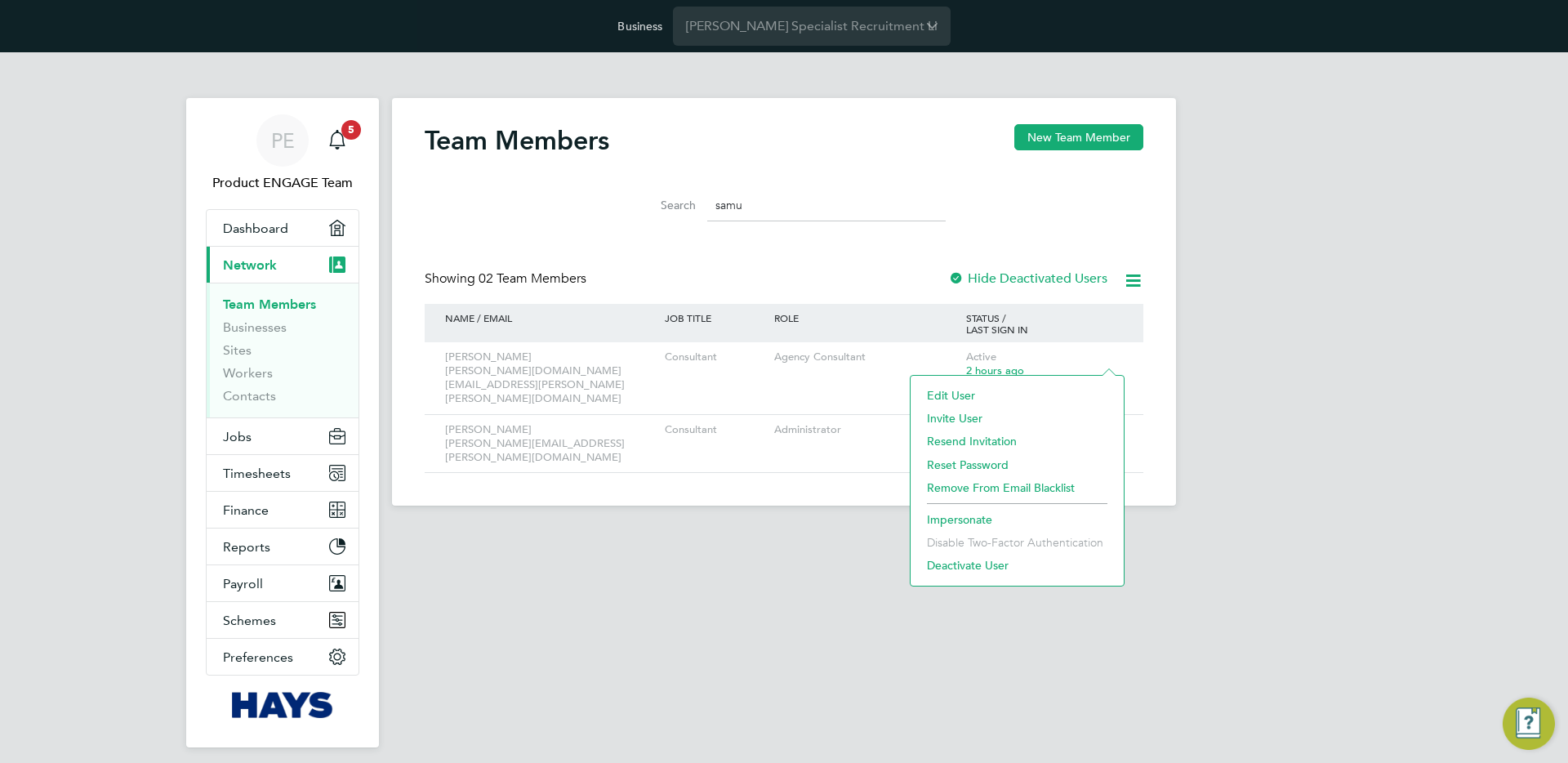
click at [969, 515] on li "Impersonate" at bounding box center [1017, 519] width 197 height 23
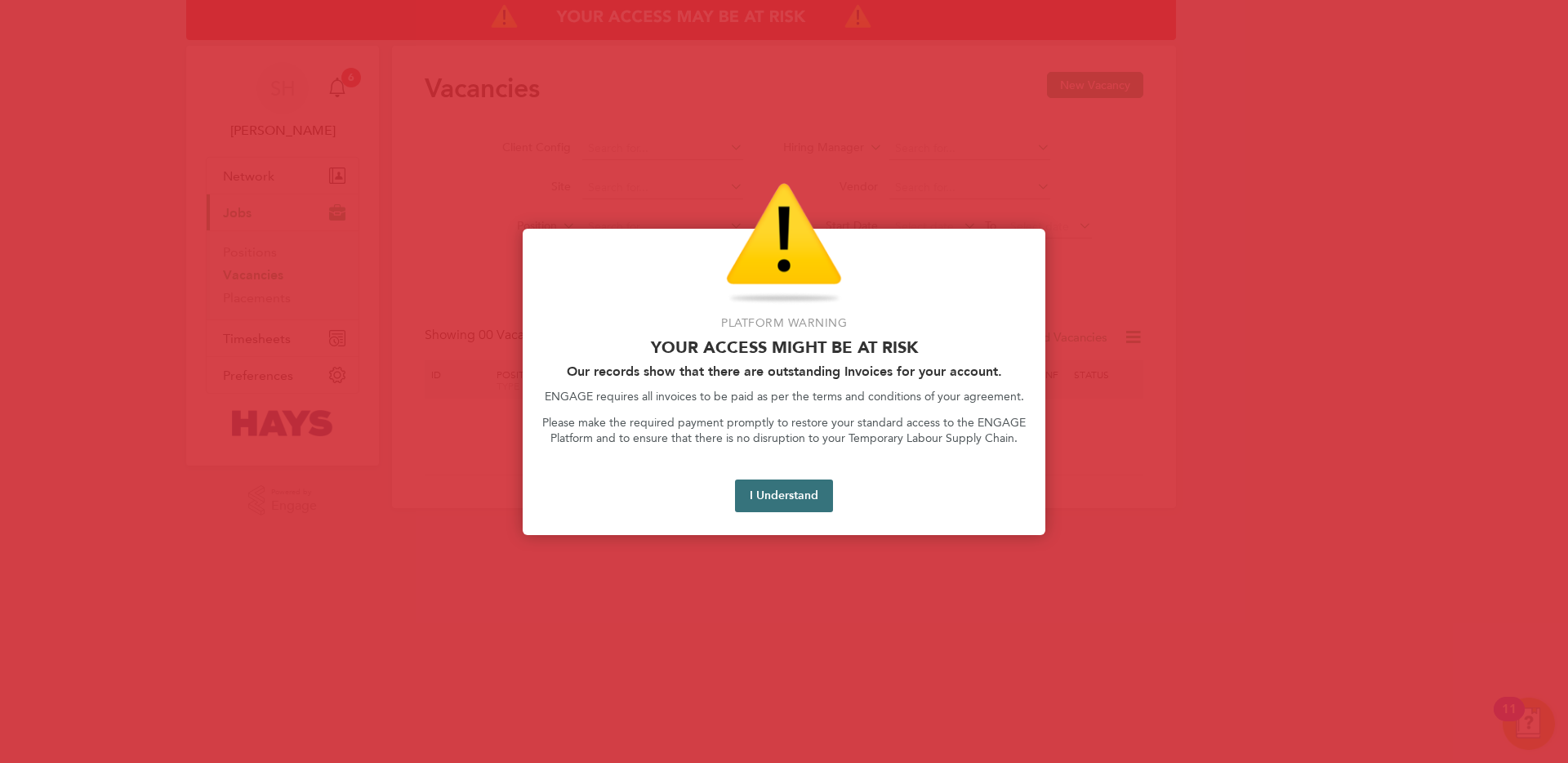
click at [758, 488] on button "I Understand" at bounding box center [784, 495] width 98 height 33
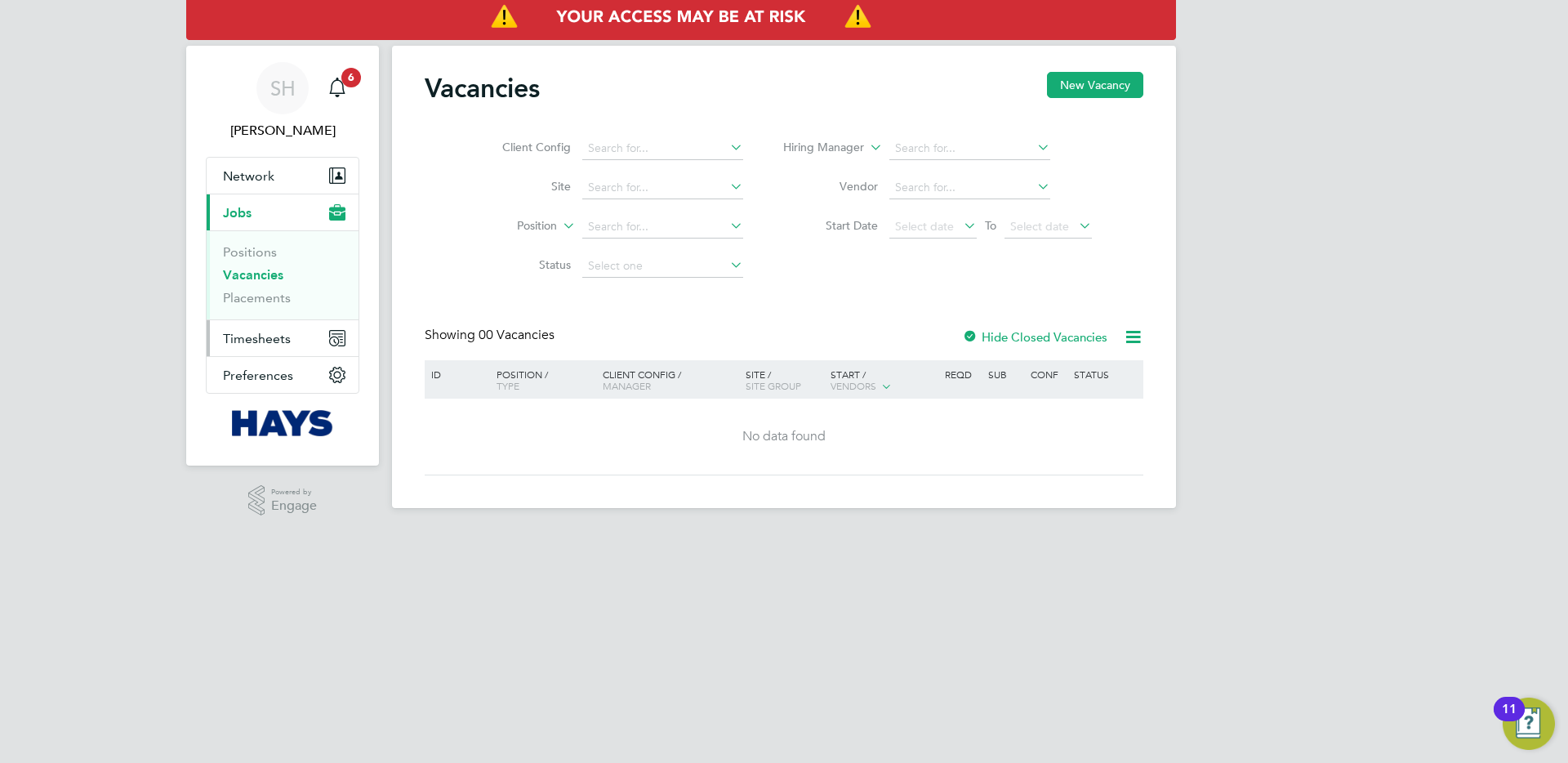
click at [294, 333] on button "Timesheets" at bounding box center [283, 338] width 152 height 36
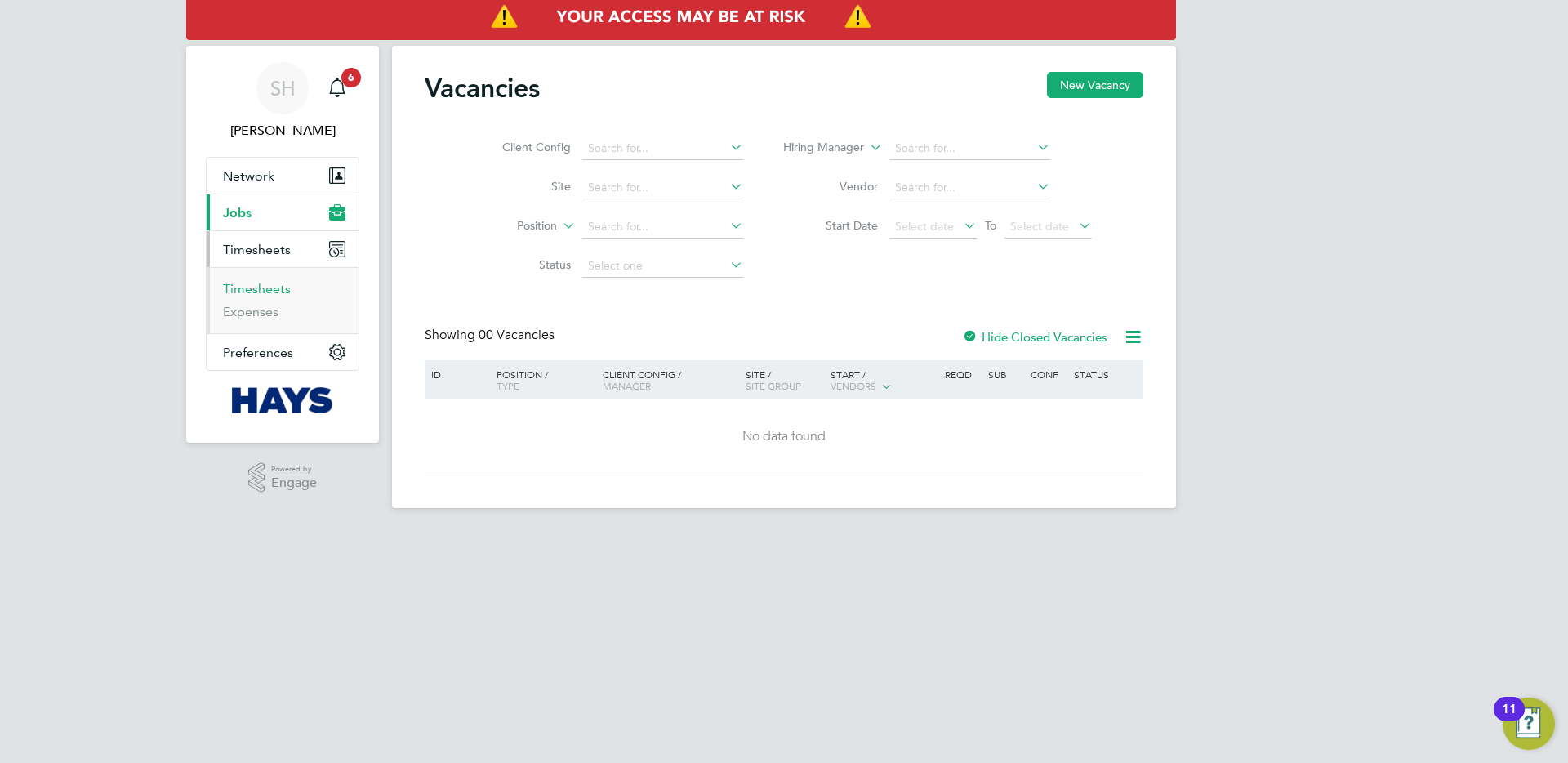
click at [257, 282] on link "Timesheets" at bounding box center [257, 288] width 68 height 15
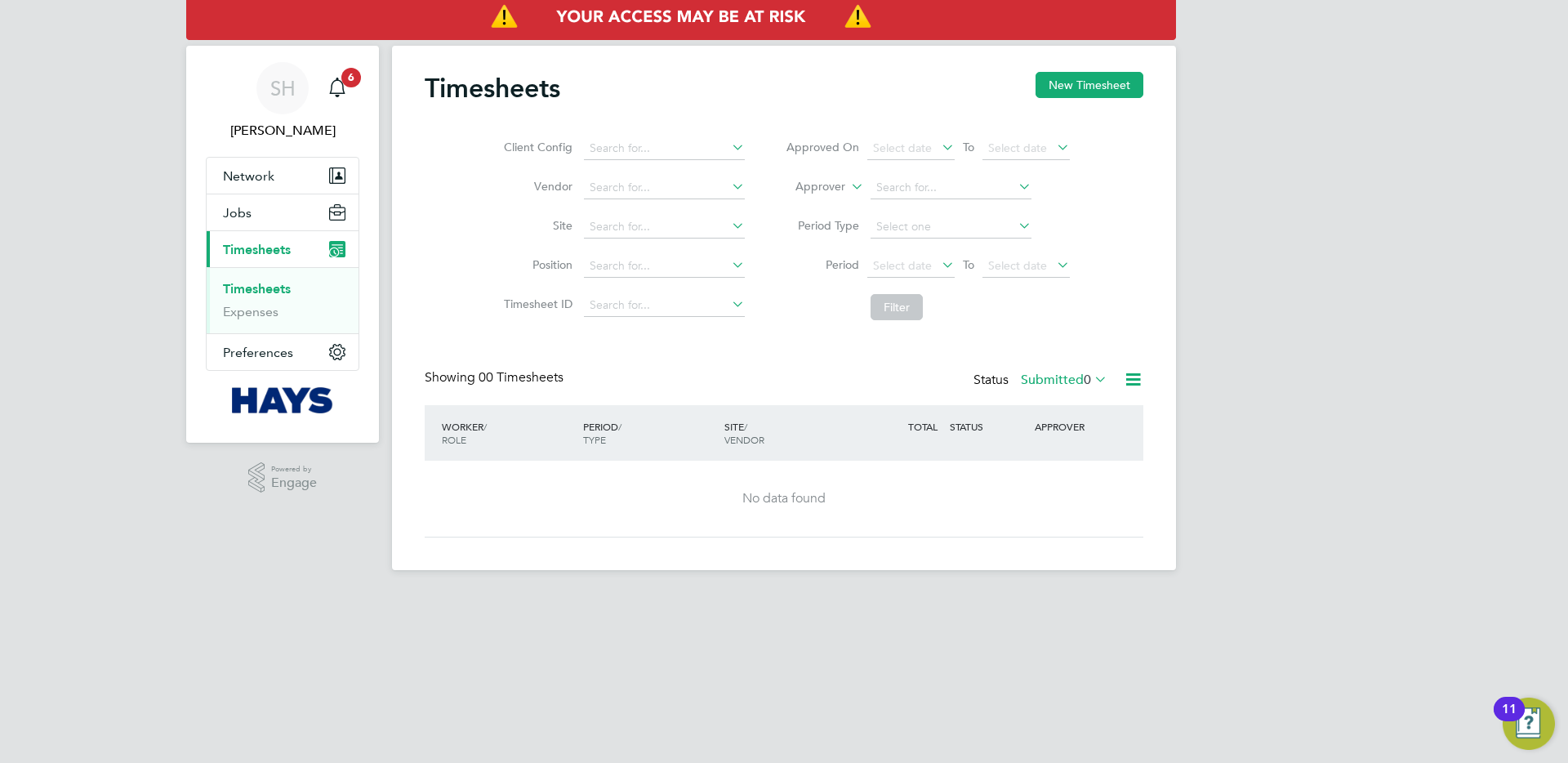
click at [1069, 372] on label "Submitted 0" at bounding box center [1063, 380] width 87 height 16
click at [1063, 397] on li "All" at bounding box center [1061, 409] width 75 height 23
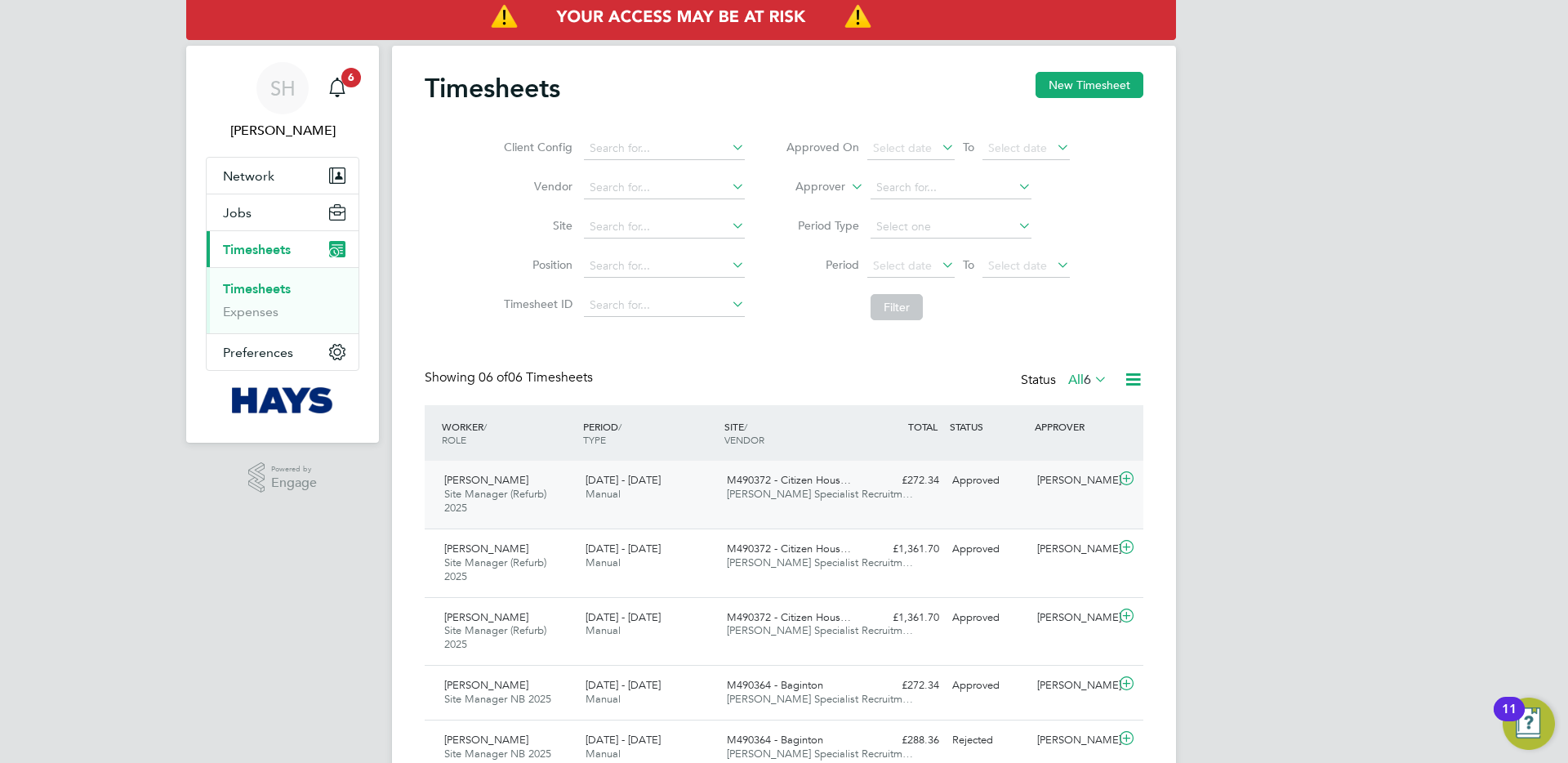
click at [768, 505] on div "M490372 - Citizen Hous… Hays Specialist Recruitm…" at bounding box center [790, 488] width 141 height 41
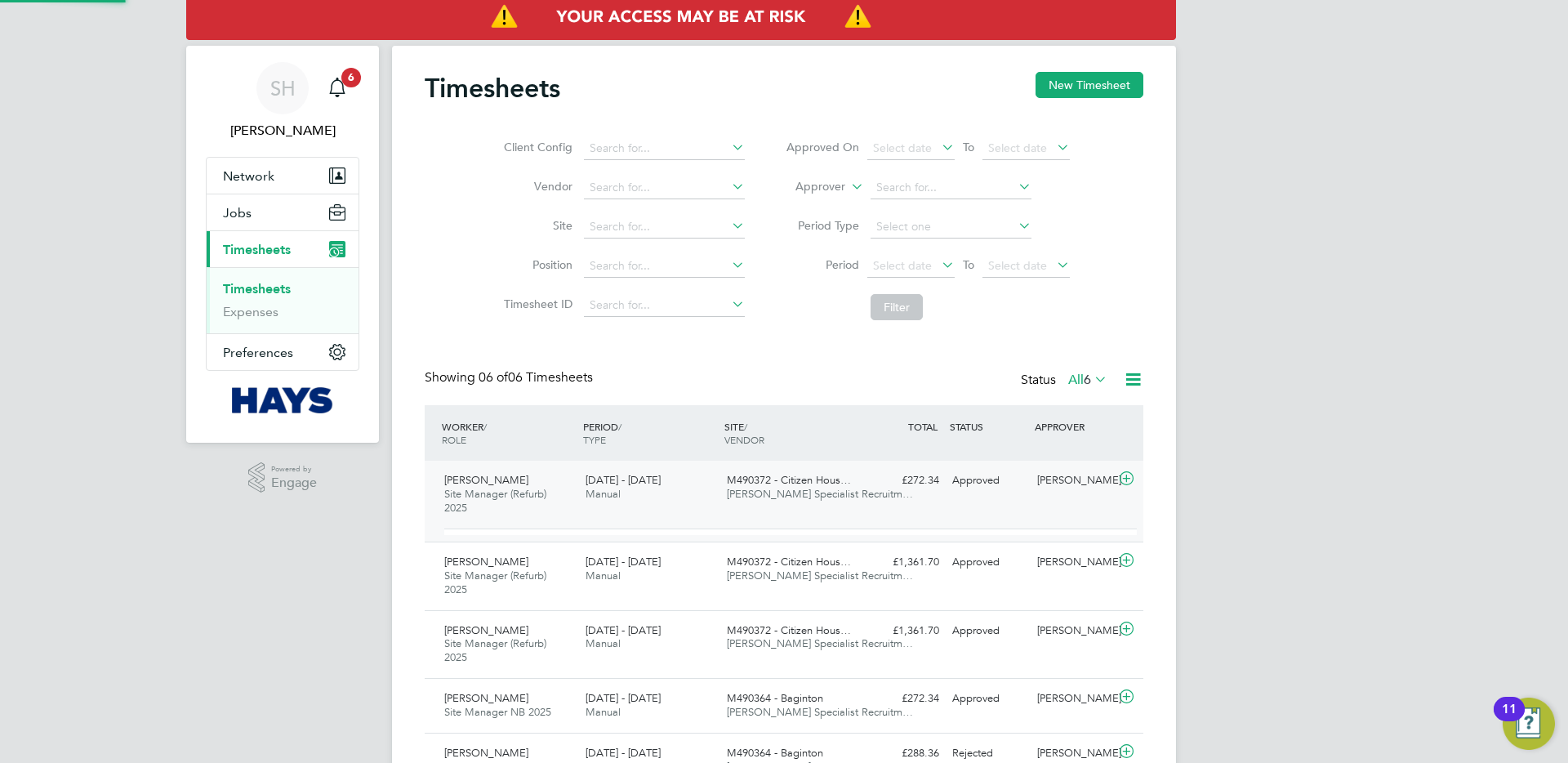
scroll to position [28, 160]
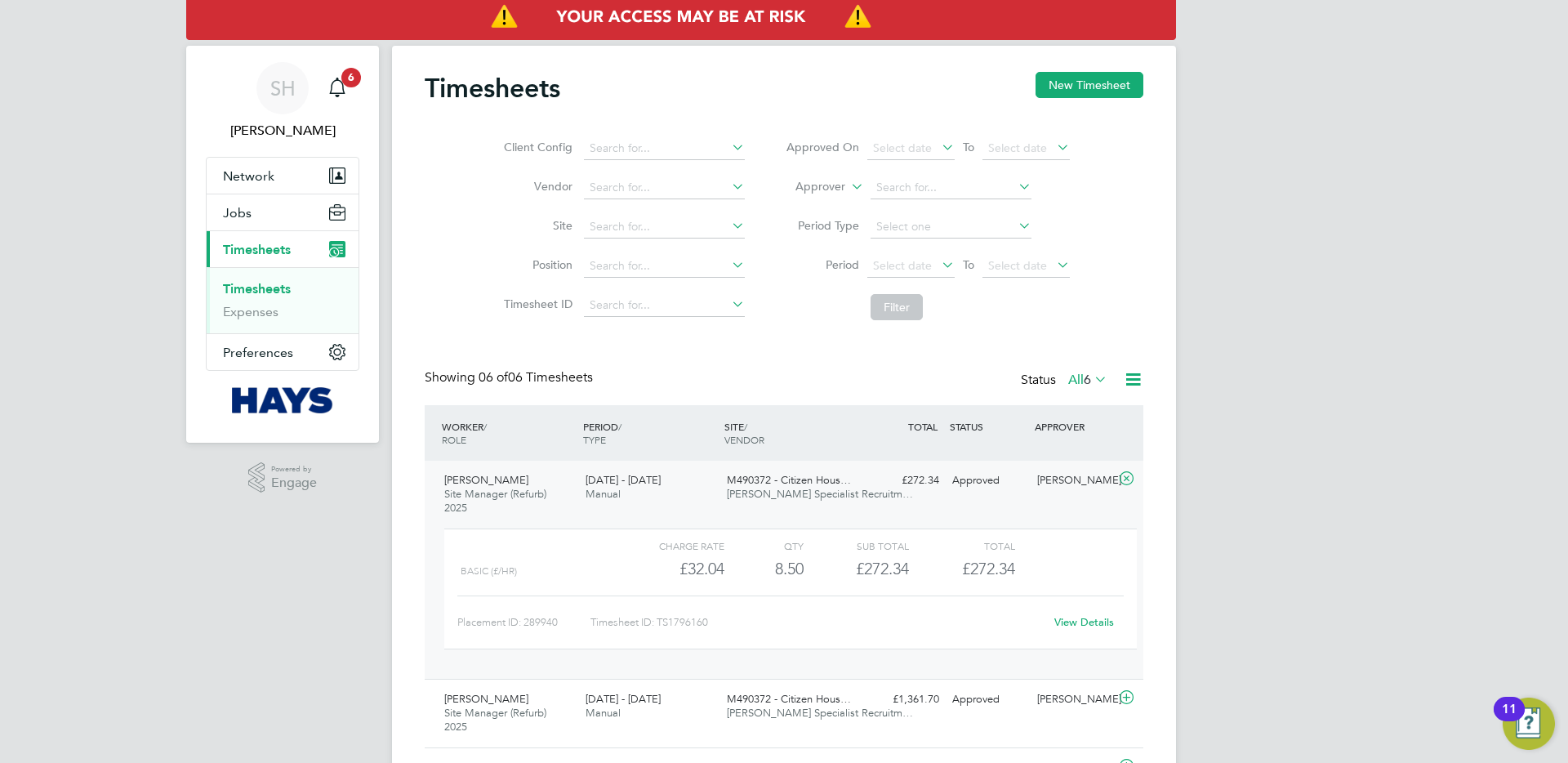
click at [1067, 616] on link "View Details" at bounding box center [1084, 622] width 60 height 14
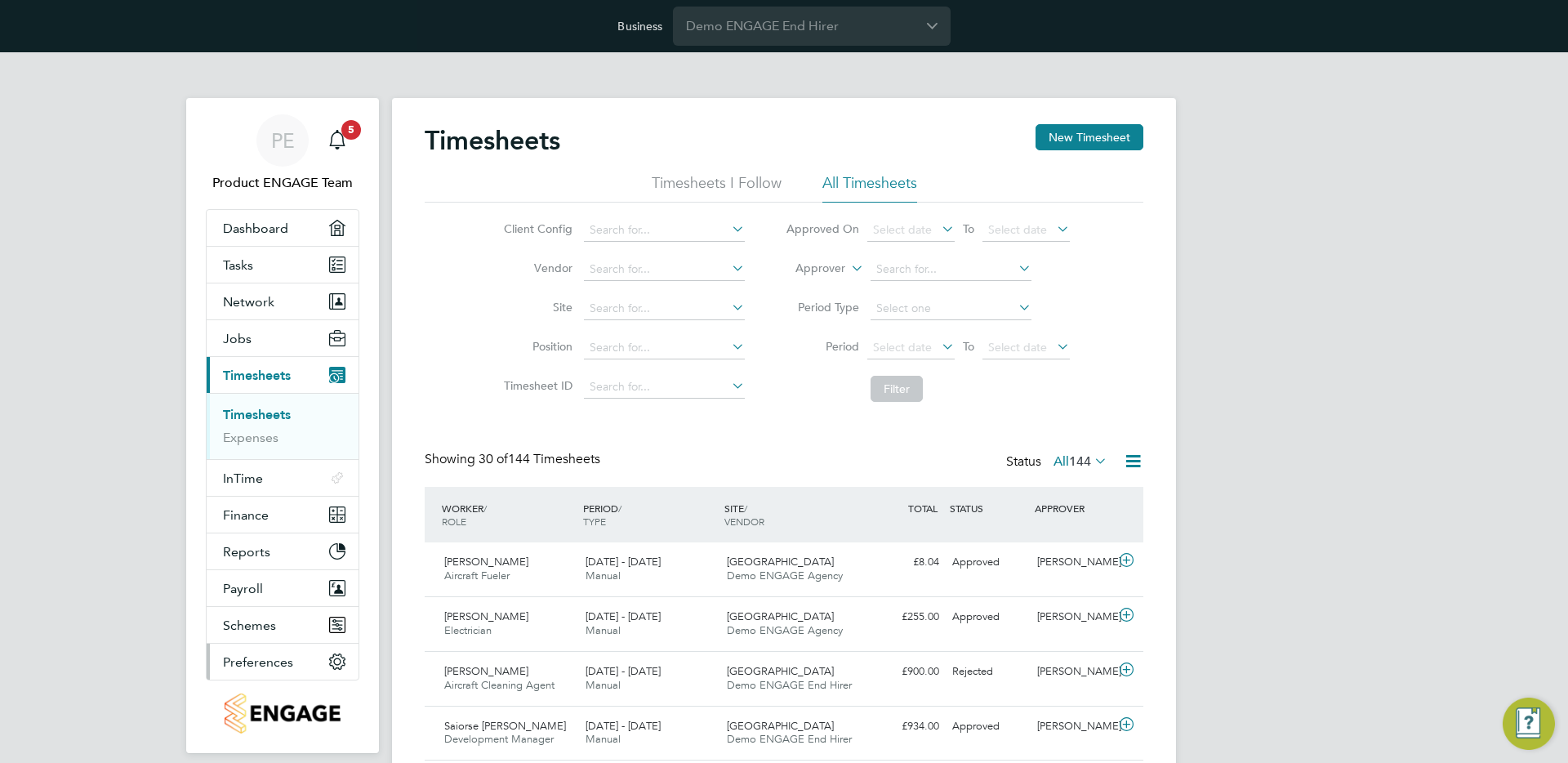
click at [285, 652] on button "Preferences" at bounding box center [283, 661] width 152 height 36
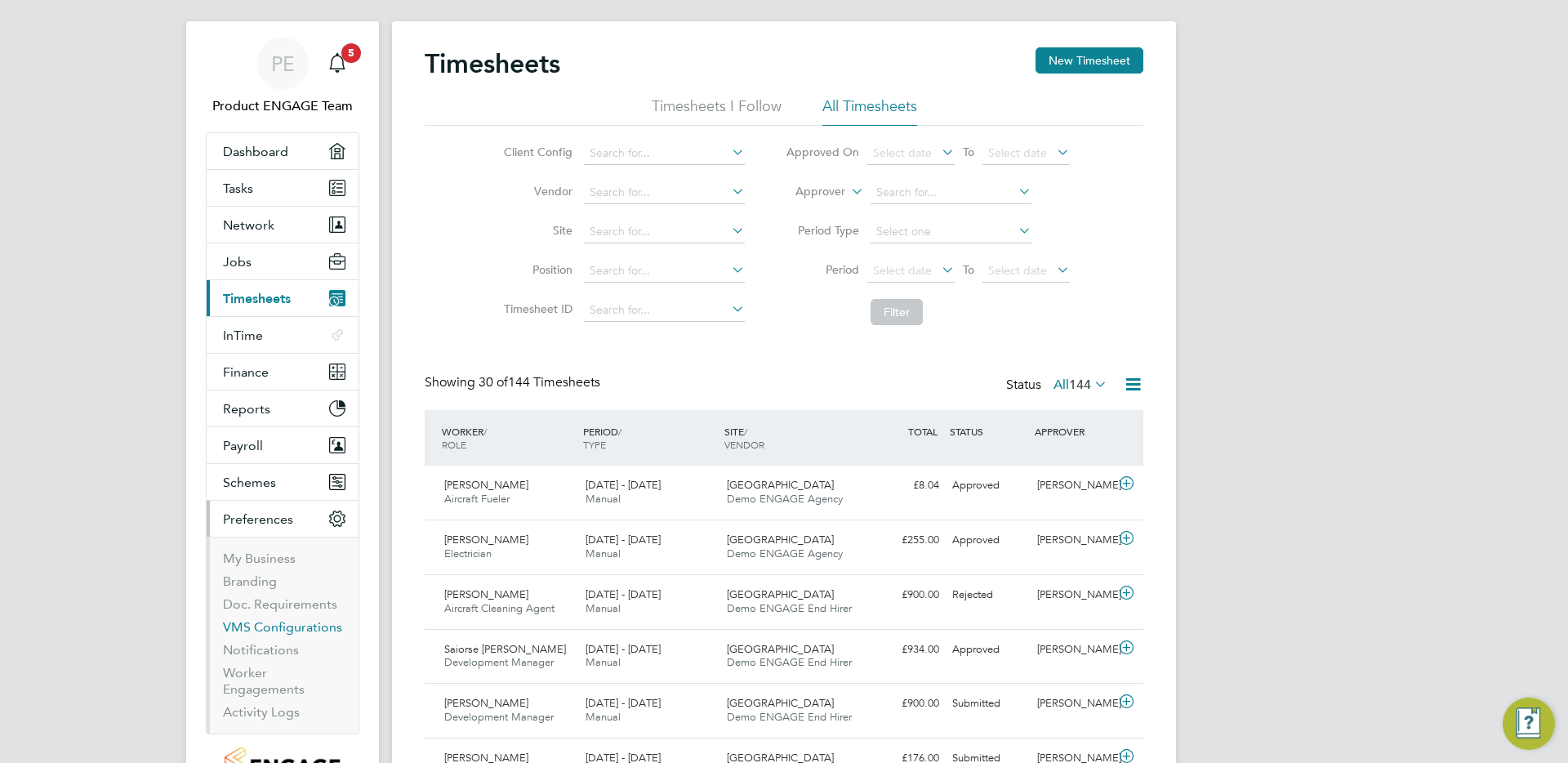
click at [286, 626] on link "VMS Configurations" at bounding box center [283, 626] width 120 height 15
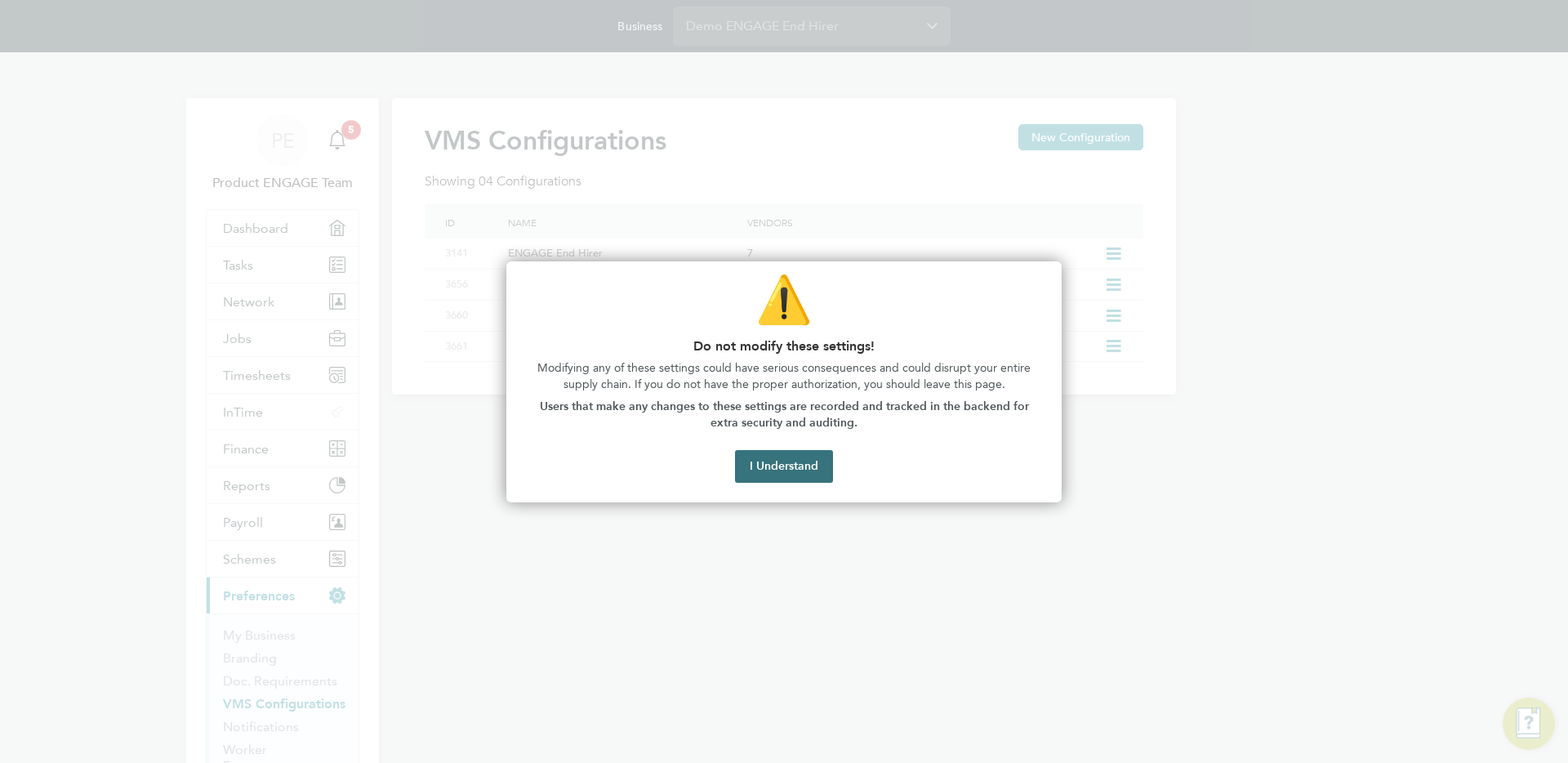
click at [810, 460] on button "I Understand" at bounding box center [784, 466] width 98 height 33
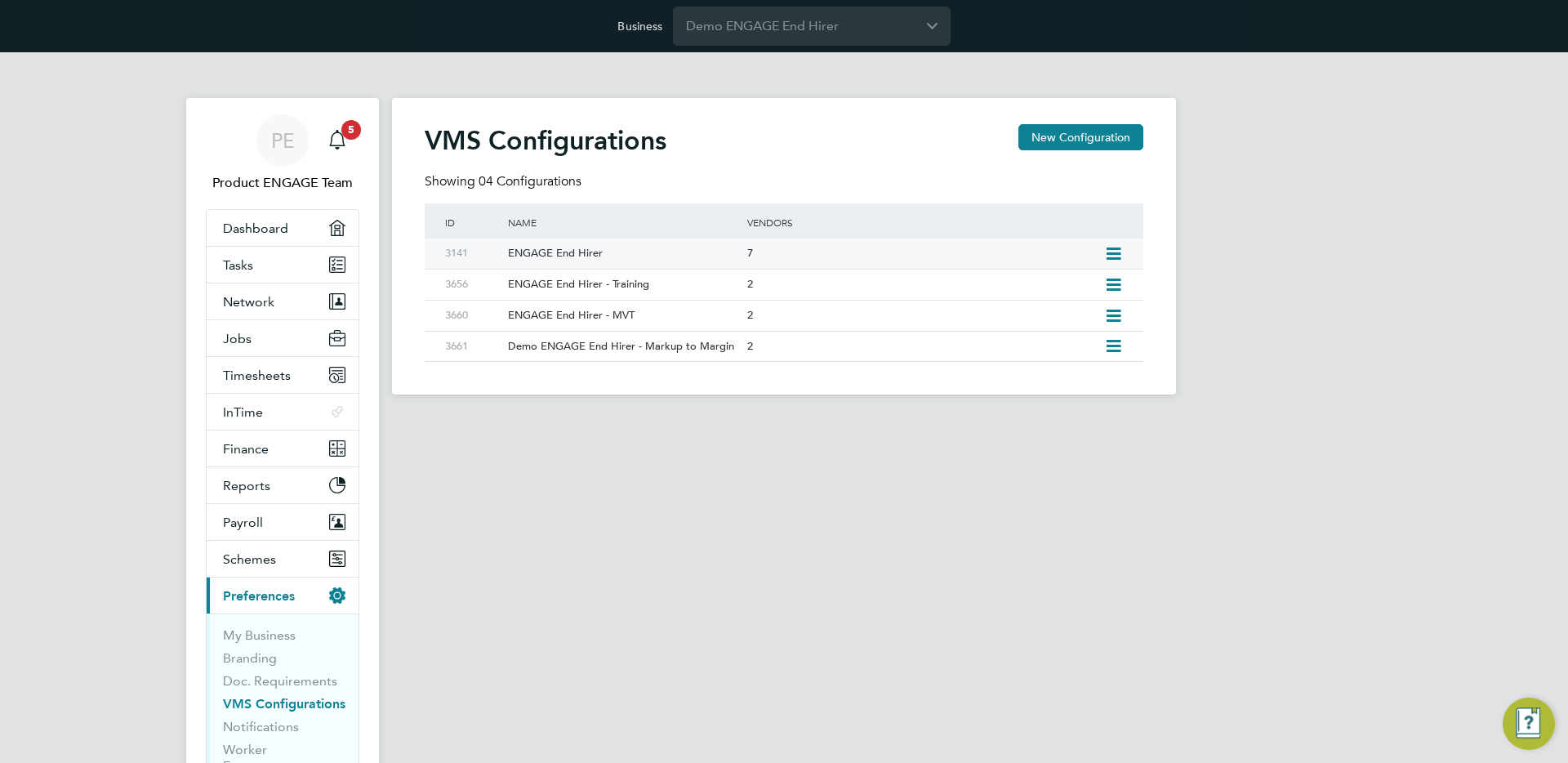
click at [1114, 260] on icon at bounding box center [1113, 253] width 21 height 13
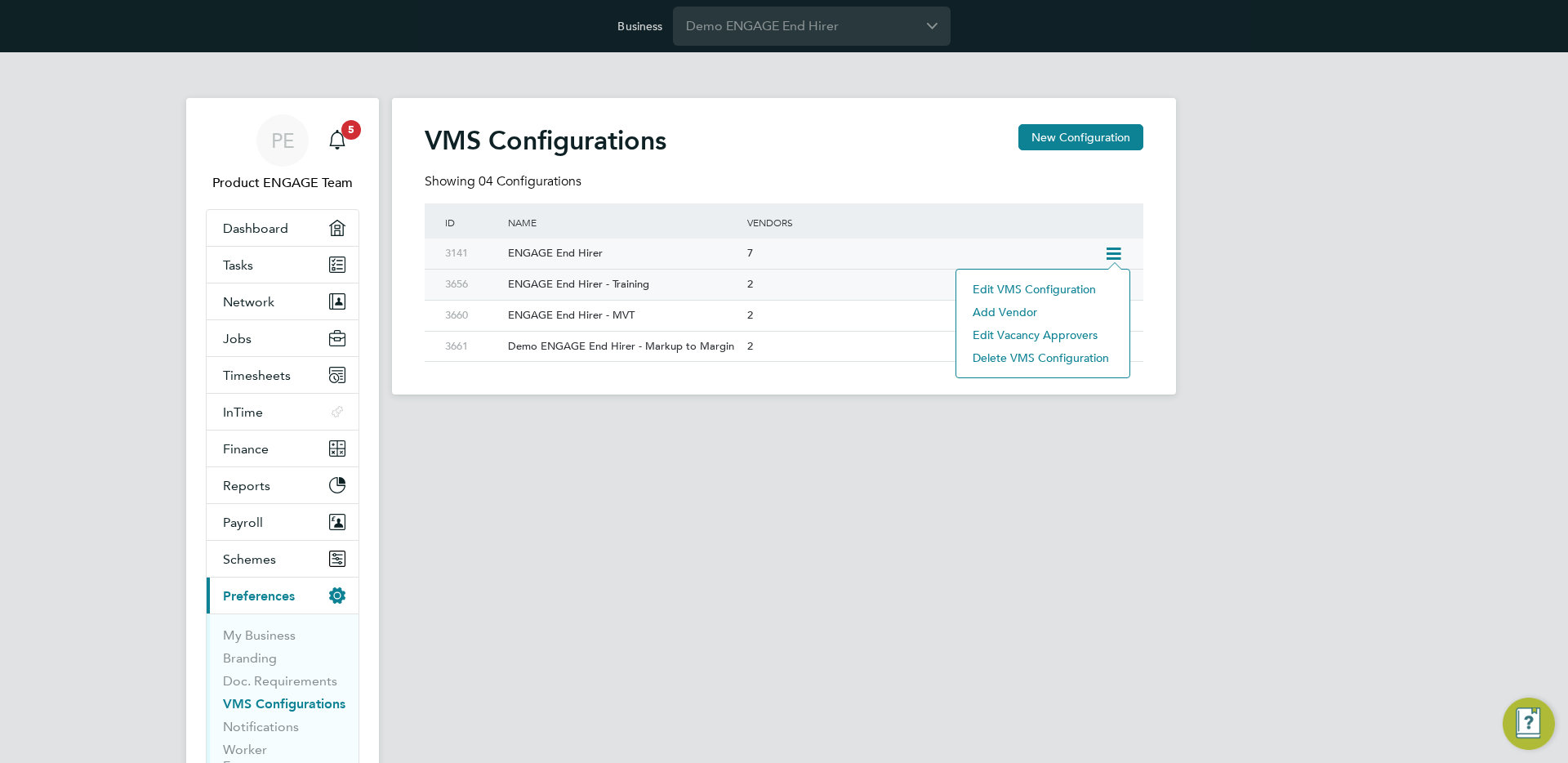
click at [1067, 289] on li "Edit VMS Configuration" at bounding box center [1043, 289] width 157 height 23
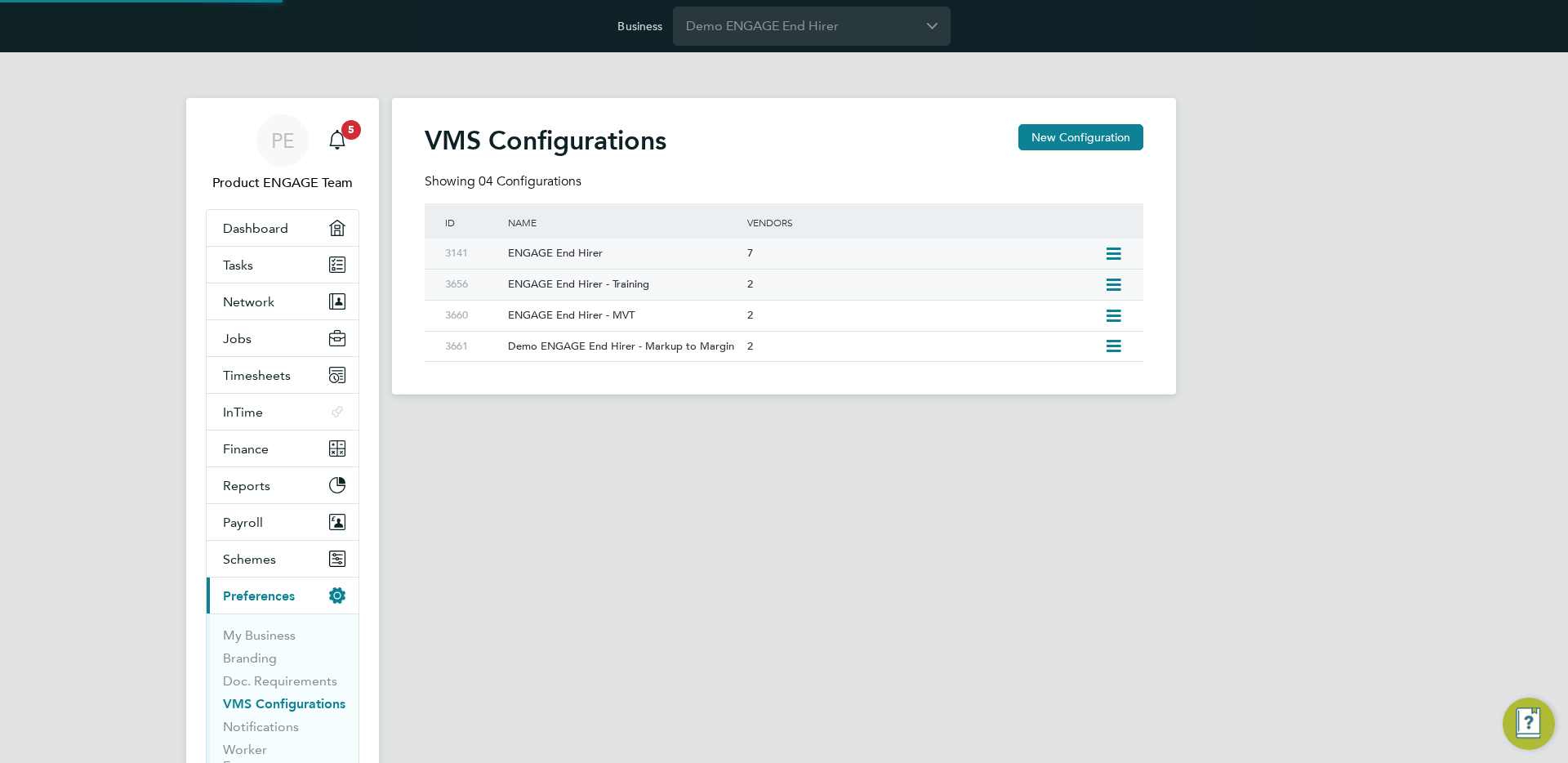
type input "ENGAGE End Hirer"
type input "Demo ENGAGE End Hirer"
type input "Any Text"
type input "Manually"
type input "No Limits"
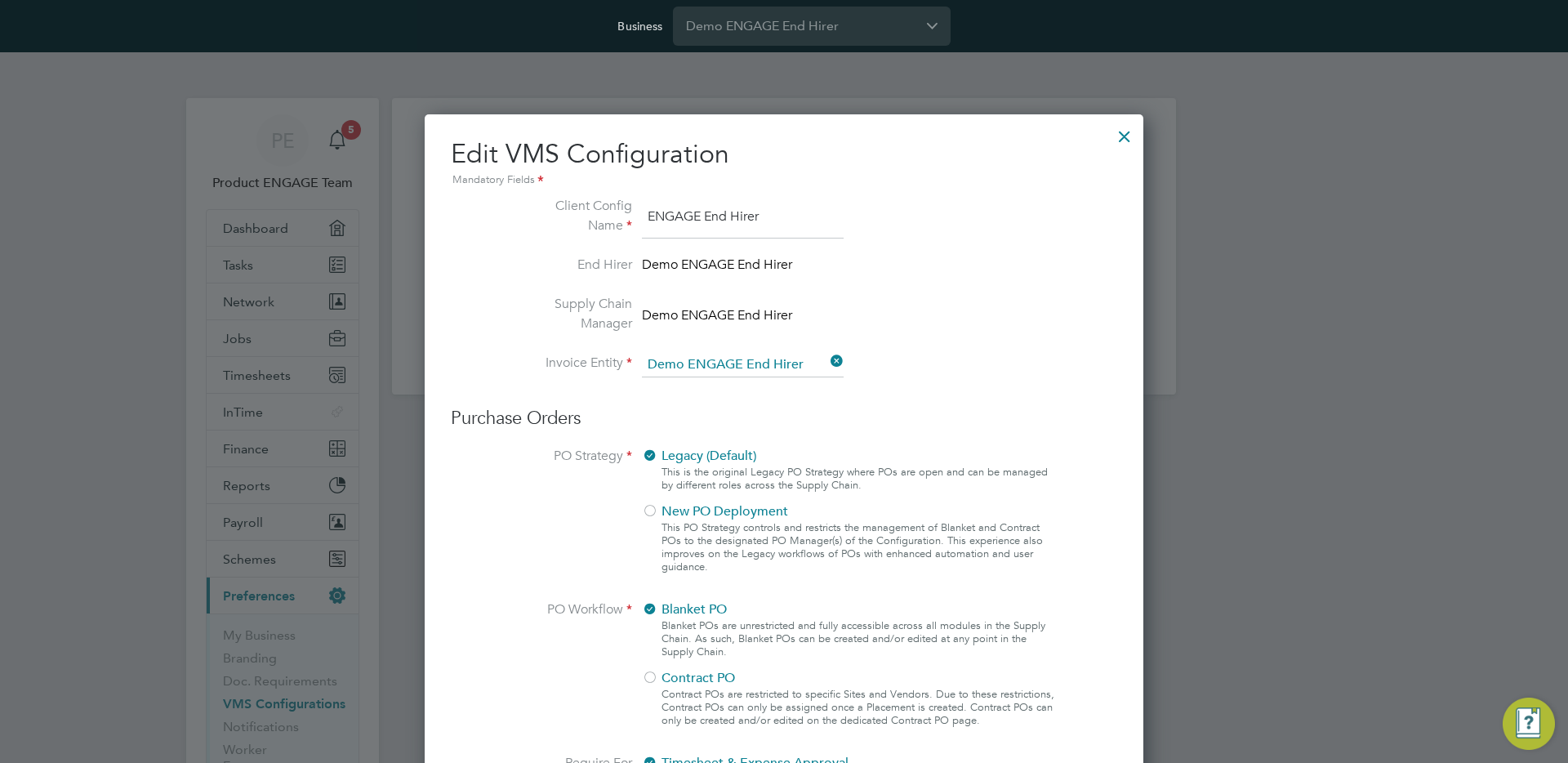
click at [1125, 140] on div at bounding box center [1124, 132] width 29 height 29
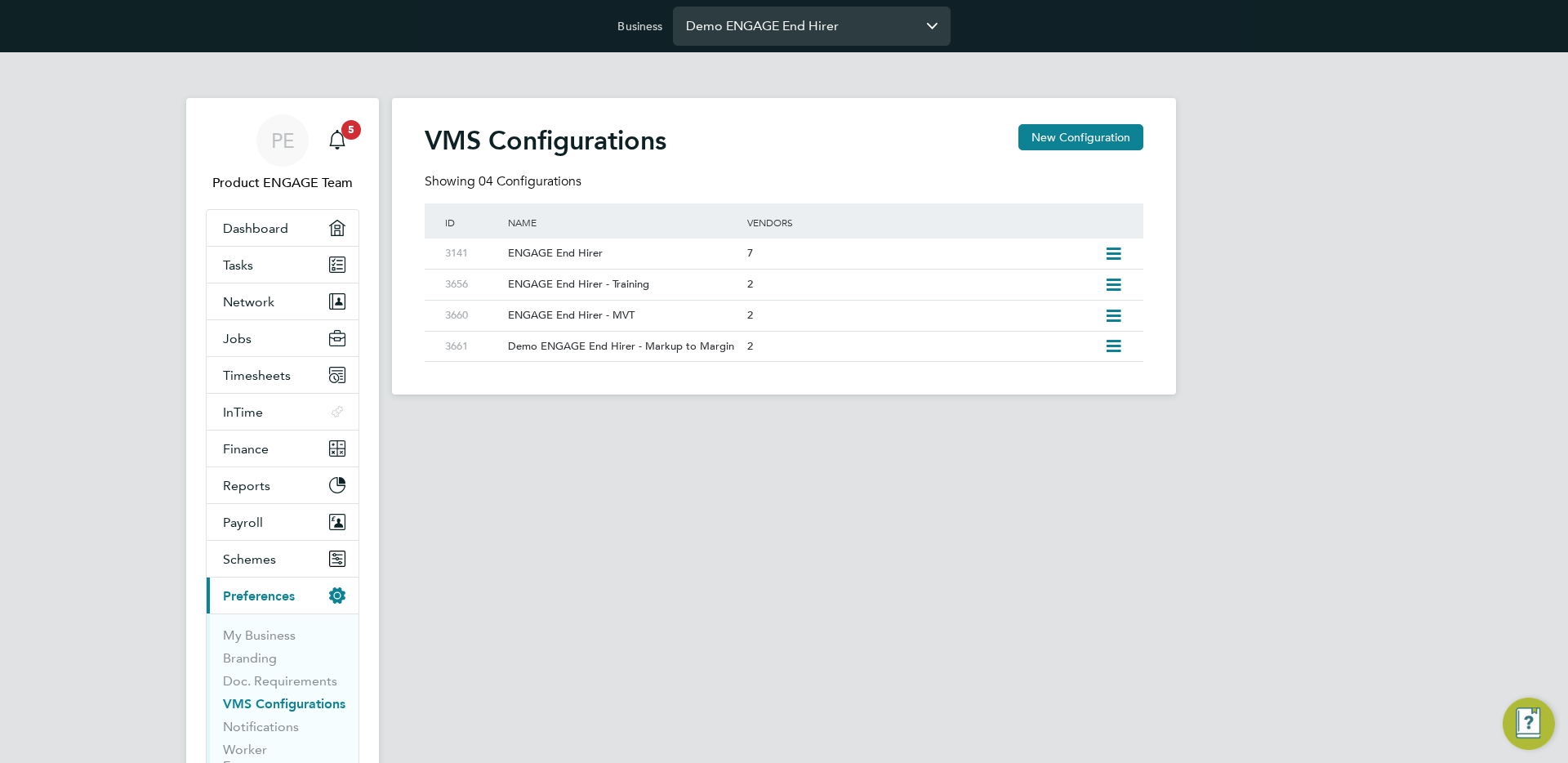
click at [745, 23] on input "Demo ENGAGE End Hirer" at bounding box center [811, 25] width 277 height 38
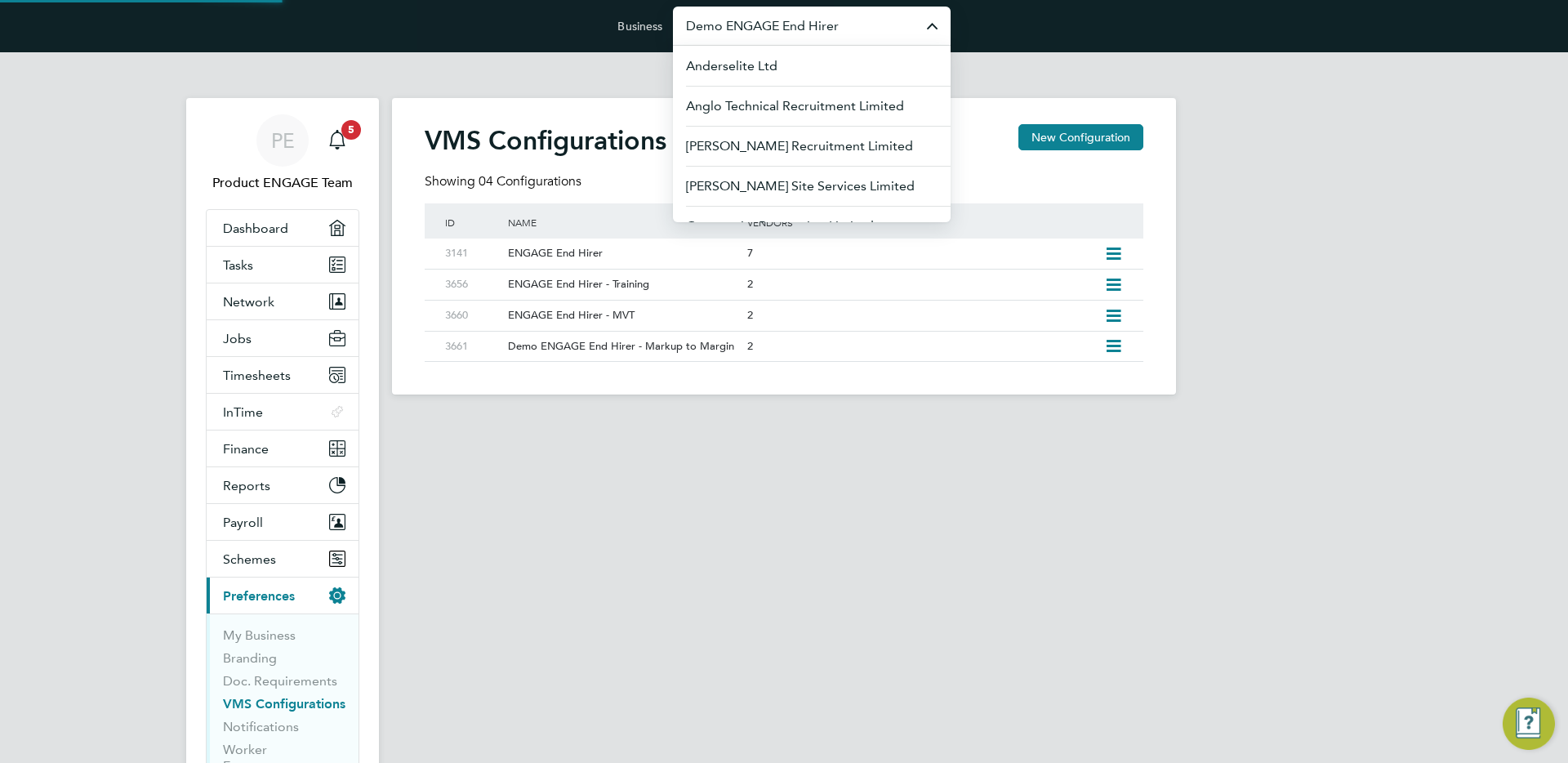
click at [745, 23] on input "Demo ENGAGE End Hirer" at bounding box center [811, 25] width 277 height 38
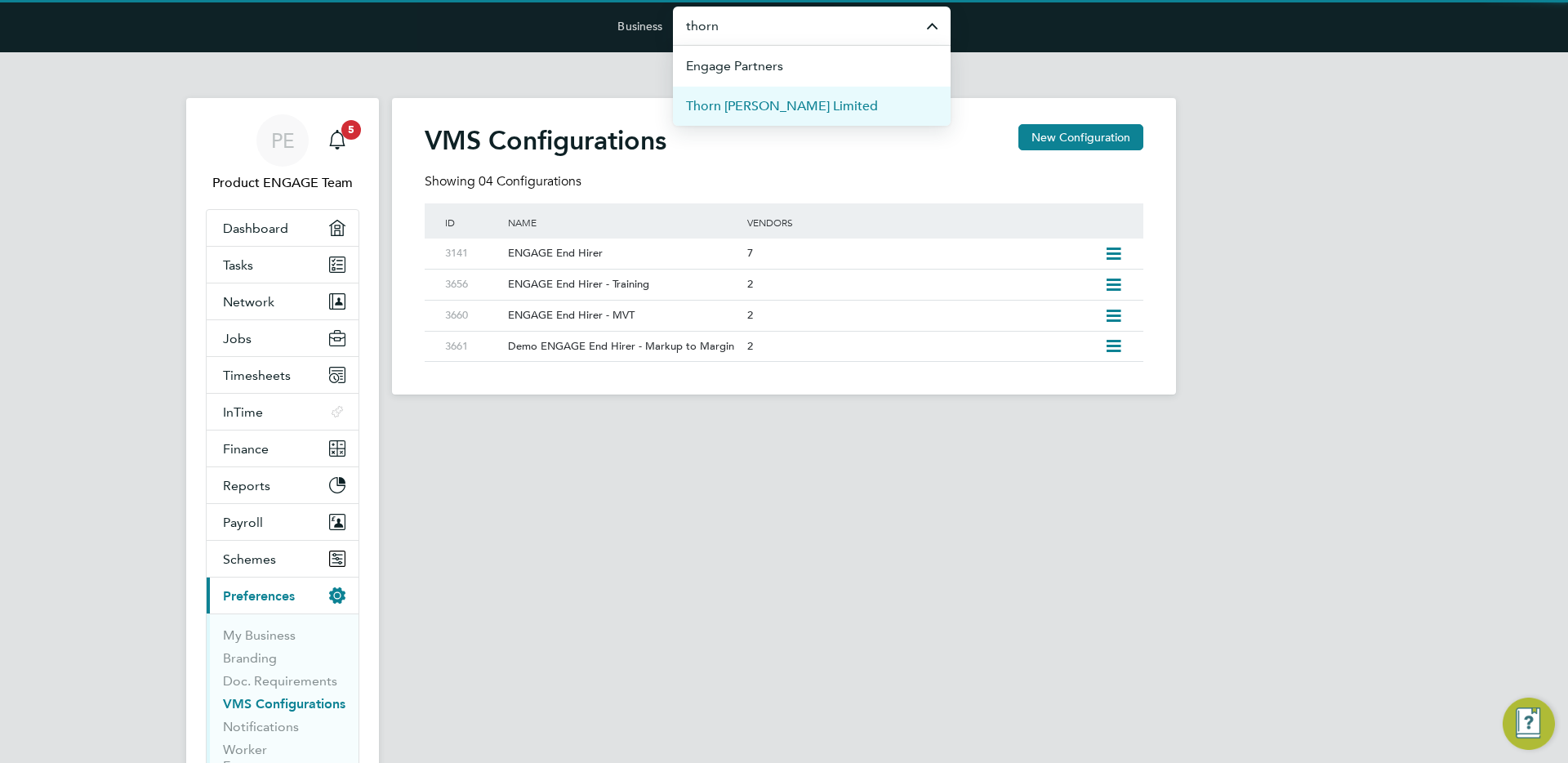
click at [775, 96] on span "Thorn [PERSON_NAME] Limited" at bounding box center [781, 106] width 192 height 20
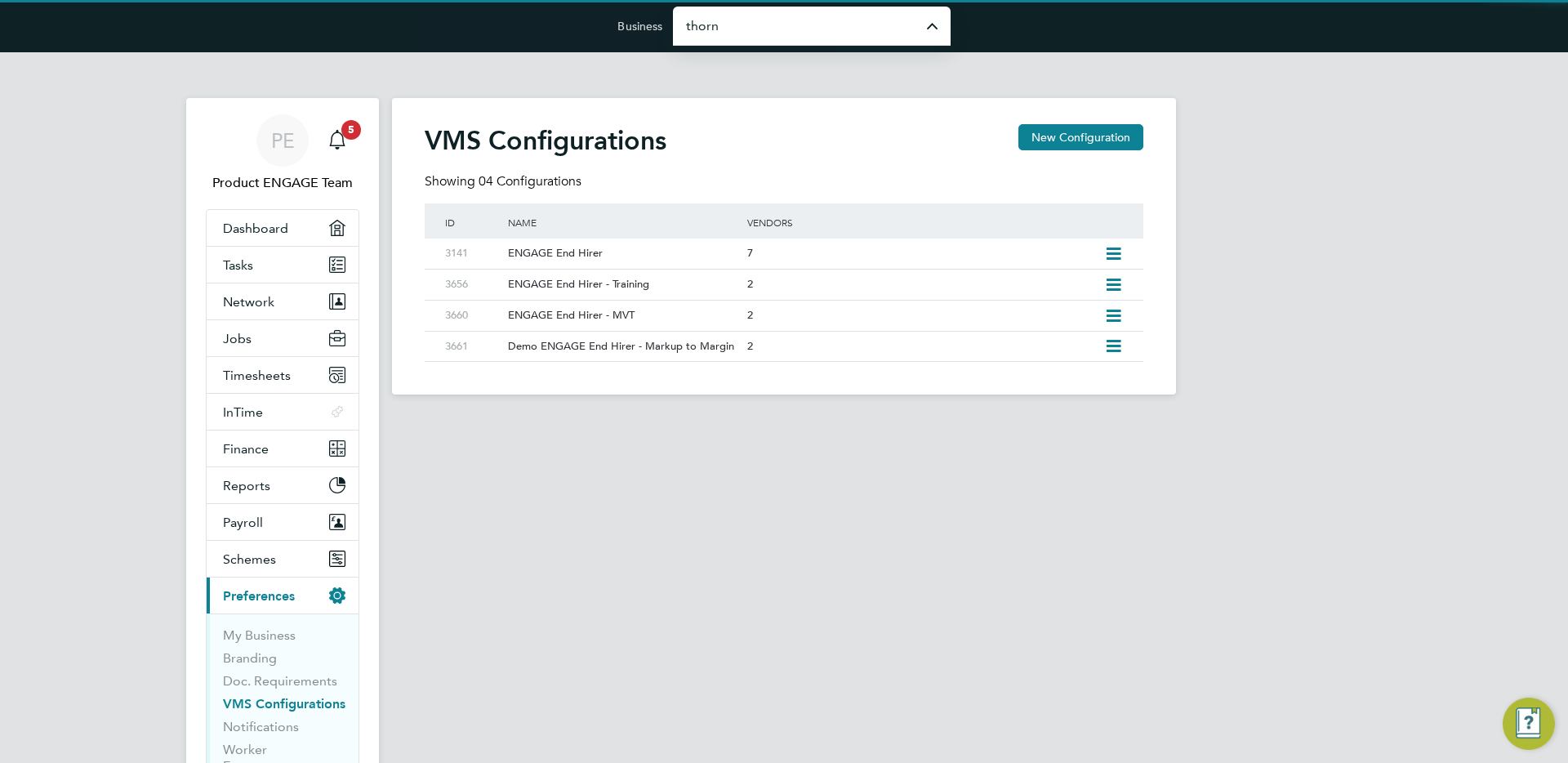
type input "Thorn [PERSON_NAME] Limited"
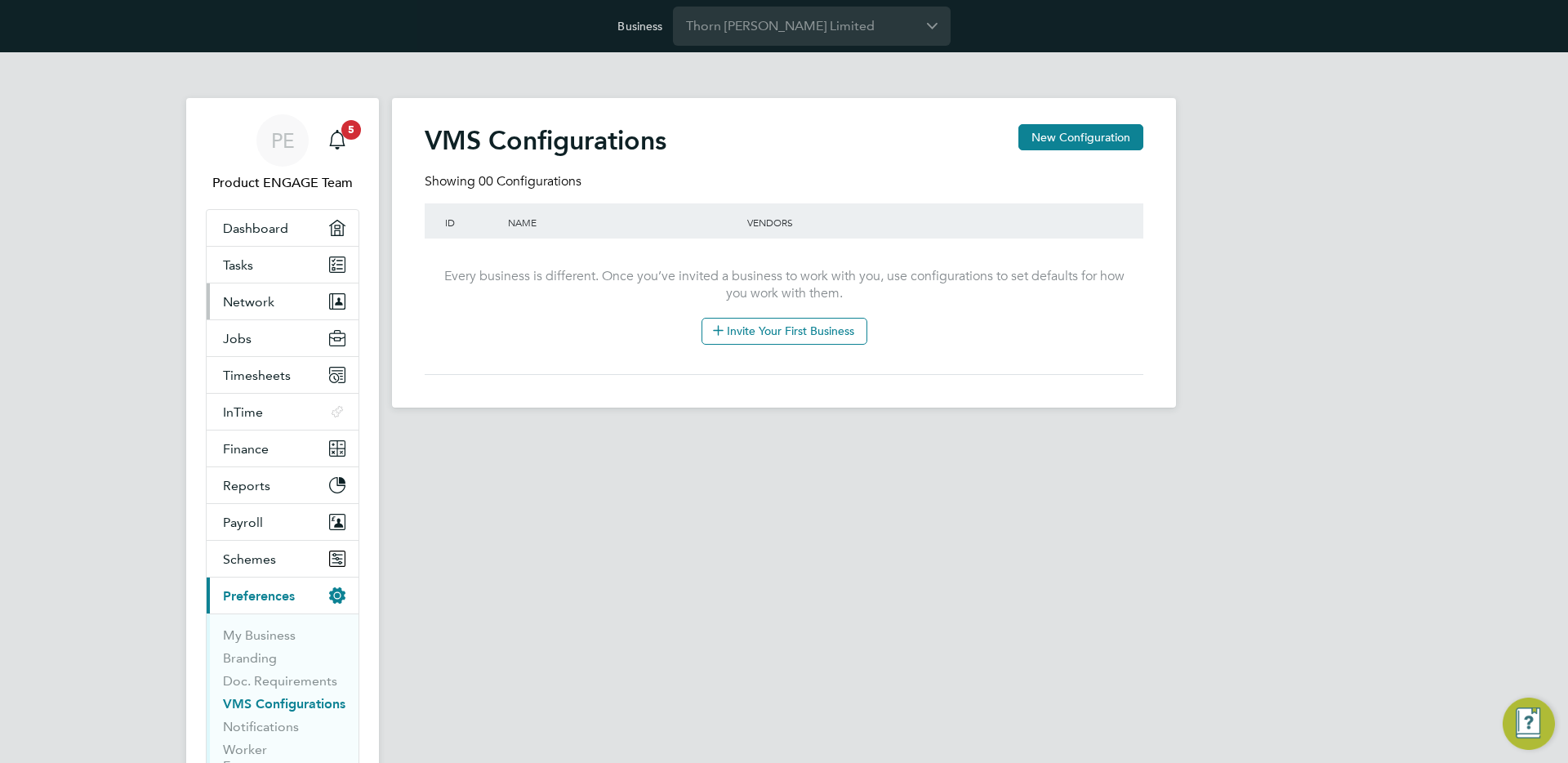
click at [276, 298] on button "Network" at bounding box center [283, 302] width 152 height 36
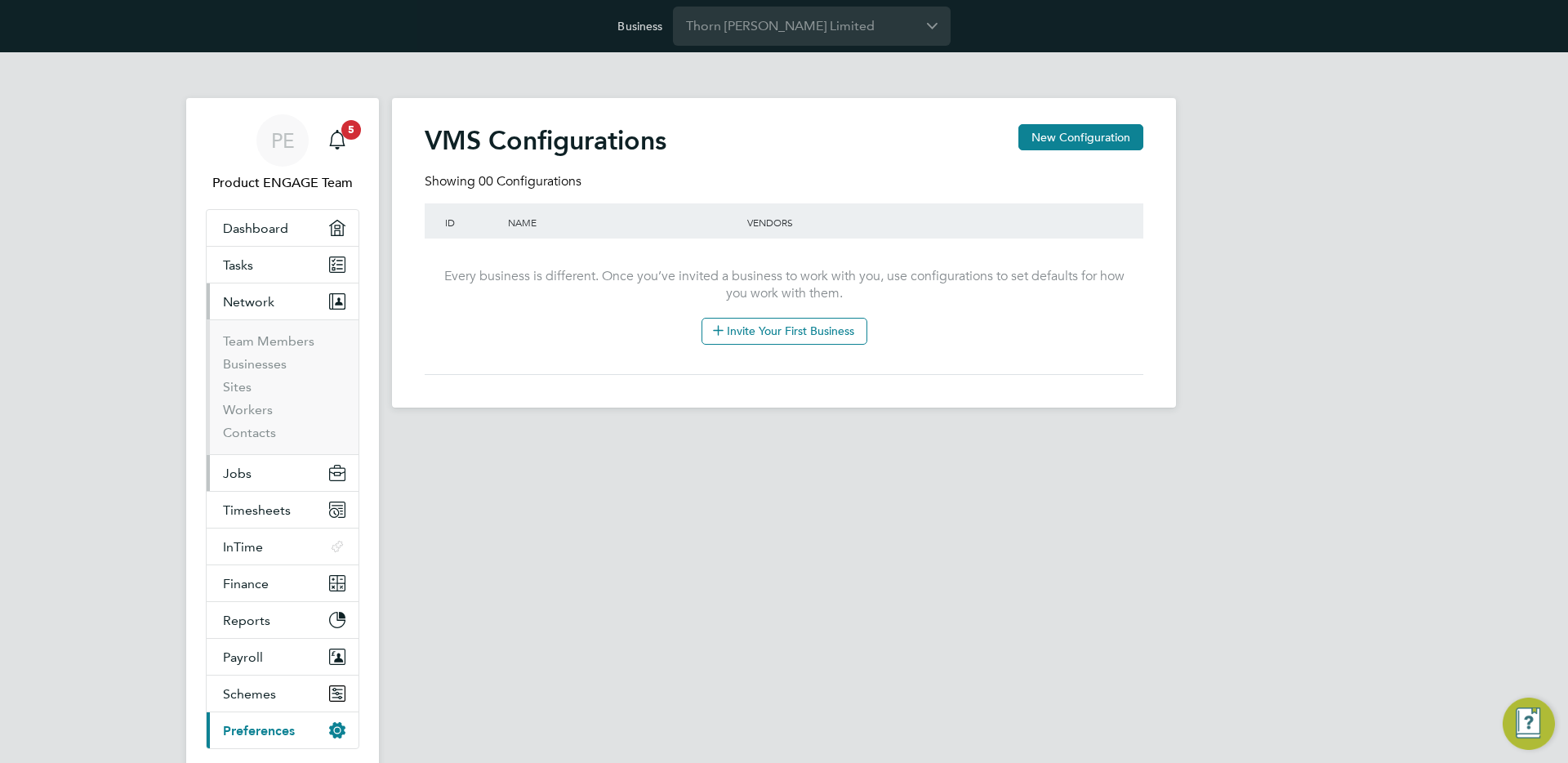
click at [242, 466] on span "Jobs" at bounding box center [237, 473] width 29 height 15
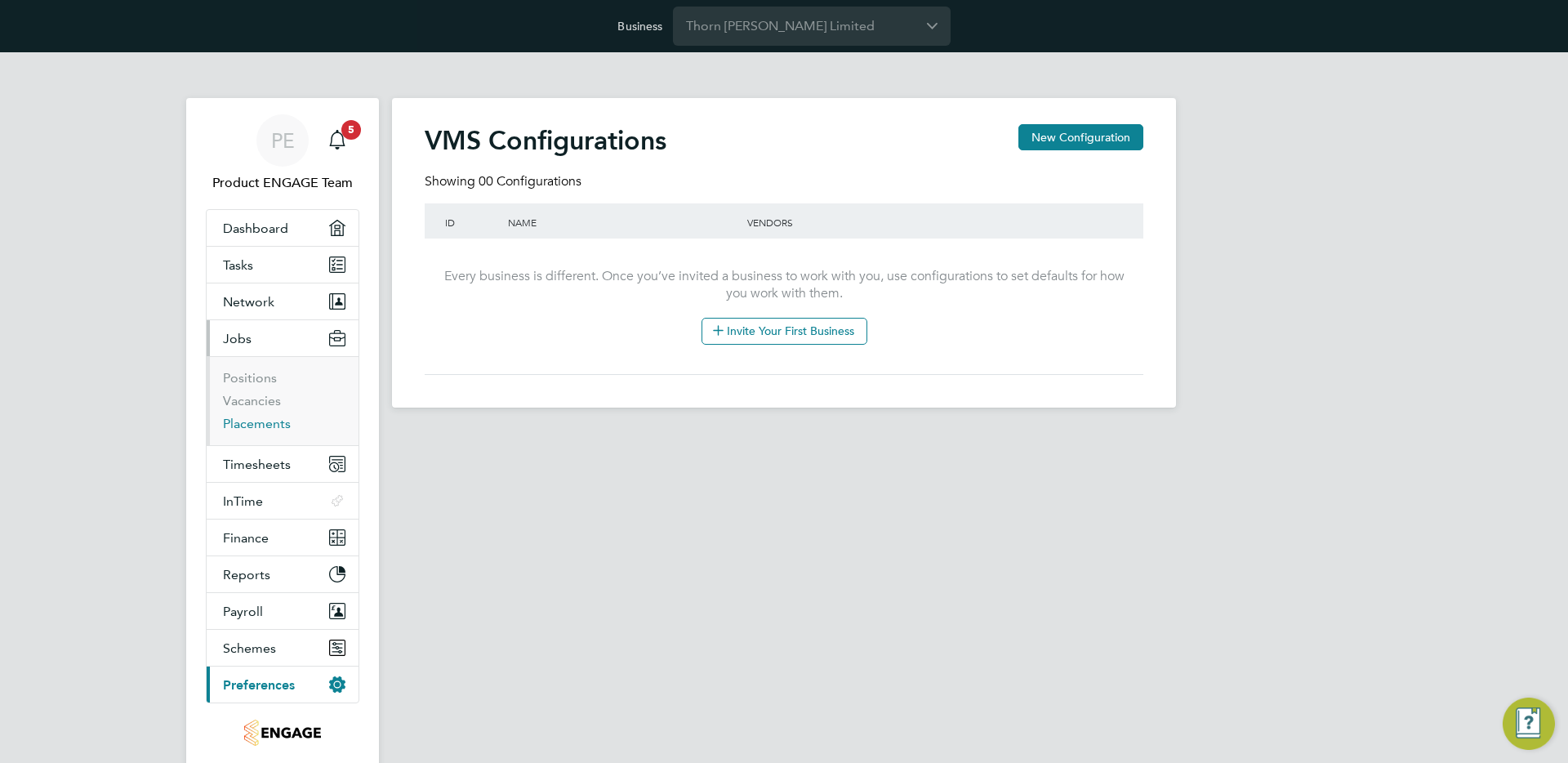
click at [255, 419] on link "Placements" at bounding box center [257, 423] width 68 height 15
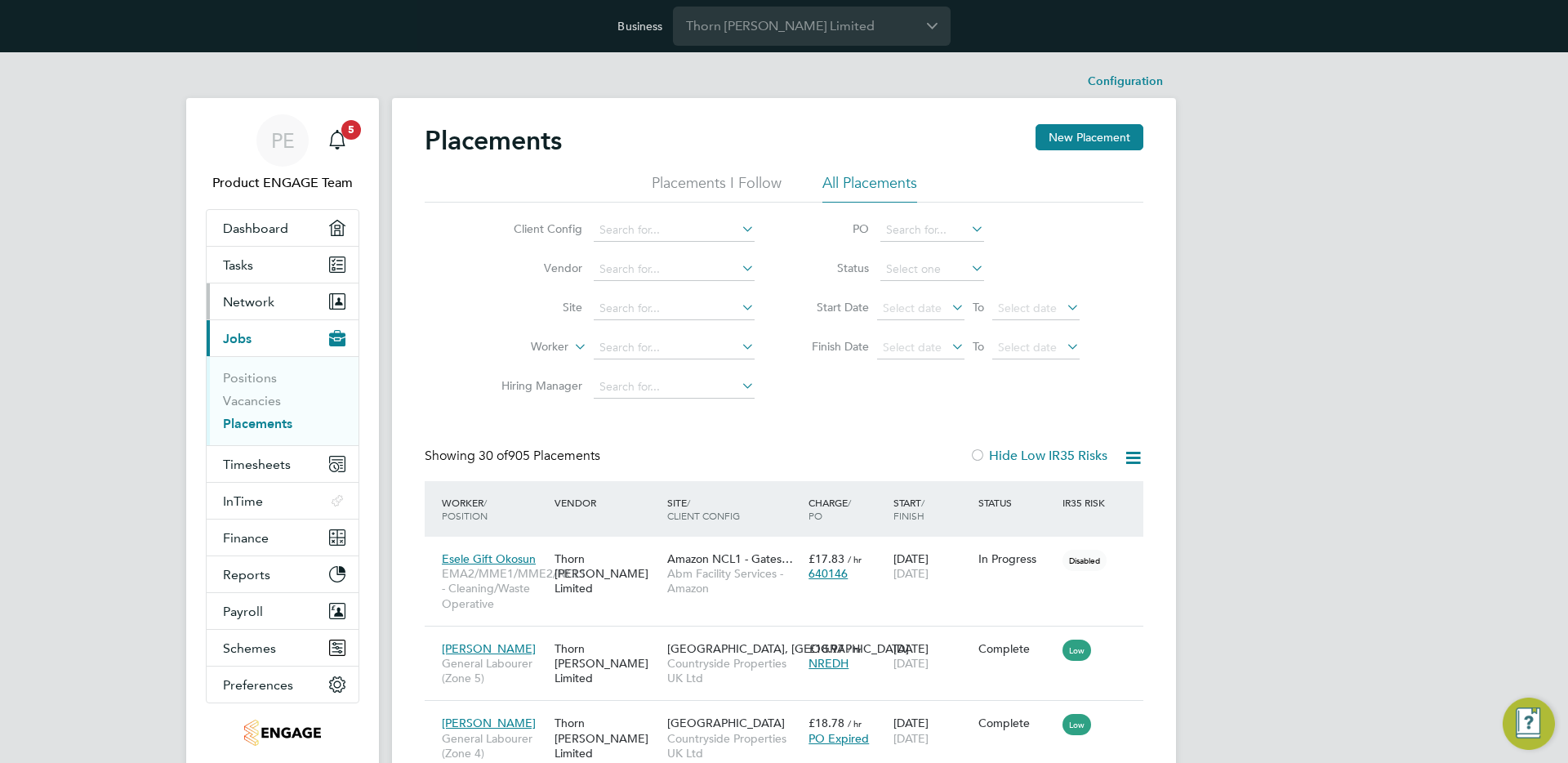
click at [262, 309] on span "Network" at bounding box center [249, 302] width 52 height 15
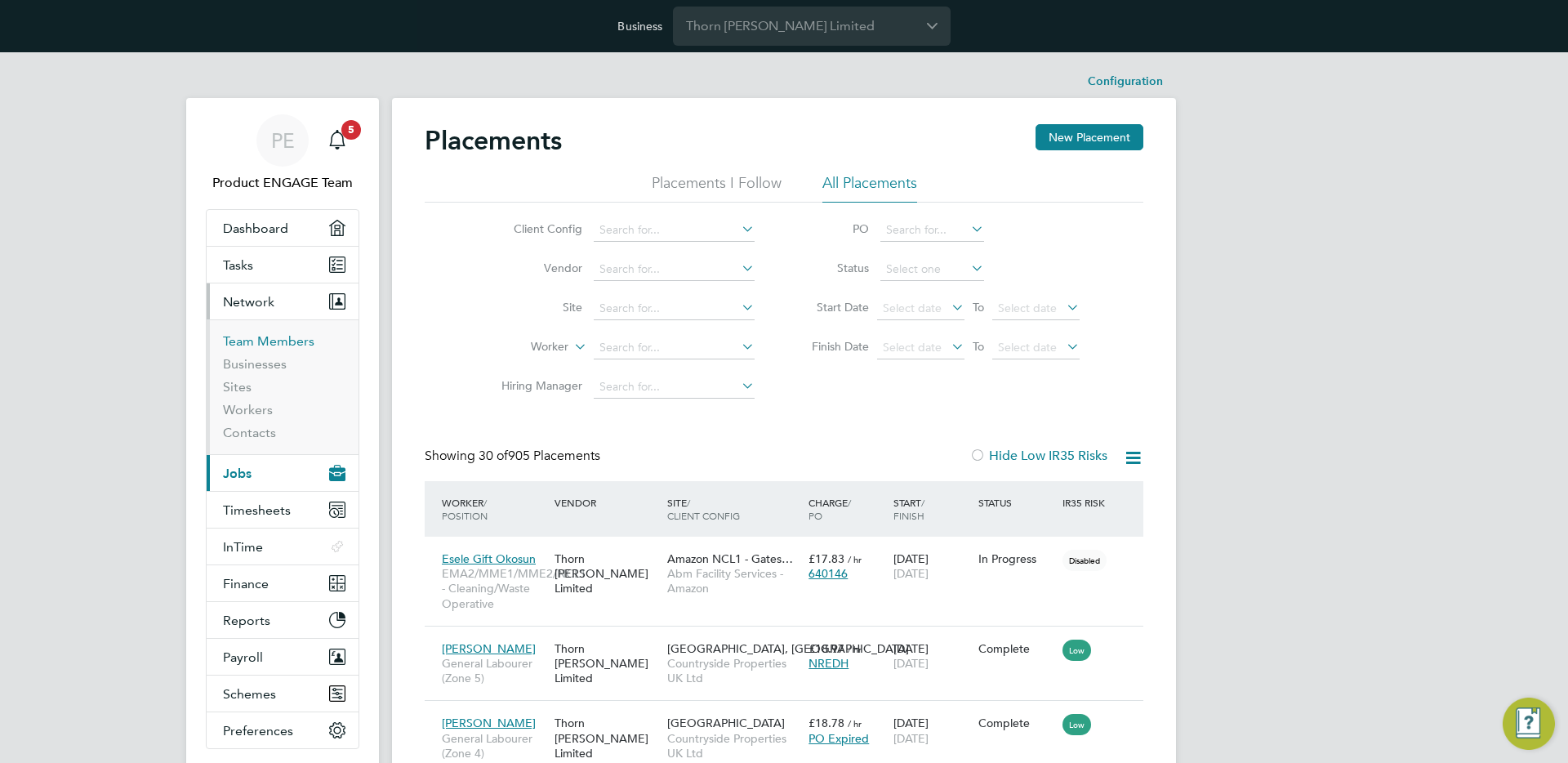
click at [266, 336] on link "Team Members" at bounding box center [268, 341] width 92 height 15
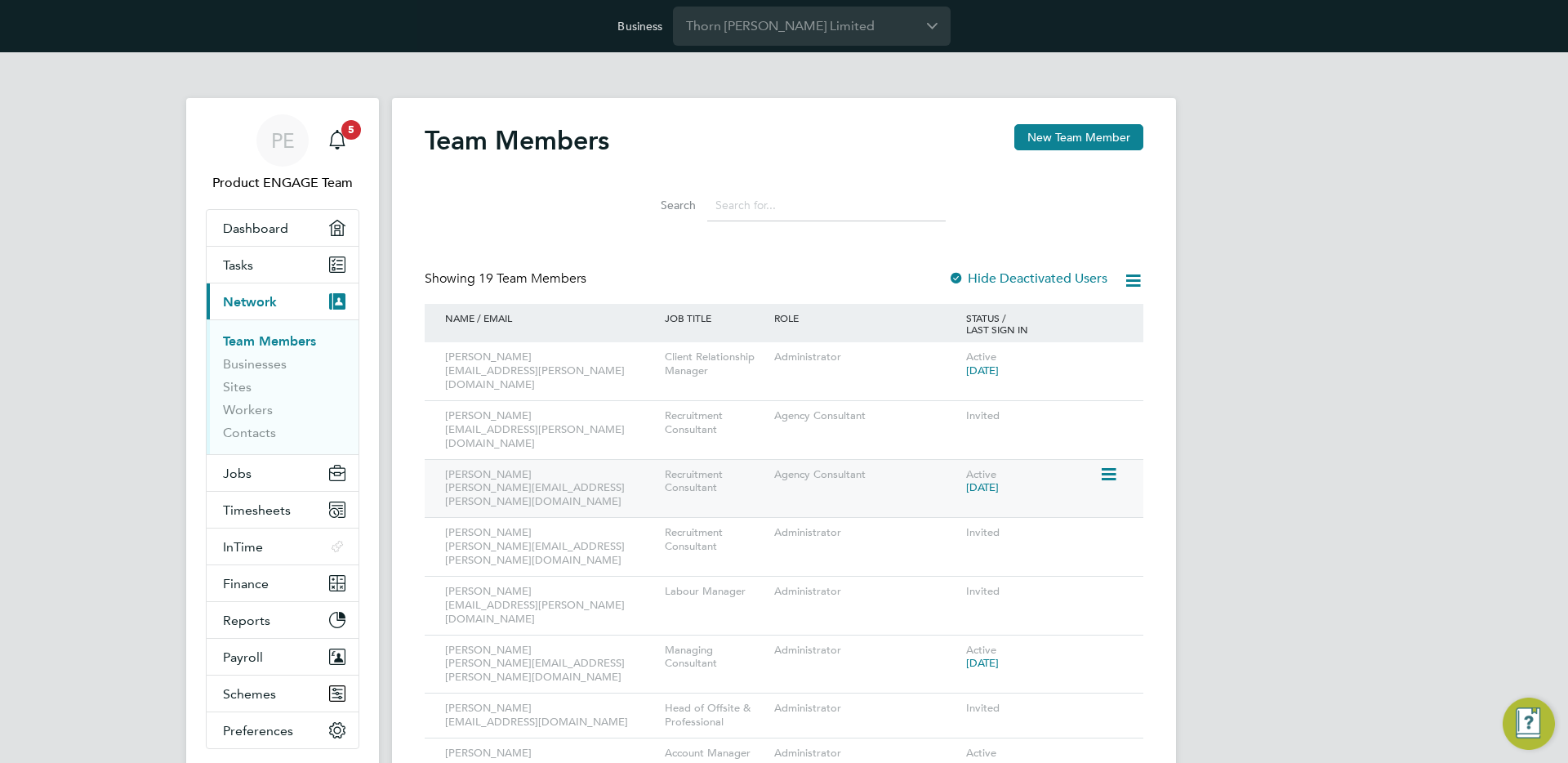
click at [1106, 465] on icon at bounding box center [1107, 475] width 16 height 20
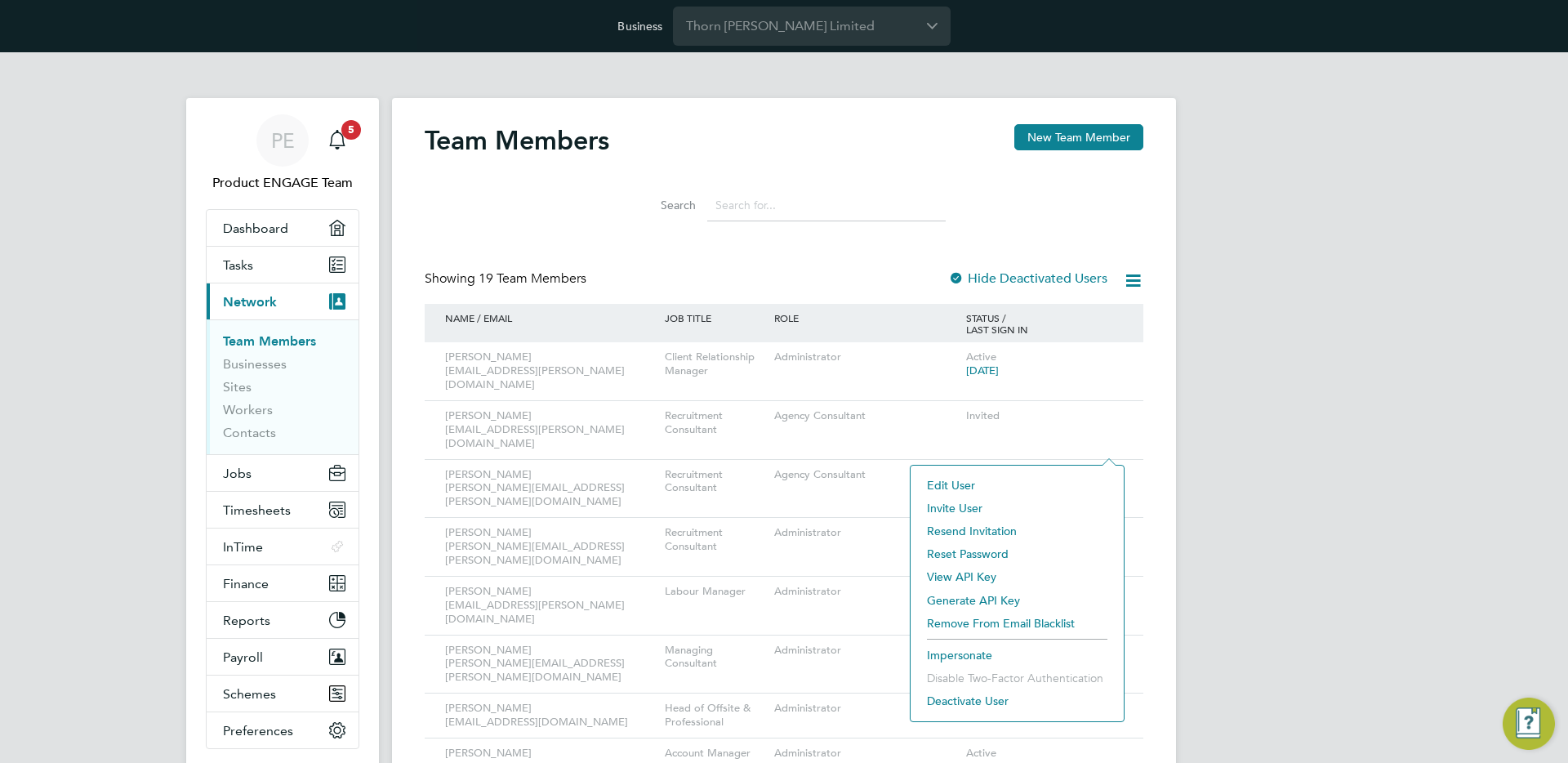
click at [951, 651] on li "Impersonate" at bounding box center [1017, 655] width 197 height 23
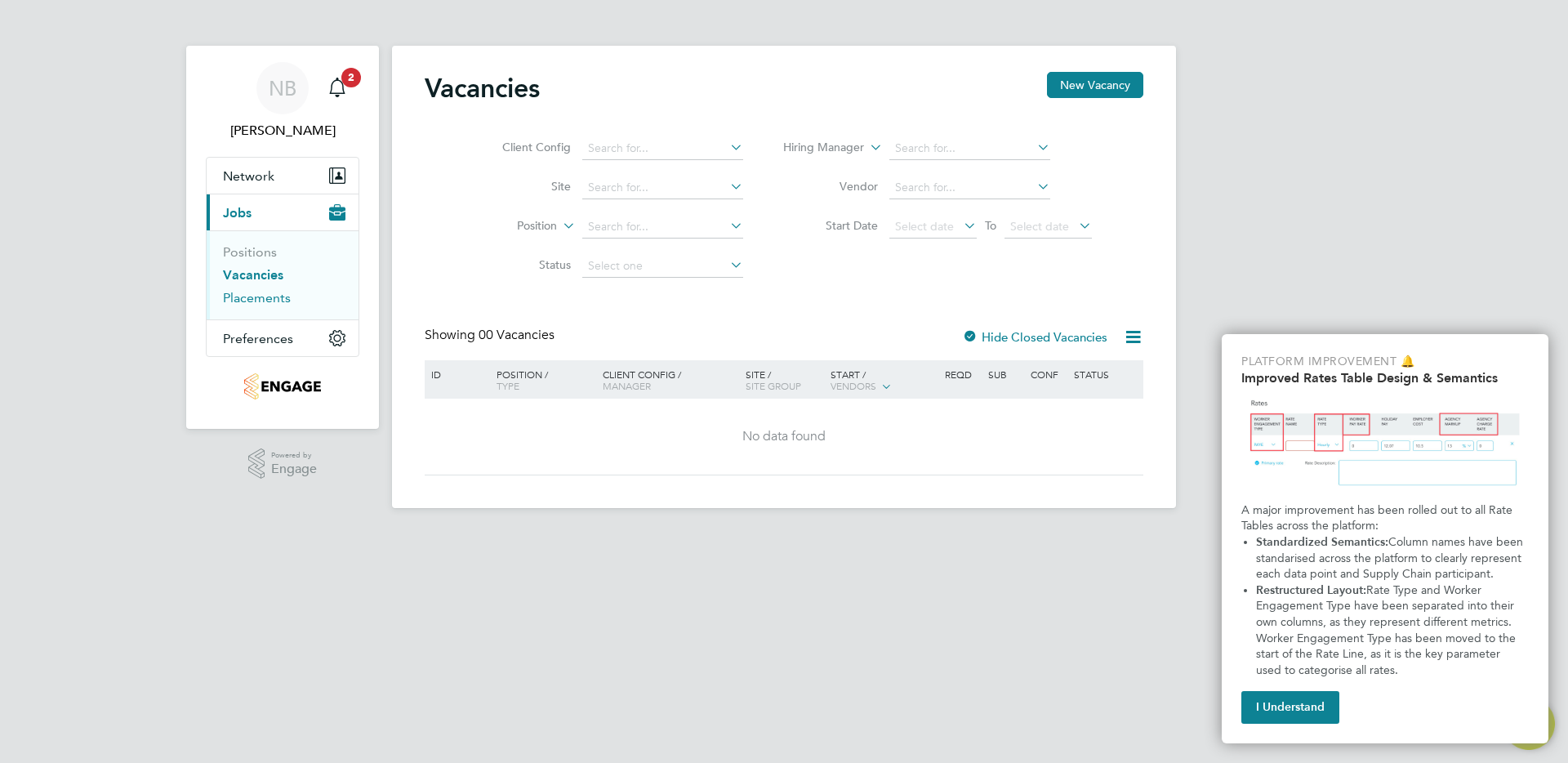
click at [256, 291] on link "Placements" at bounding box center [257, 297] width 68 height 15
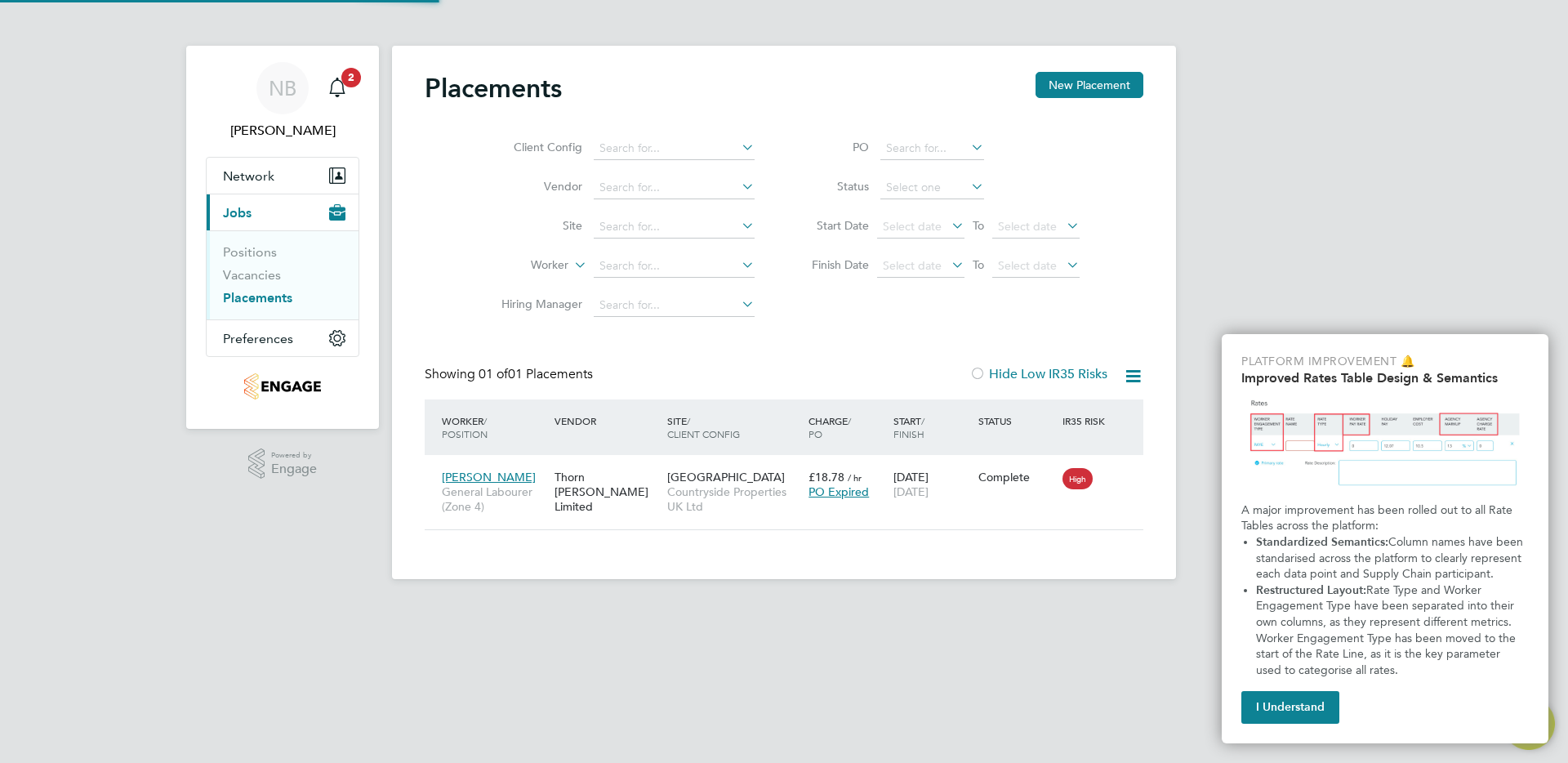
scroll to position [15, 77]
click at [961, 476] on div "[DATE] [DATE]" at bounding box center [931, 484] width 85 height 46
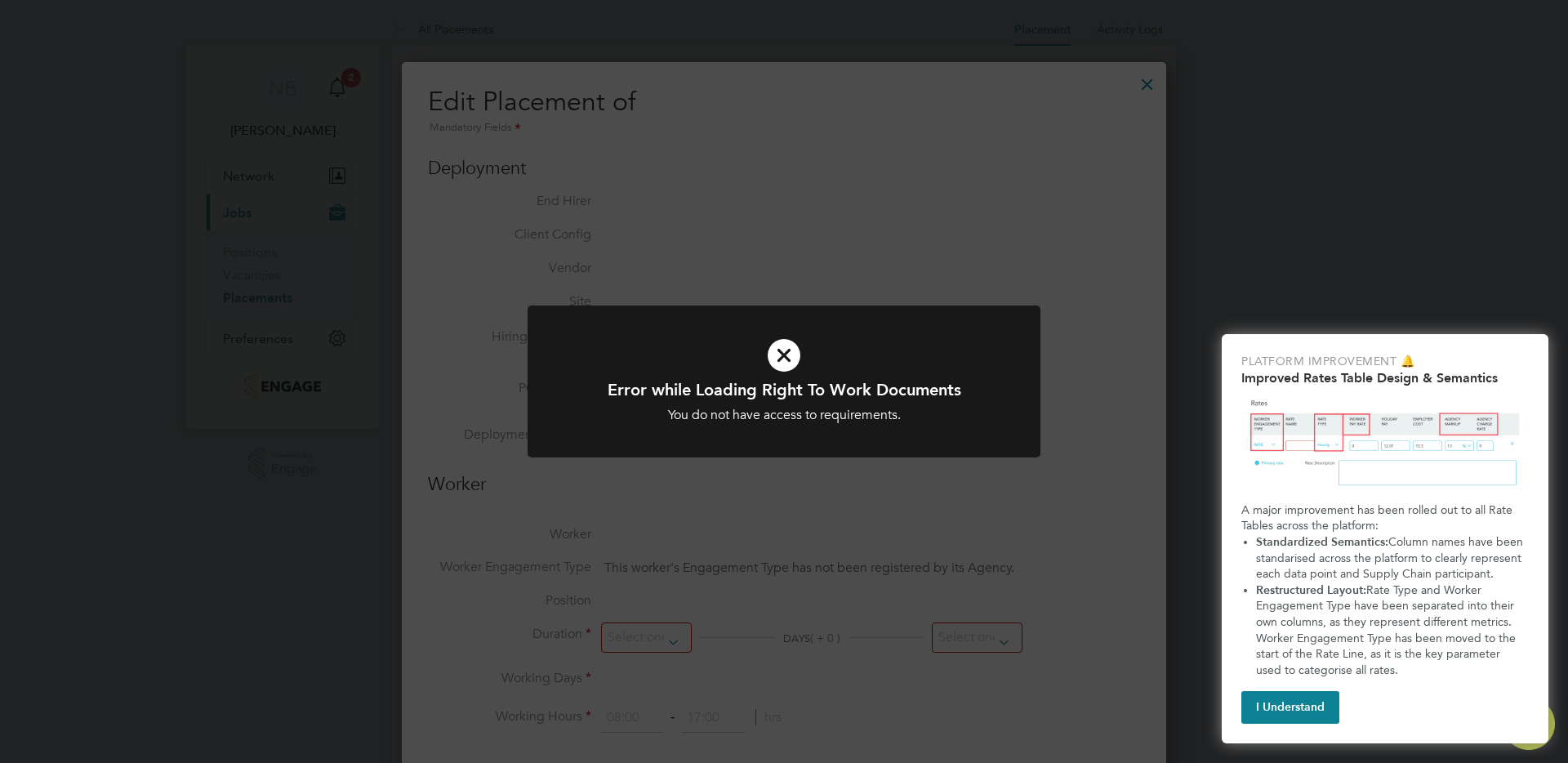
type input "[PERSON_NAME]"
type input "[DATE]"
type input "07:30"
type input "16:30"
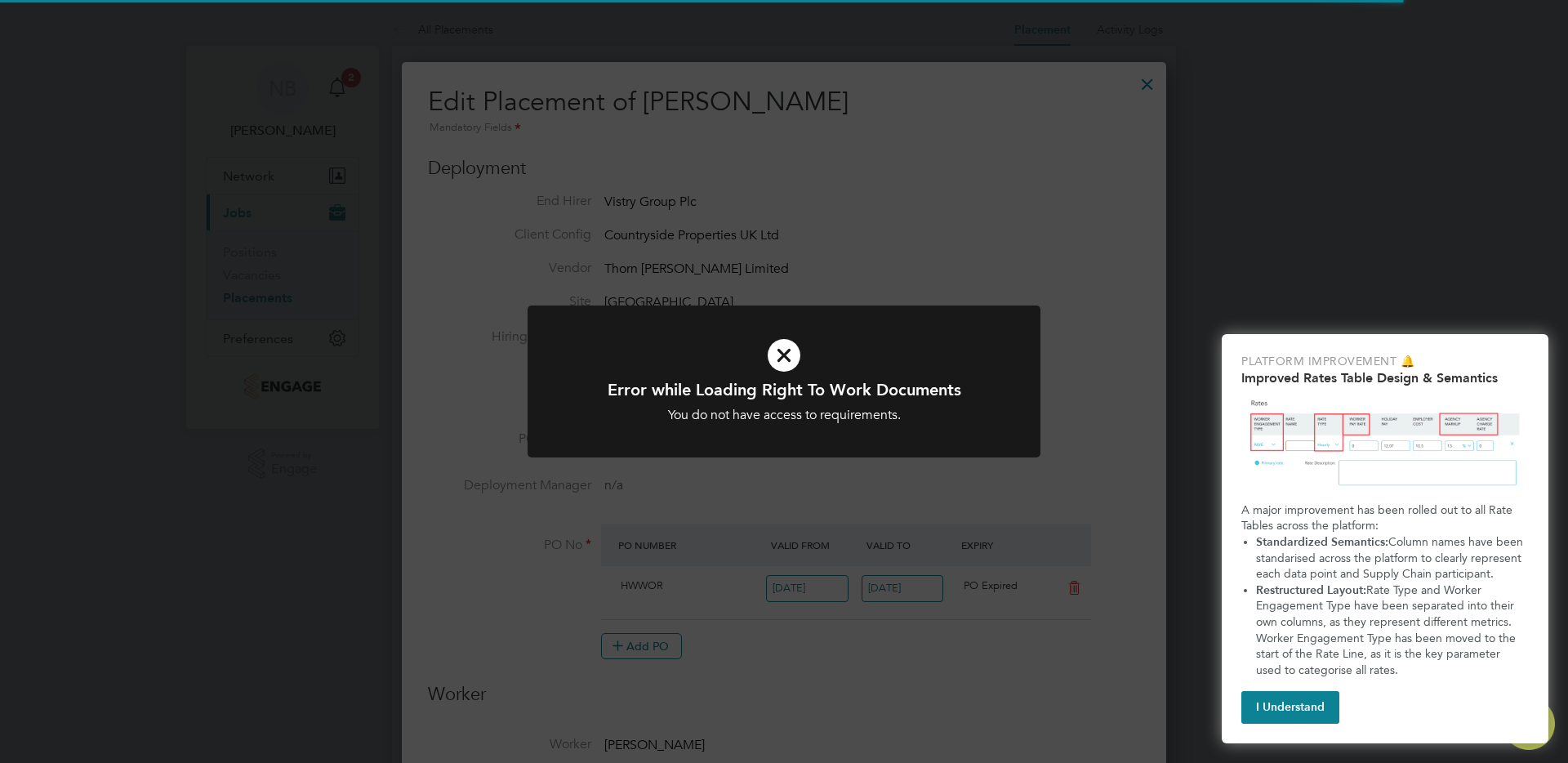
click at [1085, 231] on div "Error while Loading Right To Work Documents You do not have access to requireme…" at bounding box center [784, 381] width 1568 height 763
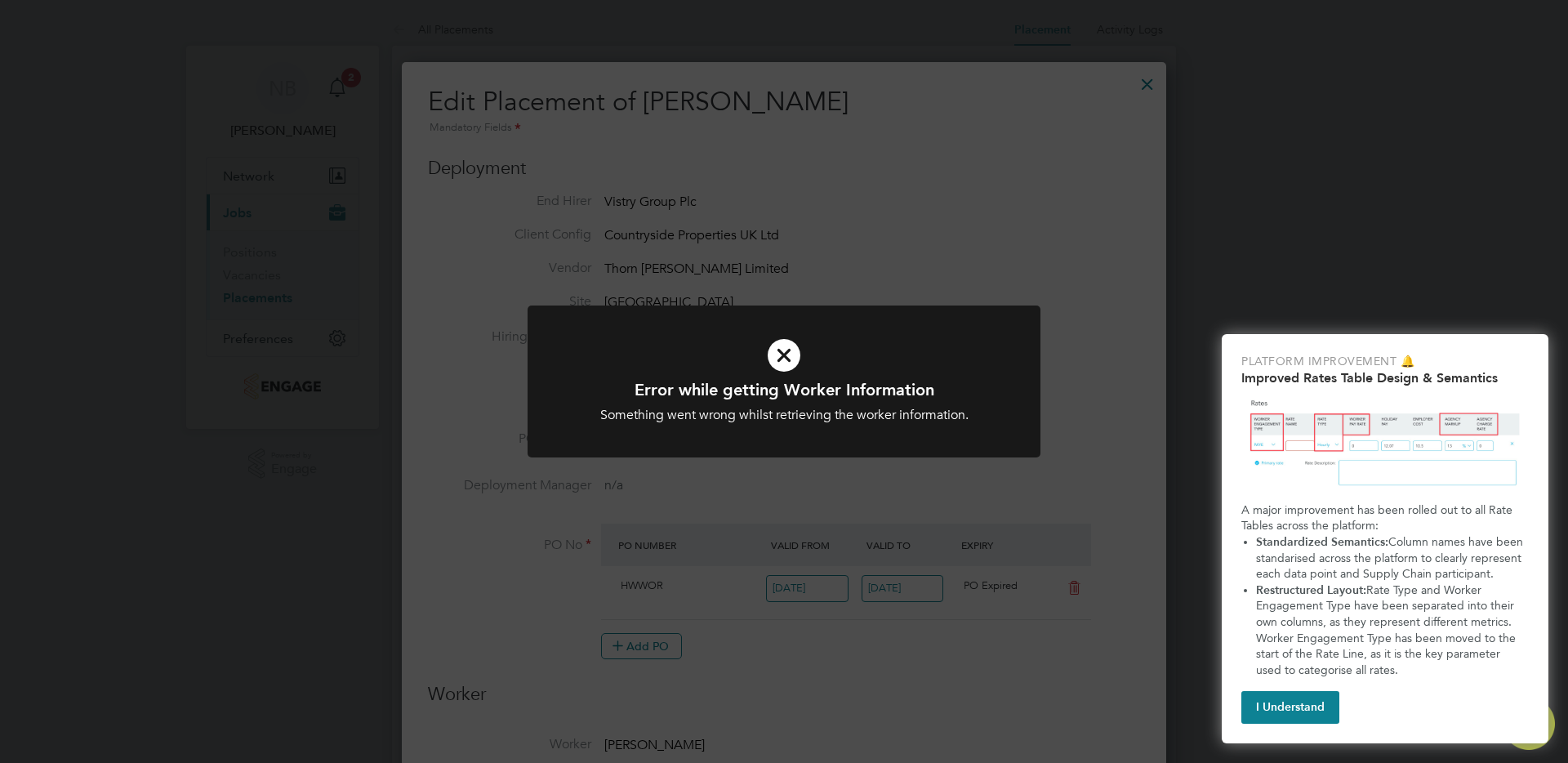
click at [1016, 327] on div at bounding box center [783, 381] width 513 height 153
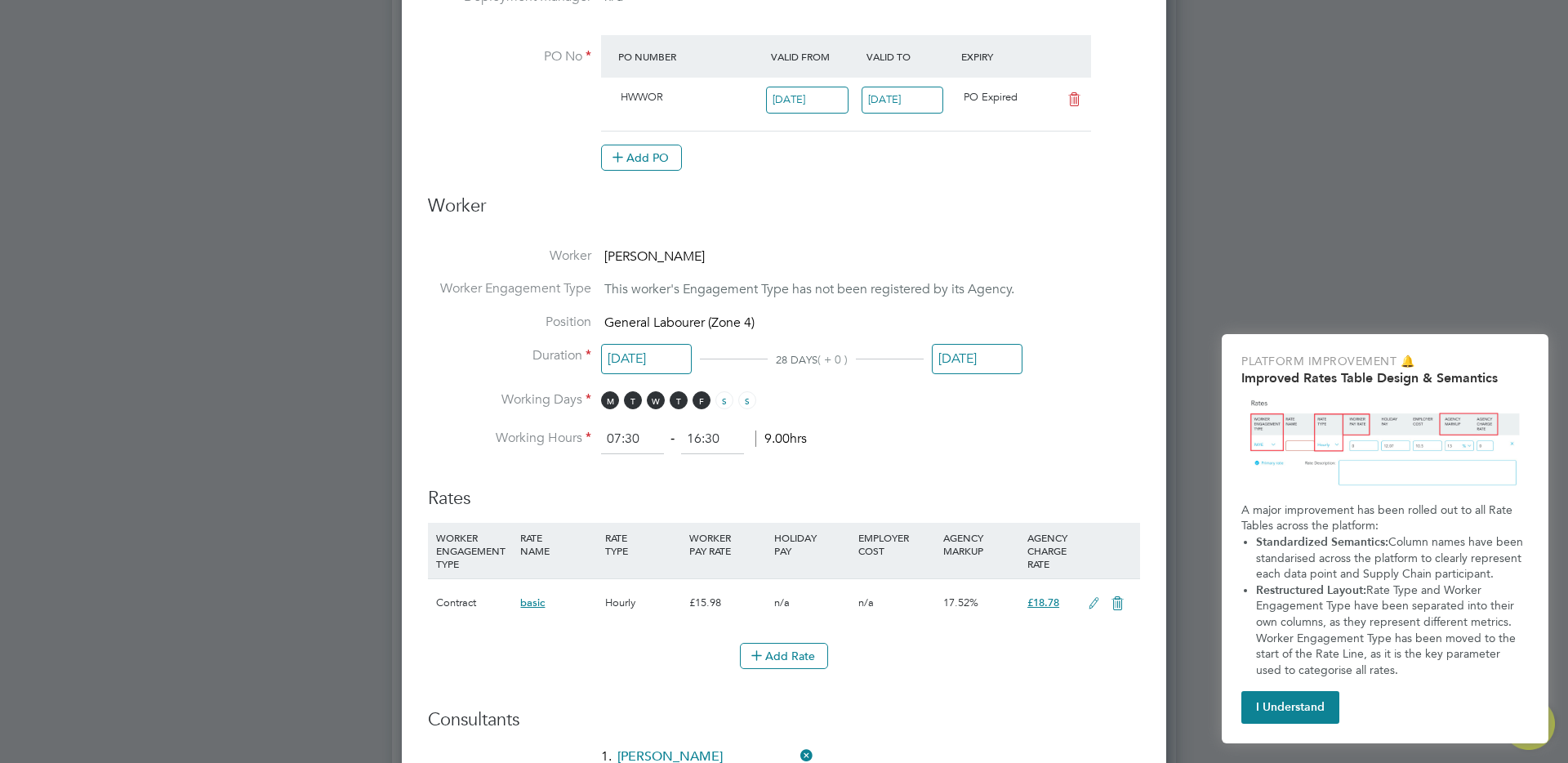
click at [968, 361] on input "[DATE]" at bounding box center [978, 359] width 91 height 30
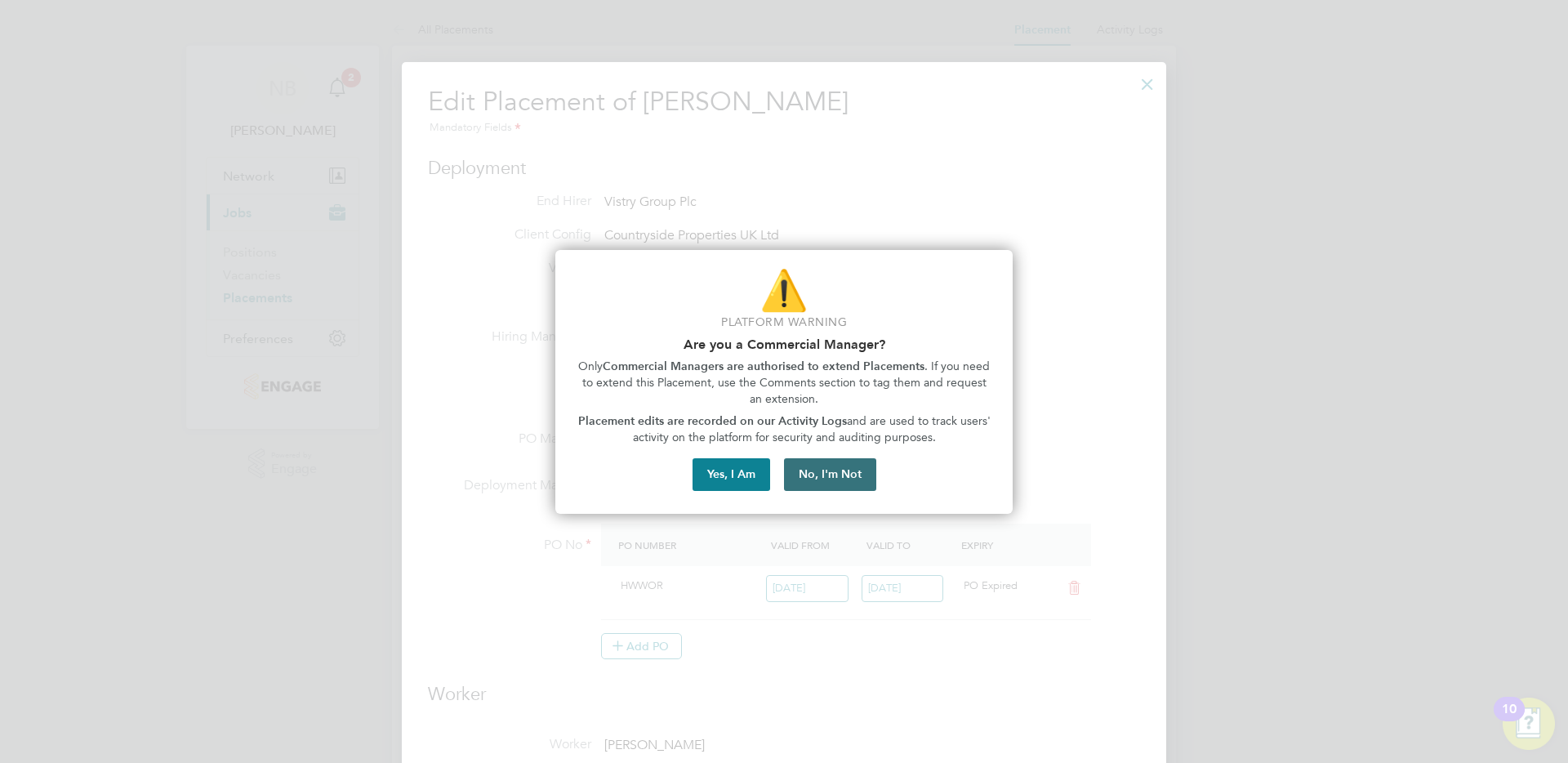
click at [848, 473] on button "No, I'm Not" at bounding box center [829, 475] width 92 height 33
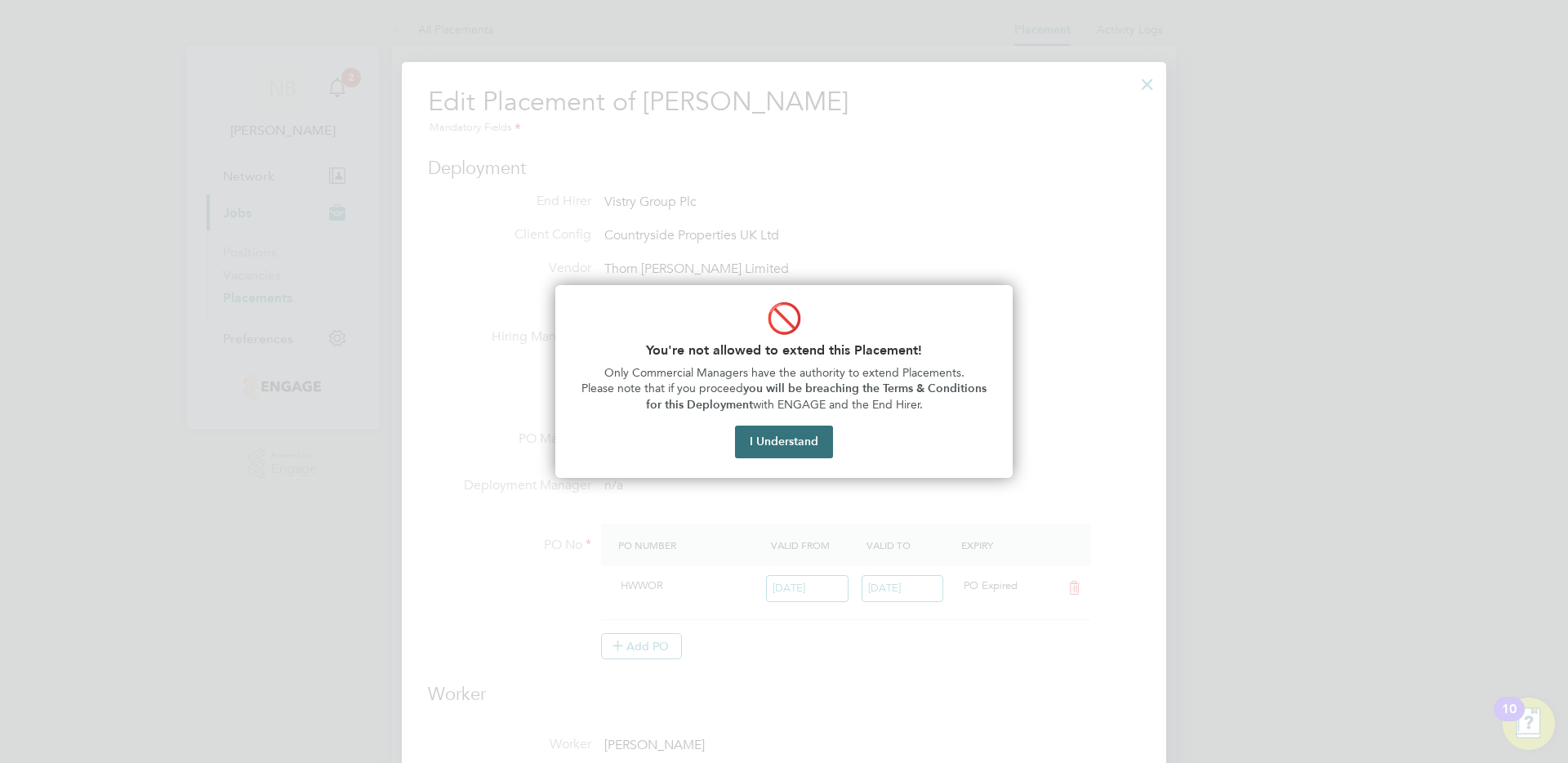
click at [793, 438] on button "I Understand" at bounding box center [784, 442] width 98 height 33
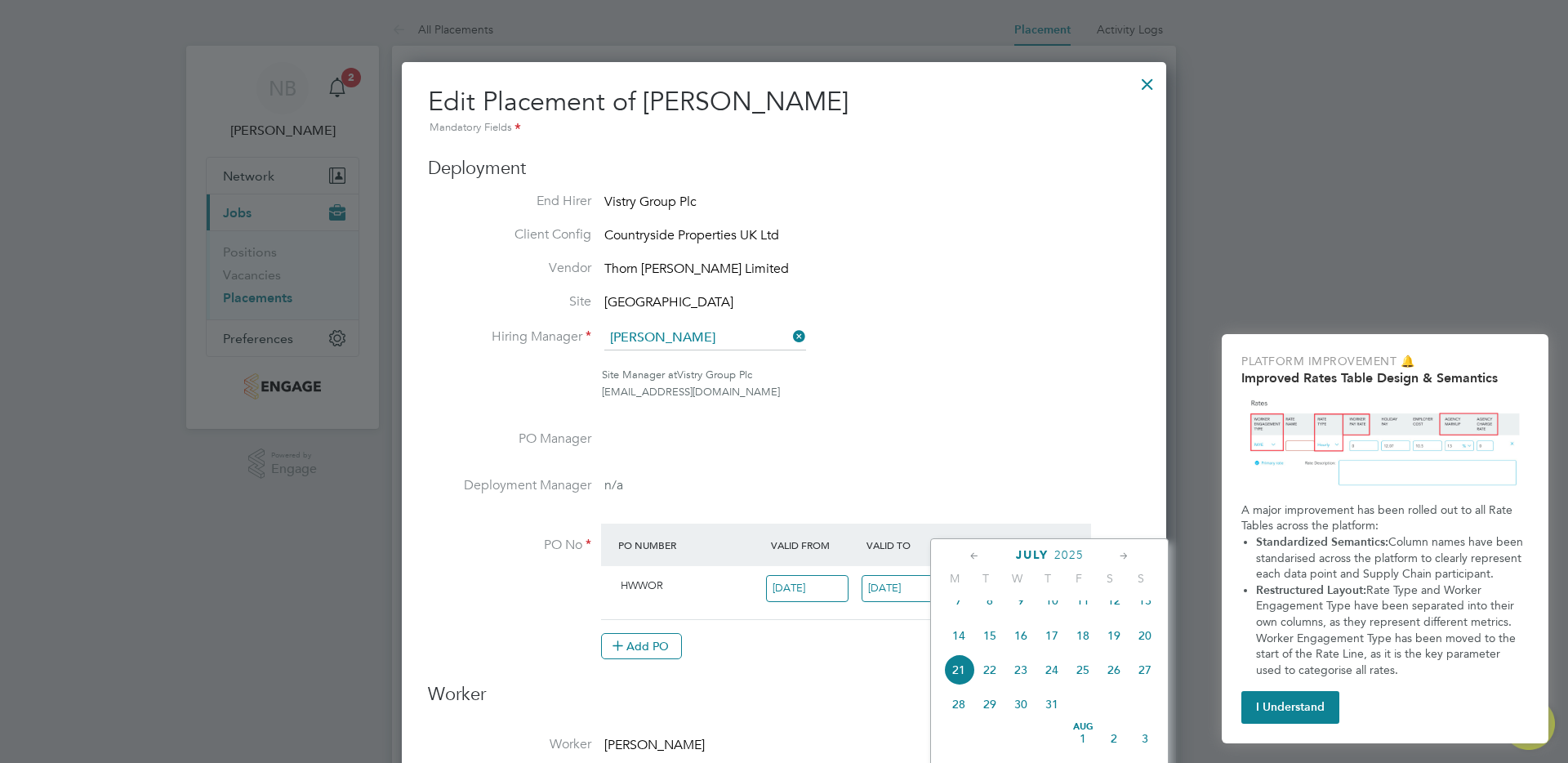
click at [1145, 78] on div at bounding box center [1147, 79] width 29 height 29
